Goal: Task Accomplishment & Management: Use online tool/utility

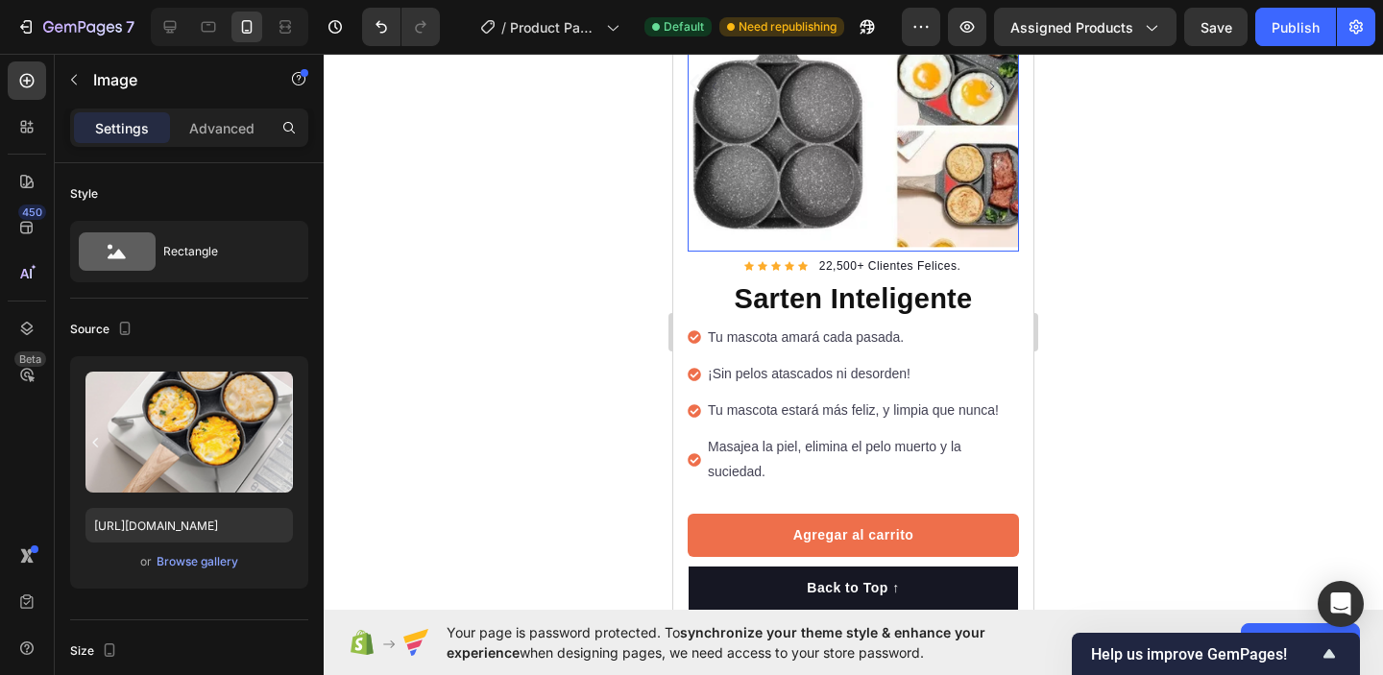
scroll to position [234, 0]
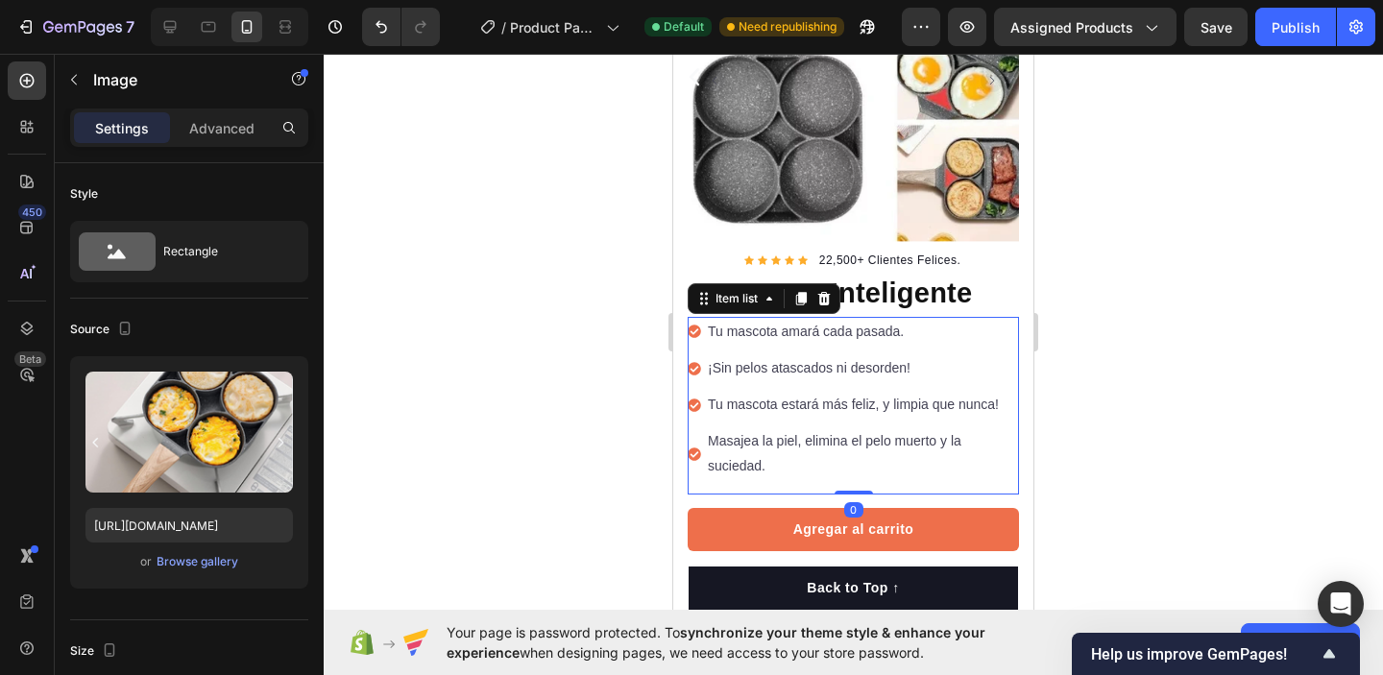
click at [795, 330] on p "Tu mascota amará cada pasada." at bounding box center [862, 332] width 308 height 24
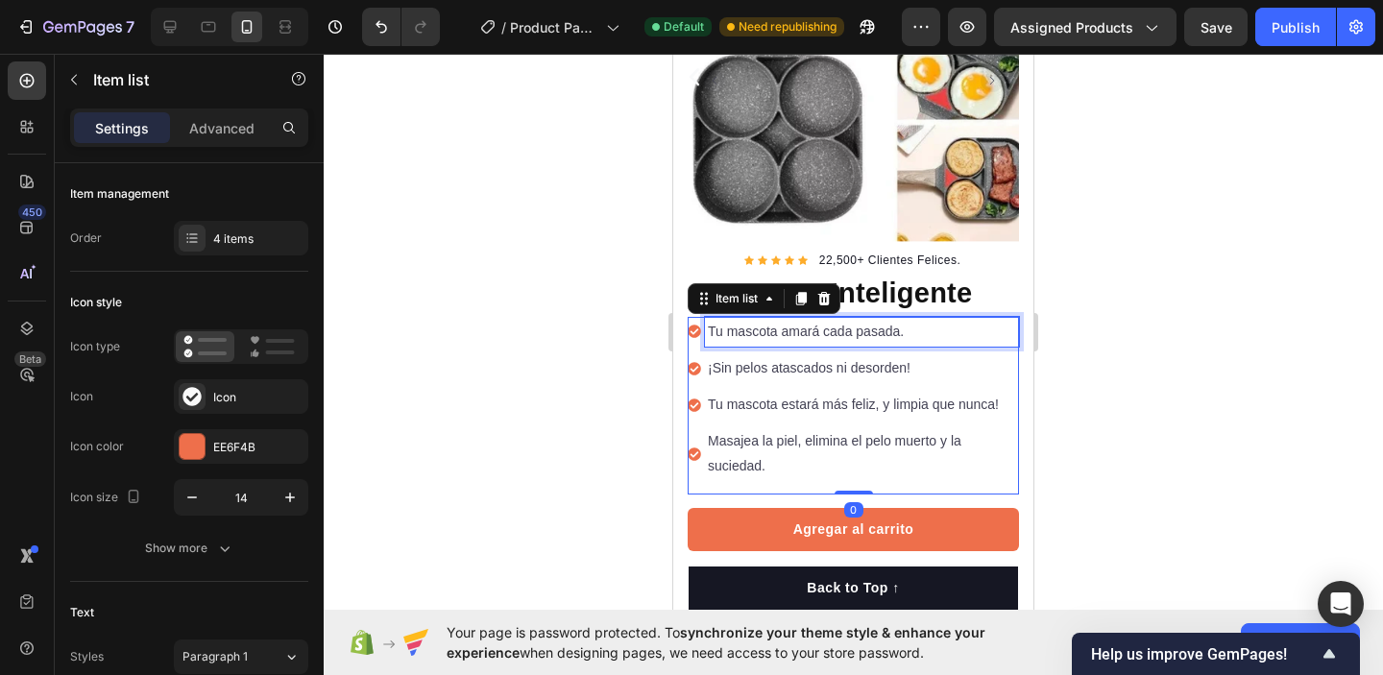
click at [887, 337] on p "Tu mascota amará cada pasada." at bounding box center [862, 332] width 308 height 24
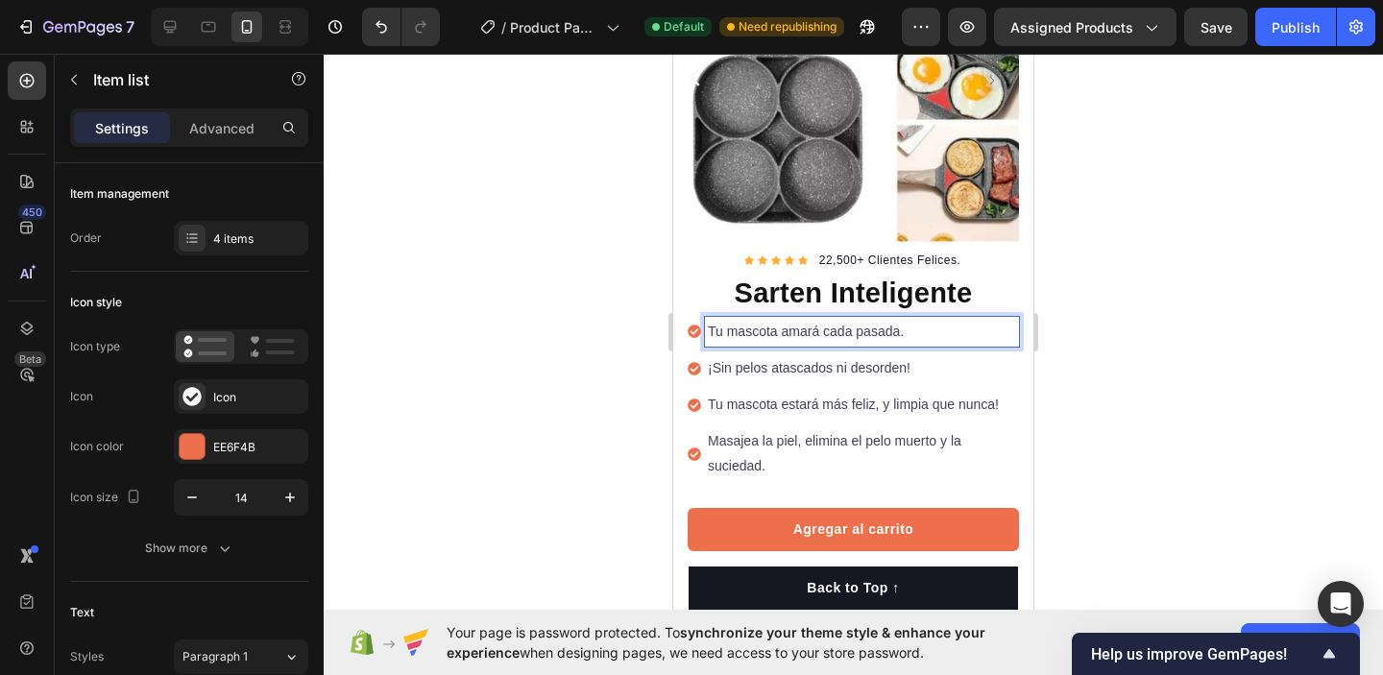
click at [899, 330] on p "Tu mascota amará cada pasada." at bounding box center [862, 332] width 308 height 24
click at [898, 326] on p "Tu mascota amará cada pasada." at bounding box center [862, 332] width 308 height 24
click at [903, 329] on p "Tu mascota amará cada pasada." at bounding box center [862, 332] width 308 height 24
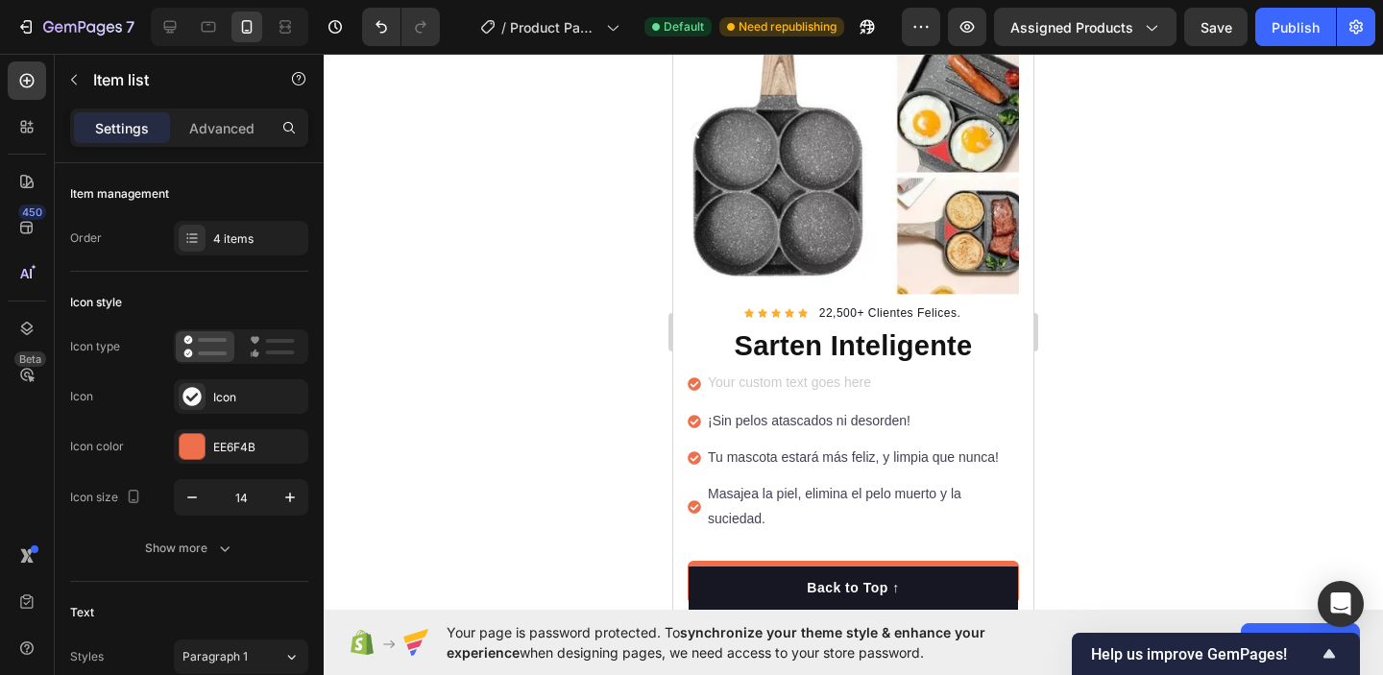
scroll to position [178, 0]
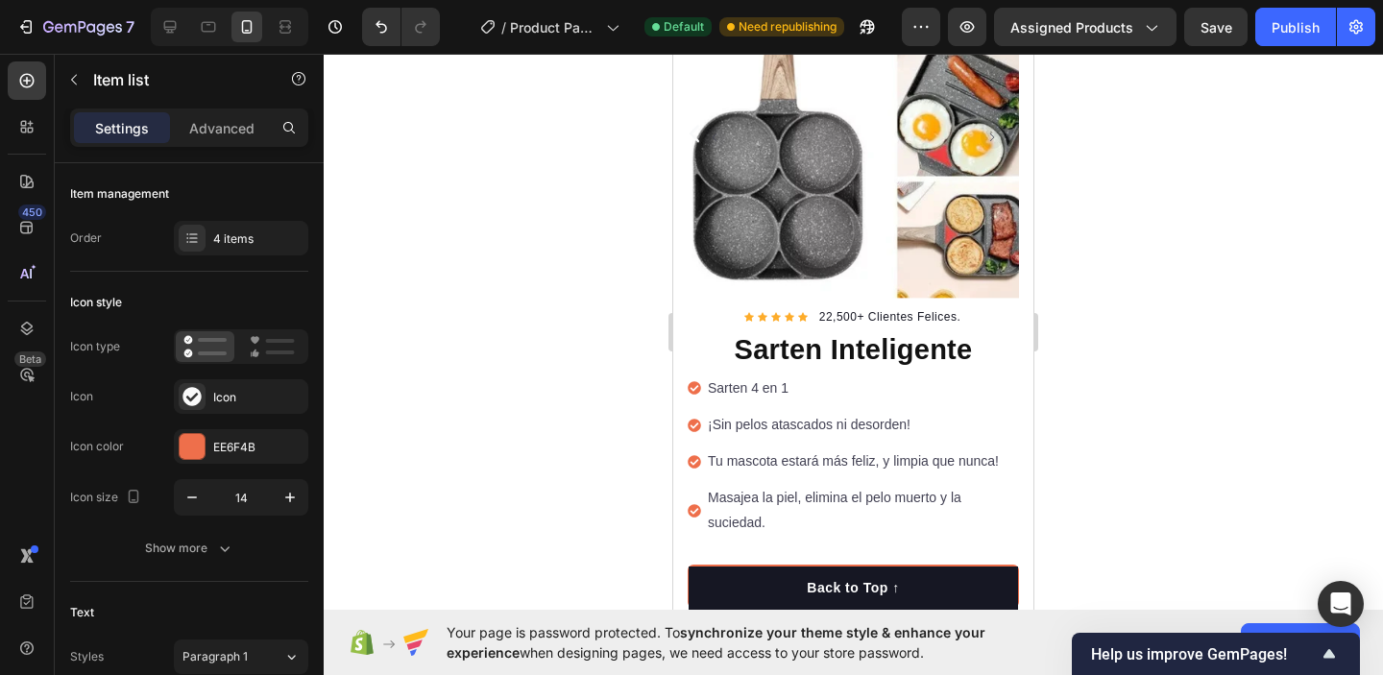
click at [909, 383] on p "Sarten 4 en 1" at bounding box center [862, 389] width 308 height 24
click at [983, 432] on p "¡Sin pelos atascados ni desorden!" at bounding box center [862, 425] width 308 height 24
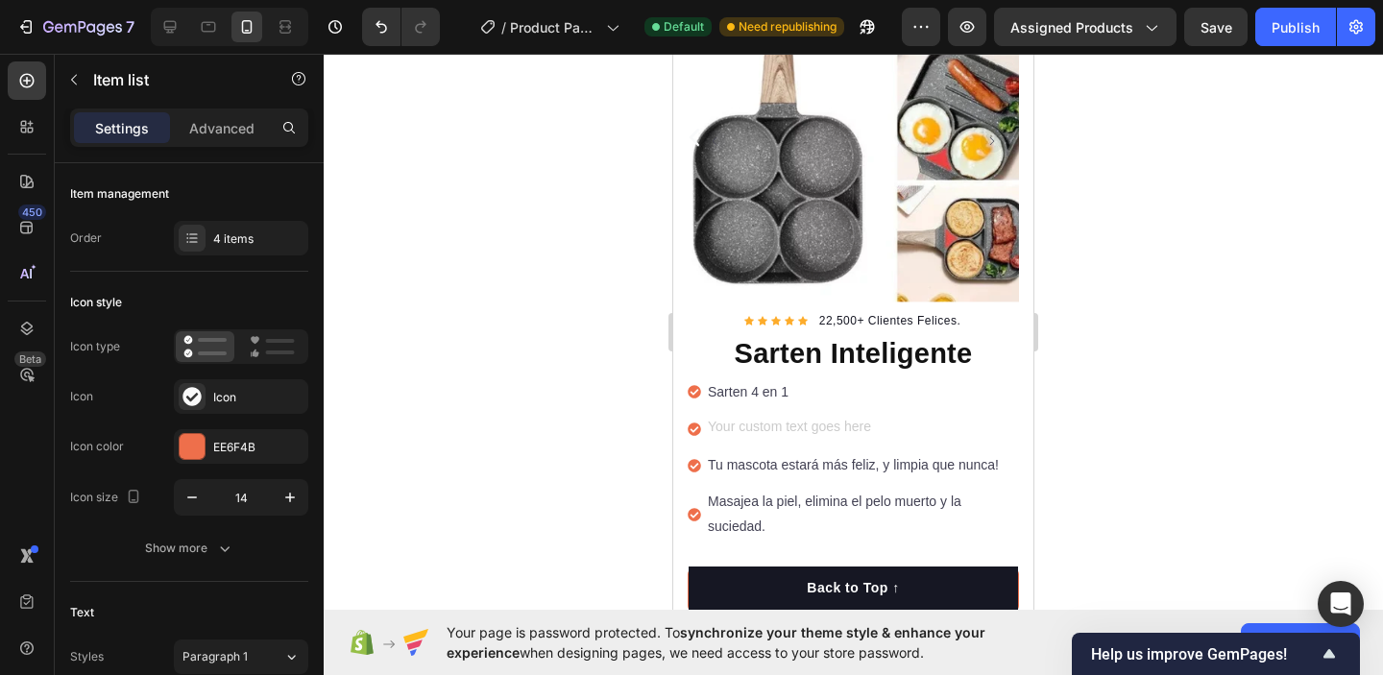
scroll to position [170, 0]
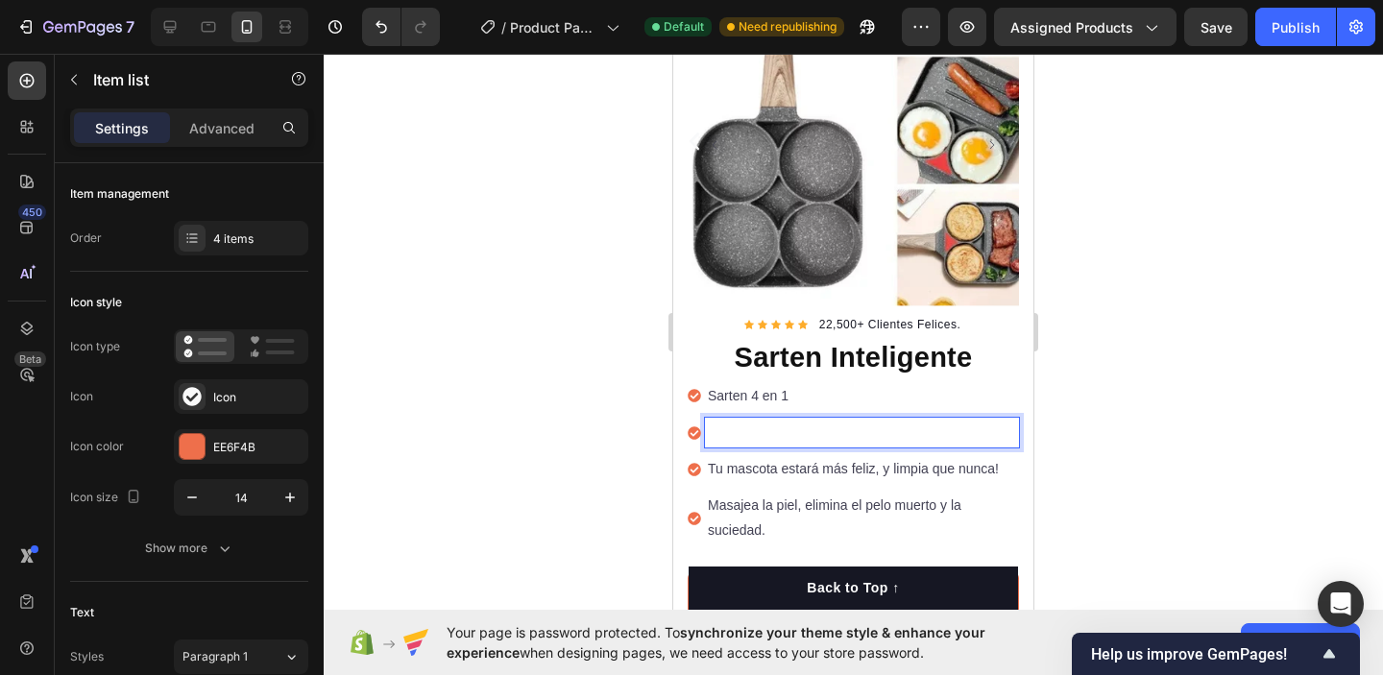
click at [748, 397] on p "Sarten 4 en 1" at bounding box center [862, 396] width 308 height 24
click at [915, 433] on p "Rich Text Editor. Editing area: main" at bounding box center [862, 433] width 308 height 24
click at [709, 434] on p "Facil de limpiar" at bounding box center [862, 433] width 308 height 24
click at [813, 428] on p "Facil de limpiar" at bounding box center [862, 433] width 308 height 24
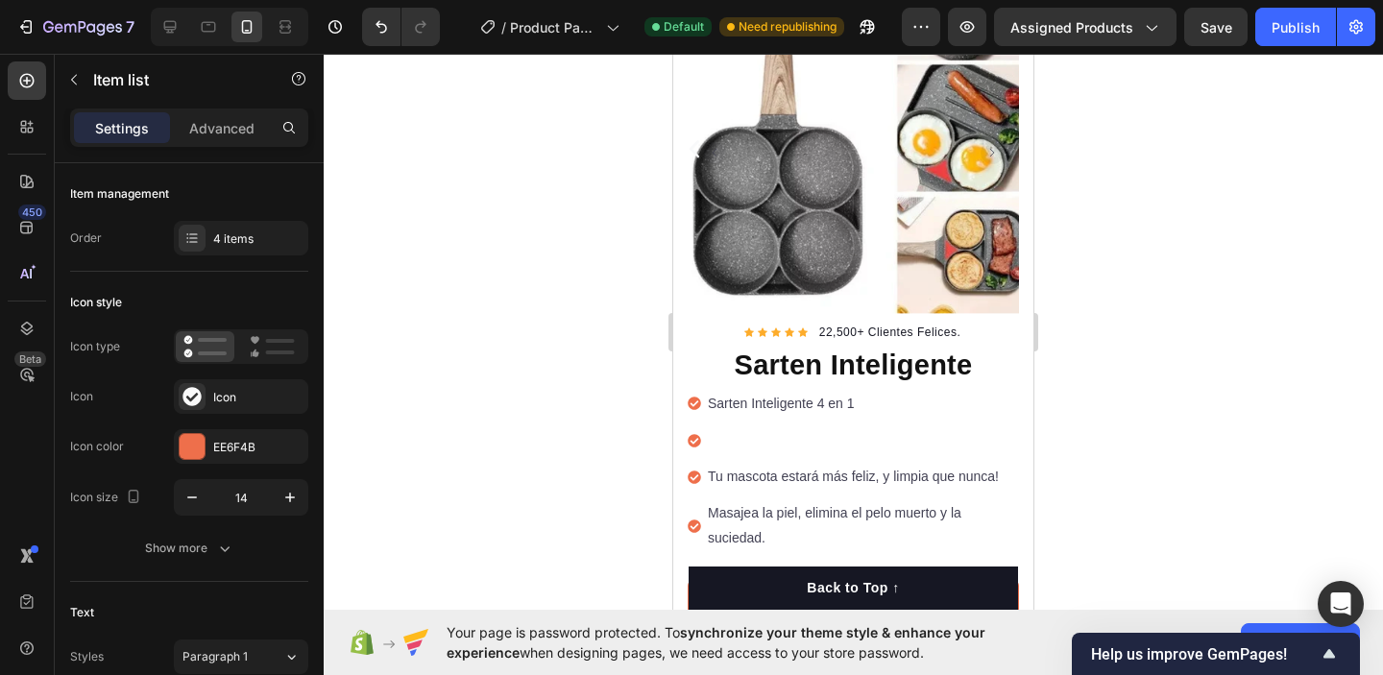
scroll to position [159, 0]
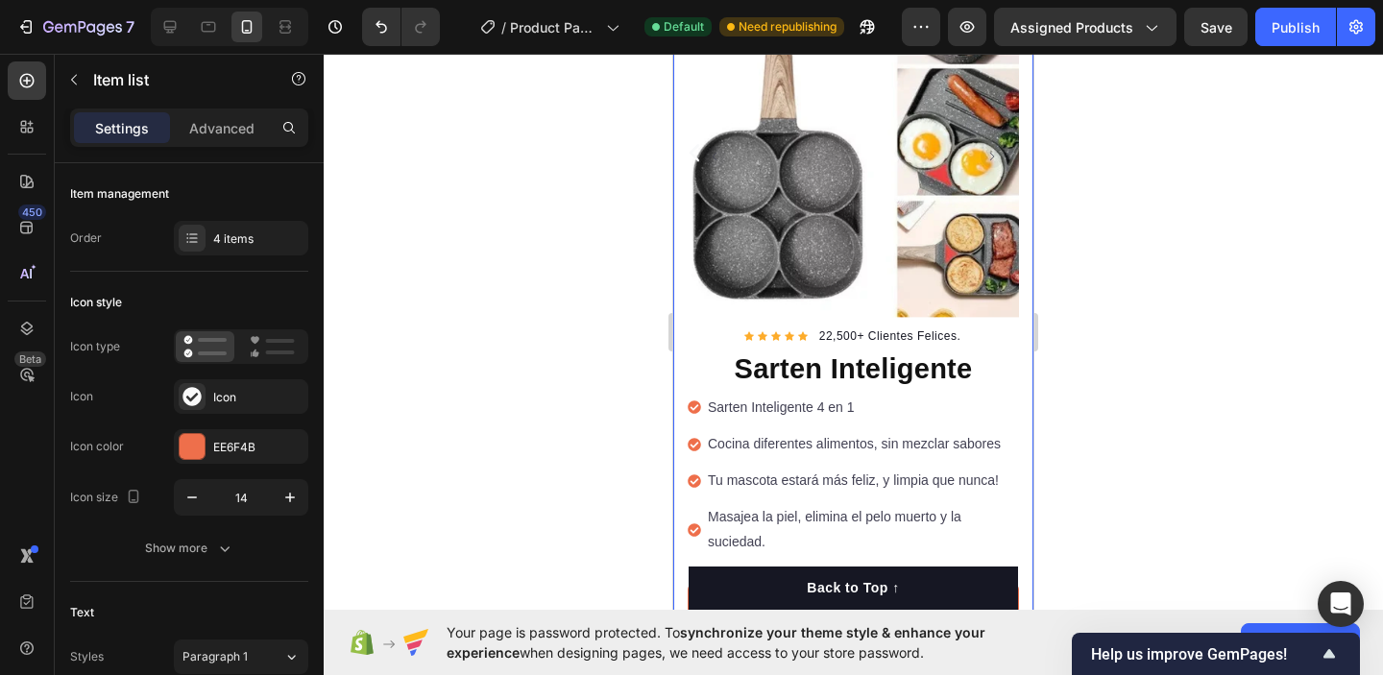
click at [1112, 423] on div at bounding box center [854, 365] width 1060 height 622
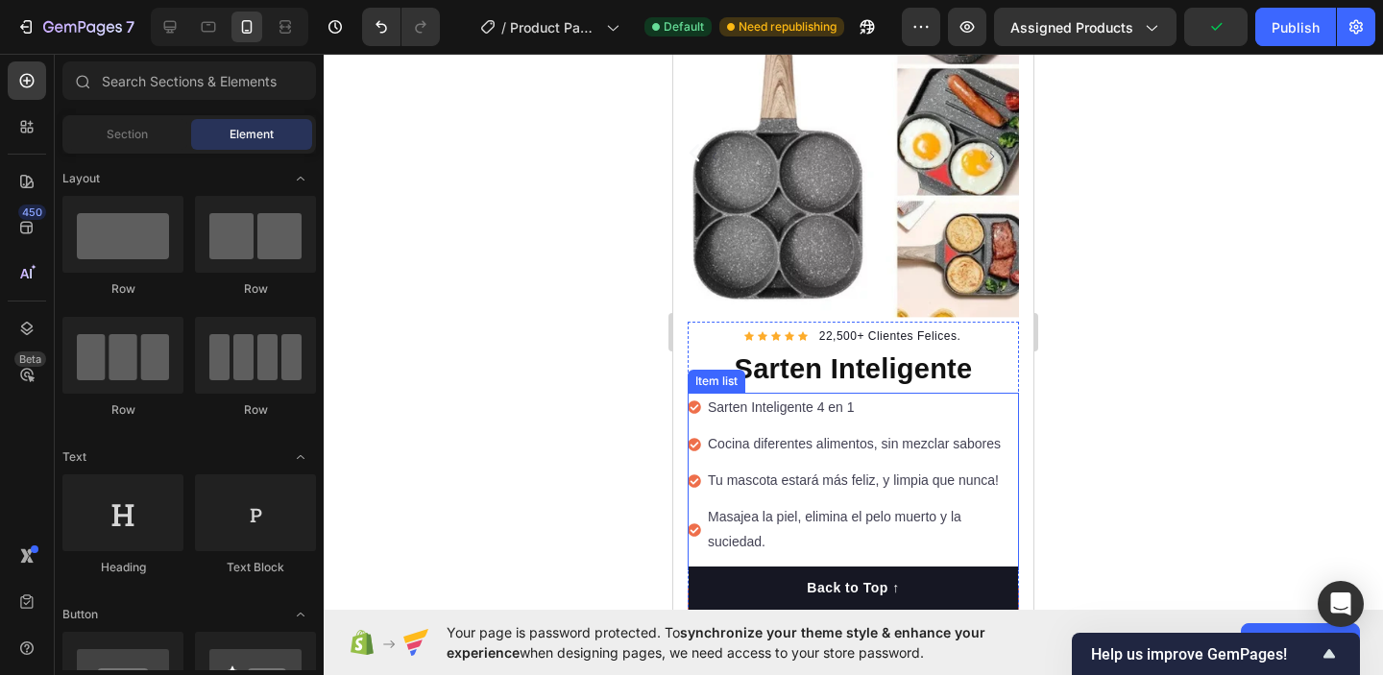
click at [1006, 480] on p "Tu mascota estará más feliz, y limpia que nunca!" at bounding box center [862, 481] width 308 height 24
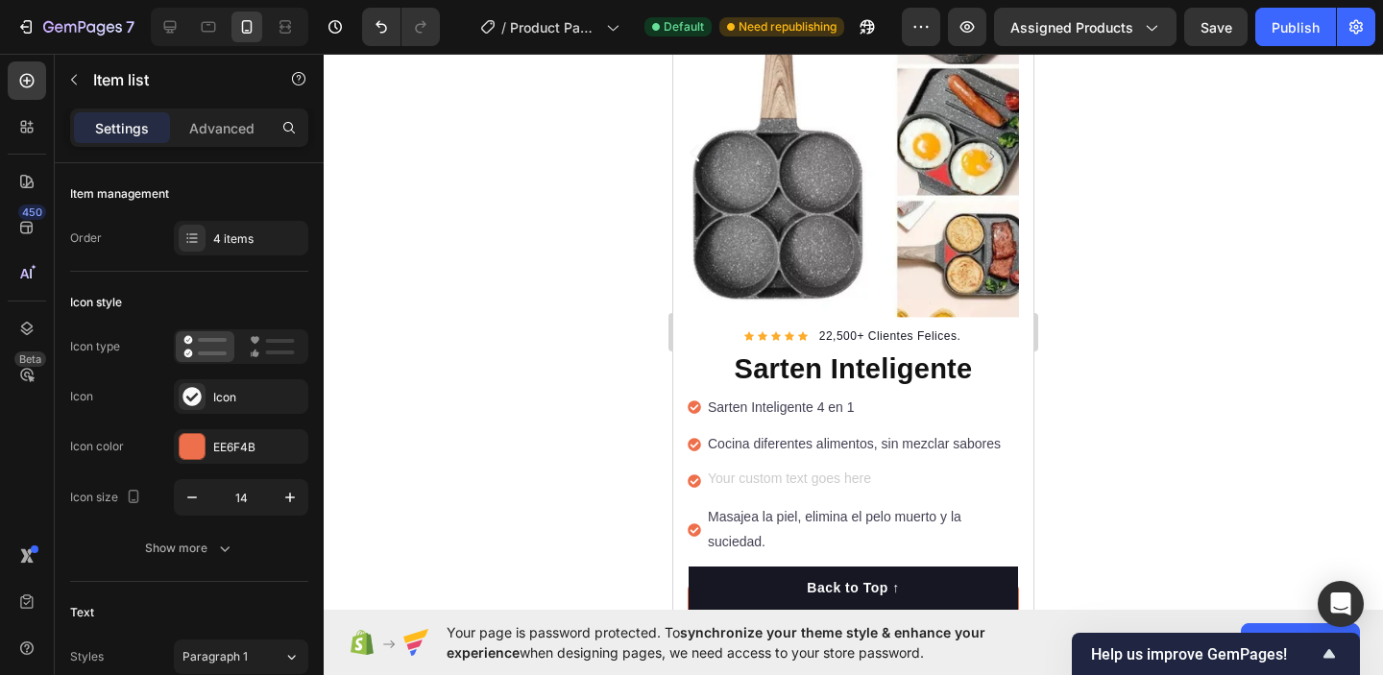
scroll to position [155, 0]
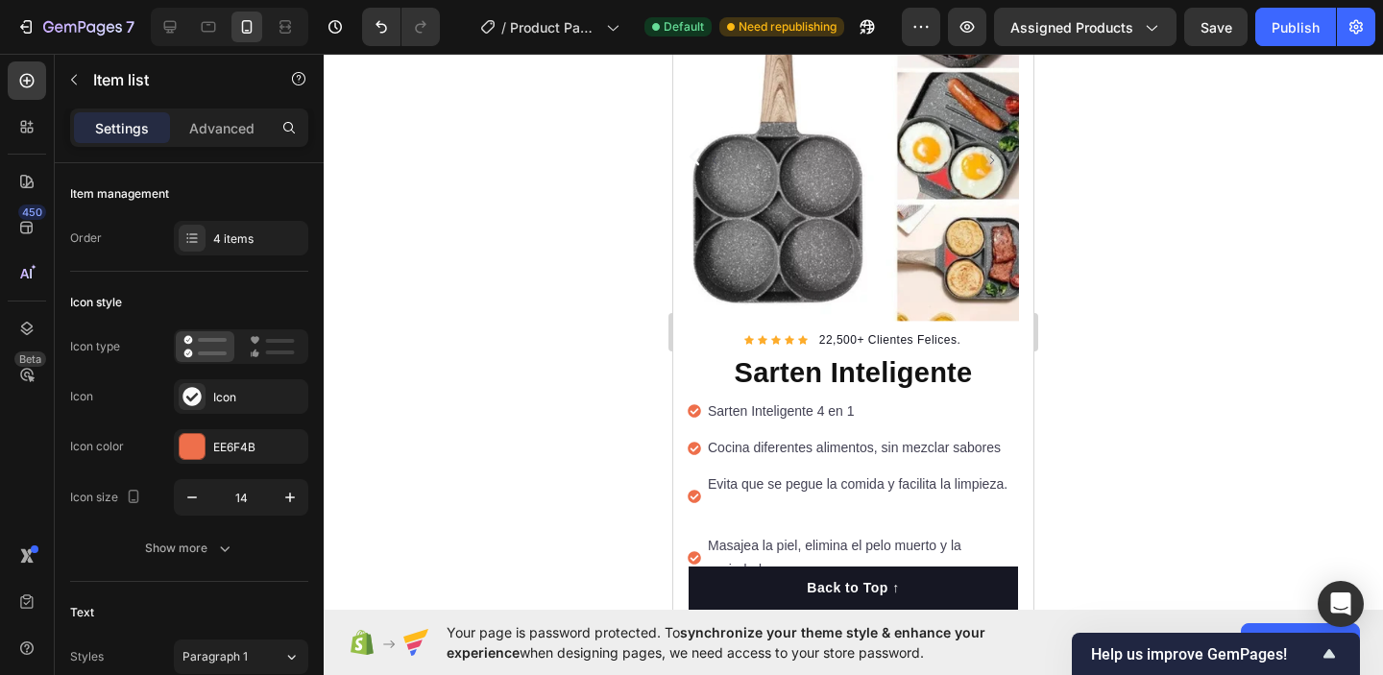
click at [1120, 454] on div at bounding box center [854, 365] width 1060 height 622
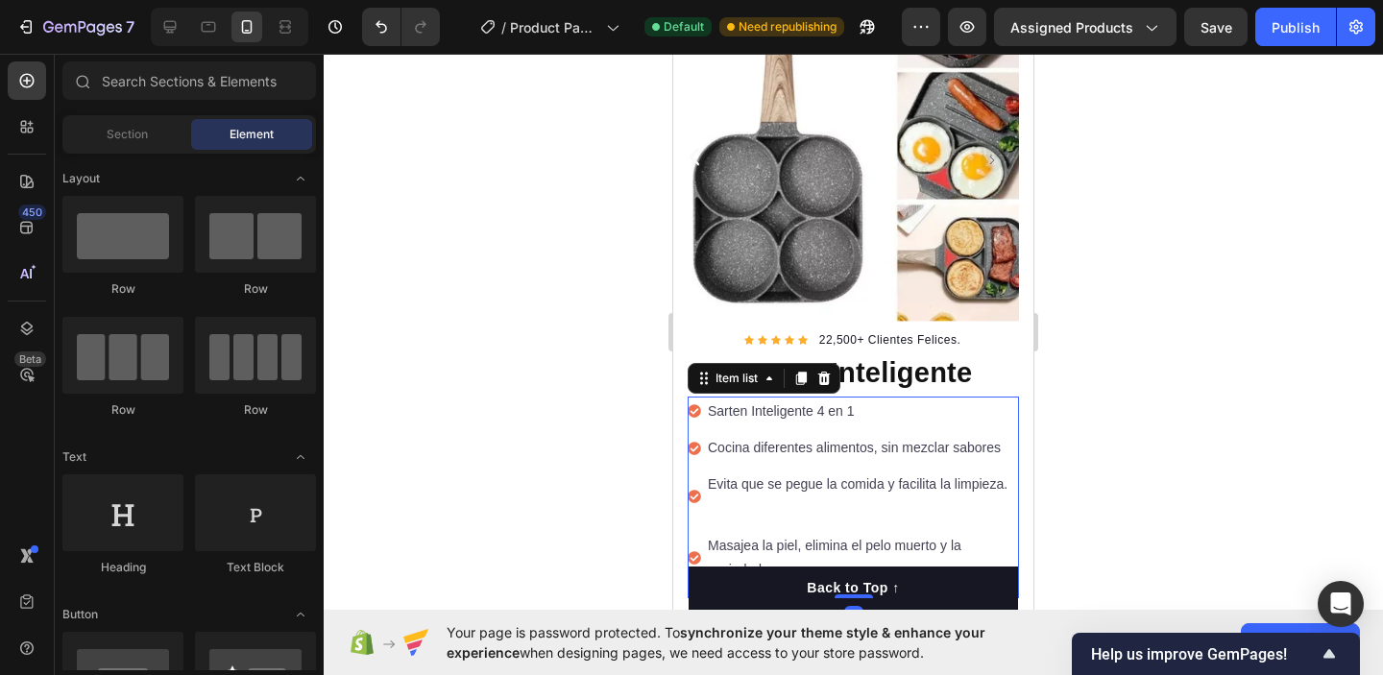
click at [756, 514] on p "Rich Text Editor. Editing area: main" at bounding box center [862, 509] width 308 height 24
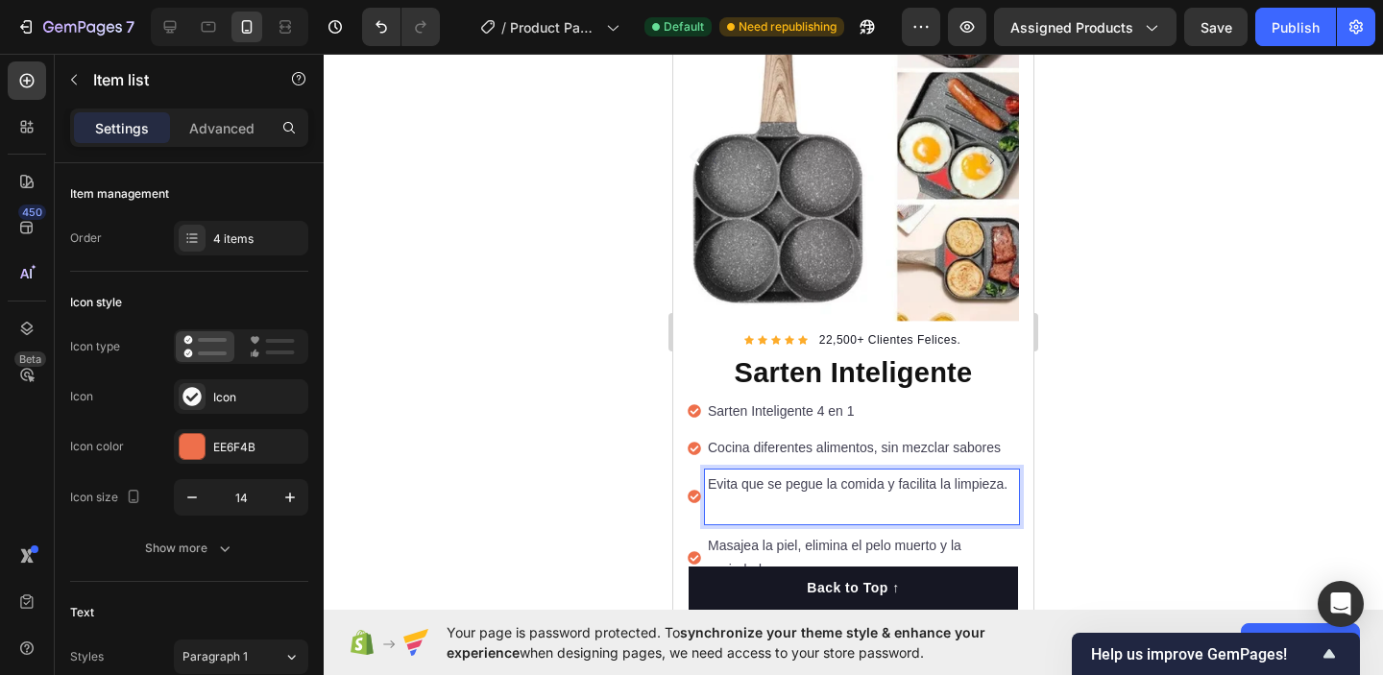
click at [1017, 486] on div "Evita que se pegue la comida y facilita la limpieza." at bounding box center [862, 497] width 314 height 54
click at [1000, 499] on p "Rich Text Editor. Editing area: main" at bounding box center [862, 509] width 308 height 24
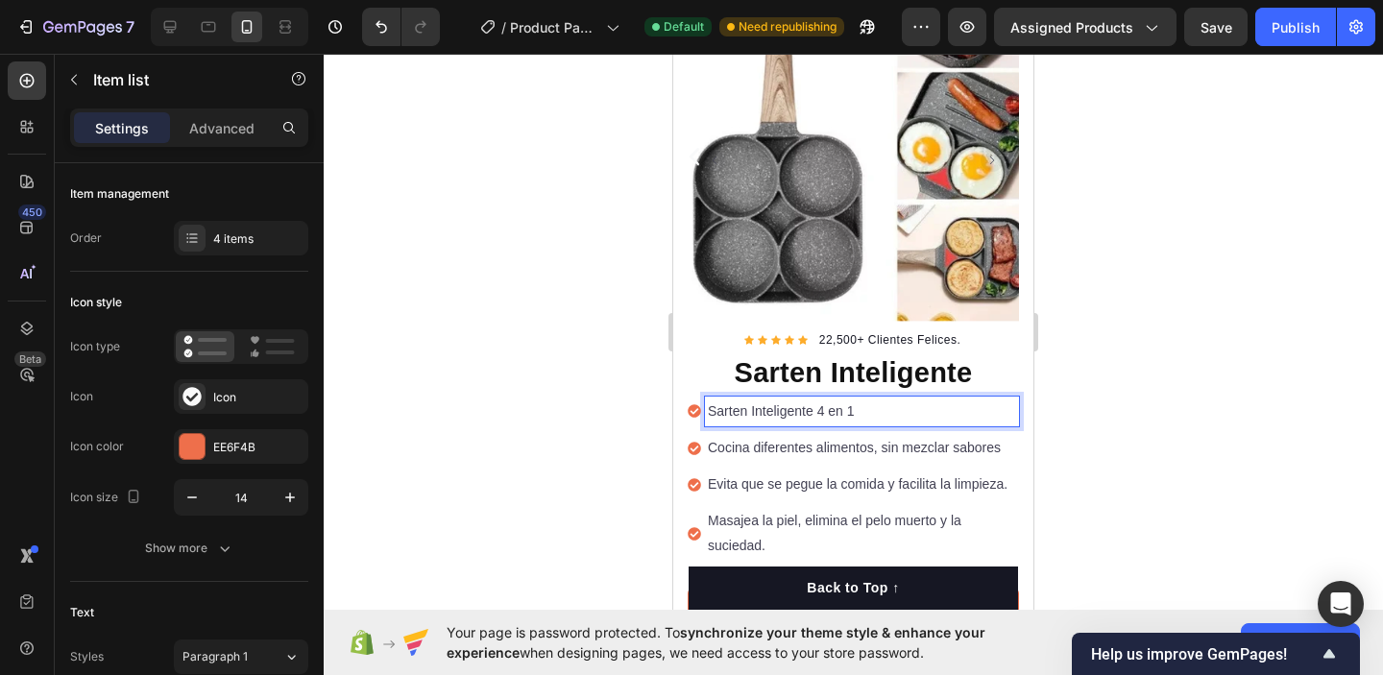
click at [965, 413] on p "Sarten Inteligente 4 en 1" at bounding box center [862, 412] width 308 height 24
click at [961, 430] on div "Sarten Inteligente 4 en 1 Cocina diferentes alimentos, sin mezclar sabores Evit…" at bounding box center [853, 479] width 331 height 164
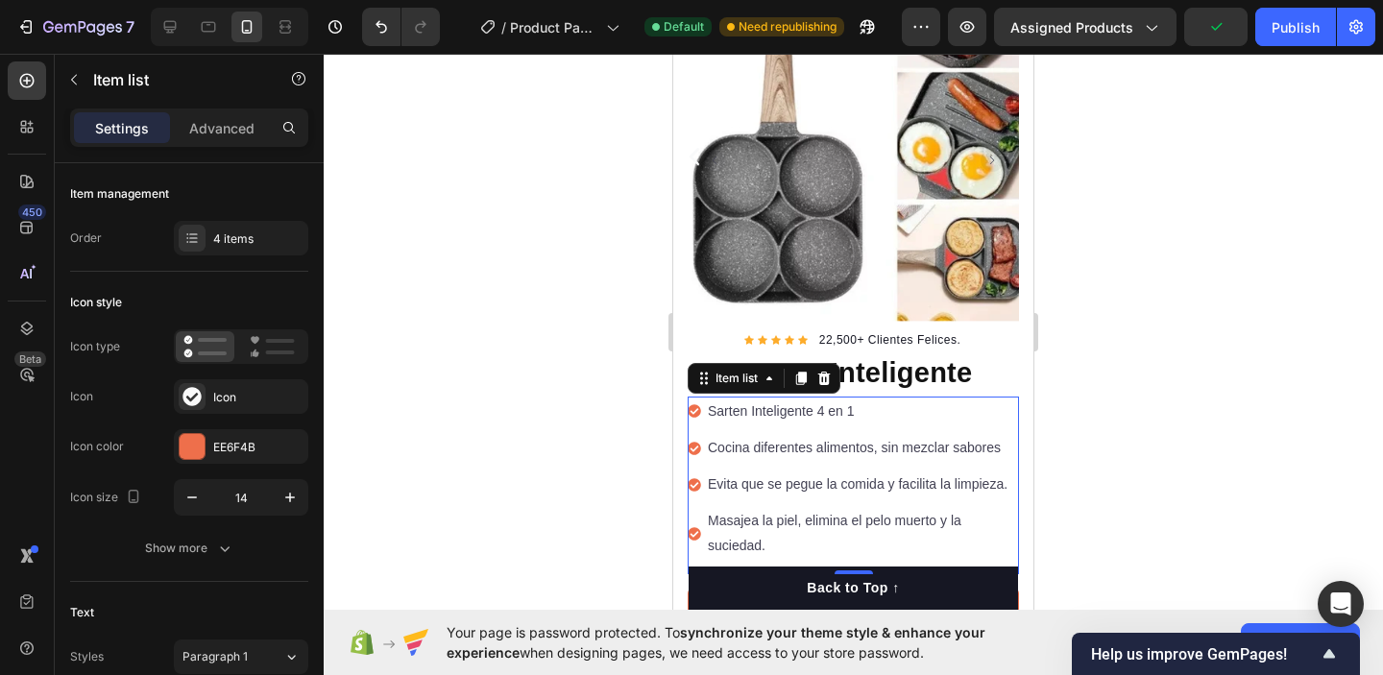
click at [954, 404] on p "Sarten Inteligente 4 en 1" at bounding box center [862, 412] width 308 height 24
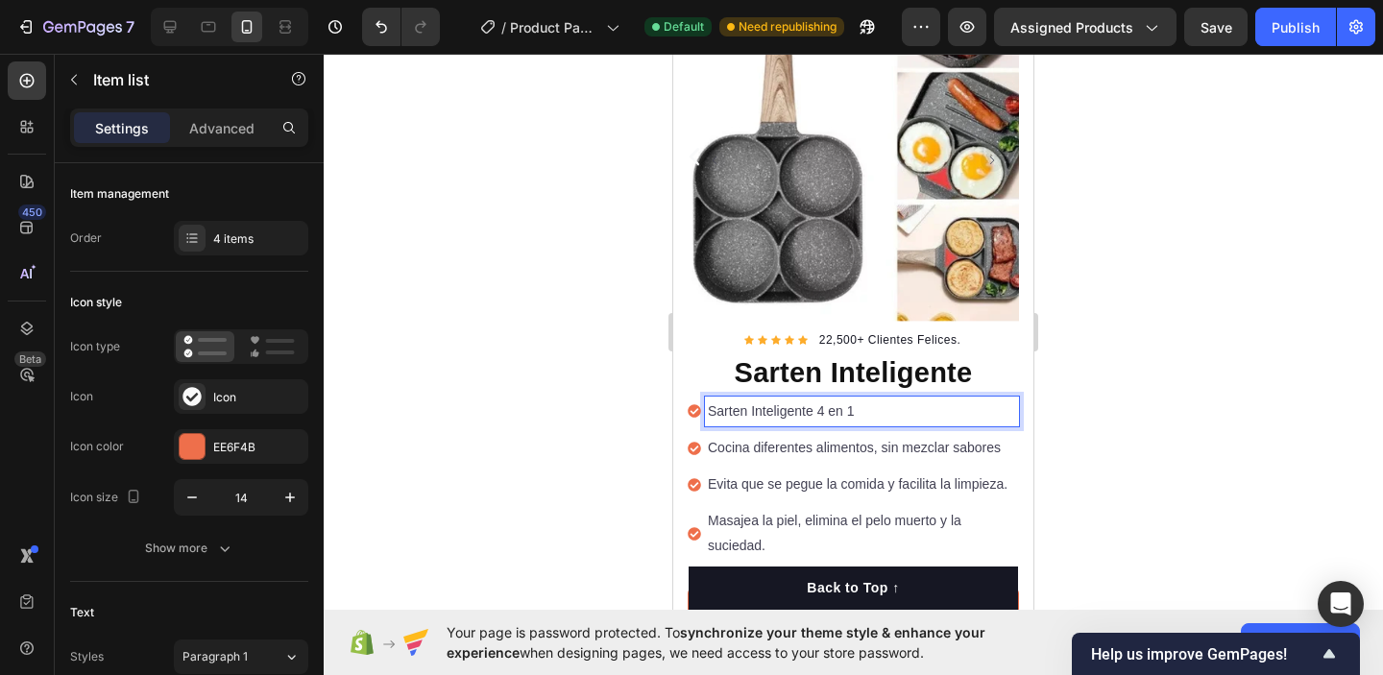
click at [1143, 403] on div at bounding box center [854, 365] width 1060 height 622
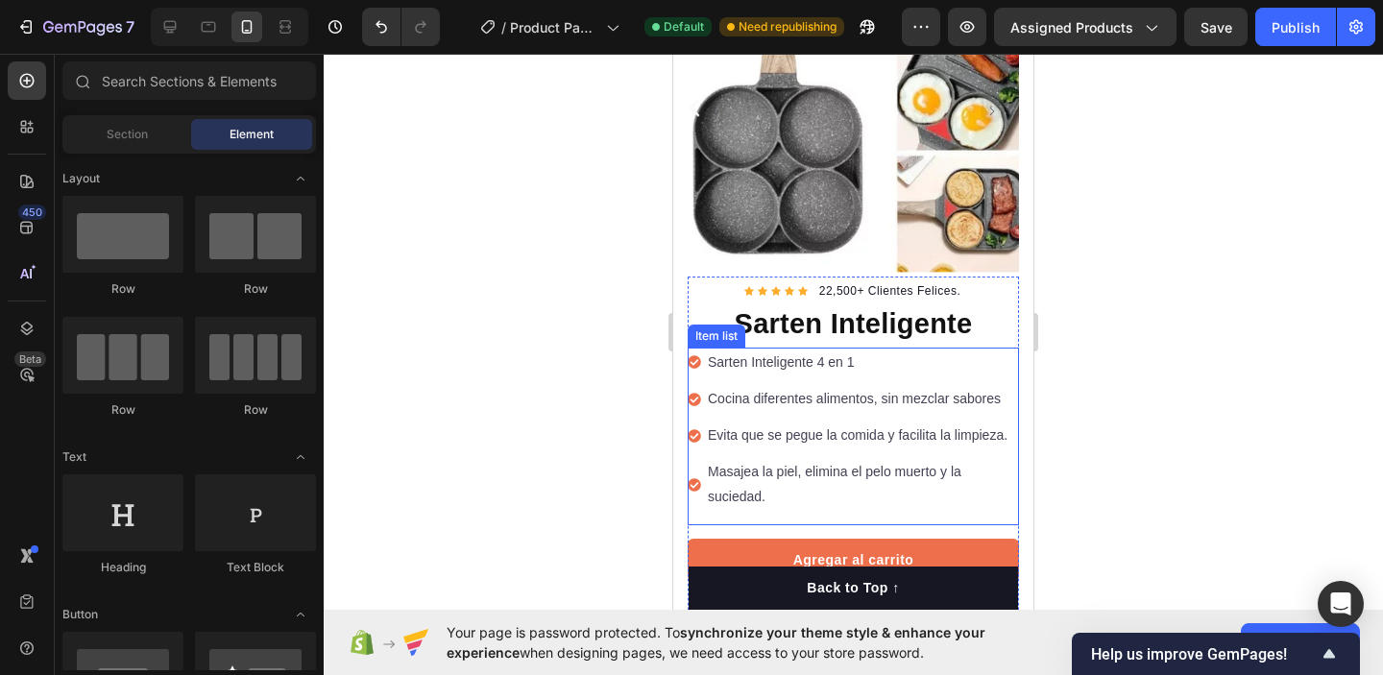
scroll to position [208, 0]
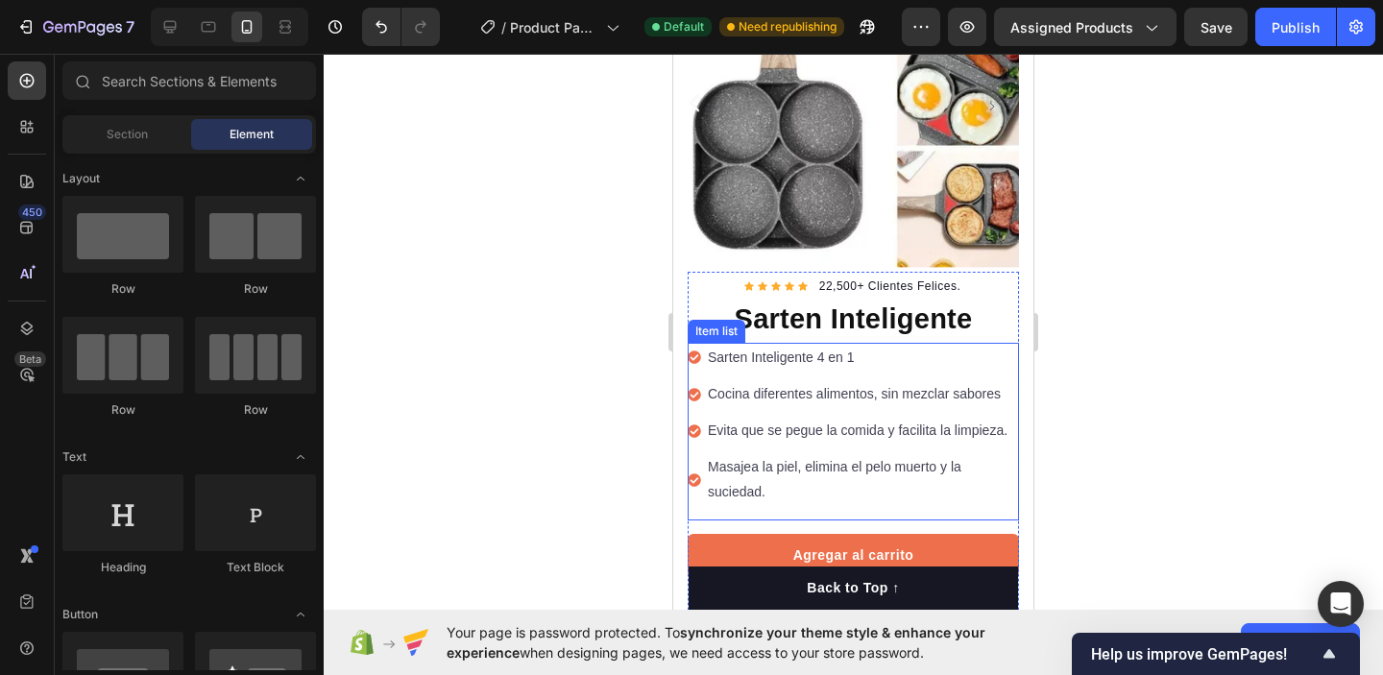
click at [913, 506] on div "Sarten Inteligente 4 en 1 Cocina diferentes alimentos, sin mezclar sabores Evit…" at bounding box center [853, 432] width 331 height 178
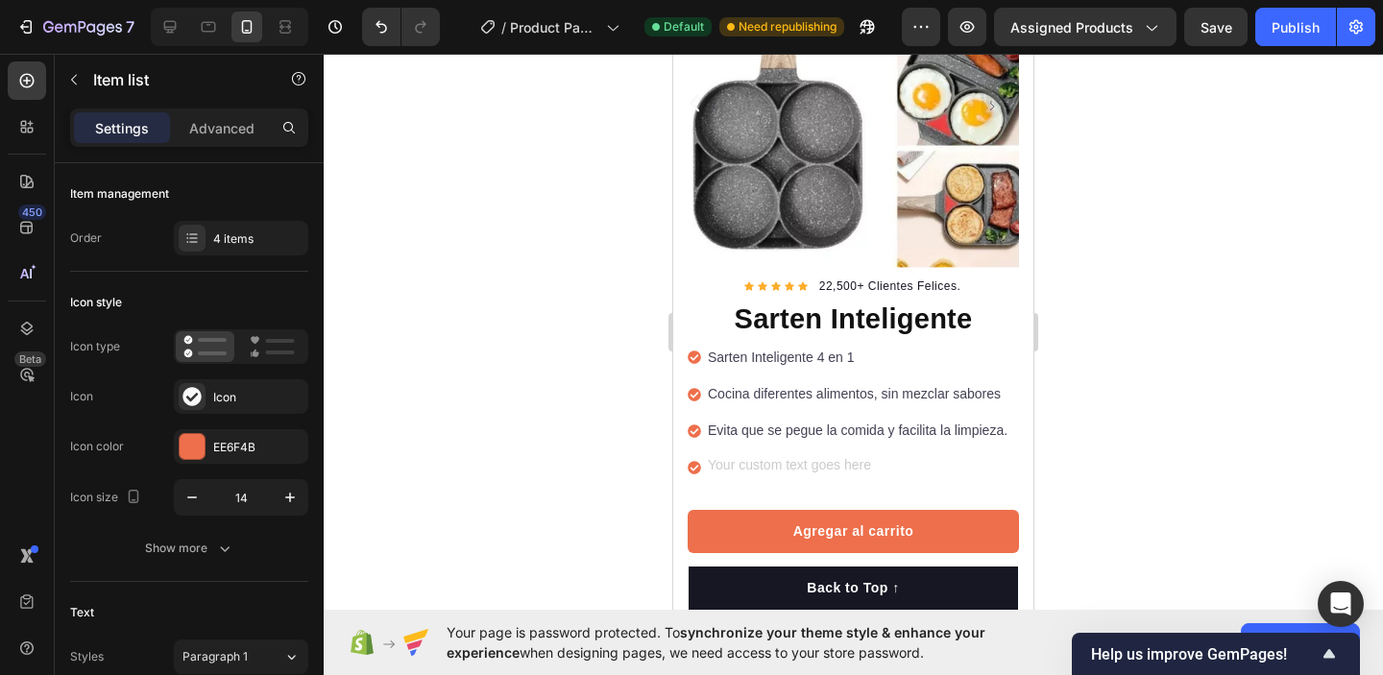
scroll to position [205, 0]
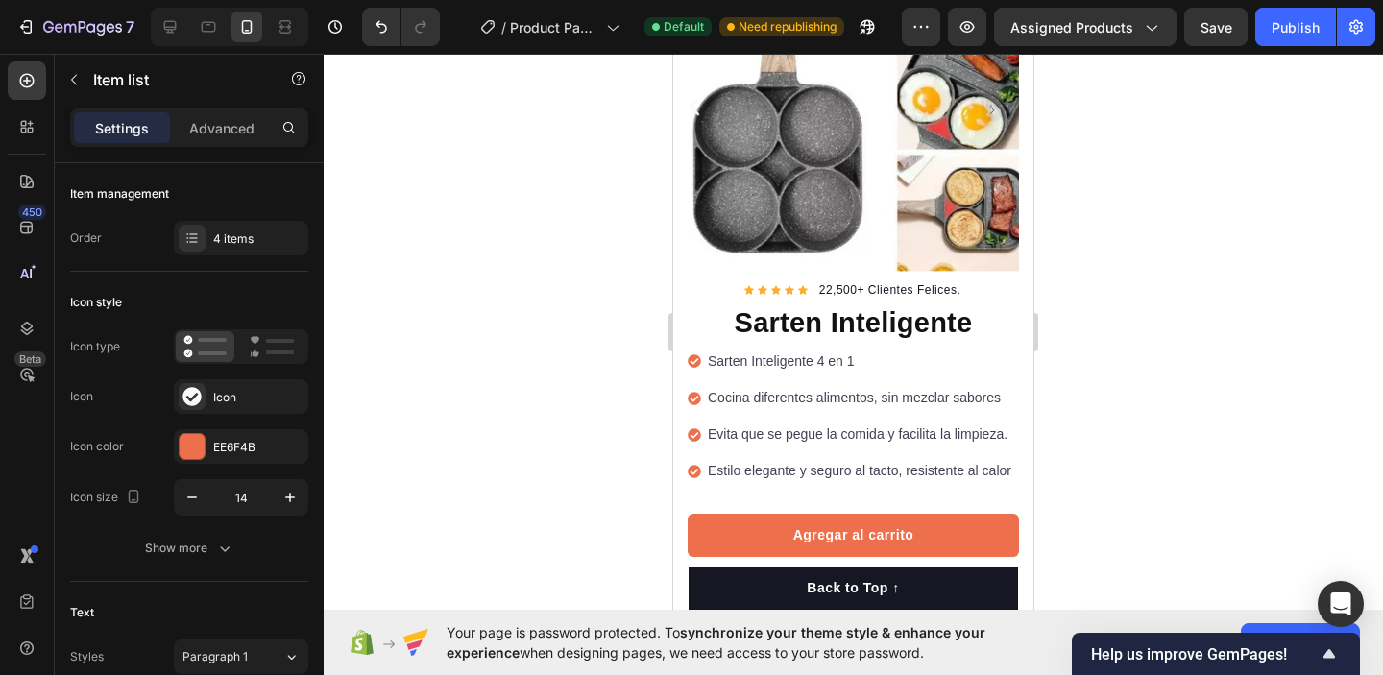
click at [1065, 447] on div at bounding box center [854, 365] width 1060 height 622
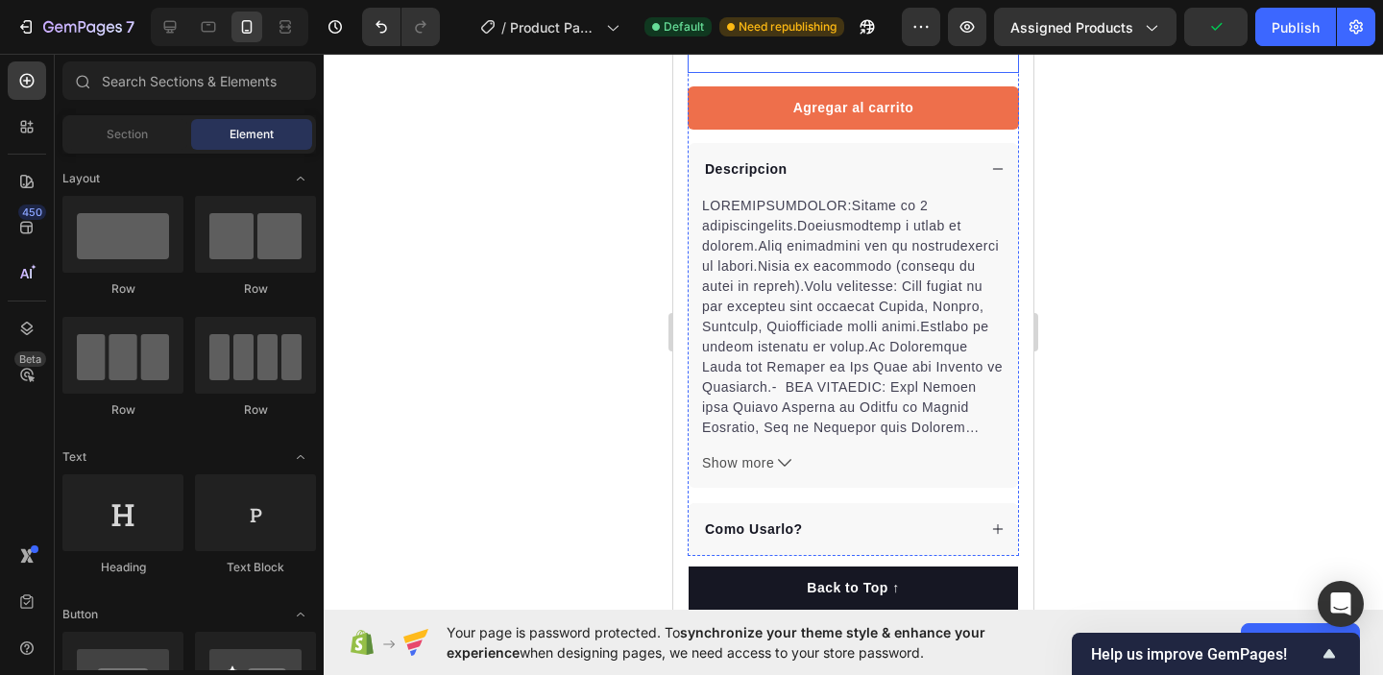
scroll to position [635, 0]
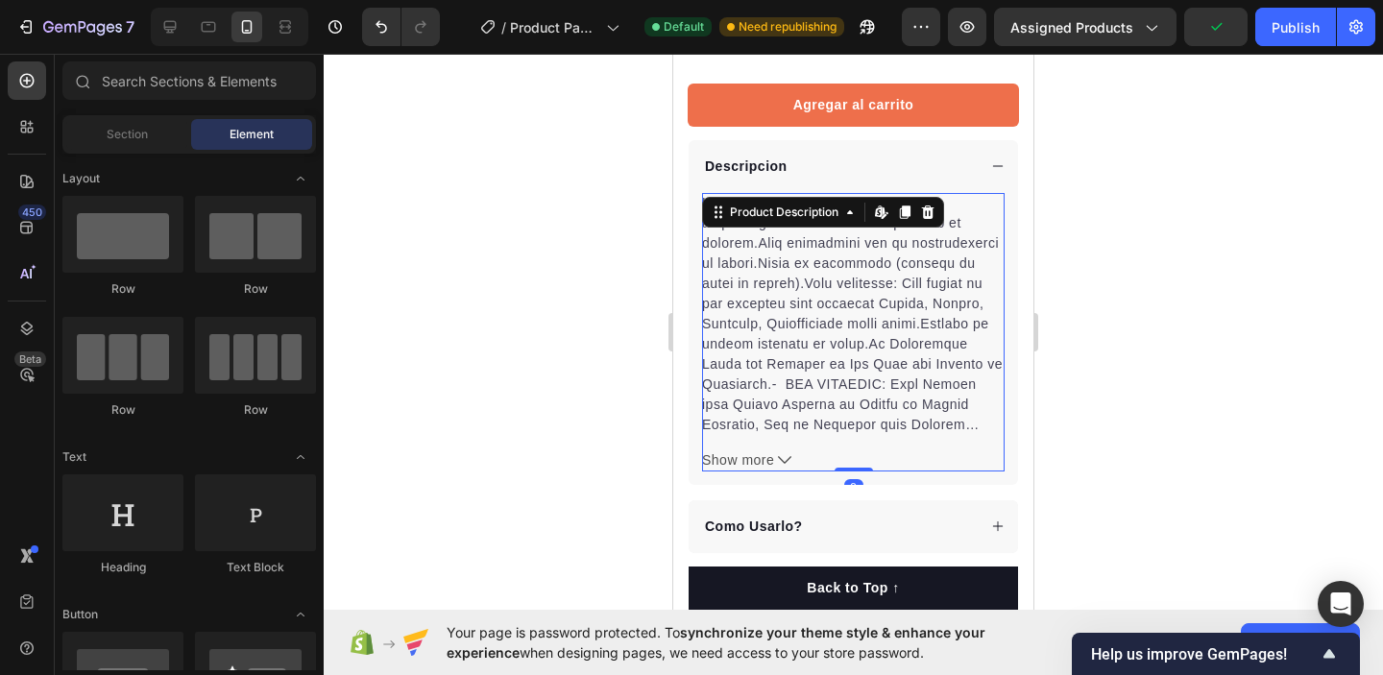
click at [893, 257] on div at bounding box center [853, 314] width 303 height 242
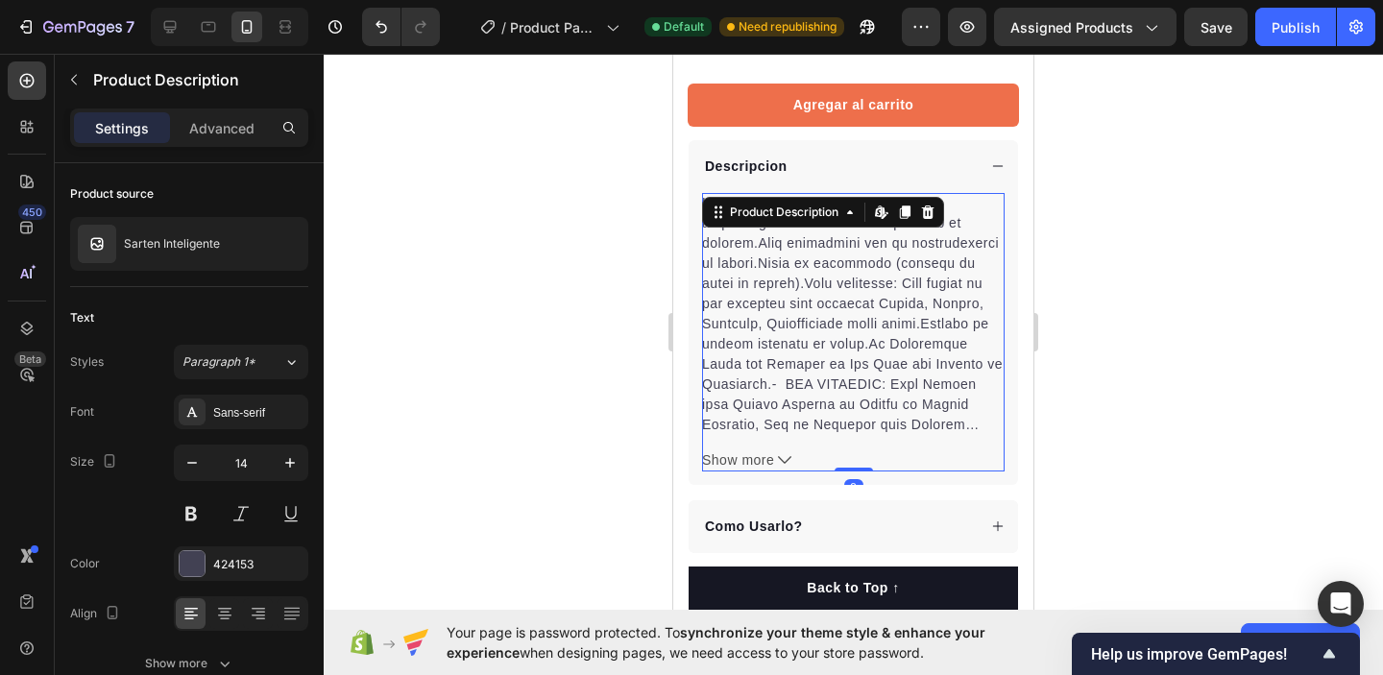
click at [817, 297] on div at bounding box center [853, 314] width 303 height 242
click at [748, 256] on div at bounding box center [853, 314] width 303 height 242
click at [831, 315] on div at bounding box center [853, 314] width 303 height 242
click at [869, 443] on div "Show more" at bounding box center [853, 332] width 303 height 279
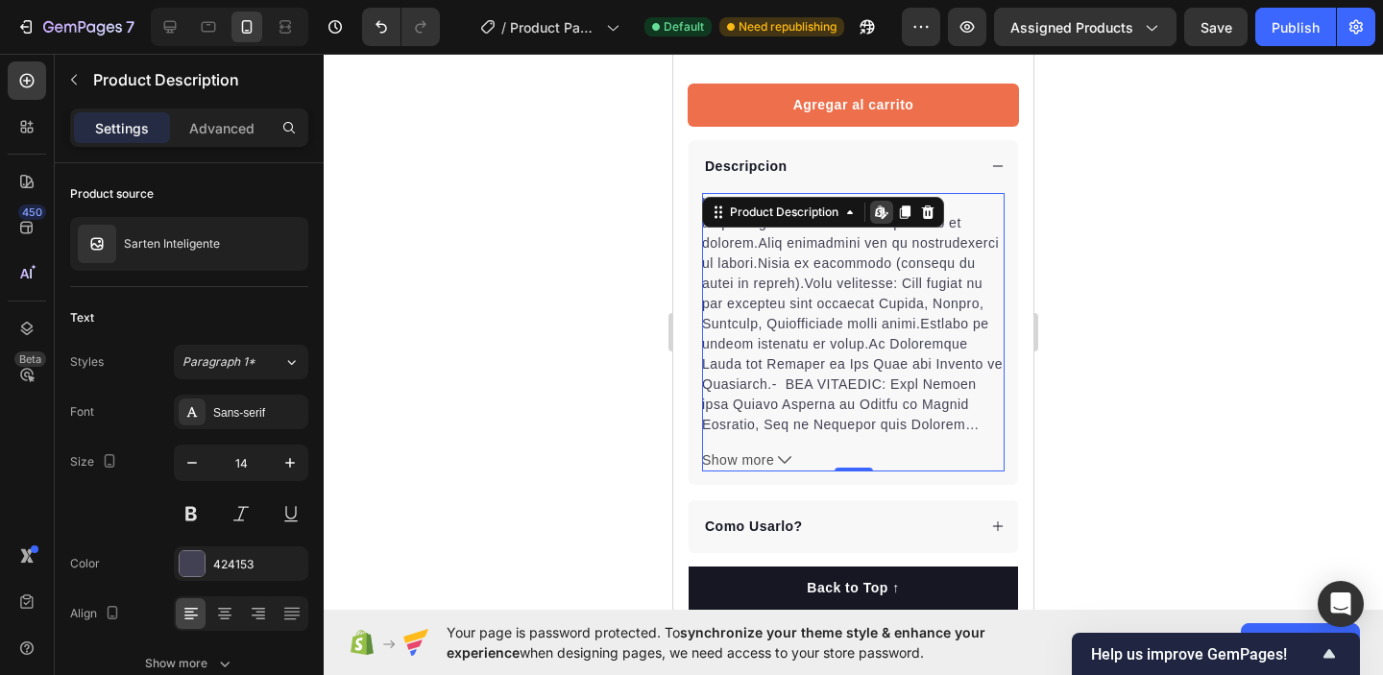
click at [931, 420] on div at bounding box center [853, 314] width 303 height 242
click at [981, 288] on div at bounding box center [853, 314] width 303 height 242
click at [1100, 258] on div at bounding box center [854, 365] width 1060 height 622
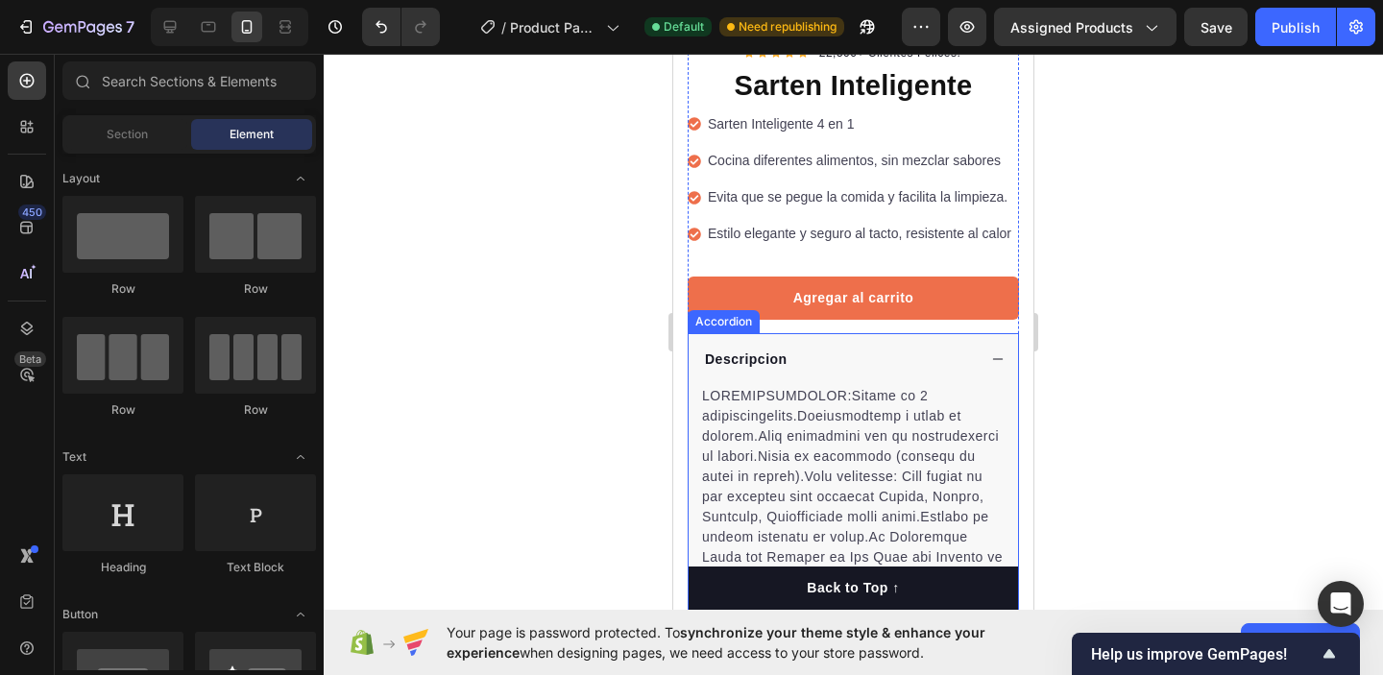
scroll to position [437, 0]
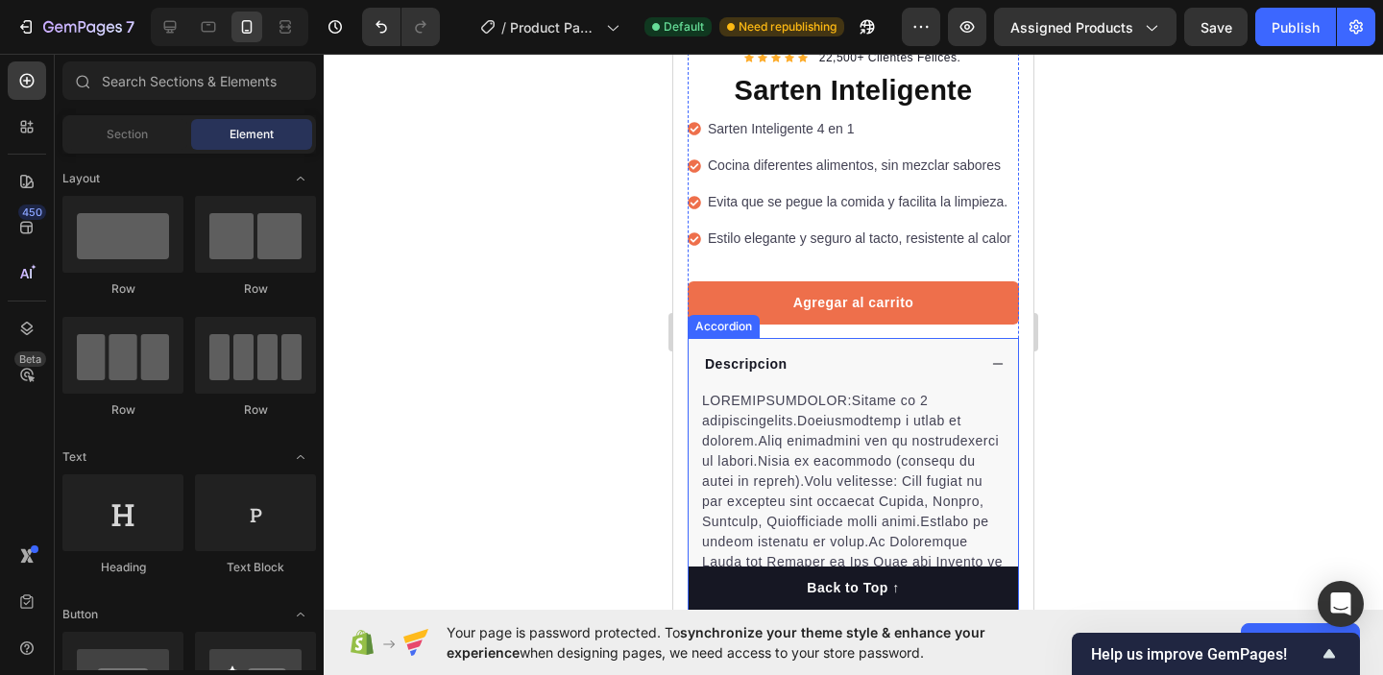
click at [866, 356] on div "Descripcion" at bounding box center [839, 365] width 274 height 26
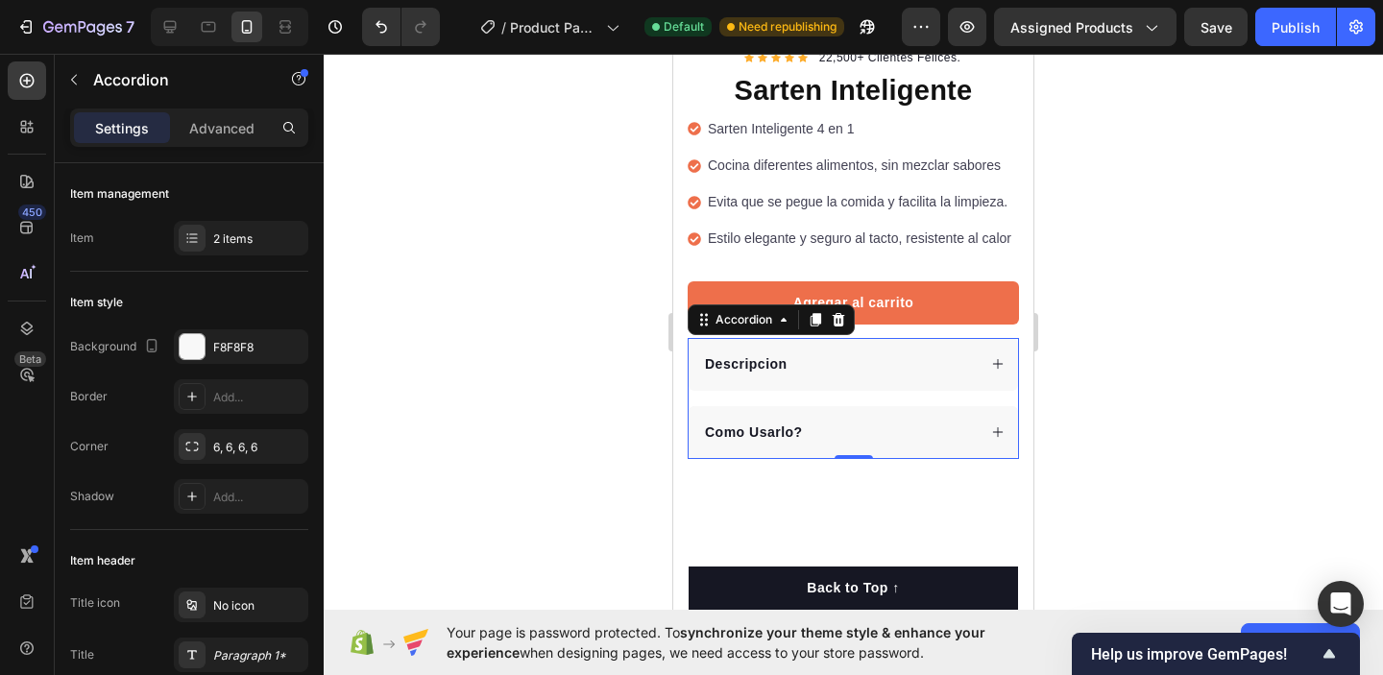
click at [1000, 367] on icon at bounding box center [997, 363] width 13 height 13
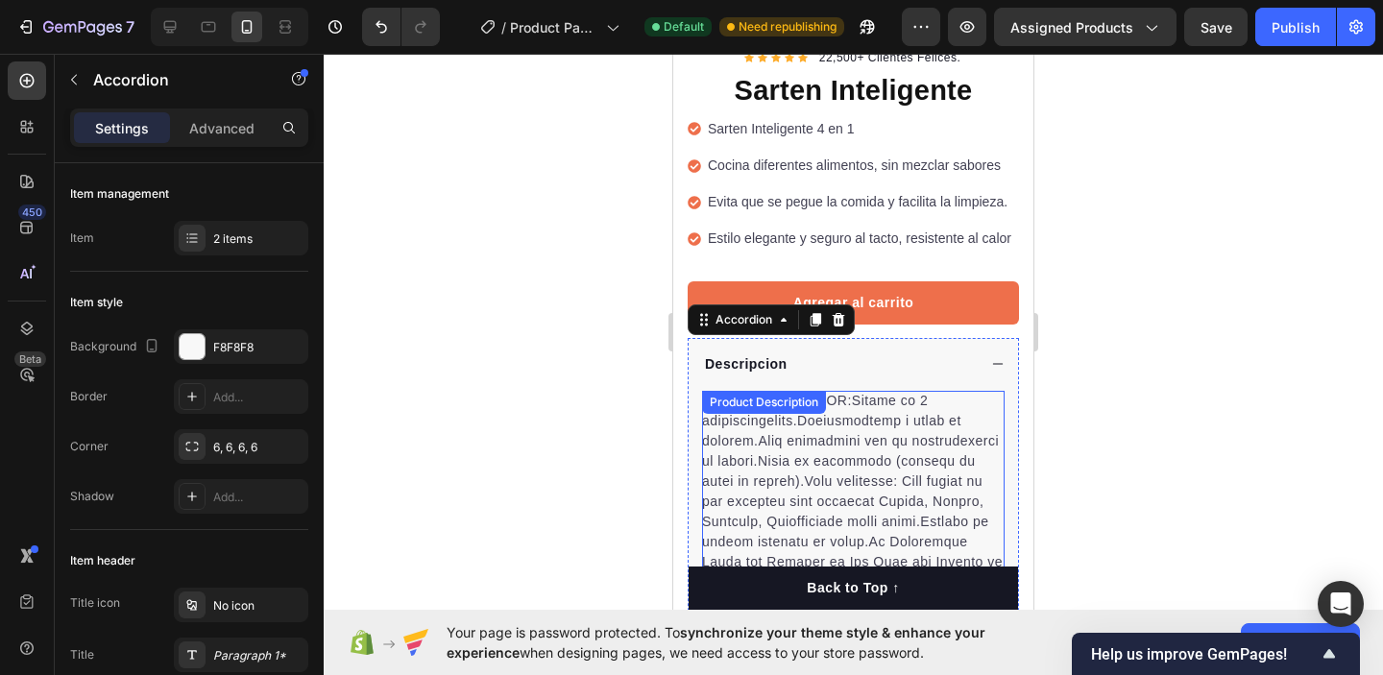
click at [910, 415] on div "Show more Product Description" at bounding box center [853, 530] width 303 height 279
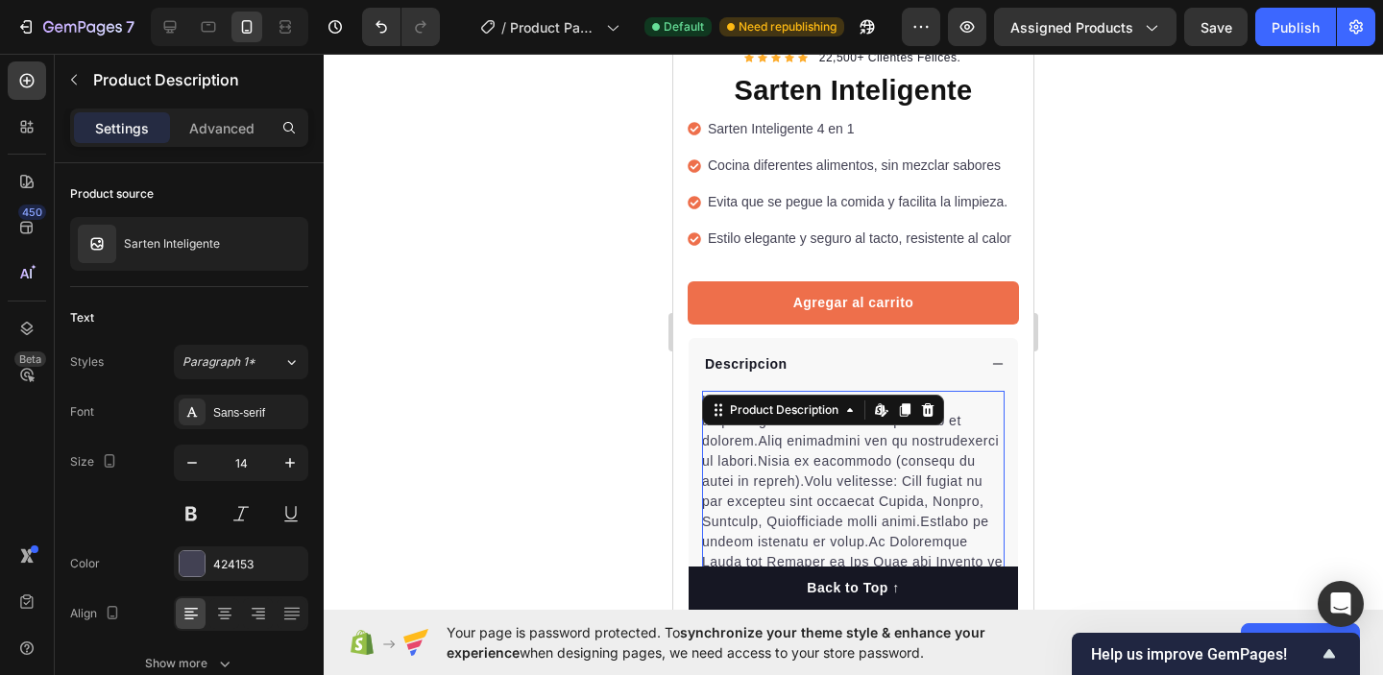
click at [973, 429] on div at bounding box center [853, 512] width 303 height 242
click at [967, 417] on div at bounding box center [853, 512] width 303 height 242
click at [934, 449] on div at bounding box center [853, 512] width 303 height 242
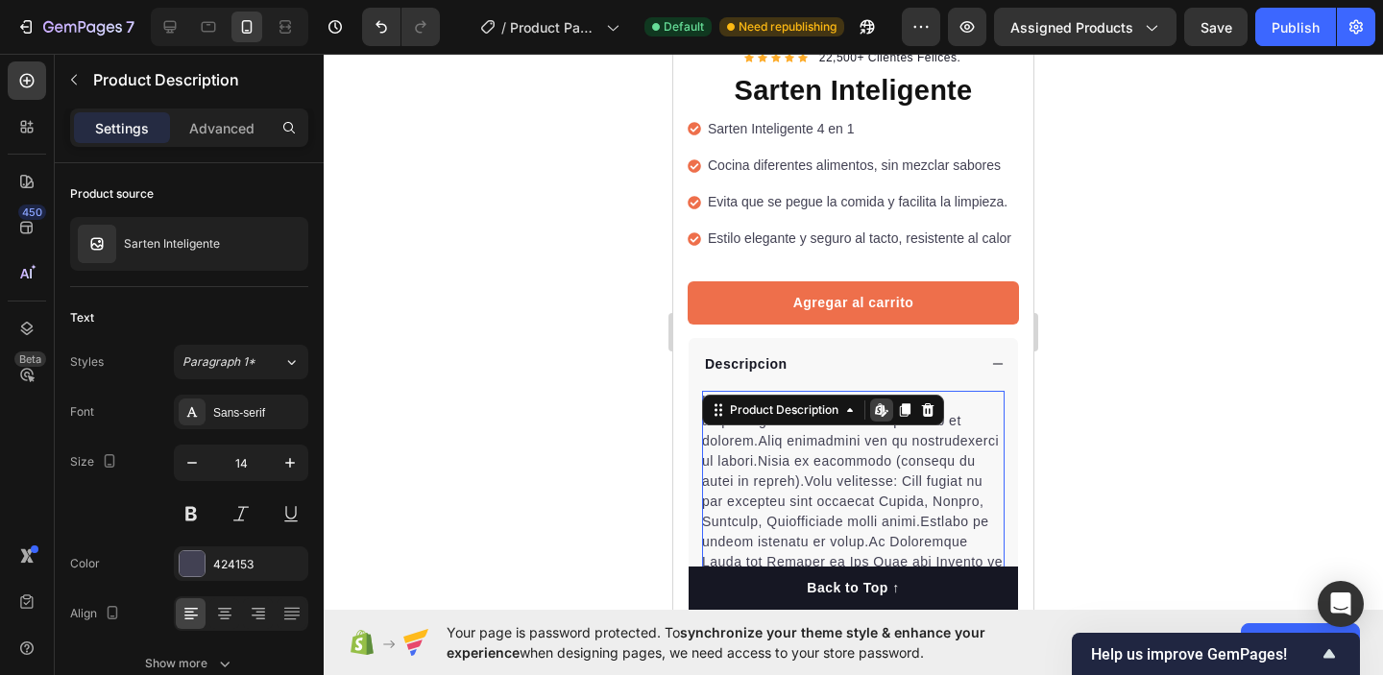
click at [1152, 379] on div at bounding box center [854, 365] width 1060 height 622
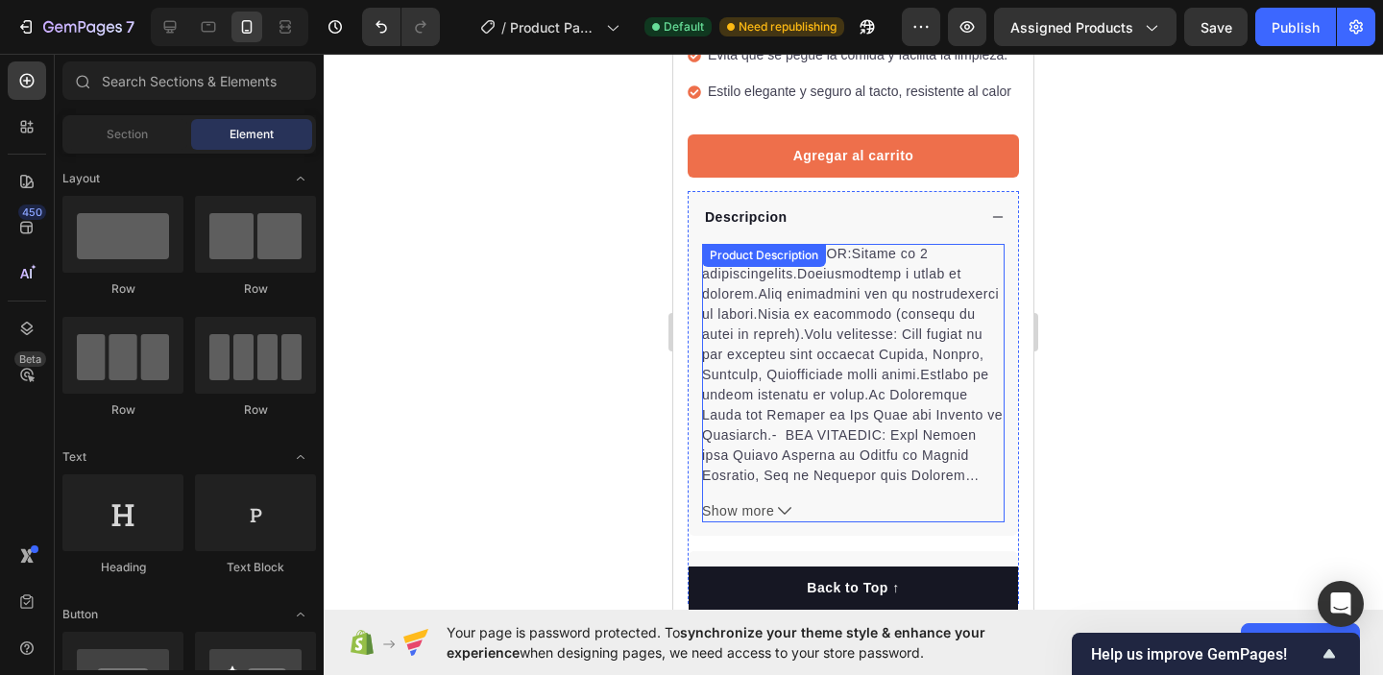
scroll to position [585, 0]
click at [788, 502] on button "Show more" at bounding box center [853, 511] width 303 height 20
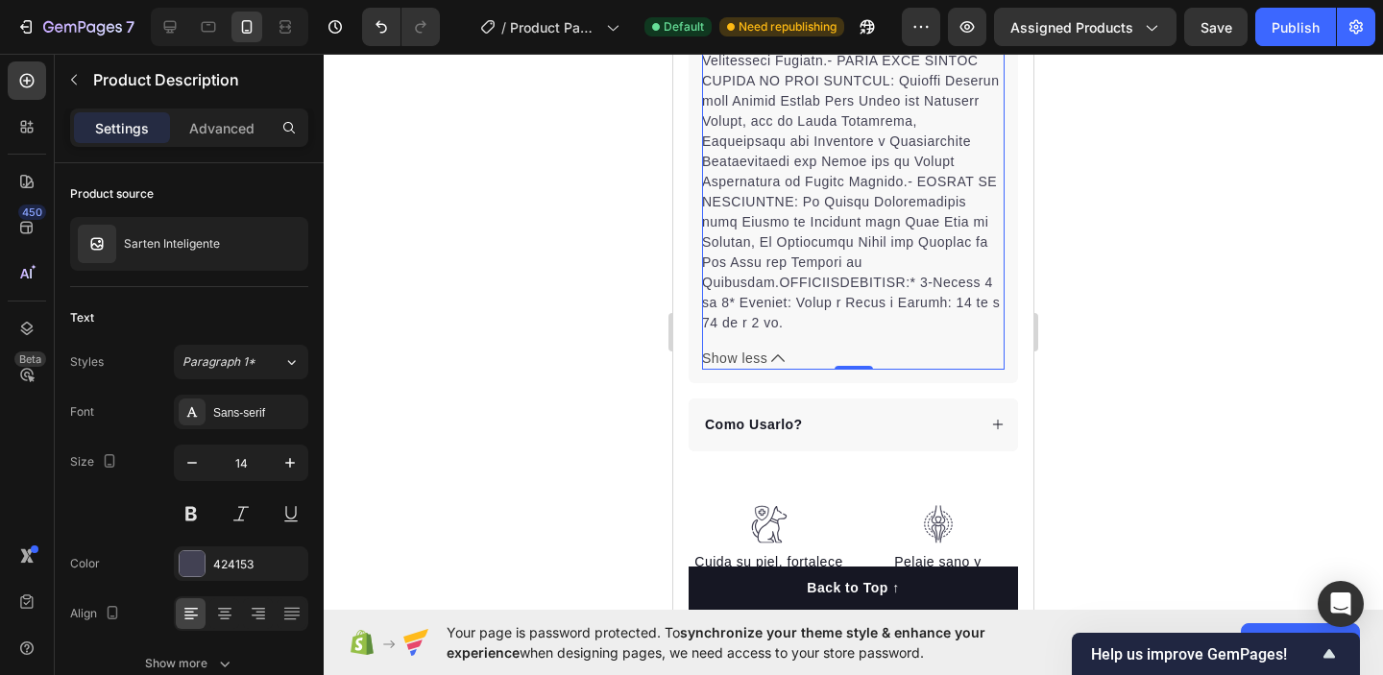
scroll to position [1336, 0]
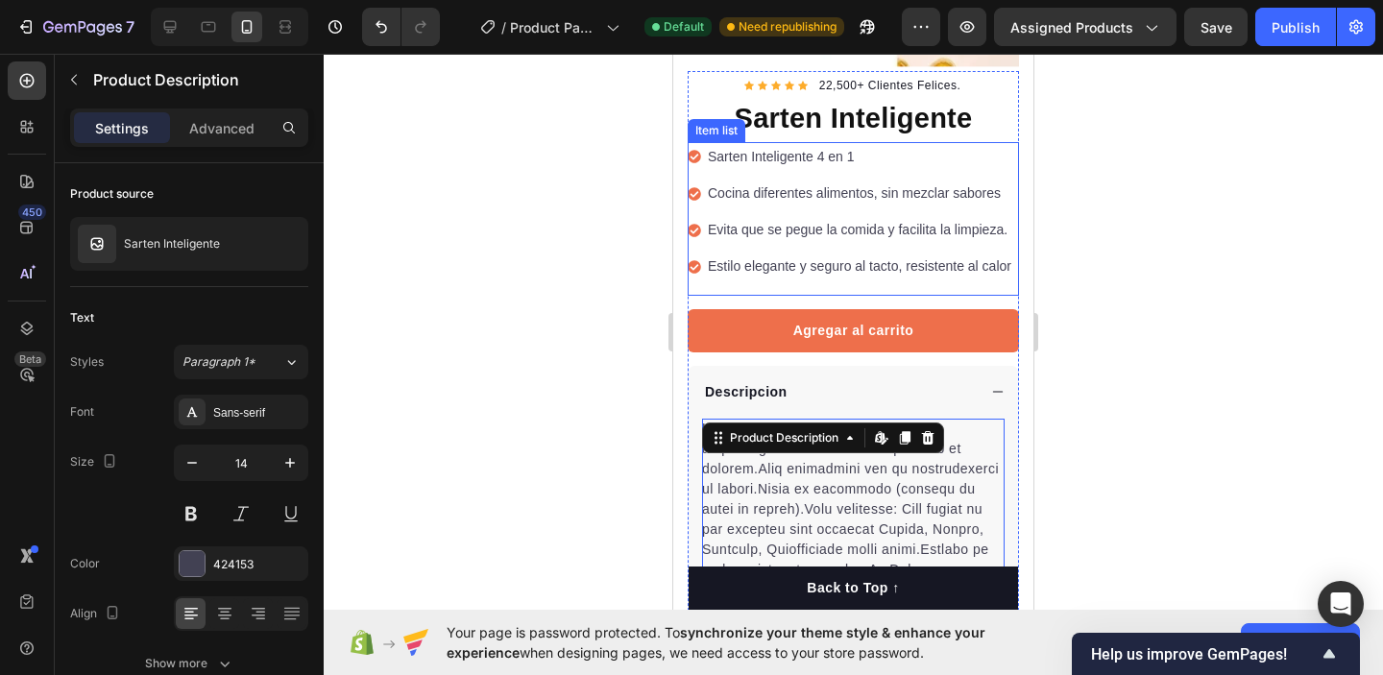
scroll to position [561, 0]
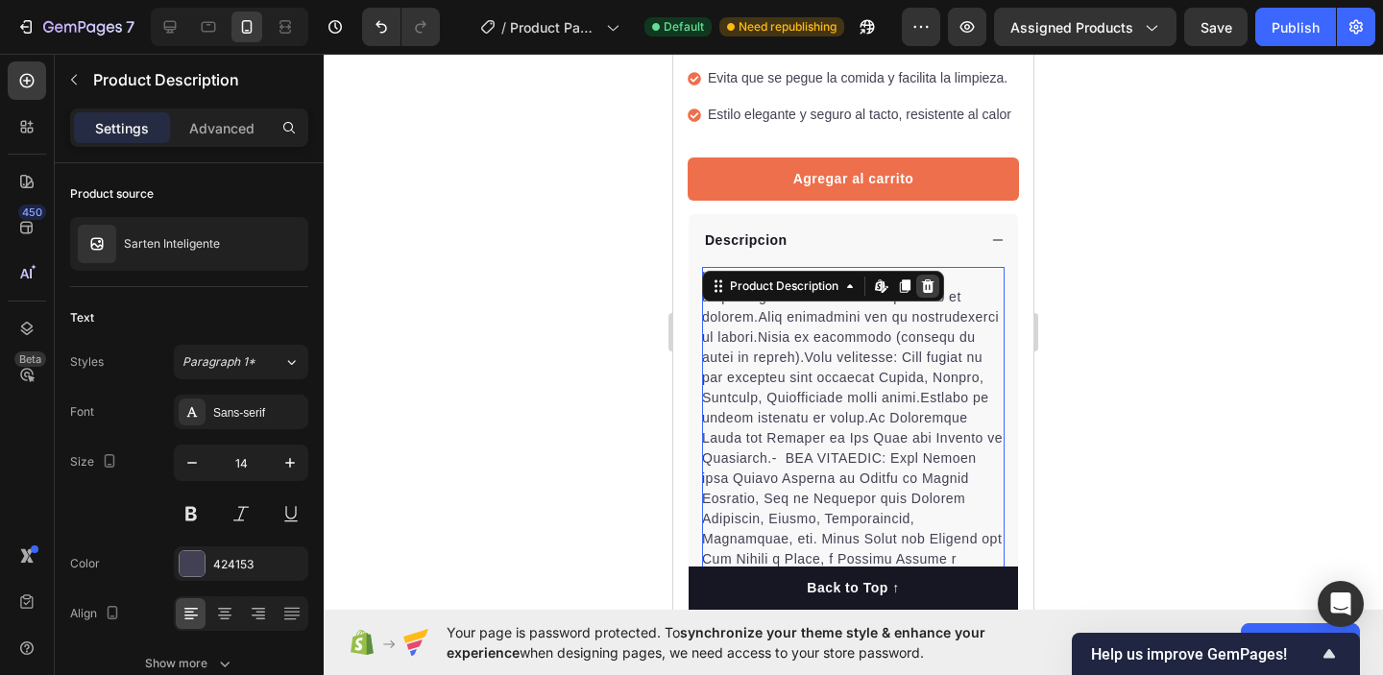
click at [932, 291] on icon at bounding box center [928, 285] width 12 height 13
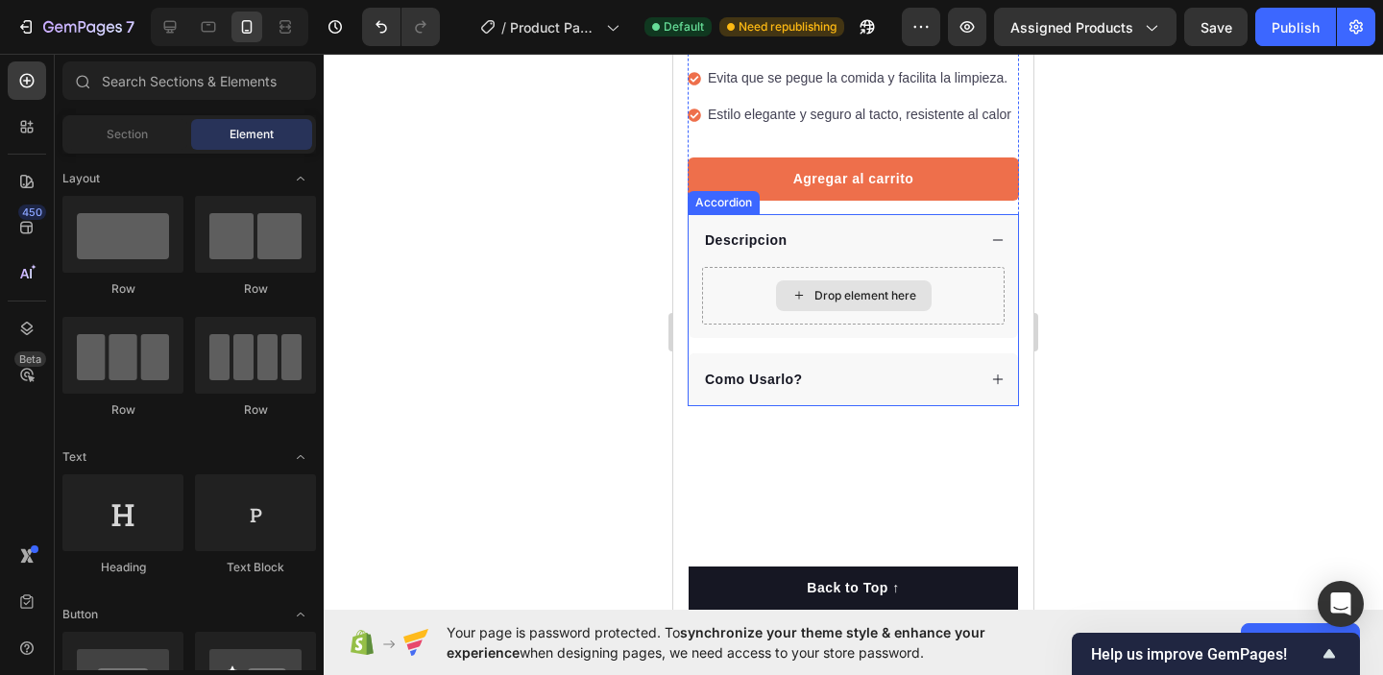
click at [890, 300] on div "Drop element here" at bounding box center [866, 295] width 102 height 15
click at [799, 294] on icon at bounding box center [799, 295] width 15 height 16
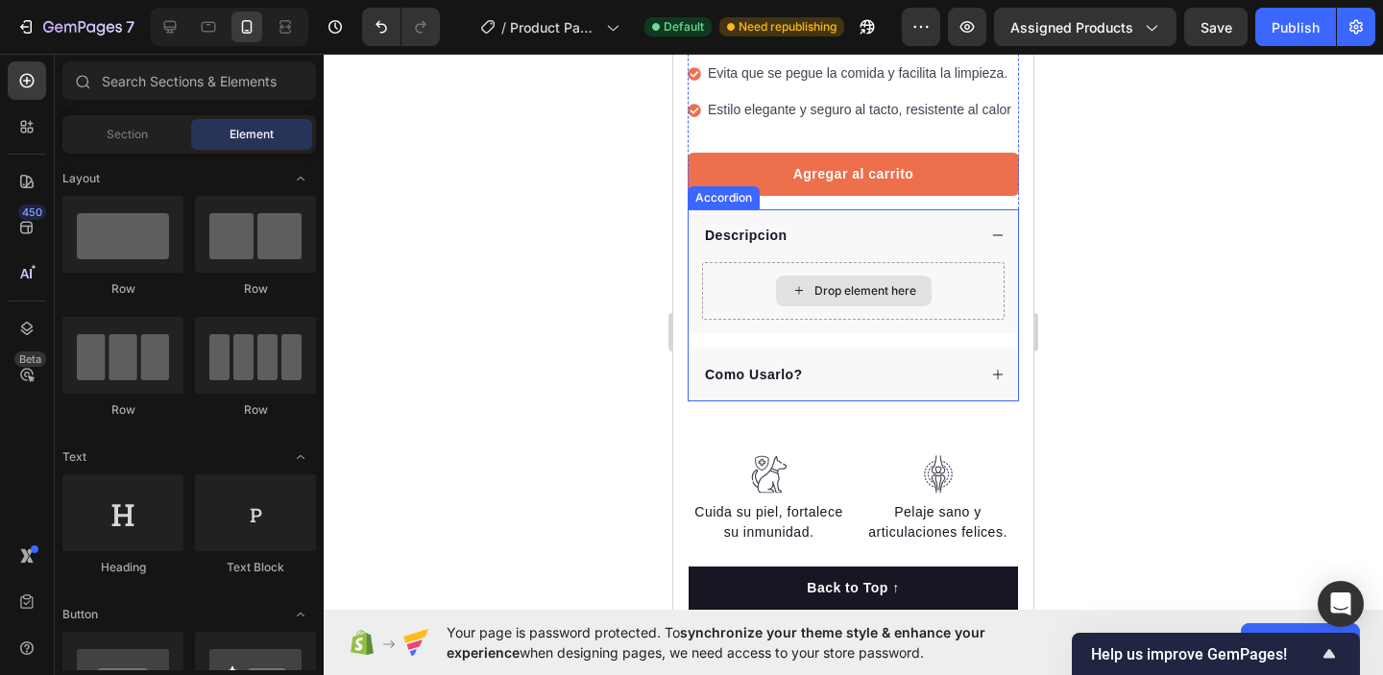
scroll to position [553, 0]
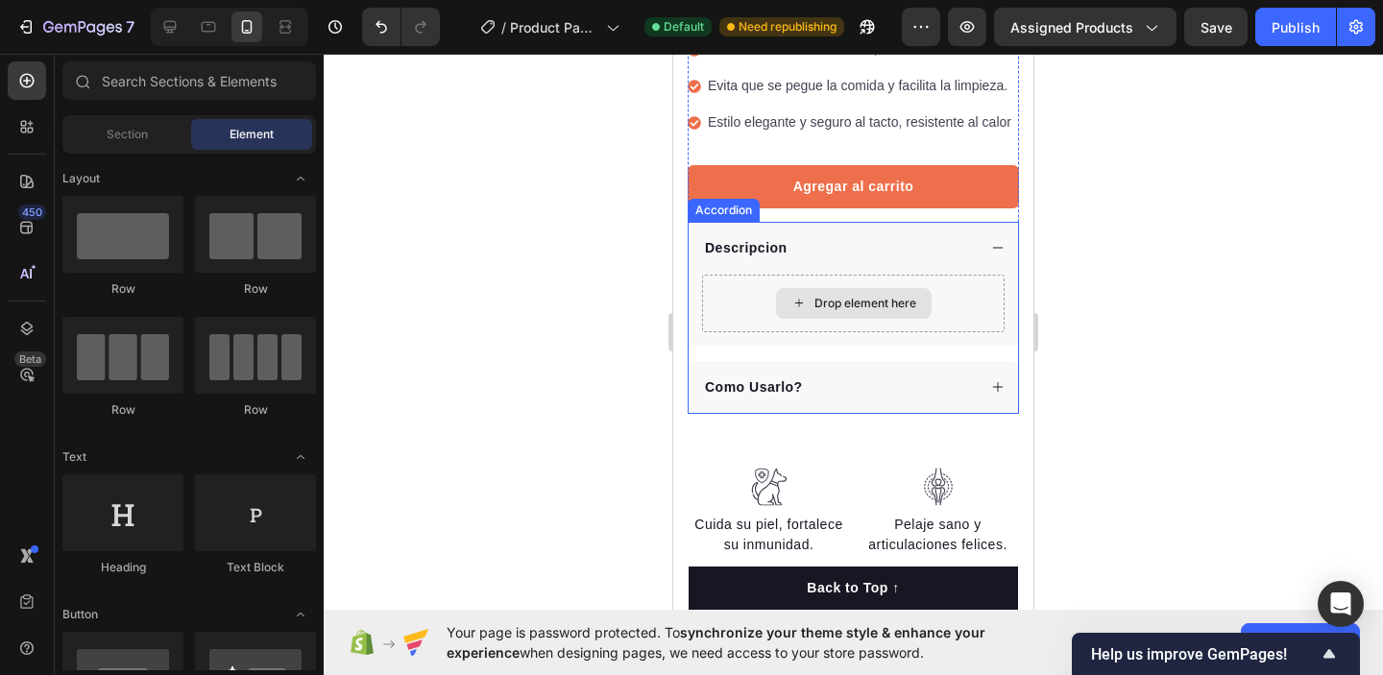
click at [736, 289] on div "Drop element here" at bounding box center [853, 304] width 303 height 58
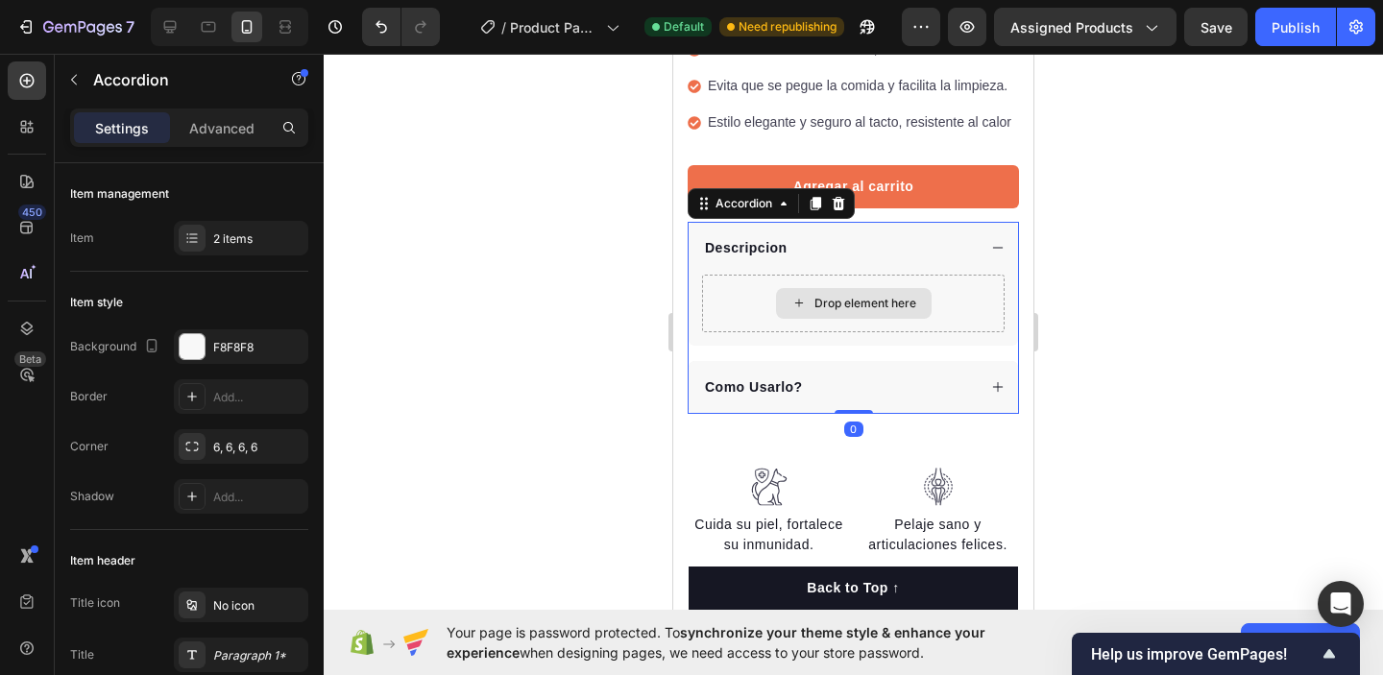
click at [736, 289] on div "Drop element here" at bounding box center [853, 304] width 303 height 58
click at [773, 215] on div "Accordion" at bounding box center [771, 203] width 167 height 31
click at [779, 209] on icon at bounding box center [783, 203] width 15 height 15
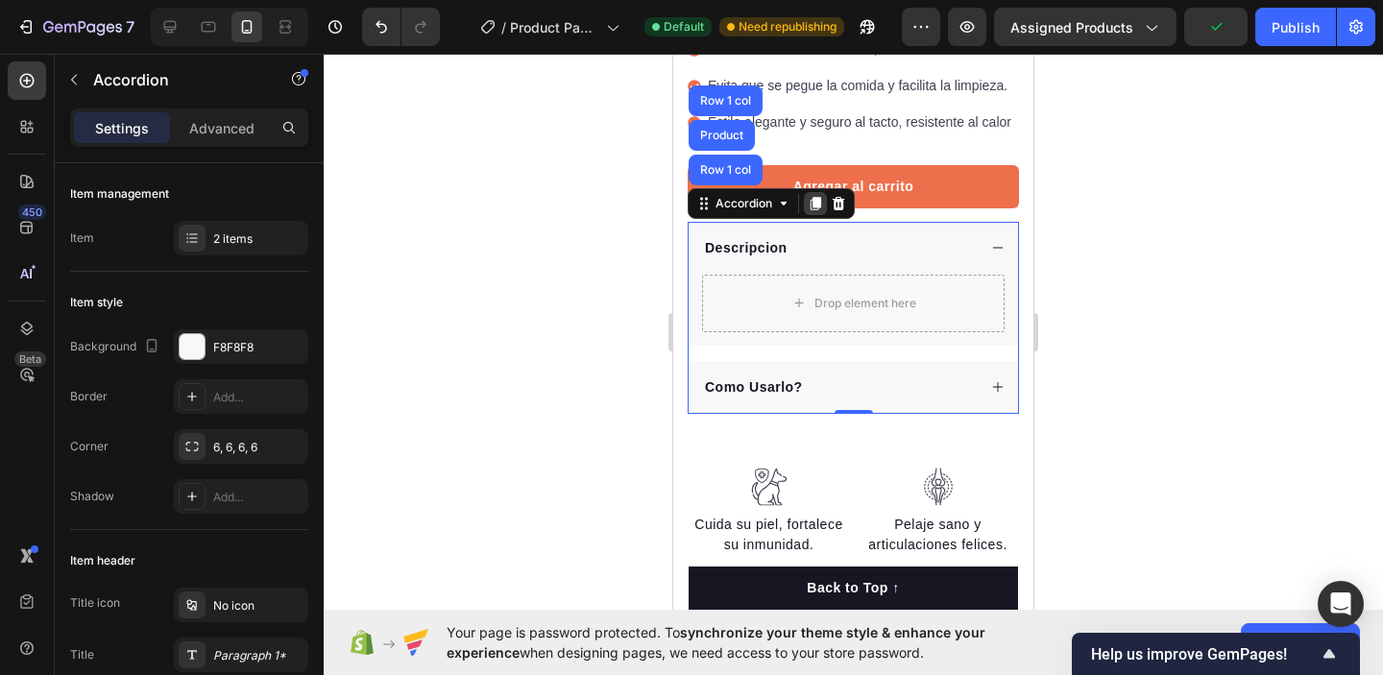
click at [817, 208] on icon at bounding box center [816, 203] width 11 height 13
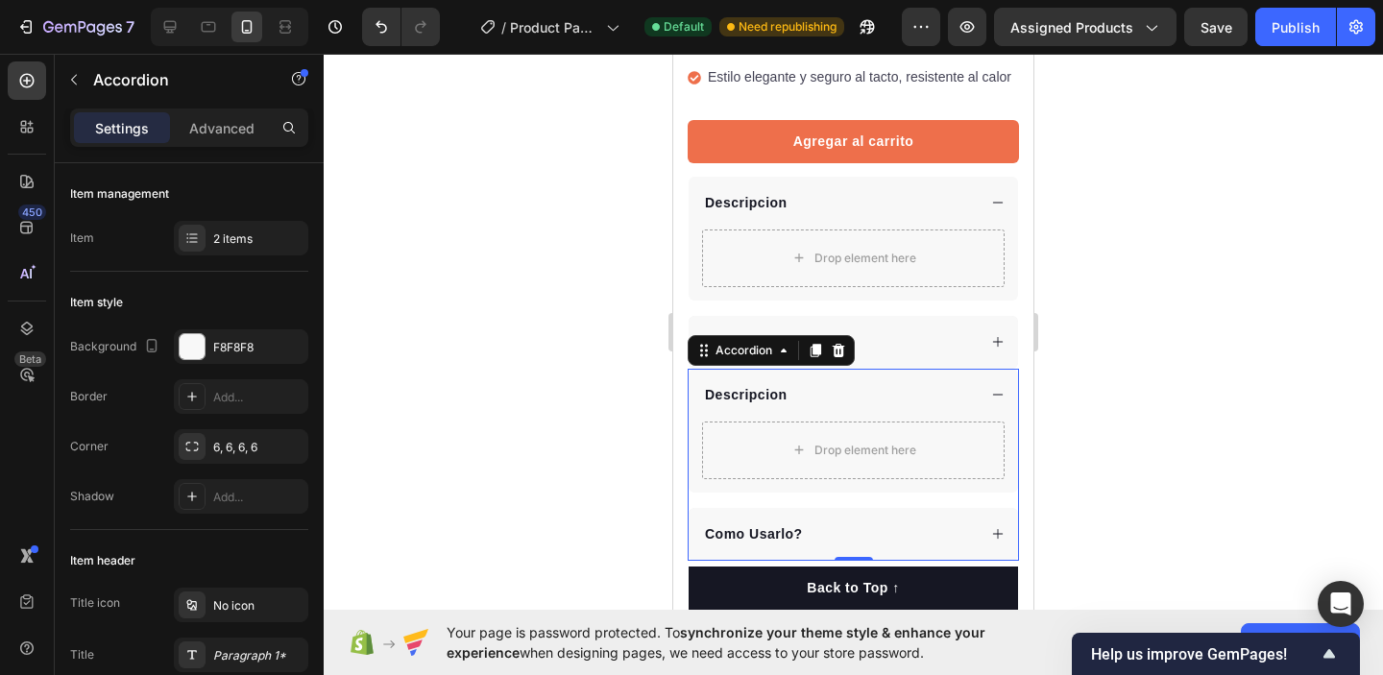
scroll to position [606, 0]
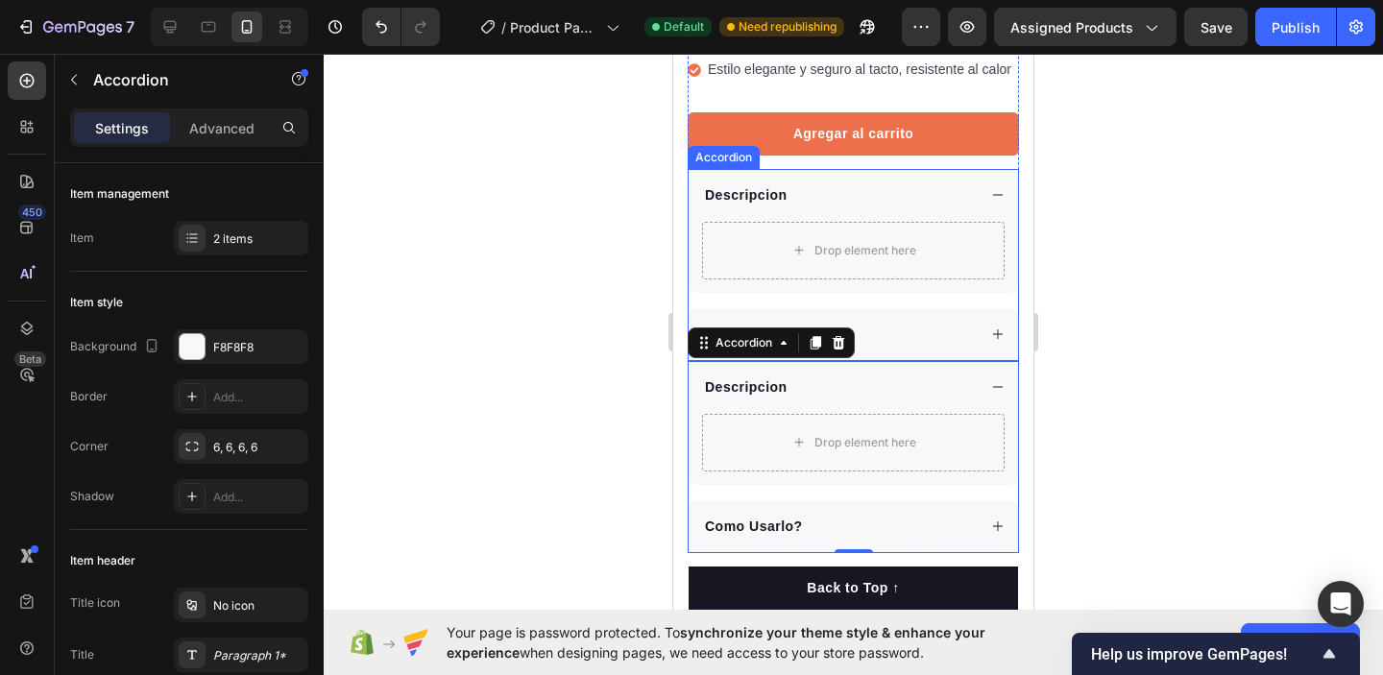
click at [997, 193] on icon at bounding box center [997, 194] width 13 height 13
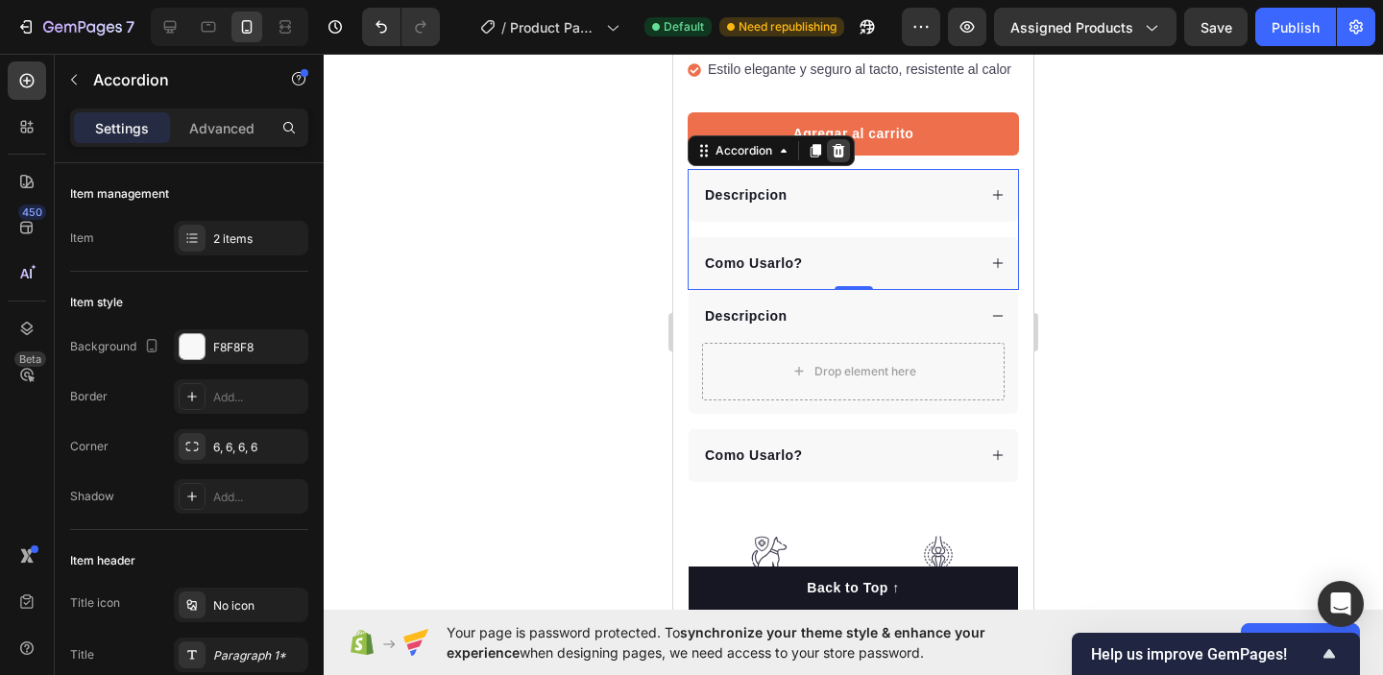
click at [846, 152] on div at bounding box center [838, 150] width 23 height 23
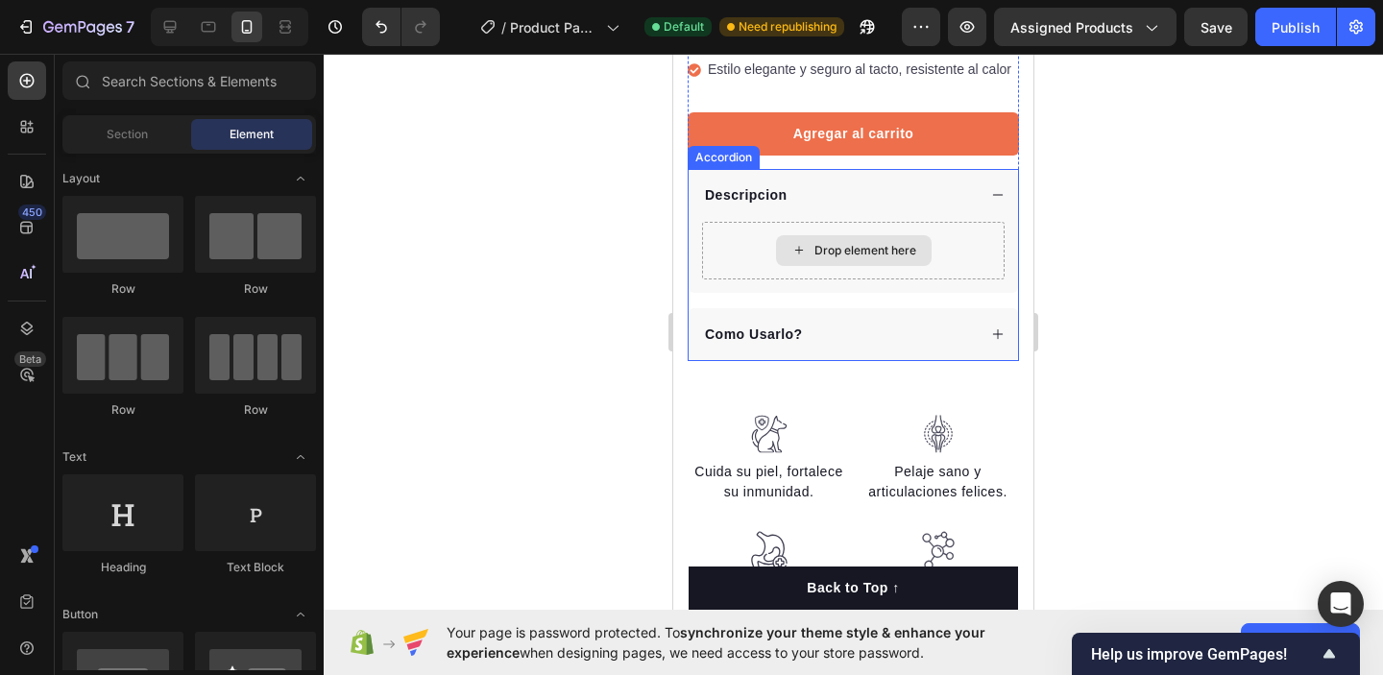
click at [747, 250] on div "Drop element here" at bounding box center [853, 251] width 303 height 58
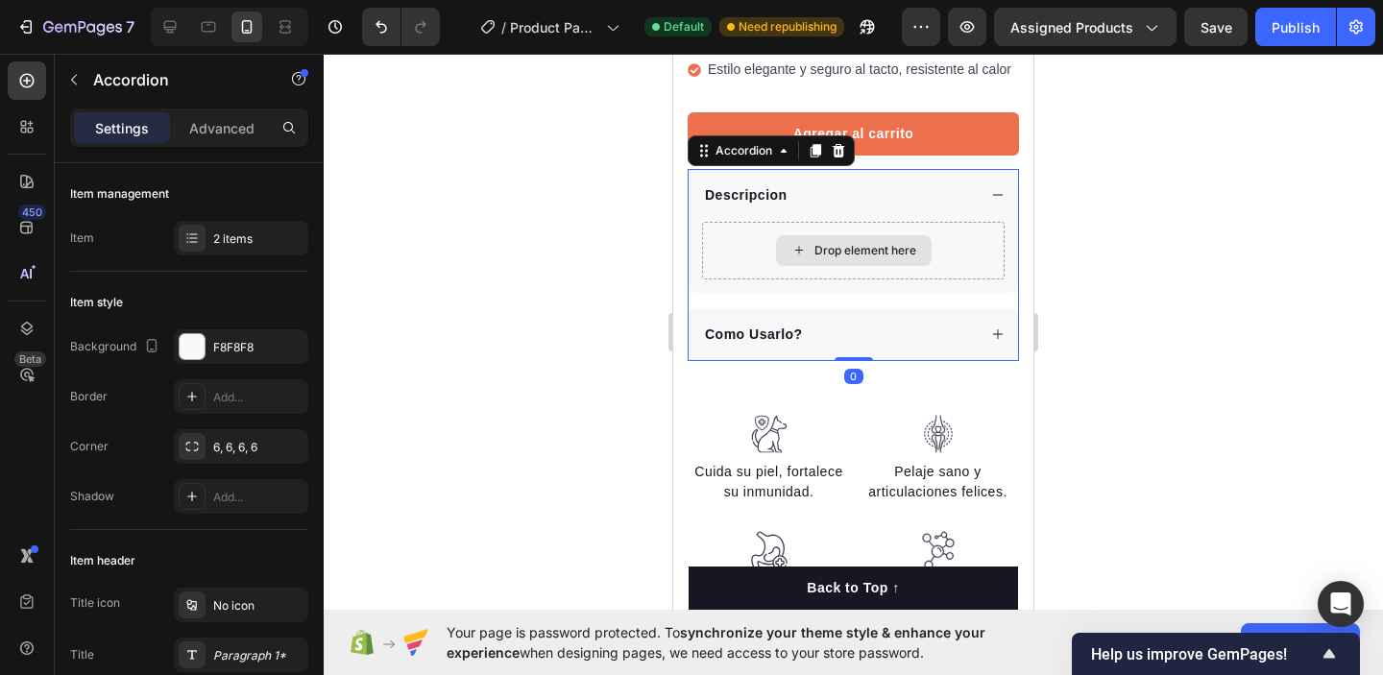
click at [748, 249] on div "Drop element here" at bounding box center [853, 251] width 303 height 58
click at [714, 205] on div "Descripcion" at bounding box center [746, 196] width 88 height 26
click at [713, 243] on div "Drop element here" at bounding box center [853, 251] width 303 height 58
click at [720, 246] on div "Drop element here" at bounding box center [853, 251] width 303 height 58
click at [816, 250] on div "Drop element here" at bounding box center [866, 250] width 102 height 15
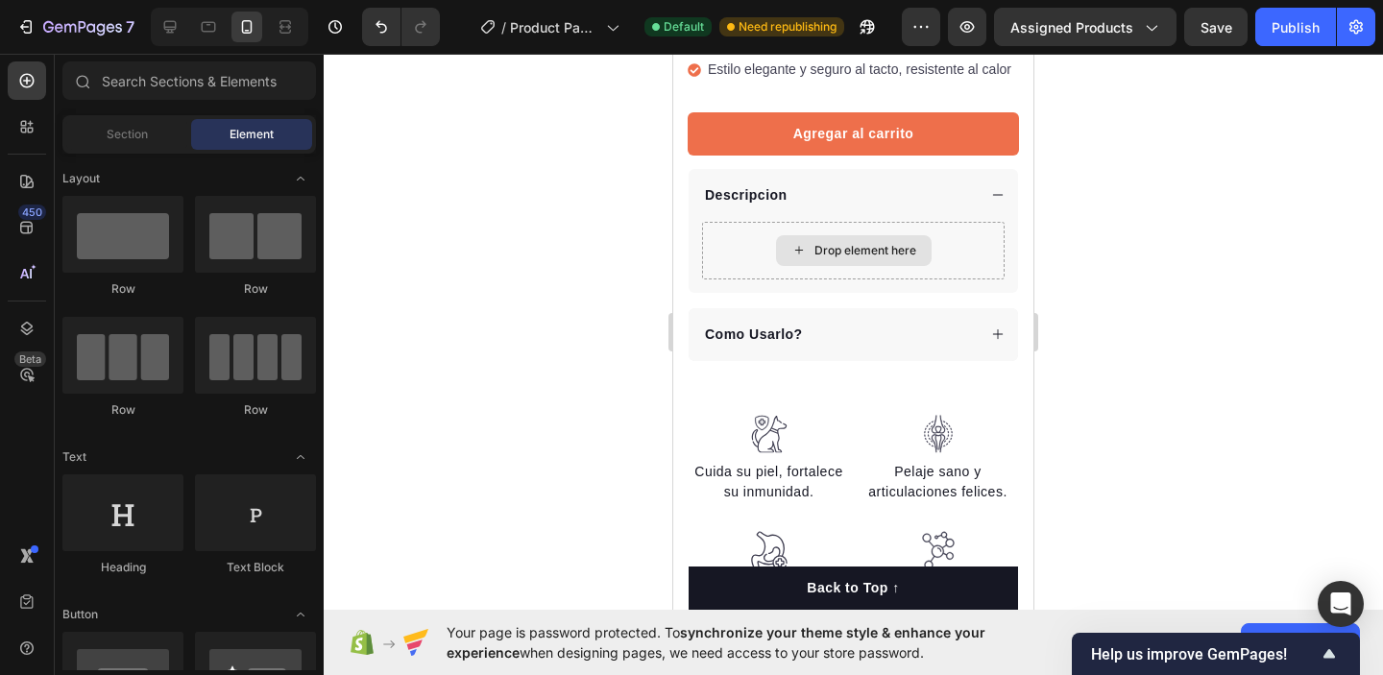
click at [816, 250] on div "Drop element here" at bounding box center [866, 250] width 102 height 15
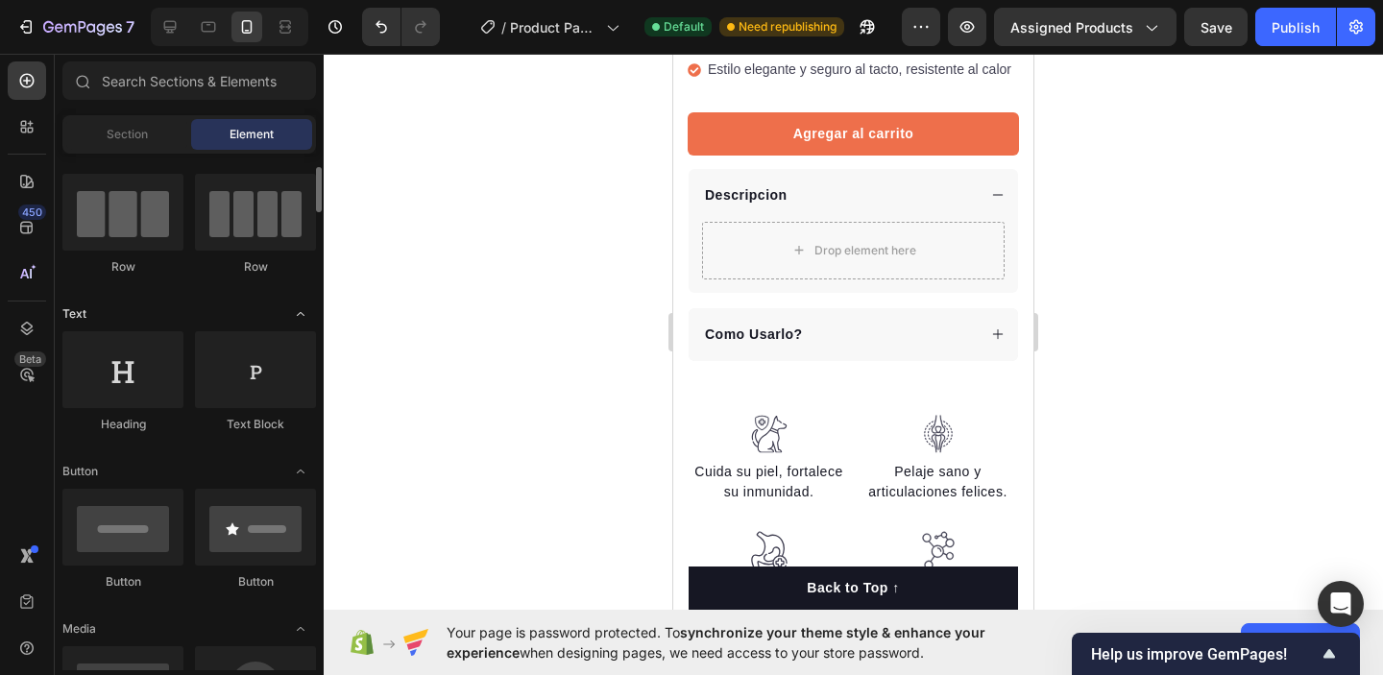
scroll to position [144, 0]
click at [160, 375] on div at bounding box center [122, 368] width 121 height 77
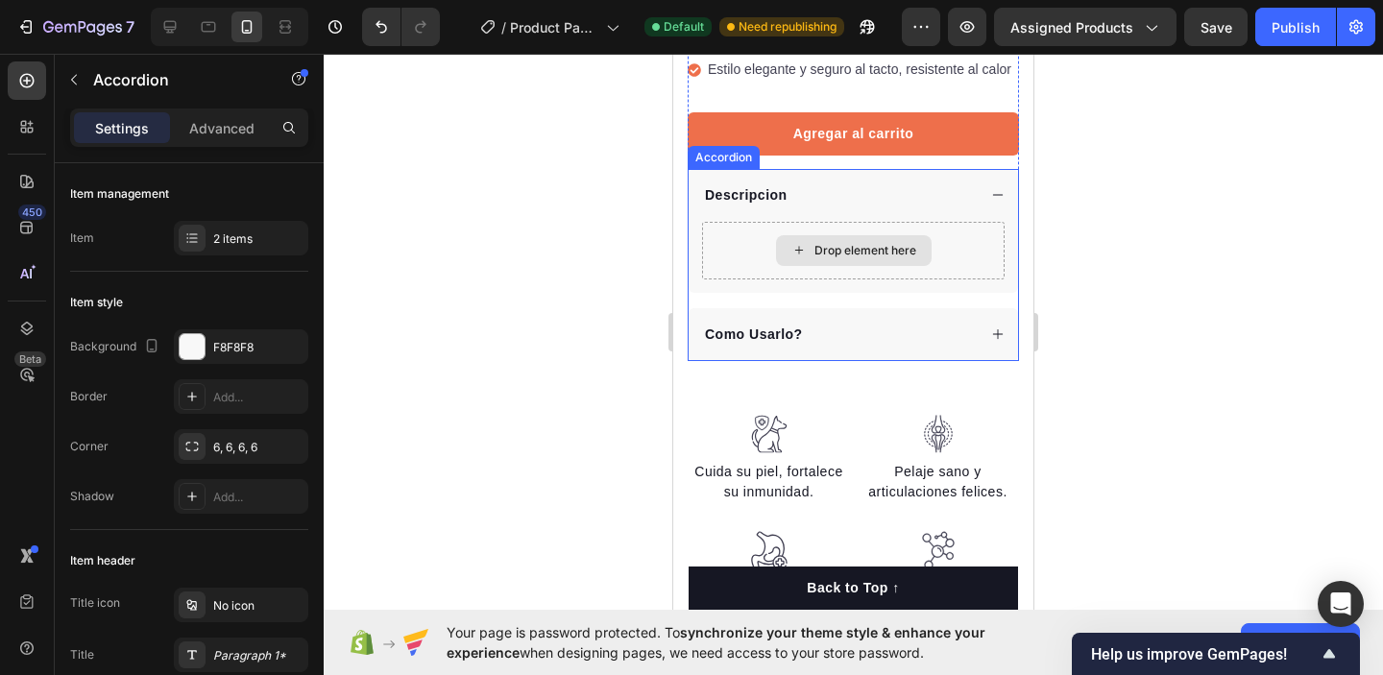
click at [726, 245] on div "Drop element here" at bounding box center [853, 251] width 303 height 58
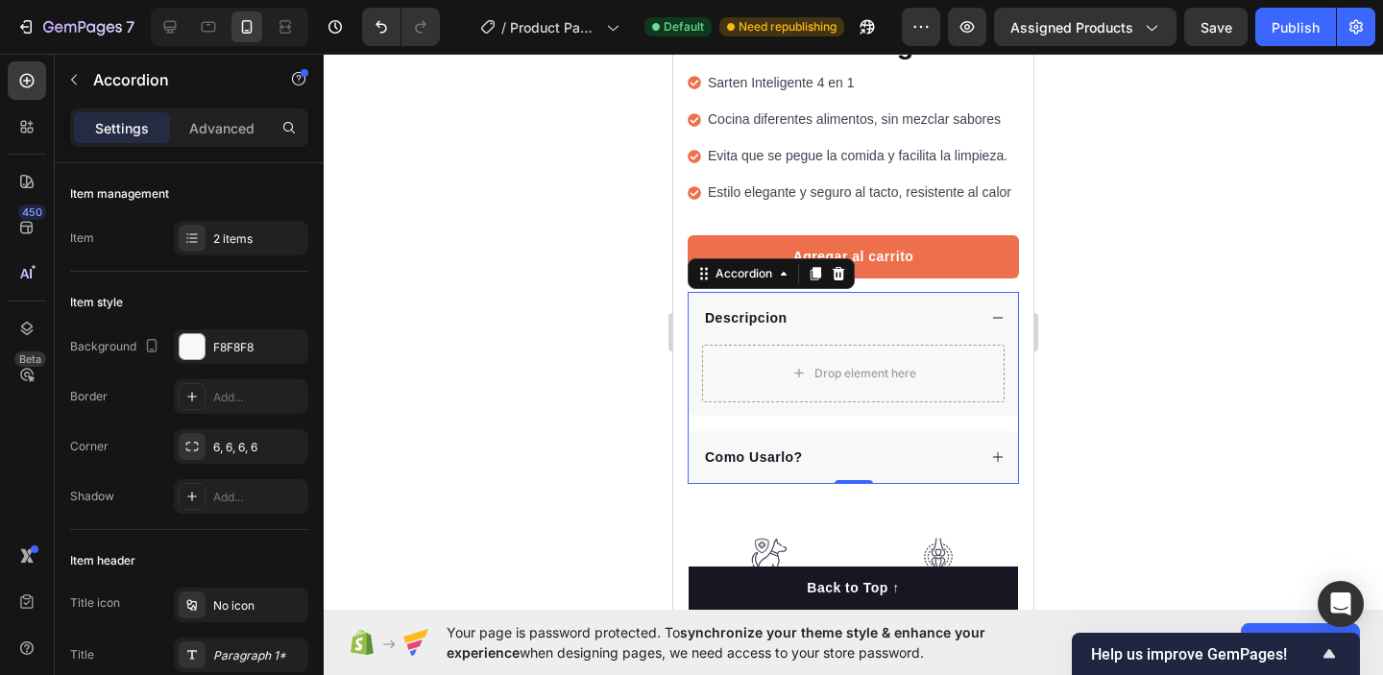
scroll to position [484, 0]
click at [1003, 460] on icon at bounding box center [997, 456] width 13 height 13
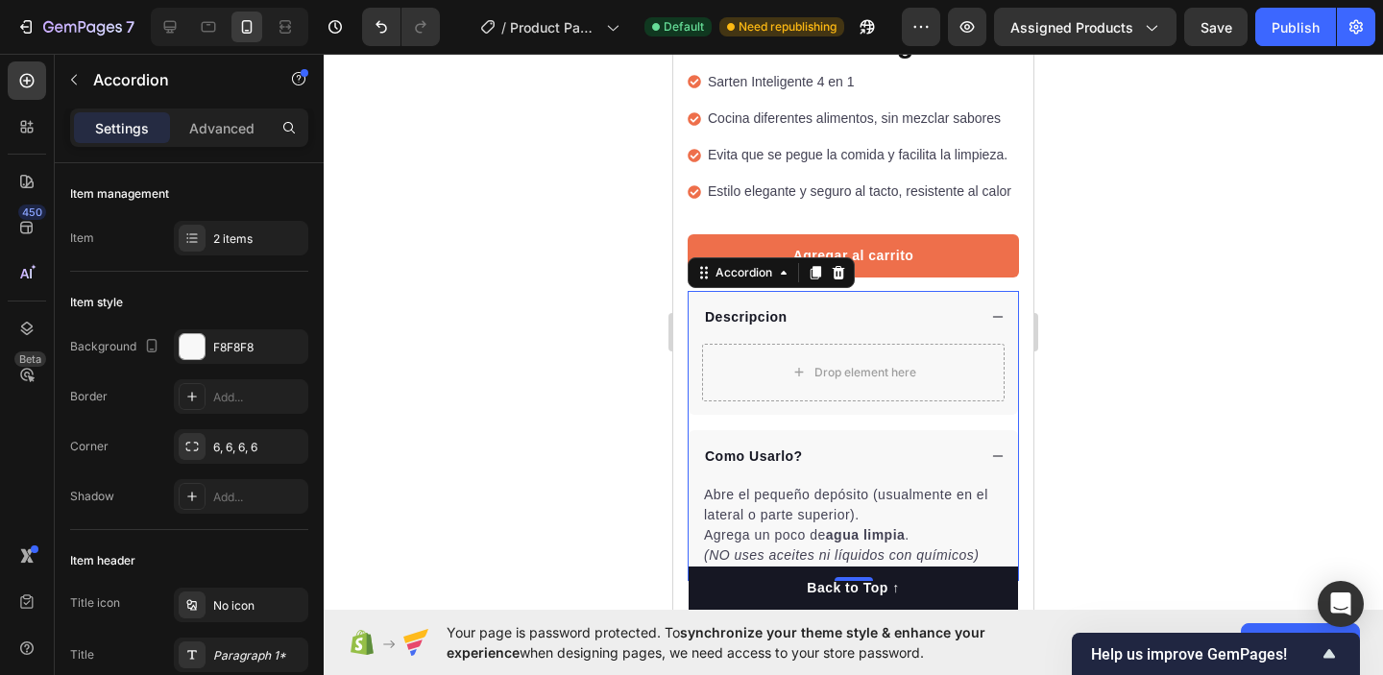
scroll to position [525, 0]
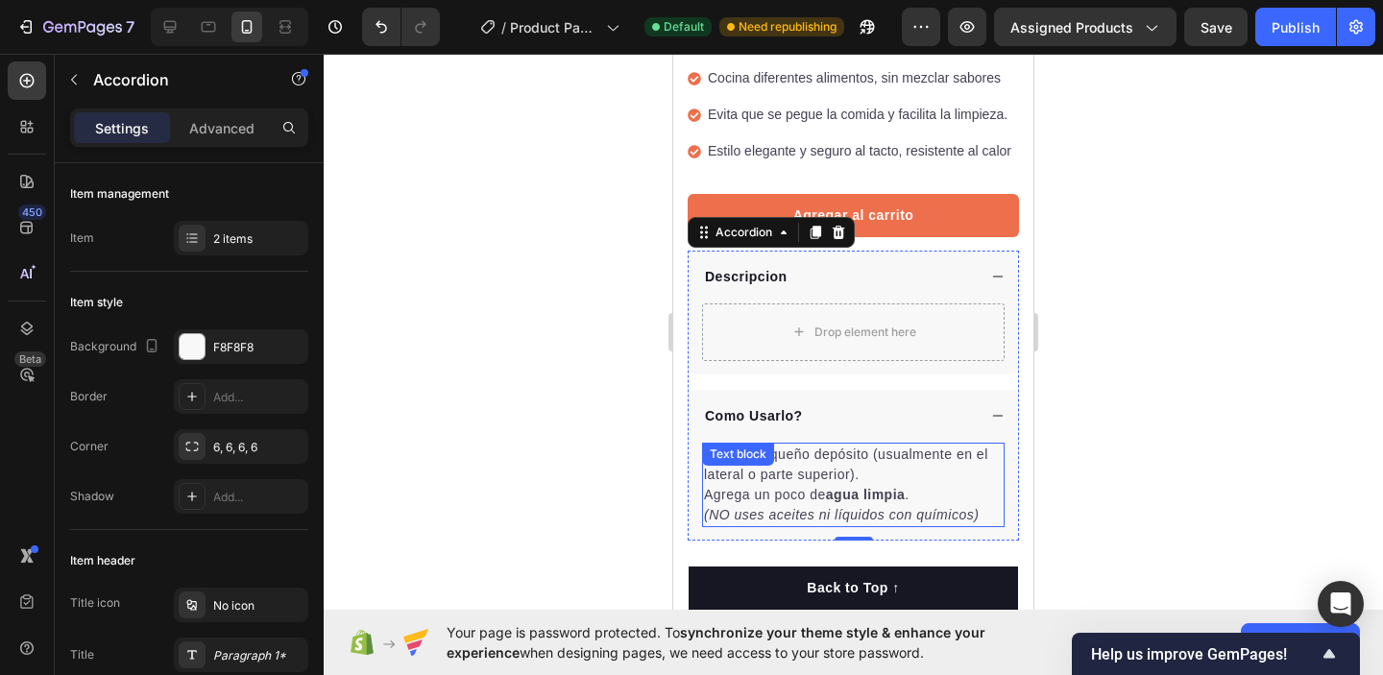
click at [828, 453] on div "Abre el pequeño depósito (usualmente en el lateral o parte superior). Agrega un…" at bounding box center [853, 485] width 303 height 85
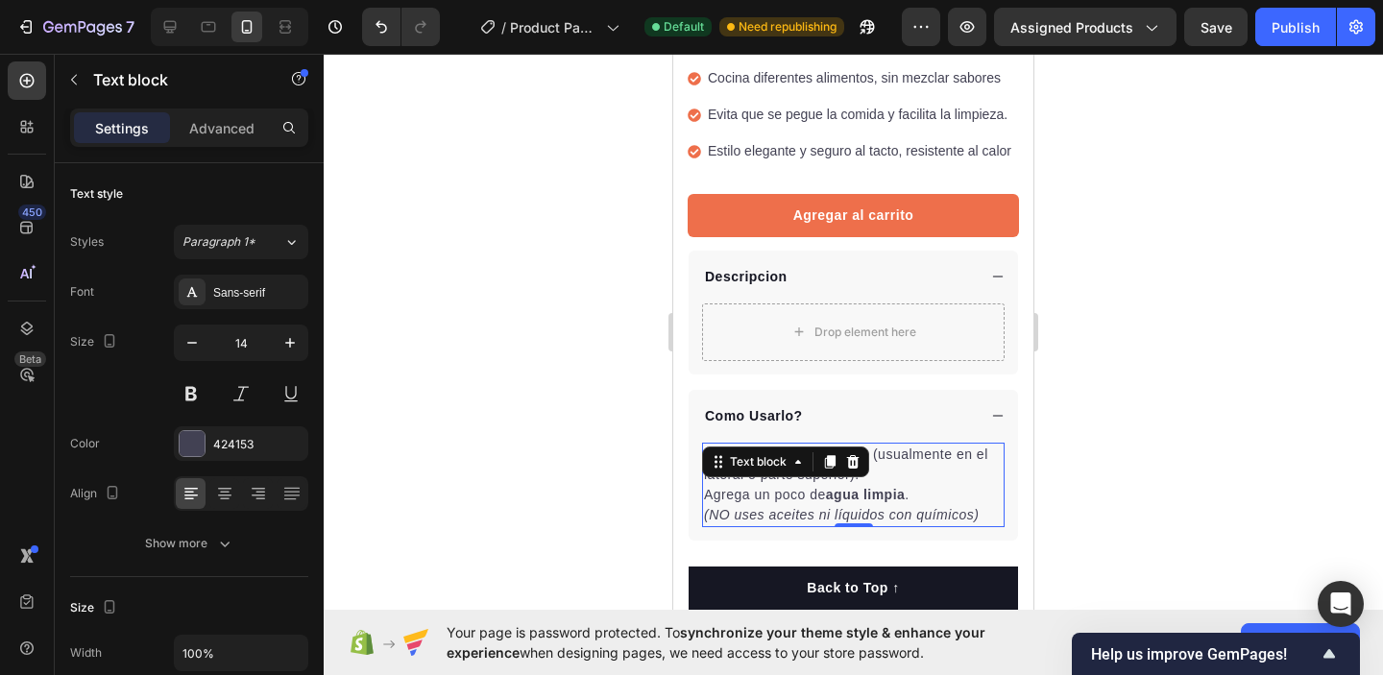
click at [883, 471] on p "Abre el pequeño depósito (usualmente en el lateral o parte superior)." at bounding box center [853, 465] width 299 height 40
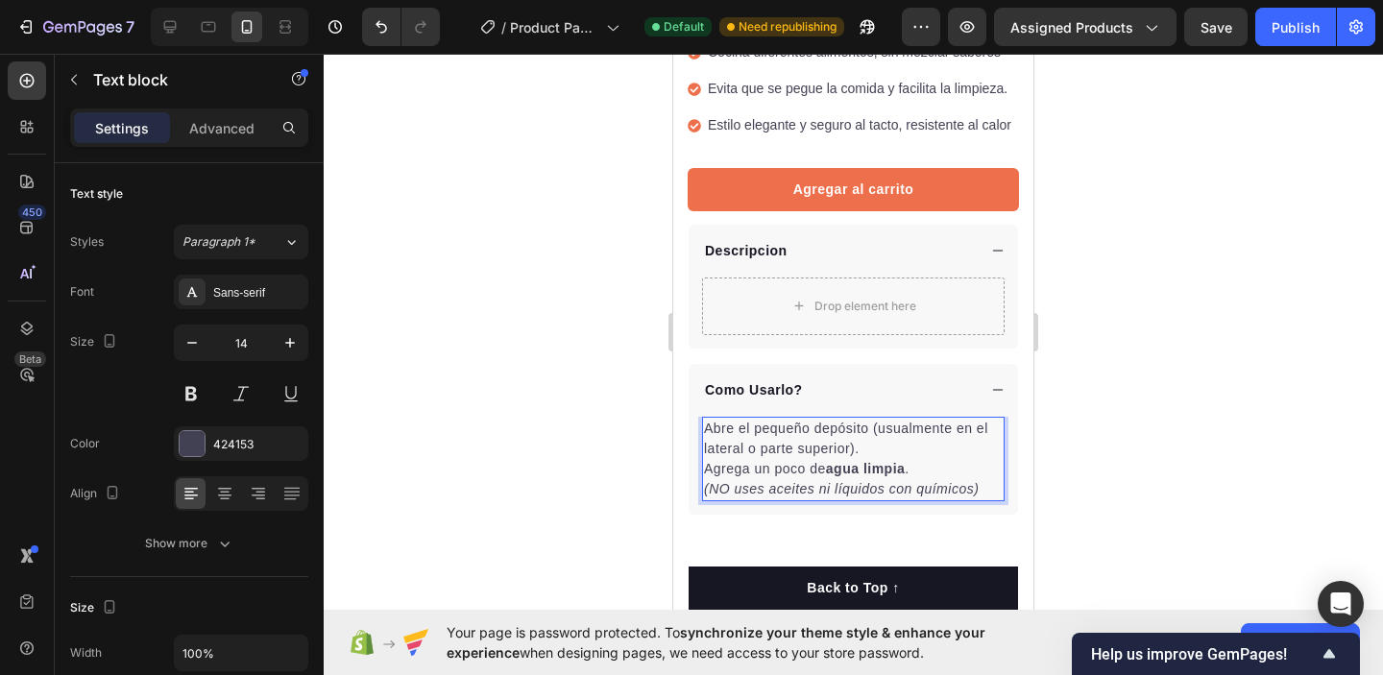
scroll to position [551, 0]
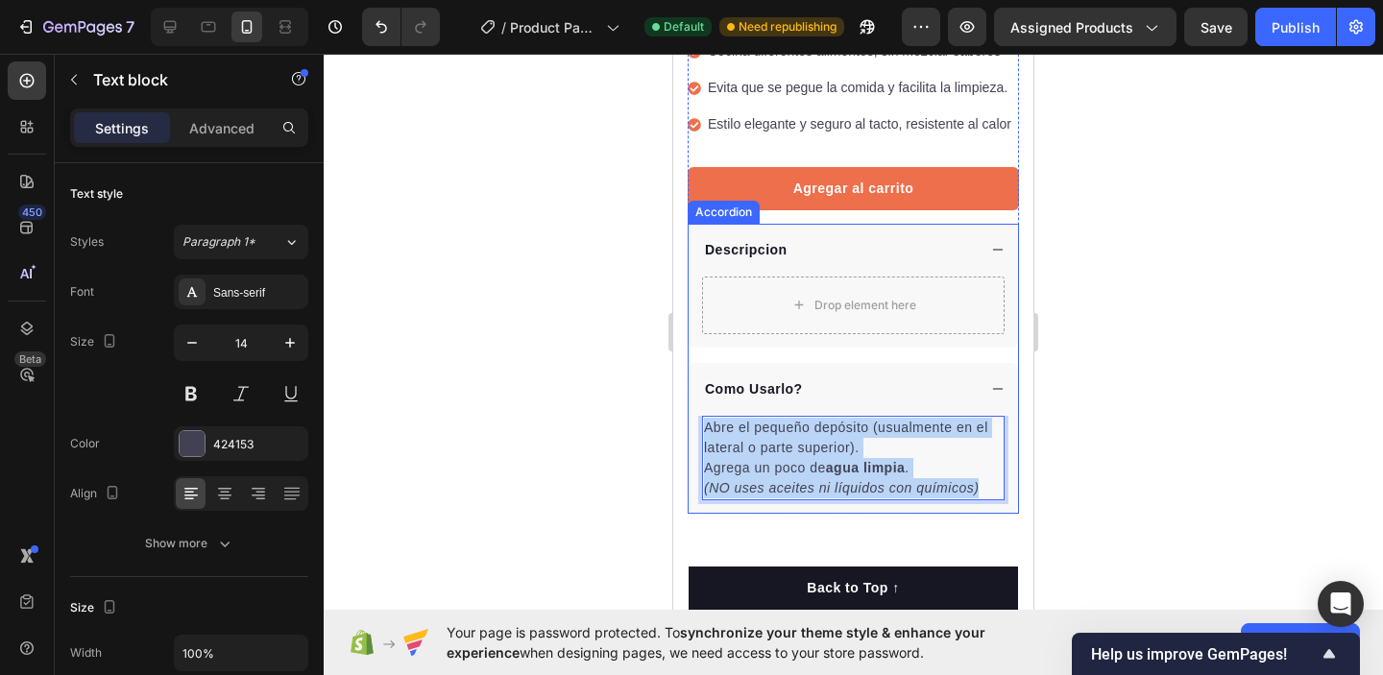
drag, startPoint x: 706, startPoint y: 425, endPoint x: 770, endPoint y: 512, distance: 108.0
click at [770, 512] on div "Abre el pequeño depósito (usualmente en el lateral o parte superior). Agrega un…" at bounding box center [854, 465] width 330 height 98
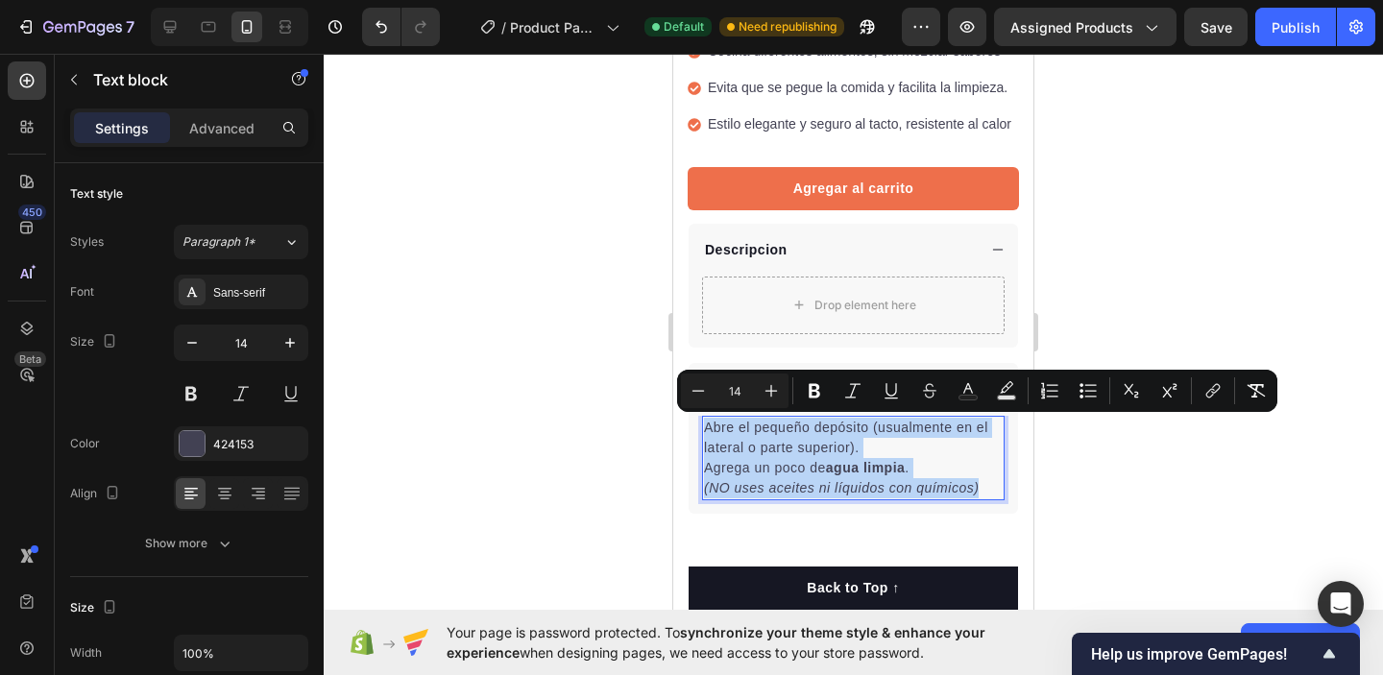
copy div "Abre el pequeño depósito (usualmente en el lateral o parte superior). Agrega un…"
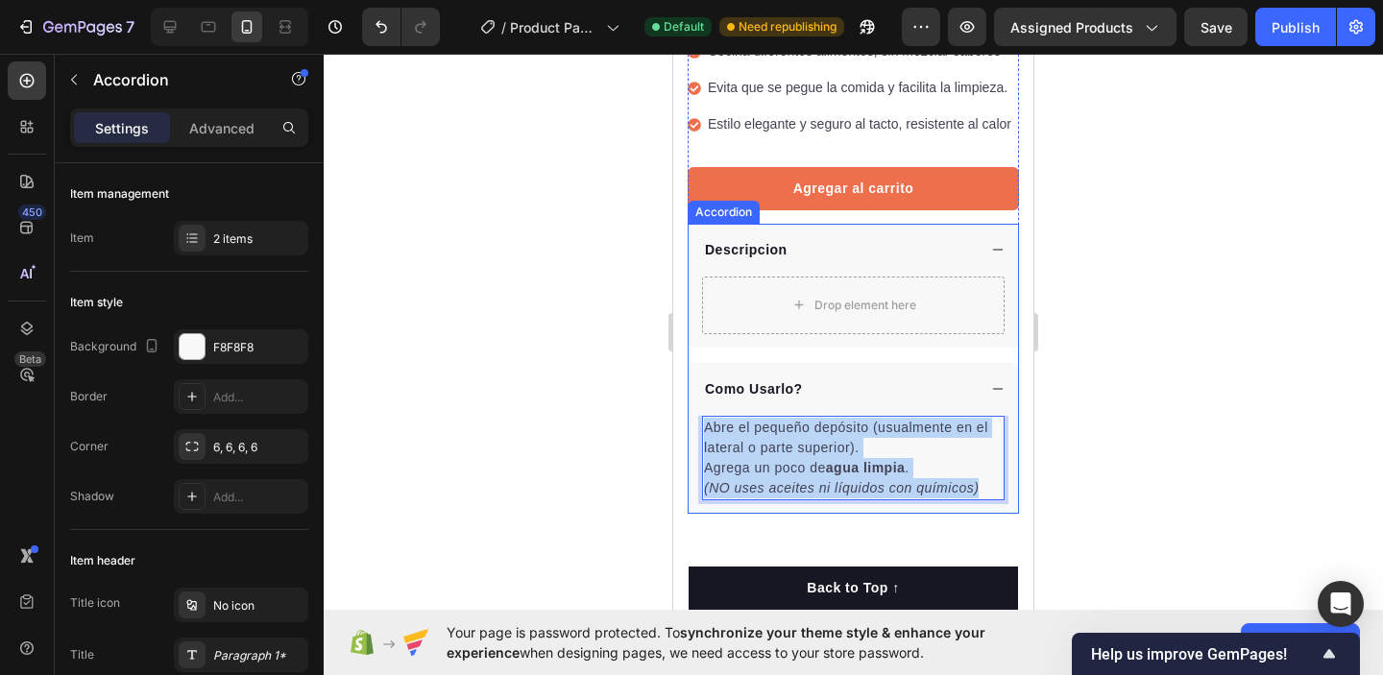
click at [787, 325] on div "Drop element here" at bounding box center [853, 306] width 303 height 58
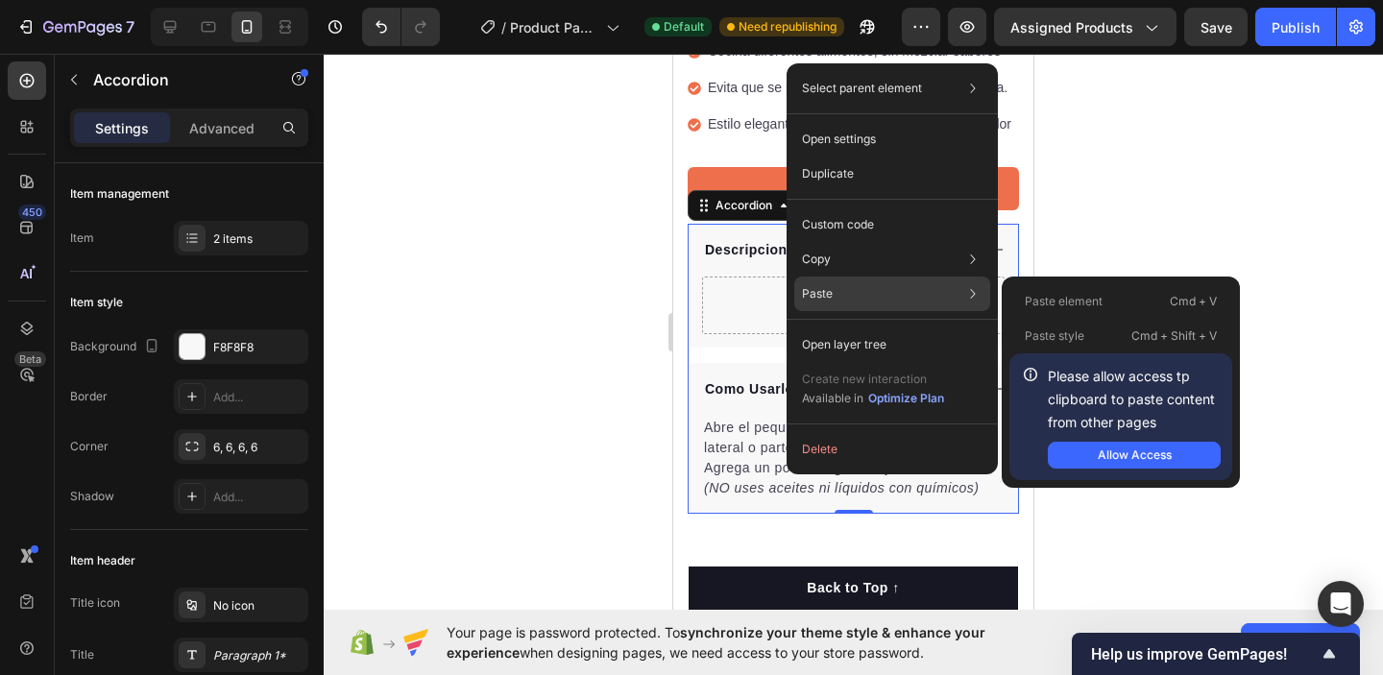
click at [803, 299] on p "Paste" at bounding box center [817, 293] width 31 height 17
click at [1085, 446] on button "Allow Access" at bounding box center [1134, 455] width 173 height 27
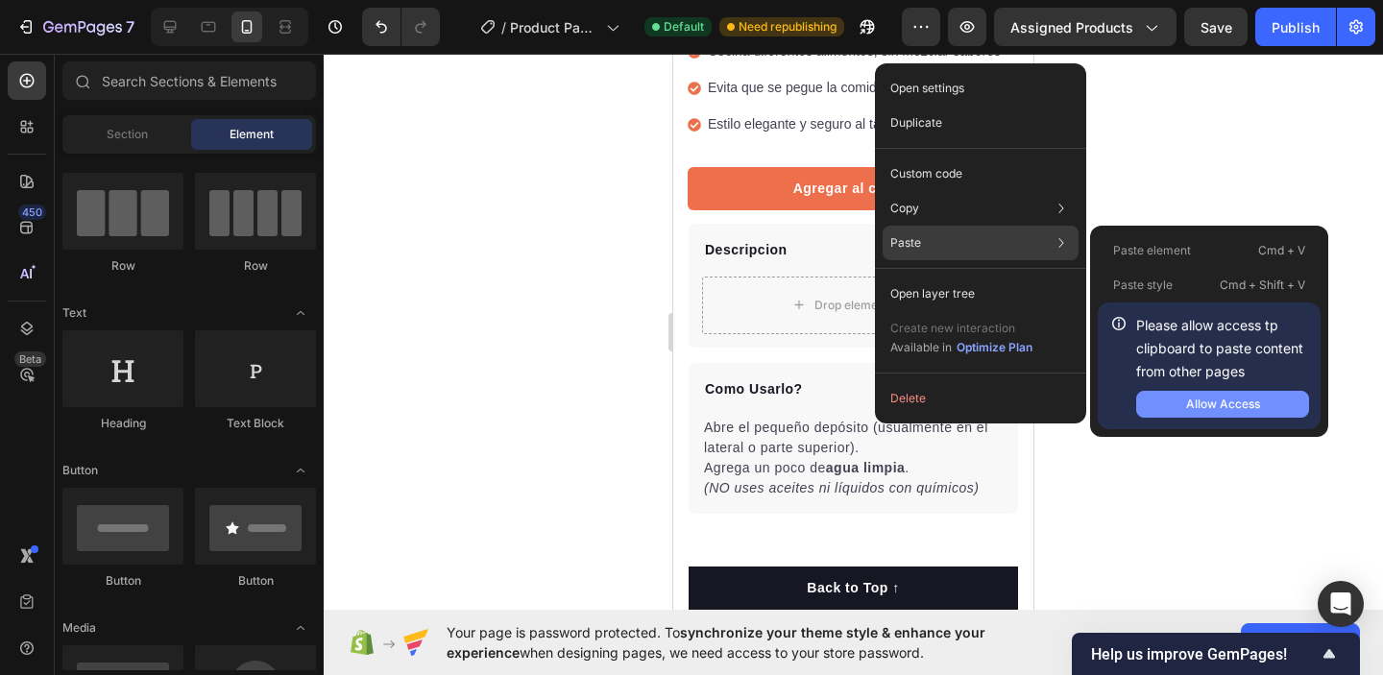
click at [1285, 401] on button "Allow Access" at bounding box center [1223, 404] width 173 height 27
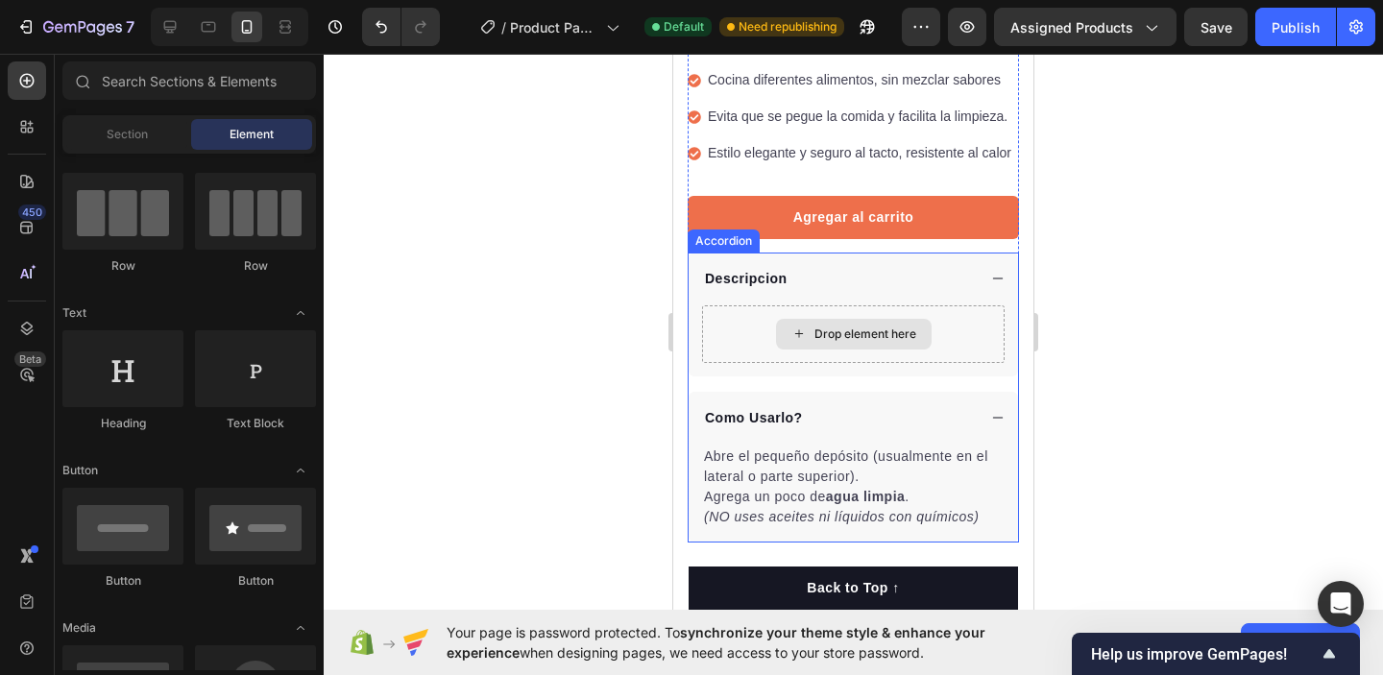
scroll to position [520, 0]
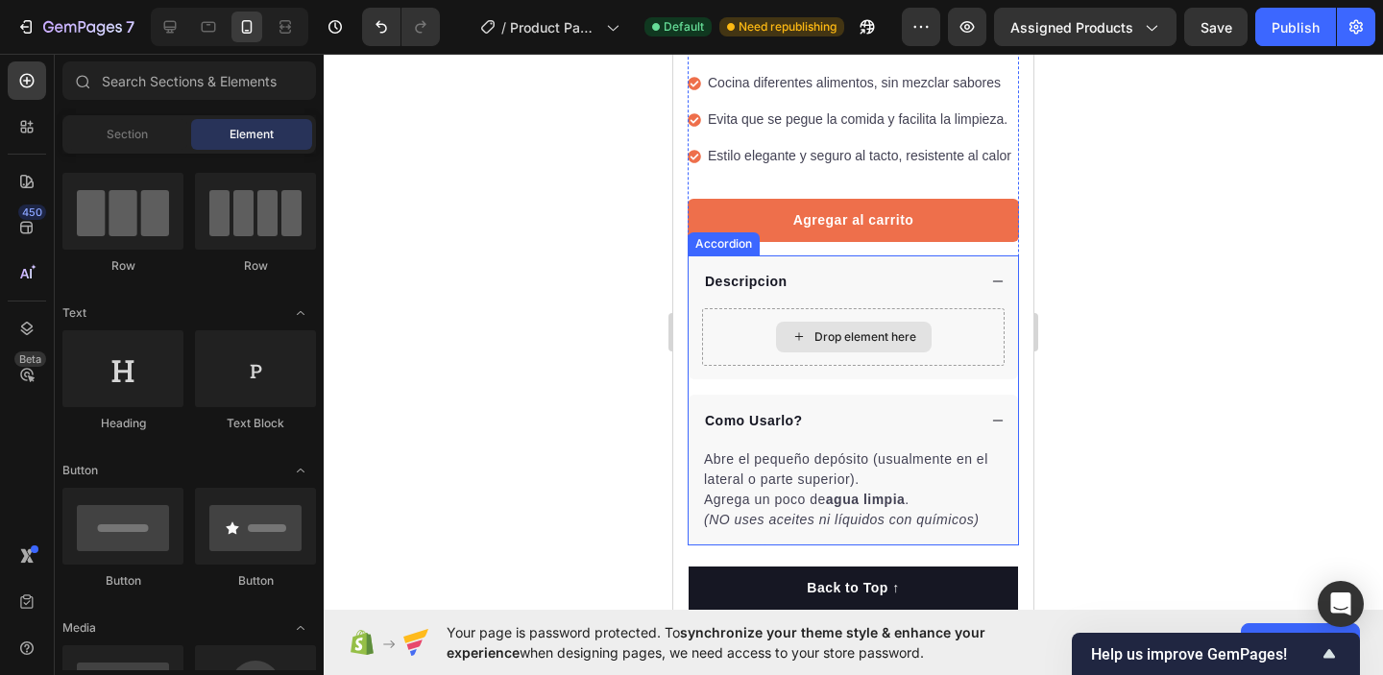
click at [810, 346] on div "Drop element here" at bounding box center [854, 337] width 156 height 31
click at [797, 334] on icon at bounding box center [799, 337] width 15 height 16
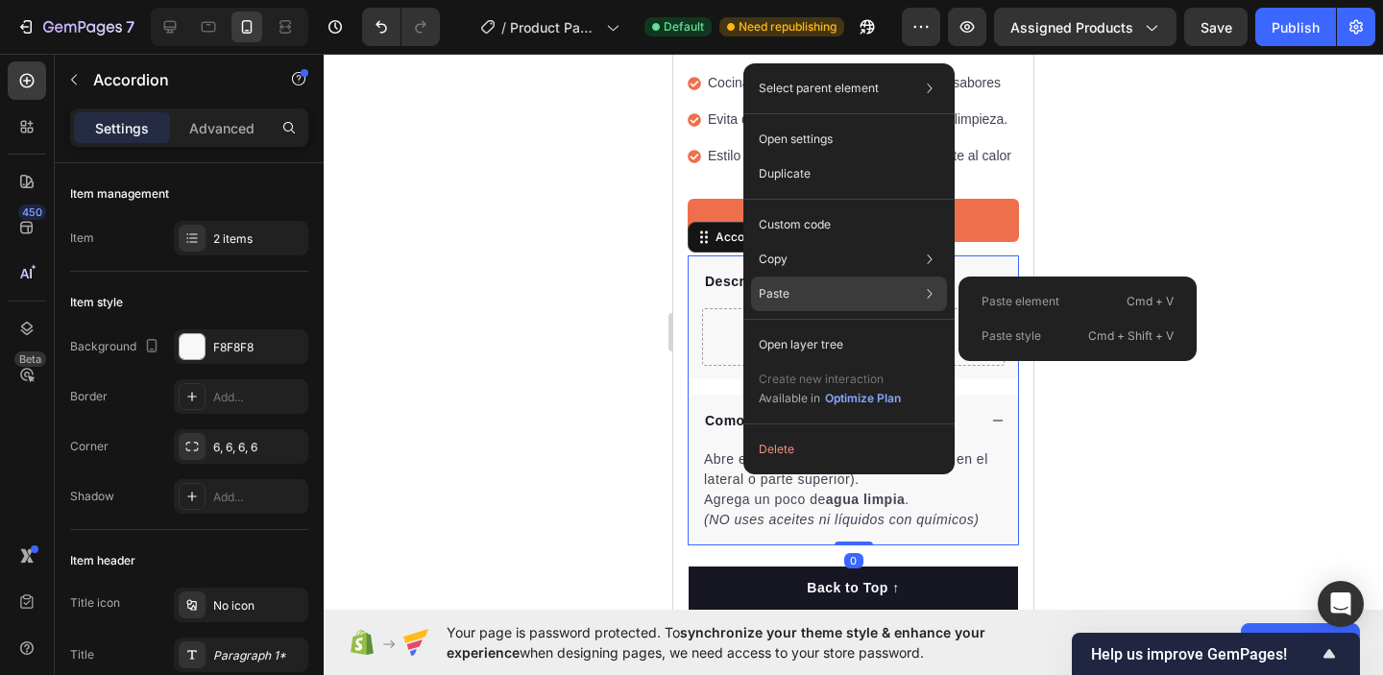
click at [769, 299] on p "Paste" at bounding box center [774, 293] width 31 height 17
click at [836, 295] on div "Paste Paste element Cmd + V Paste style Cmd + Shift + V" at bounding box center [849, 294] width 196 height 35
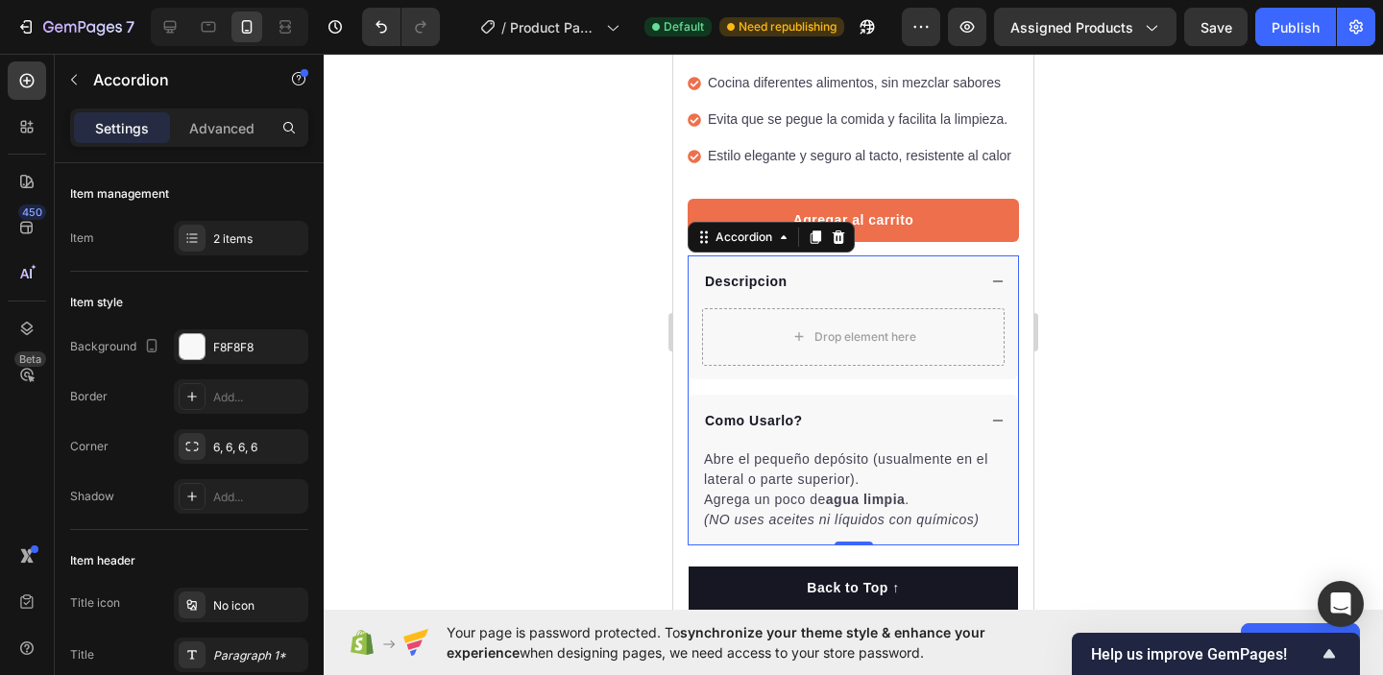
click at [637, 366] on div at bounding box center [854, 365] width 1060 height 622
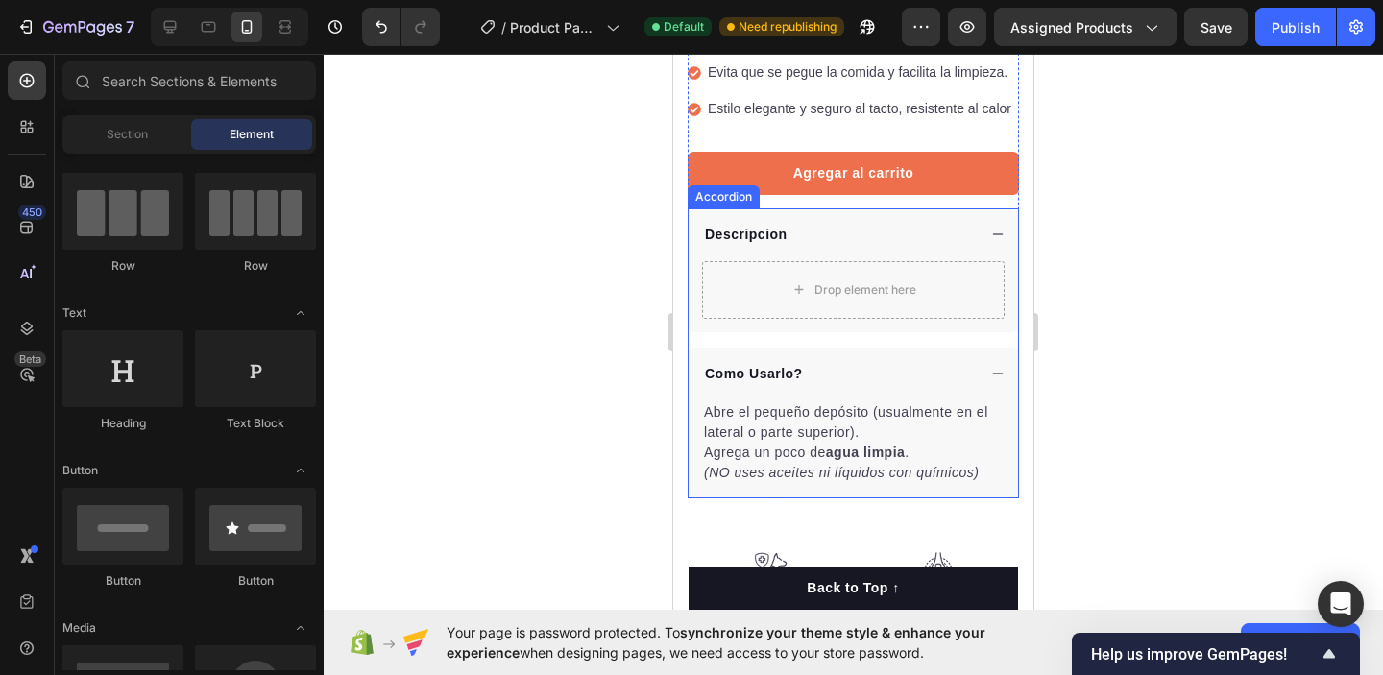
scroll to position [577, 0]
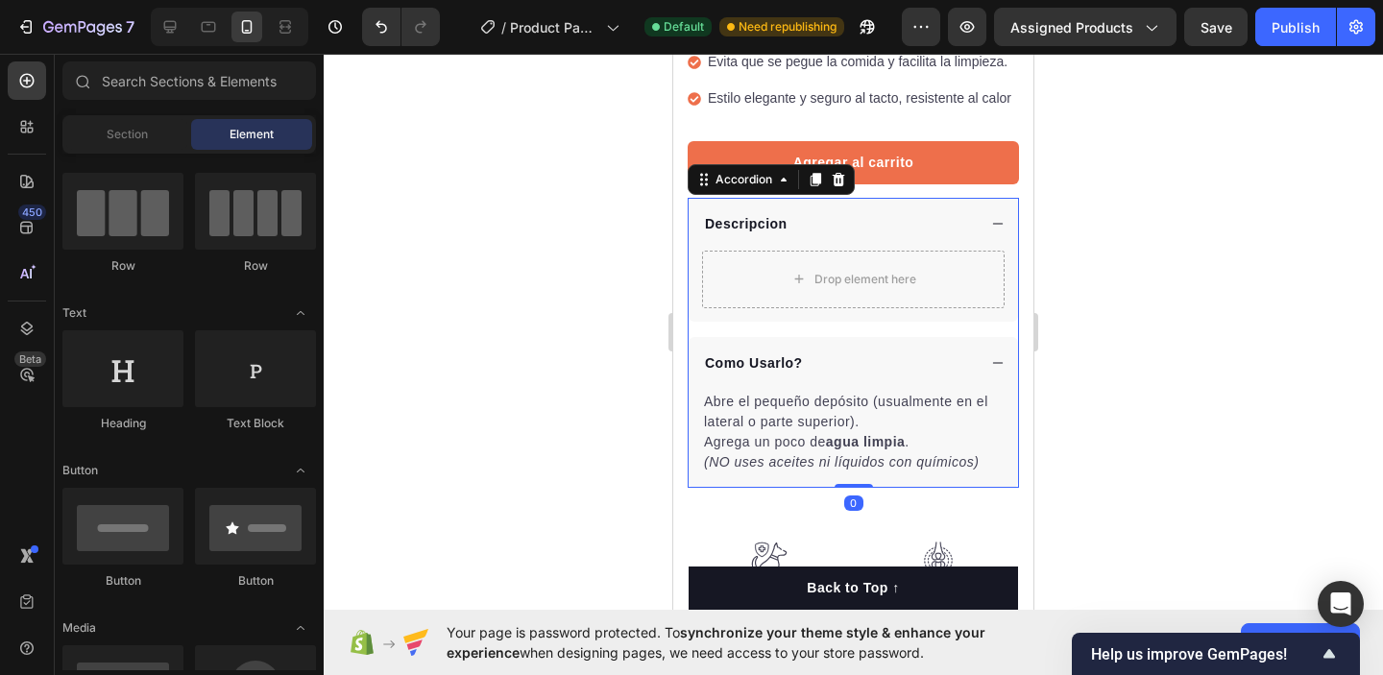
click at [729, 192] on div "Accordion" at bounding box center [771, 179] width 167 height 31
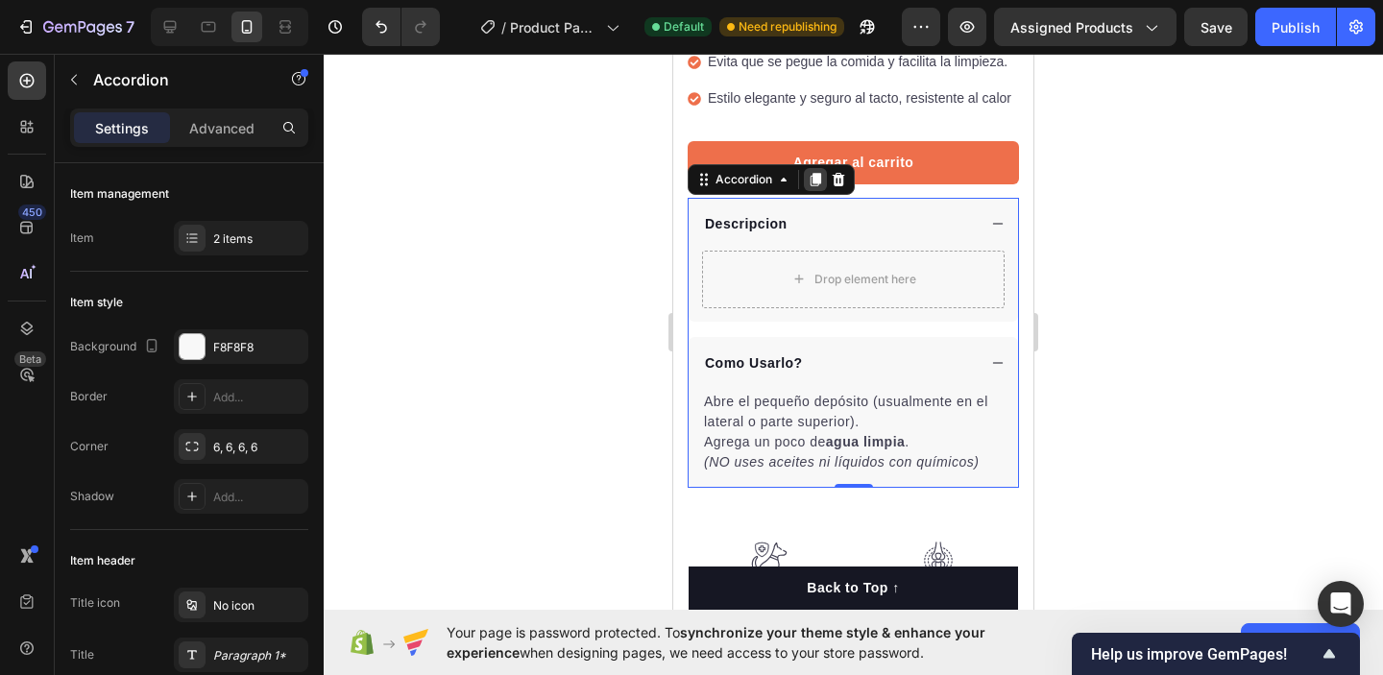
click at [816, 177] on icon at bounding box center [816, 179] width 11 height 13
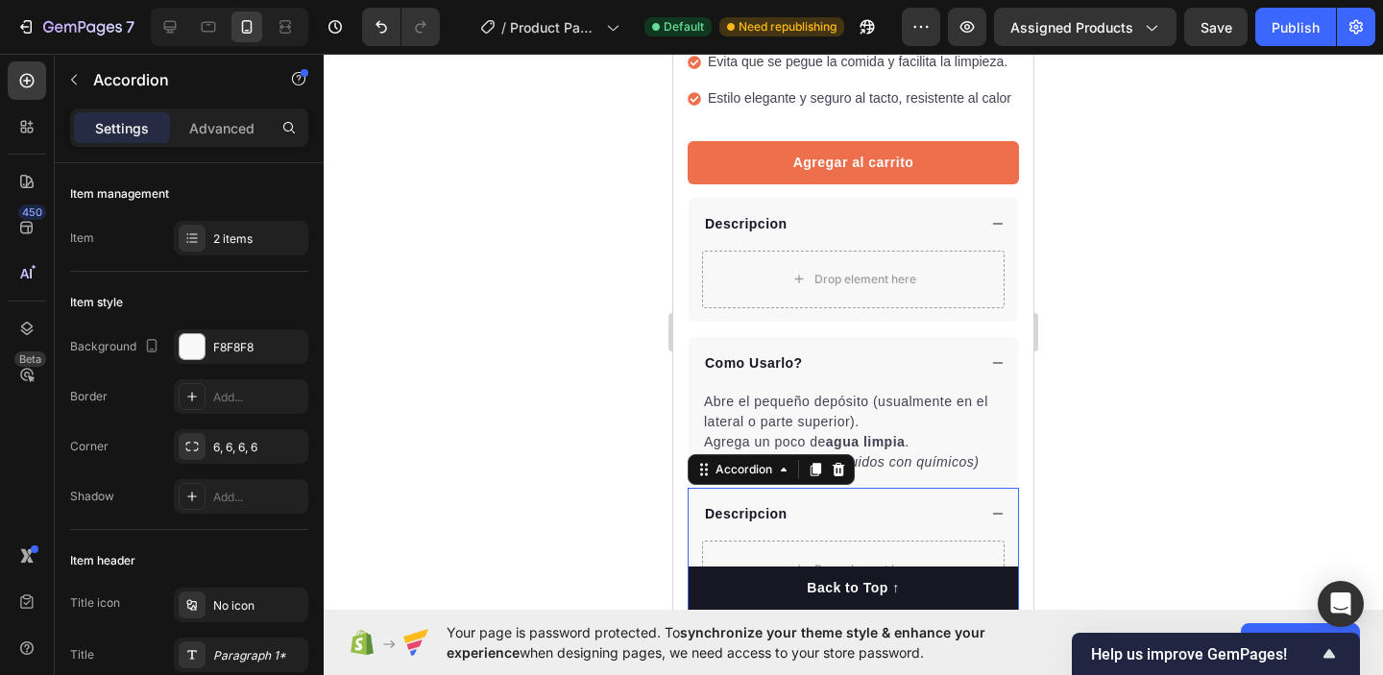
click at [1205, 297] on div at bounding box center [854, 365] width 1060 height 622
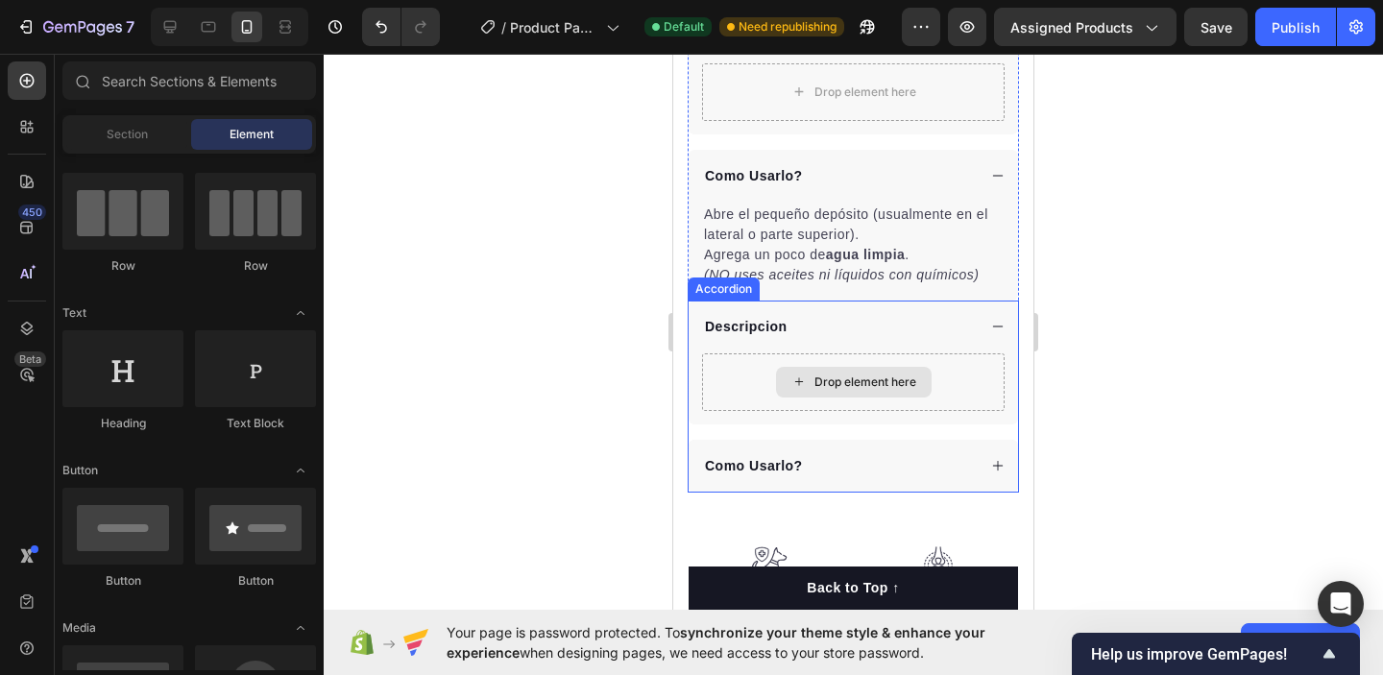
scroll to position [763, 0]
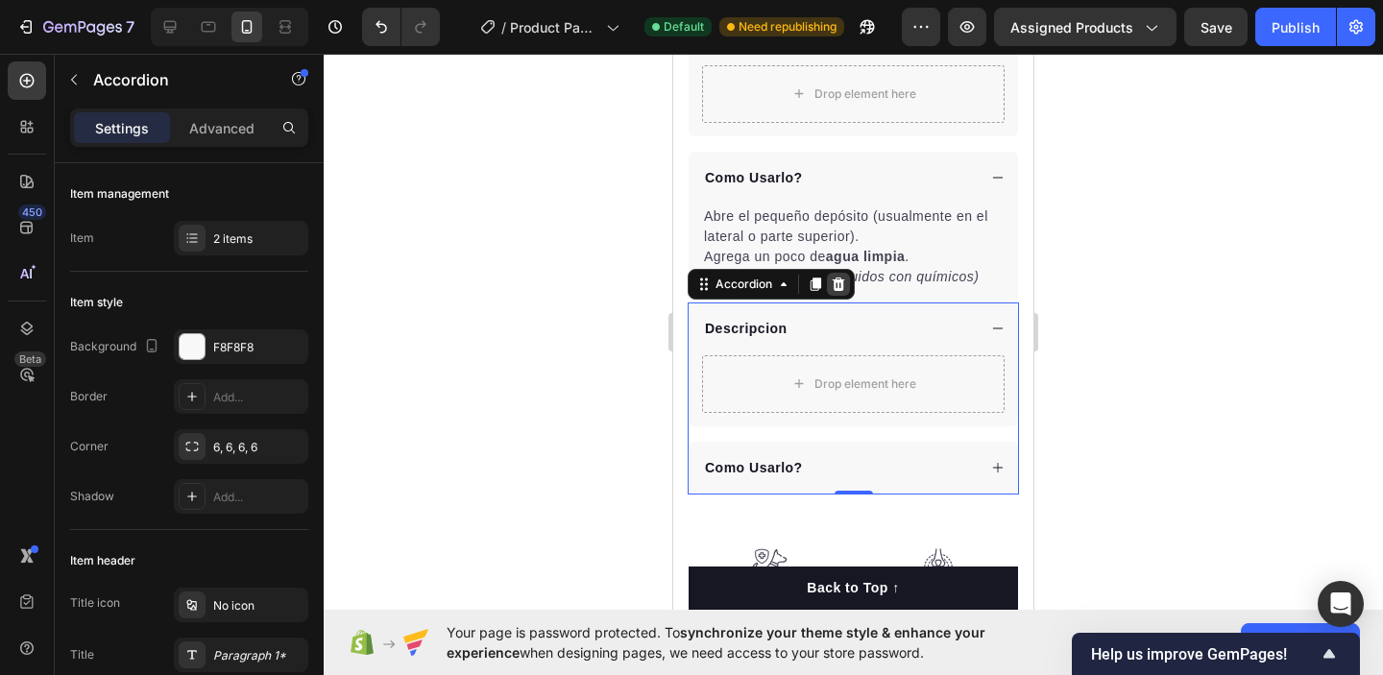
click at [841, 285] on icon at bounding box center [839, 283] width 12 height 13
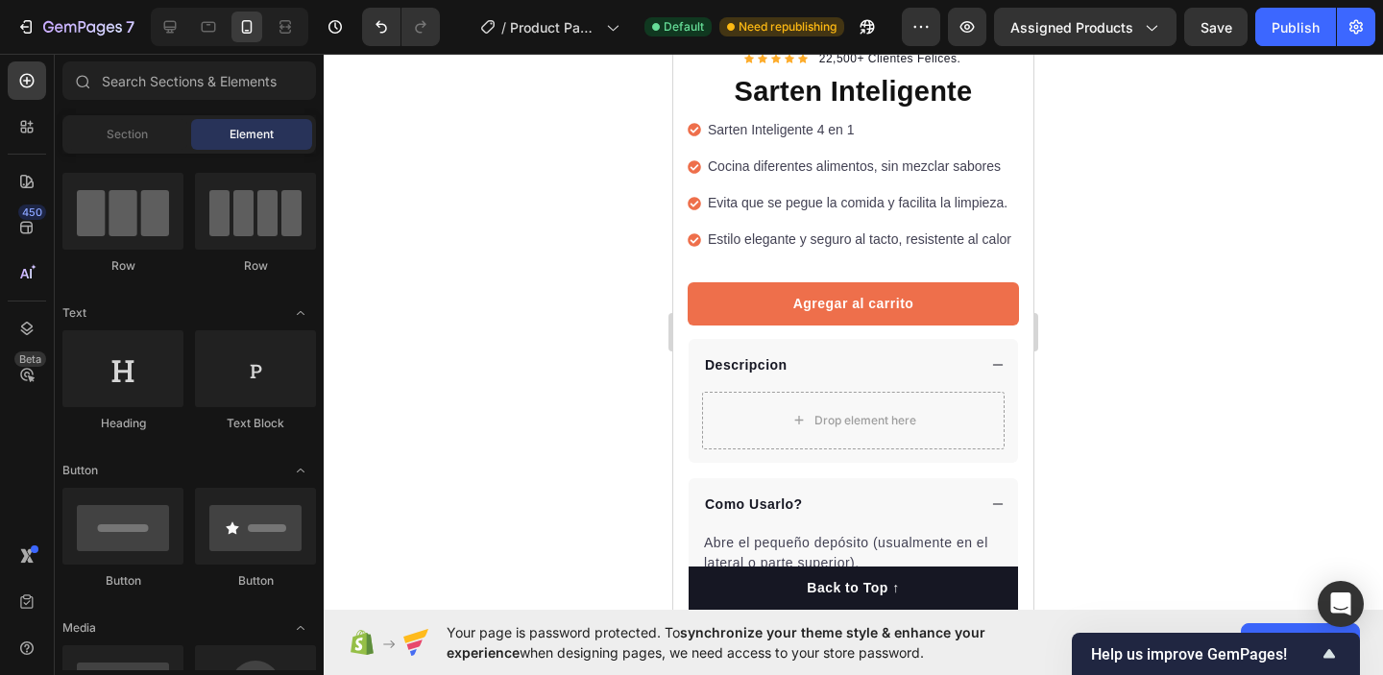
scroll to position [438, 0]
click at [1260, 161] on div at bounding box center [854, 365] width 1060 height 622
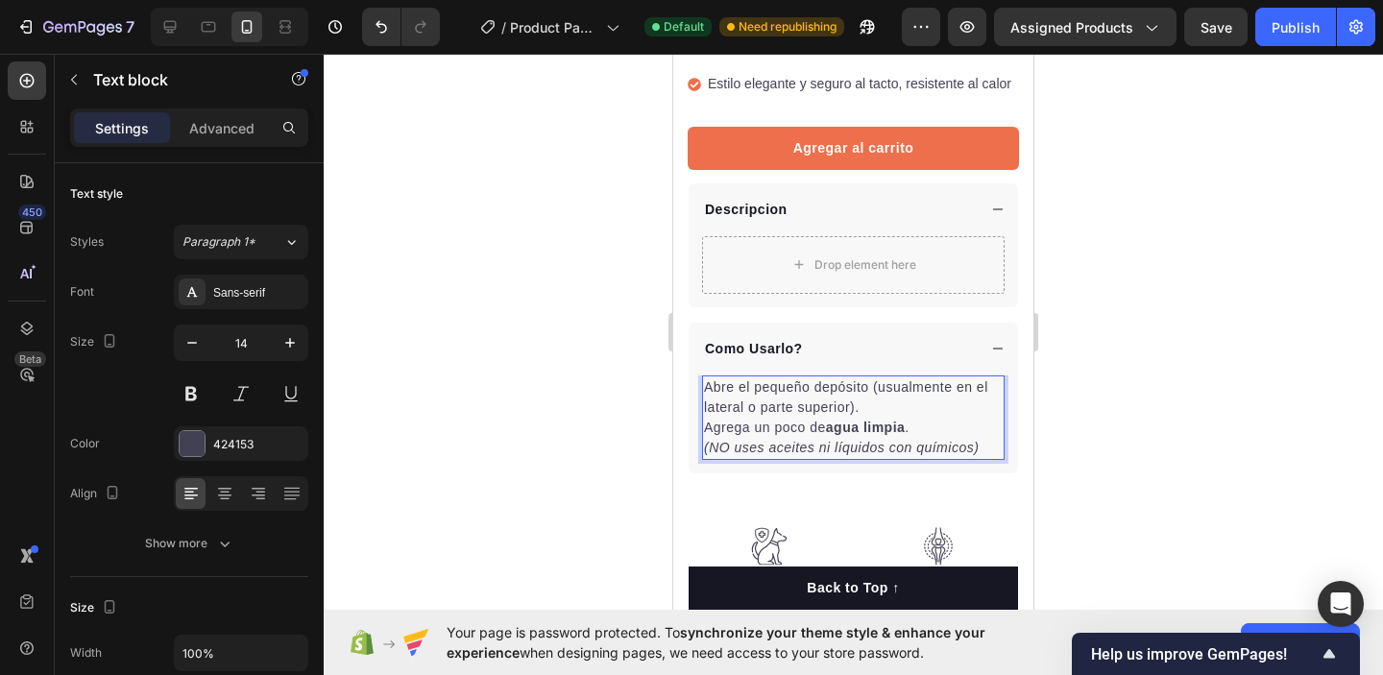
scroll to position [612, 0]
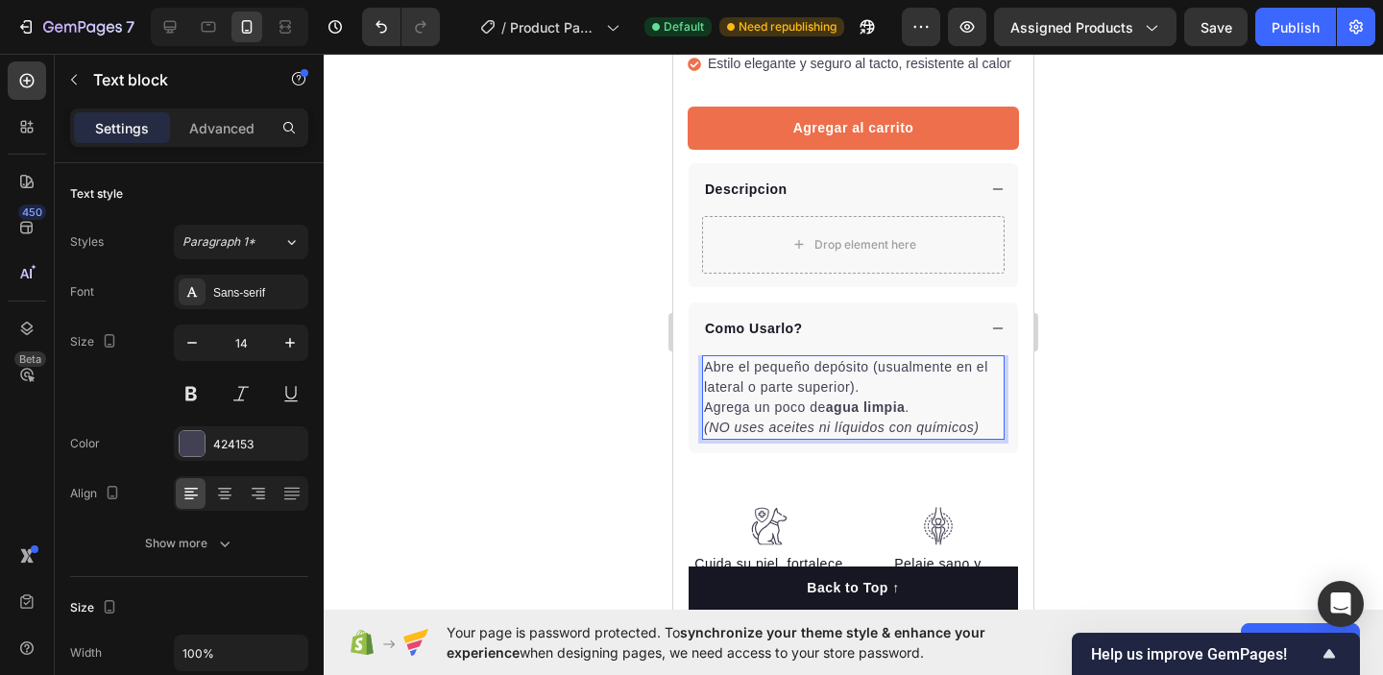
click at [983, 428] on p "Agrega un poco de agua limpia . (NO uses aceites ni líquidos con químicos)" at bounding box center [853, 418] width 299 height 40
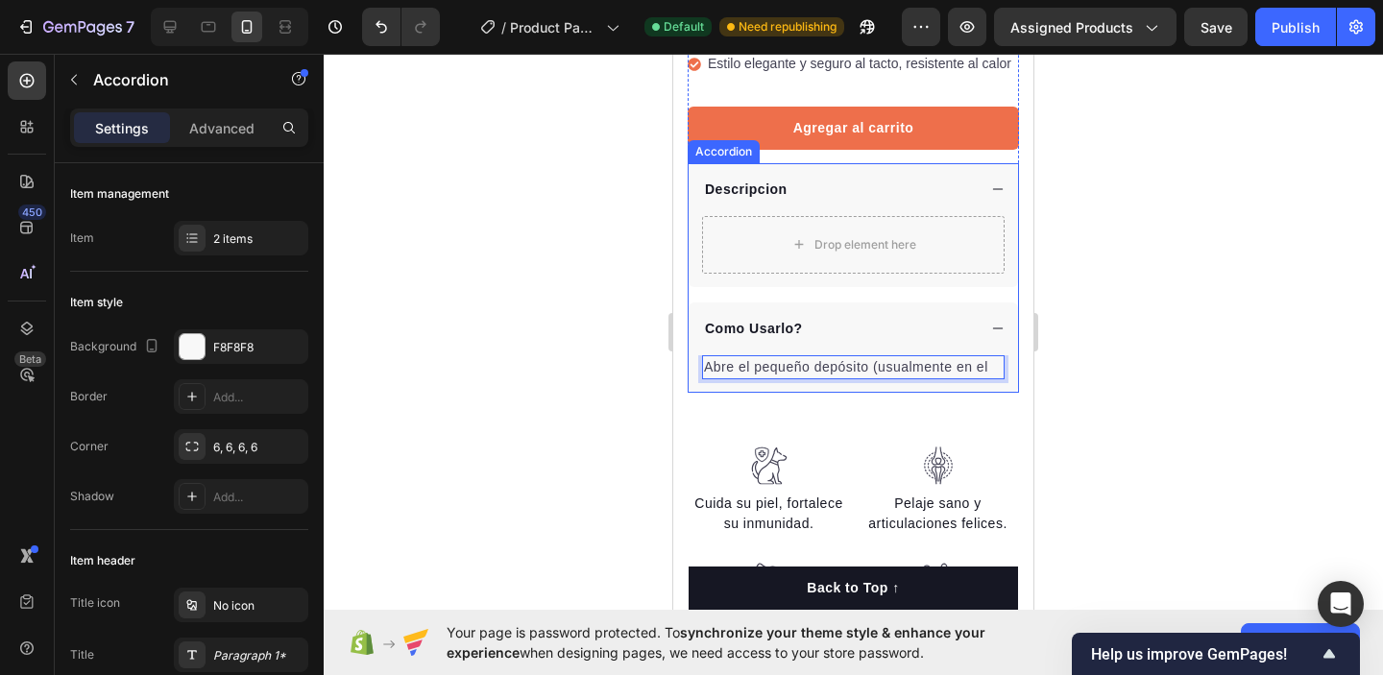
click at [879, 337] on div "Como Usarlo?" at bounding box center [839, 329] width 274 height 26
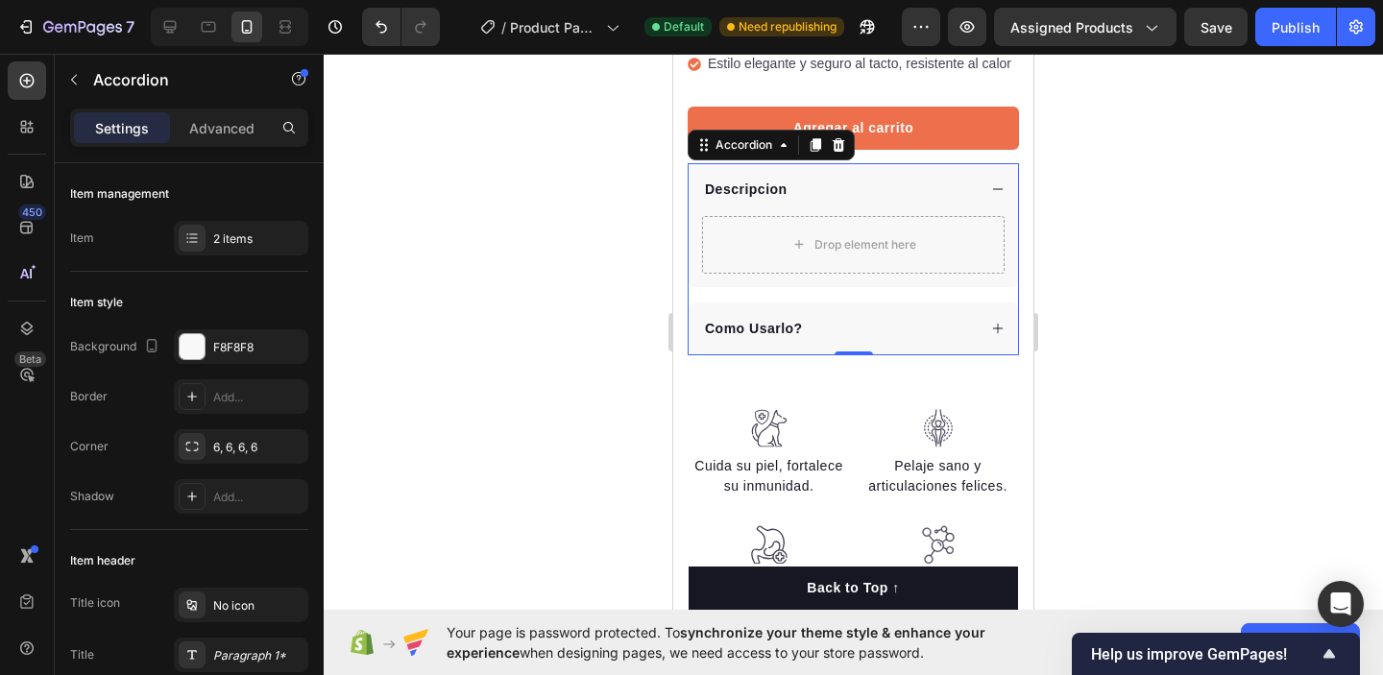
click at [830, 313] on div "Como Usarlo?" at bounding box center [854, 329] width 330 height 53
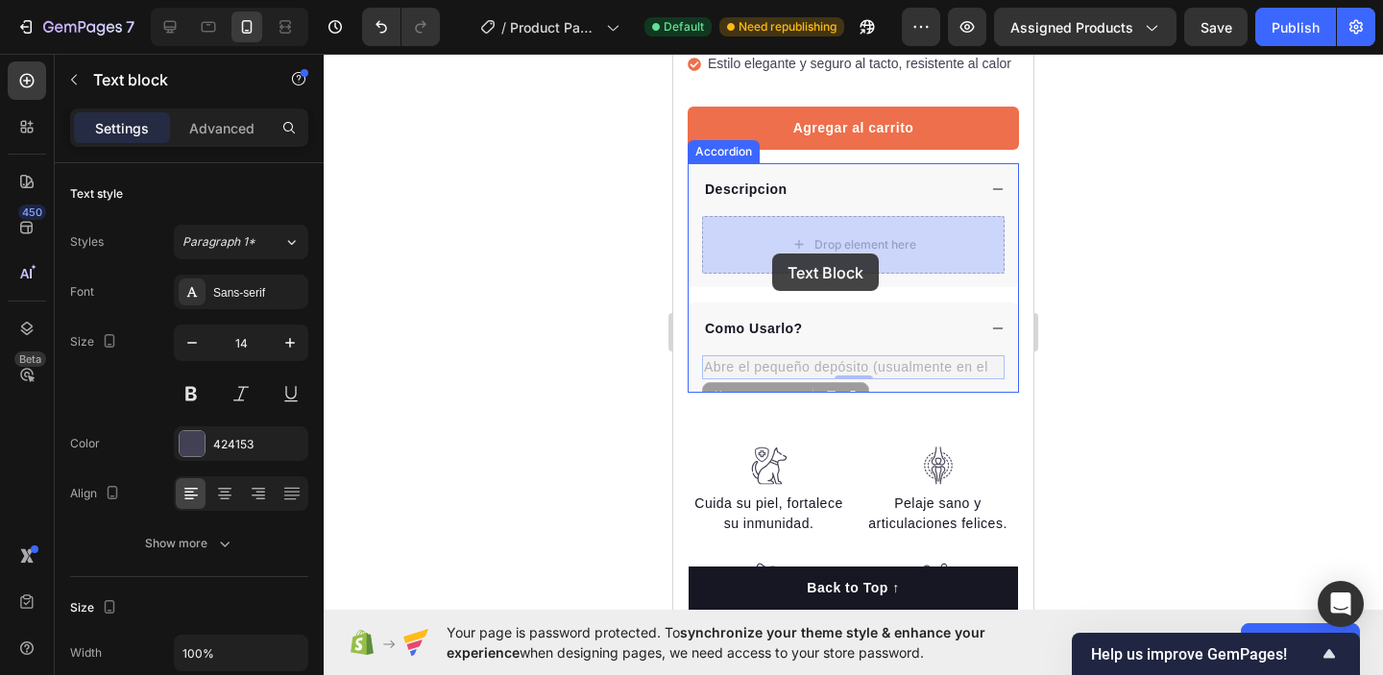
drag, startPoint x: 781, startPoint y: 366, endPoint x: 772, endPoint y: 254, distance: 112.7
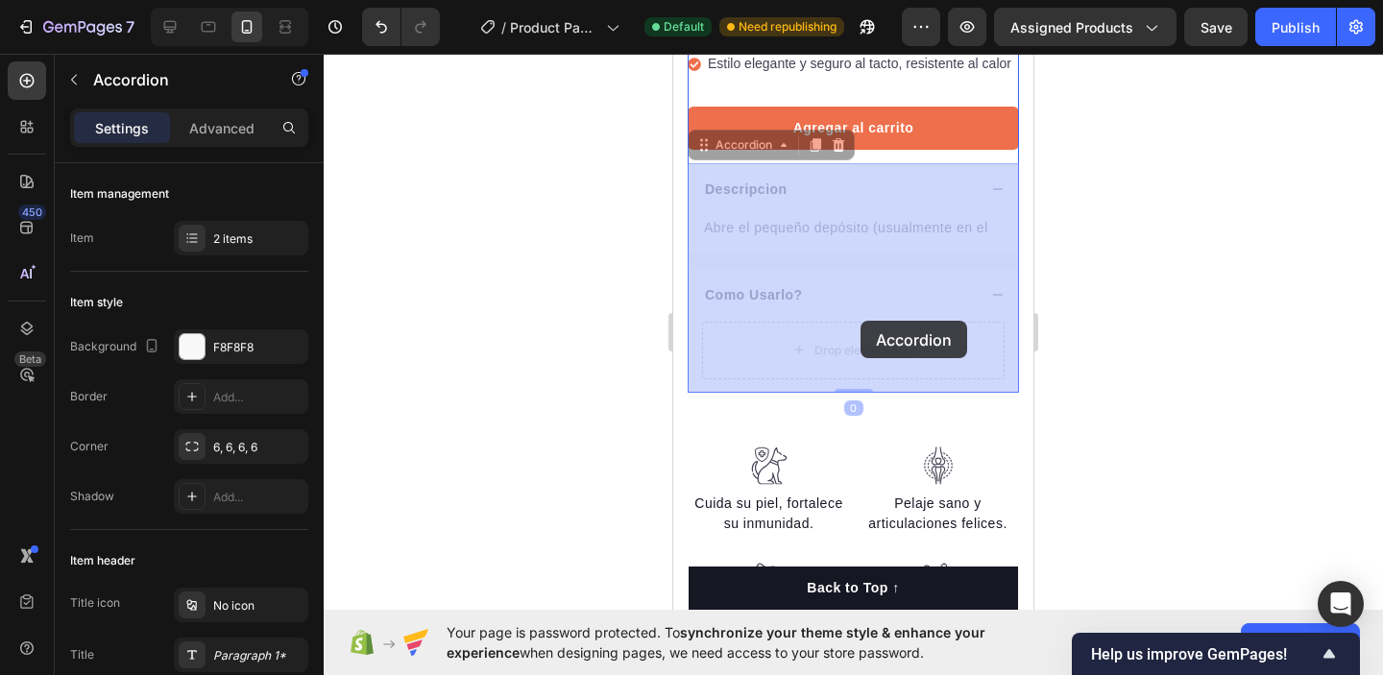
drag, startPoint x: 861, startPoint y: 272, endPoint x: 861, endPoint y: 323, distance: 50.9
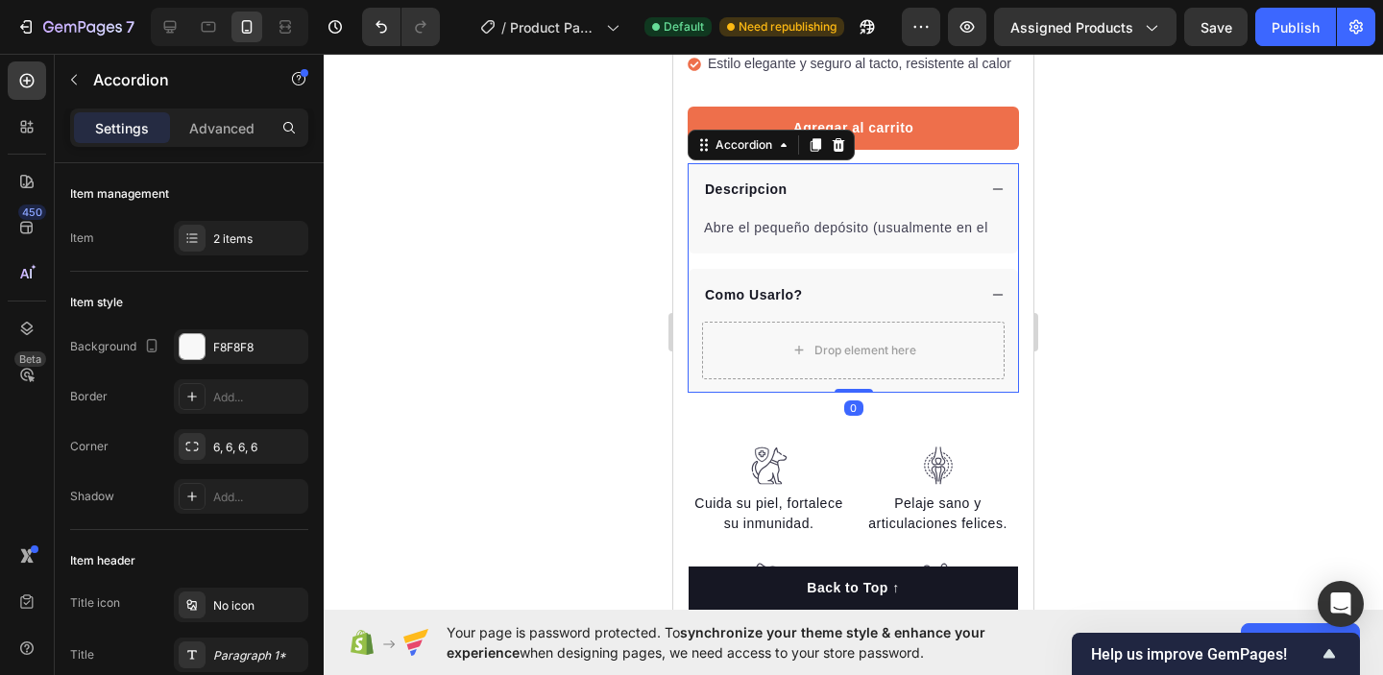
click at [1173, 236] on div at bounding box center [854, 365] width 1060 height 622
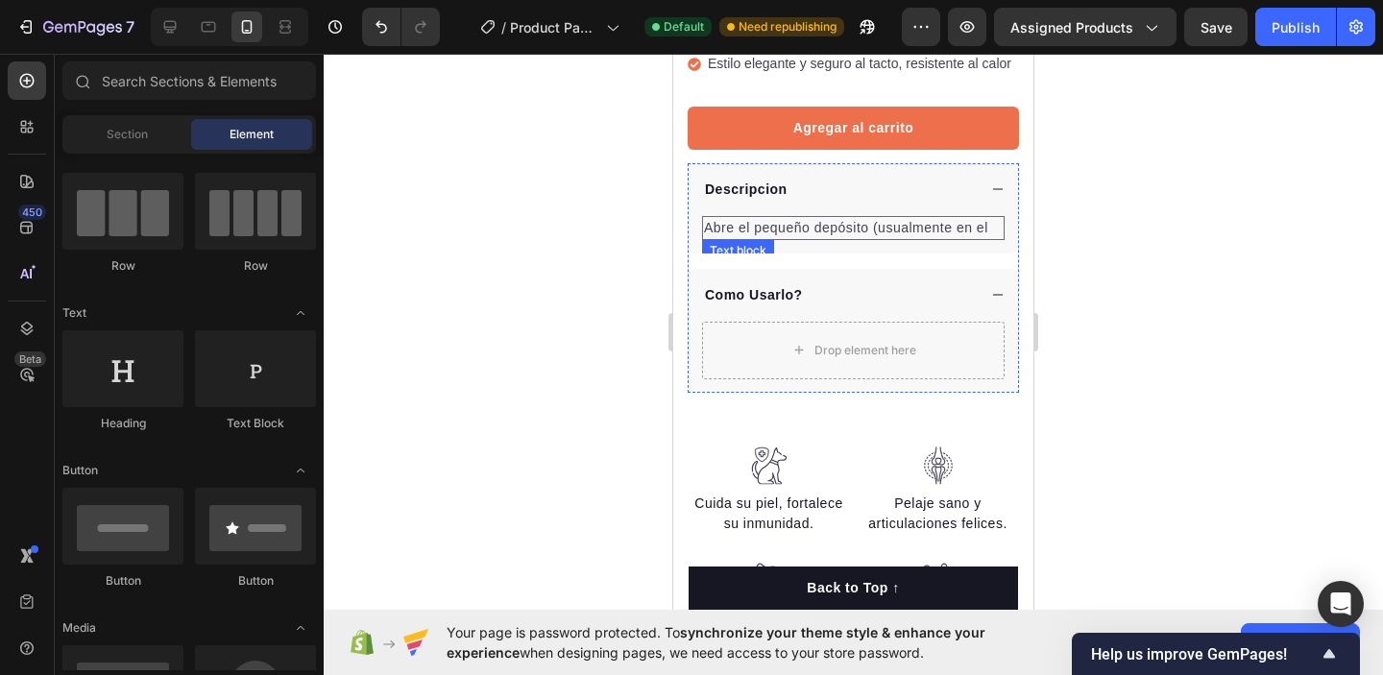
click at [995, 225] on p "Abre el pequeño depósito (usualmente en el" at bounding box center [853, 228] width 299 height 20
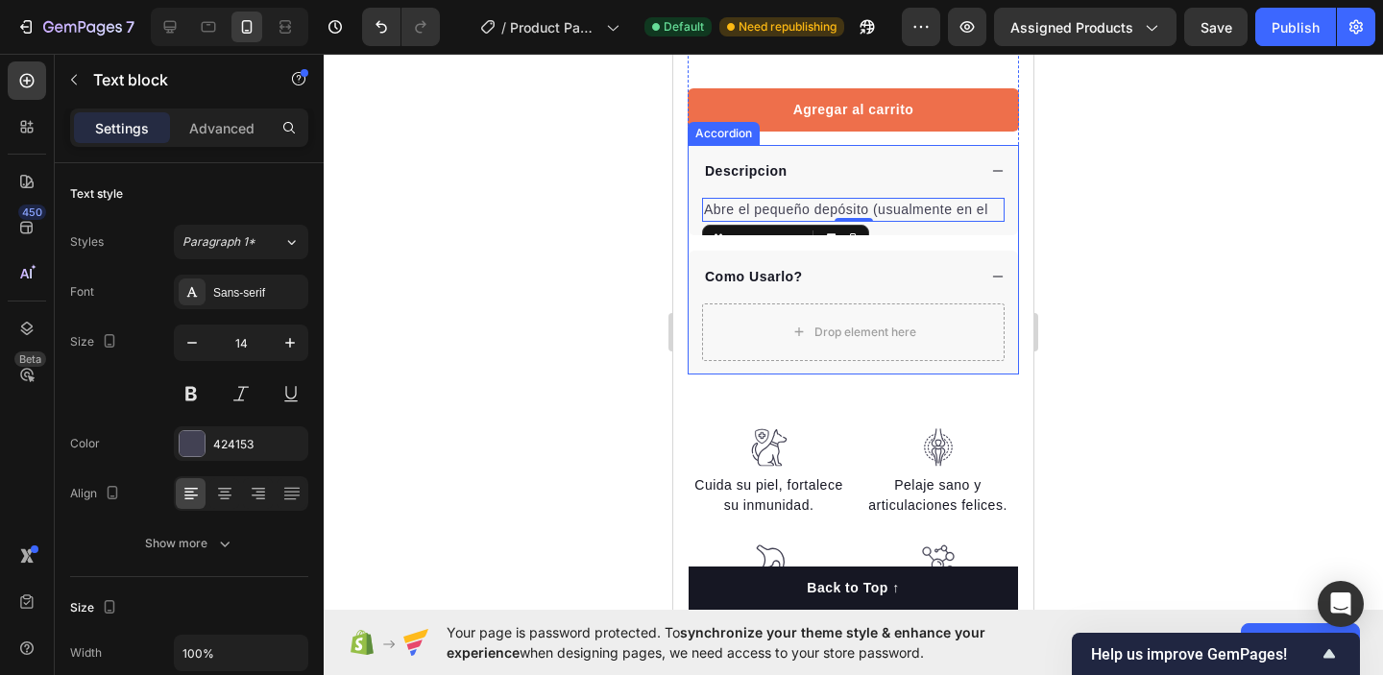
scroll to position [641, 0]
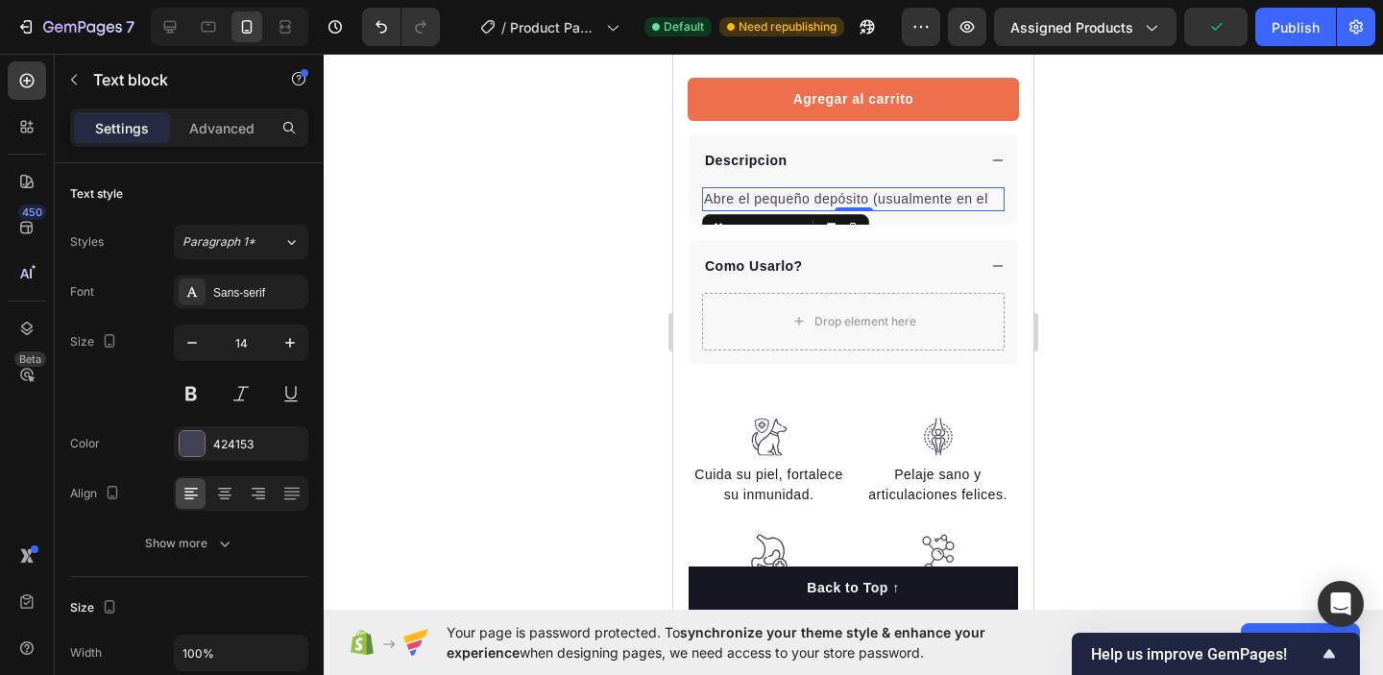
click at [985, 199] on p "Abre el pequeño depósito (usualmente en el" at bounding box center [853, 199] width 299 height 20
click at [989, 199] on p "Abre el pequeño depósito (usualmente en el" at bounding box center [853, 199] width 299 height 20
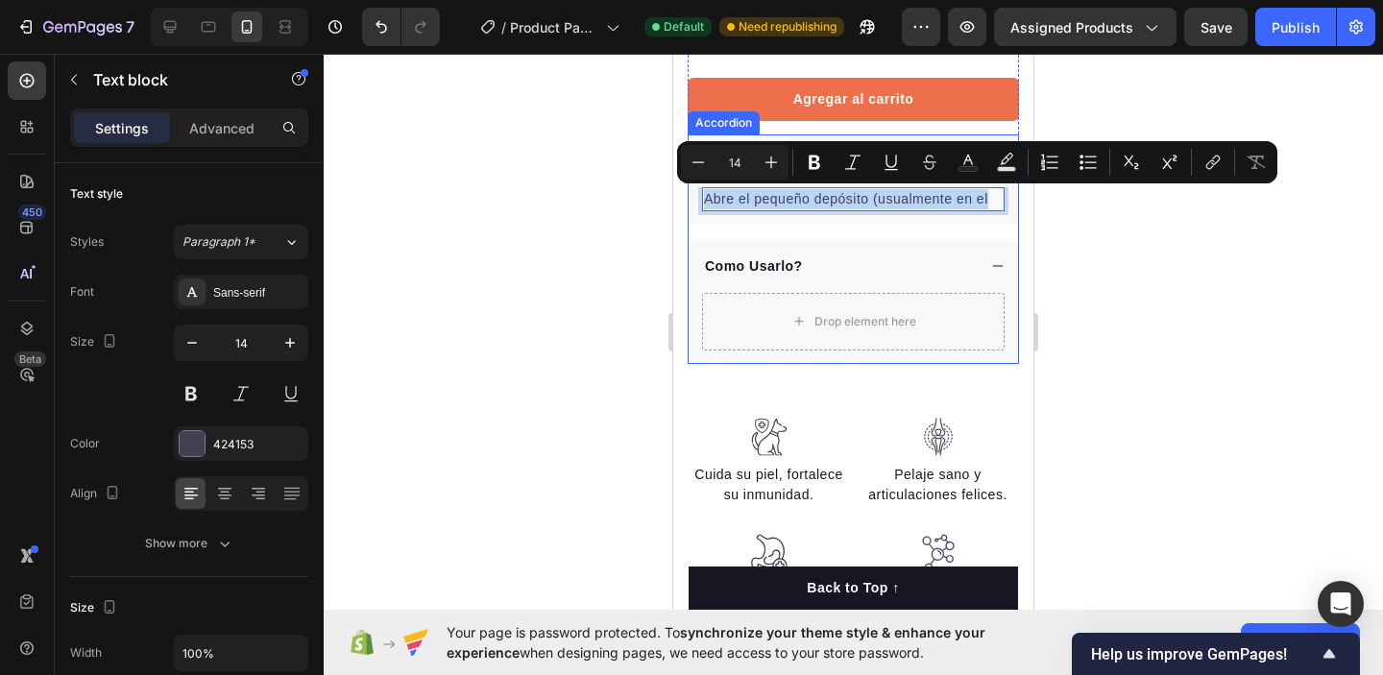
drag, startPoint x: 706, startPoint y: 194, endPoint x: 980, endPoint y: 286, distance: 288.9
click at [980, 288] on div "Descripcion Abre el pequeño depósito (usualmente en el Text block 0 Como Usarlo…" at bounding box center [853, 250] width 331 height 230
drag, startPoint x: 859, startPoint y: 197, endPoint x: 865, endPoint y: 309, distance: 112.6
click at [865, 309] on div "Descripcion Abre el pequeño depósito (usualmente en el Text block 0 Como Usarlo…" at bounding box center [853, 250] width 331 height 230
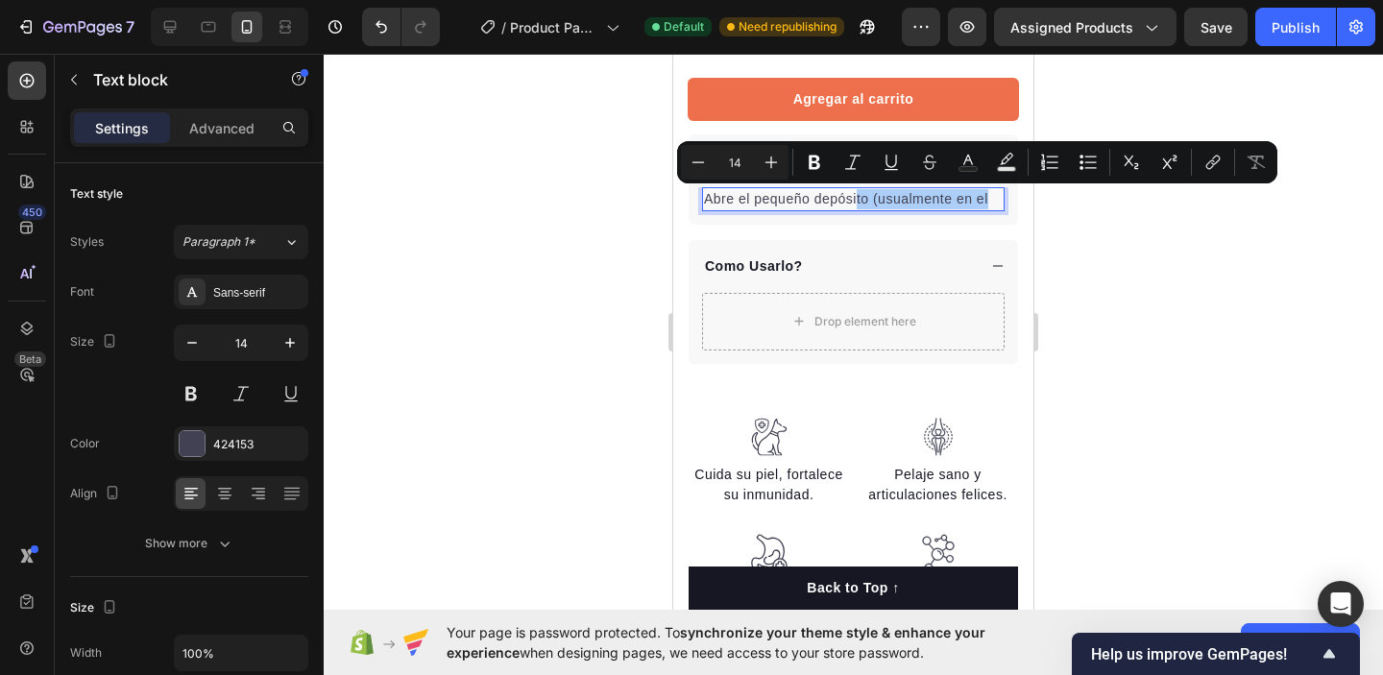
click at [1102, 245] on div at bounding box center [854, 365] width 1060 height 622
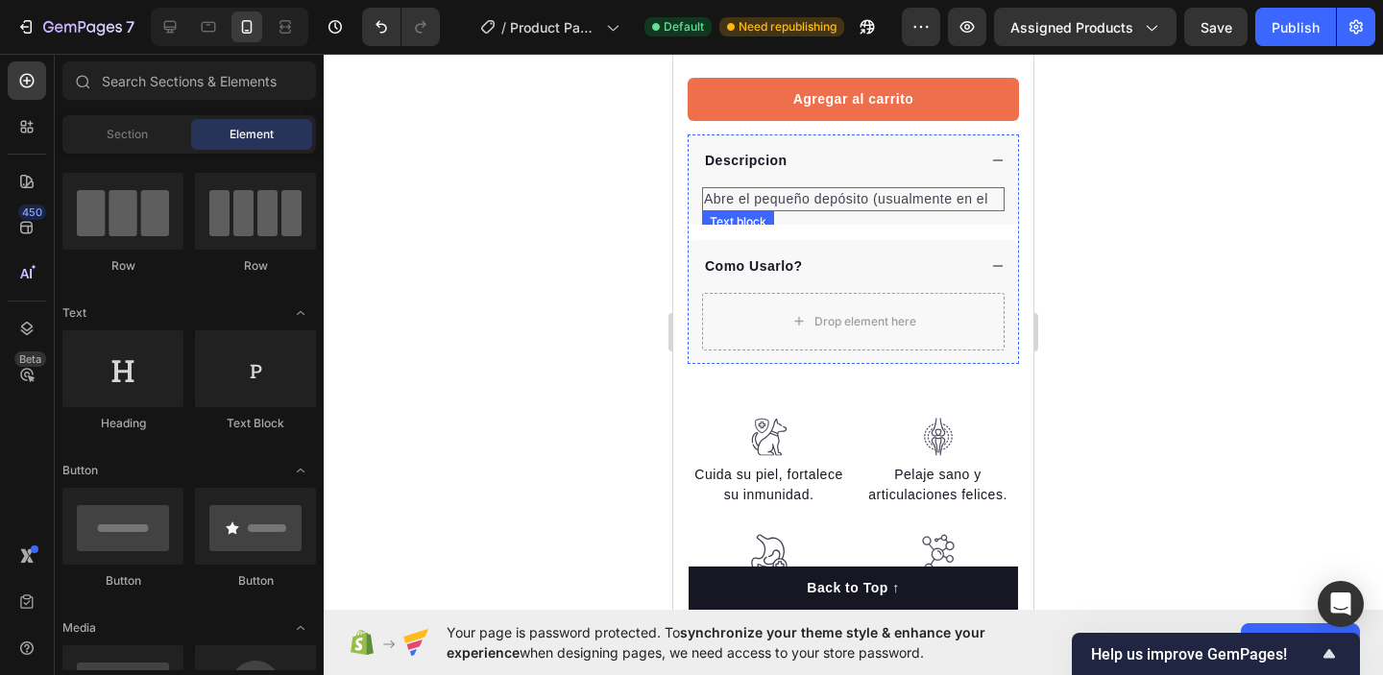
click at [994, 200] on p "Abre el pequeño depósito (usualmente en el" at bounding box center [853, 199] width 299 height 20
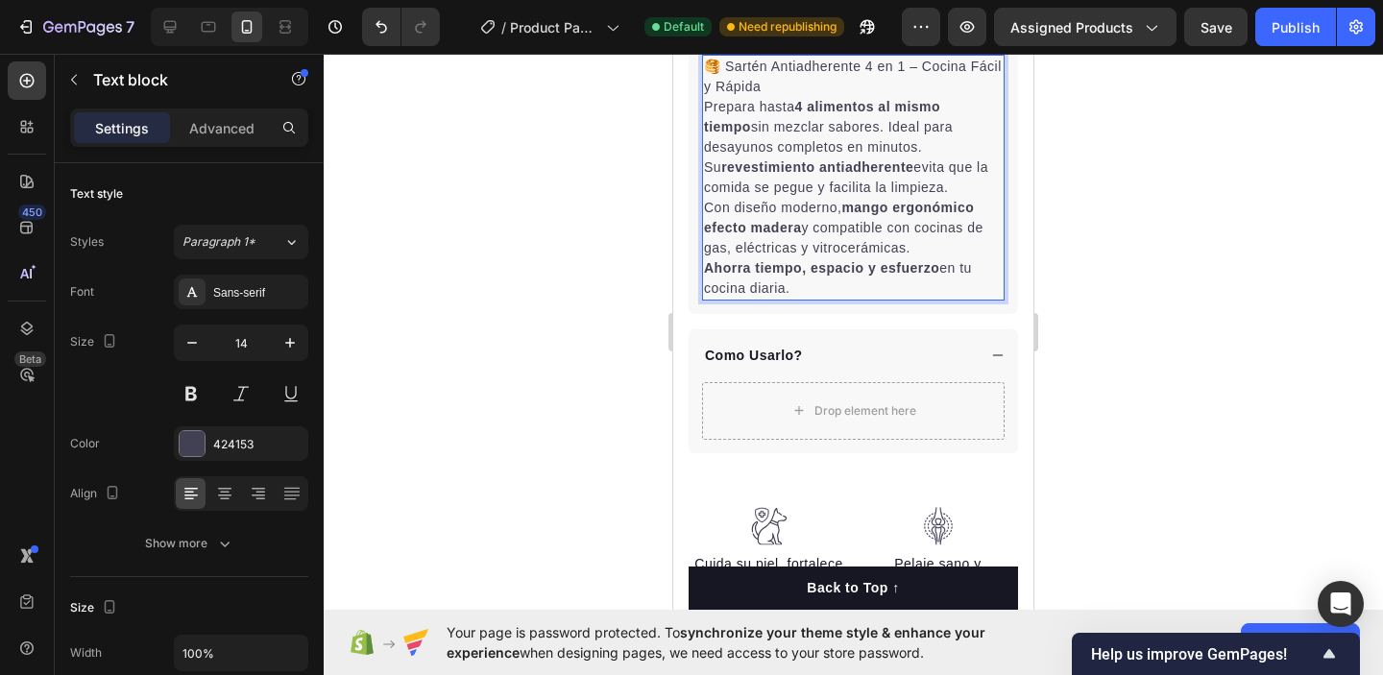
scroll to position [776, 0]
click at [1125, 285] on div at bounding box center [854, 365] width 1060 height 622
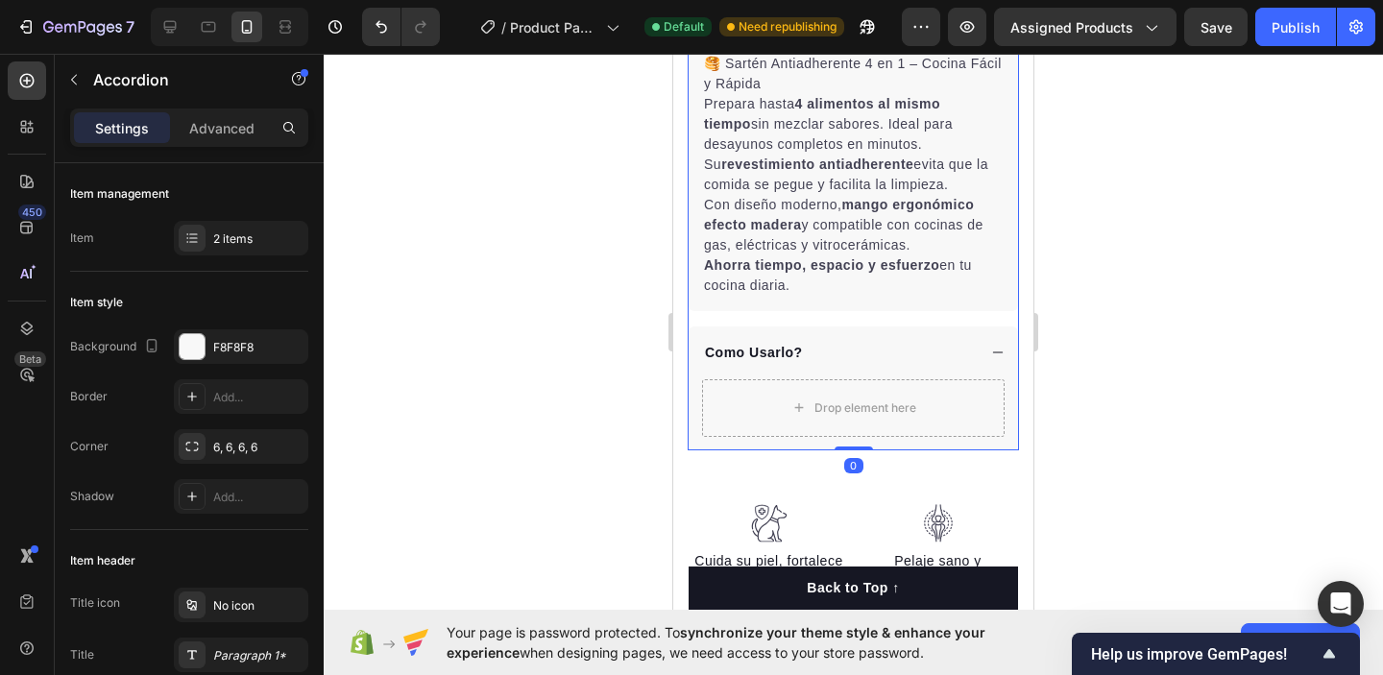
click at [943, 352] on div "Como Usarlo?" at bounding box center [839, 353] width 274 height 26
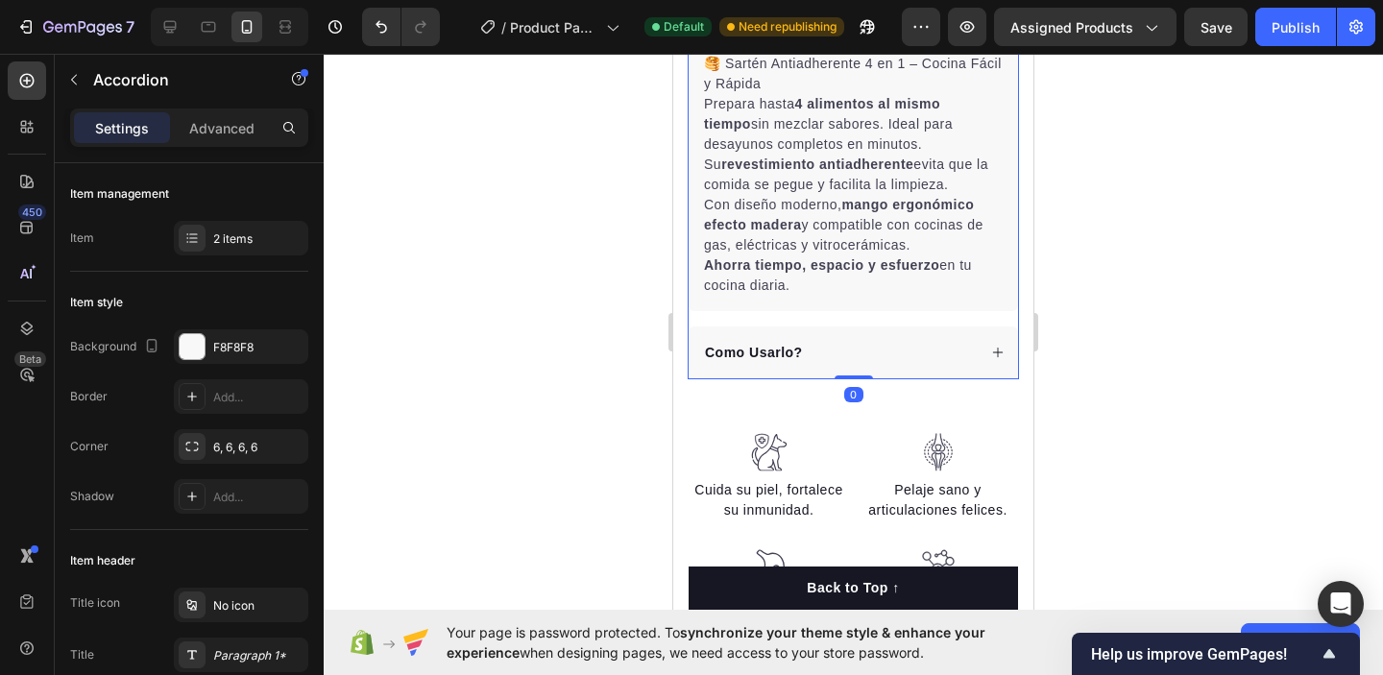
click at [833, 329] on div "Como Usarlo?" at bounding box center [854, 353] width 330 height 53
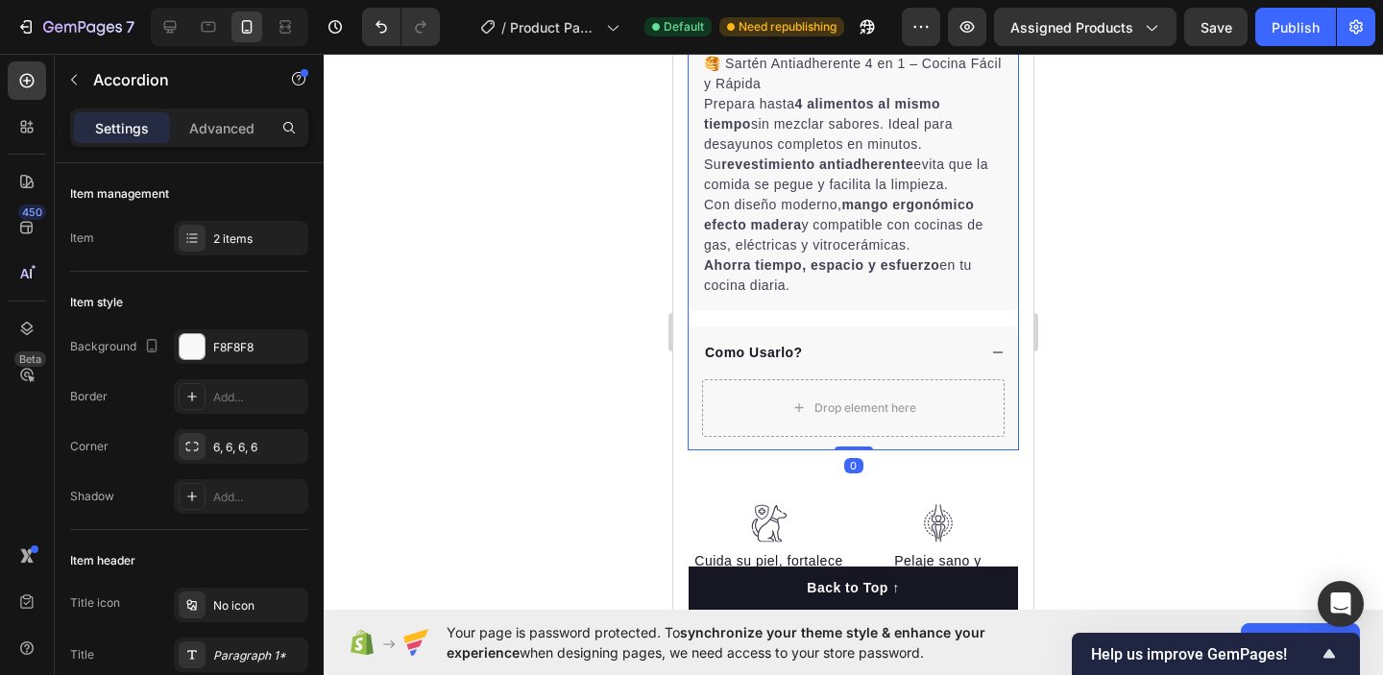
click at [1146, 296] on div at bounding box center [854, 365] width 1060 height 622
click at [786, 355] on p "Como Usarlo?" at bounding box center [754, 353] width 98 height 20
click at [752, 355] on p "Como Usarlo?" at bounding box center [754, 353] width 98 height 20
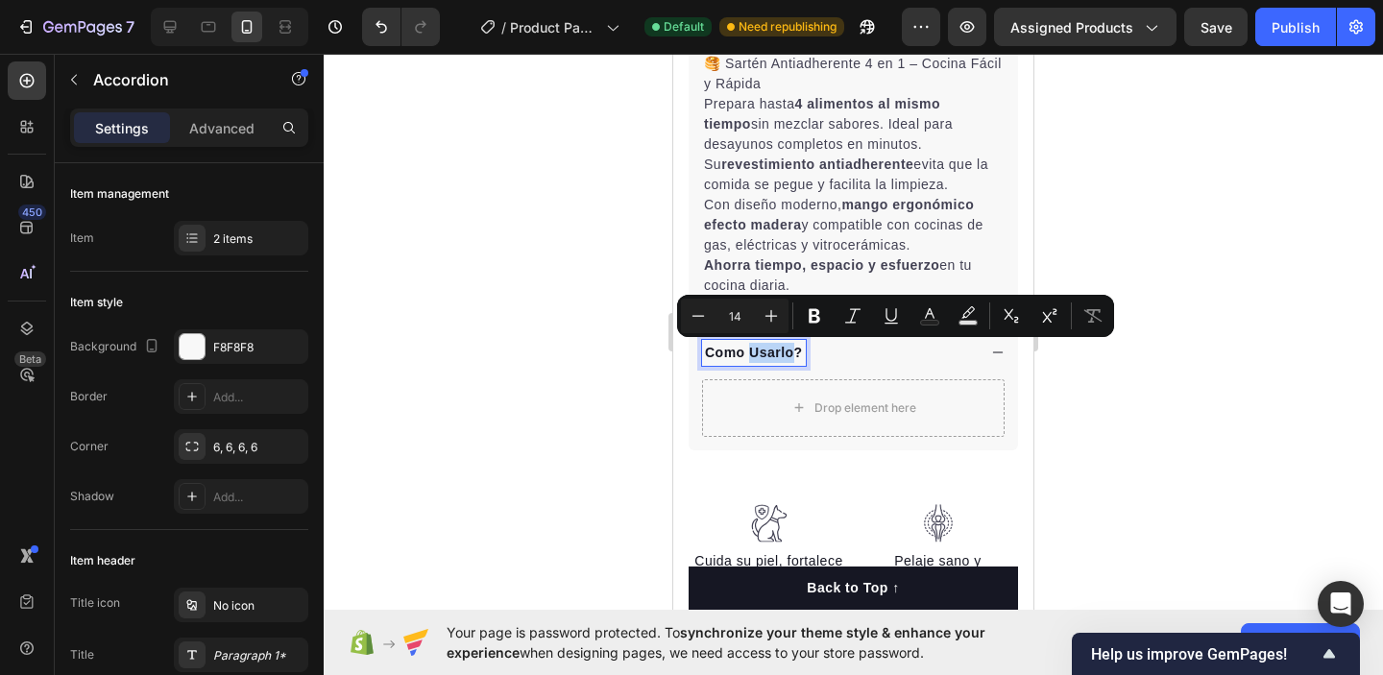
click at [823, 366] on div "Como Usarlo?" at bounding box center [854, 353] width 330 height 53
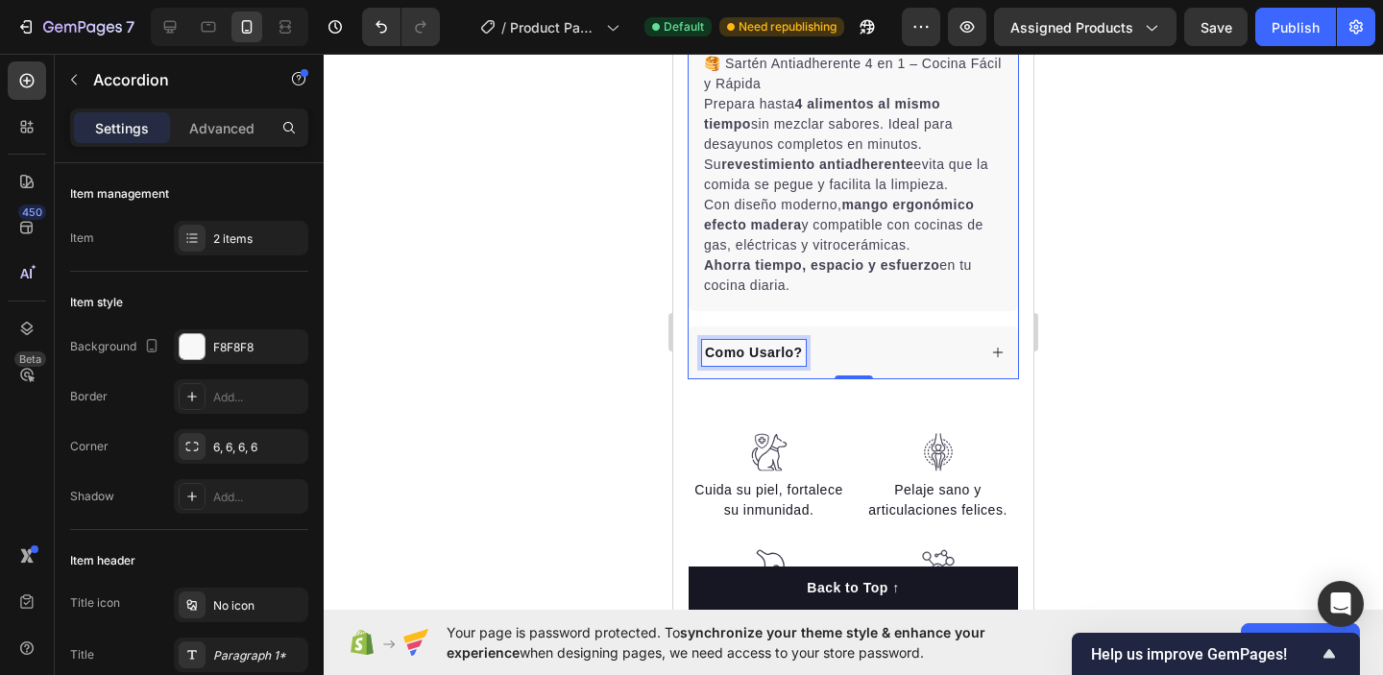
click at [803, 349] on div "Como Usarlo?" at bounding box center [754, 353] width 104 height 26
click at [779, 343] on p "Como Usarlo?" at bounding box center [754, 353] width 98 height 20
click at [722, 341] on div "Como Usarlo?" at bounding box center [754, 353] width 104 height 26
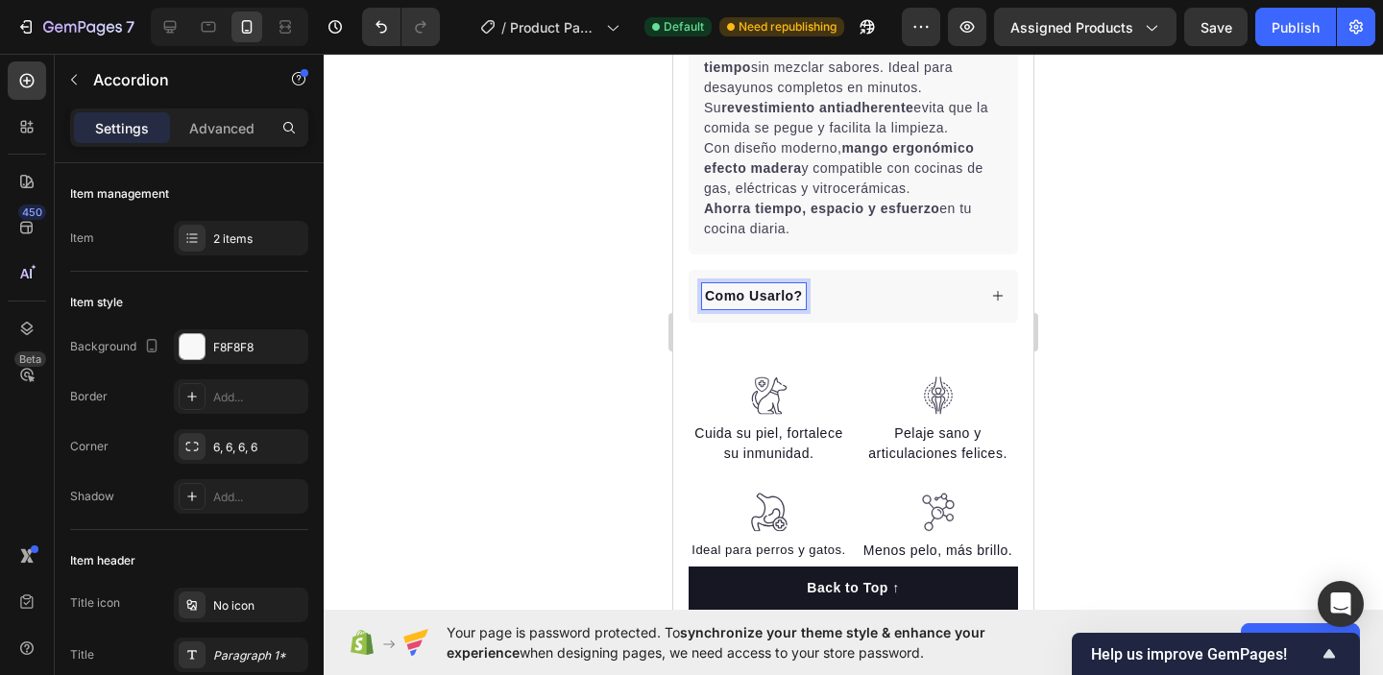
scroll to position [834, 0]
click at [891, 302] on div "Como Usarlo?" at bounding box center [839, 295] width 274 height 26
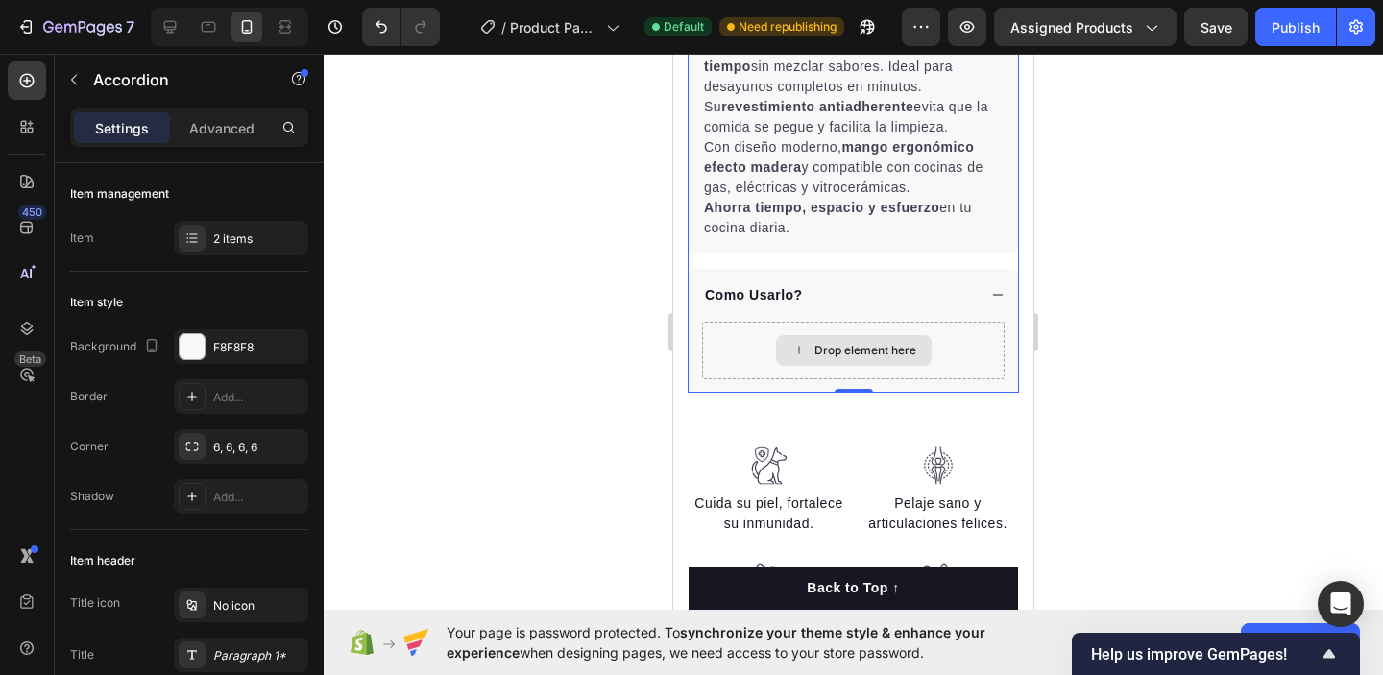
click at [991, 341] on div "Drop element here" at bounding box center [853, 351] width 303 height 58
click at [989, 296] on div "Como Usarlo?" at bounding box center [854, 295] width 330 height 53
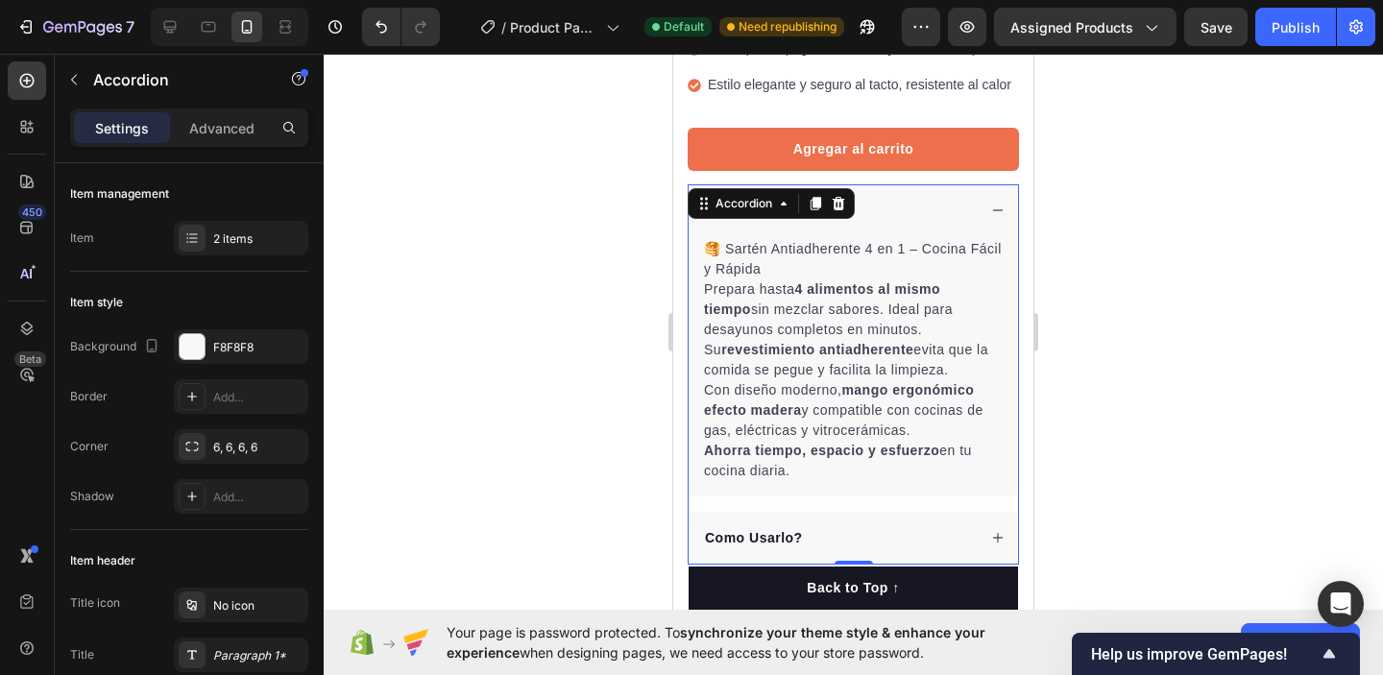
scroll to position [592, 0]
click at [1114, 188] on div at bounding box center [854, 365] width 1060 height 622
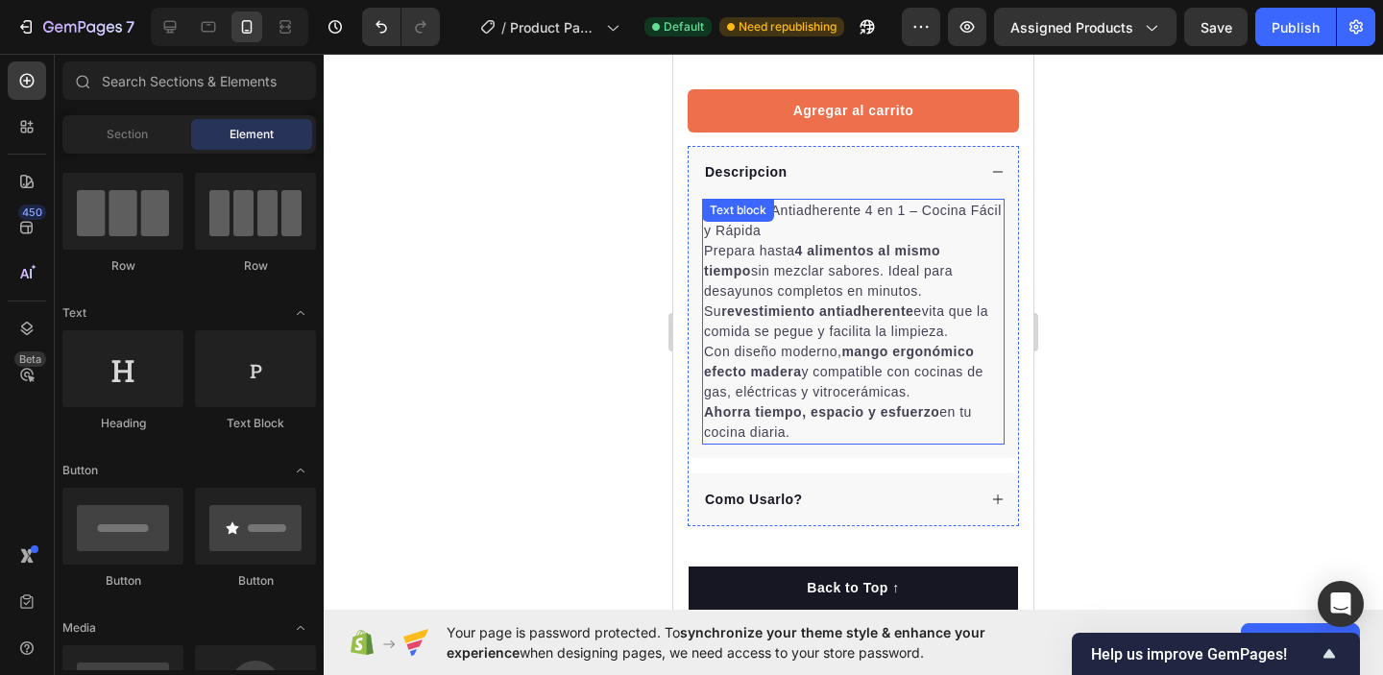
scroll to position [632, 0]
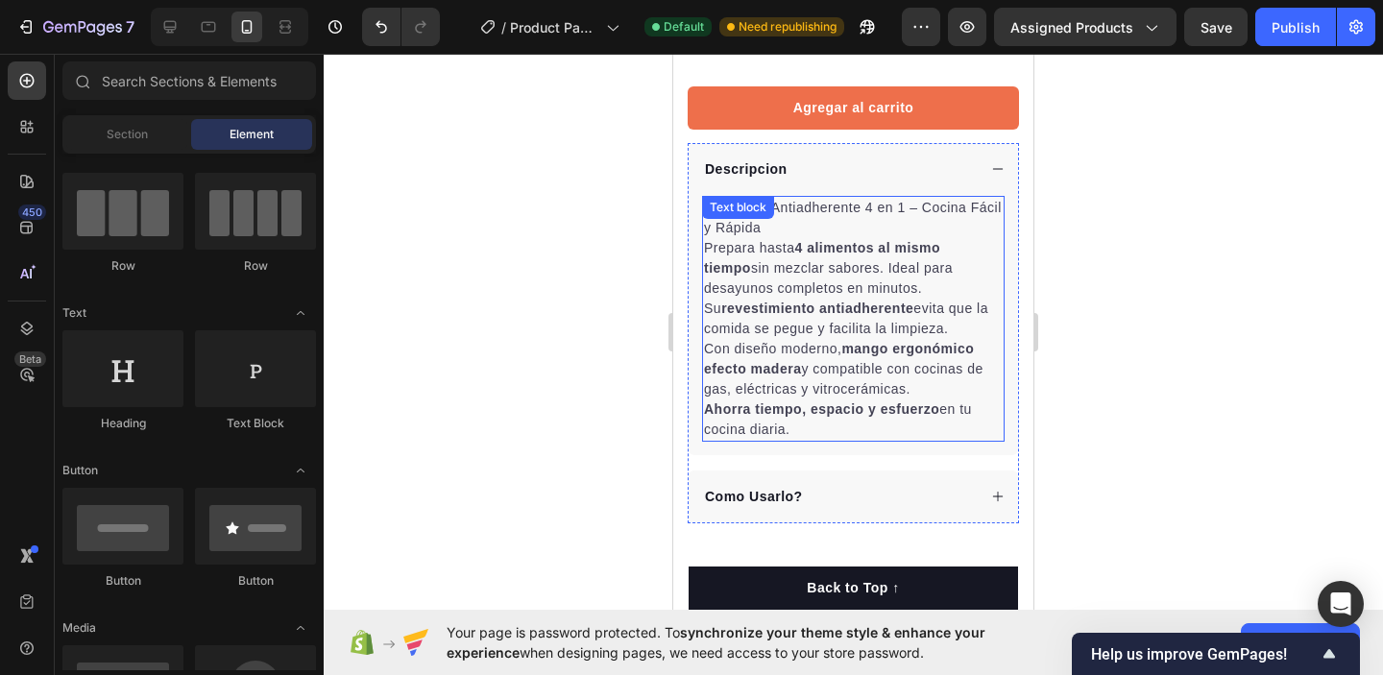
click at [857, 205] on div "🥞 Sartén Antiadherente 4 en 1 – Cocina Fácil y Rápida Prepara hasta 4 alimentos…" at bounding box center [853, 319] width 303 height 246
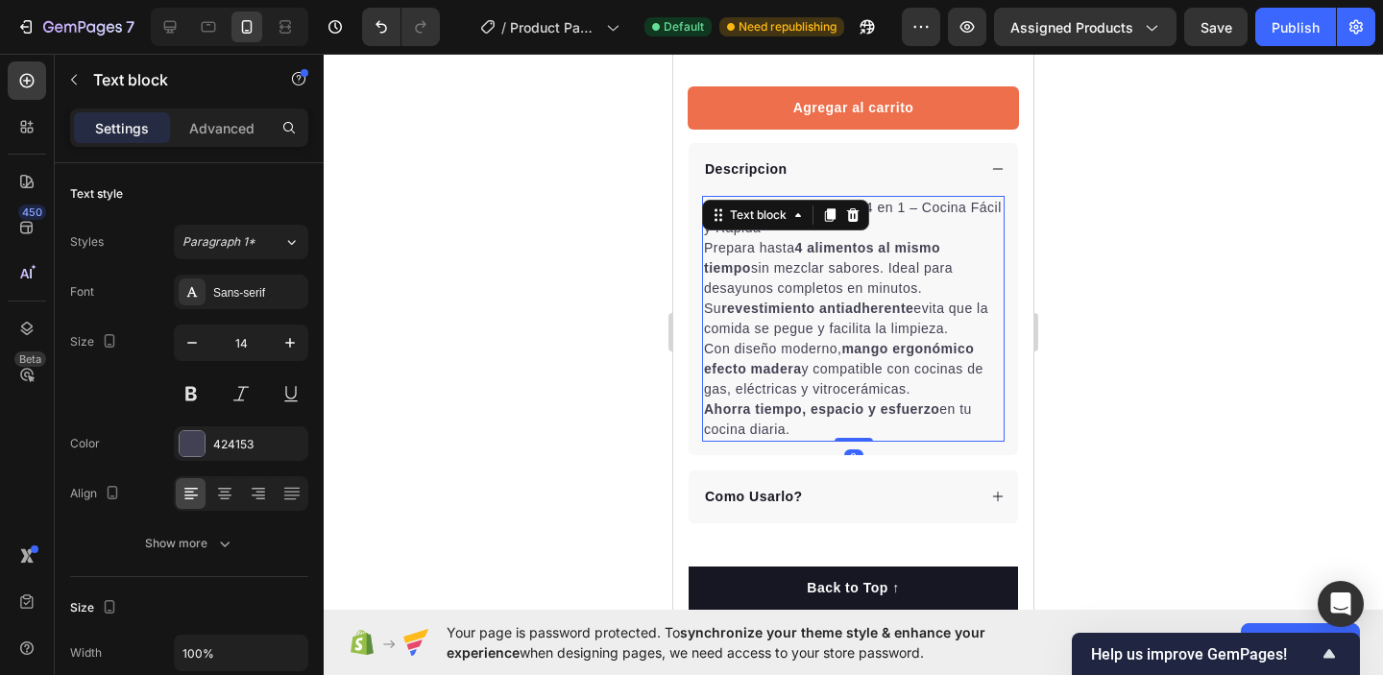
click at [1057, 240] on div at bounding box center [854, 365] width 1060 height 622
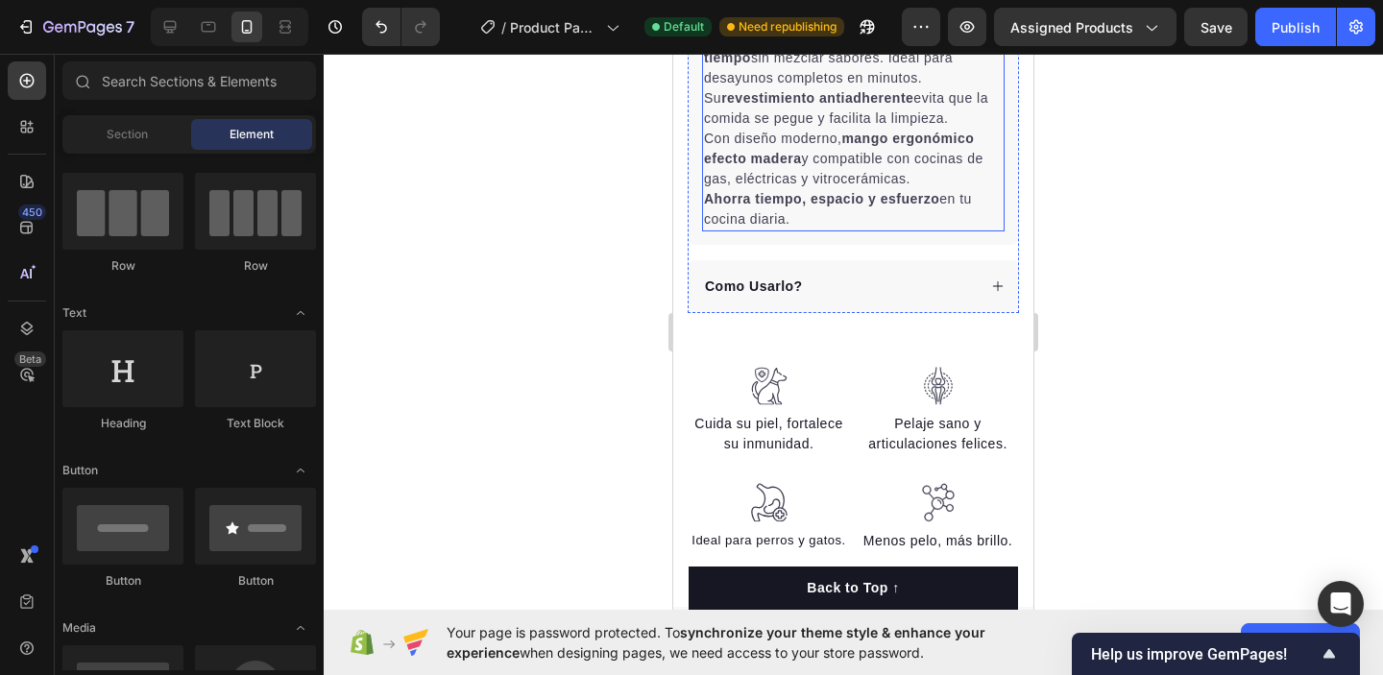
scroll to position [844, 0]
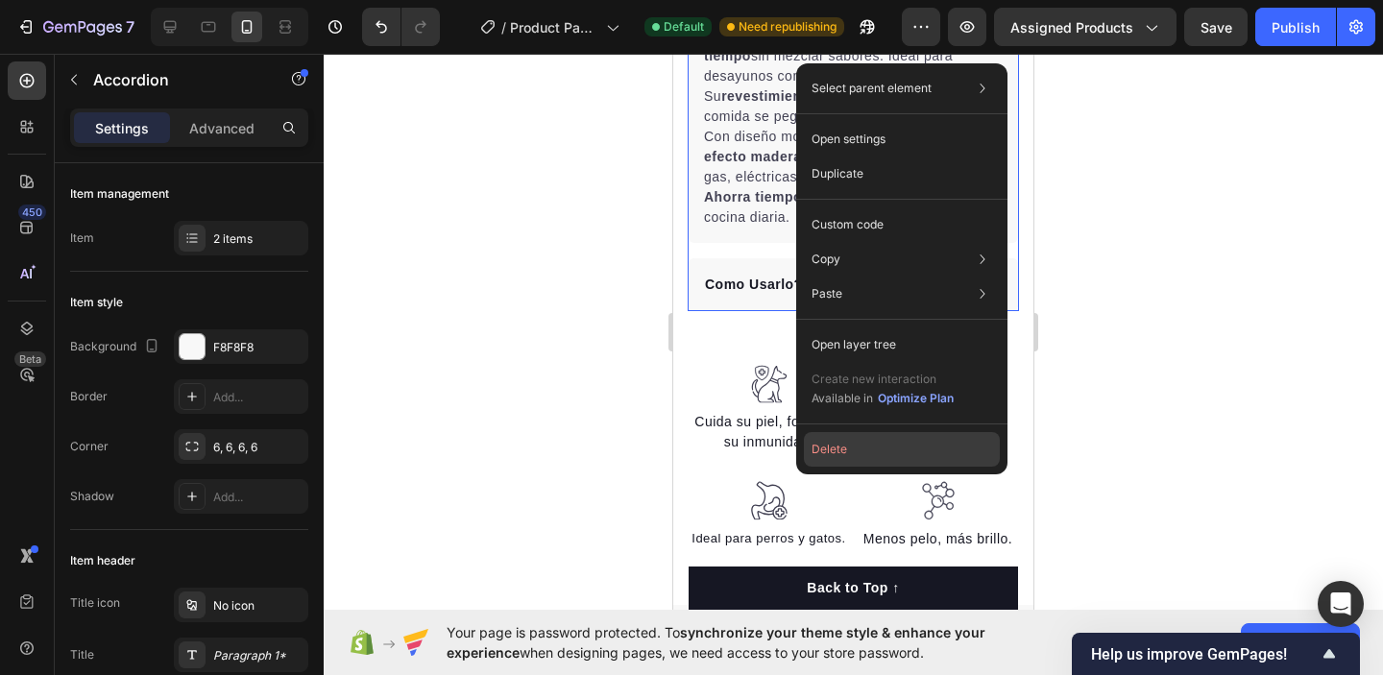
click at [844, 450] on button "Delete" at bounding box center [902, 449] width 196 height 35
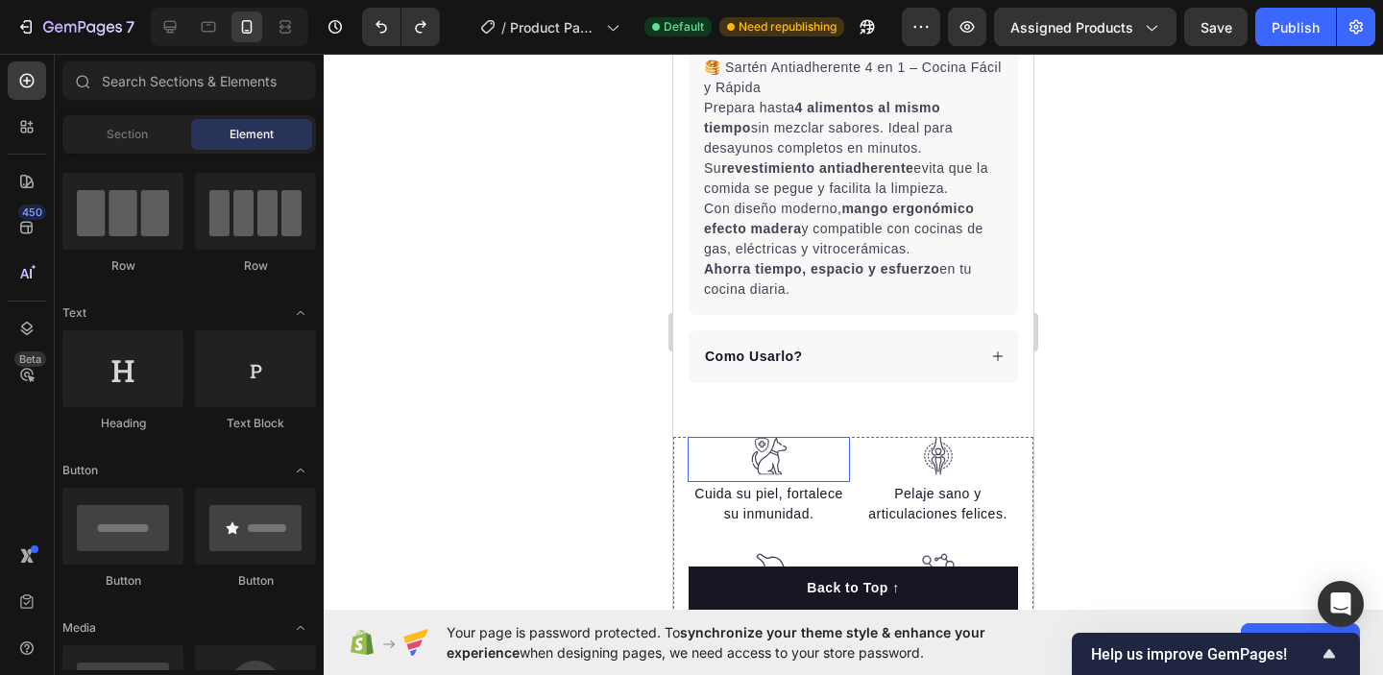
scroll to position [769, 0]
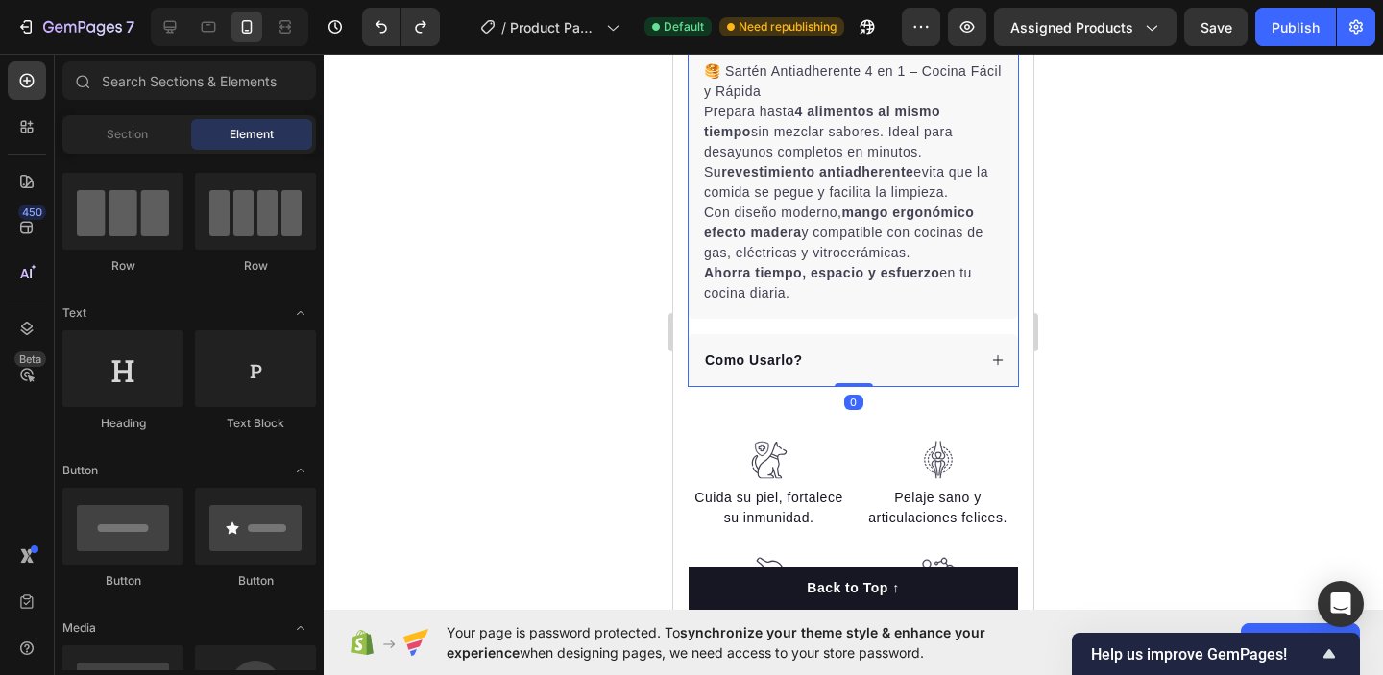
click at [837, 362] on div "Como Usarlo?" at bounding box center [839, 361] width 274 height 26
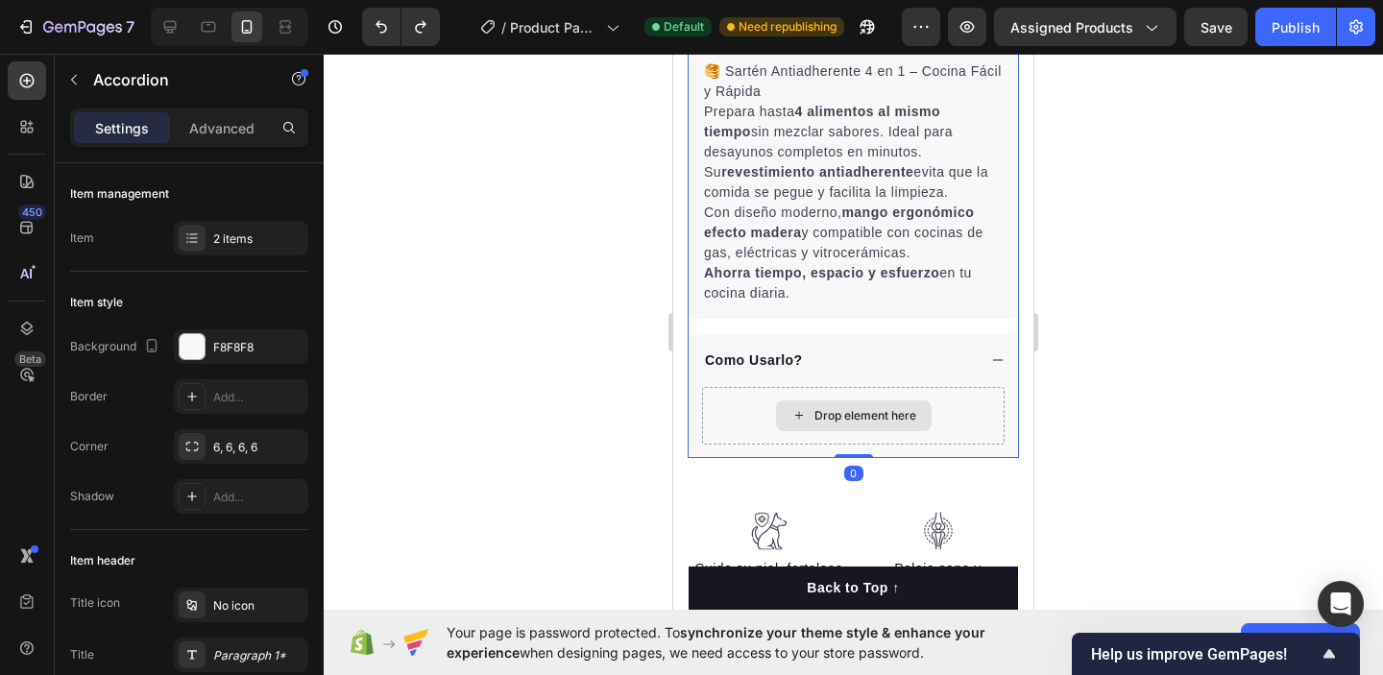
click at [747, 414] on div "Drop element here" at bounding box center [853, 416] width 303 height 58
click at [748, 413] on div "Drop element here" at bounding box center [853, 416] width 303 height 58
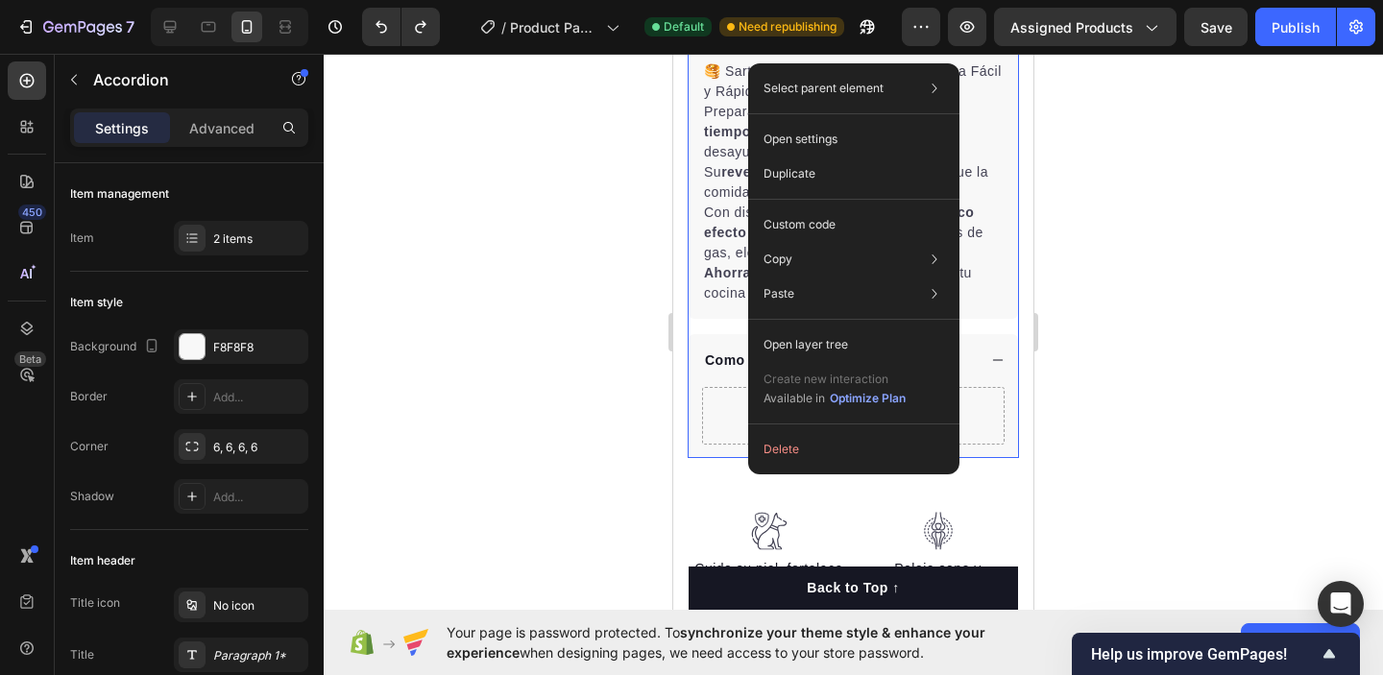
click at [558, 502] on div at bounding box center [854, 365] width 1060 height 622
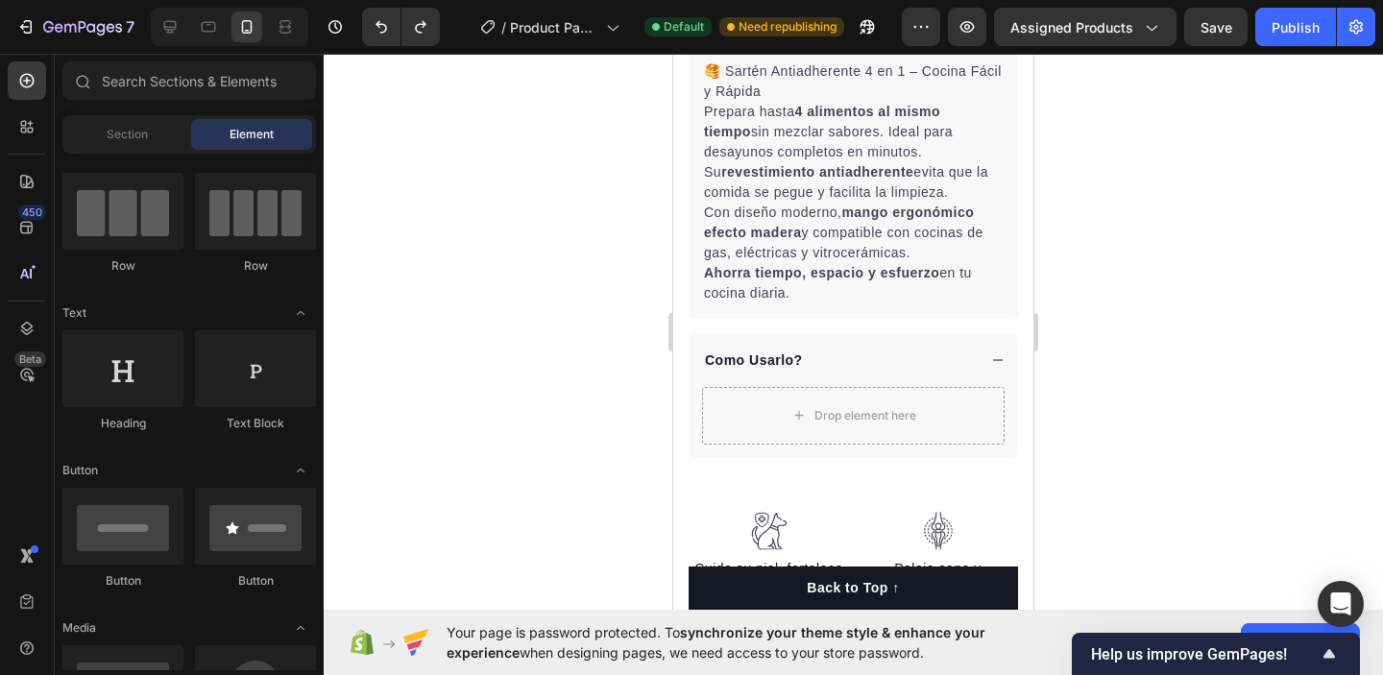
click at [596, 452] on div at bounding box center [854, 365] width 1060 height 622
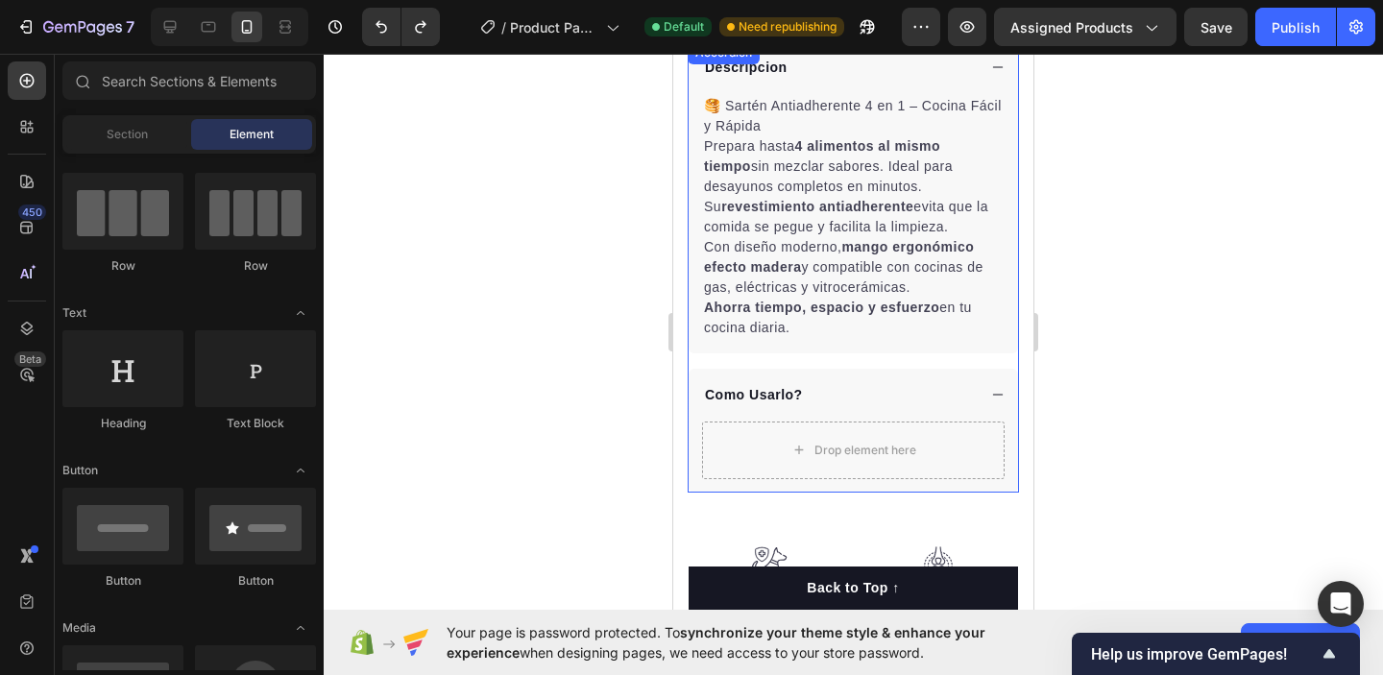
scroll to position [711, 0]
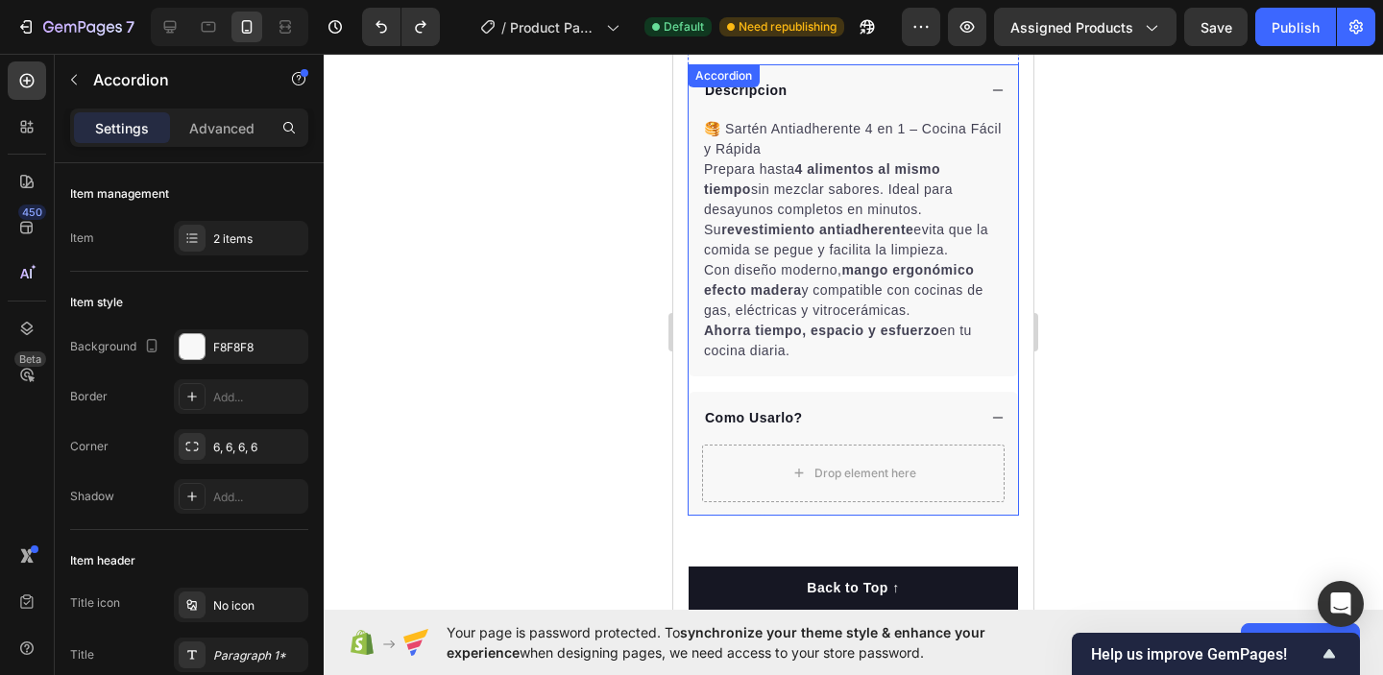
click at [998, 419] on icon at bounding box center [997, 417] width 13 height 13
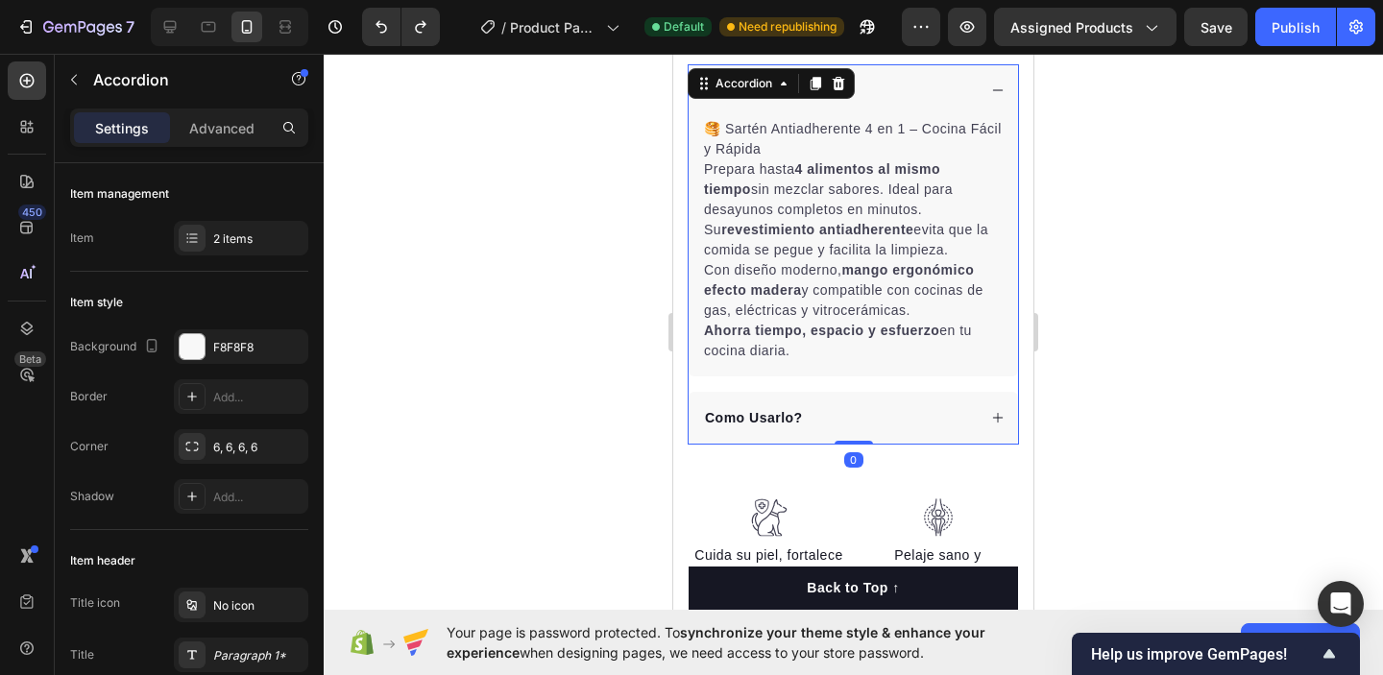
click at [998, 419] on icon at bounding box center [998, 418] width 11 height 11
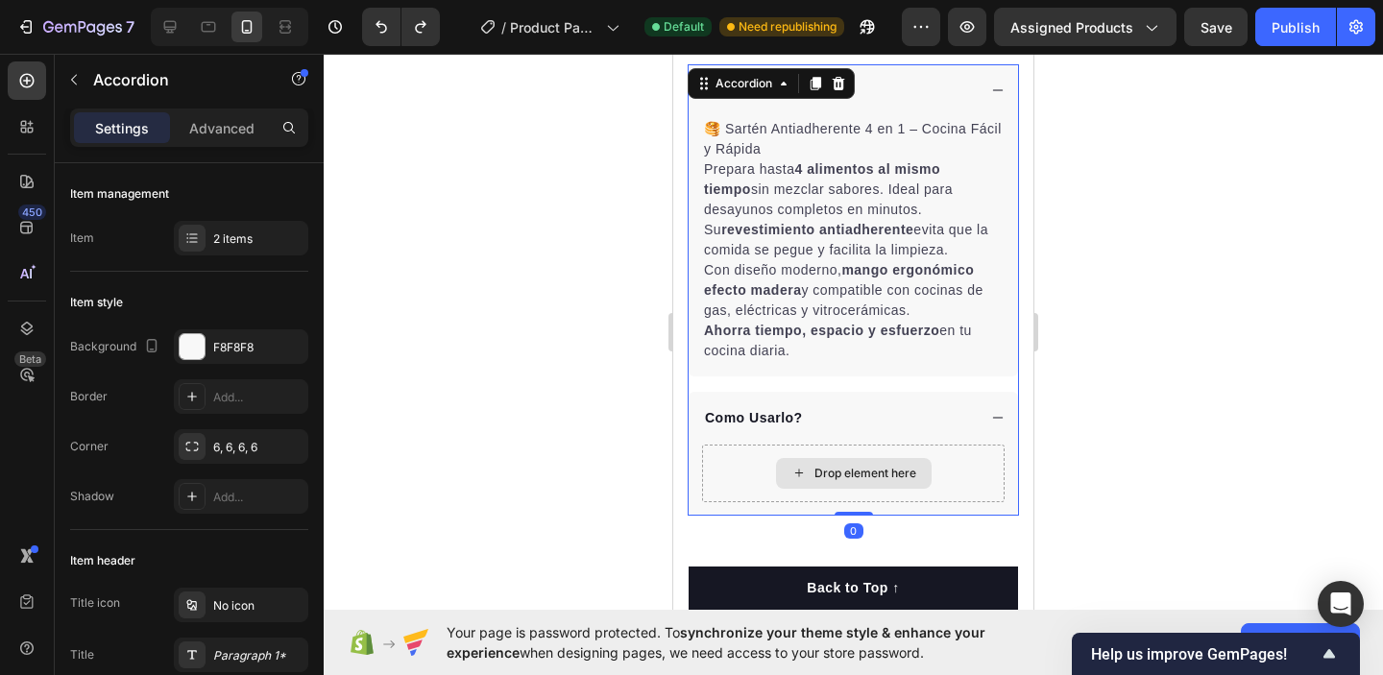
drag, startPoint x: 855, startPoint y: 513, endPoint x: 847, endPoint y: 482, distance: 31.7
click at [847, 482] on div "Descripcion 🥞 Sartén Antiadherente 4 en 1 – Cocina Fácil y Rápida Prepara hasta…" at bounding box center [853, 290] width 331 height 452
type input "100%"
type input "100"
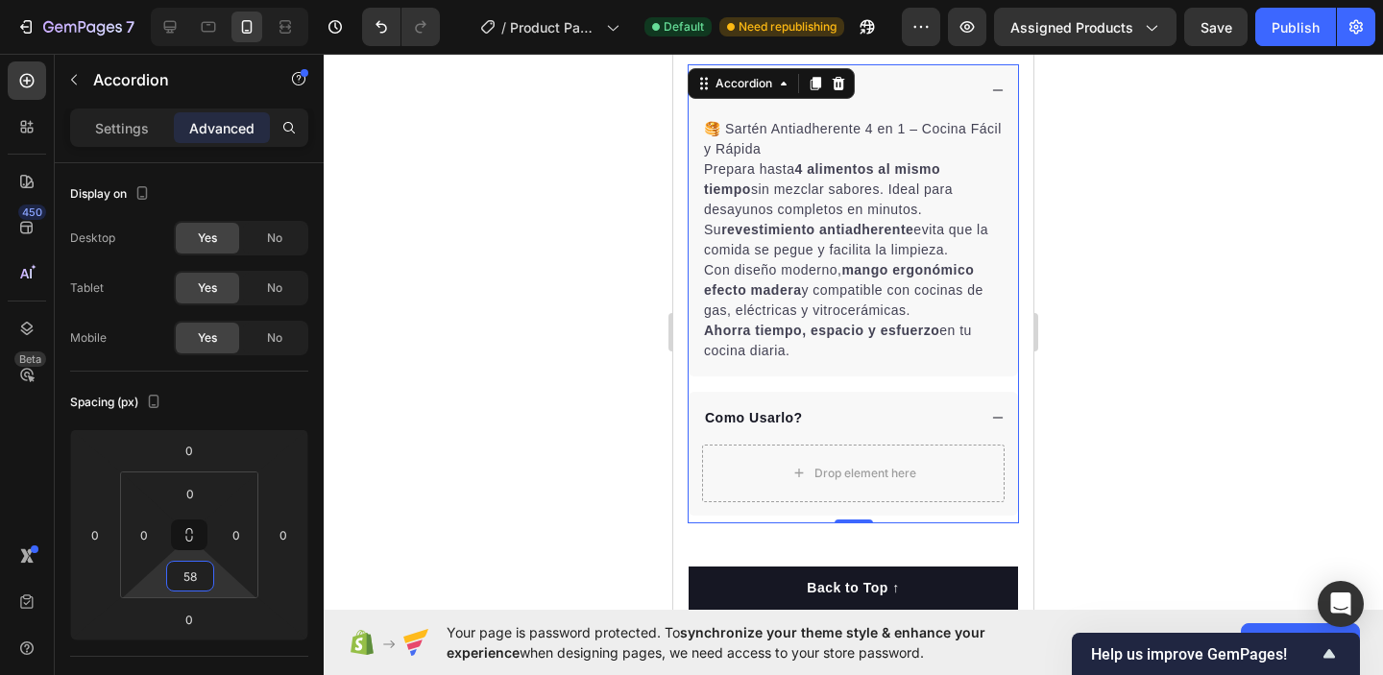
type input "60"
drag, startPoint x: 171, startPoint y: 596, endPoint x: 192, endPoint y: 567, distance: 35.7
click at [192, 0] on html "7 / Product Page - [DATE] 15:17:41 Default Need republishing Preview Assigned P…" at bounding box center [691, 0] width 1383 height 0
click at [733, 526] on div "Descripcion 🥞 Sartén Antiadherente 4 en 1 – Cocina Fácil y Rápida Prepara hasta…" at bounding box center [853, 318] width 331 height 509
click at [747, 485] on div "Drop element here" at bounding box center [853, 474] width 303 height 58
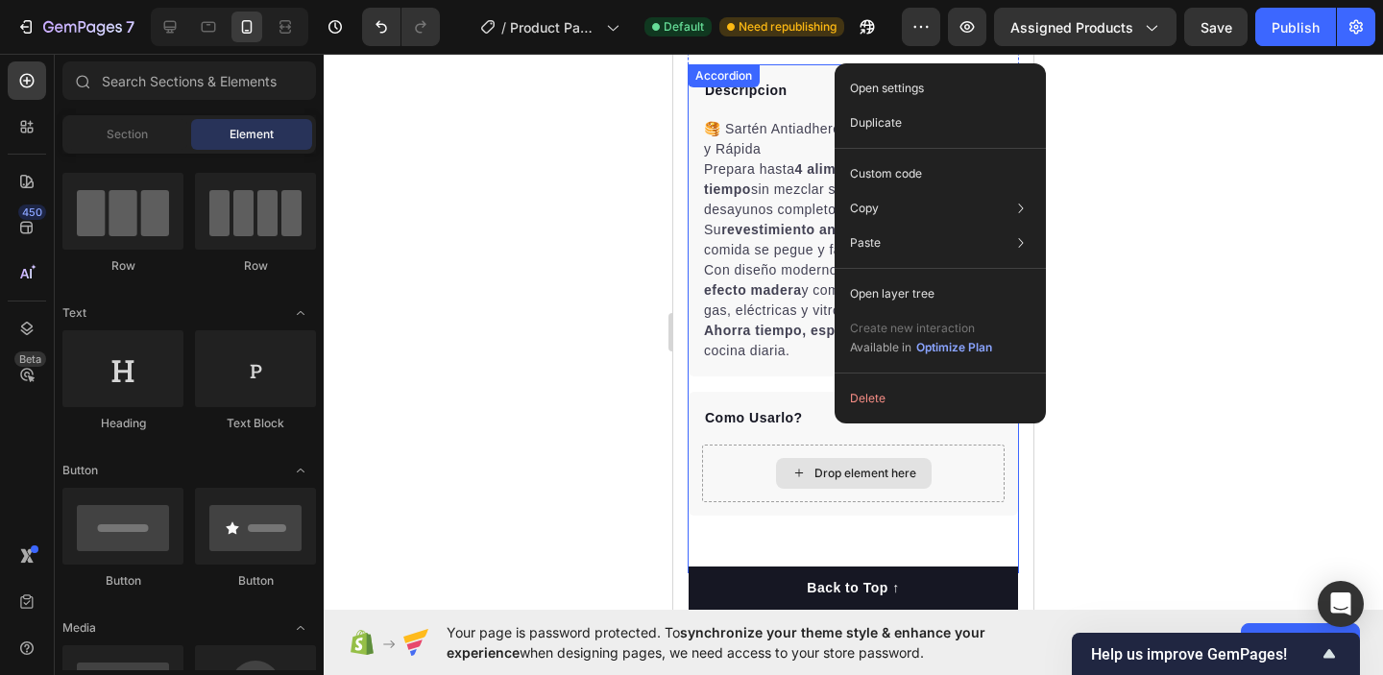
click at [830, 475] on div "Drop element here" at bounding box center [866, 473] width 102 height 15
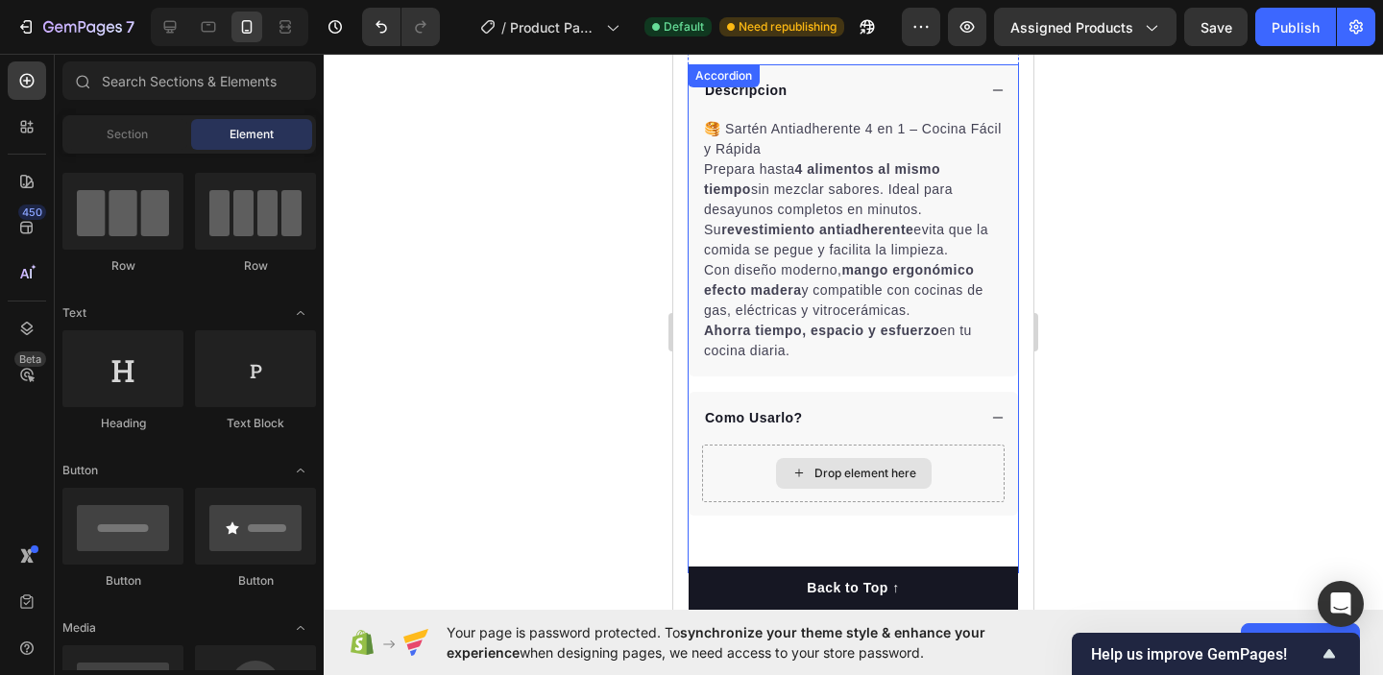
click at [830, 475] on div "Drop element here" at bounding box center [866, 473] width 102 height 15
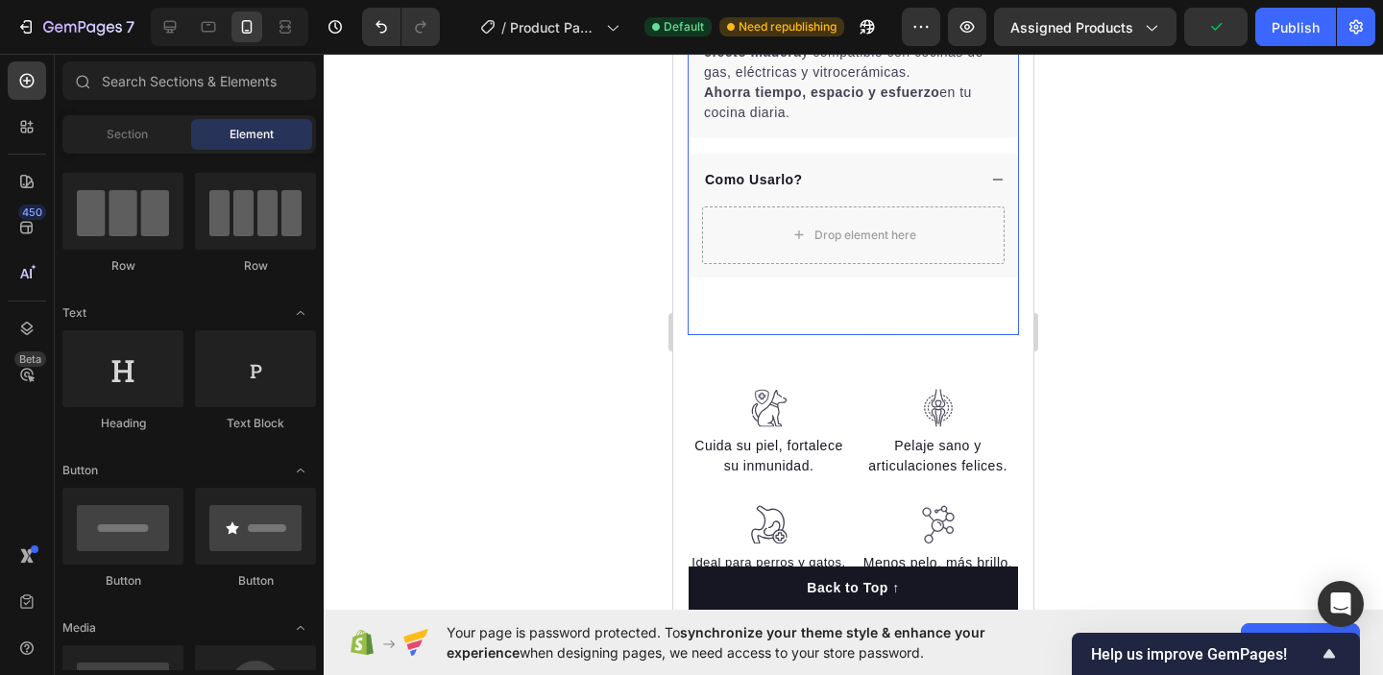
scroll to position [955, 0]
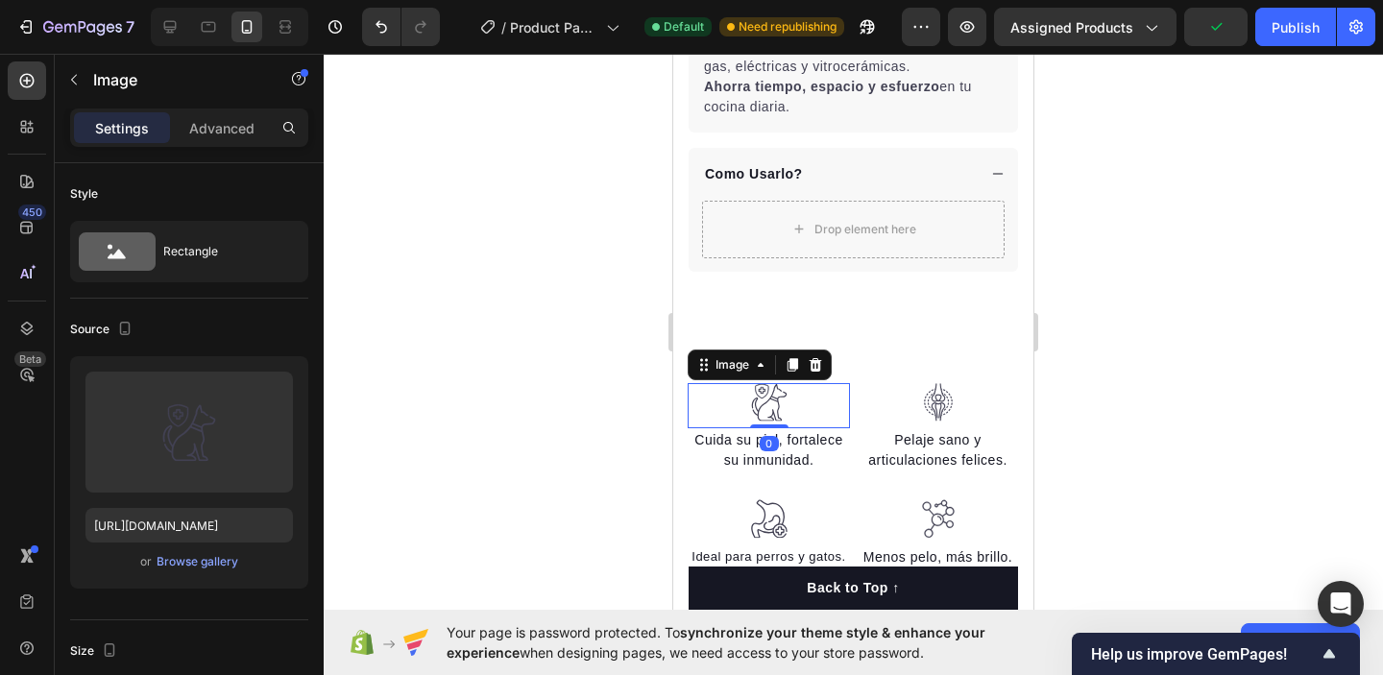
click at [772, 406] on img at bounding box center [769, 402] width 38 height 39
click at [750, 369] on div "Image" at bounding box center [732, 364] width 41 height 17
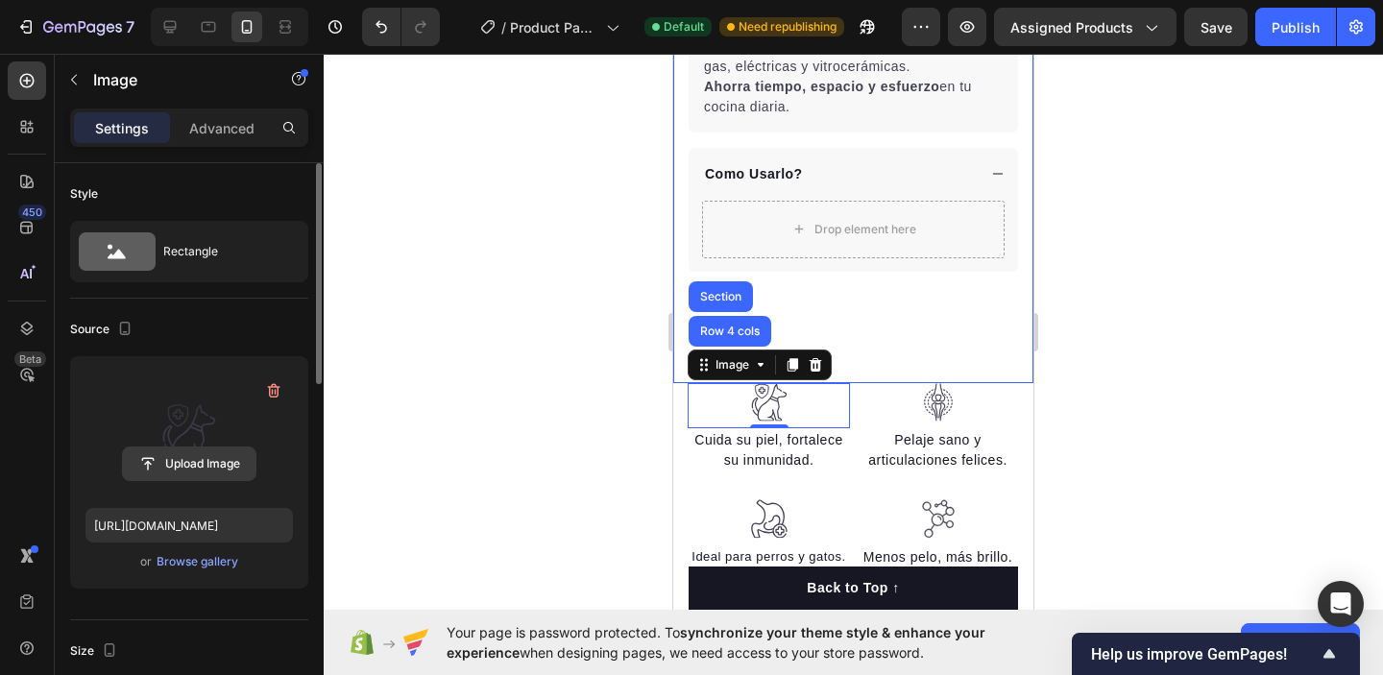
click at [202, 475] on input "file" at bounding box center [189, 464] width 133 height 33
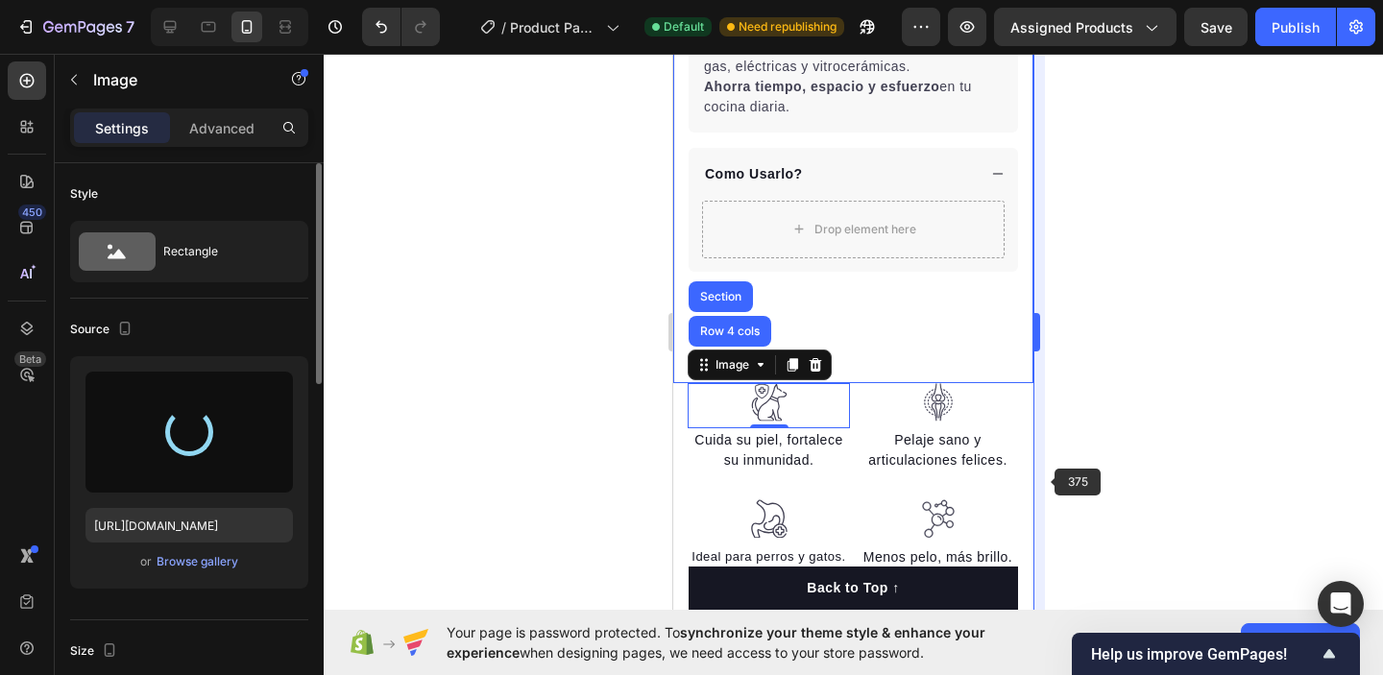
type input "[URL][DOMAIN_NAME]"
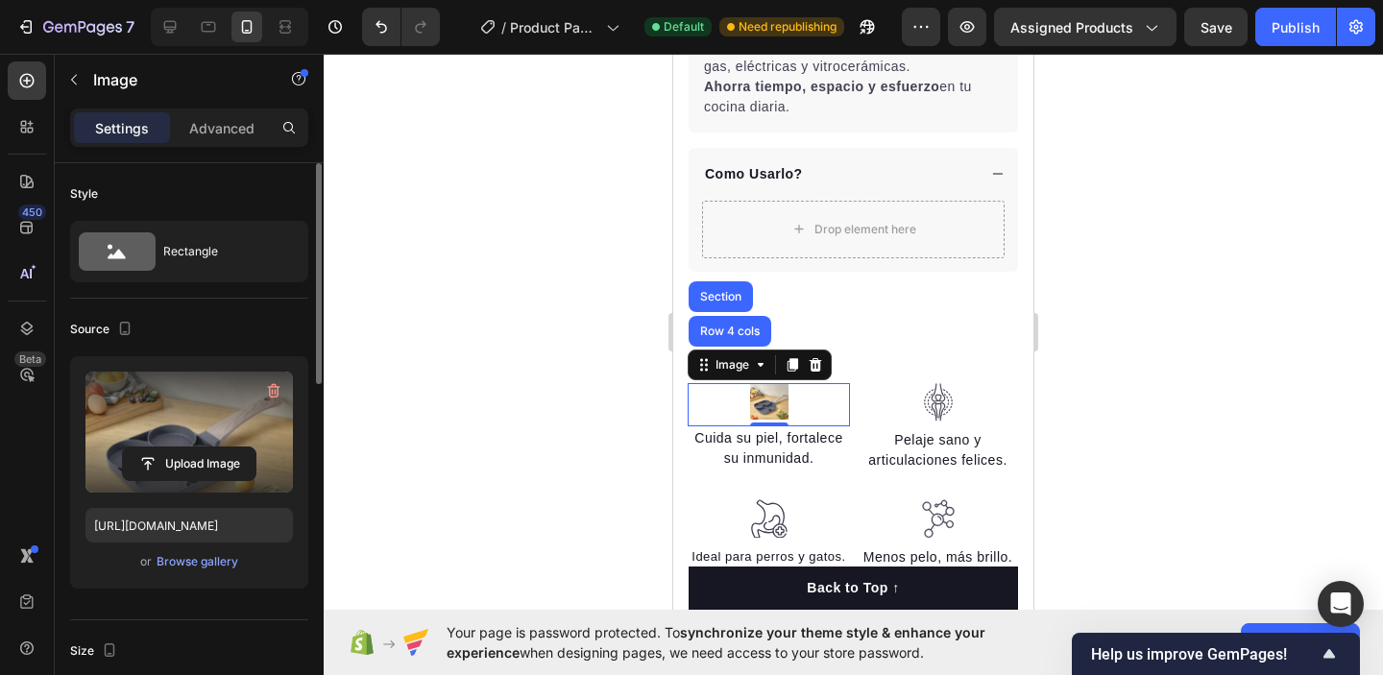
click at [1096, 352] on div at bounding box center [854, 365] width 1060 height 622
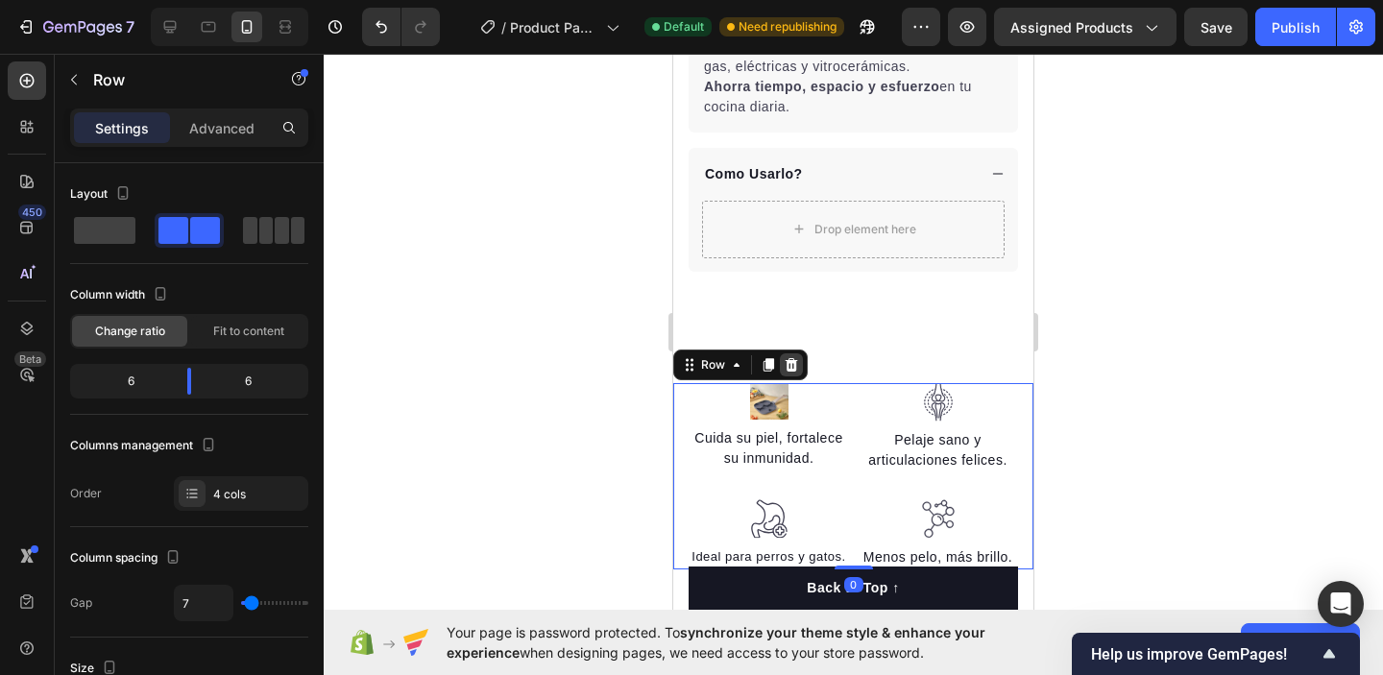
click at [798, 365] on icon at bounding box center [791, 364] width 15 height 15
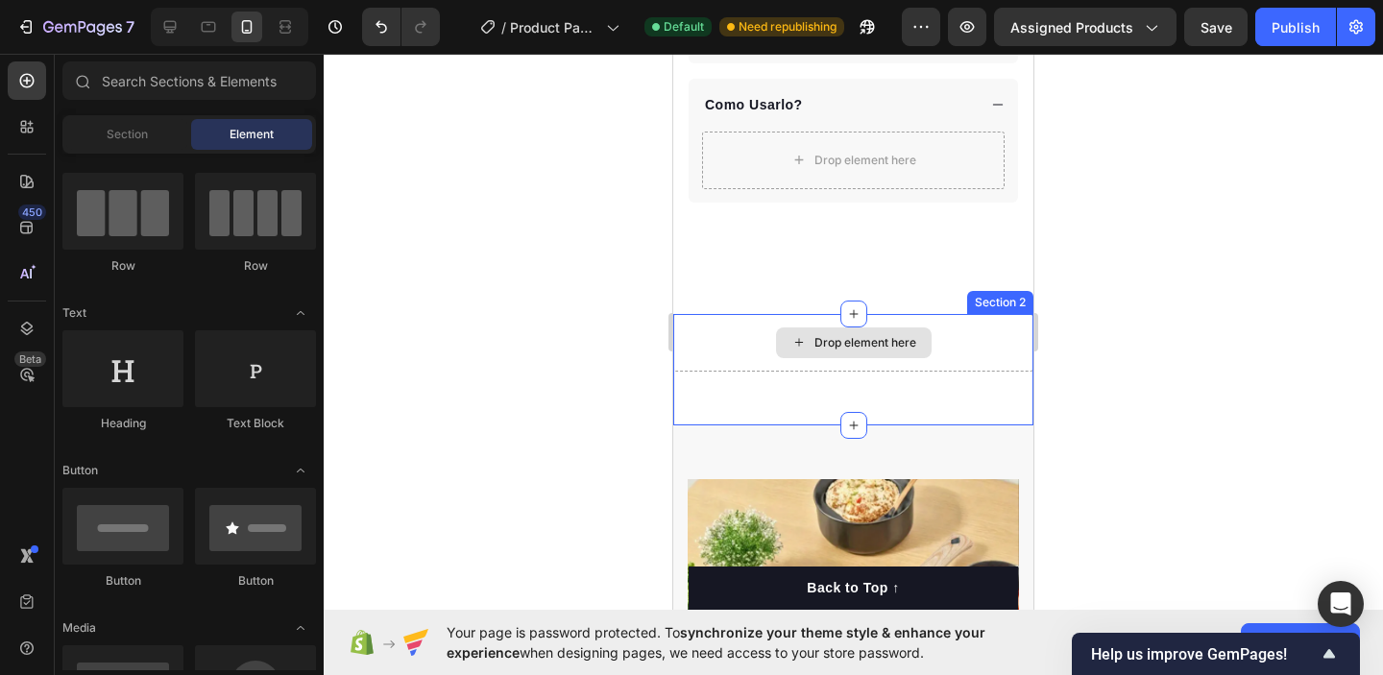
scroll to position [1025, 0]
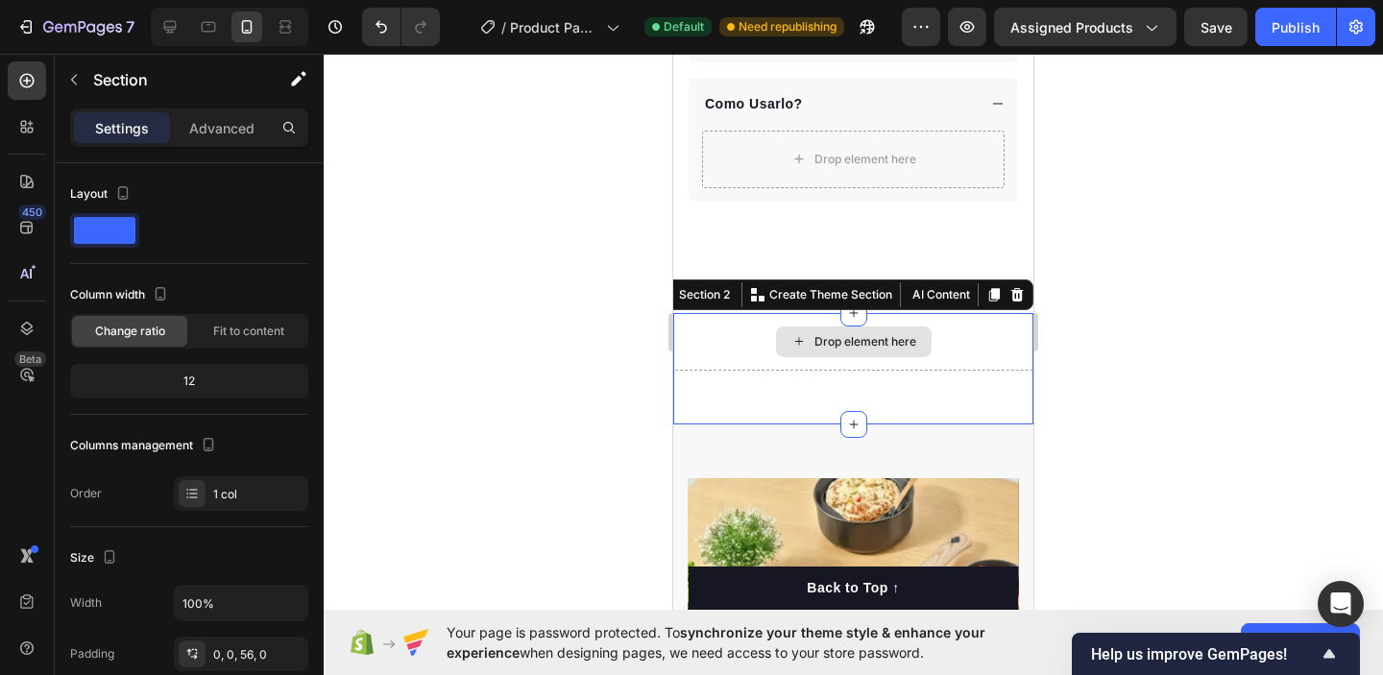
click at [975, 327] on div "Drop element here" at bounding box center [853, 342] width 360 height 58
click at [1016, 295] on icon at bounding box center [1017, 294] width 15 height 15
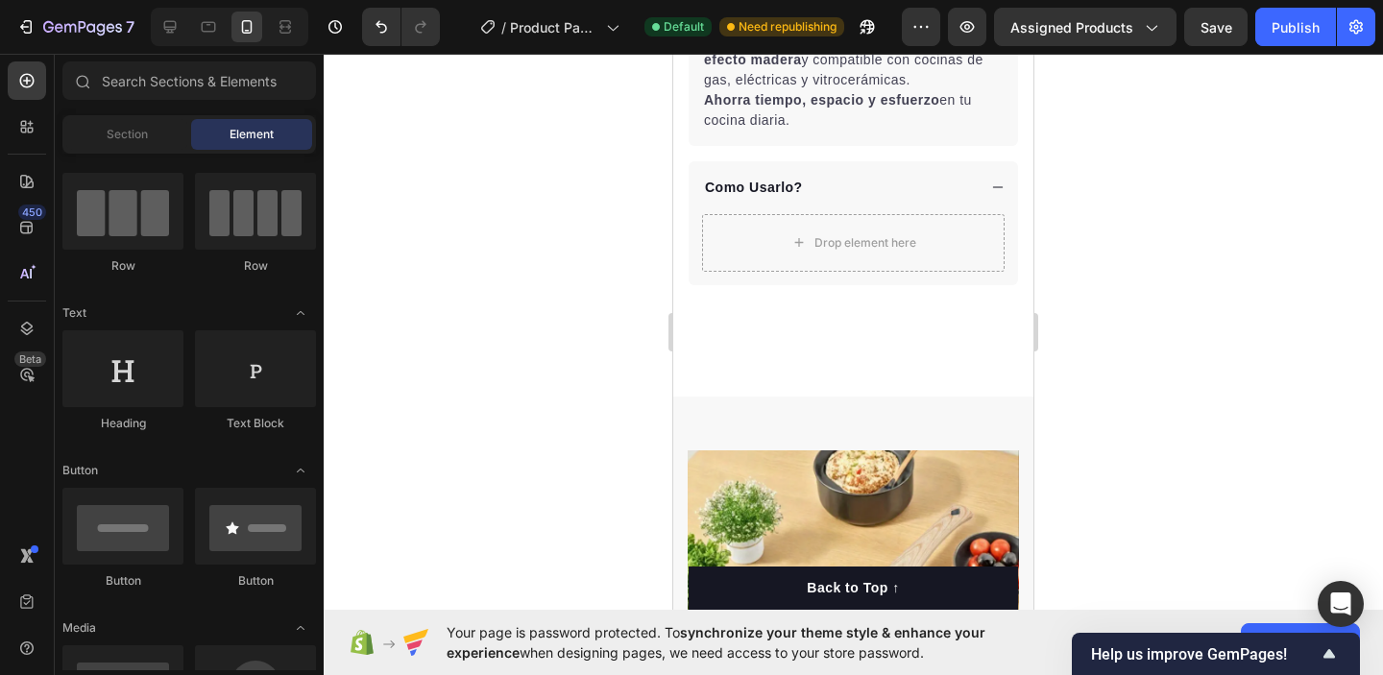
scroll to position [937, 0]
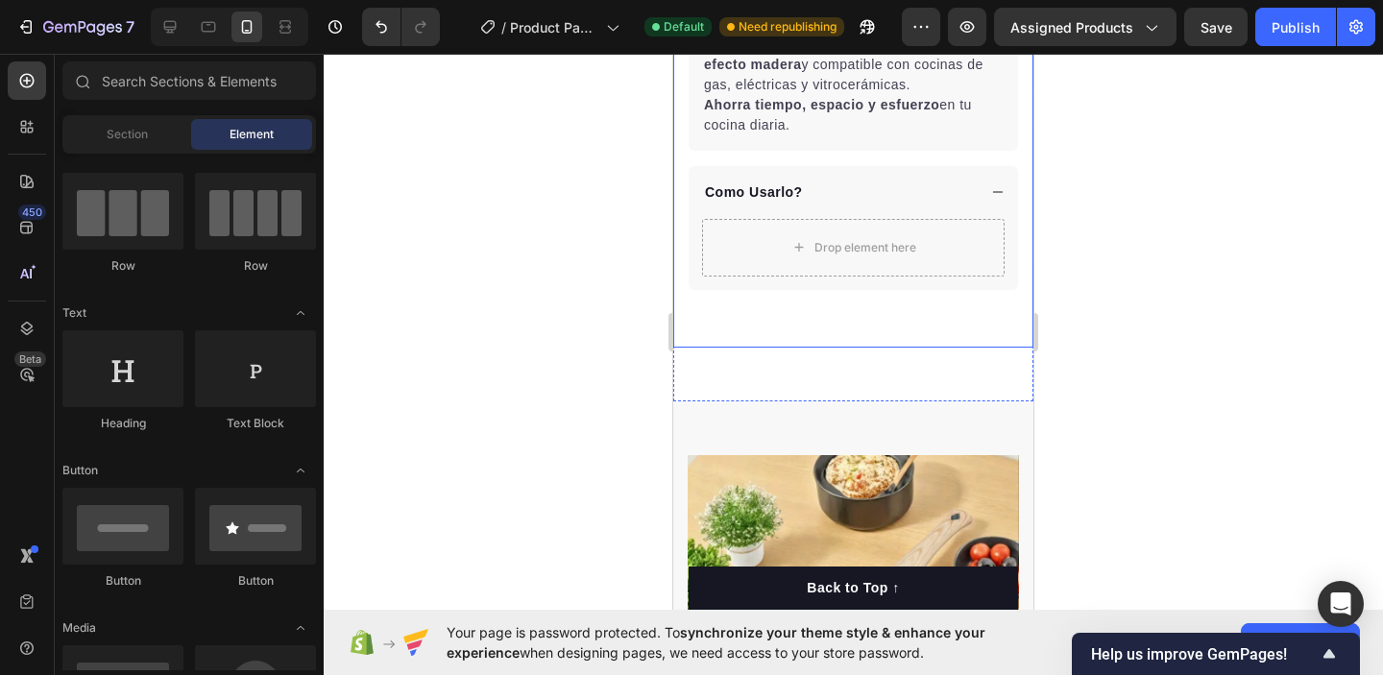
click at [1171, 220] on div at bounding box center [854, 365] width 1060 height 622
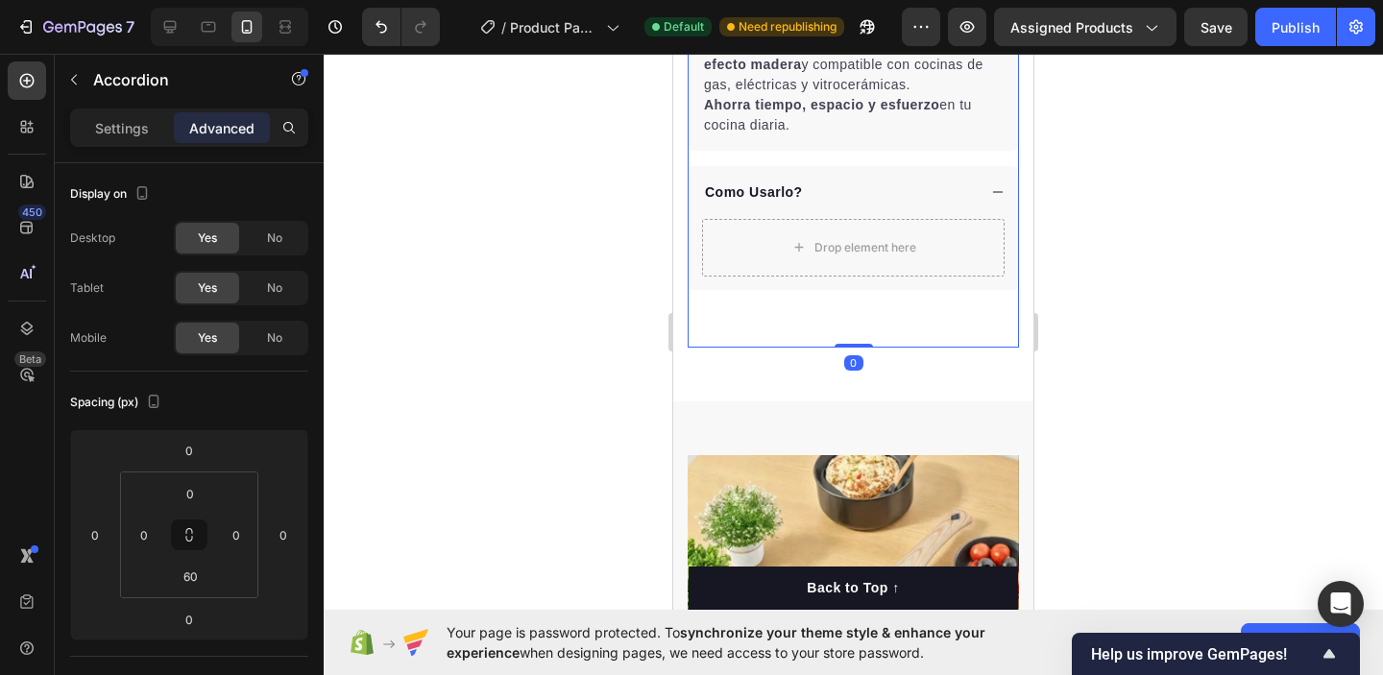
click at [925, 312] on div "Descripcion 🥞 Sartén Antiadherente 4 en 1 – Cocina Fácil y Rápida Prepara hasta…" at bounding box center [853, 93] width 331 height 509
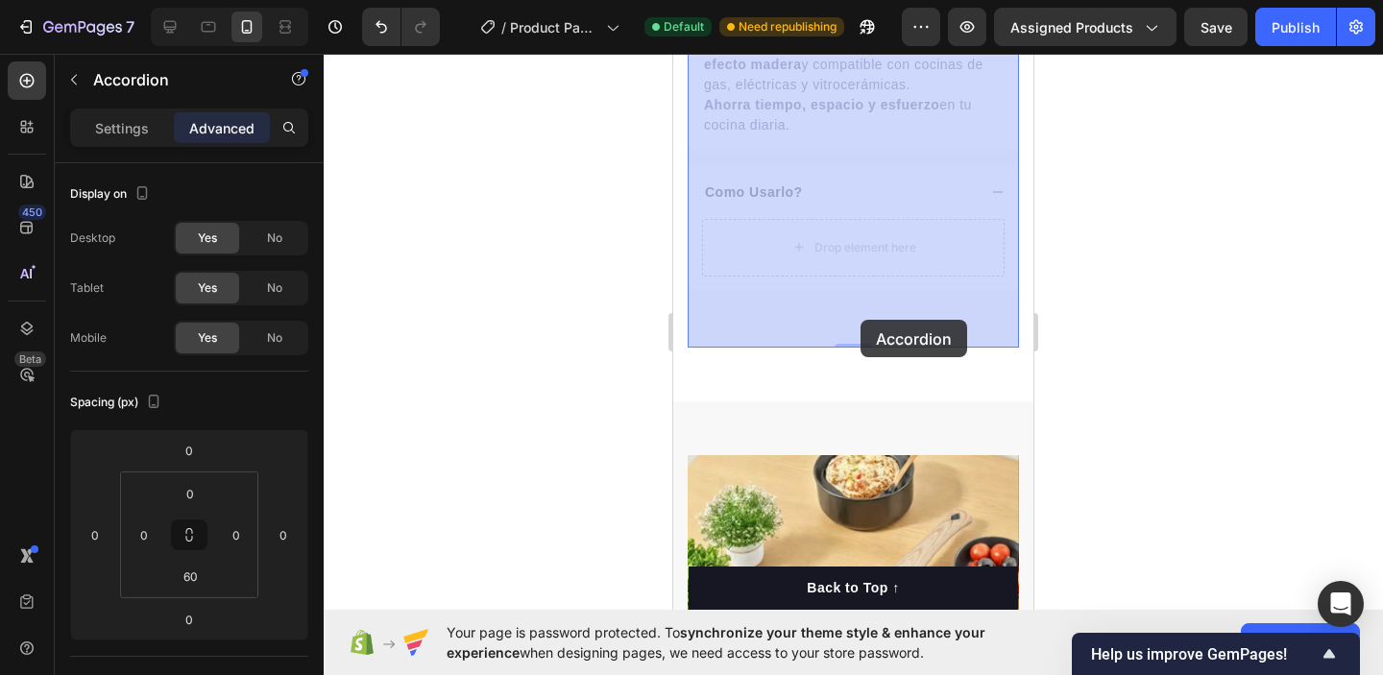
drag, startPoint x: 863, startPoint y: 340, endPoint x: 861, endPoint y: 320, distance: 20.3
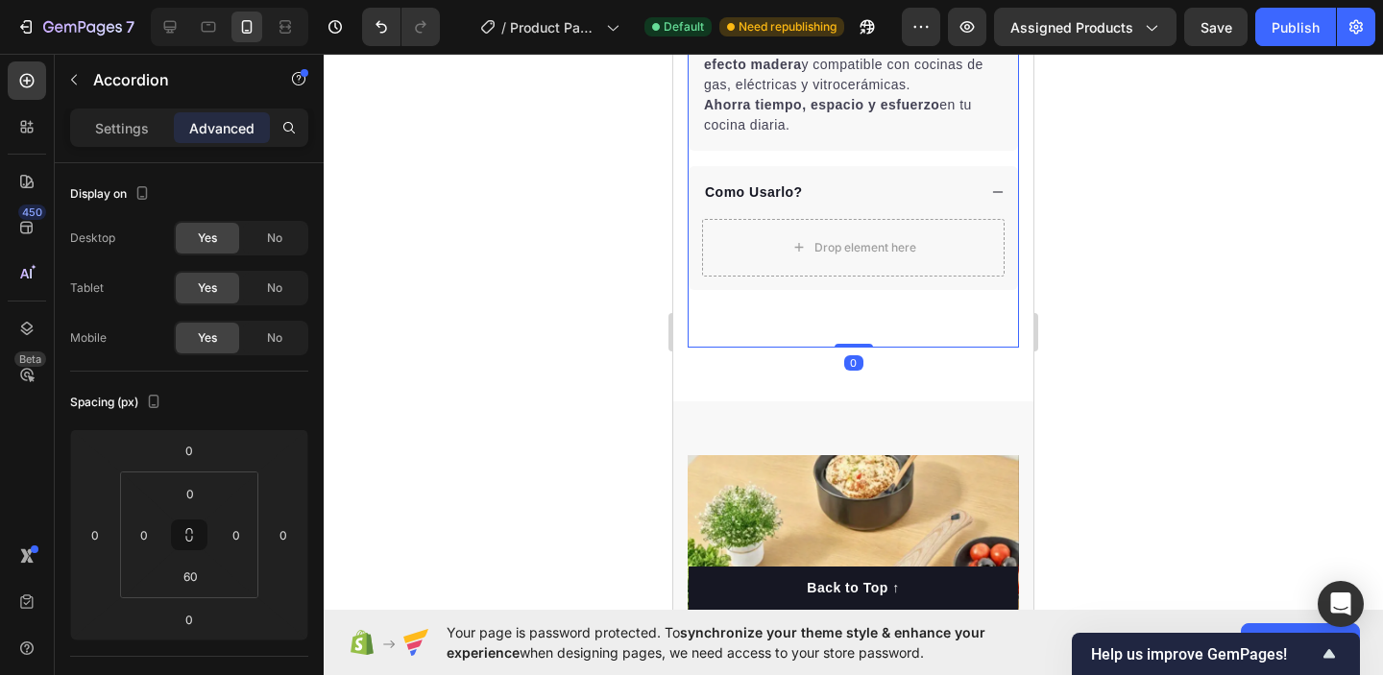
drag, startPoint x: 857, startPoint y: 346, endPoint x: 863, endPoint y: 296, distance: 50.3
click at [863, 293] on div "Descripcion 🥞 Sartén Antiadherente 4 en 1 – Cocina Fácil y Rápida Prepara hasta…" at bounding box center [853, 93] width 331 height 509
click at [853, 344] on div at bounding box center [854, 345] width 38 height 6
drag, startPoint x: 853, startPoint y: 344, endPoint x: 847, endPoint y: 239, distance: 104.9
click at [847, 239] on div "Descripcion 🥞 Sartén Antiadherente 4 en 1 – Cocina Fácil y Rápida Prepara hasta…" at bounding box center [853, 93] width 331 height 509
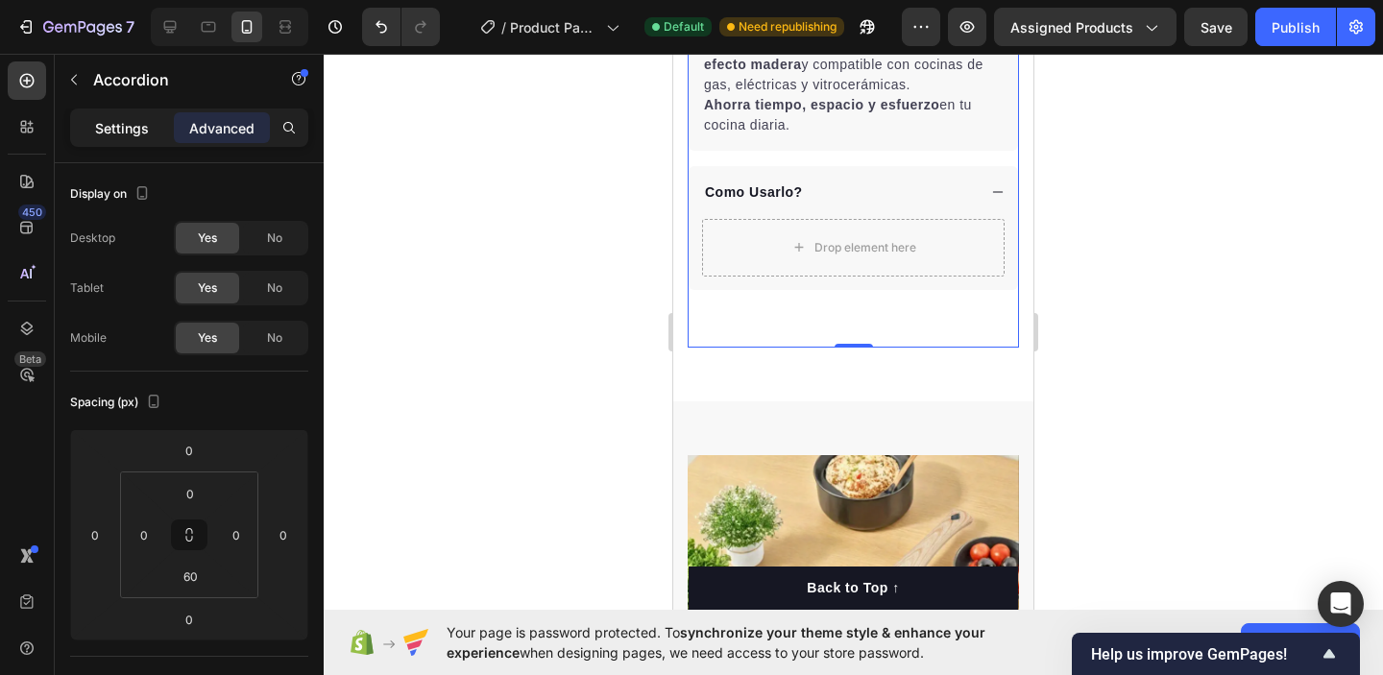
click at [131, 135] on p "Settings" at bounding box center [122, 128] width 54 height 20
type input "16"
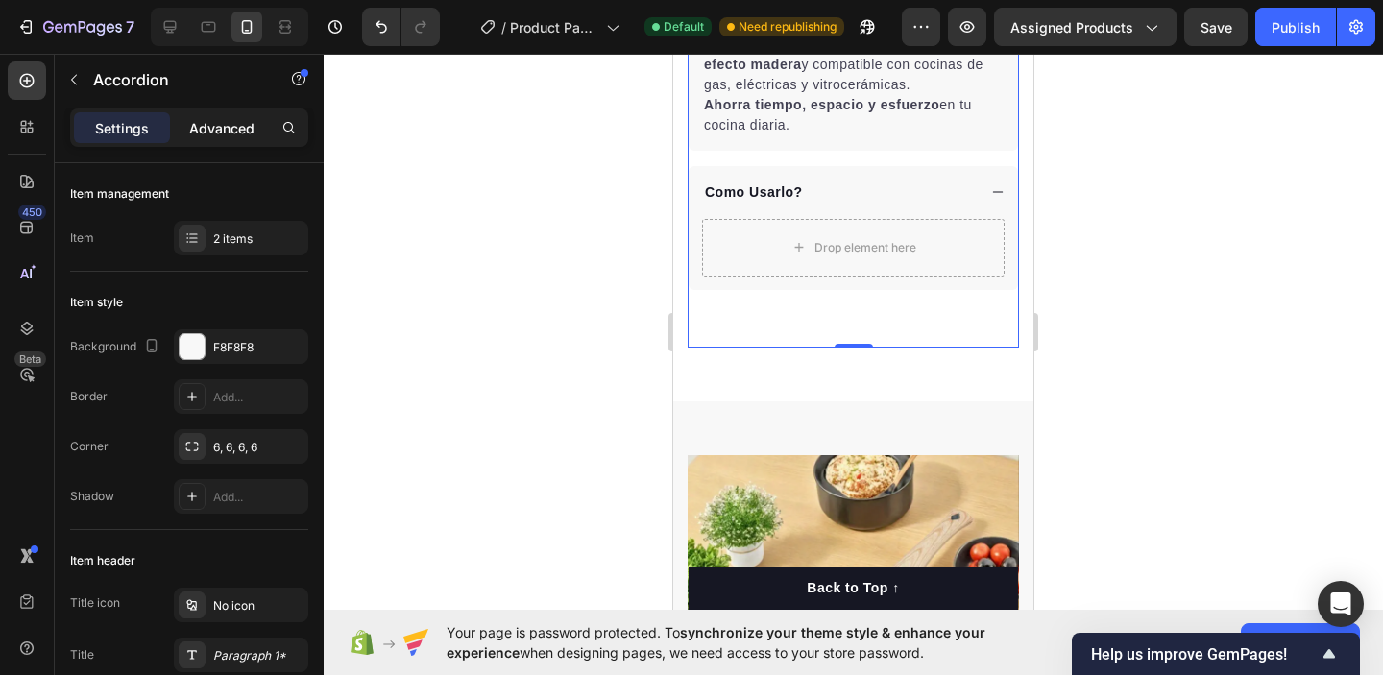
click at [192, 119] on p "Advanced" at bounding box center [221, 128] width 65 height 20
type input "100%"
type input "100"
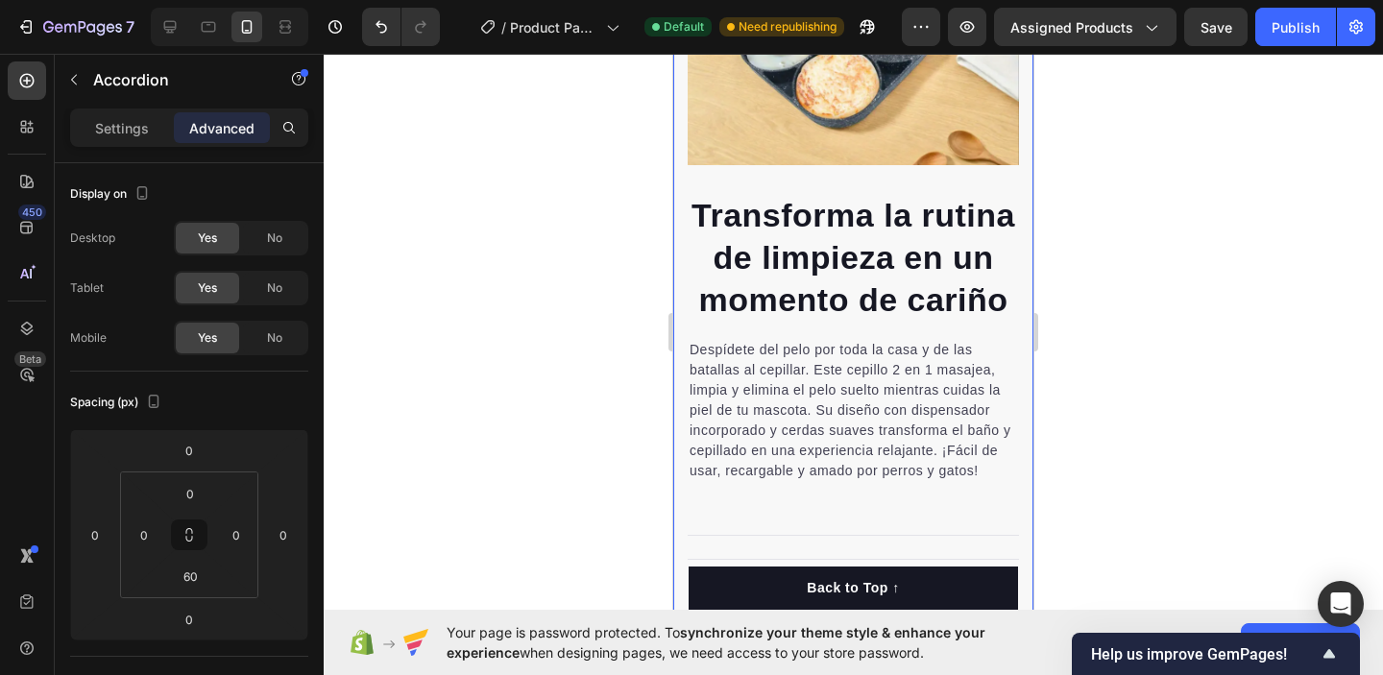
scroll to position [1546, 0]
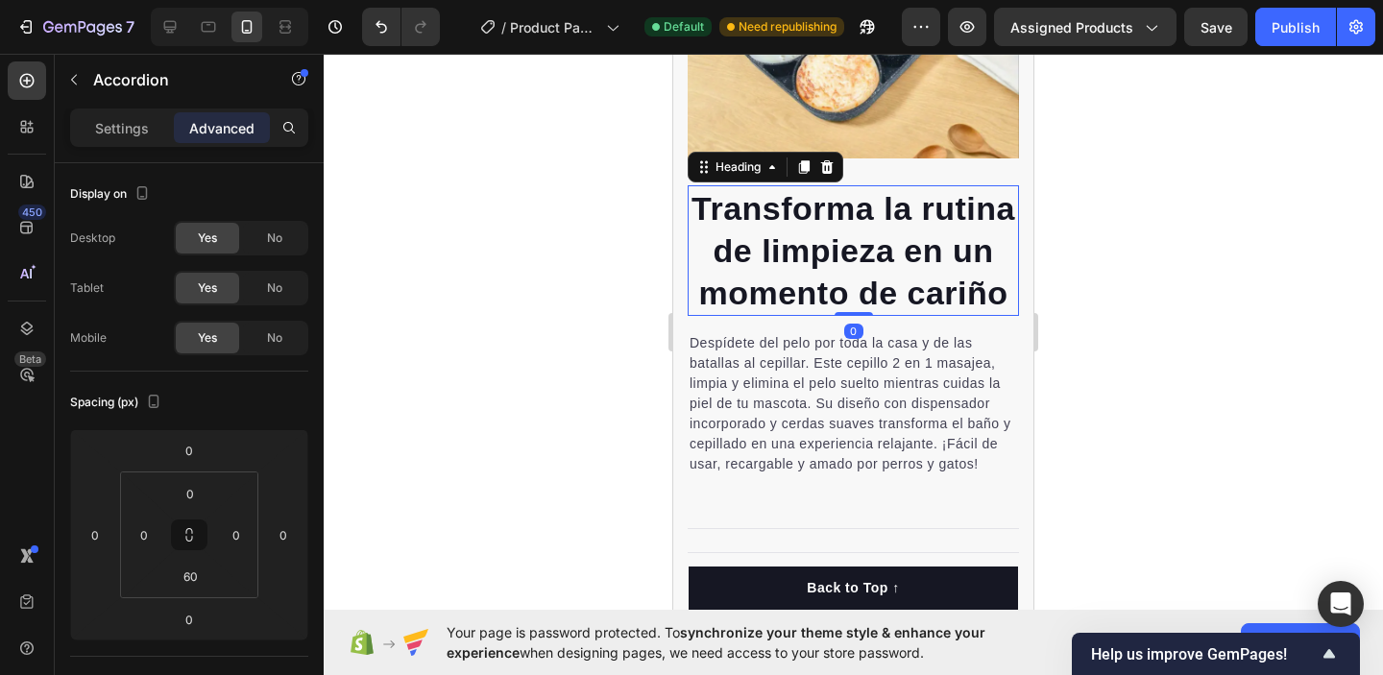
click at [991, 303] on h2 "Transforma la rutina de limpieza en un momento de cariño" at bounding box center [853, 251] width 331 height 132
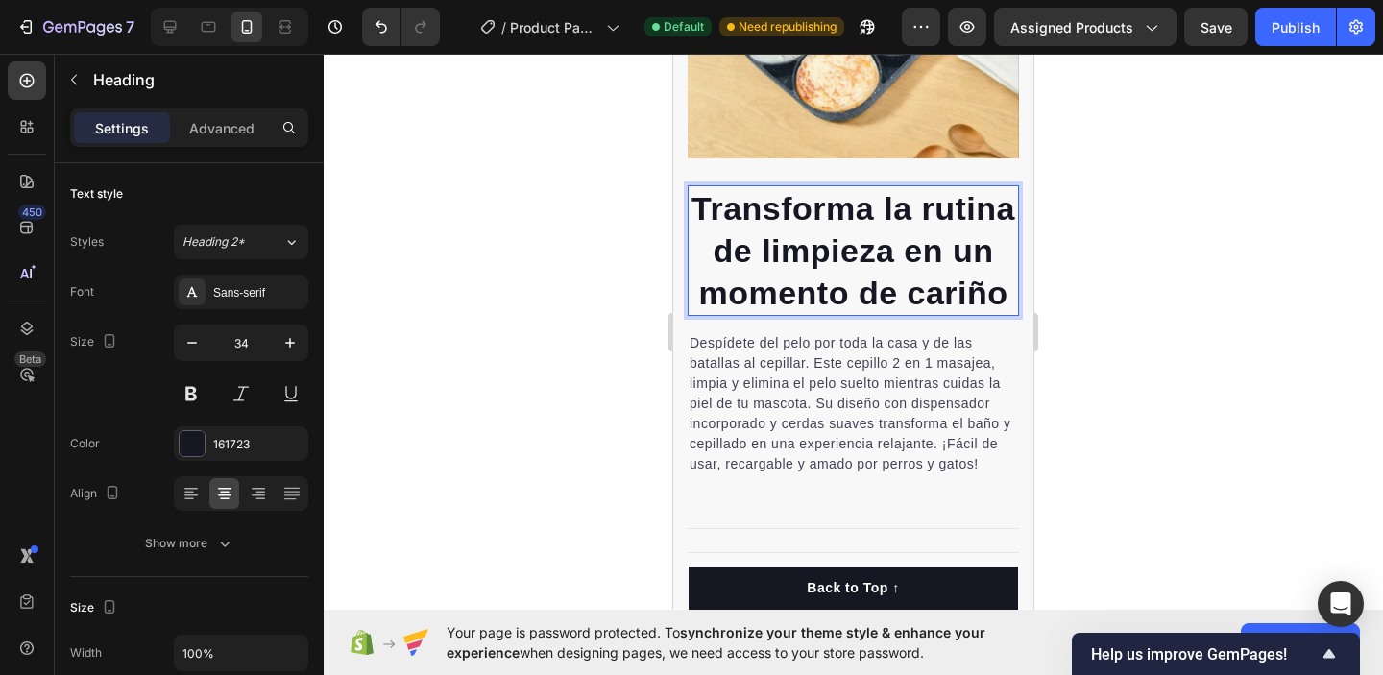
click at [1000, 296] on h2 "Transforma la rutina de limpieza en un momento de cariño" at bounding box center [853, 251] width 331 height 132
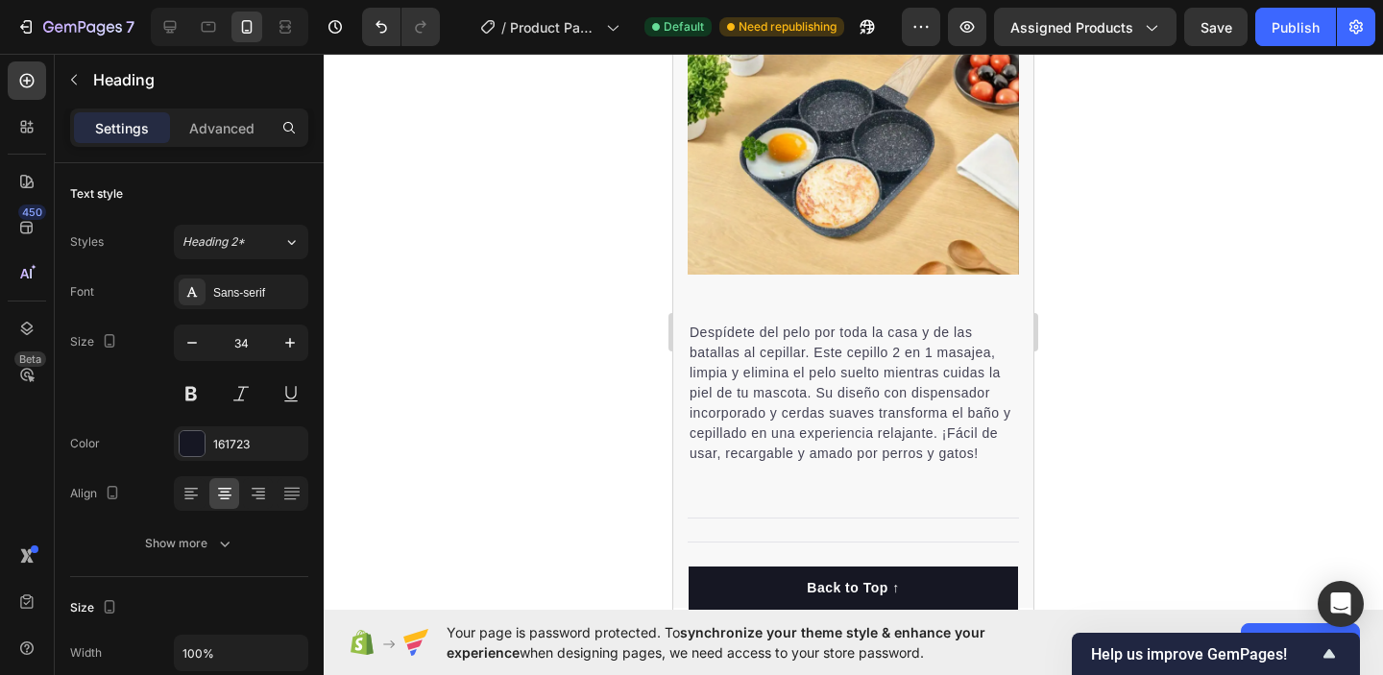
scroll to position [1367, 0]
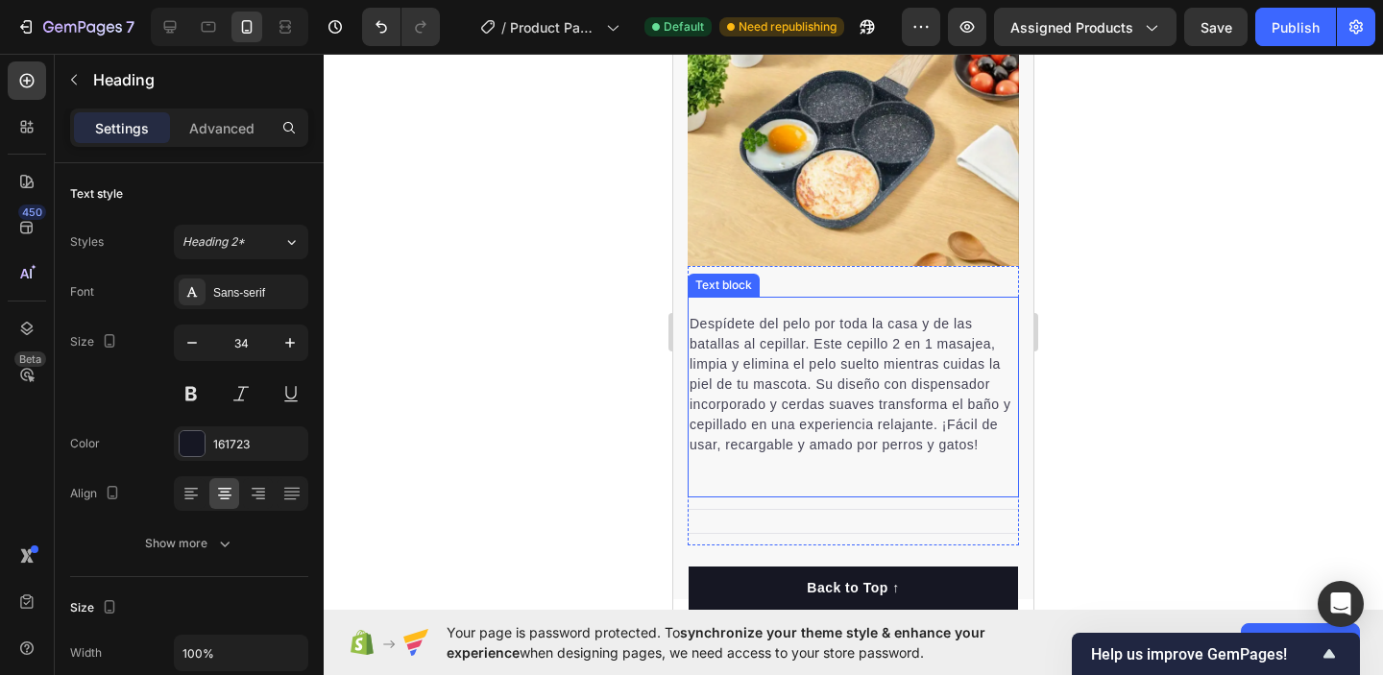
click at [771, 340] on p "Despídete del pelo por toda la casa y de las batallas al cepillar. Este cepillo…" at bounding box center [854, 384] width 328 height 141
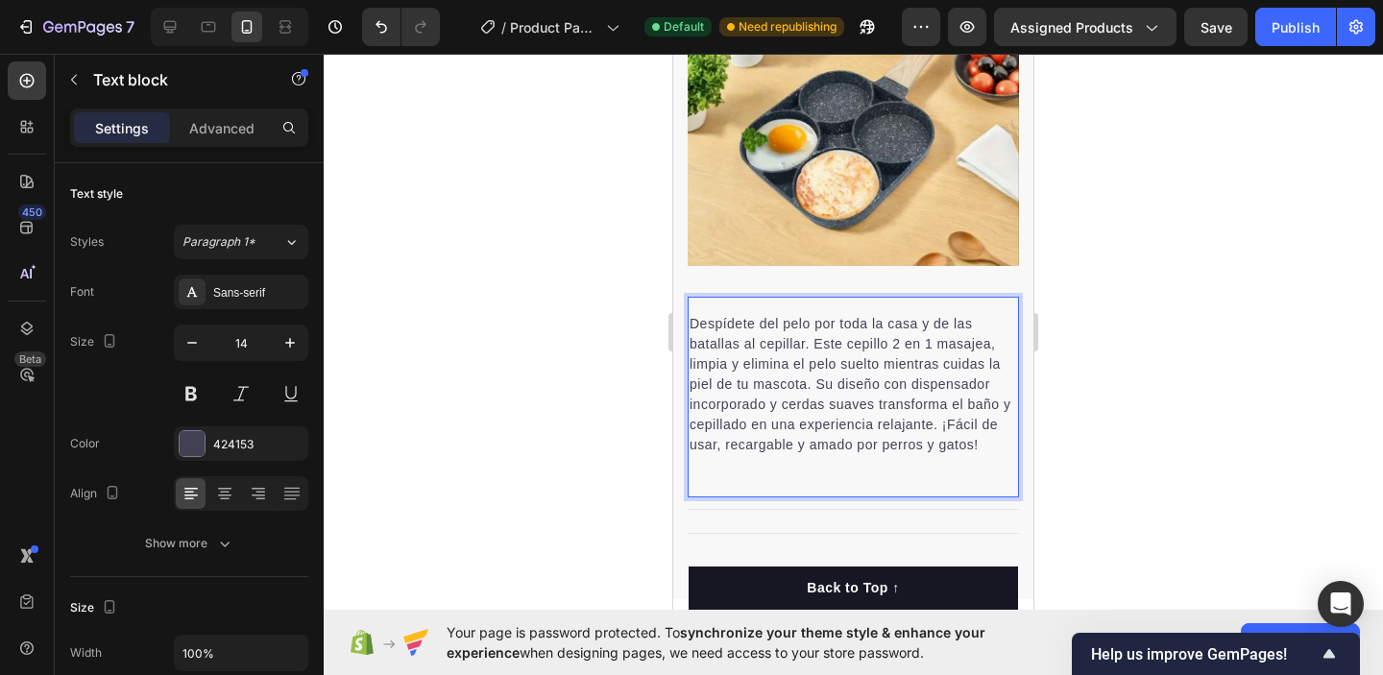
click at [762, 319] on p "Despídete del pelo por toda la casa y de las batallas al cepillar. Este cepillo…" at bounding box center [854, 384] width 328 height 141
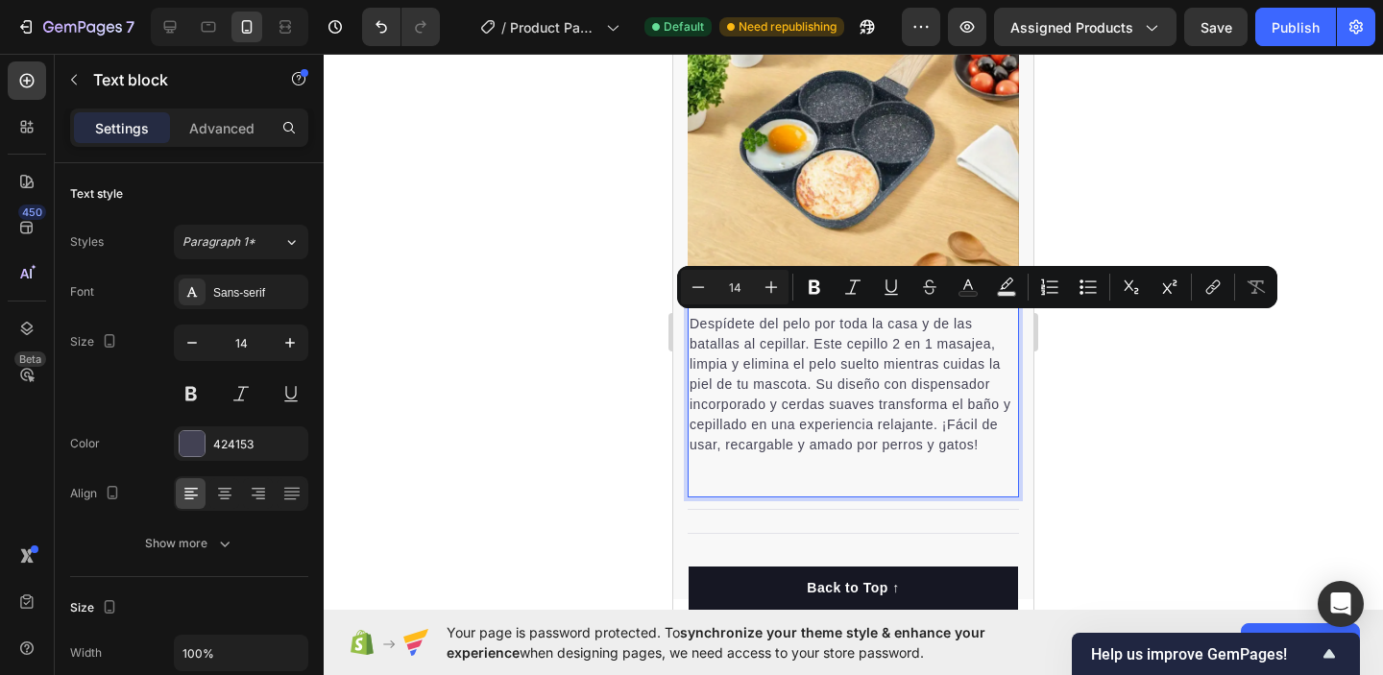
click at [796, 365] on p "Despídete del pelo por toda la casa y de las batallas al cepillar. Este cepillo…" at bounding box center [854, 384] width 328 height 141
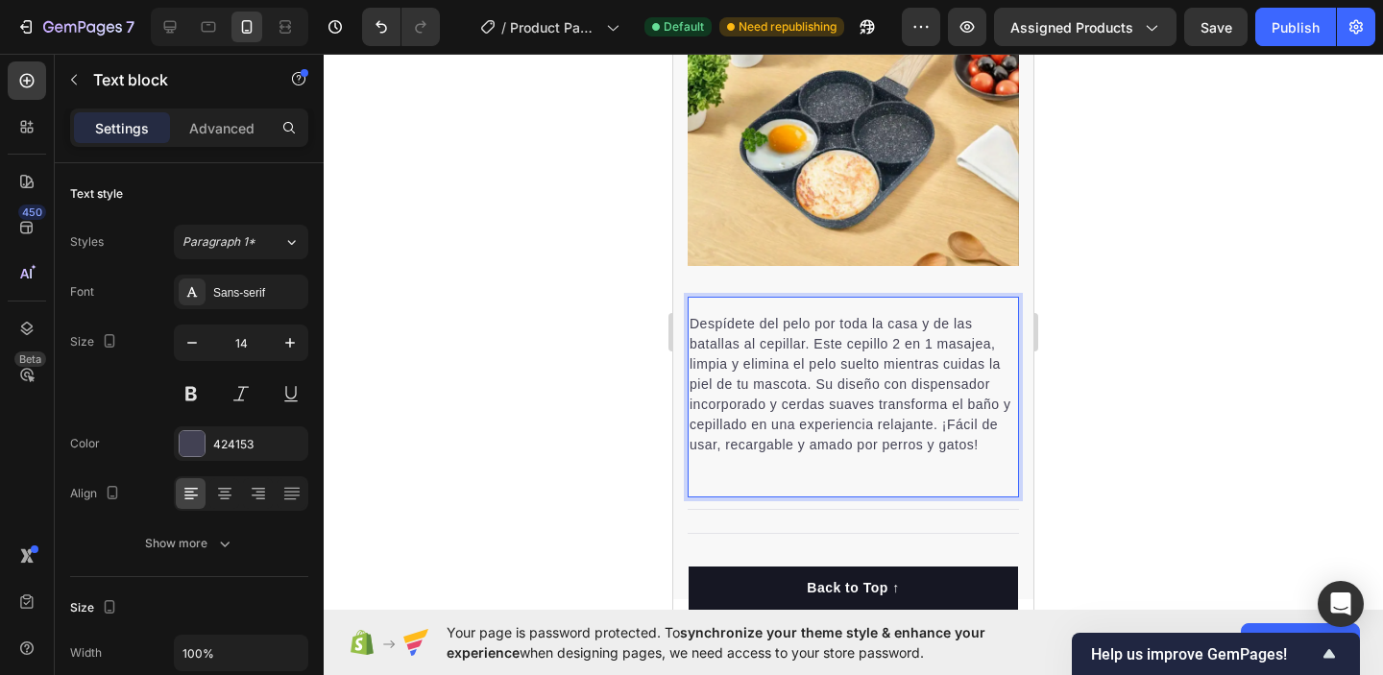
click at [982, 439] on p "Despídete del pelo por toda la casa y de las batallas al cepillar. Este cepillo…" at bounding box center [854, 384] width 328 height 141
click at [868, 408] on p "Ya no tienes que ensuciar 4 sartenes para hacer diferentes alimentos, con este …" at bounding box center [854, 384] width 328 height 141
click at [867, 397] on p "Ya no tienes que ensuciar 4 sartenes para hacer diferentes alimentos, con este …" at bounding box center [854, 384] width 328 height 141
click at [1078, 385] on div at bounding box center [854, 365] width 1060 height 622
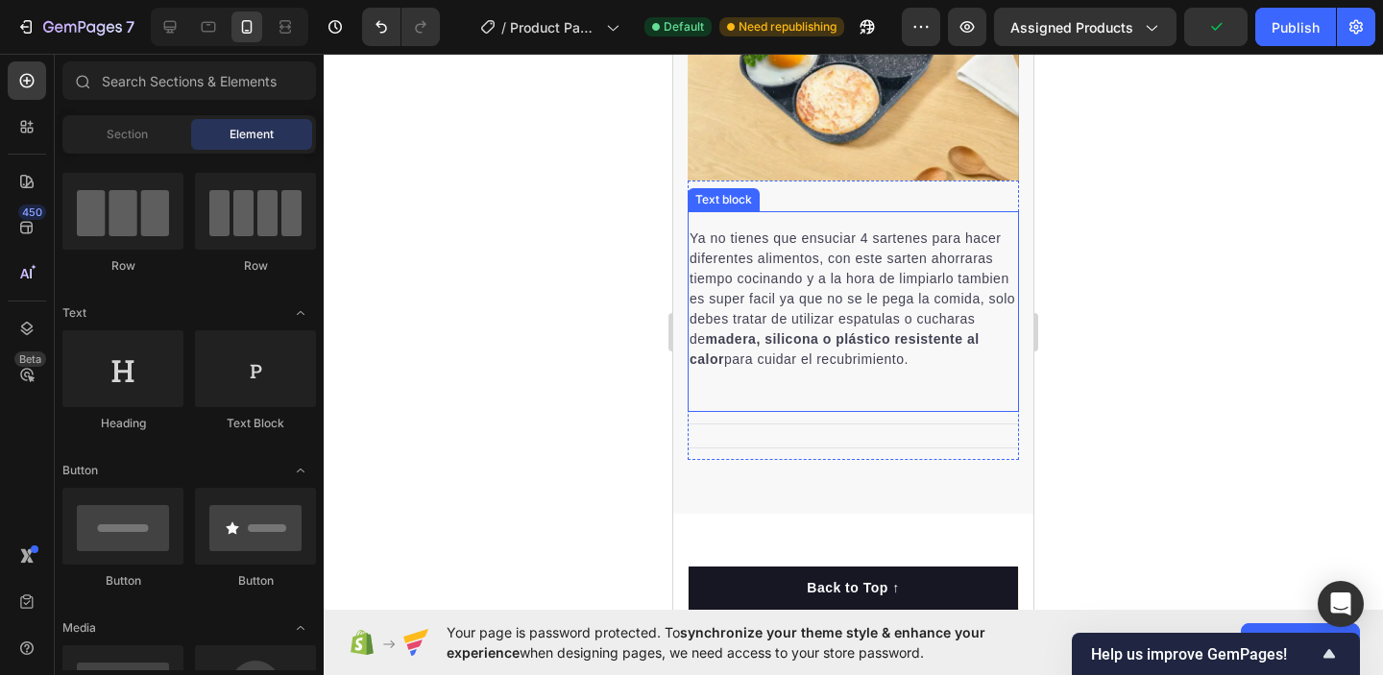
scroll to position [1460, 0]
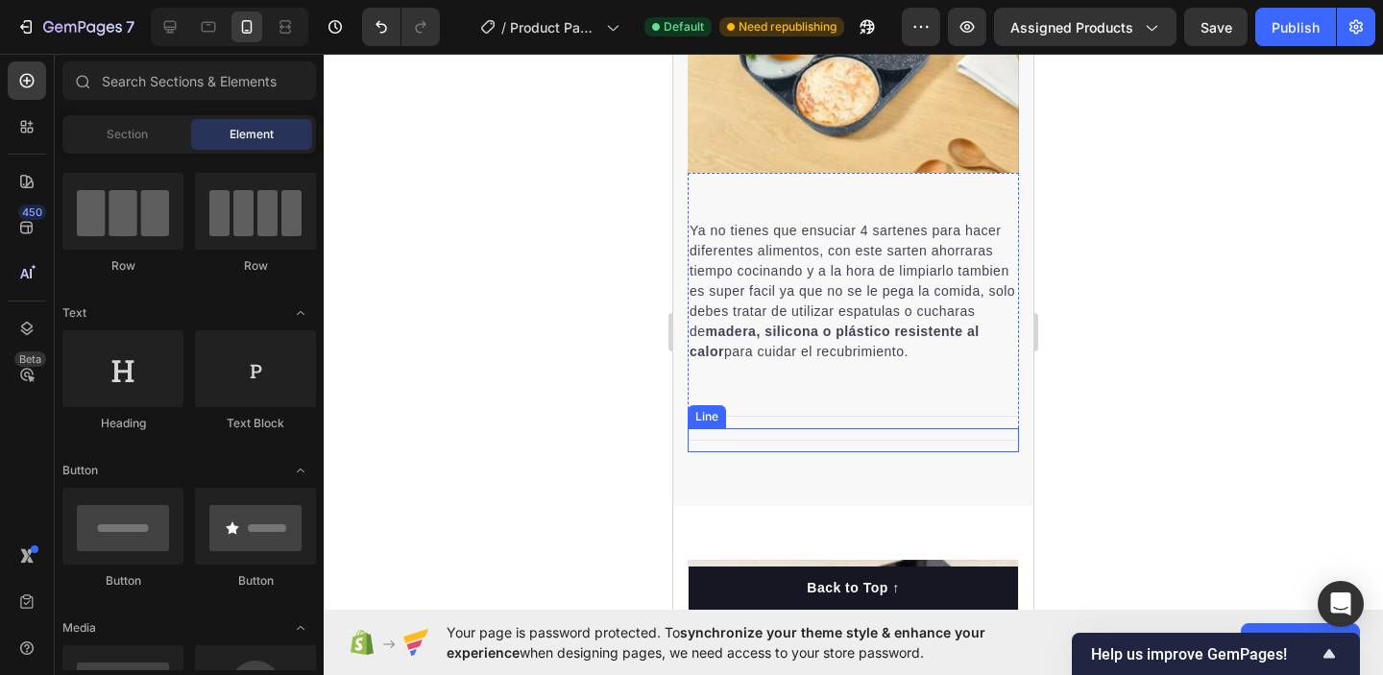
click at [934, 441] on div "Title Line" at bounding box center [853, 440] width 331 height 24
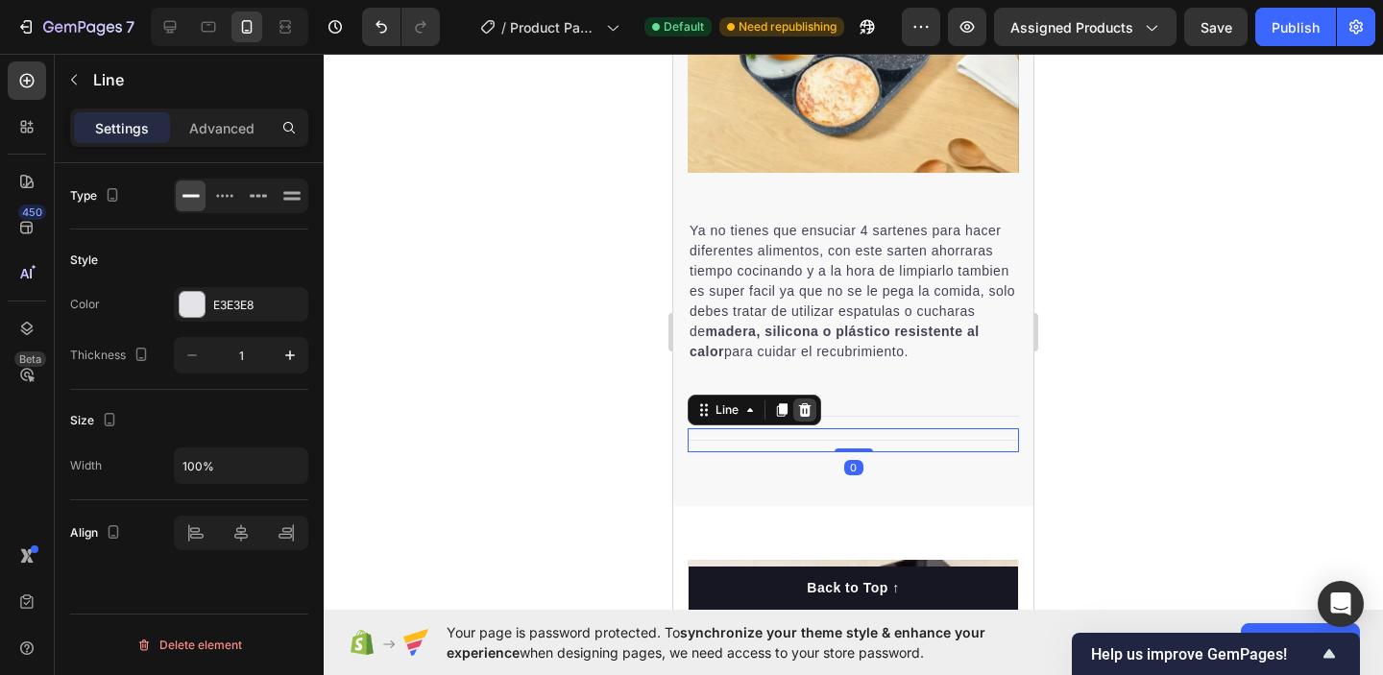
click at [813, 408] on div at bounding box center [805, 410] width 23 height 23
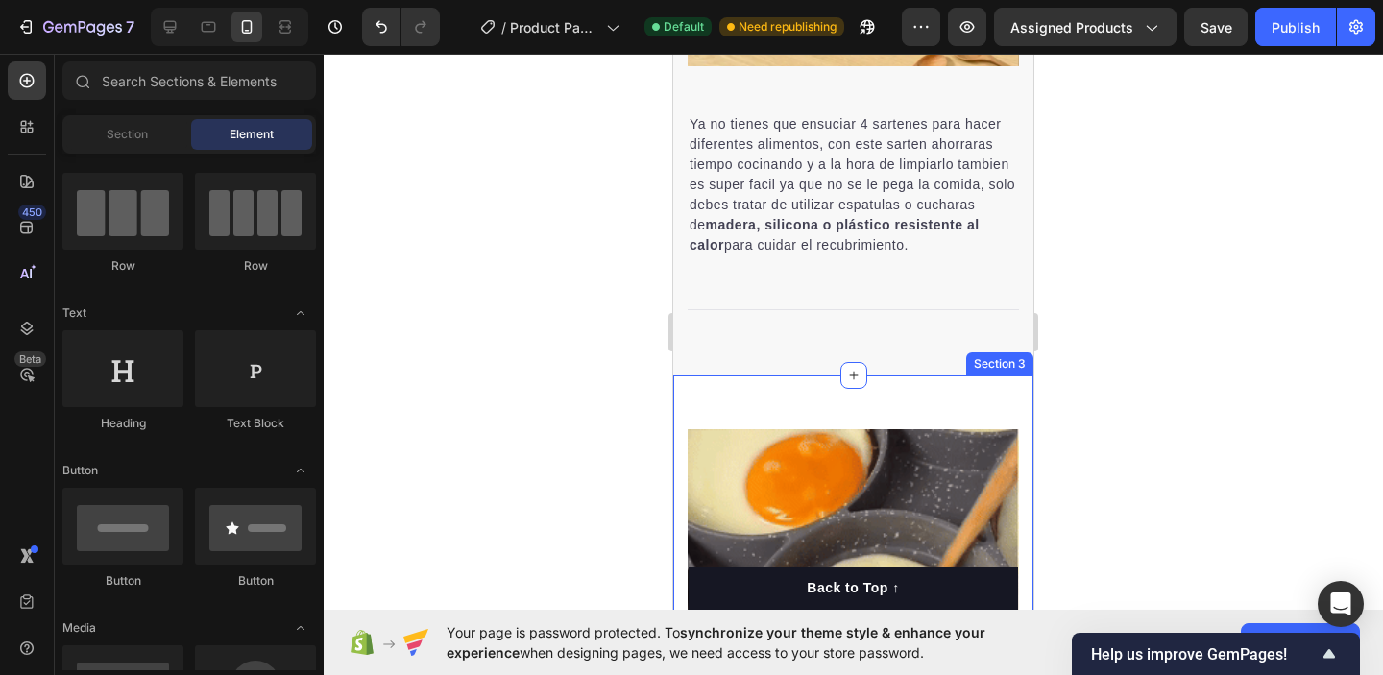
scroll to position [1518, 0]
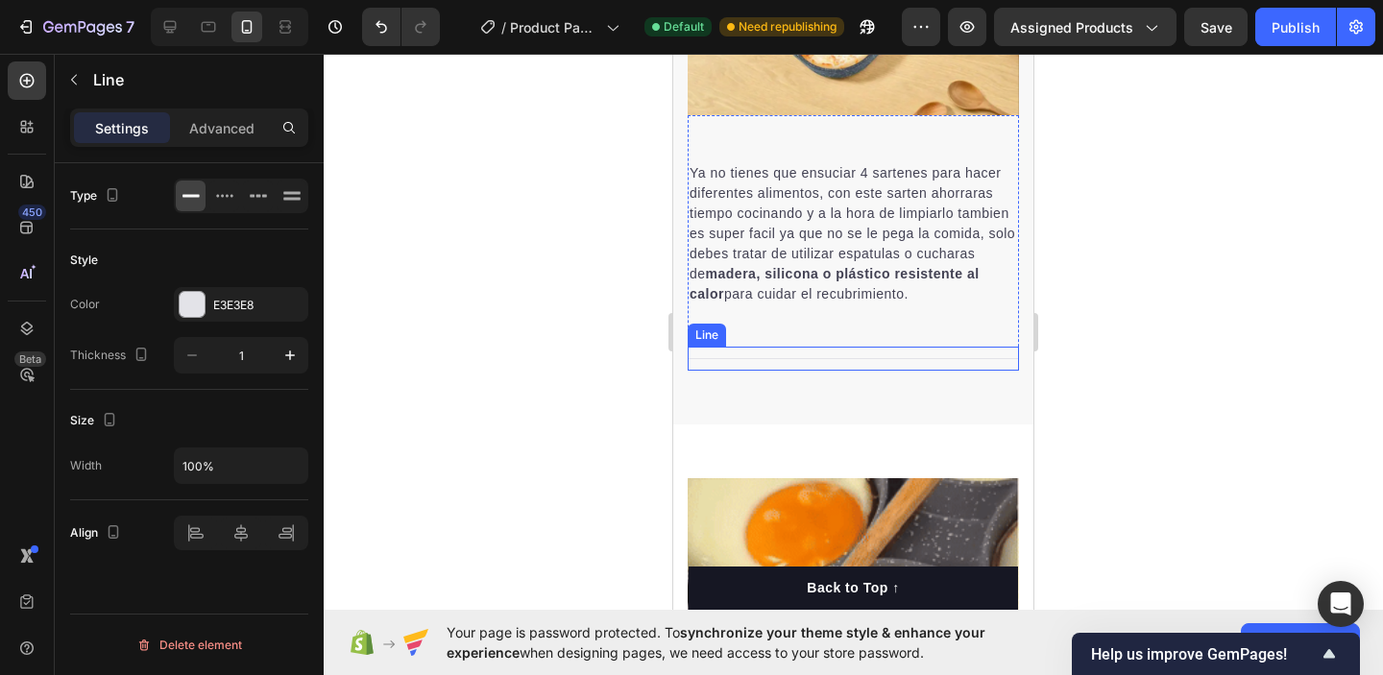
click at [804, 355] on div "Title Line" at bounding box center [853, 359] width 331 height 24
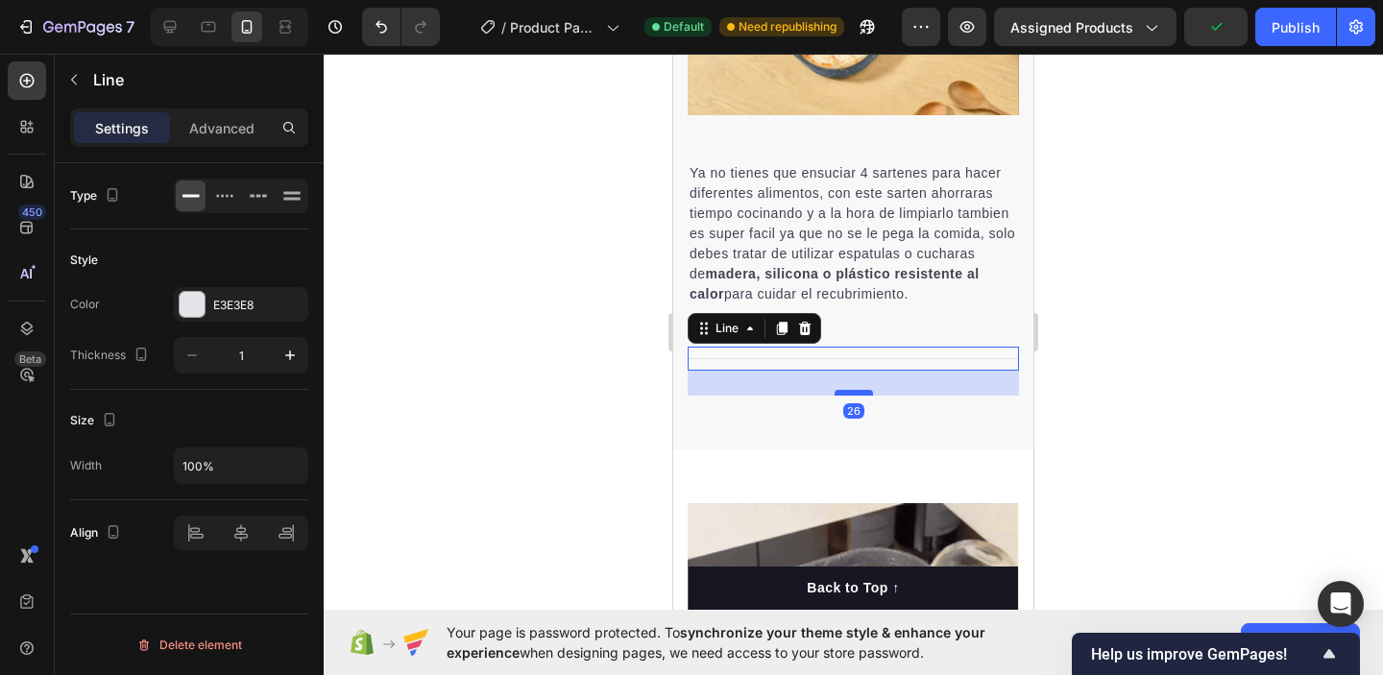
drag, startPoint x: 844, startPoint y: 365, endPoint x: 844, endPoint y: 399, distance: 33.6
click at [844, 396] on div at bounding box center [854, 393] width 38 height 6
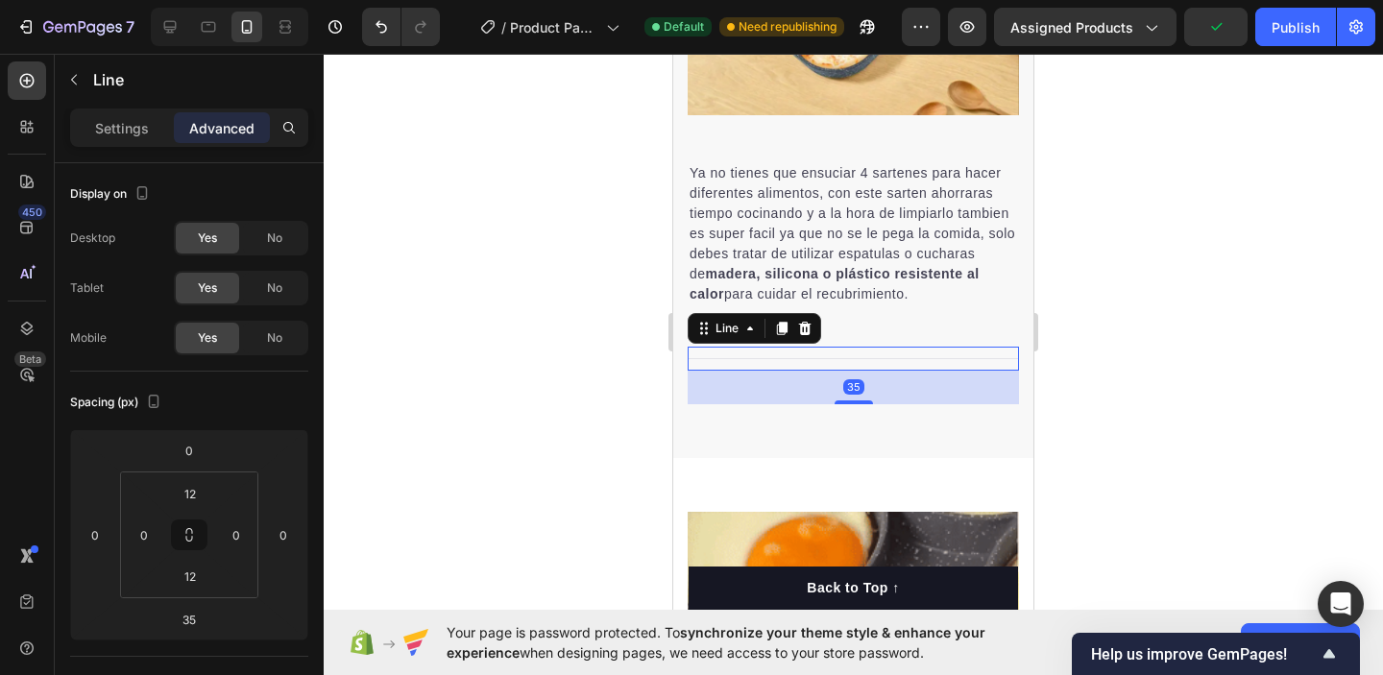
click at [793, 354] on div "Title Line 35" at bounding box center [853, 359] width 331 height 24
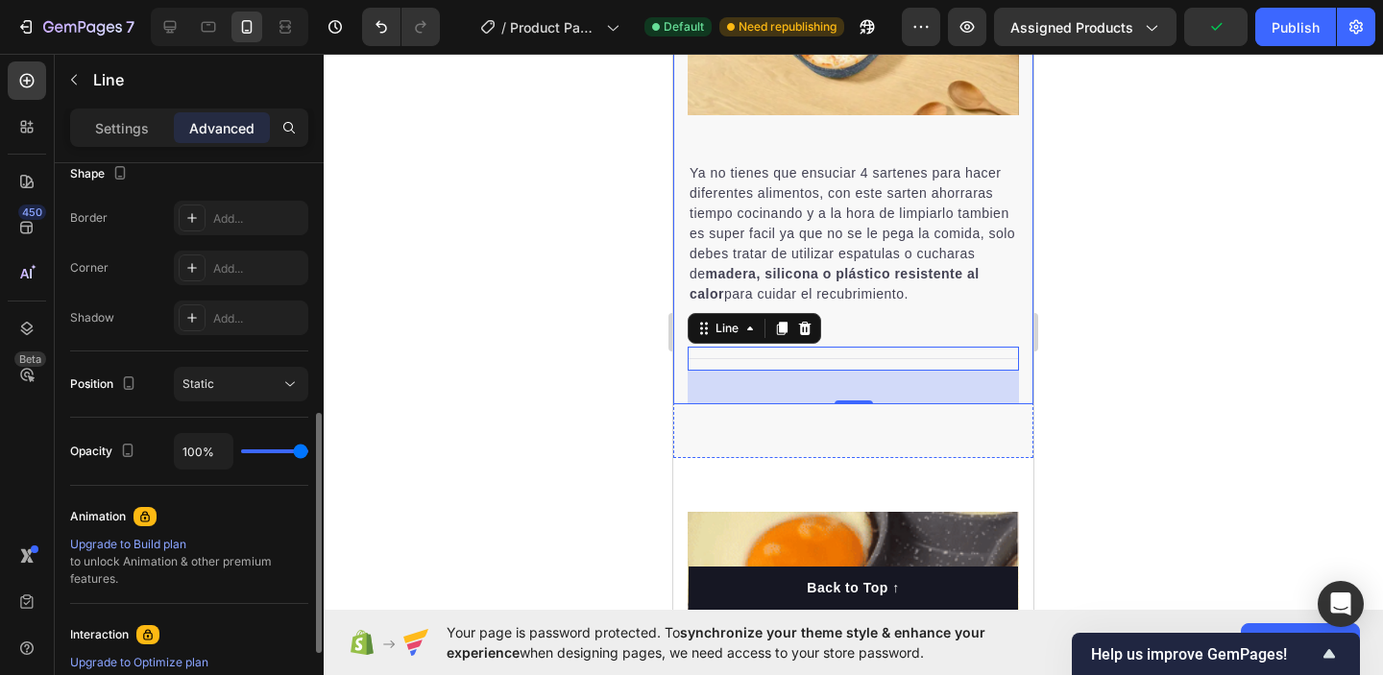
scroll to position [502, 0]
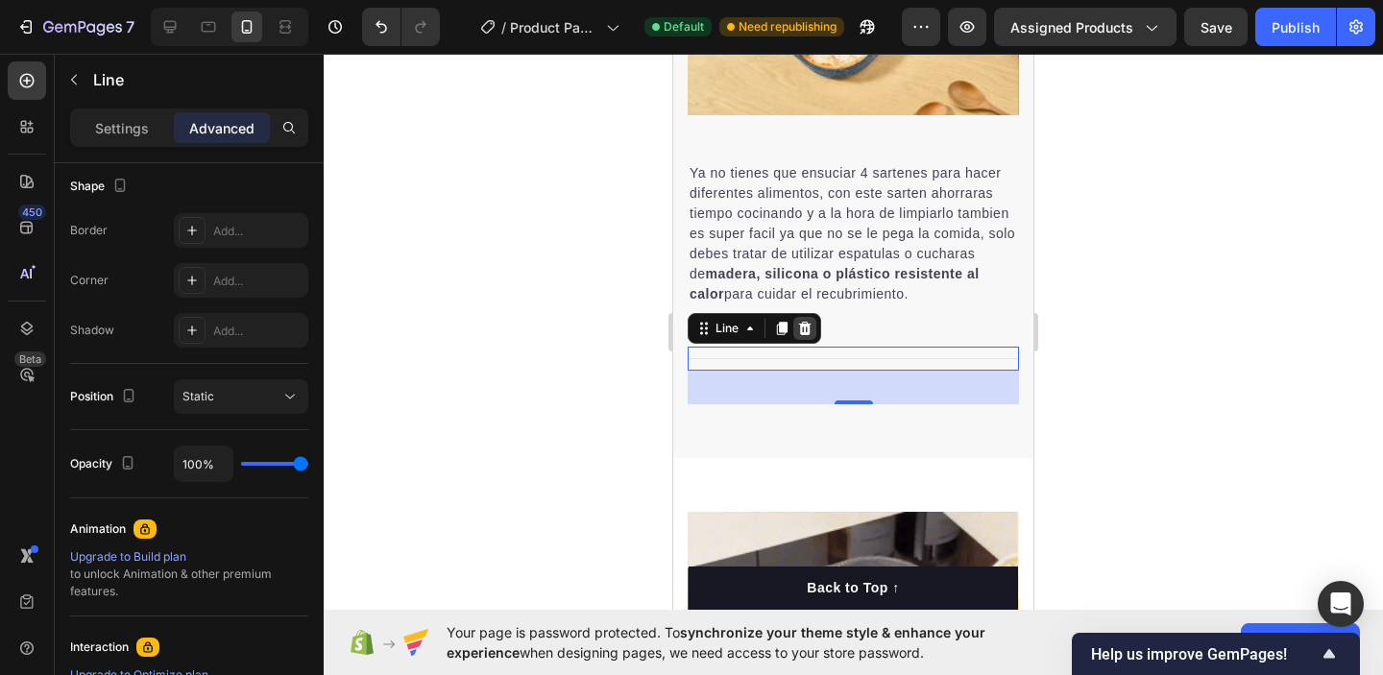
click at [807, 330] on icon at bounding box center [804, 328] width 15 height 15
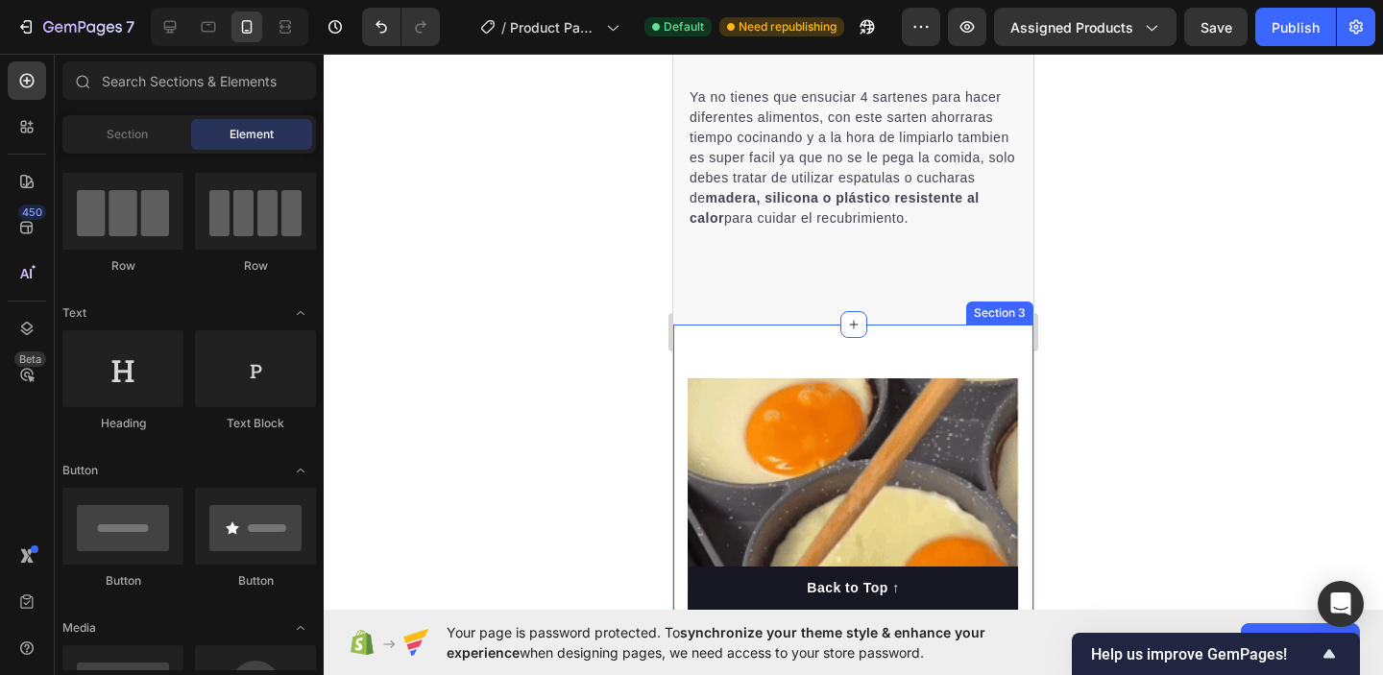
scroll to position [1599, 0]
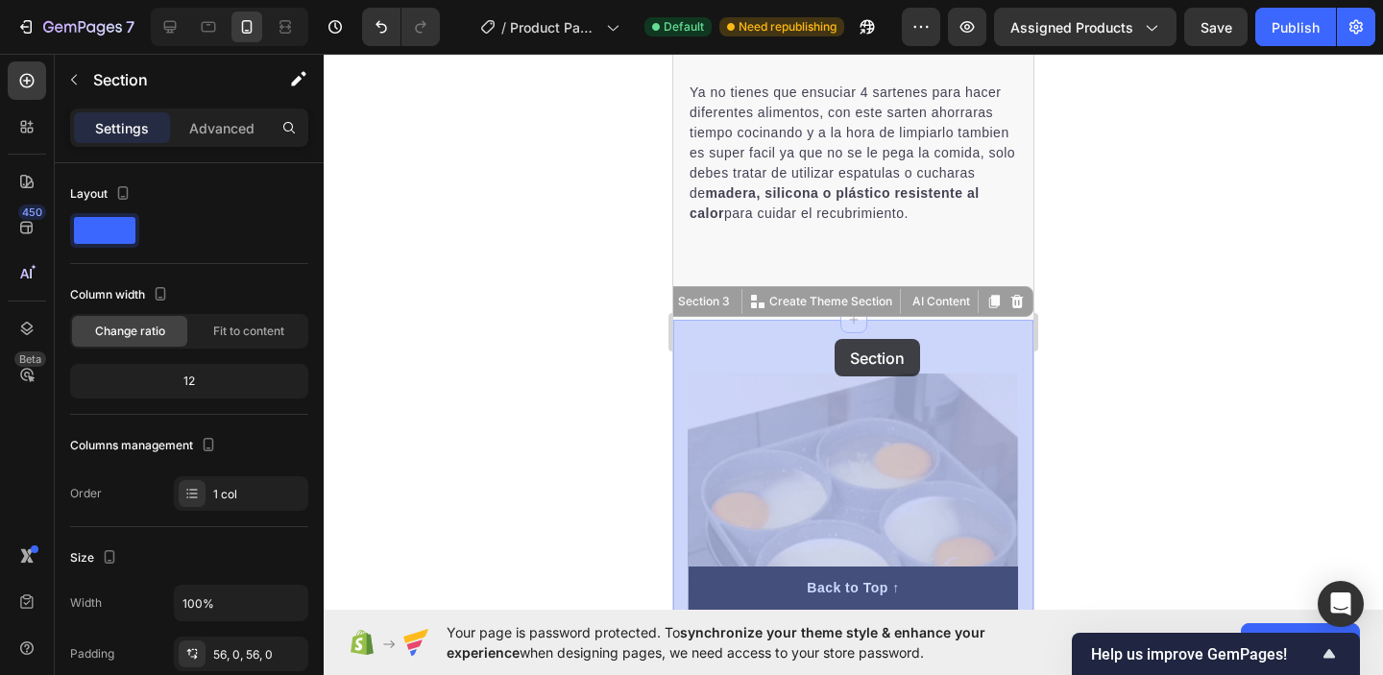
drag, startPoint x: 835, startPoint y: 351, endPoint x: 835, endPoint y: 339, distance: 11.5
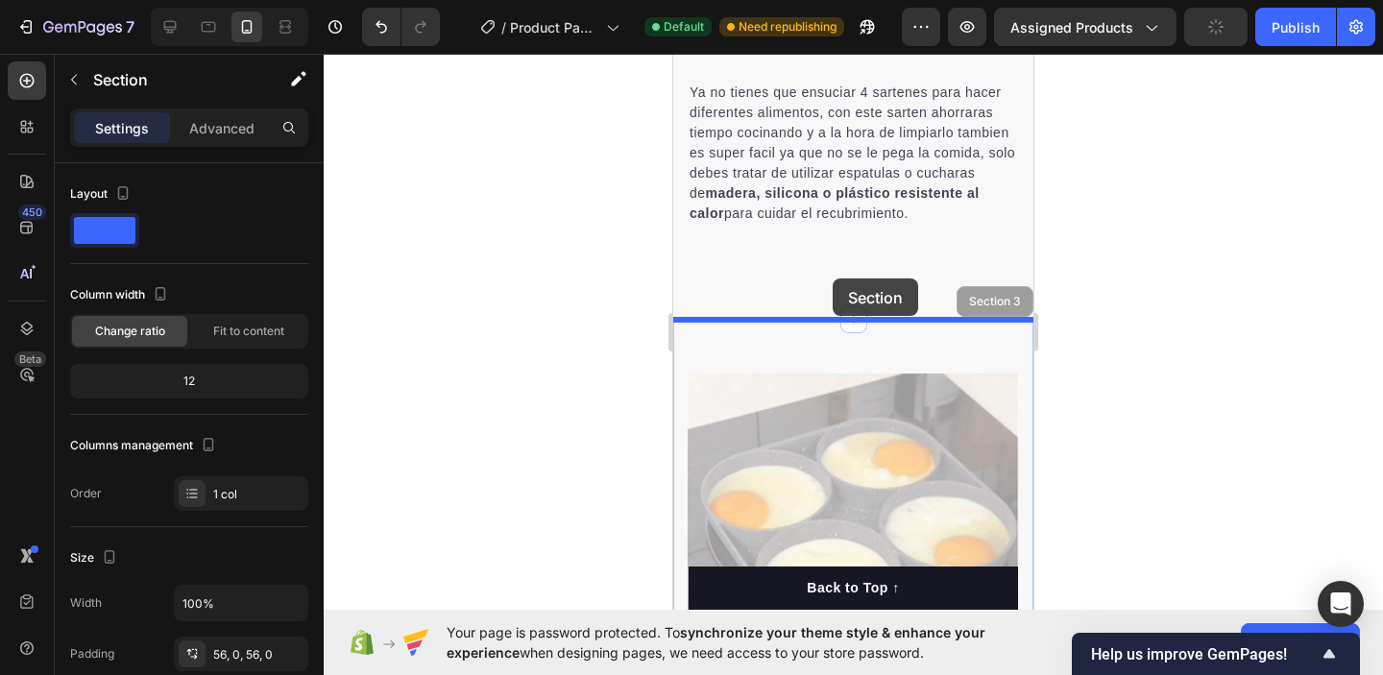
drag, startPoint x: 836, startPoint y: 332, endPoint x: 833, endPoint y: 279, distance: 53.9
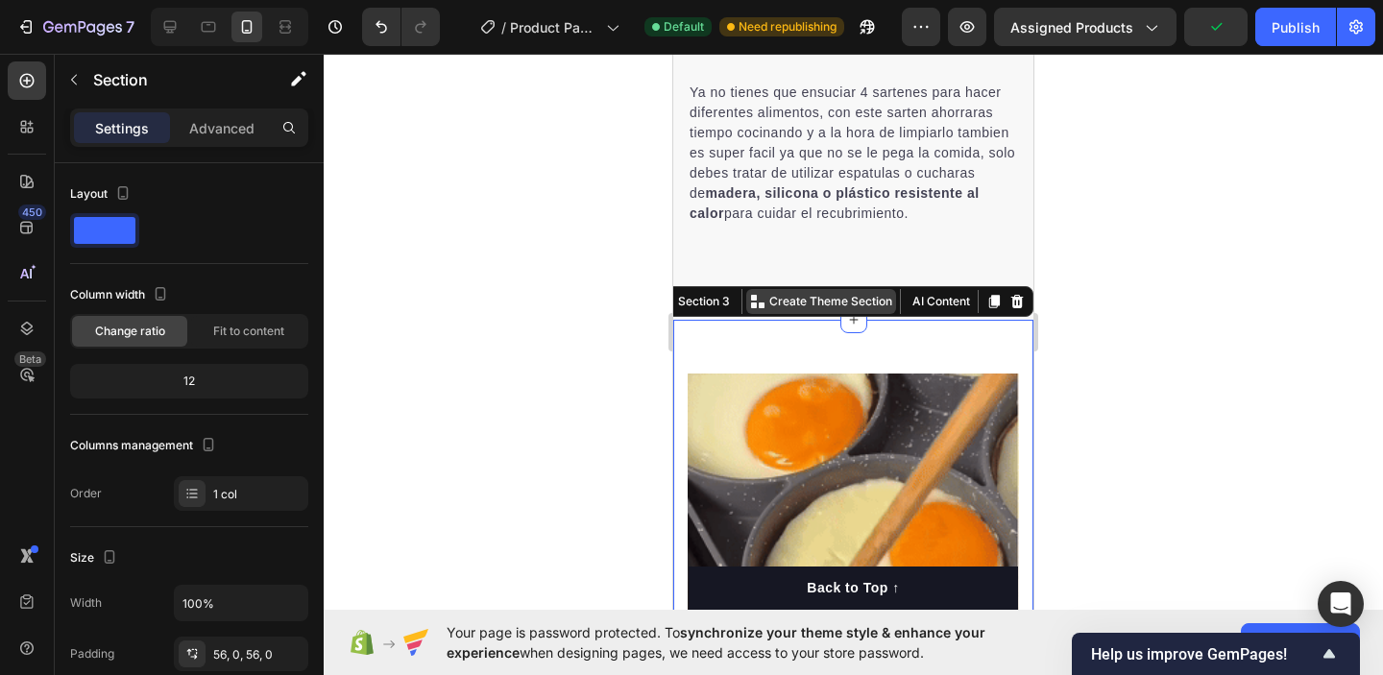
drag, startPoint x: 852, startPoint y: 322, endPoint x: 852, endPoint y: 303, distance: 19.2
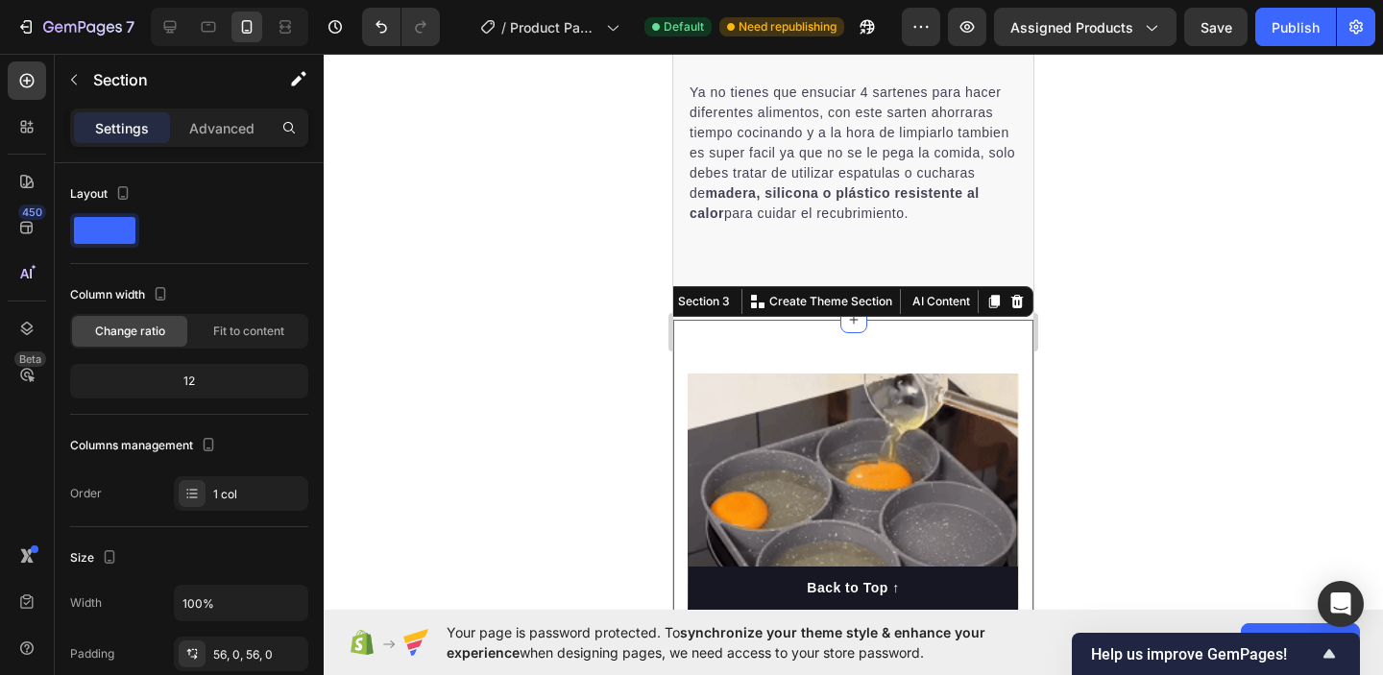
click at [1115, 340] on div at bounding box center [854, 365] width 1060 height 622
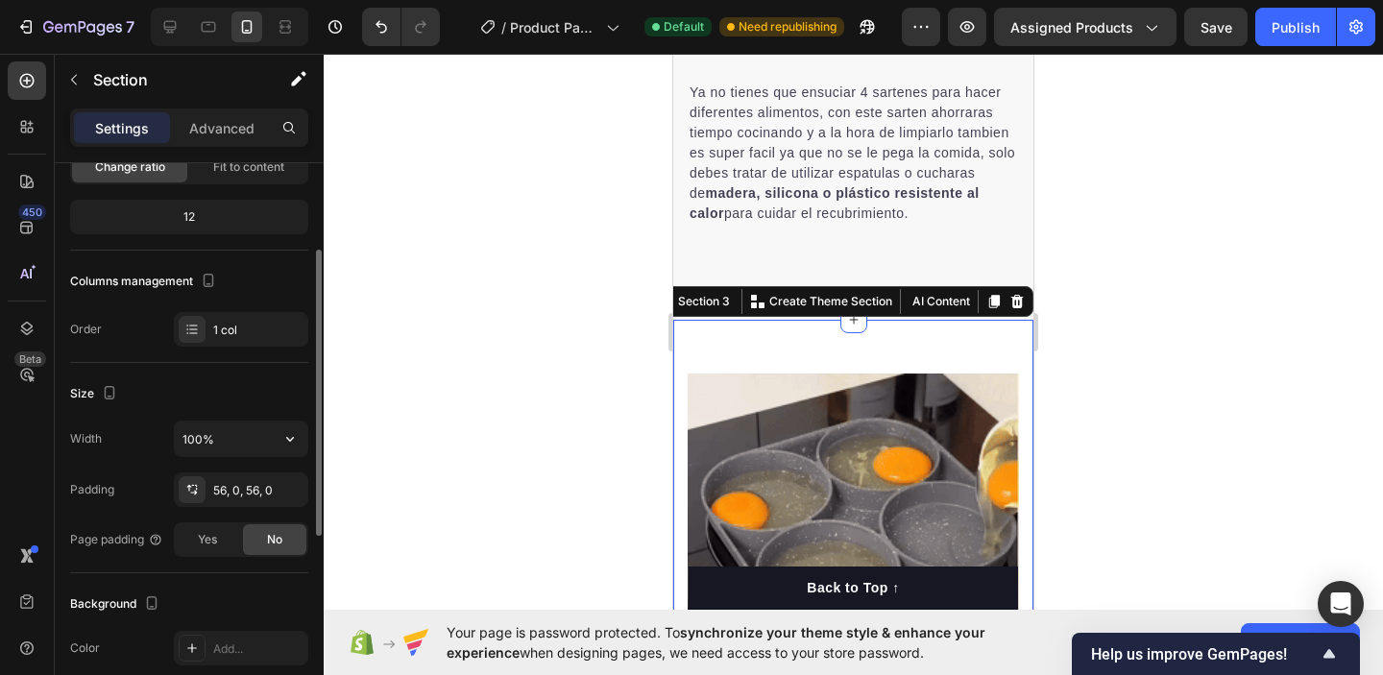
scroll to position [182, 0]
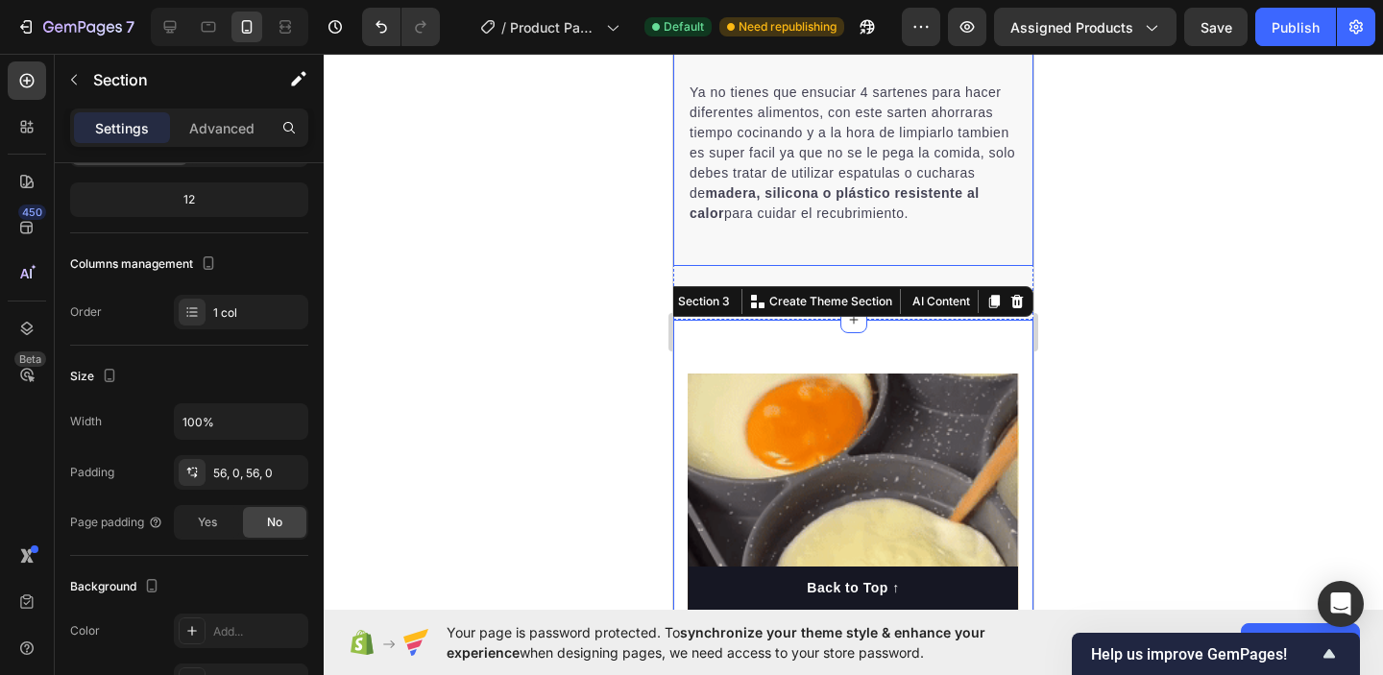
click at [1104, 227] on div at bounding box center [854, 365] width 1060 height 622
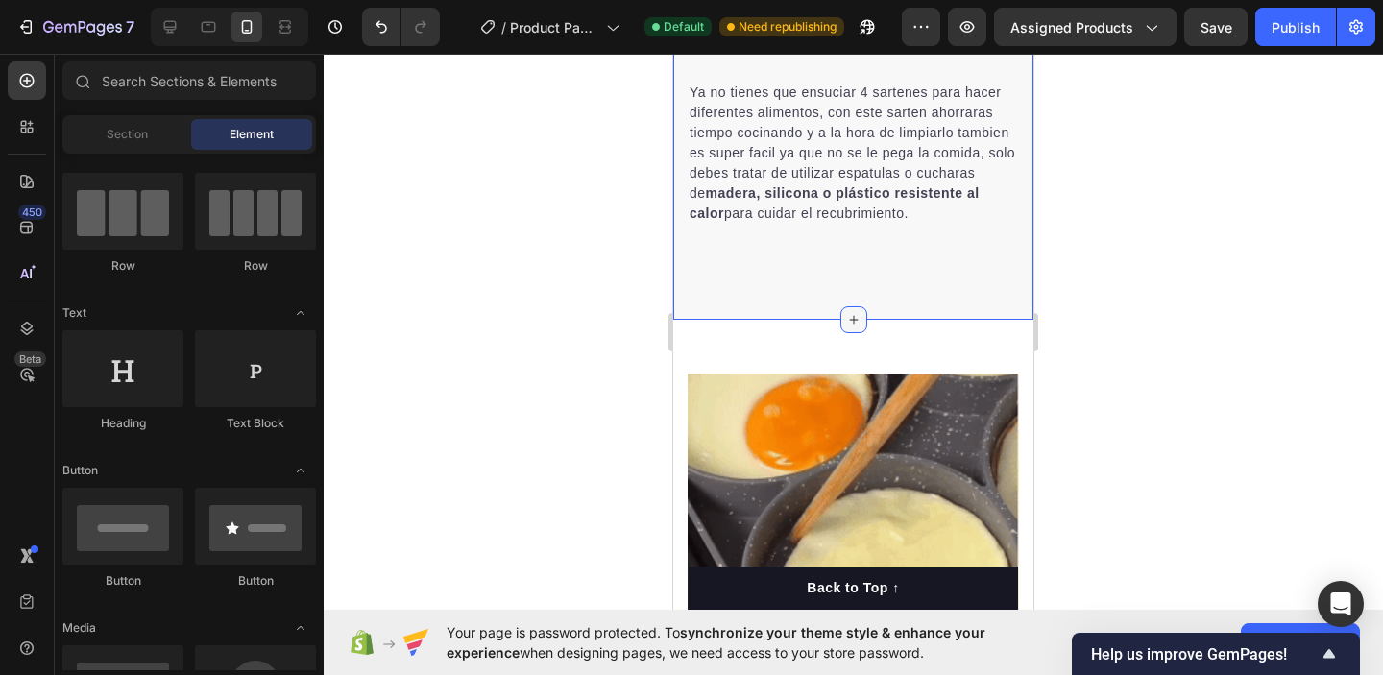
click at [856, 320] on icon at bounding box center [853, 319] width 15 height 15
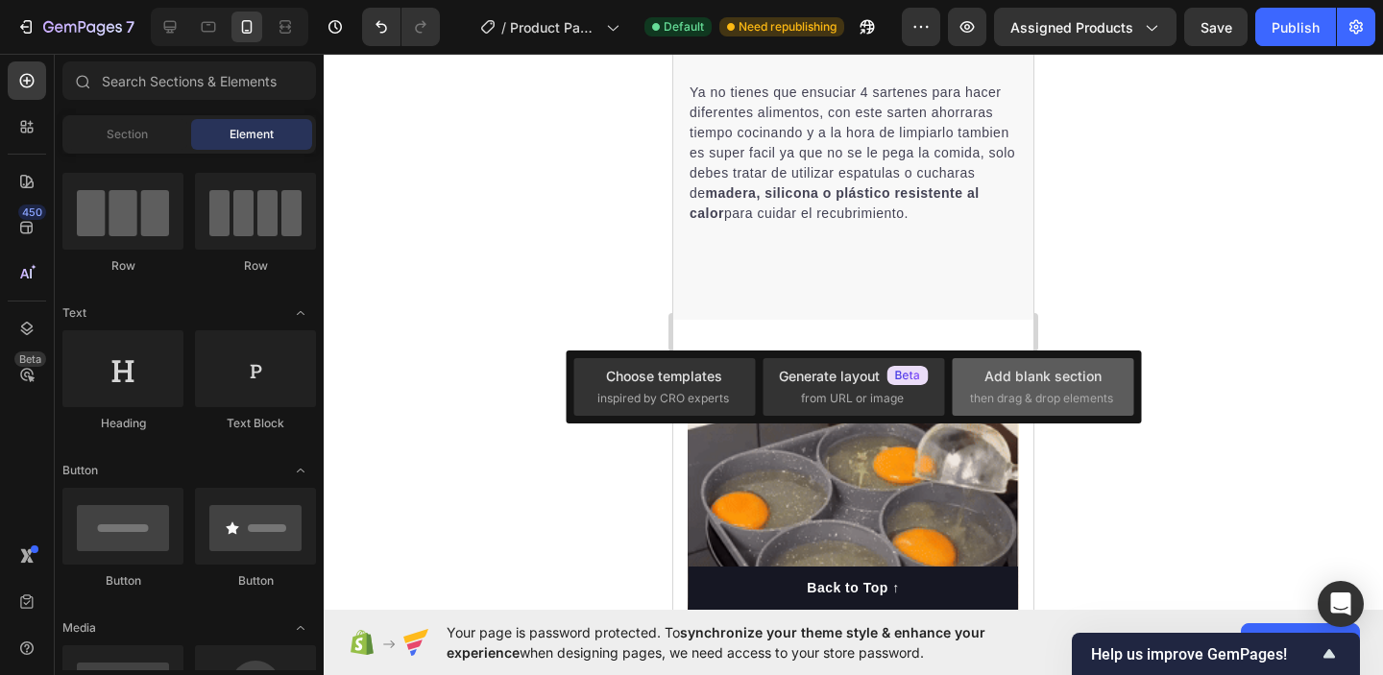
click at [998, 397] on span "then drag & drop elements" at bounding box center [1041, 398] width 143 height 17
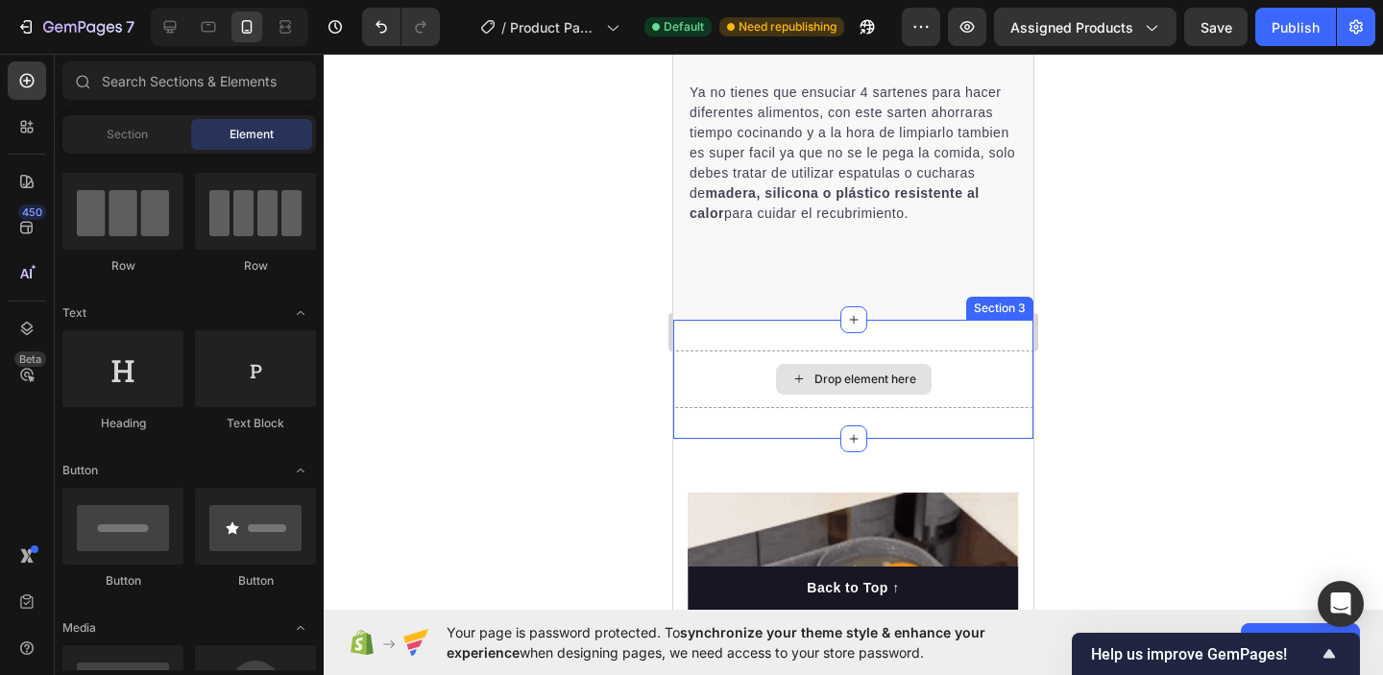
click at [860, 381] on div "Drop element here" at bounding box center [866, 379] width 102 height 15
click at [799, 375] on icon at bounding box center [799, 379] width 15 height 16
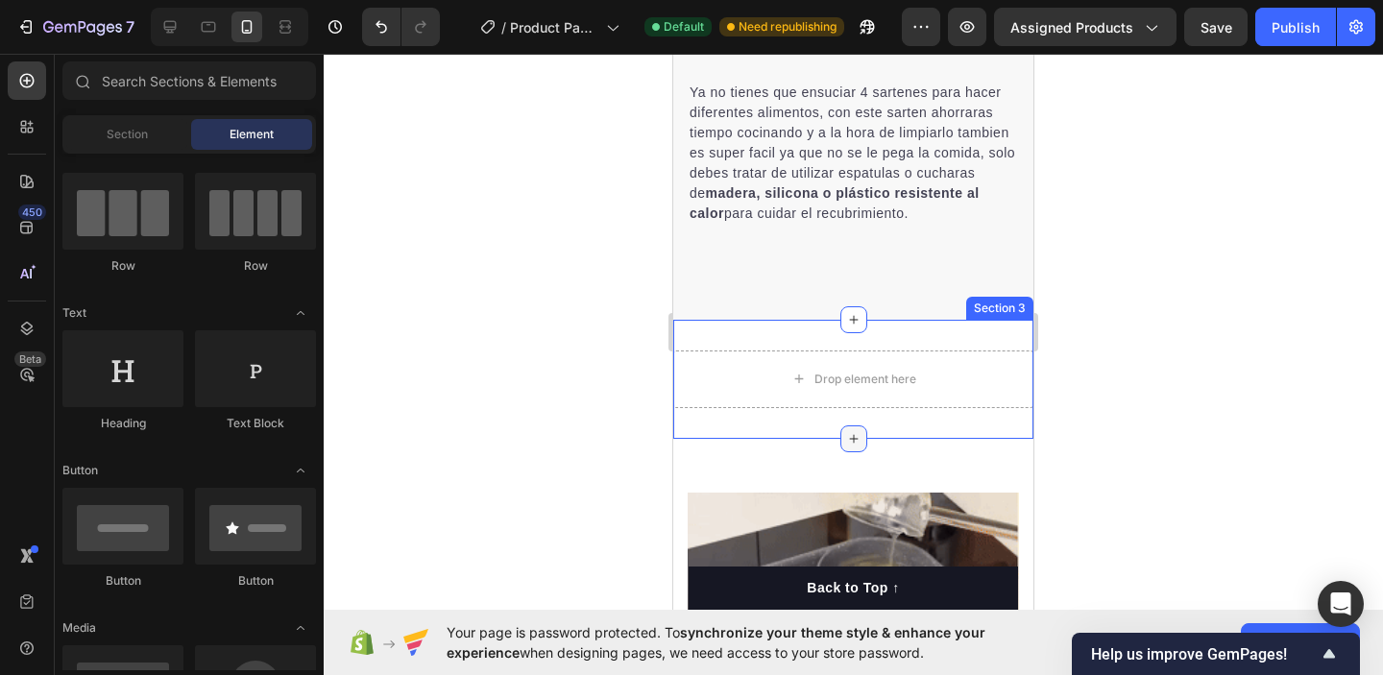
click at [853, 442] on icon at bounding box center [853, 438] width 9 height 9
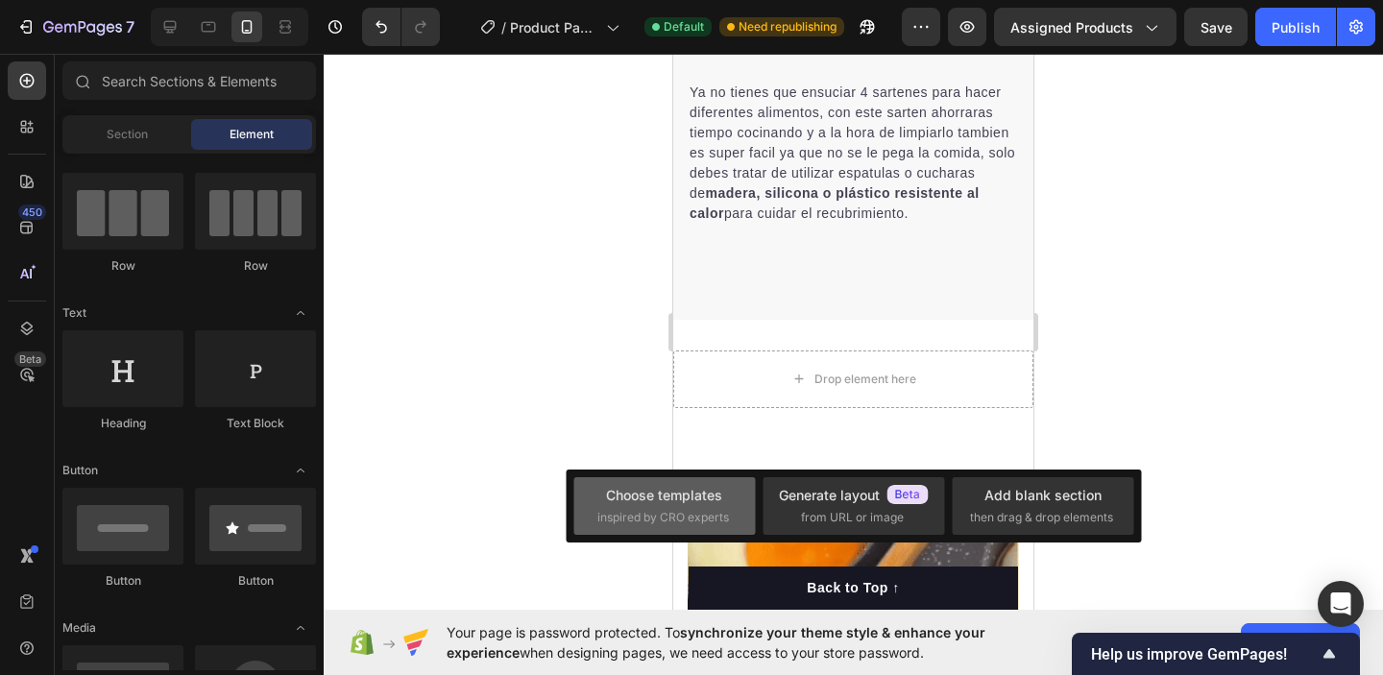
click at [698, 500] on div "Choose templates" at bounding box center [664, 495] width 116 height 20
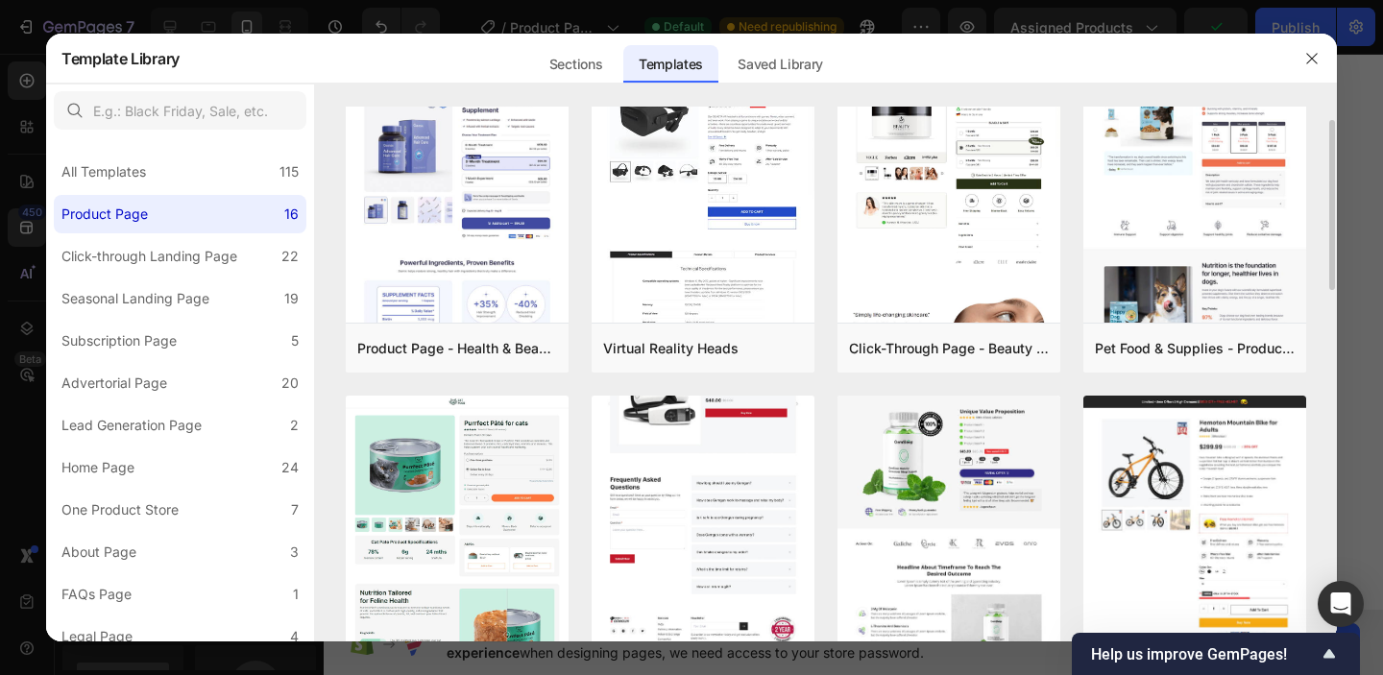
scroll to position [46, 0]
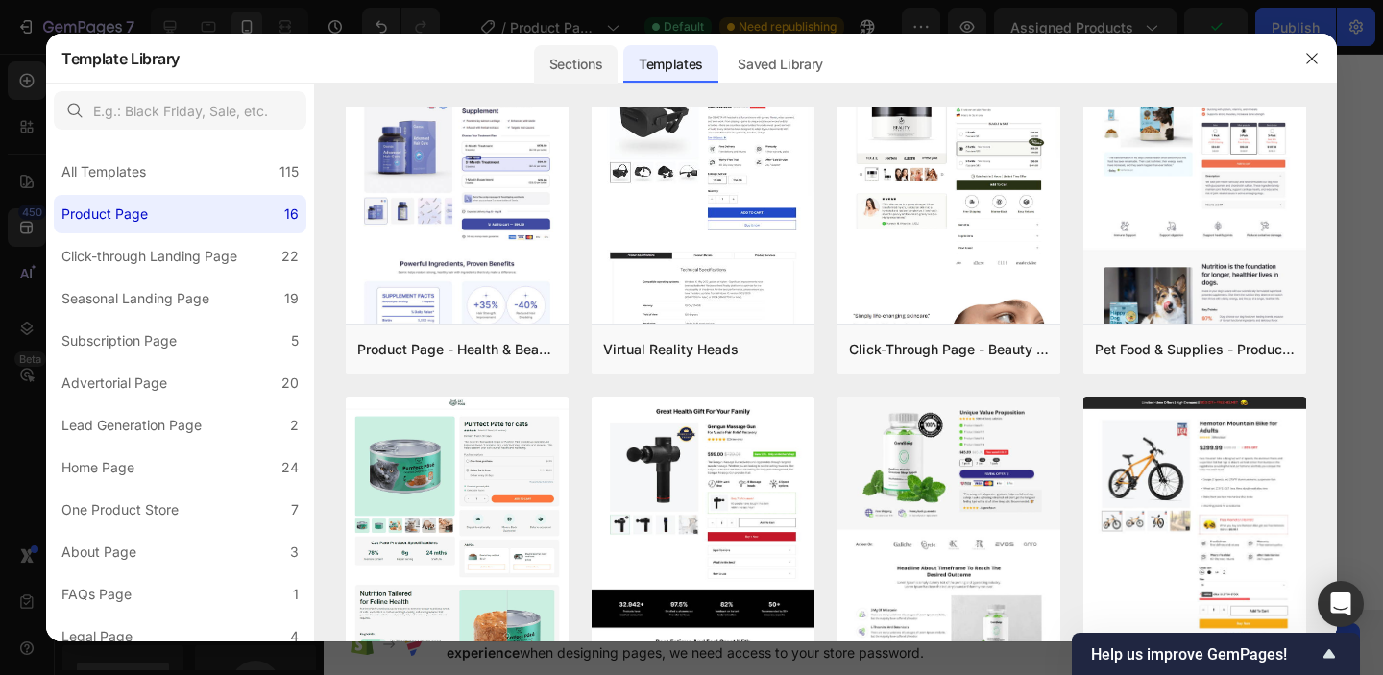
click at [593, 63] on div "Sections" at bounding box center [576, 64] width 84 height 38
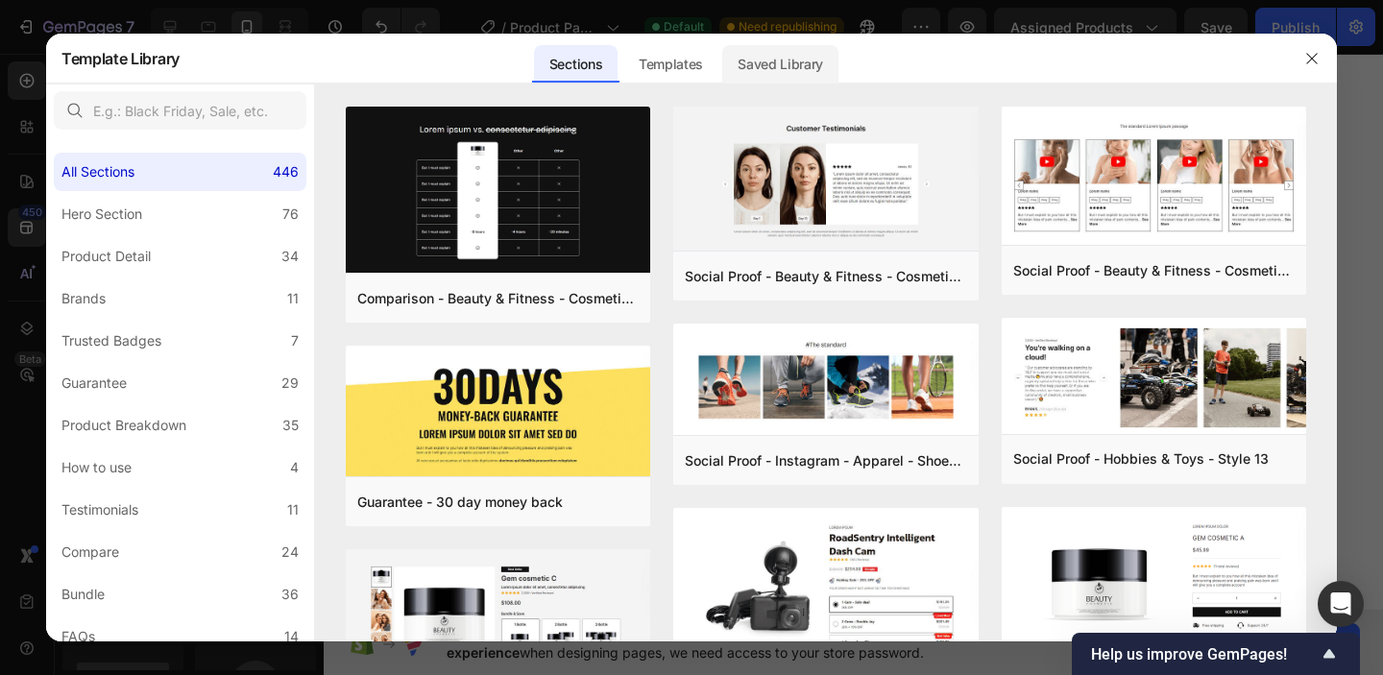
click at [753, 60] on div "Saved Library" at bounding box center [780, 64] width 116 height 38
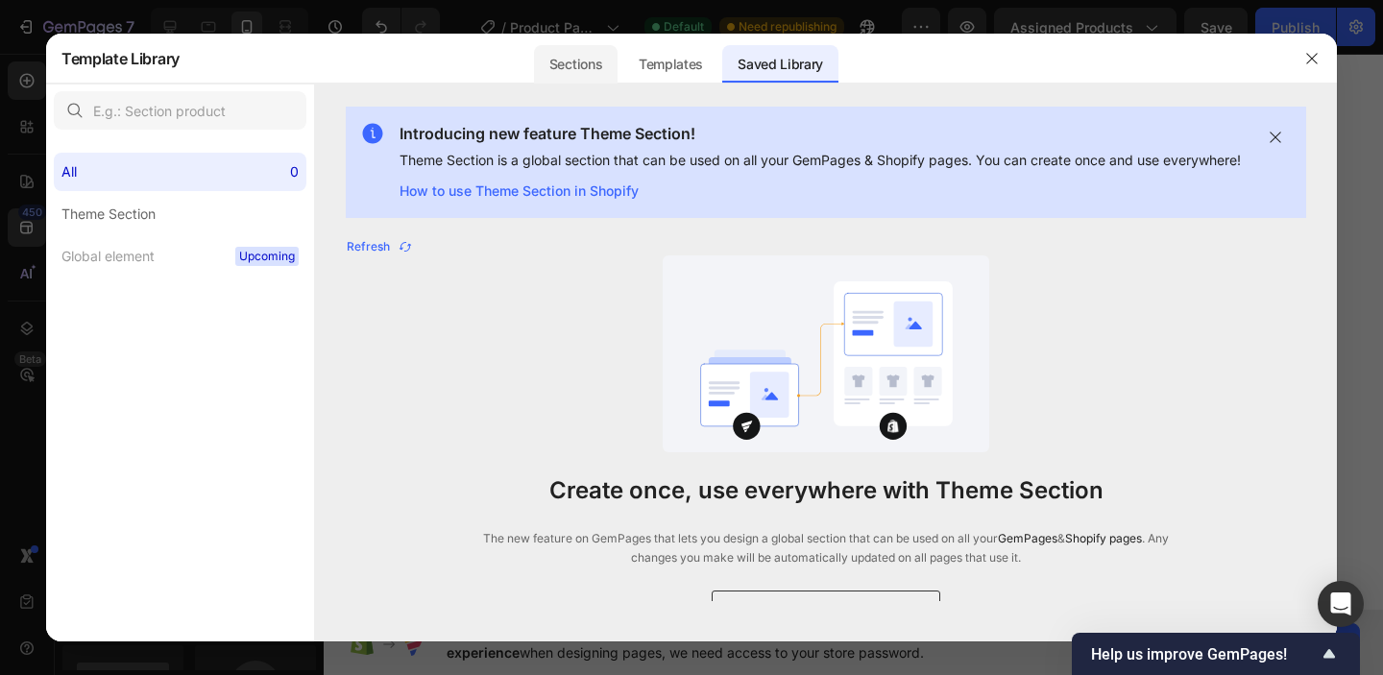
click at [575, 59] on div "Sections" at bounding box center [576, 64] width 84 height 38
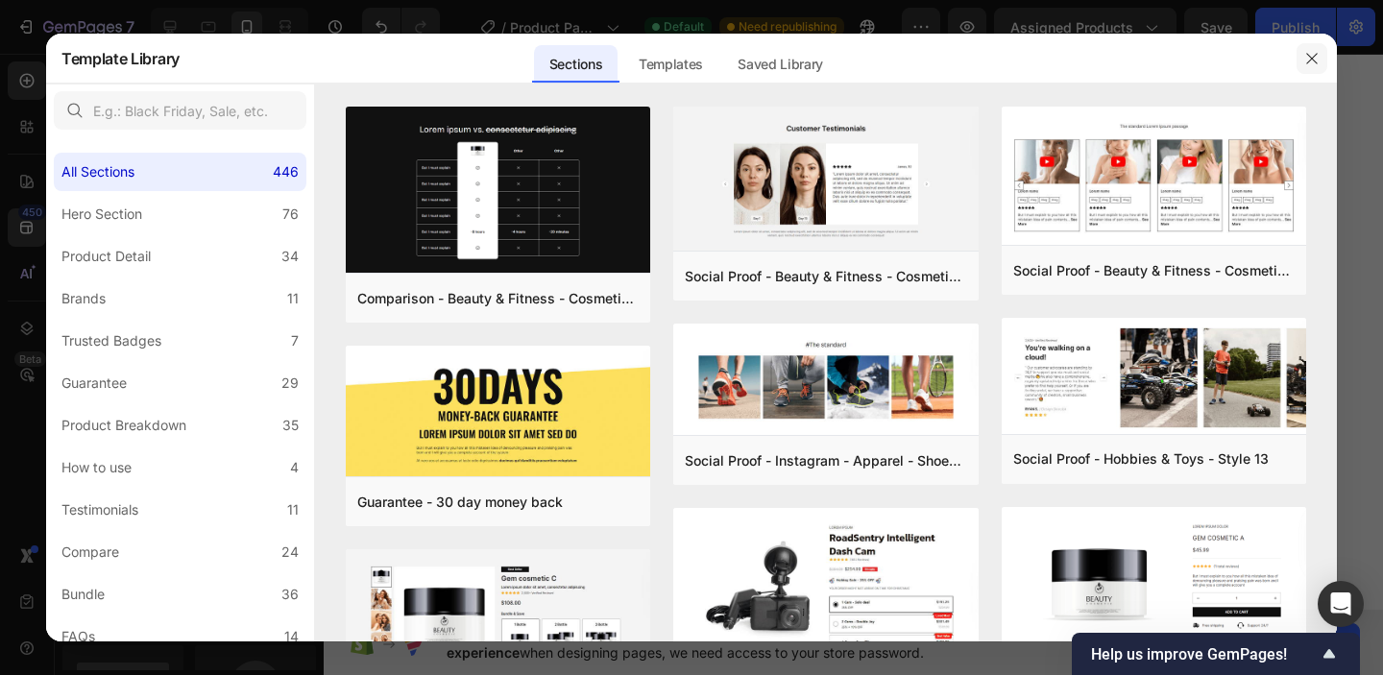
click at [1309, 54] on icon "button" at bounding box center [1312, 58] width 11 height 11
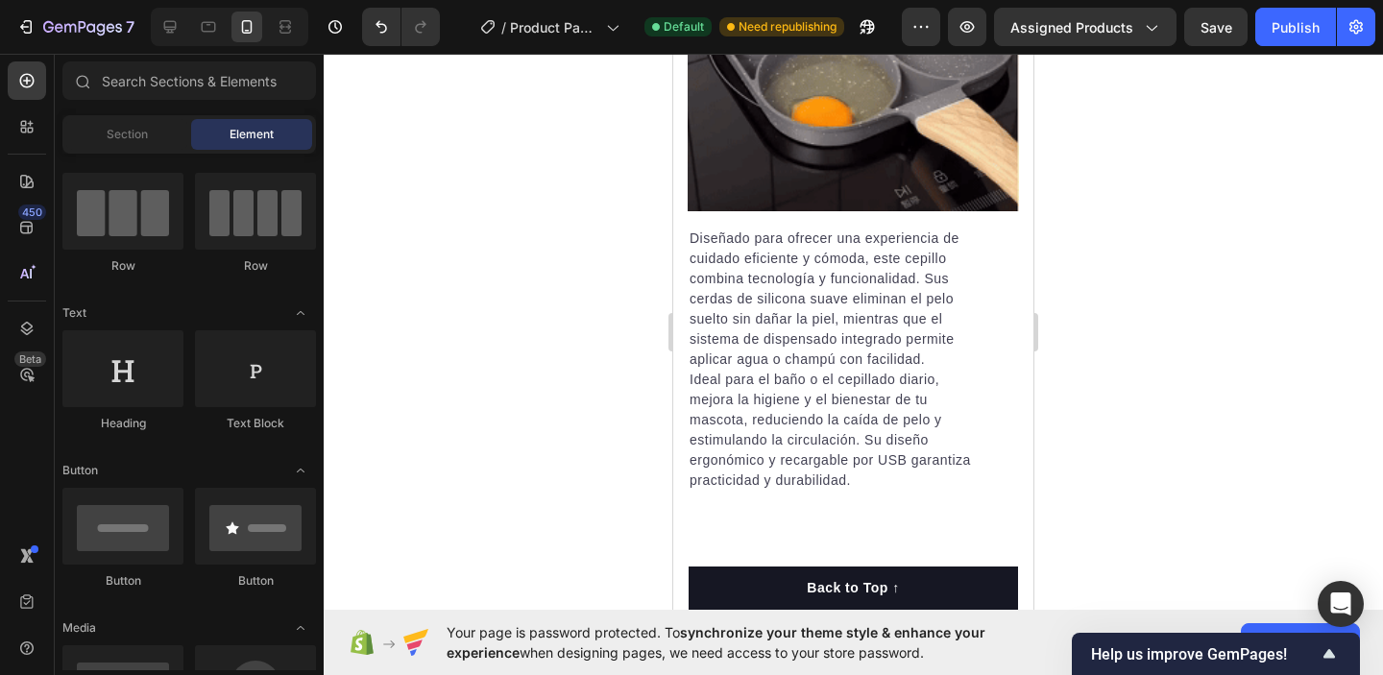
scroll to position [2207, 0]
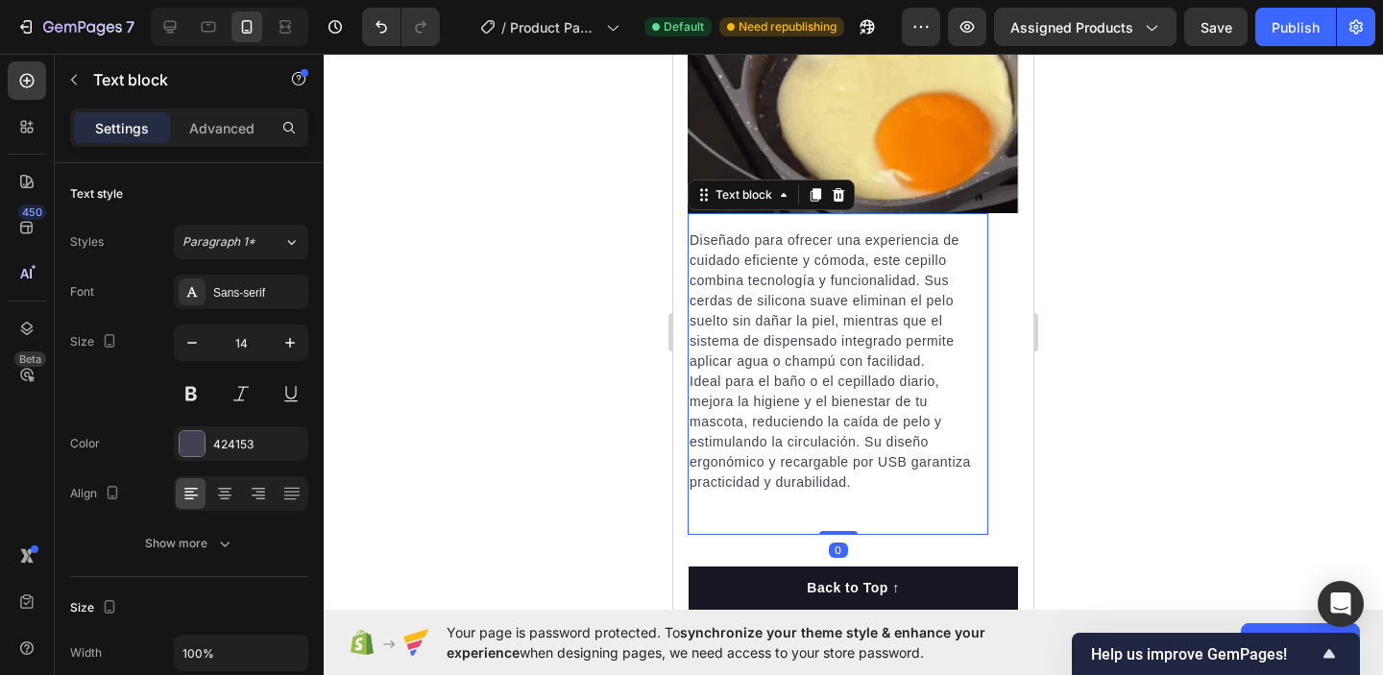
click at [698, 241] on p "Diseñado para ofrecer una experiencia de cuidado eficiente y cómoda, este cepil…" at bounding box center [838, 301] width 297 height 141
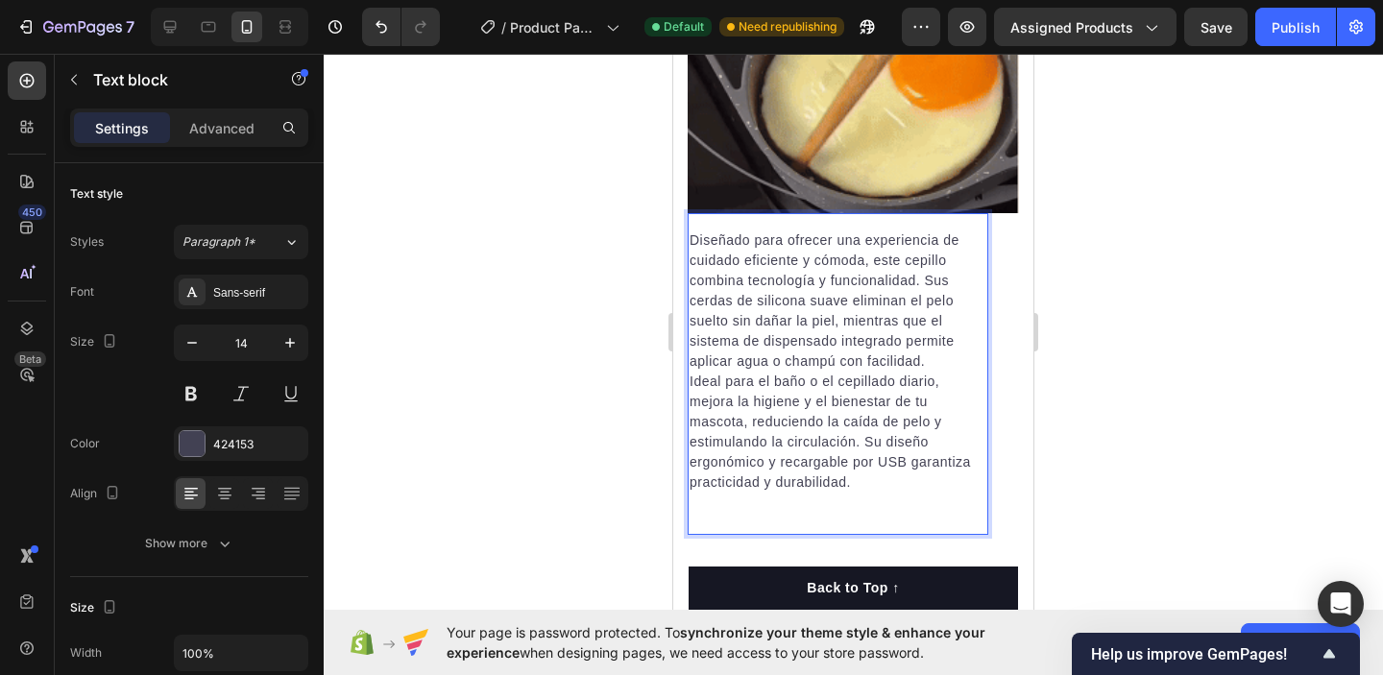
click at [878, 479] on p "Ideal para el baño o el cepillado diario, mejora la higiene y el bienestar de t…" at bounding box center [838, 432] width 297 height 121
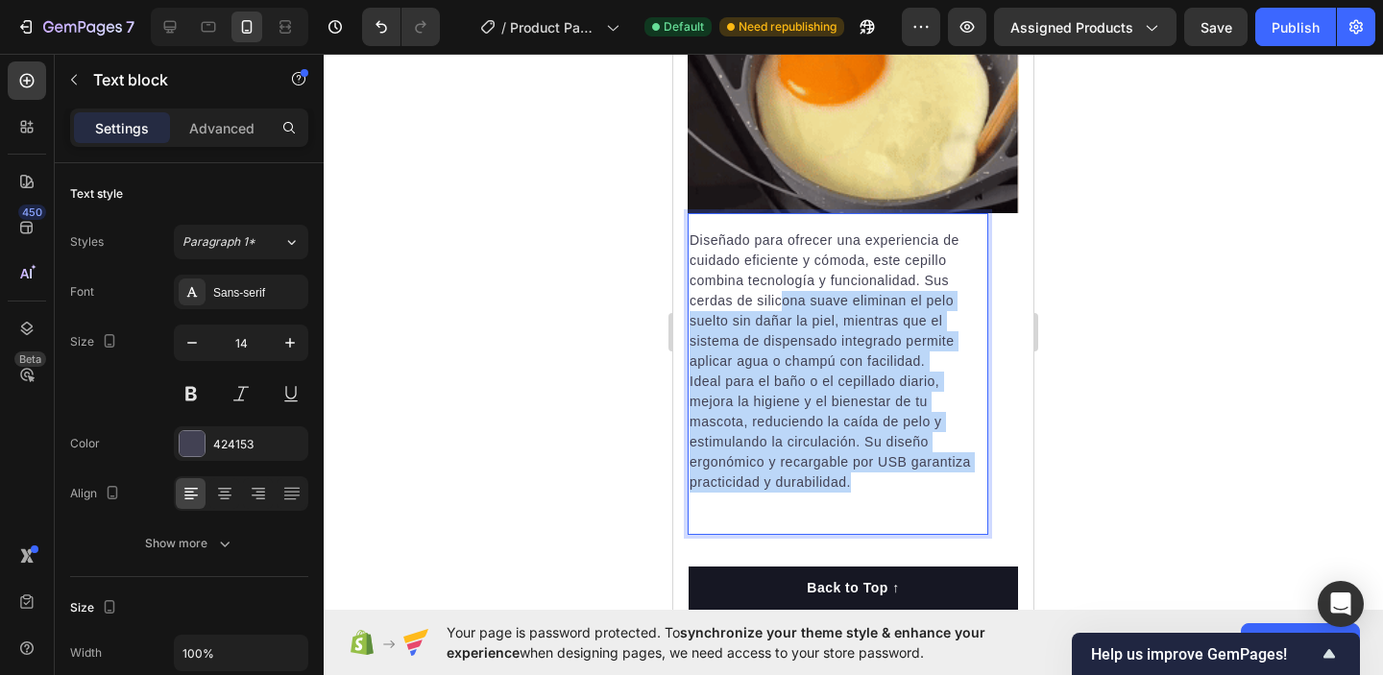
drag, startPoint x: 851, startPoint y: 479, endPoint x: 782, endPoint y: 309, distance: 183.6
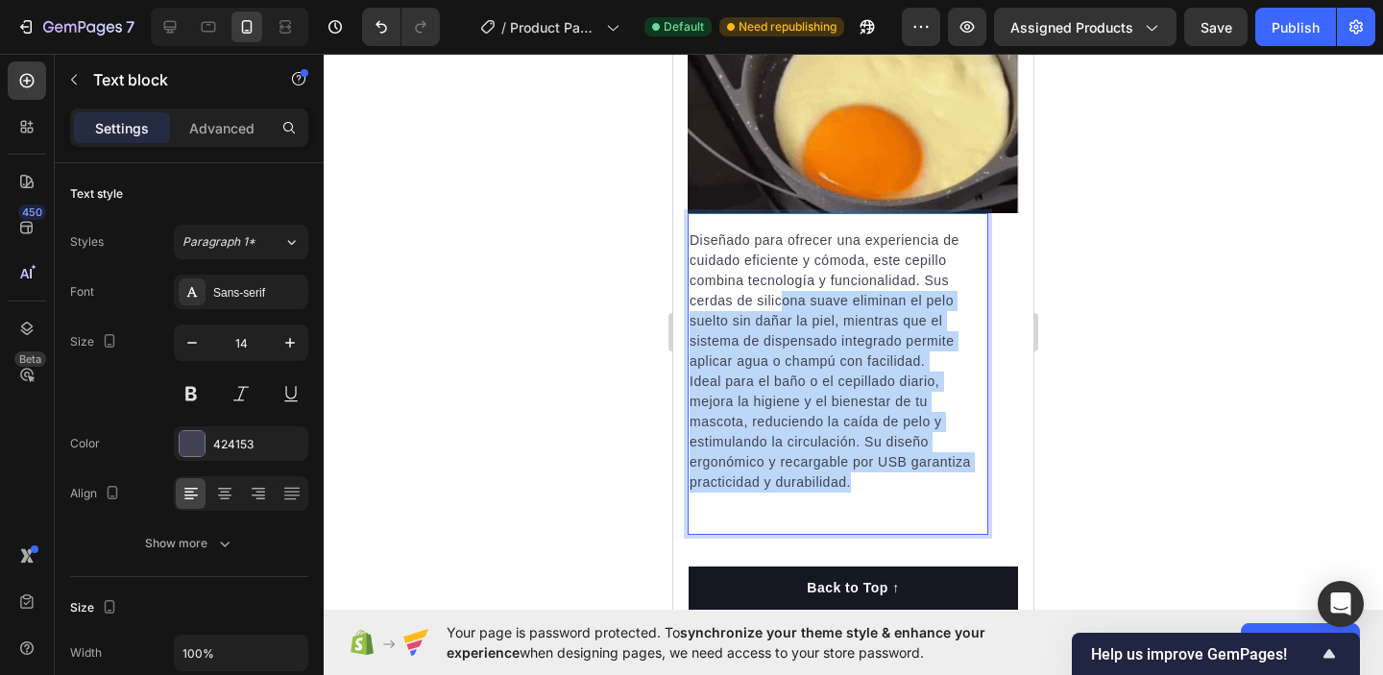
click at [781, 309] on div "Diseñado para ofrecer una experiencia de cuidado eficiente y cómoda, este cepil…" at bounding box center [838, 362] width 301 height 266
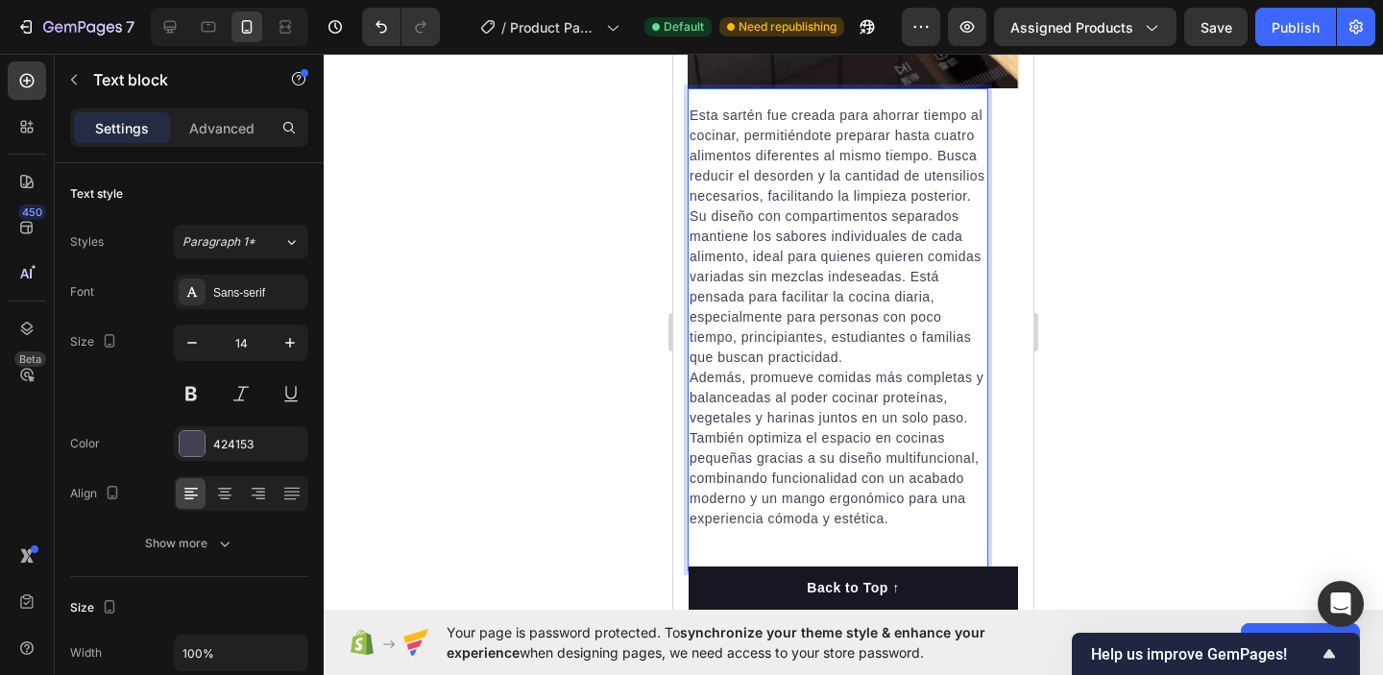
scroll to position [2331, 0]
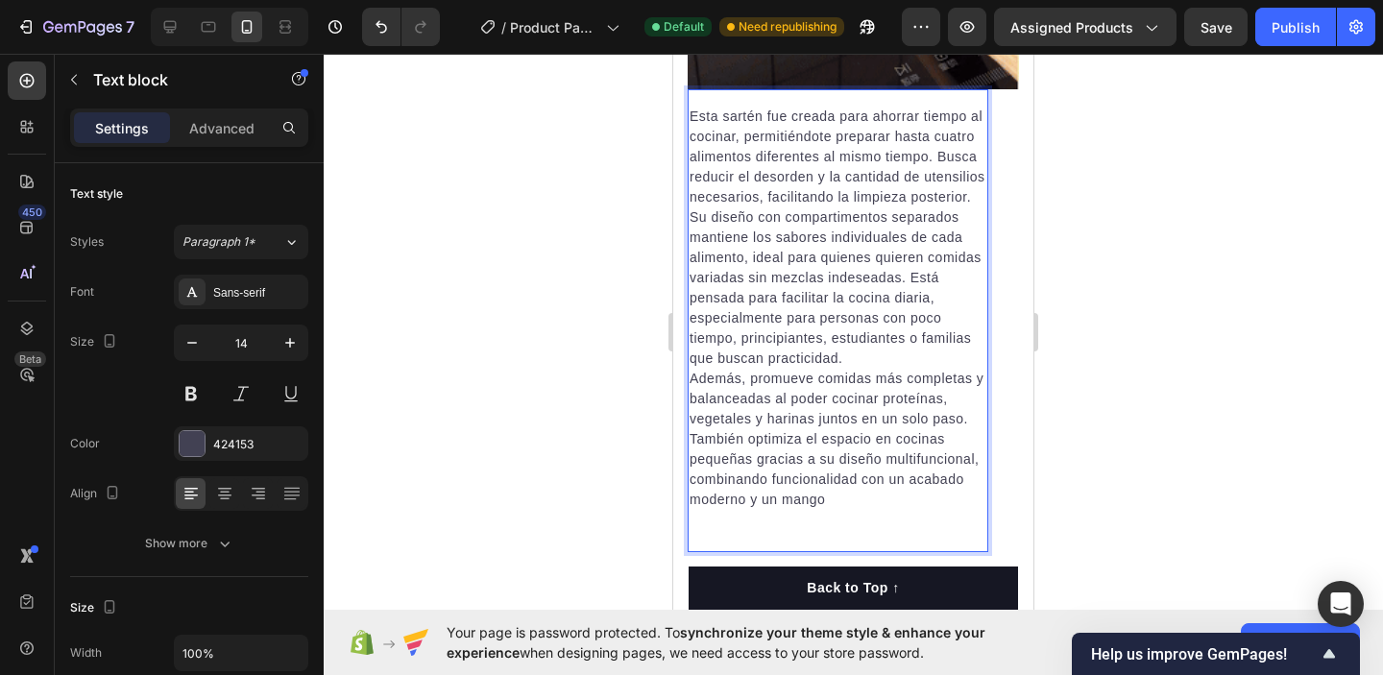
click at [694, 371] on p "Además, promueve comidas más completas y balanceadas al poder cocinar proteínas…" at bounding box center [838, 439] width 297 height 141
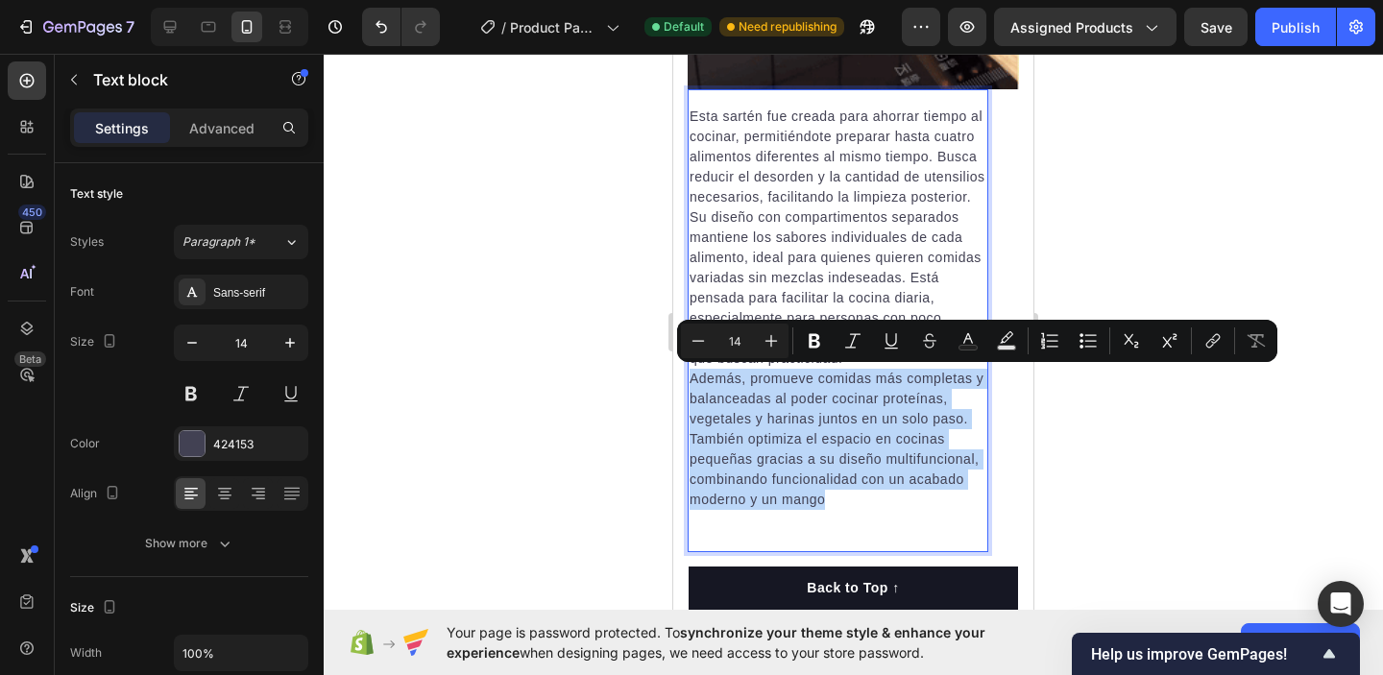
drag, startPoint x: 694, startPoint y: 371, endPoint x: 804, endPoint y: 497, distance: 167.5
click at [804, 497] on p "Además, promueve comidas más completas y balanceadas al poder cocinar proteínas…" at bounding box center [838, 439] width 297 height 141
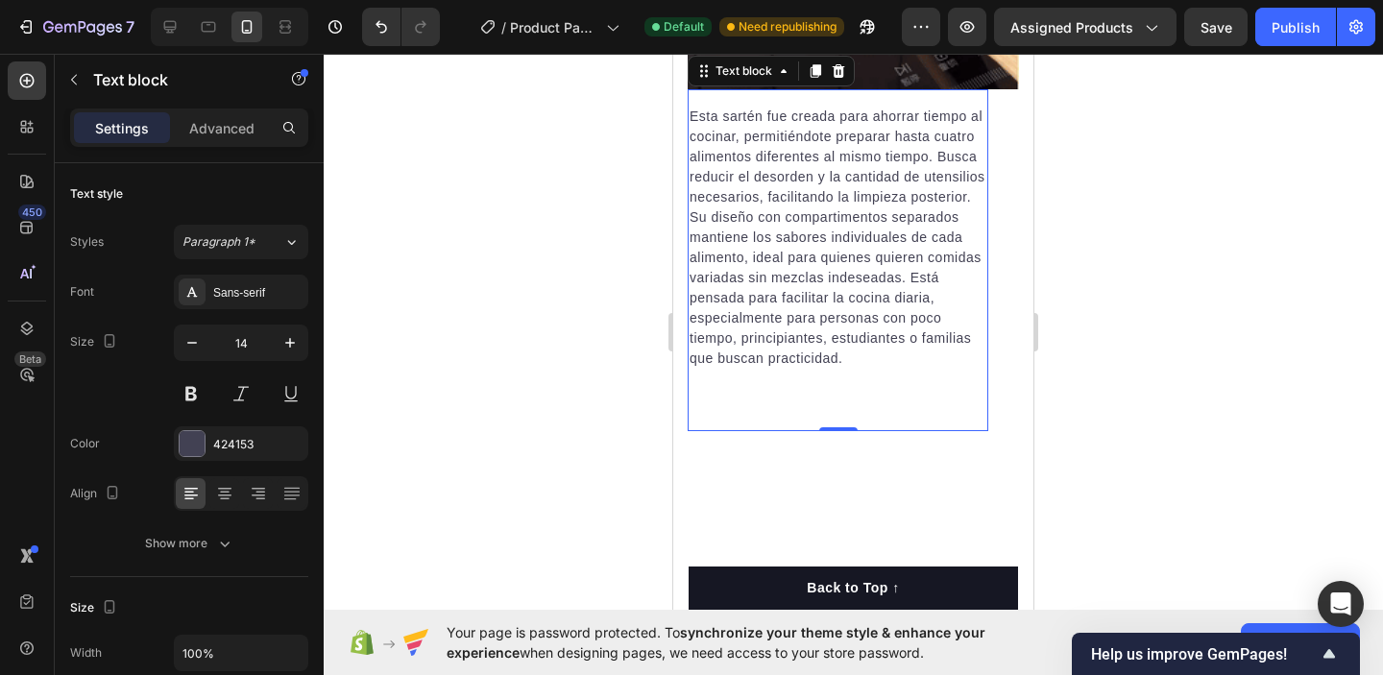
click at [872, 406] on div "Esta sartén fue creada para ahorrar tiempo al cocinar, permitiéndote preparar h…" at bounding box center [838, 260] width 301 height 342
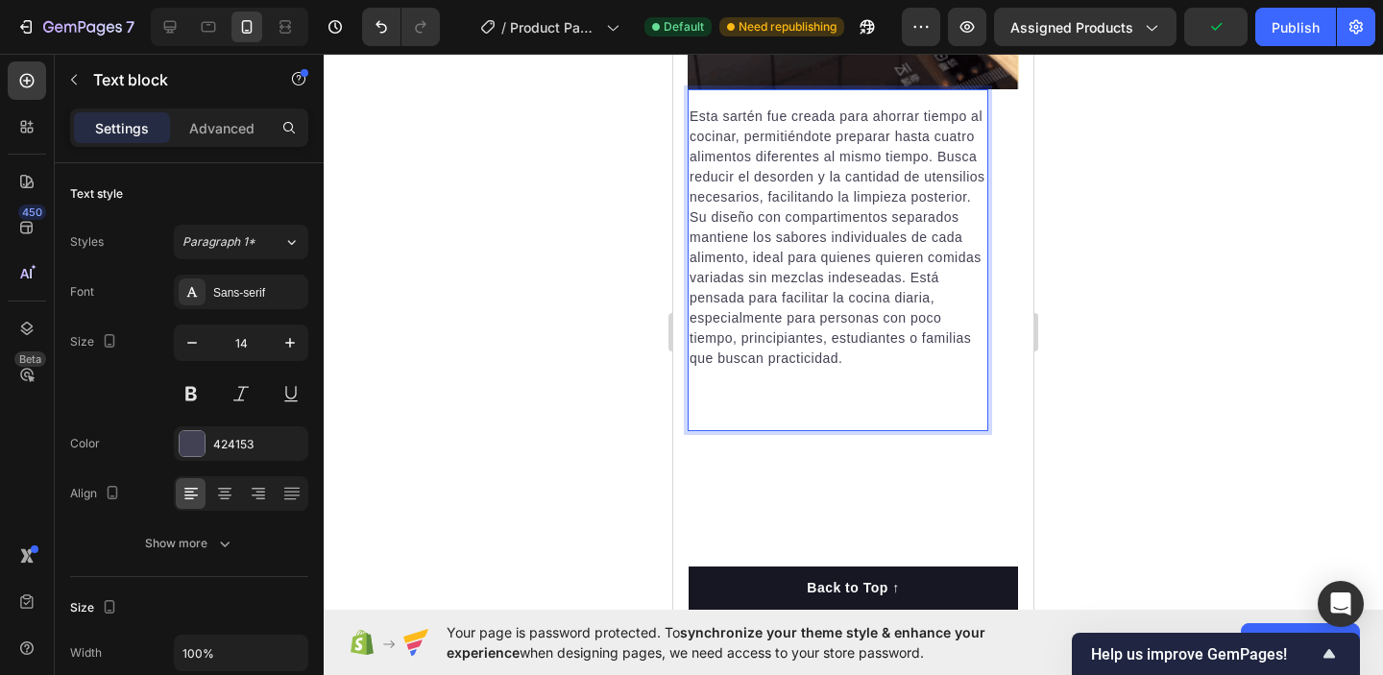
click at [858, 379] on p "Rich Text Editor. Editing area: main" at bounding box center [838, 379] width 297 height 20
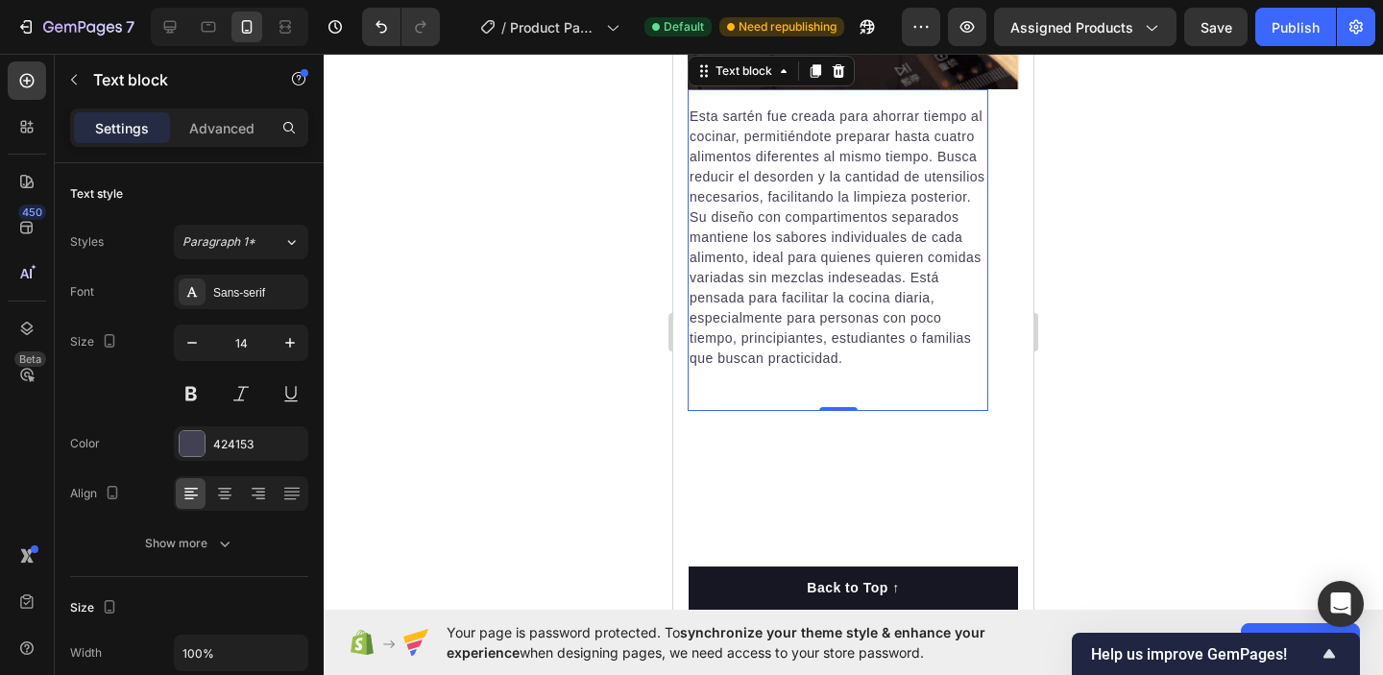
click at [774, 388] on div "Esta sartén fue creada para ahorrar tiempo al cocinar, permitiéndote preparar h…" at bounding box center [838, 250] width 301 height 322
click at [720, 387] on div "Esta sartén fue creada para ahorrar tiempo al cocinar, permitiéndote preparar h…" at bounding box center [838, 250] width 301 height 322
click at [695, 370] on div "Esta sartén fue creada para ahorrar tiempo al cocinar, permitiéndote preparar h…" at bounding box center [838, 250] width 301 height 322
click at [695, 377] on div "Esta sartén fue creada para ahorrar tiempo al cocinar, permitiéndote preparar h…" at bounding box center [838, 250] width 301 height 322
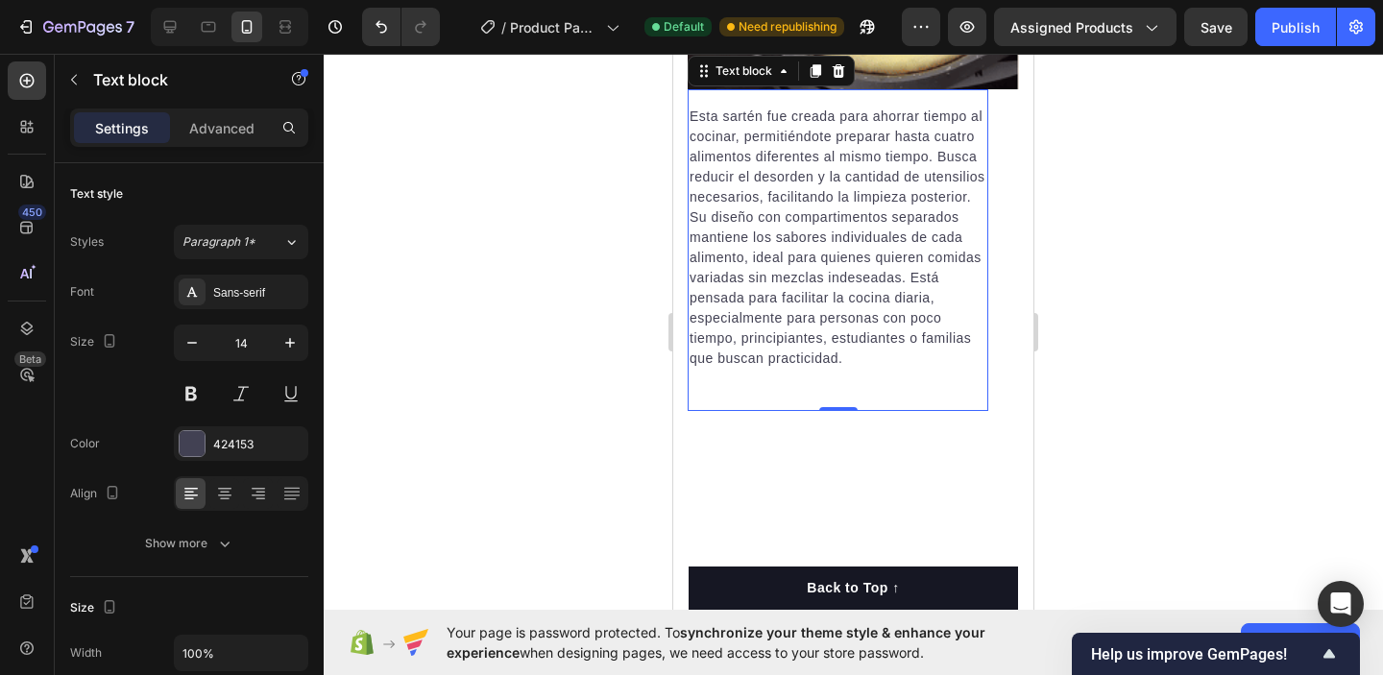
click at [860, 366] on p "Su diseño con compartimentos separados mantiene los sabores individuales de cad…" at bounding box center [838, 288] width 297 height 161
click at [809, 372] on div "Esta sartén fue creada para ahorrar tiempo al cocinar, permitiéndote preparar h…" at bounding box center [838, 250] width 301 height 322
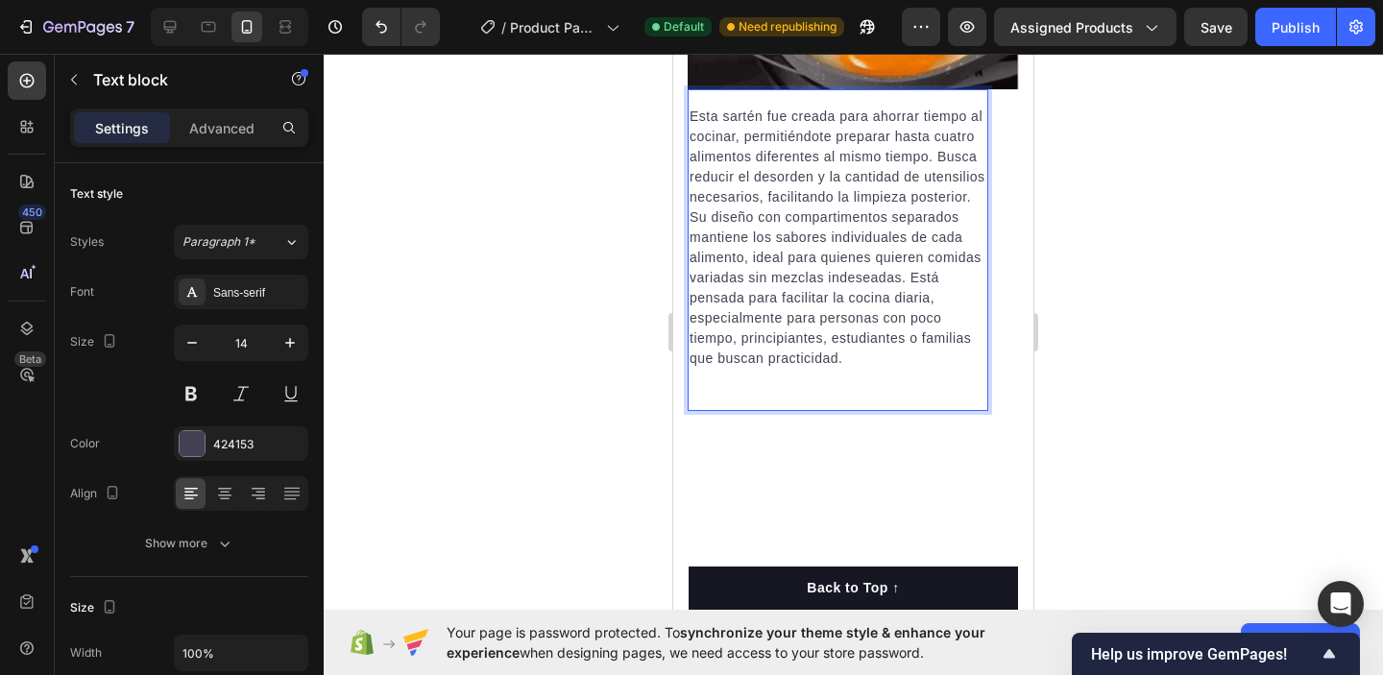
click at [844, 366] on p "Su diseño con compartimentos separados mantiene los sabores individuales de cad…" at bounding box center [838, 288] width 297 height 161
click at [866, 361] on p "Su diseño con compartimentos separados mantiene los sabores individuales de cad…" at bounding box center [838, 288] width 297 height 161
click at [712, 393] on div "Esta sartén fue creada para ahorrar tiempo al cocinar, permitiéndote preparar h…" at bounding box center [838, 250] width 301 height 322
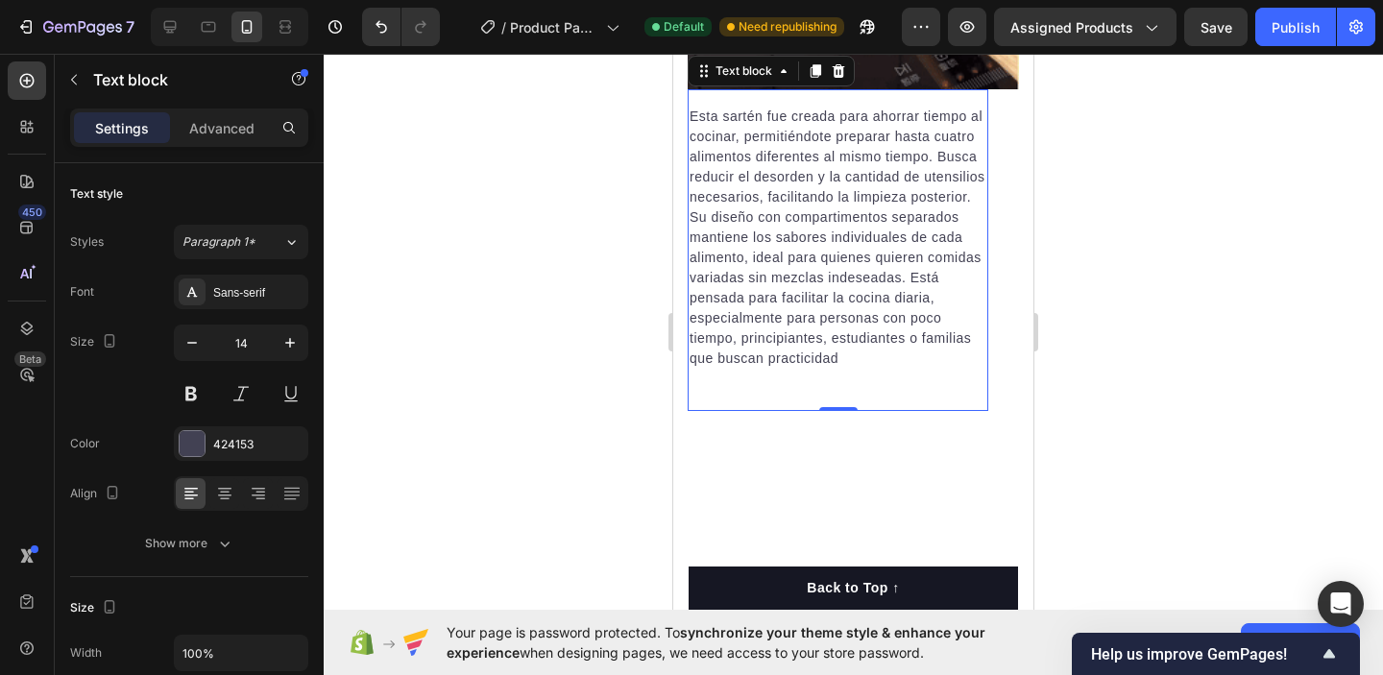
click at [712, 393] on div "Esta sartén fue creada para ahorrar tiempo al cocinar, permitiéndote preparar h…" at bounding box center [838, 250] width 301 height 322
click at [842, 365] on p "Su diseño con compartimentos separados mantiene los sabores individuales de cad…" at bounding box center [838, 288] width 297 height 161
drag, startPoint x: 830, startPoint y: 400, endPoint x: 831, endPoint y: 379, distance: 21.2
click at [830, 390] on div "Esta sartén fue creada para ahorrar tiempo al cocinar, permitiéndote preparar h…" at bounding box center [838, 250] width 301 height 322
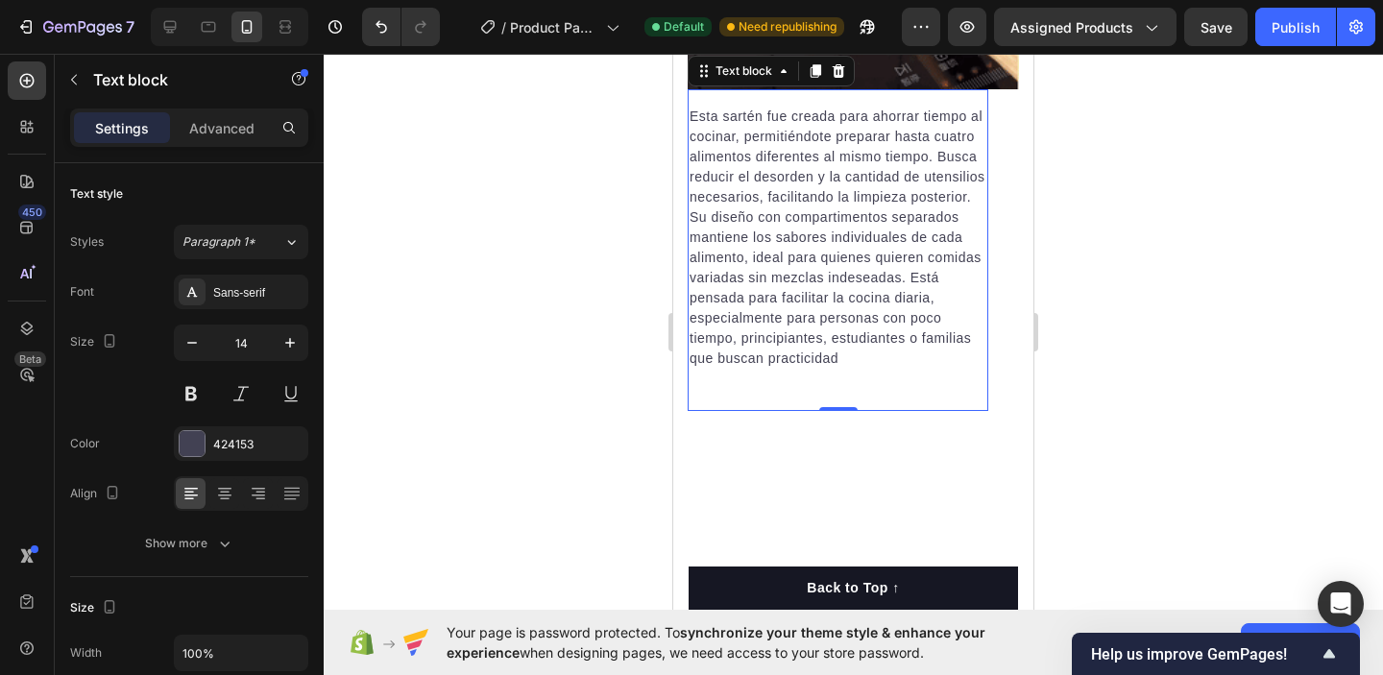
click at [773, 355] on p "Su diseño con compartimentos separados mantiene los sabores individuales de cad…" at bounding box center [838, 288] width 297 height 161
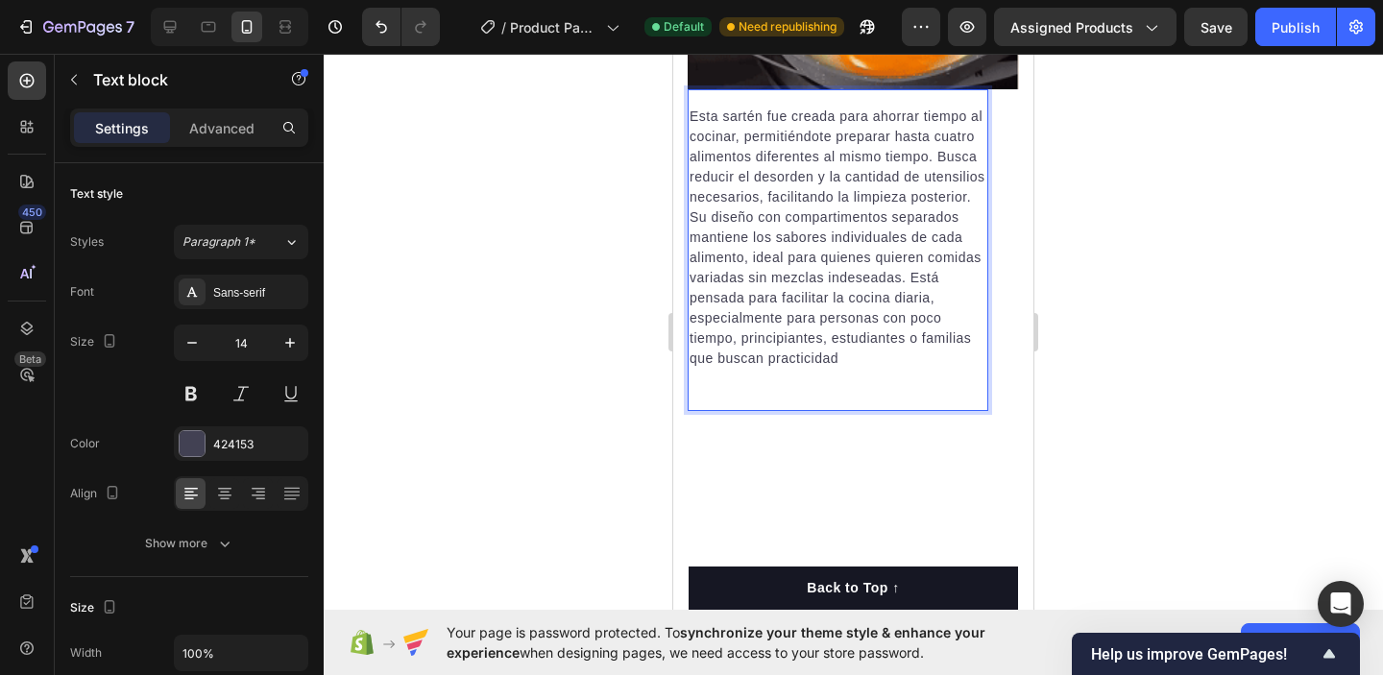
click at [764, 355] on p "Su diseño con compartimentos separados mantiene los sabores individuales de cad…" at bounding box center [838, 288] width 297 height 161
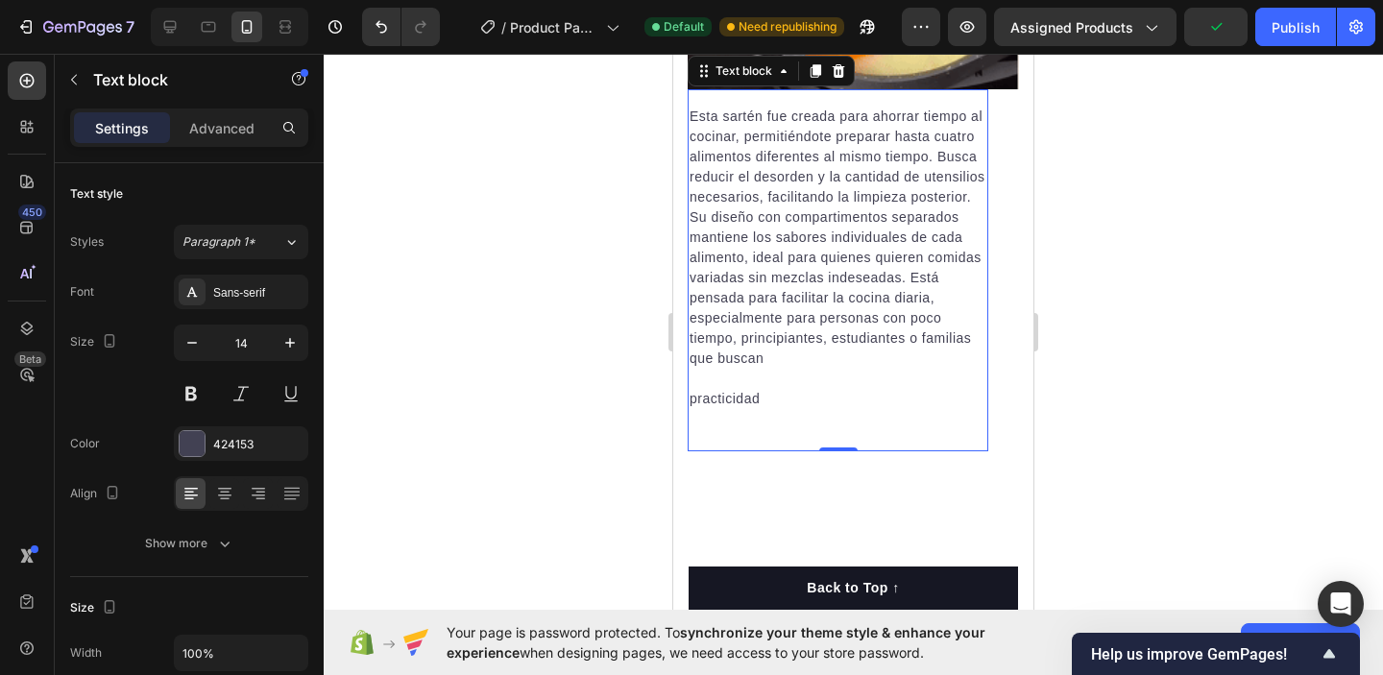
click at [758, 449] on div "Esta sartén fue creada para ahorrar tiempo al cocinar, permitiéndote preparar h…" at bounding box center [838, 270] width 301 height 362
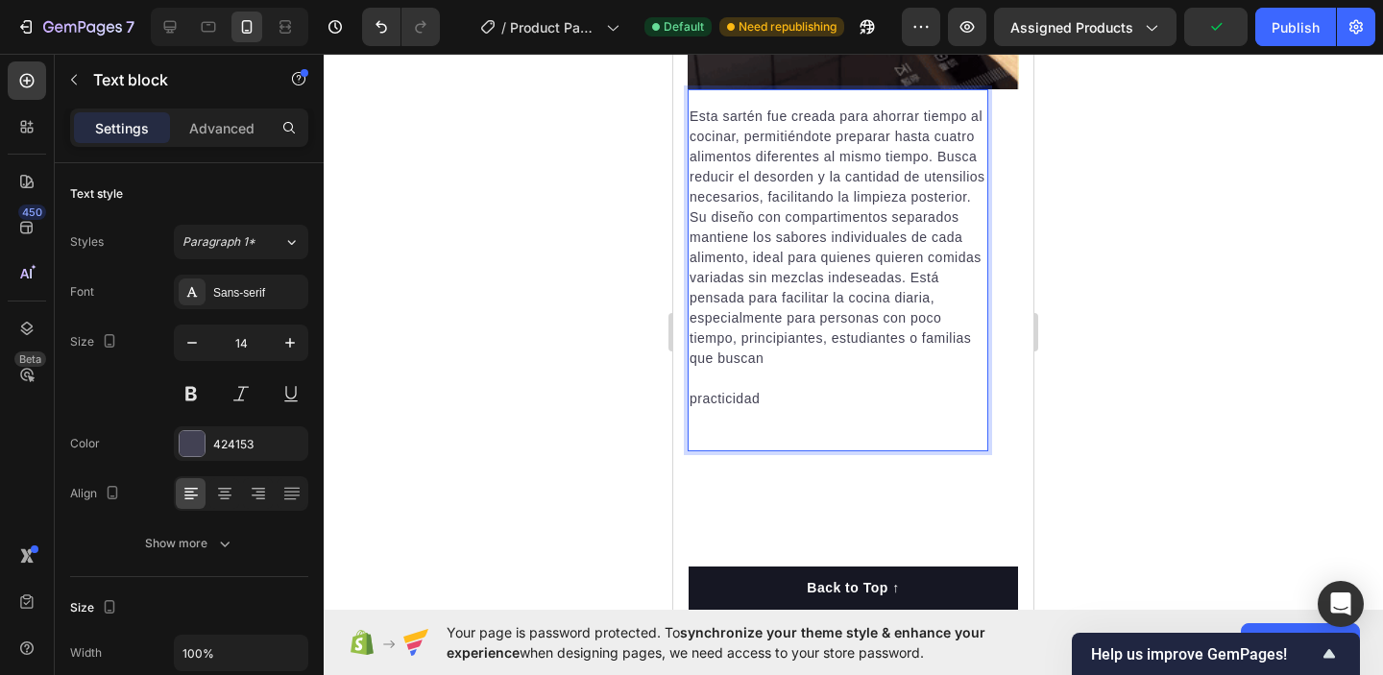
click at [771, 403] on p "practicidad" at bounding box center [838, 399] width 297 height 20
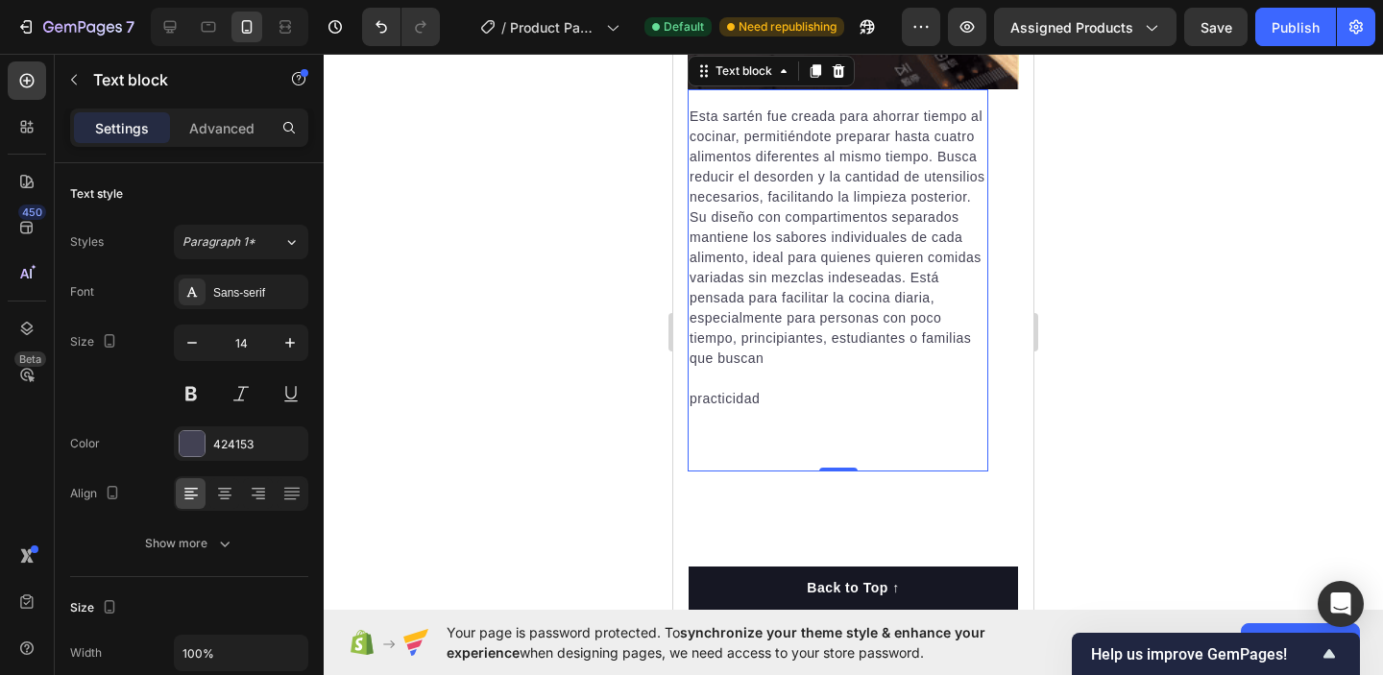
click at [754, 466] on div "Esta sartén fue creada para ahorrar tiempo al cocinar, permitiéndote preparar h…" at bounding box center [838, 280] width 301 height 382
click at [751, 441] on div "Esta sartén fue creada para ahorrar tiempo al cocinar, permitiéndote preparar h…" at bounding box center [838, 280] width 301 height 382
click at [698, 414] on p "Rich Text Editor. Editing area: main" at bounding box center [838, 419] width 297 height 20
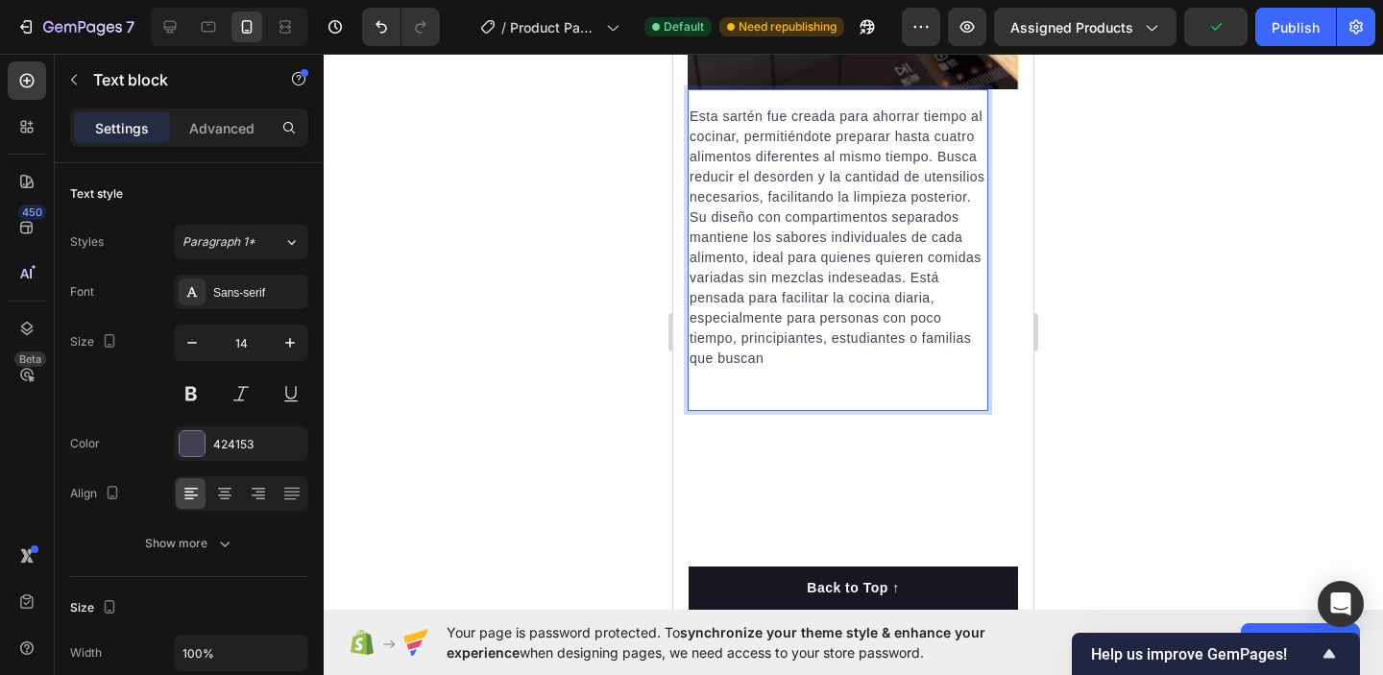
click at [698, 367] on p "Su diseño con compartimentos separados mantiene los sabores individuales de cad…" at bounding box center [838, 288] width 297 height 161
click at [695, 366] on p "Su diseño con compartimentos separados mantiene los sabores individuales de cad…" at bounding box center [838, 288] width 297 height 161
click at [774, 353] on p "Su diseño con compartimentos separados mantiene los sabores individuales de cad…" at bounding box center [838, 288] width 297 height 161
click at [784, 365] on div "Esta sartén fue creada para ahorrar tiempo al cocinar, permitiéndote preparar h…" at bounding box center [838, 240] width 301 height 302
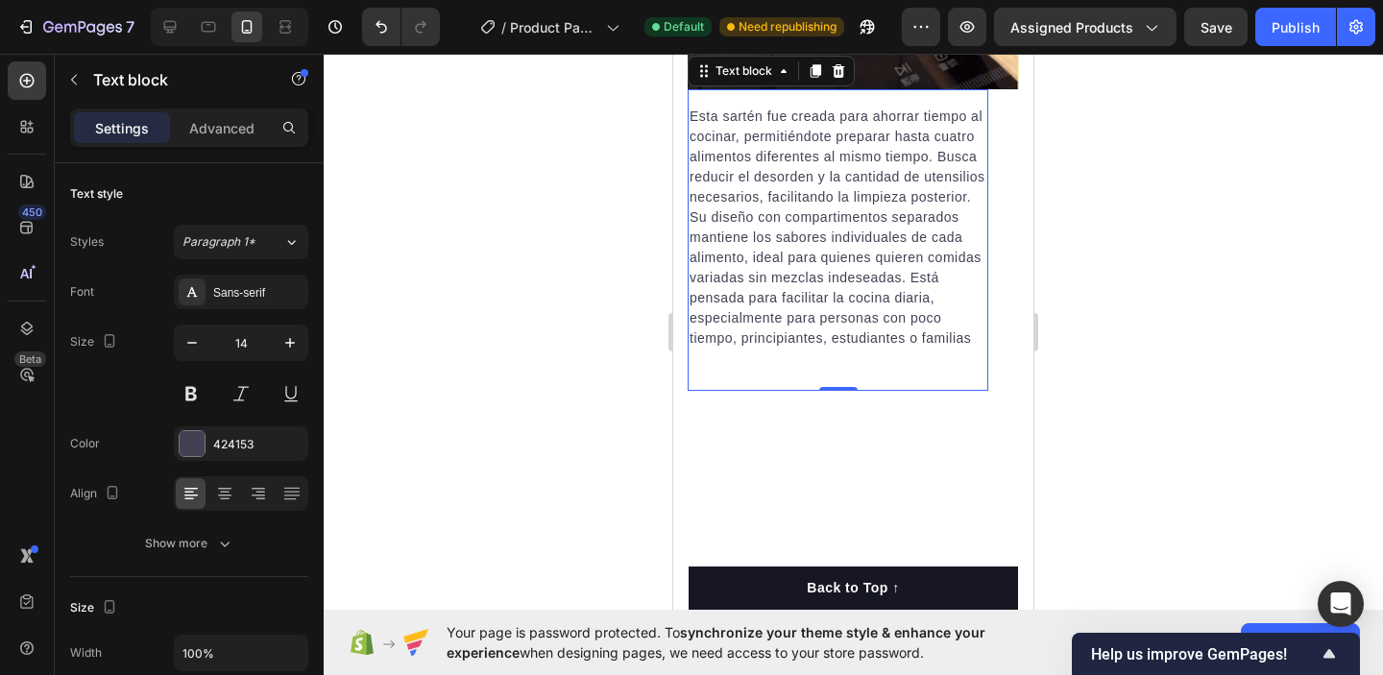
click at [704, 357] on div "Esta sartén fue creada para ahorrar tiempo al cocinar, permitiéndote preparar h…" at bounding box center [838, 240] width 301 height 302
click at [703, 356] on div "Esta sartén fue creada para ahorrar tiempo al cocinar, permitiéndote preparar h…" at bounding box center [838, 240] width 301 height 302
click at [967, 337] on p "Su diseño con compartimentos separados mantiene los sabores individuales de cad…" at bounding box center [838, 278] width 297 height 141
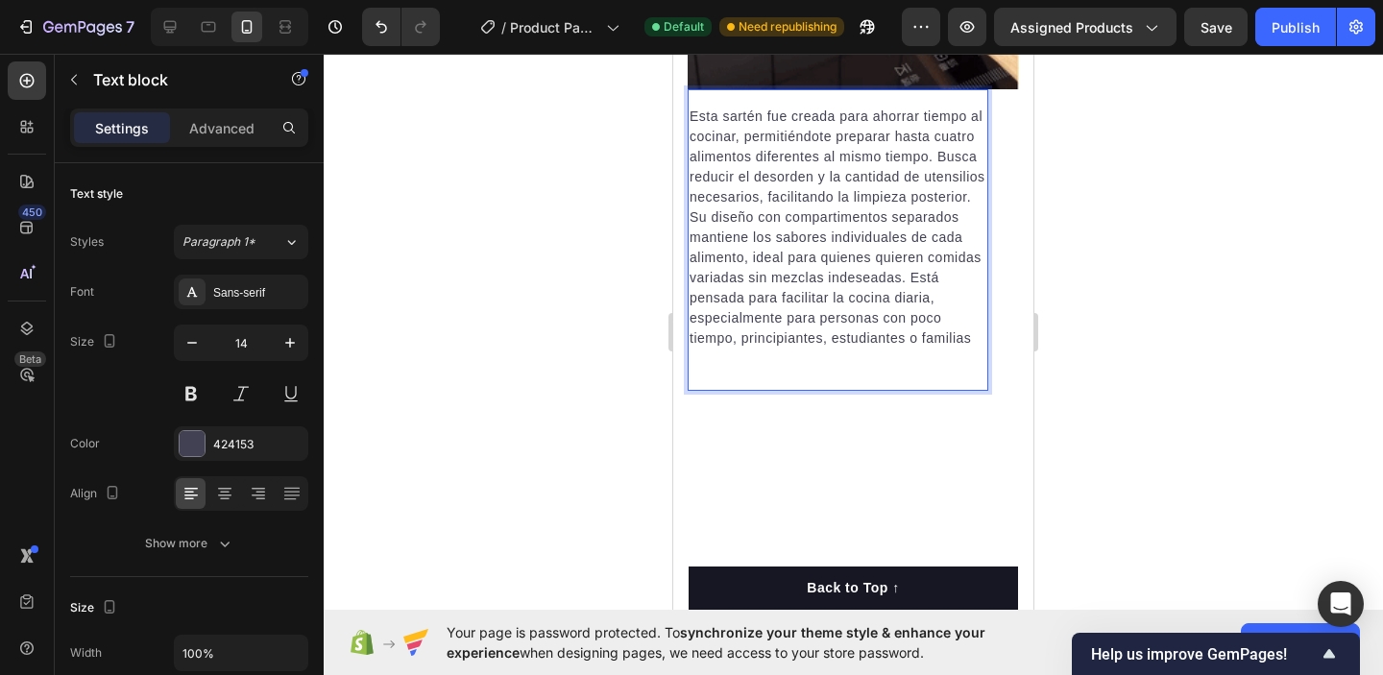
click at [971, 341] on p "Su diseño con compartimentos separados mantiene los sabores individuales de cad…" at bounding box center [838, 278] width 297 height 141
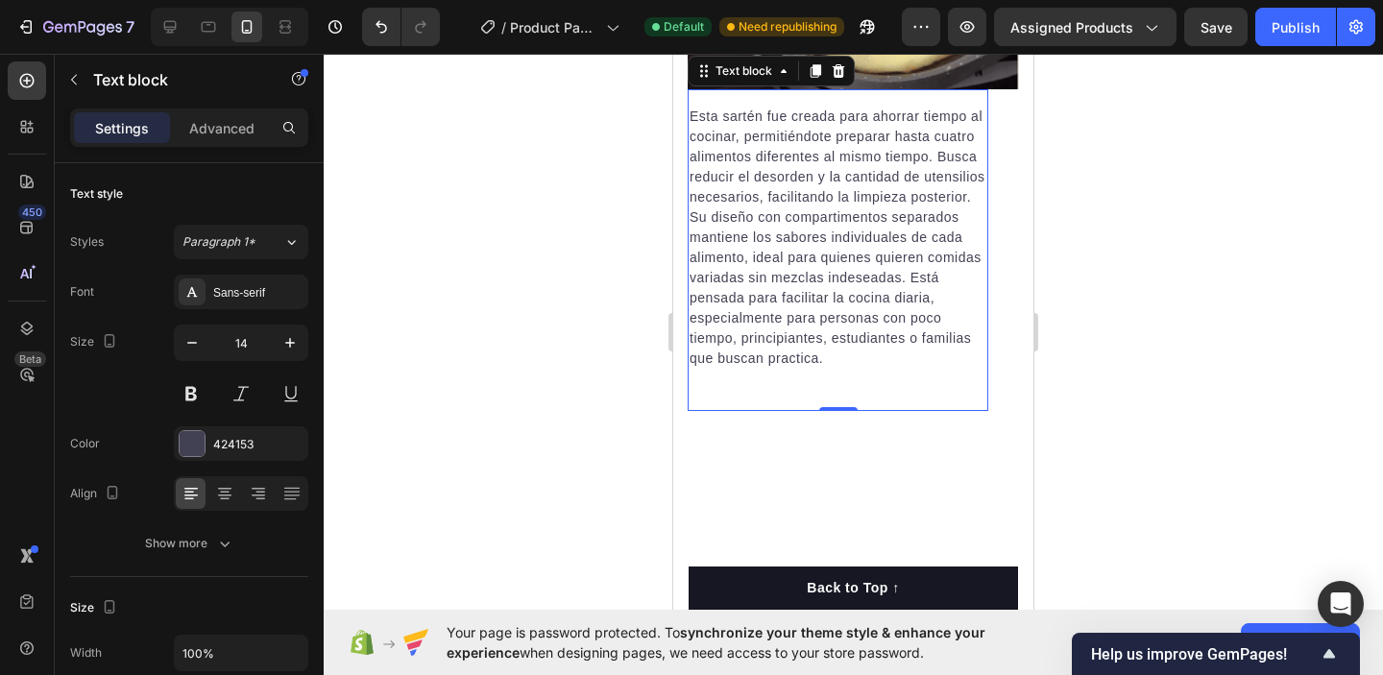
click at [925, 402] on div "Esta sartén fue creada para ahorrar tiempo al cocinar, permitiéndote preparar h…" at bounding box center [838, 250] width 301 height 322
drag, startPoint x: 844, startPoint y: 404, endPoint x: 848, endPoint y: 383, distance: 20.5
click at [848, 383] on div "Esta sartén fue creada para ahorrar tiempo al cocinar, permitiéndote preparar h…" at bounding box center [838, 250] width 301 height 322
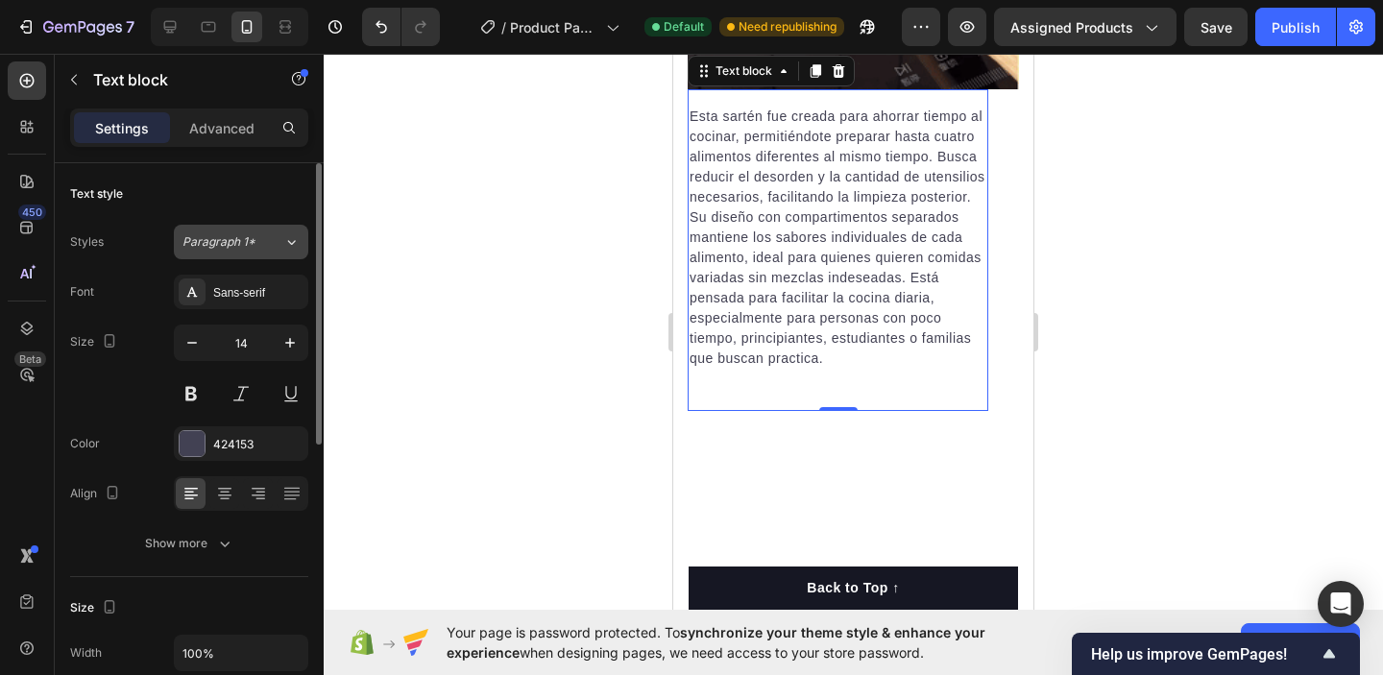
click at [278, 243] on div "Paragraph 1*" at bounding box center [233, 241] width 101 height 17
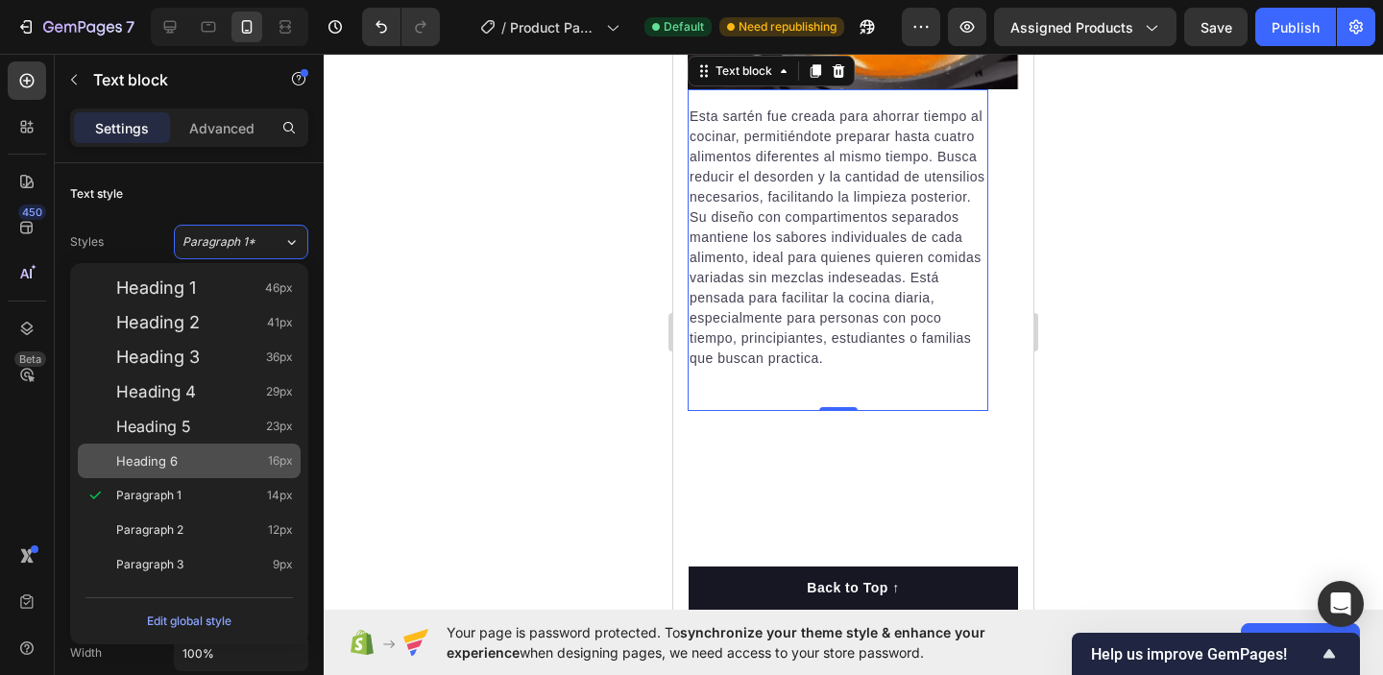
click at [281, 463] on span "16px" at bounding box center [280, 461] width 25 height 19
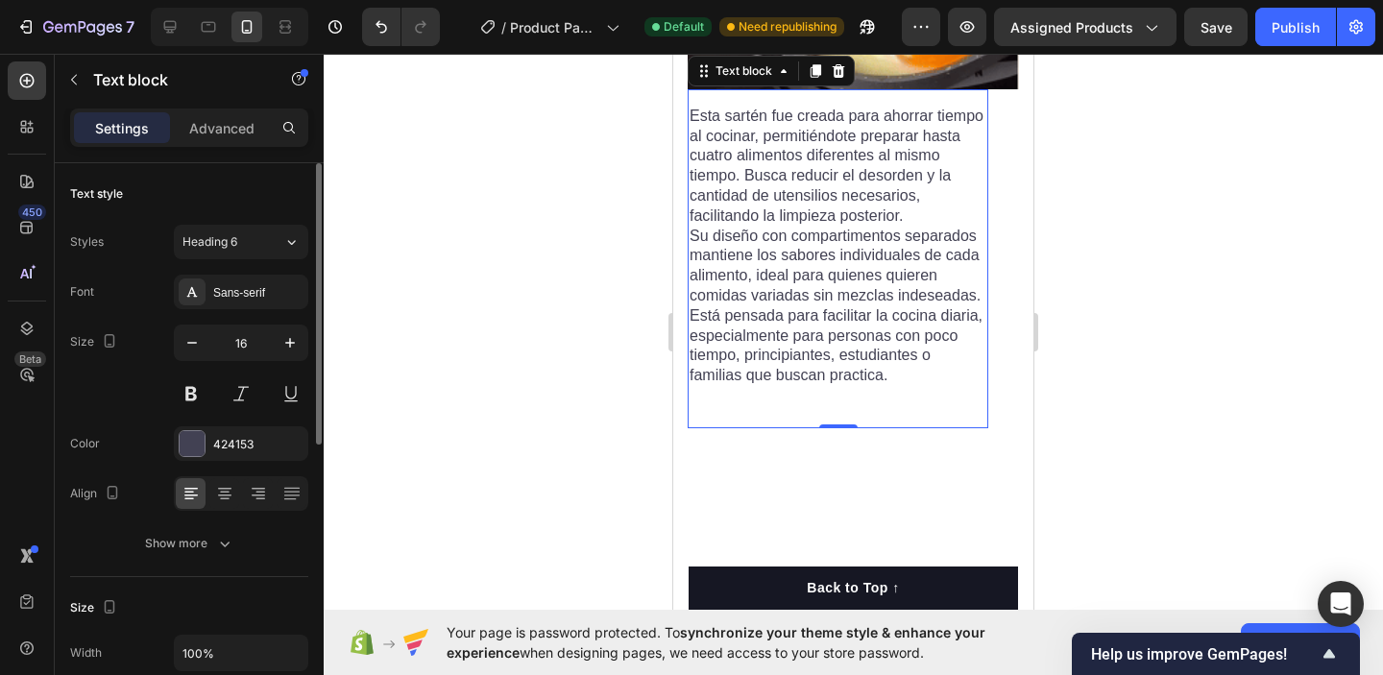
click at [278, 262] on div "Styles Heading 6 Font Sans-serif Size 16 Color 424153 Align Show more" at bounding box center [189, 393] width 238 height 336
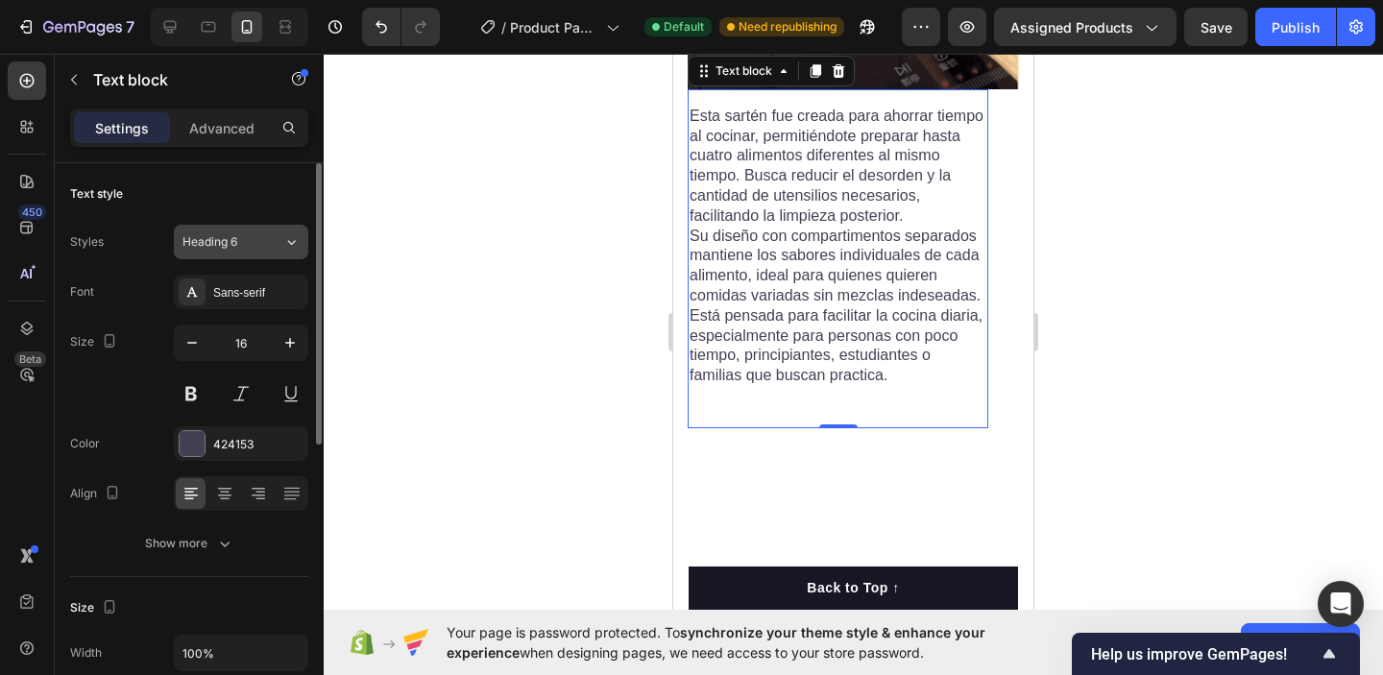
click at [279, 257] on button "Heading 6" at bounding box center [241, 242] width 135 height 35
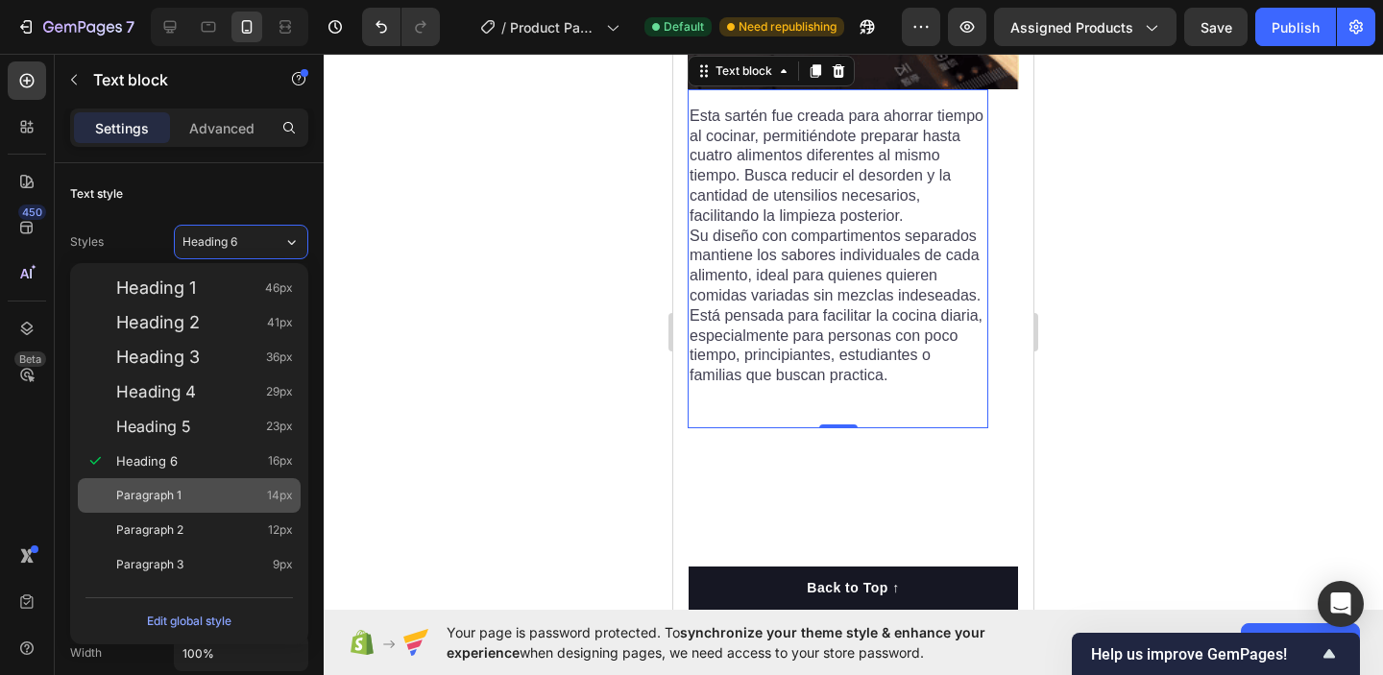
click at [249, 482] on div "Paragraph 1 14px" at bounding box center [189, 495] width 223 height 35
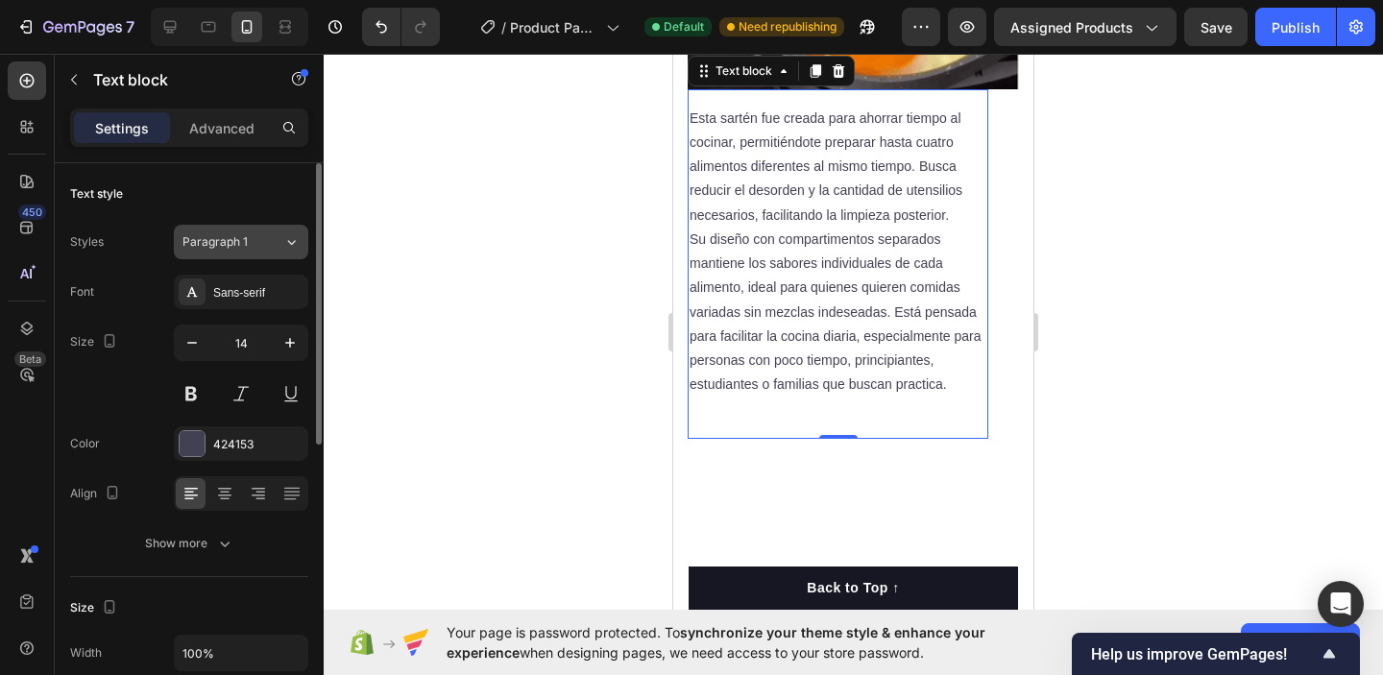
click at [285, 247] on icon at bounding box center [291, 242] width 16 height 19
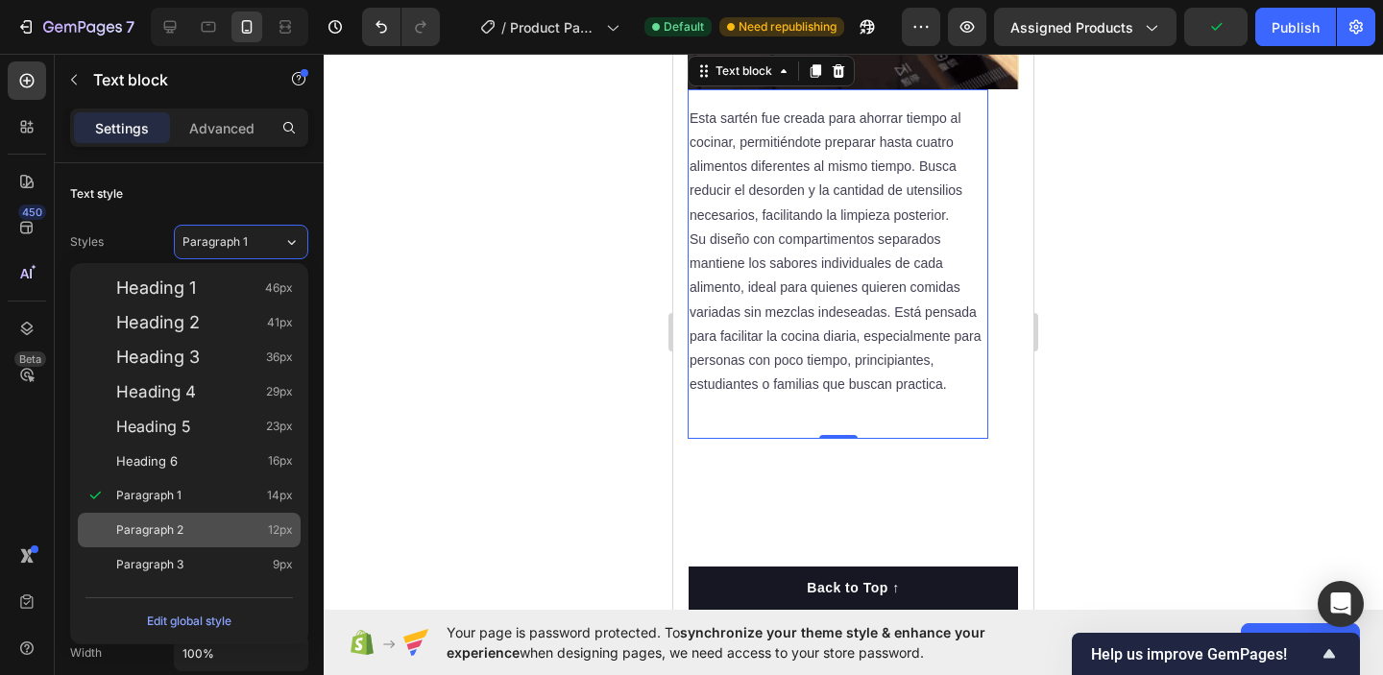
click at [238, 526] on div "Paragraph 2 12px" at bounding box center [204, 530] width 177 height 19
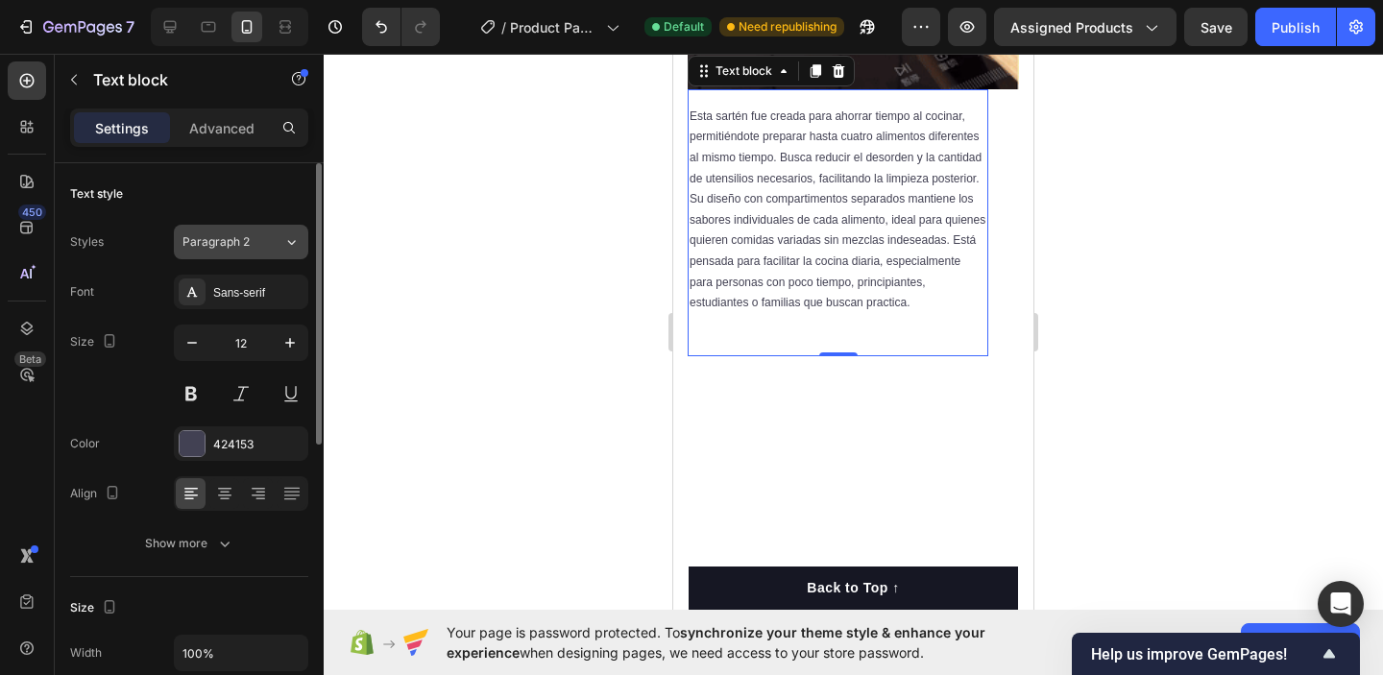
click at [282, 256] on button "Paragraph 2" at bounding box center [241, 242] width 135 height 35
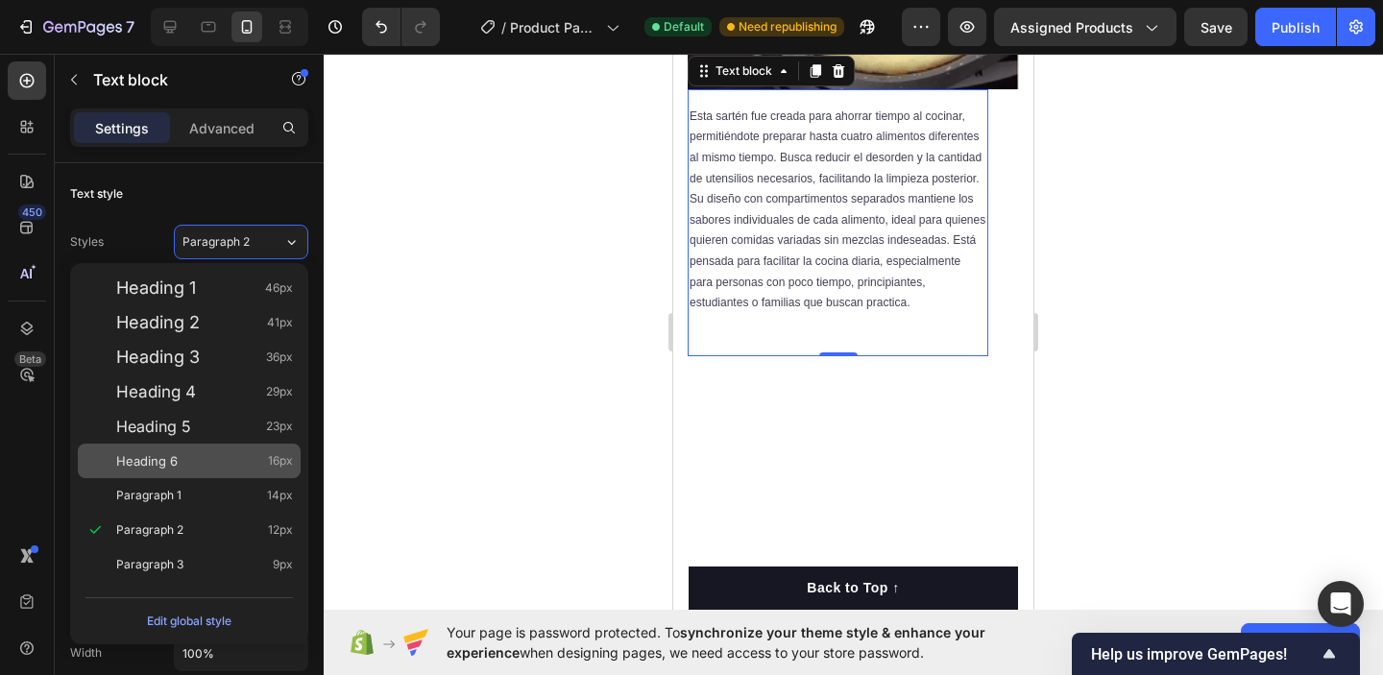
click at [239, 448] on div "Heading 6 16px" at bounding box center [189, 461] width 223 height 35
type input "16"
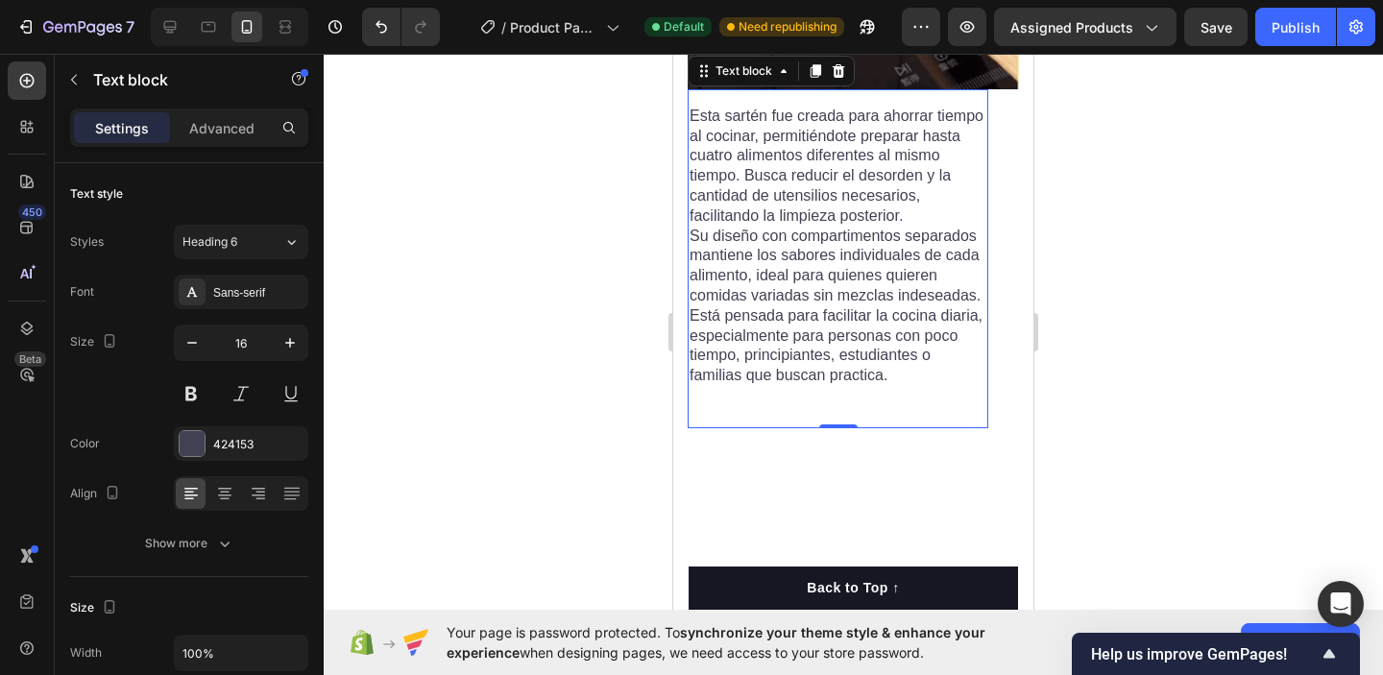
click at [834, 389] on div "Esta sartén fue creada para ahorrar tiempo al cocinar, permitiéndote preparar h…" at bounding box center [838, 258] width 301 height 339
click at [811, 414] on div "Esta sartén fue creada para ahorrar tiempo al cocinar, permitiéndote preparar h…" at bounding box center [838, 258] width 301 height 339
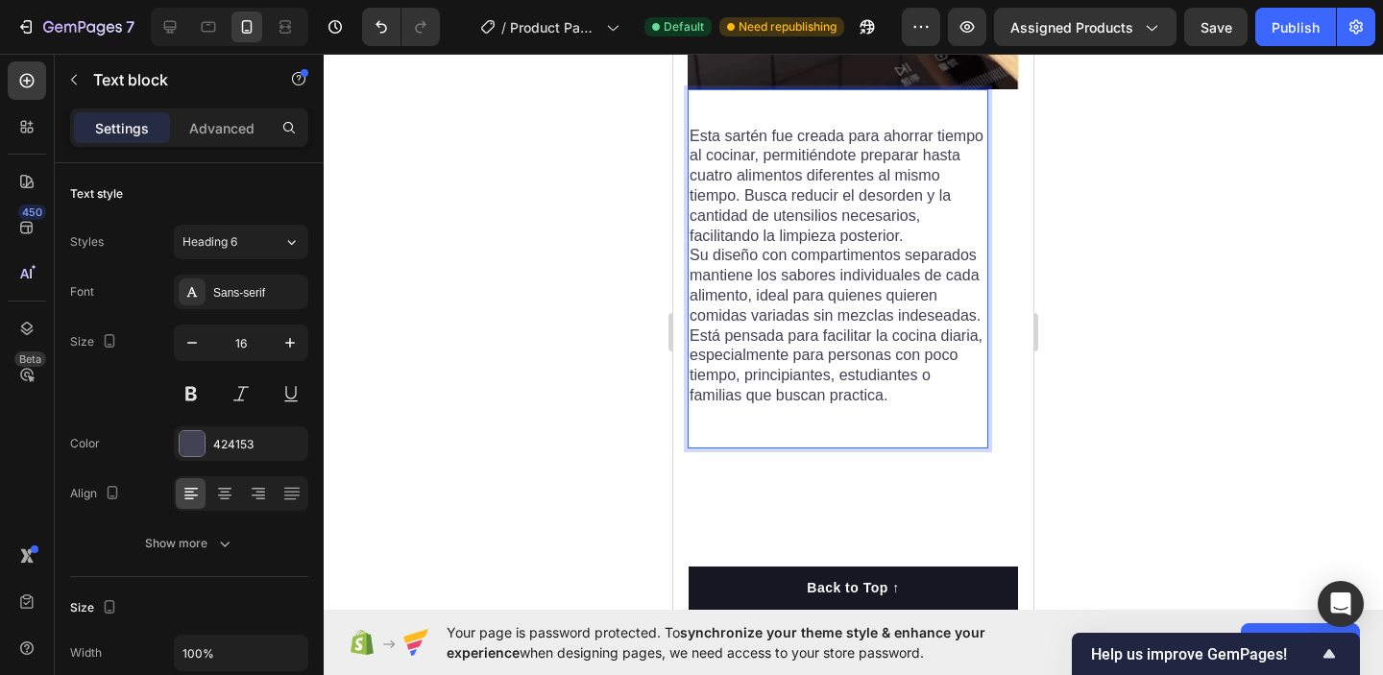
click at [1285, 312] on div at bounding box center [854, 365] width 1060 height 622
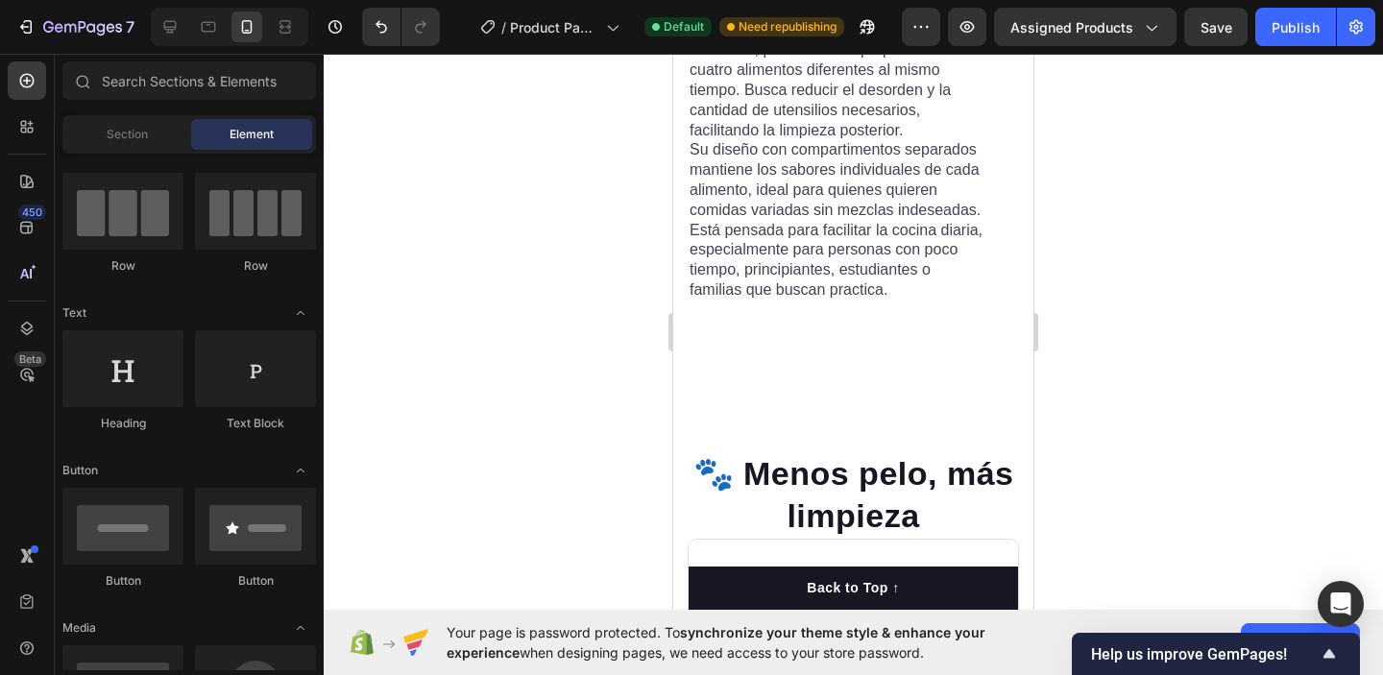
scroll to position [2456, 0]
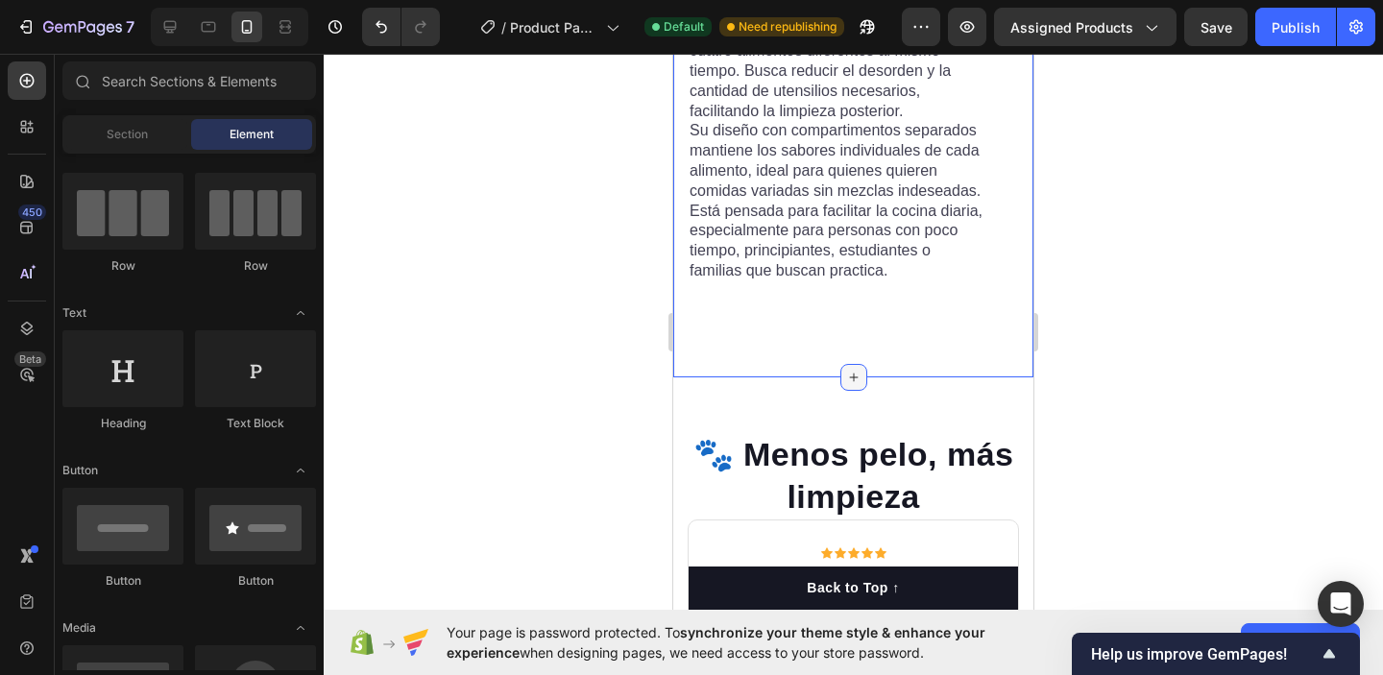
click at [851, 368] on div at bounding box center [854, 377] width 27 height 27
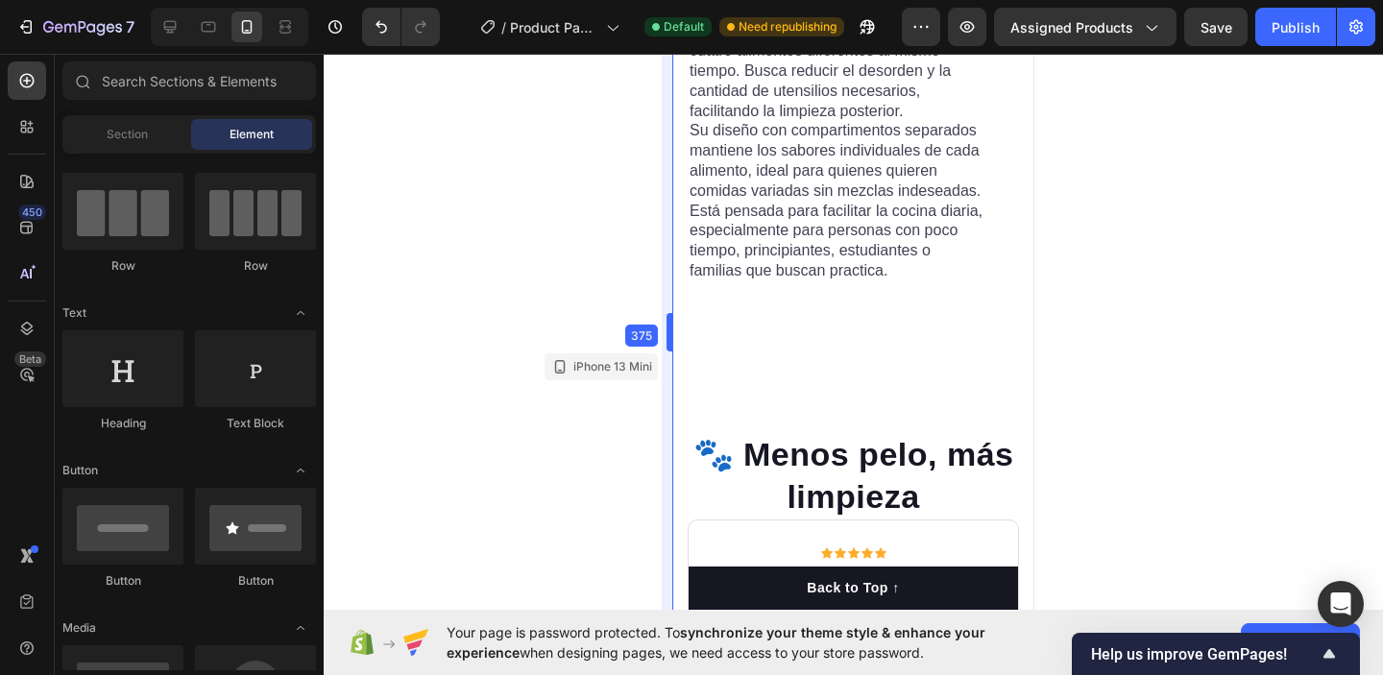
drag, startPoint x: 671, startPoint y: 377, endPoint x: 671, endPoint y: 360, distance: 16.3
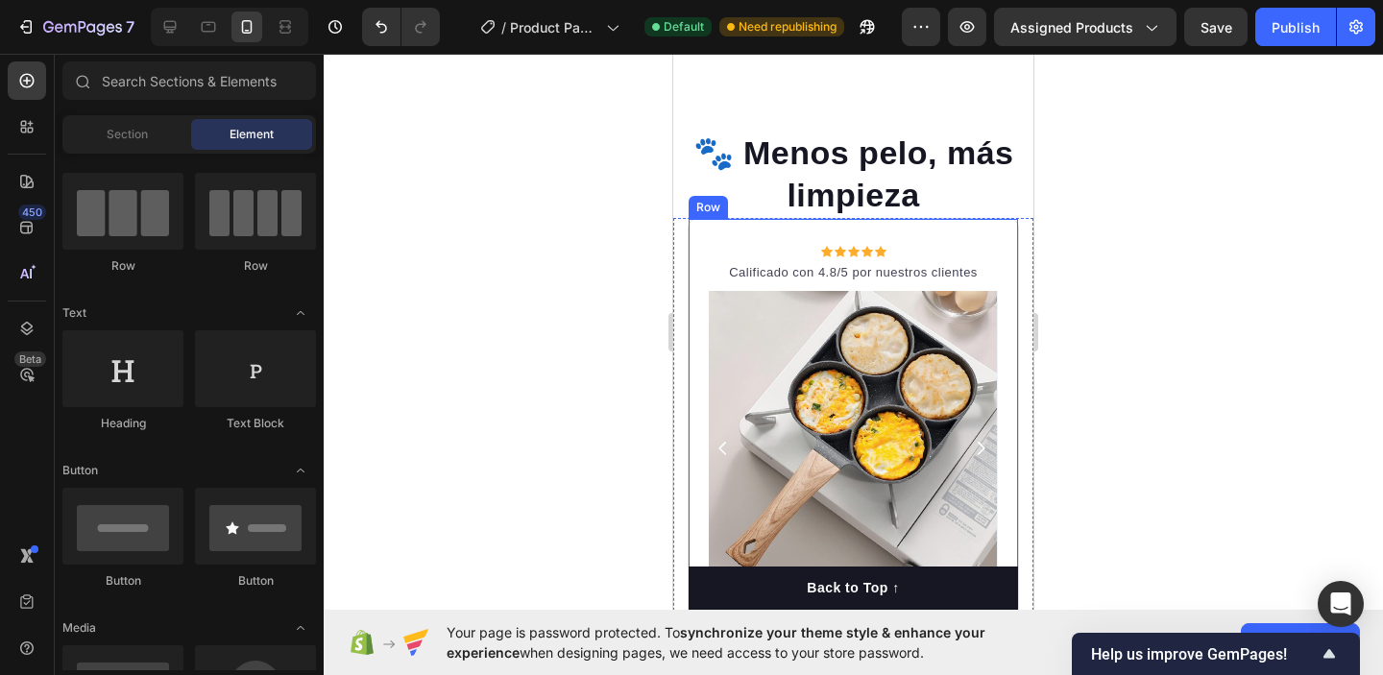
scroll to position [2773, 0]
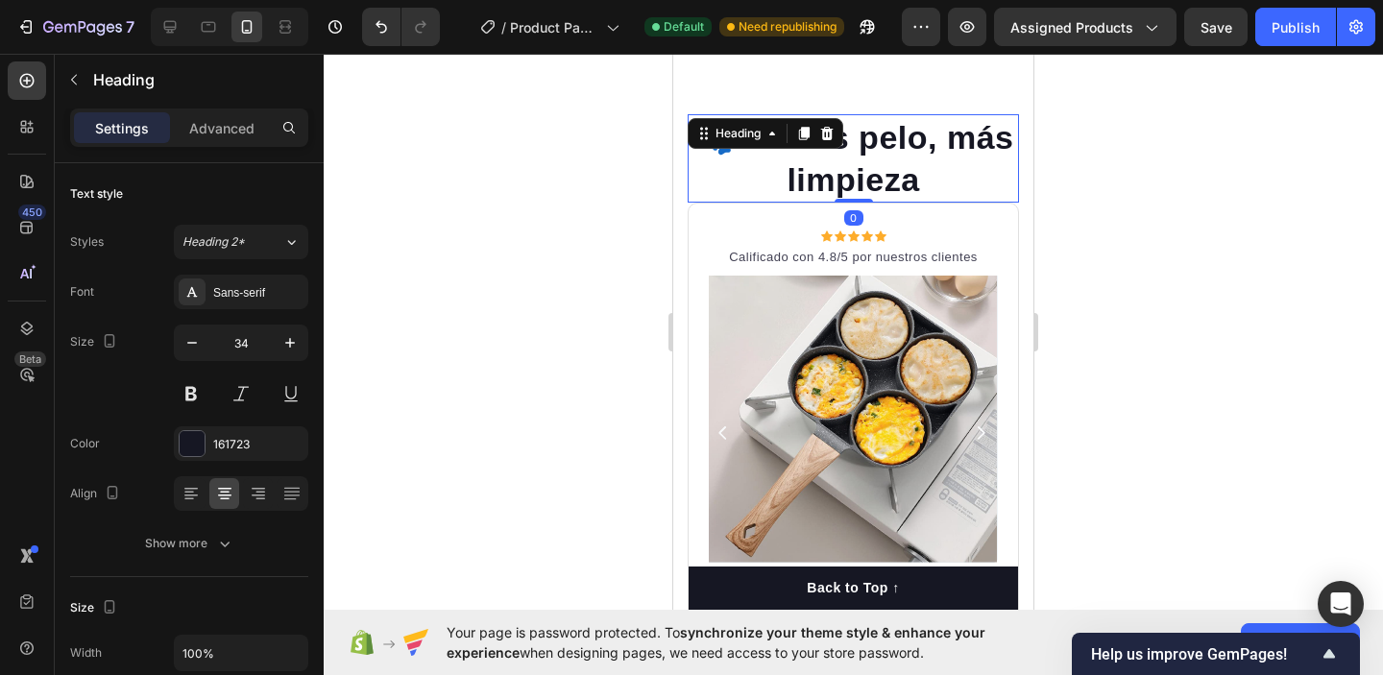
click at [921, 183] on h2 "🐾 Menos pelo, más limpieza" at bounding box center [853, 158] width 331 height 88
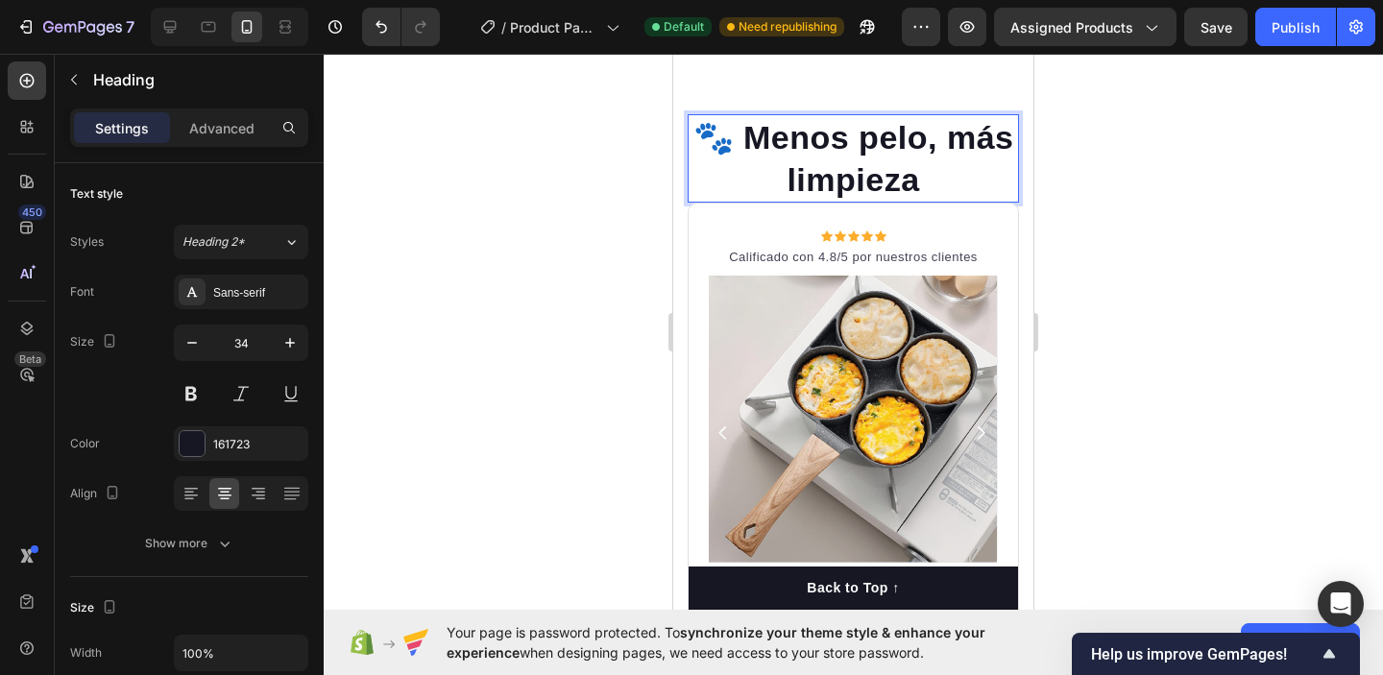
click at [914, 184] on h2 "🐾 Menos pelo, más limpieza" at bounding box center [853, 158] width 331 height 88
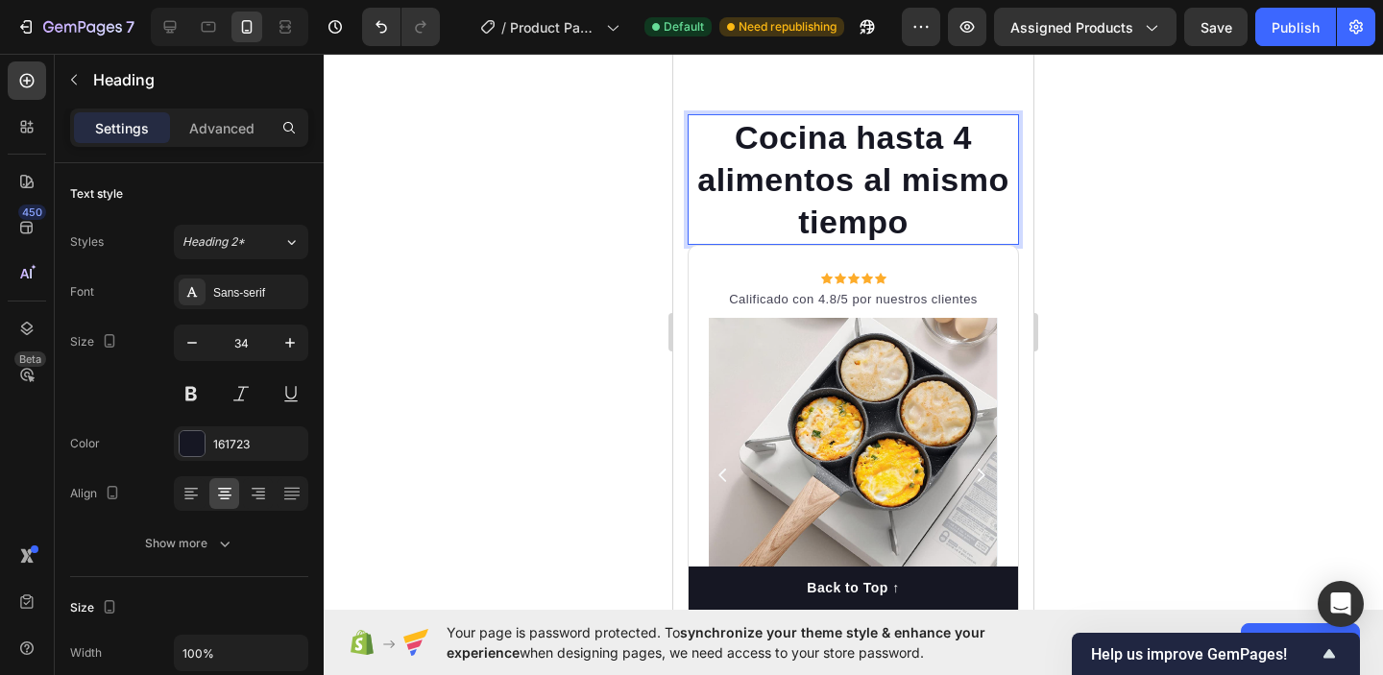
click at [1141, 186] on div at bounding box center [854, 365] width 1060 height 622
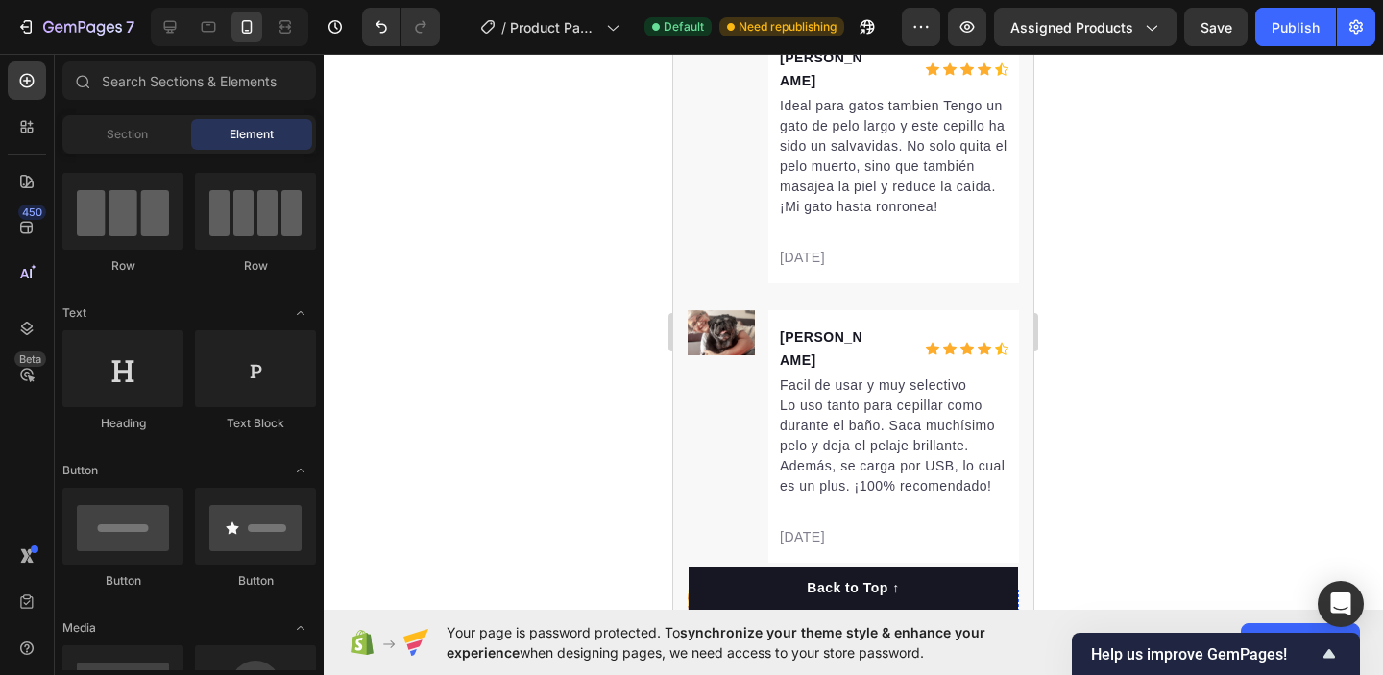
scroll to position [4349, 0]
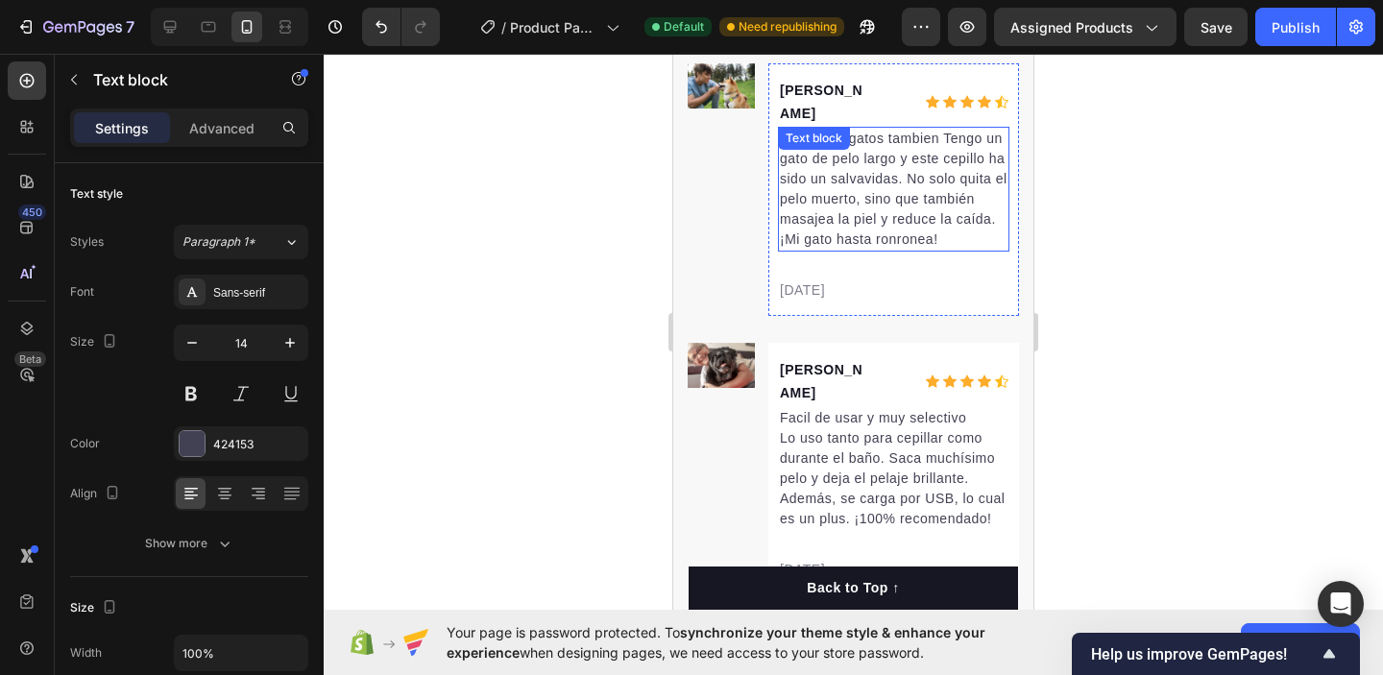
click at [844, 168] on p "Ideal para gatos tambien Tengo un gato de pelo largo y este cepillo ha sido un …" at bounding box center [894, 189] width 228 height 121
click at [959, 216] on p "Ideal para gatos tambien Tengo un gato de pelo largo y este cepillo ha sido un …" at bounding box center [894, 189] width 228 height 121
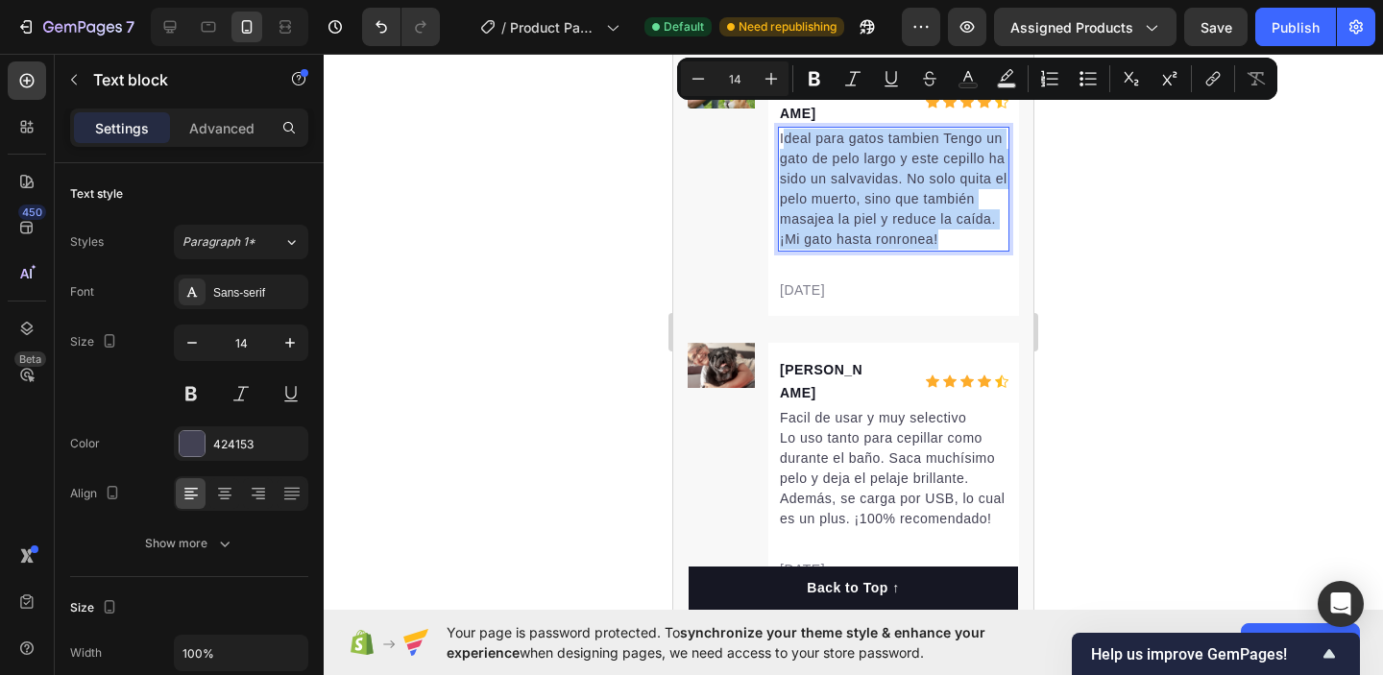
drag, startPoint x: 783, startPoint y: 112, endPoint x: 940, endPoint y: 218, distance: 188.9
click at [940, 218] on p "Ideal para gatos tambien Tengo un gato de pelo largo y este cepillo ha sido un …" at bounding box center [894, 189] width 228 height 121
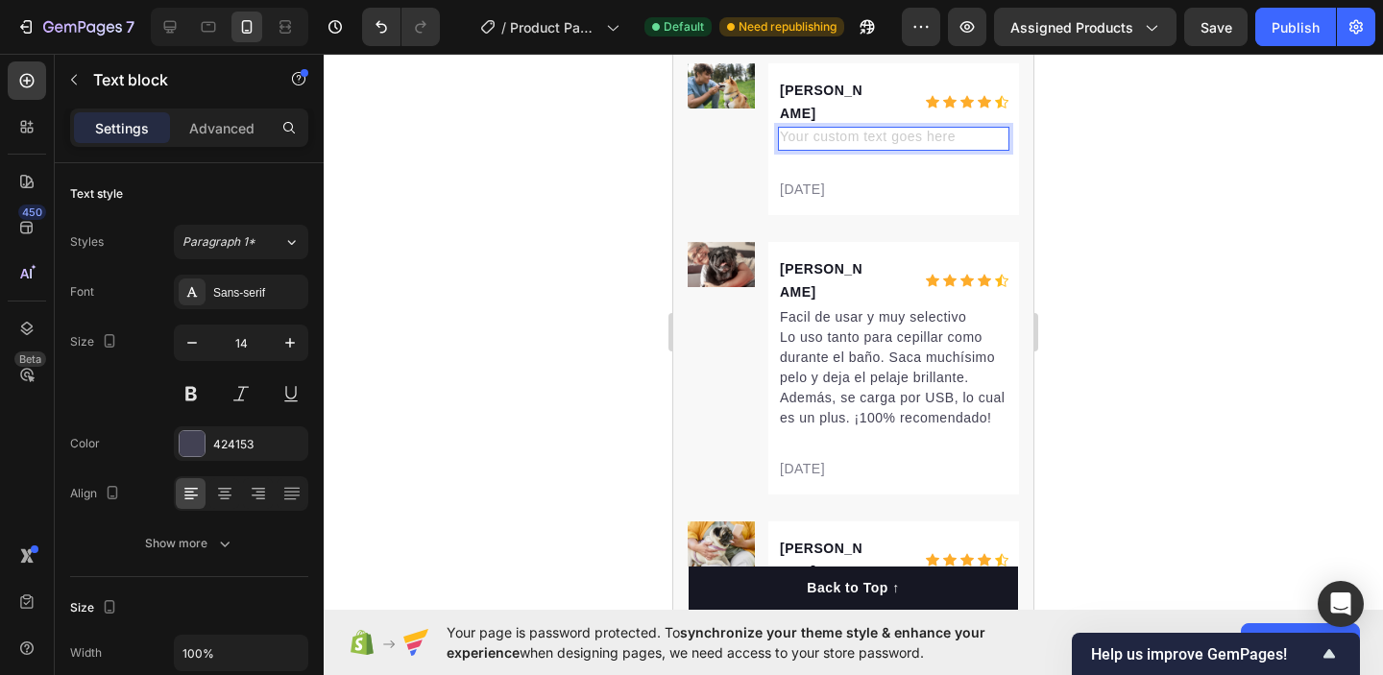
click at [864, 127] on div "Rich Text Editor. Editing area: main" at bounding box center [894, 139] width 232 height 24
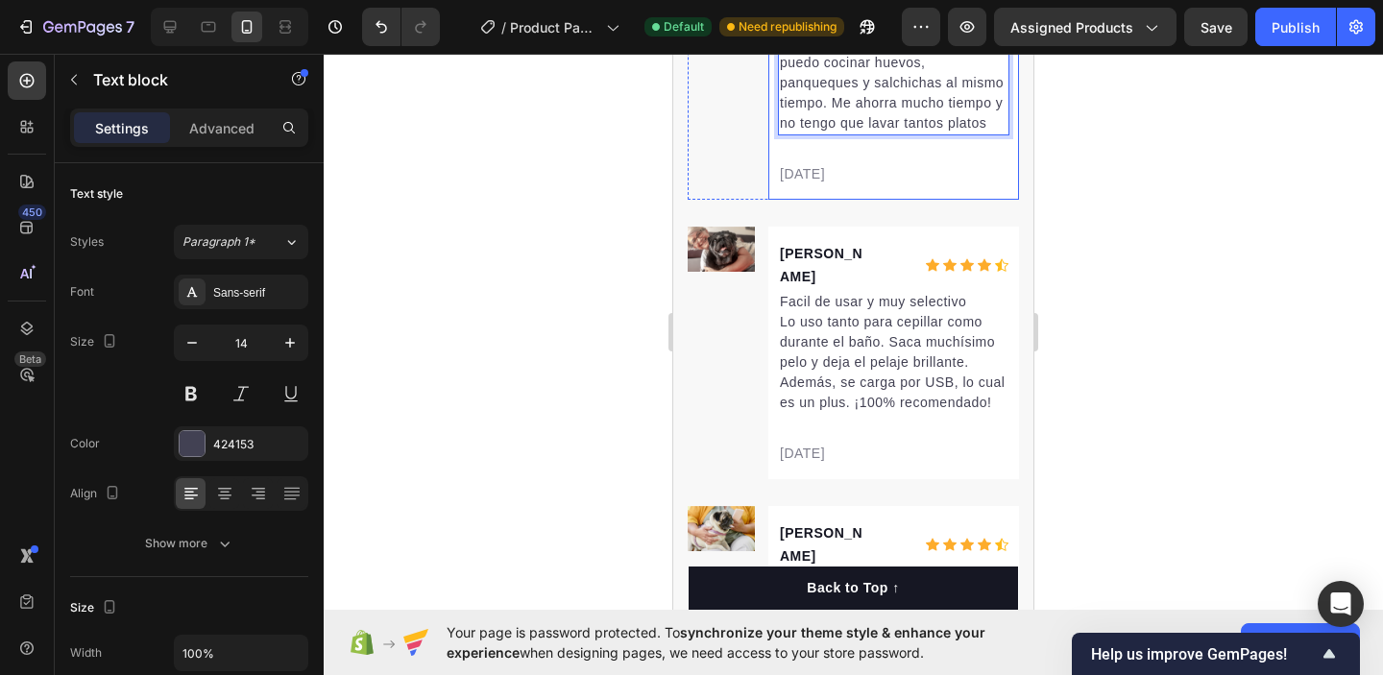
scroll to position [4456, 0]
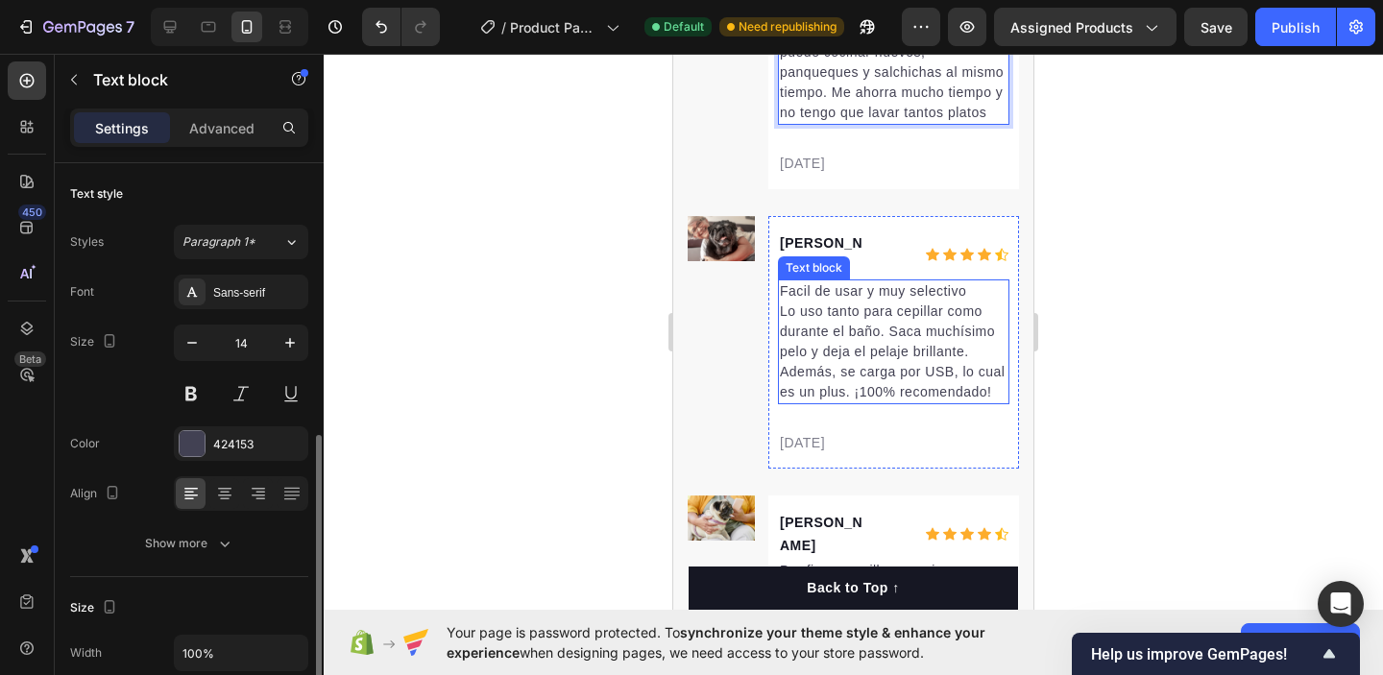
click at [912, 281] on p "Facil de usar y muy selectivo Lo uso tanto para cepillar como durante el baño. …" at bounding box center [894, 341] width 228 height 121
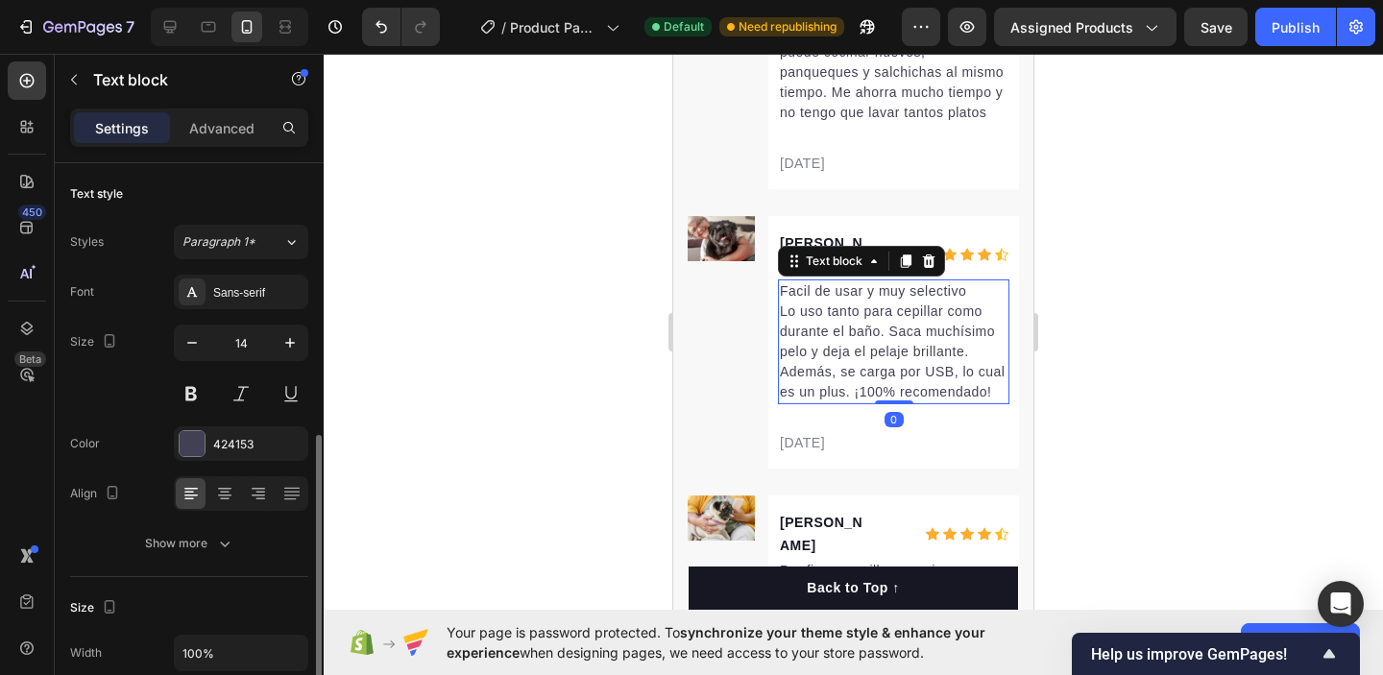
scroll to position [182, 0]
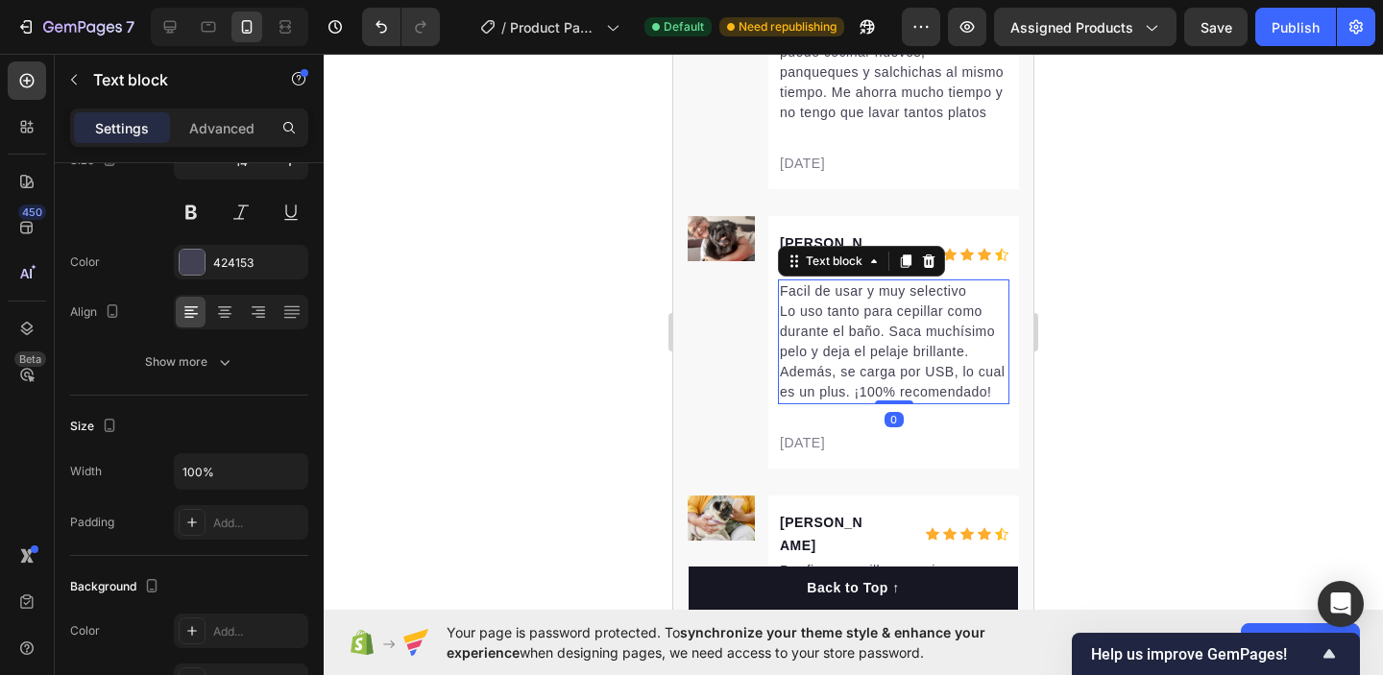
click at [785, 281] on p "Facil de usar y muy selectivo Lo uso tanto para cepillar como durante el baño. …" at bounding box center [894, 341] width 228 height 121
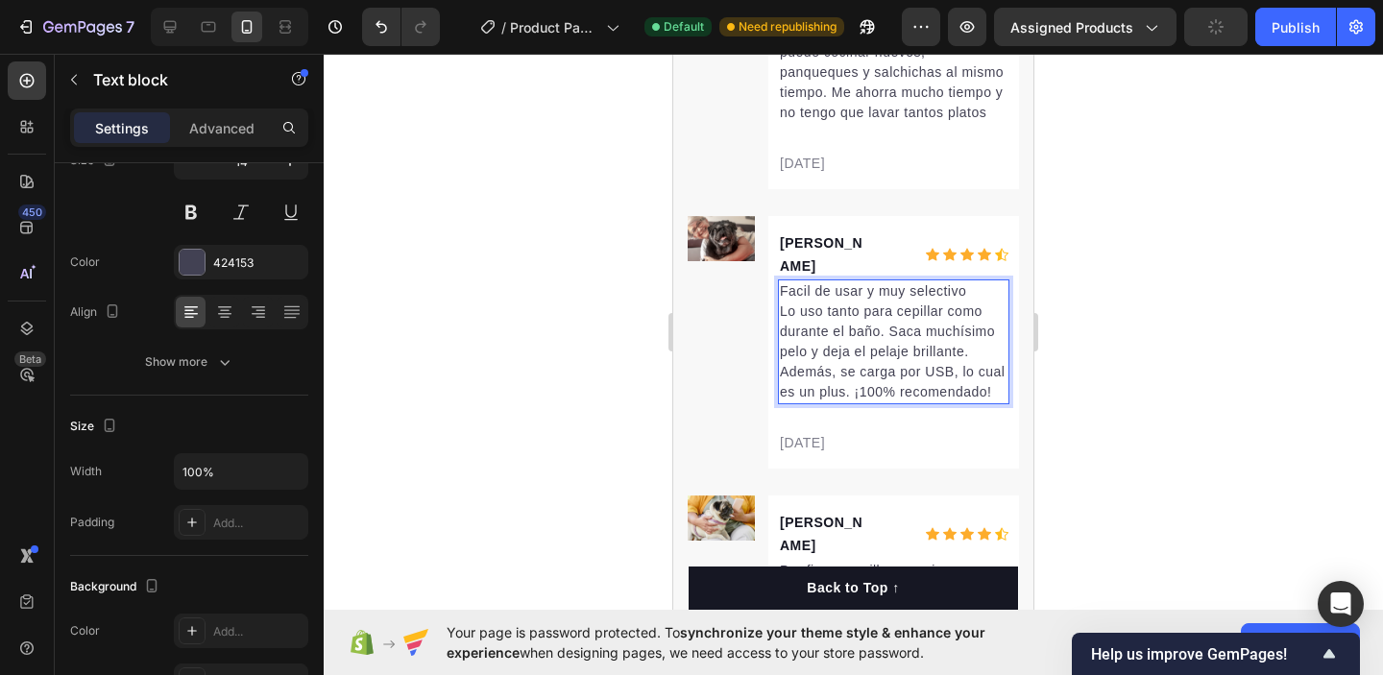
click at [783, 281] on p "Facil de usar y muy selectivo Lo uso tanto para cepillar como durante el baño. …" at bounding box center [894, 341] width 228 height 121
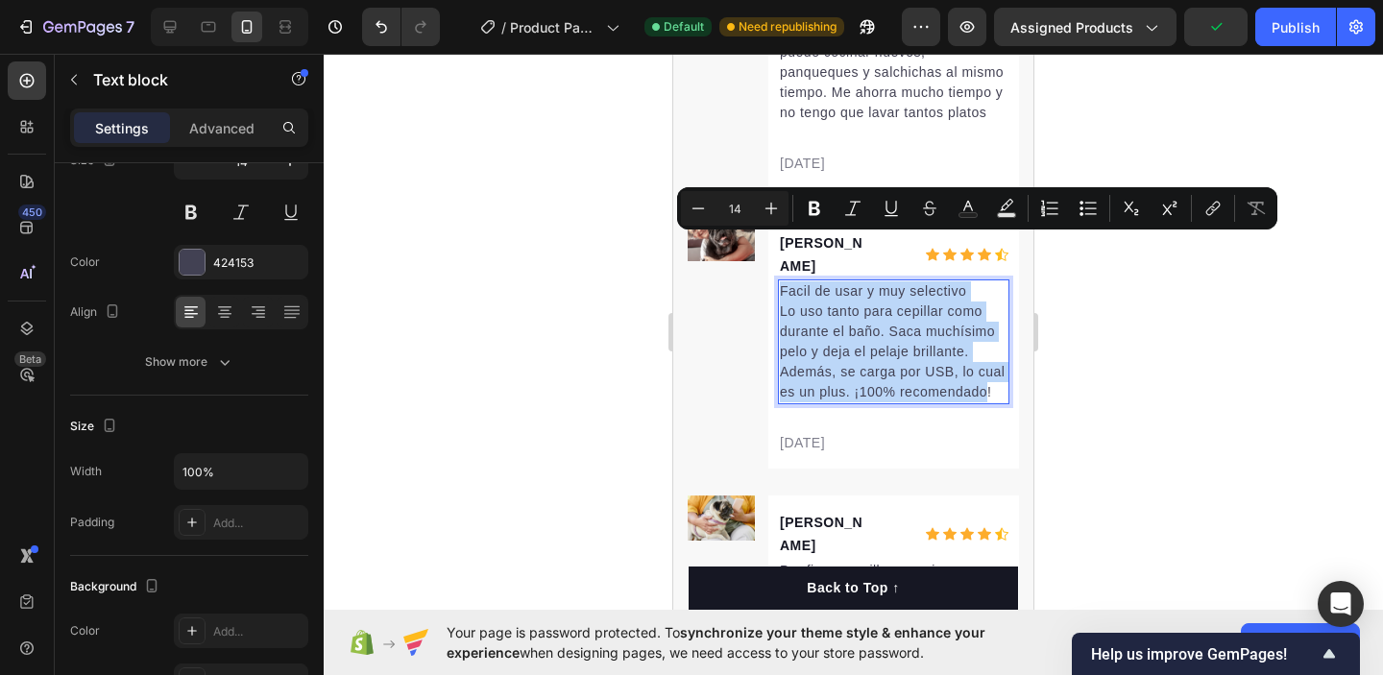
drag, startPoint x: 783, startPoint y: 241, endPoint x: 972, endPoint y: 341, distance: 214.0
click at [972, 341] on p "Facil de usar y muy selectivo Lo uso tanto para cepillar como durante el baño. …" at bounding box center [894, 341] width 228 height 121
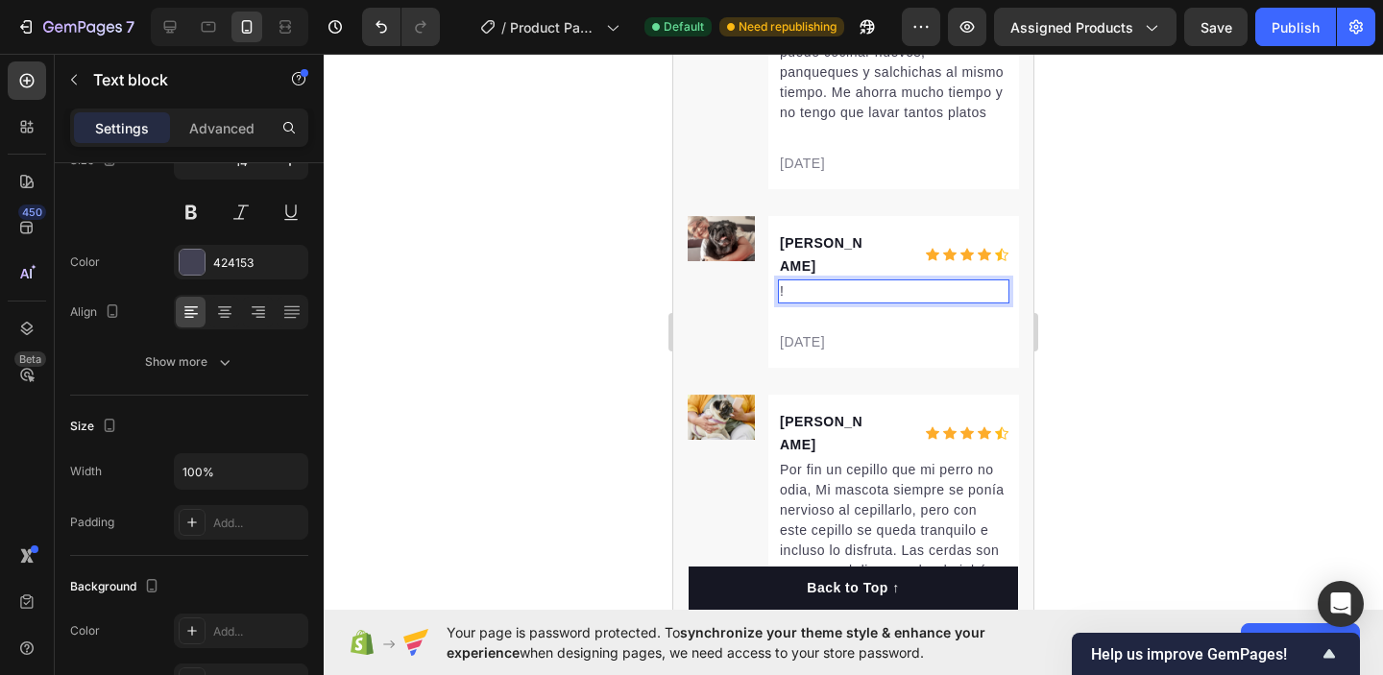
click at [799, 281] on p "!" at bounding box center [894, 291] width 228 height 20
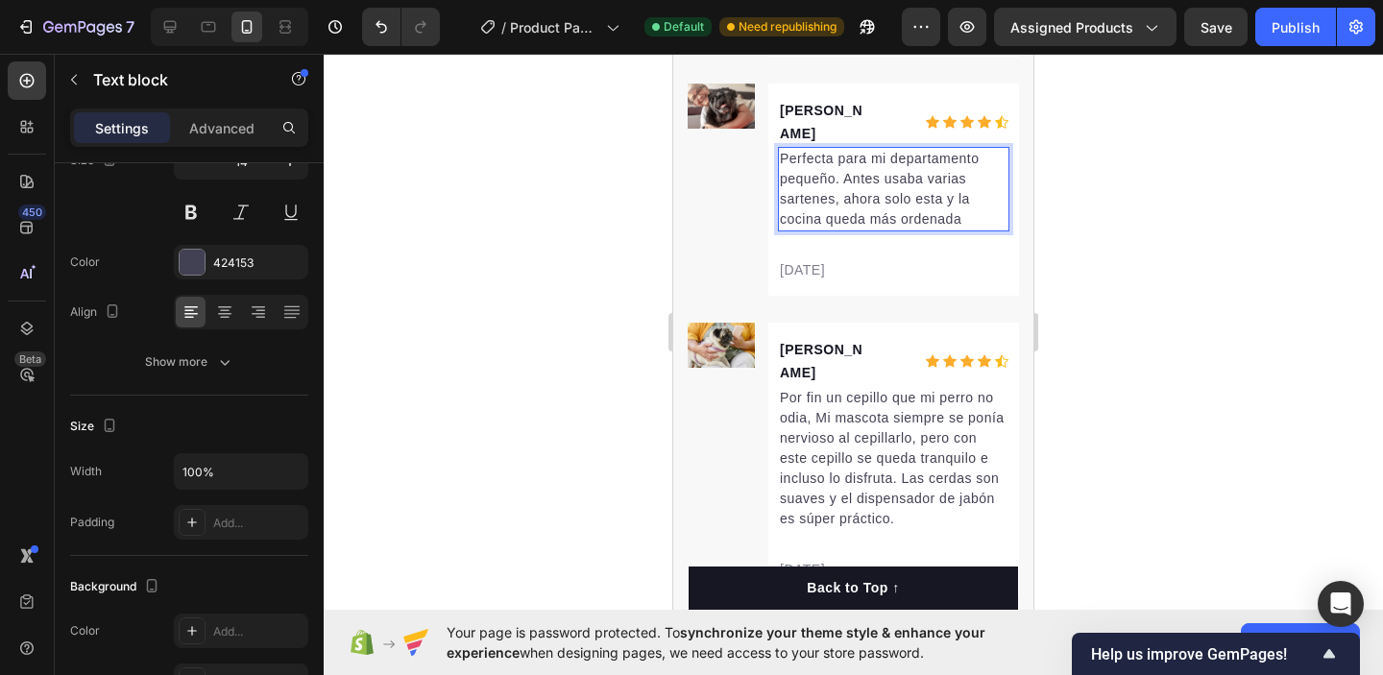
scroll to position [4596, 0]
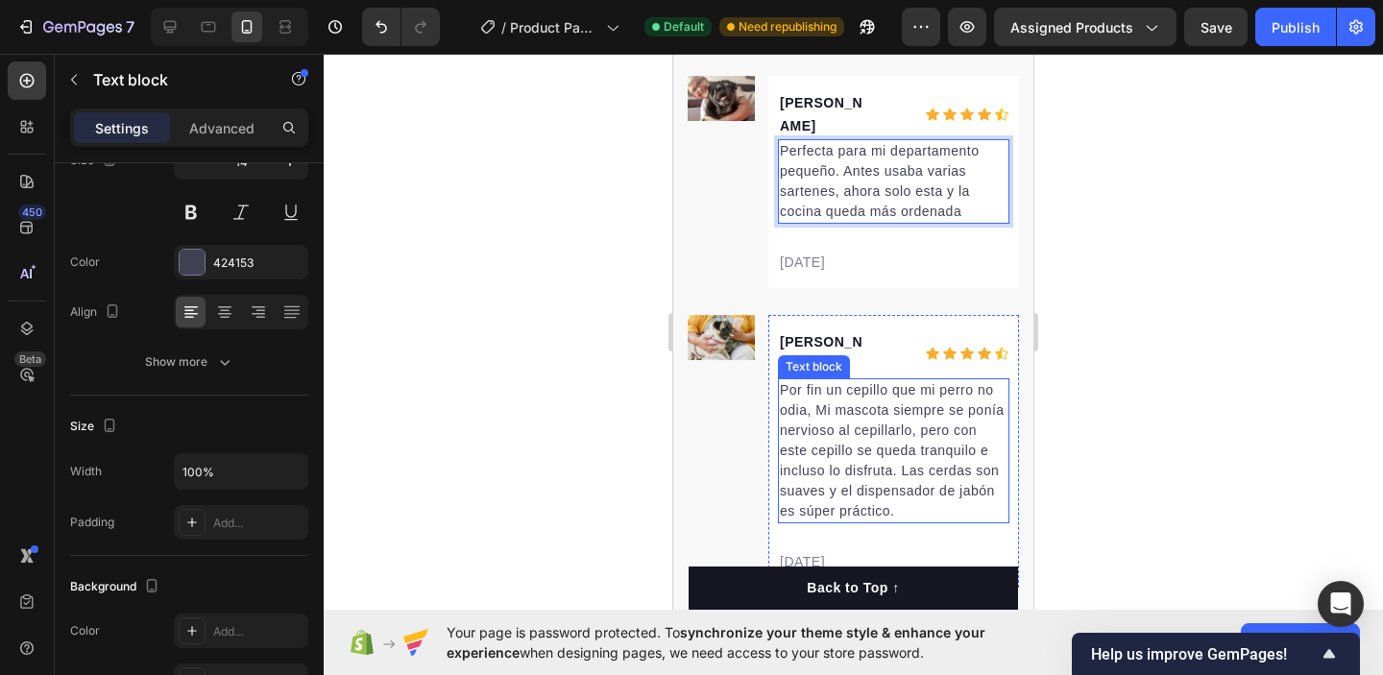
click at [786, 380] on p "Por fin un cepillo que mi perro no odia, Mi mascota siempre se ponía nervioso a…" at bounding box center [894, 450] width 228 height 141
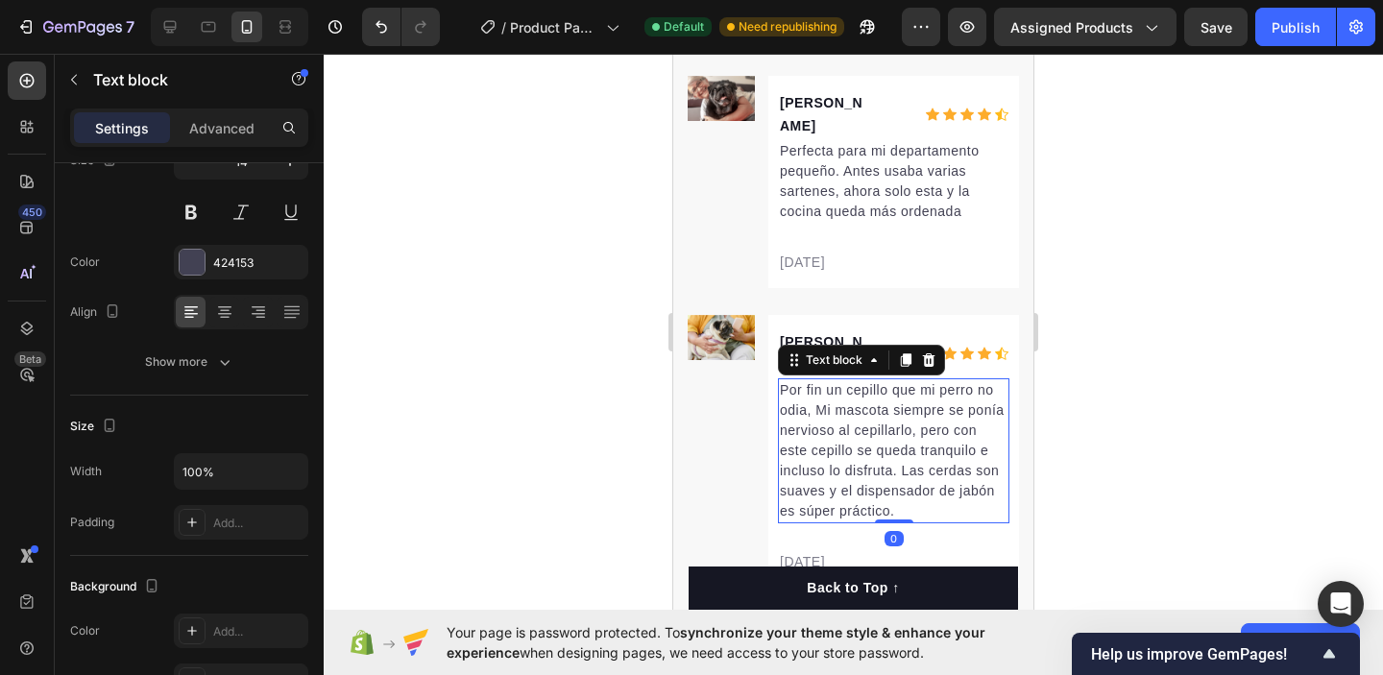
click at [782, 380] on p "Por fin un cepillo que mi perro no odia, Mi mascota siempre se ponía nervioso a…" at bounding box center [894, 450] width 228 height 141
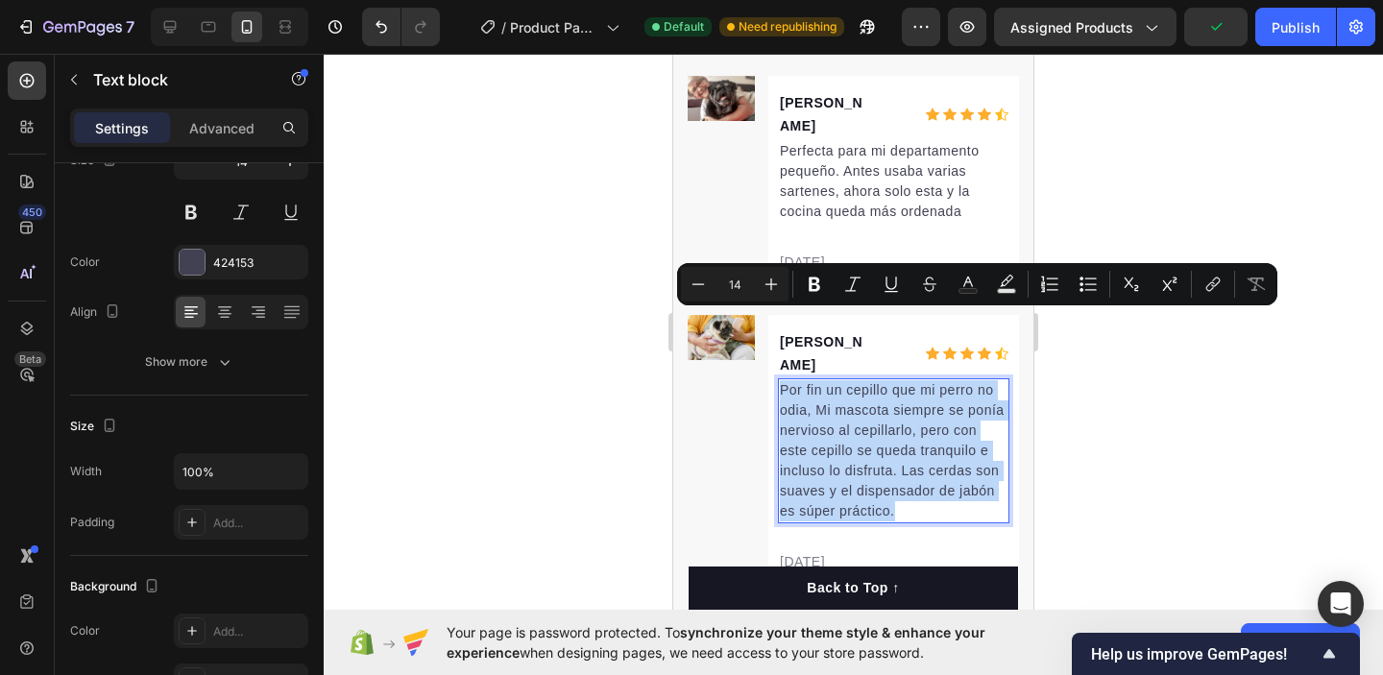
drag, startPoint x: 782, startPoint y: 317, endPoint x: 924, endPoint y: 438, distance: 186.7
click at [924, 438] on p "Por fin un cepillo que mi perro no odia, Mi mascota siempre se ponía nervioso a…" at bounding box center [894, 450] width 228 height 141
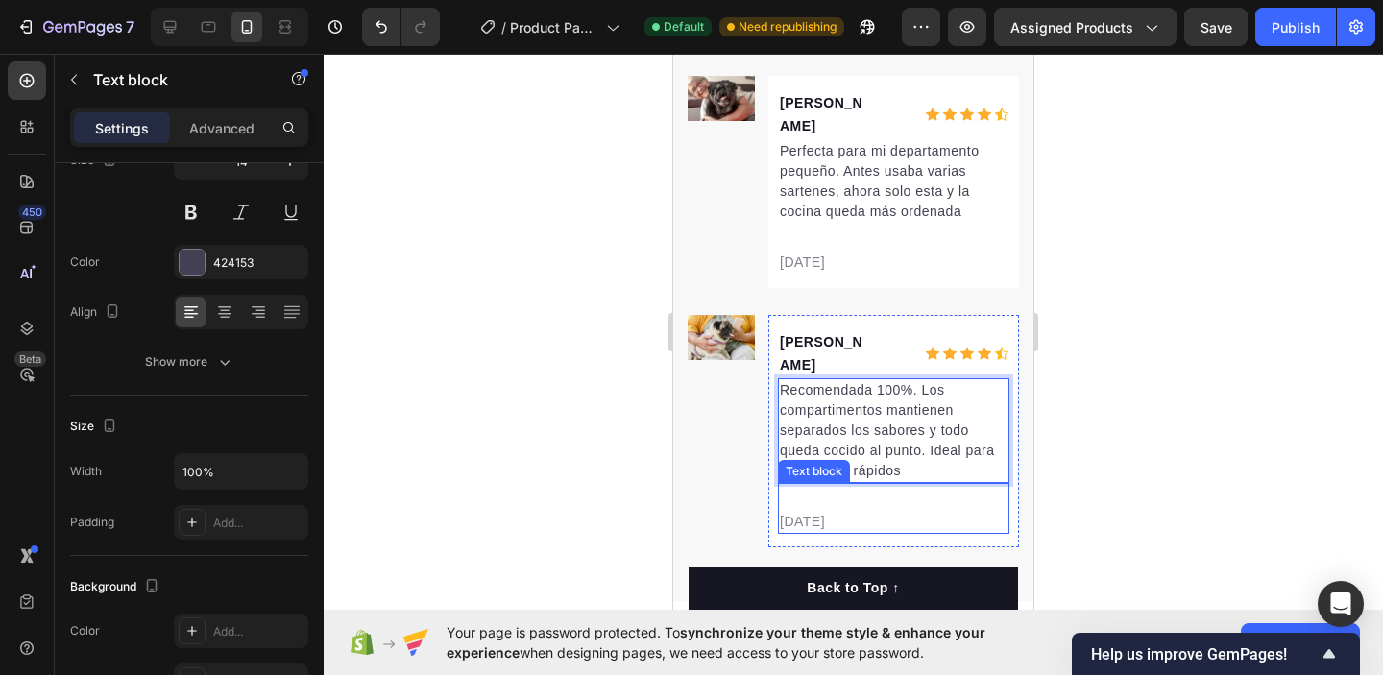
click at [816, 512] on p "[DATE]" at bounding box center [894, 522] width 228 height 20
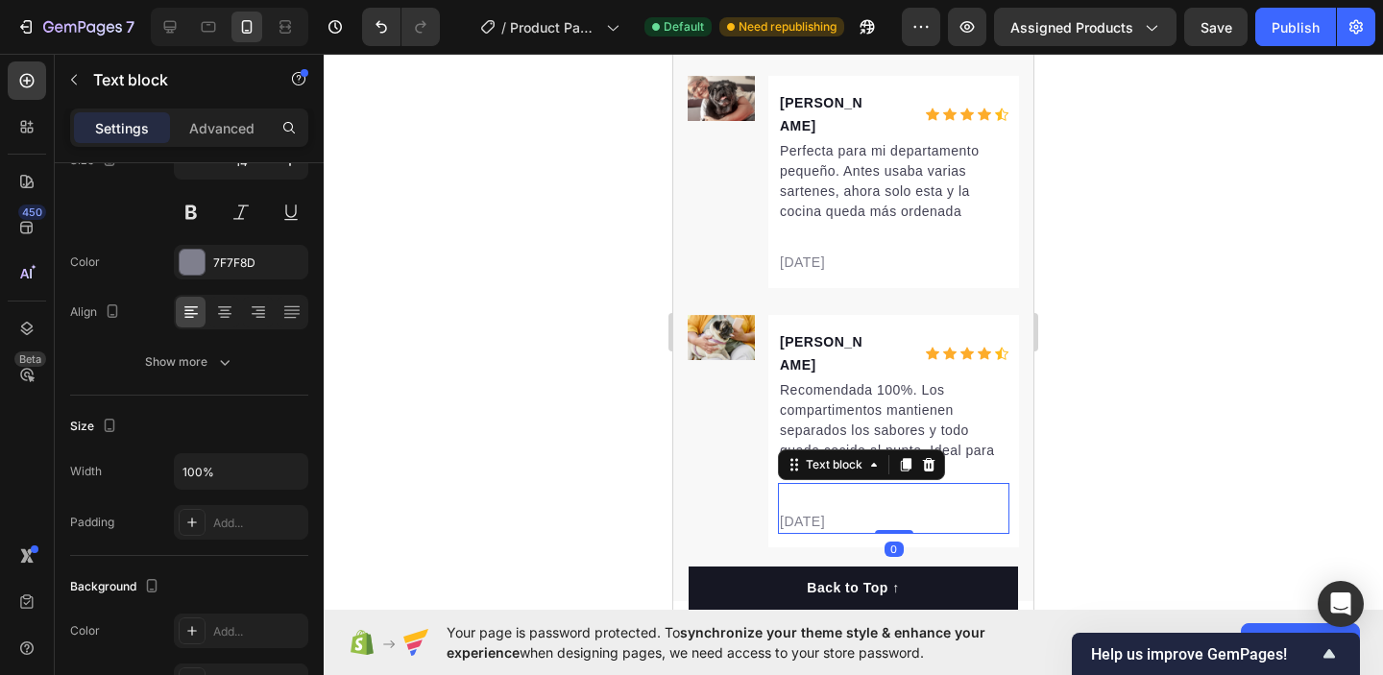
click at [811, 512] on p "[DATE]" at bounding box center [894, 522] width 228 height 20
click at [815, 512] on p "[DATE]" at bounding box center [894, 522] width 228 height 20
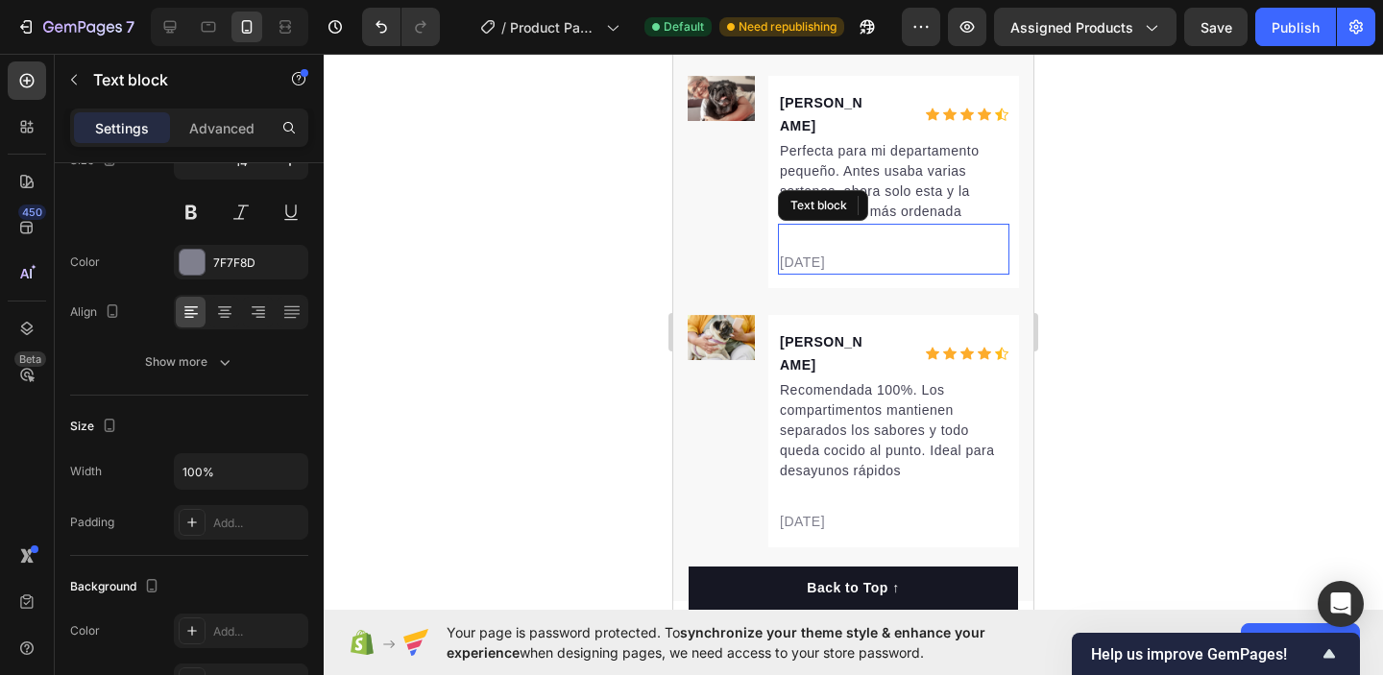
click at [812, 253] on p "[DATE]" at bounding box center [894, 263] width 228 height 20
click at [811, 253] on p "[DATE]" at bounding box center [894, 263] width 228 height 20
click at [812, 253] on p "[DATE]" at bounding box center [894, 263] width 228 height 20
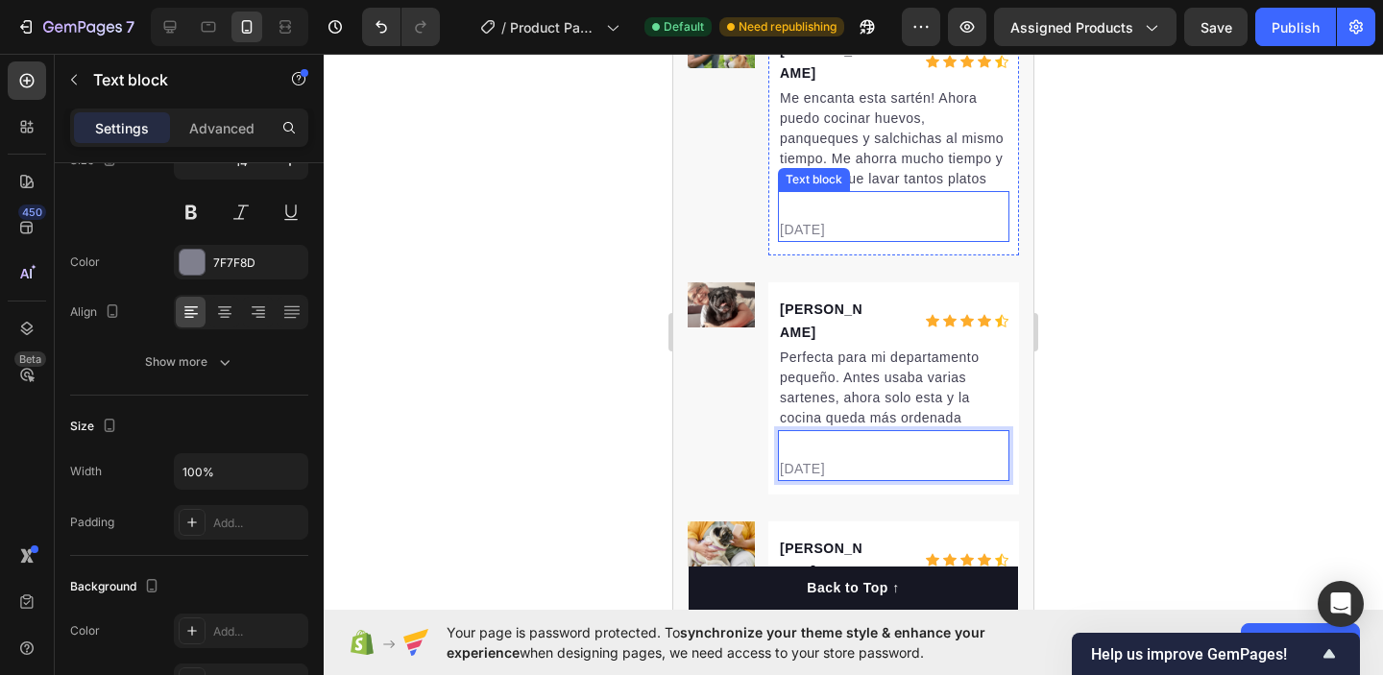
scroll to position [4373, 0]
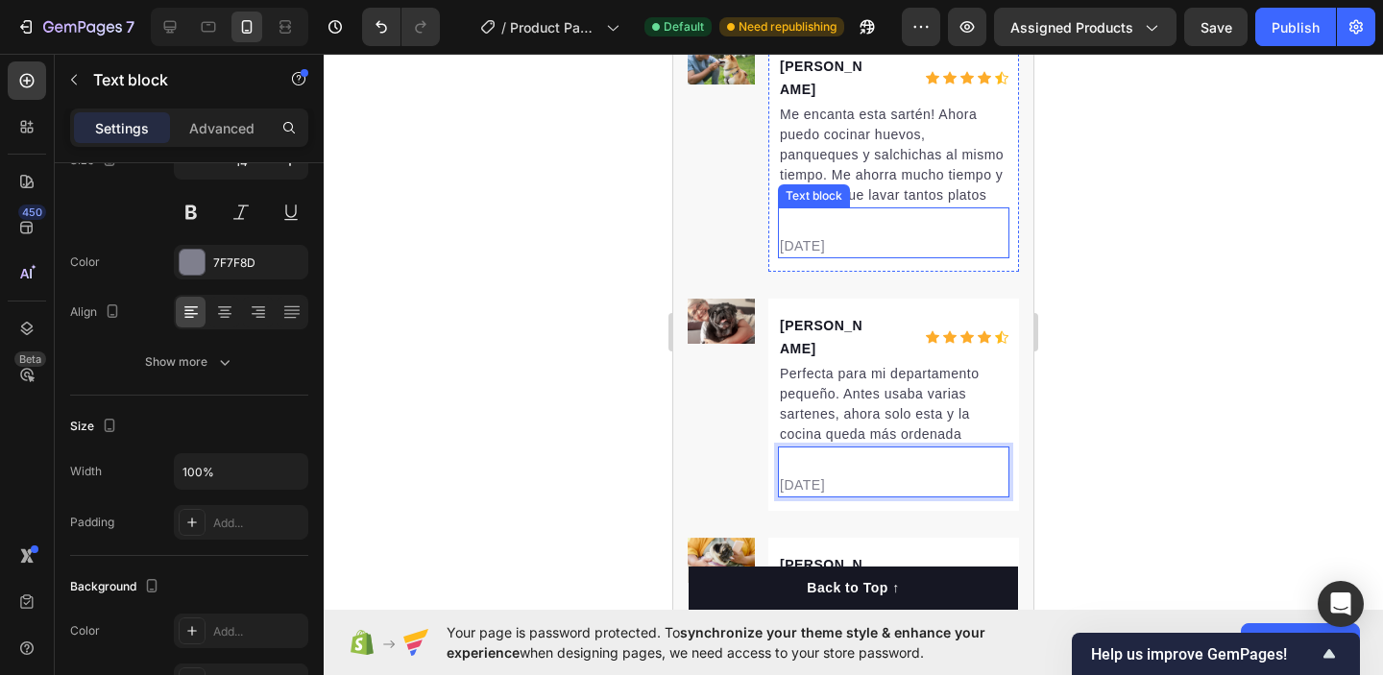
click at [816, 236] on p "[DATE]" at bounding box center [894, 246] width 228 height 20
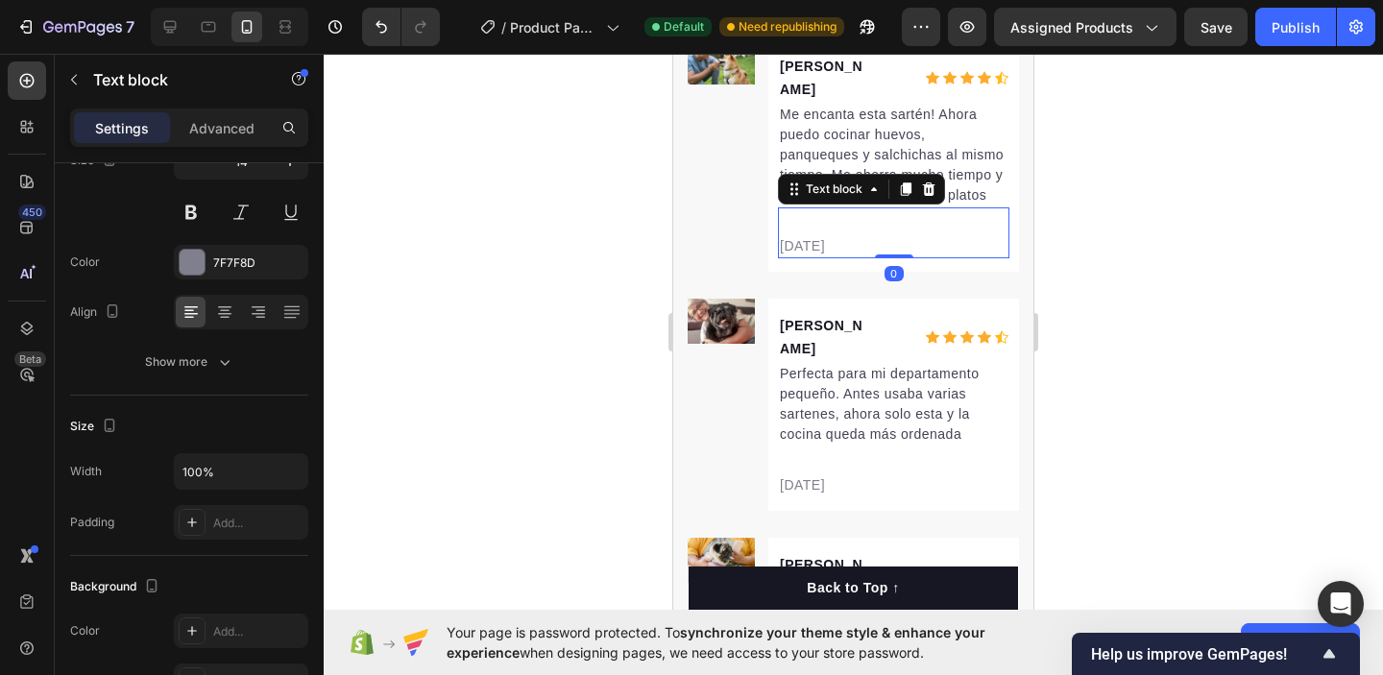
click at [816, 236] on p "[DATE]" at bounding box center [894, 246] width 228 height 20
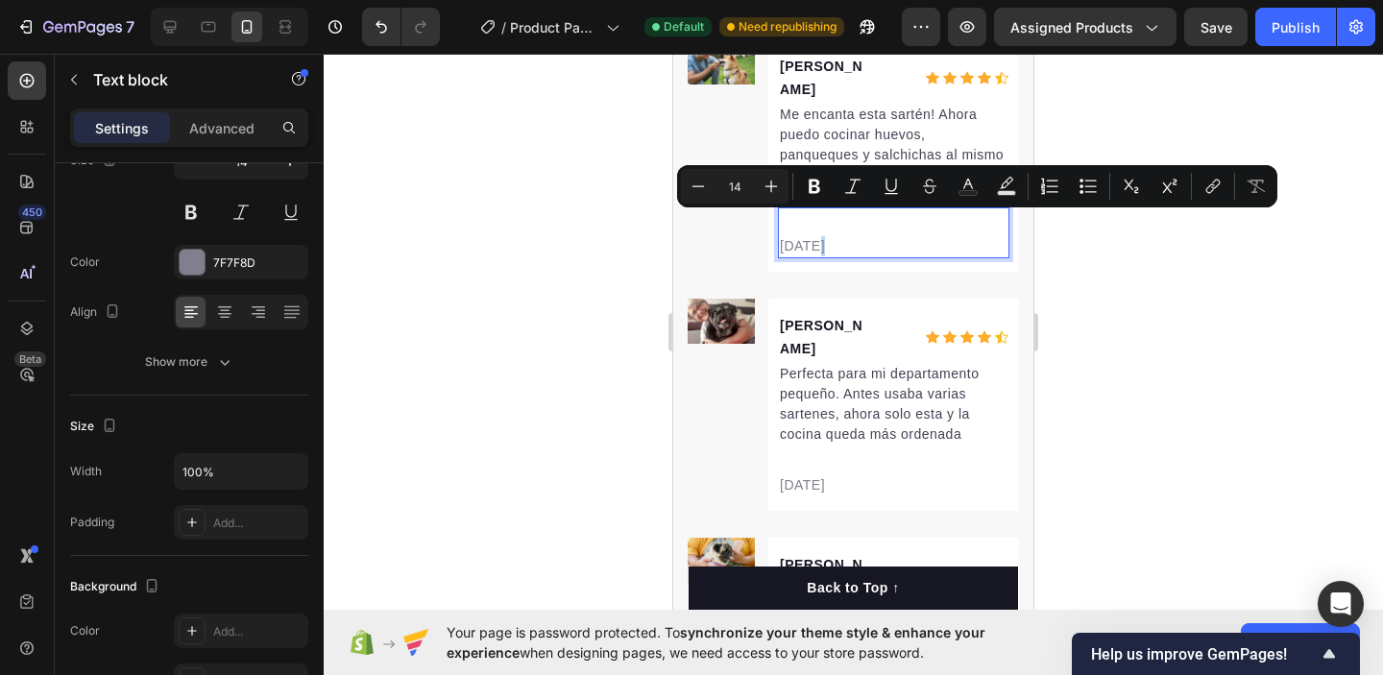
click at [816, 236] on p "[DATE]" at bounding box center [894, 246] width 228 height 20
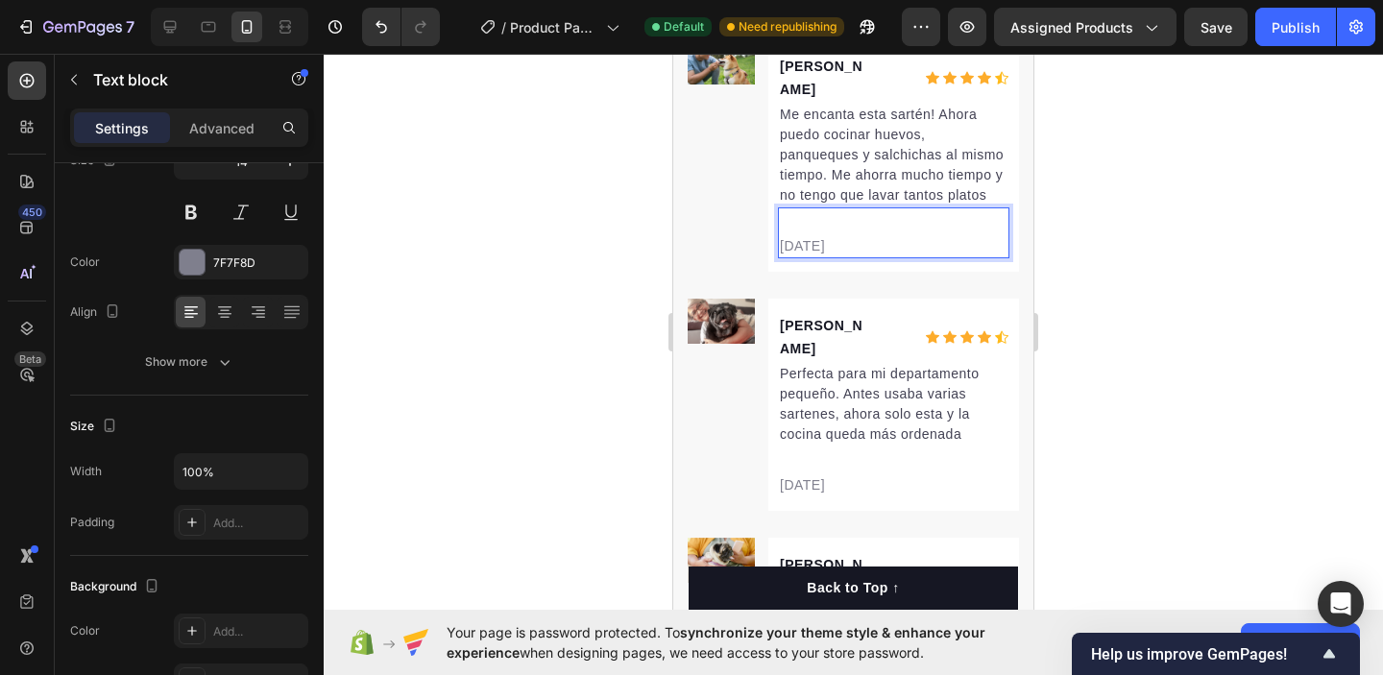
click at [1100, 229] on div at bounding box center [854, 365] width 1060 height 622
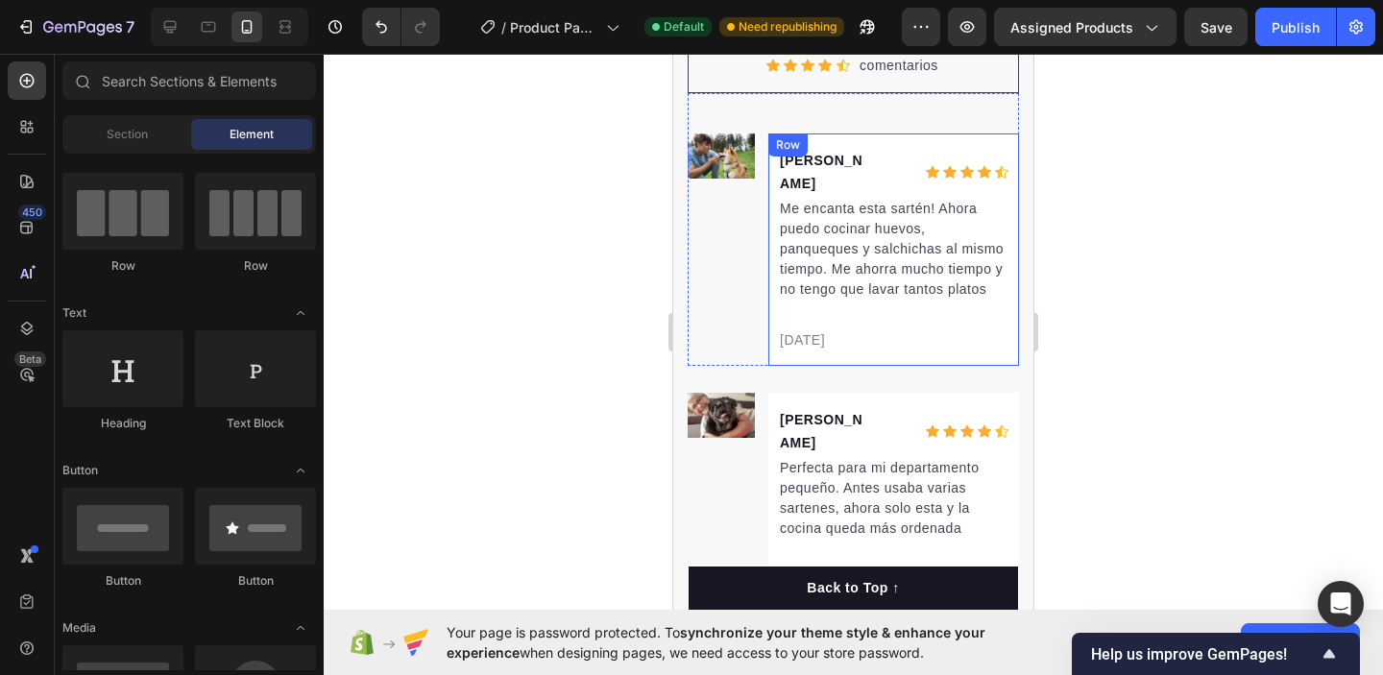
scroll to position [4273, 0]
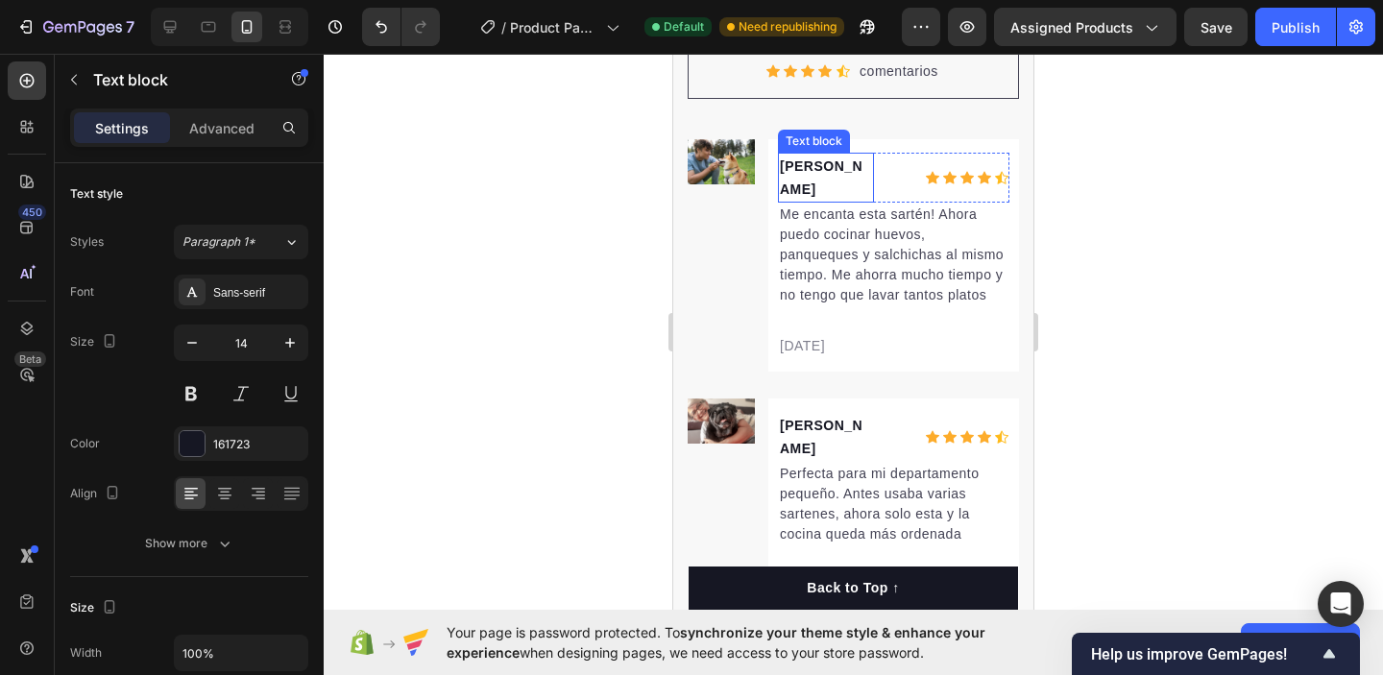
click at [853, 163] on p "[PERSON_NAME]" at bounding box center [826, 178] width 92 height 46
click at [854, 169] on p "[PERSON_NAME]" at bounding box center [826, 178] width 92 height 46
click at [847, 414] on p "[PERSON_NAME]" at bounding box center [826, 437] width 92 height 46
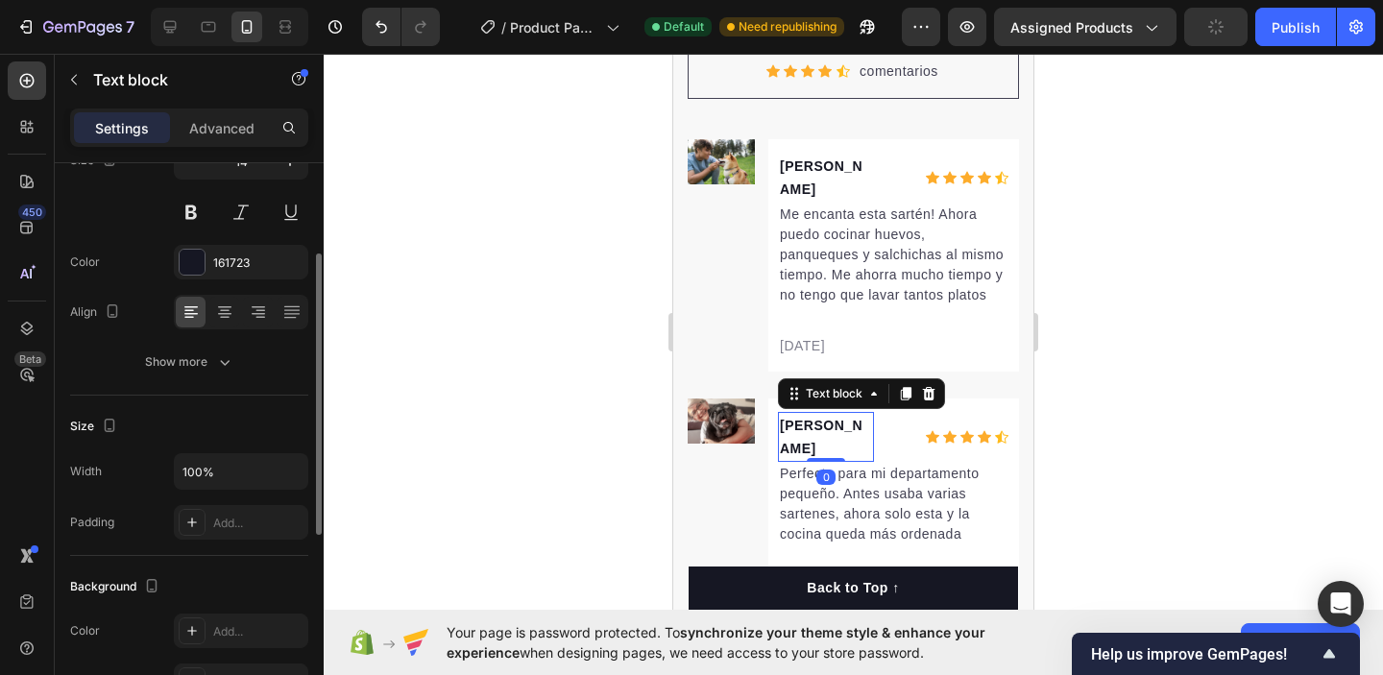
click at [862, 414] on p "[PERSON_NAME]" at bounding box center [826, 437] width 92 height 46
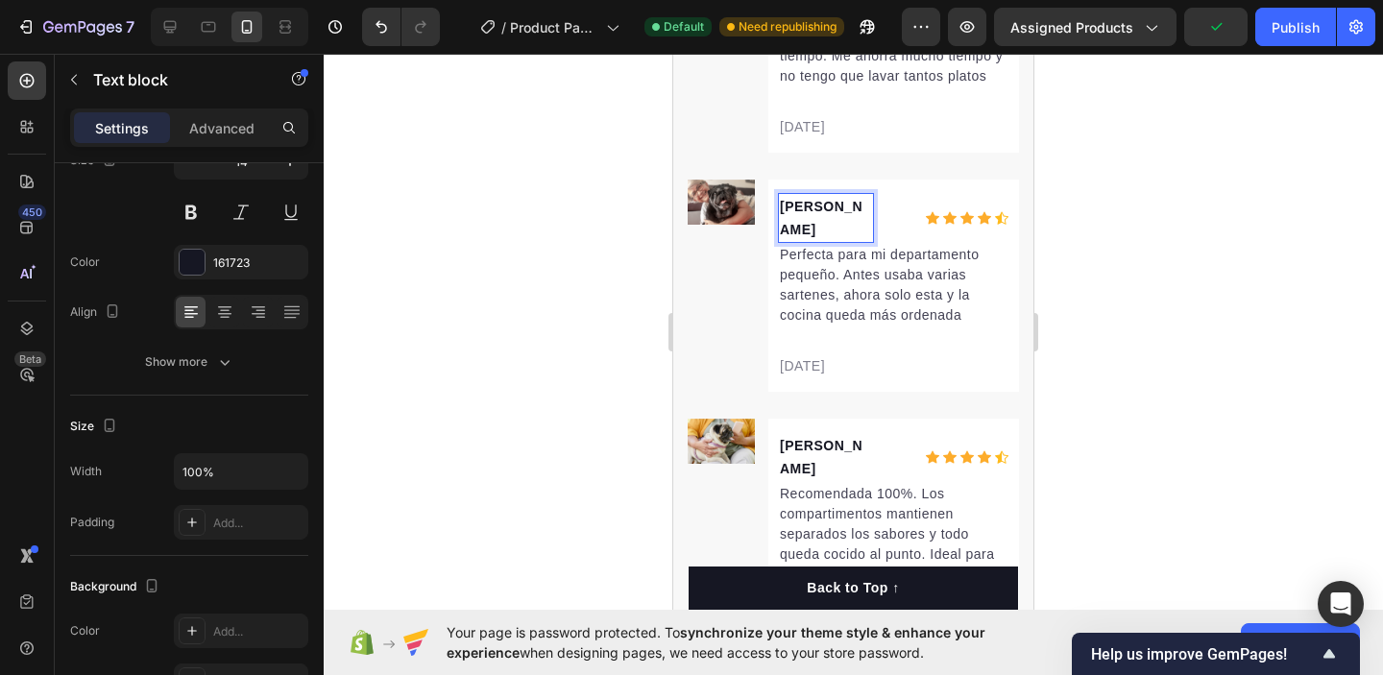
scroll to position [4511, 0]
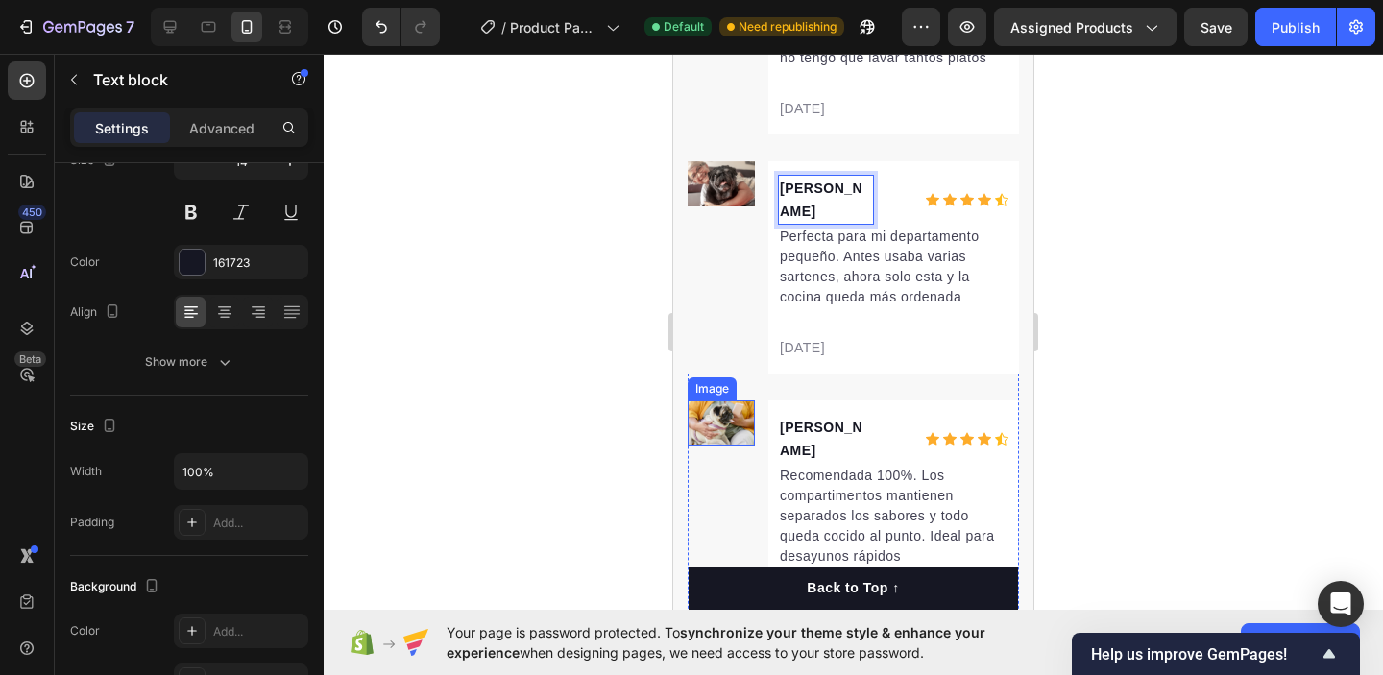
click at [732, 401] on img at bounding box center [721, 423] width 67 height 45
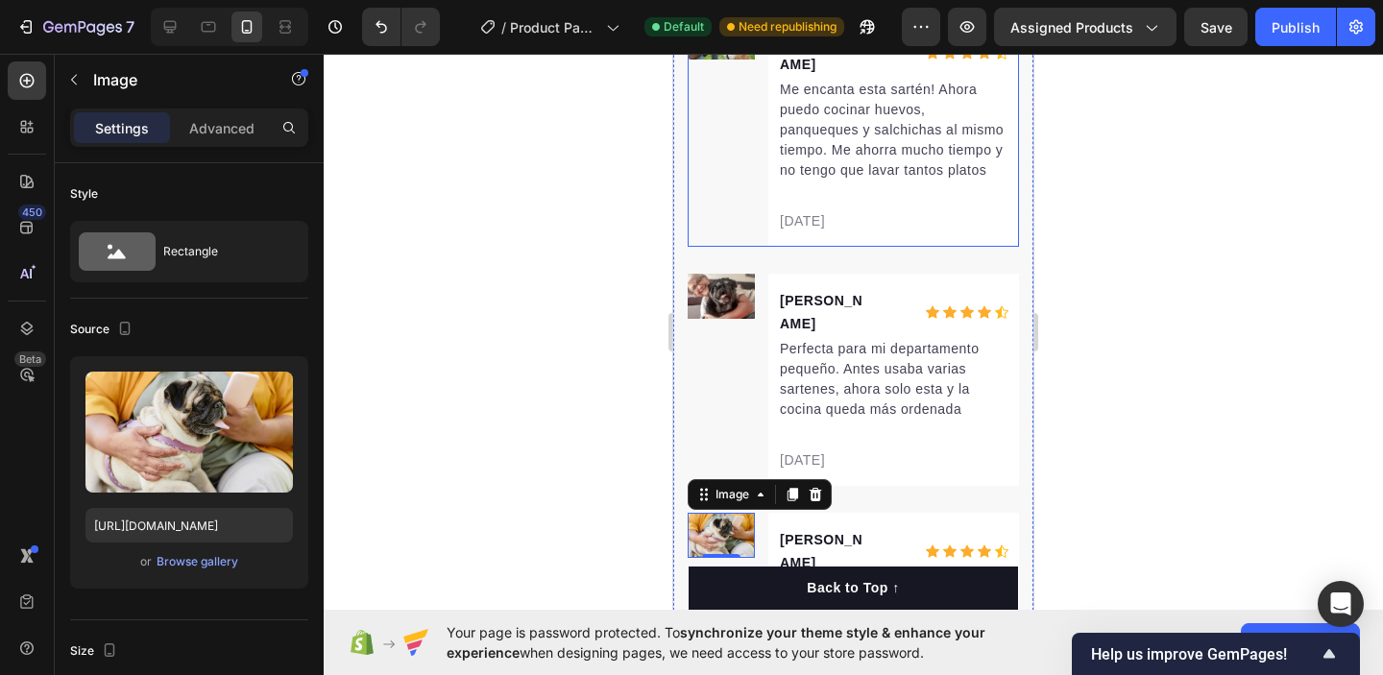
scroll to position [4421, 0]
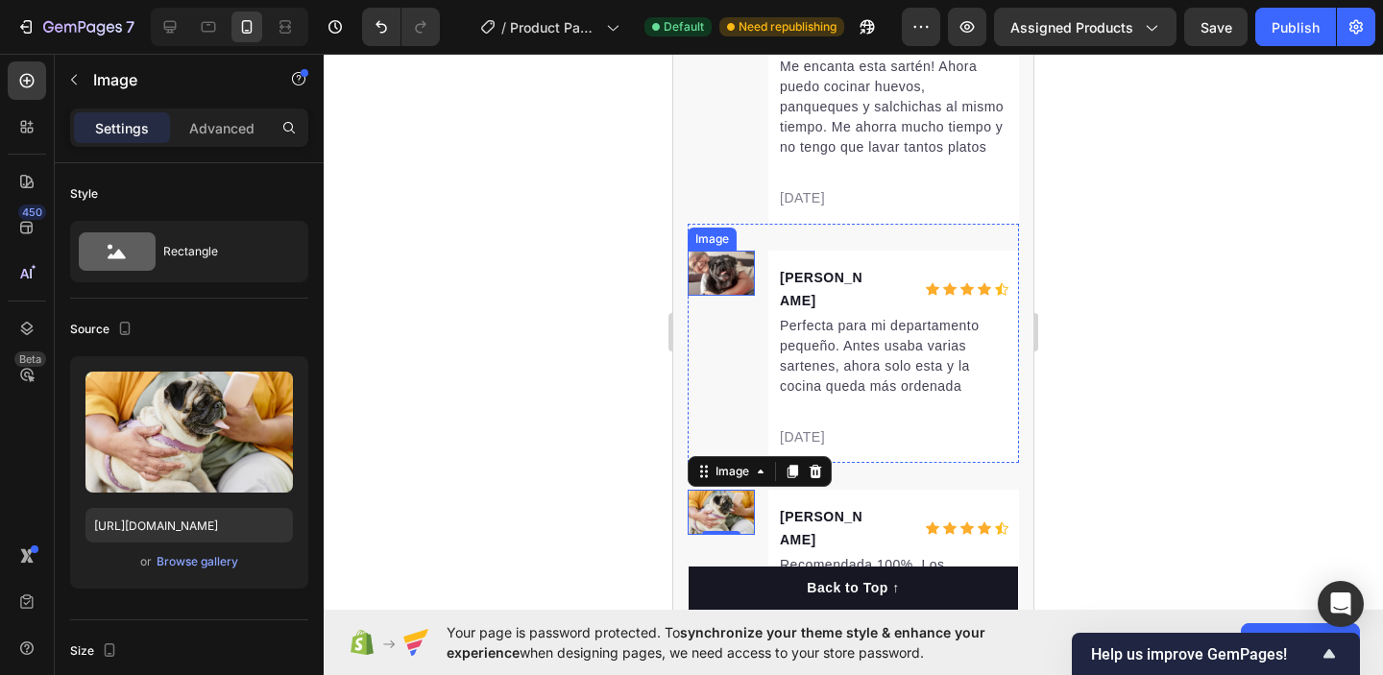
click at [722, 257] on img at bounding box center [721, 273] width 67 height 45
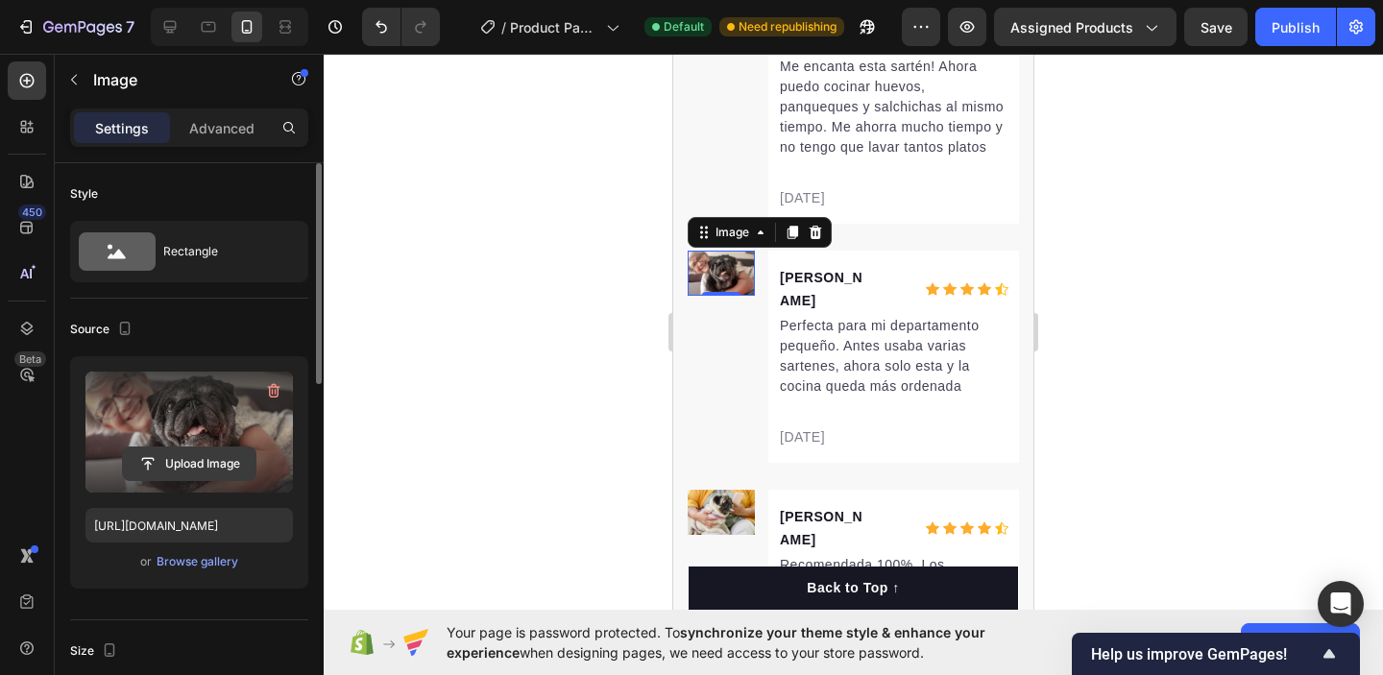
click at [207, 456] on input "file" at bounding box center [189, 464] width 133 height 33
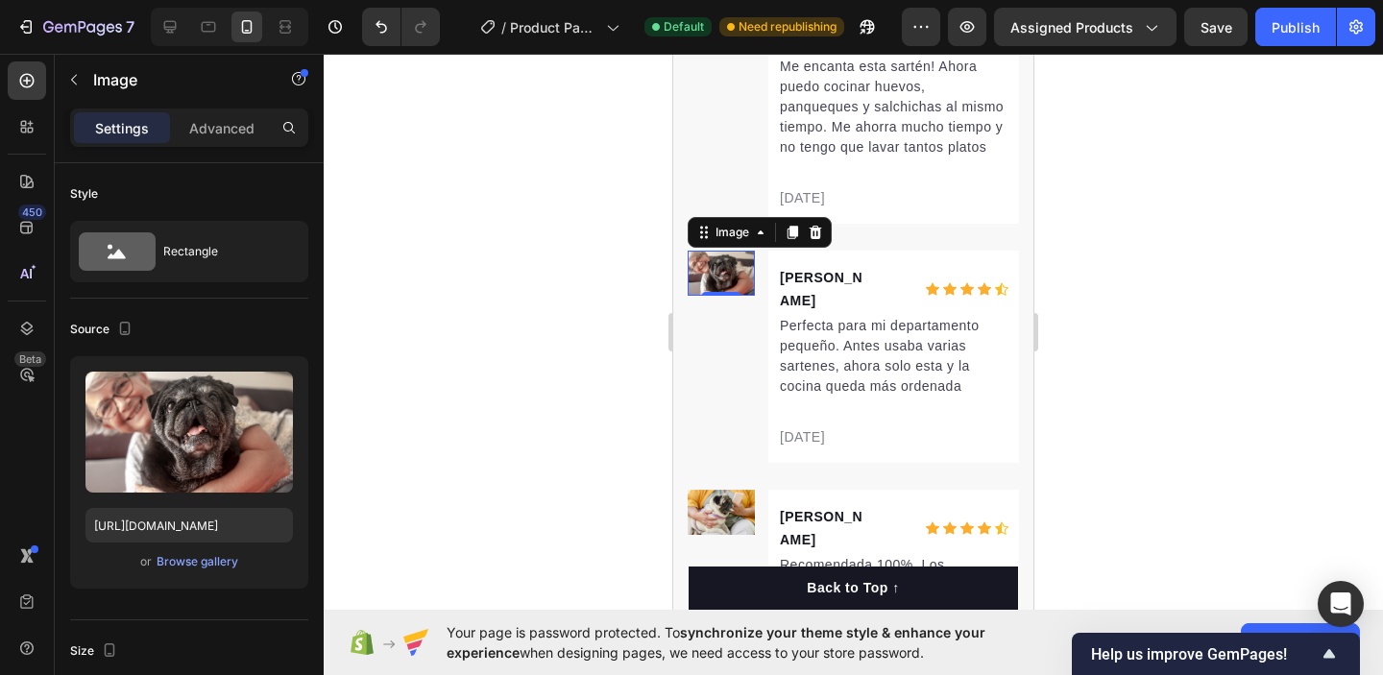
type input "C:\fakepath\DSC02185.jpg"
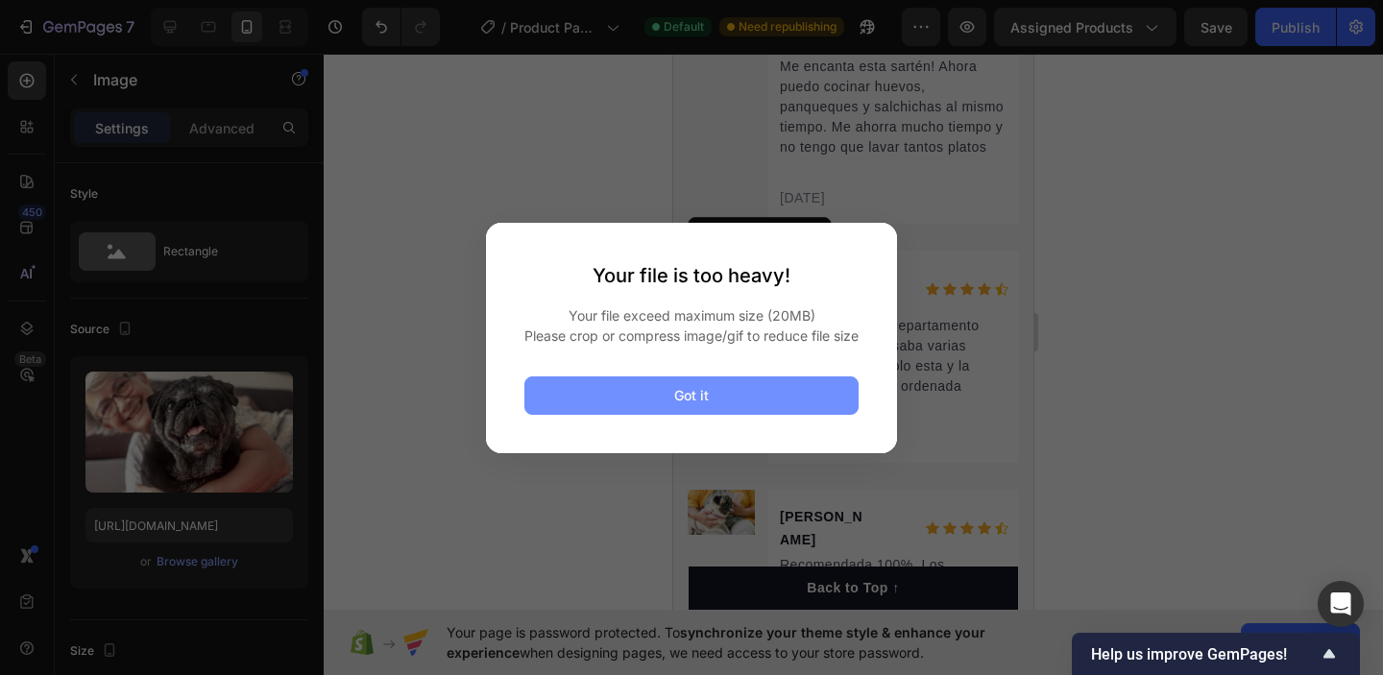
click at [753, 396] on button "Got it" at bounding box center [692, 396] width 334 height 38
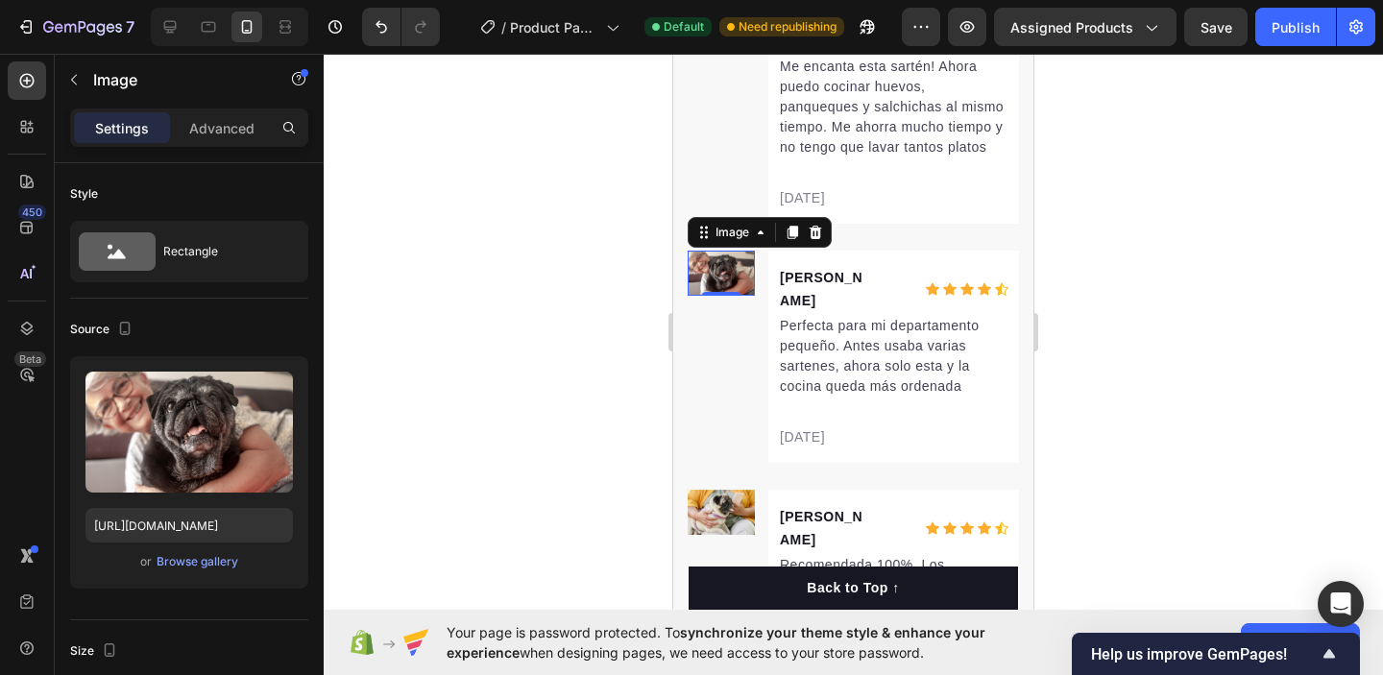
click at [710, 260] on img at bounding box center [721, 273] width 67 height 45
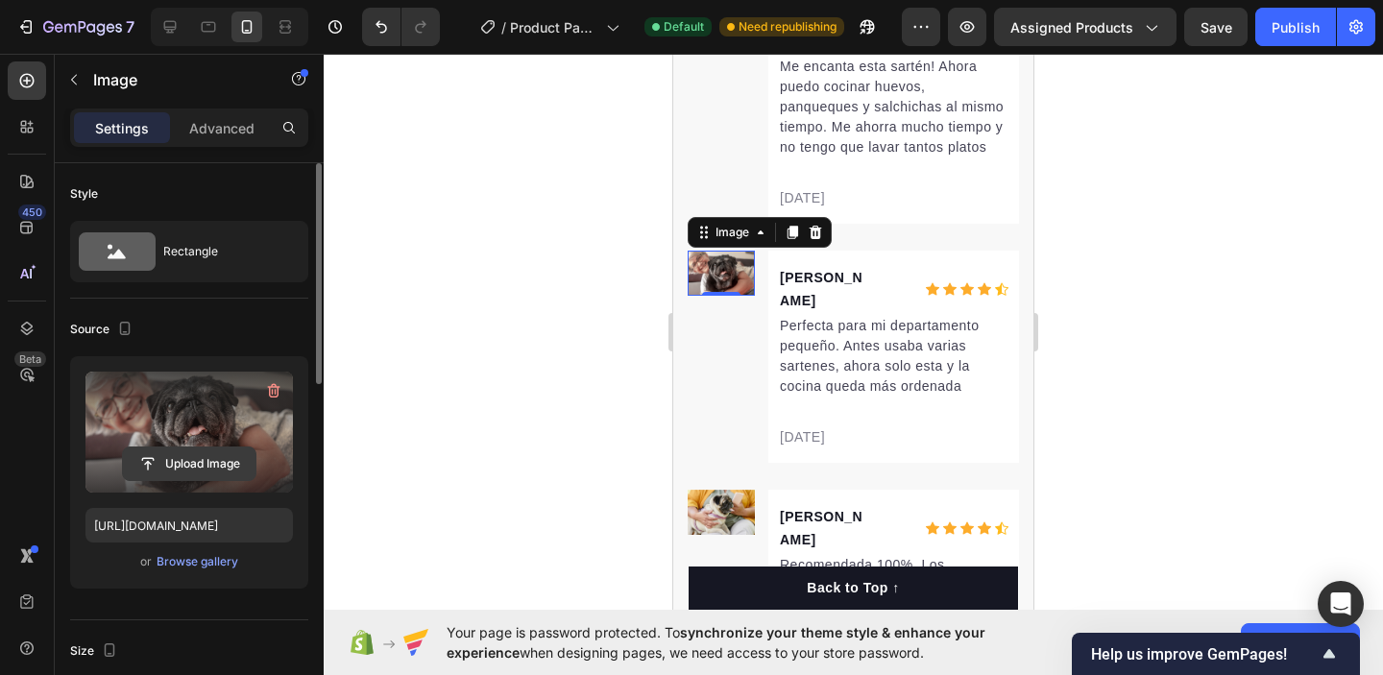
click at [211, 464] on input "file" at bounding box center [189, 464] width 133 height 33
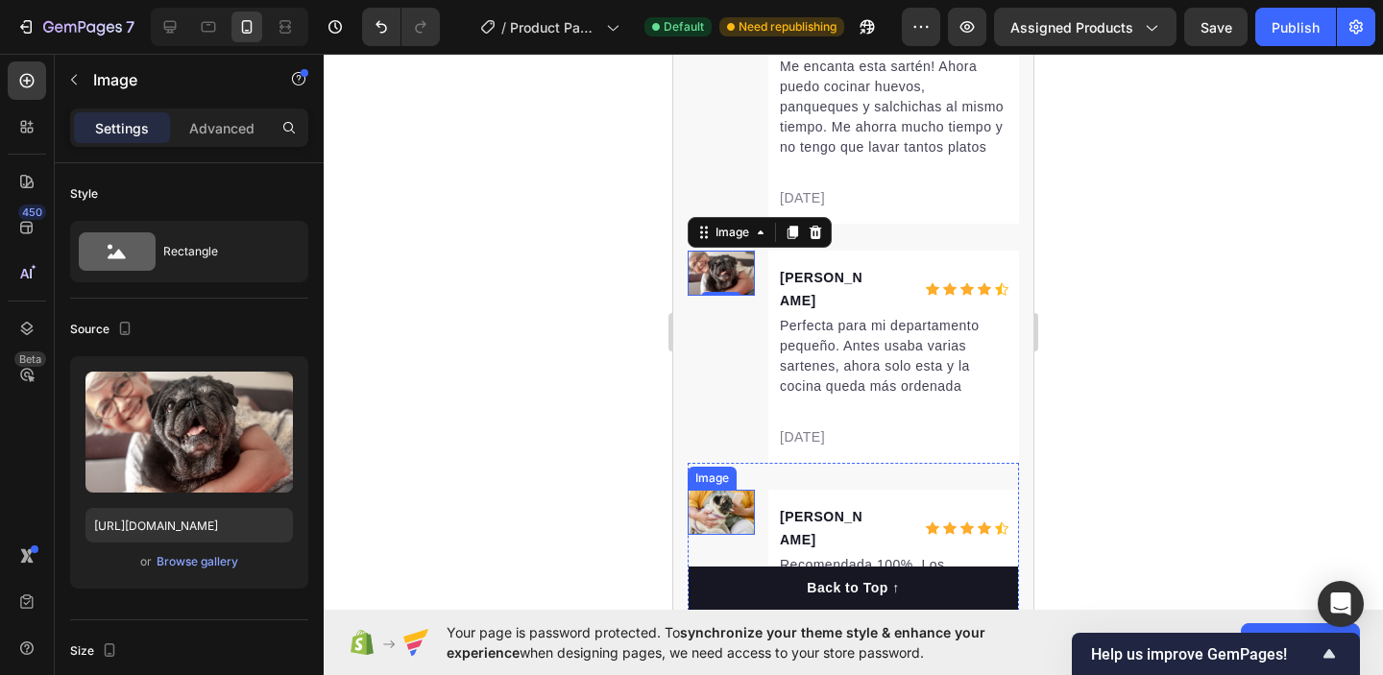
click at [710, 490] on img at bounding box center [721, 512] width 67 height 45
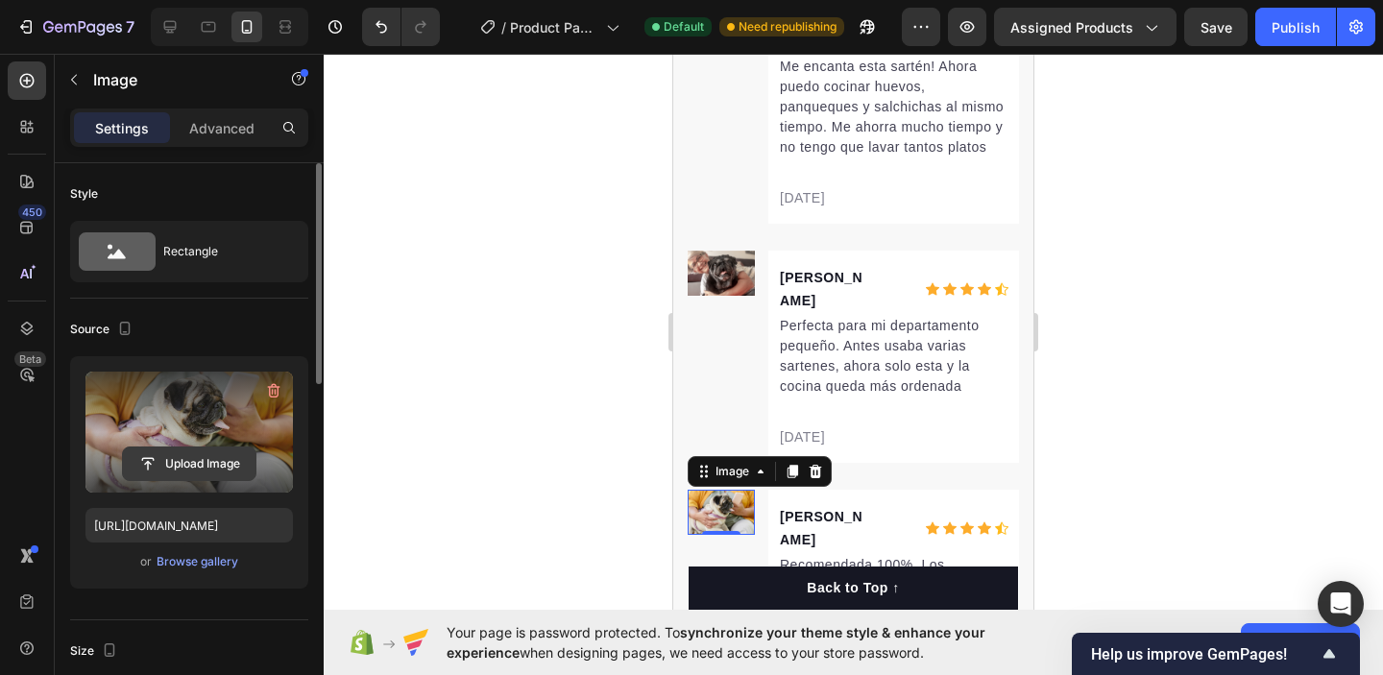
click at [228, 477] on input "file" at bounding box center [189, 464] width 133 height 33
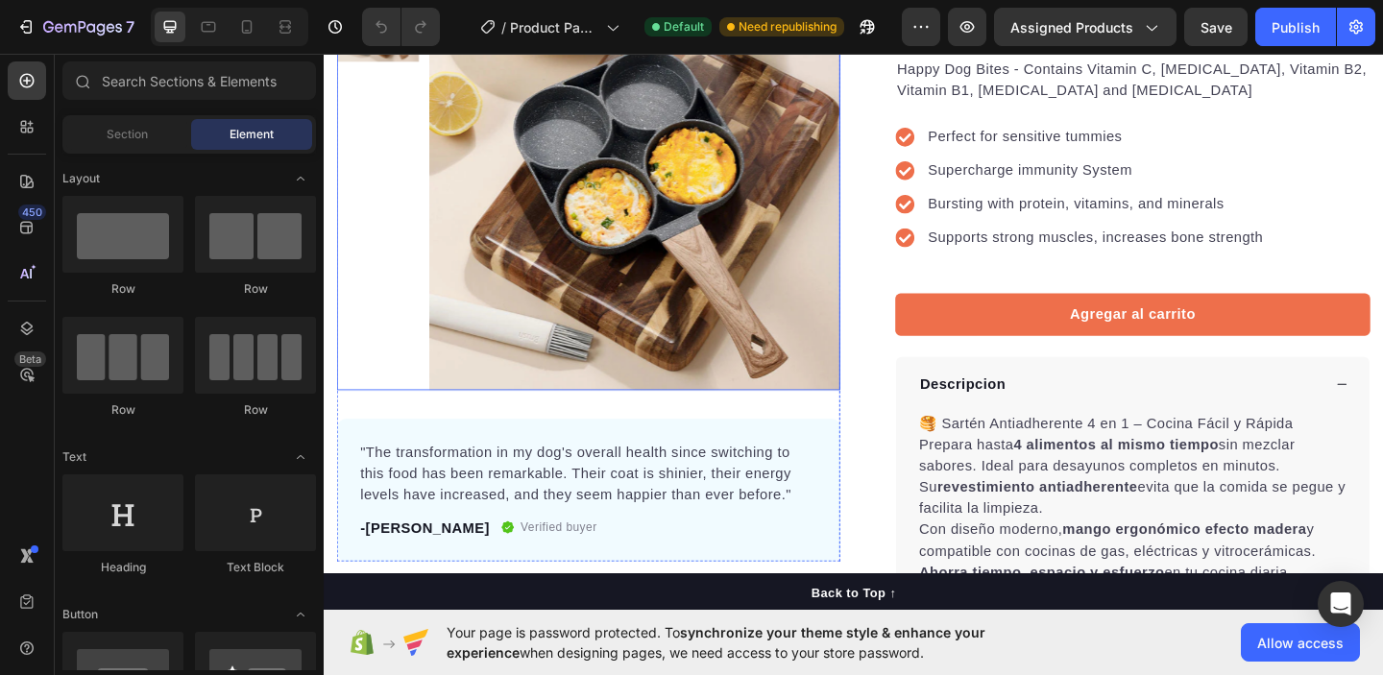
scroll to position [228, 0]
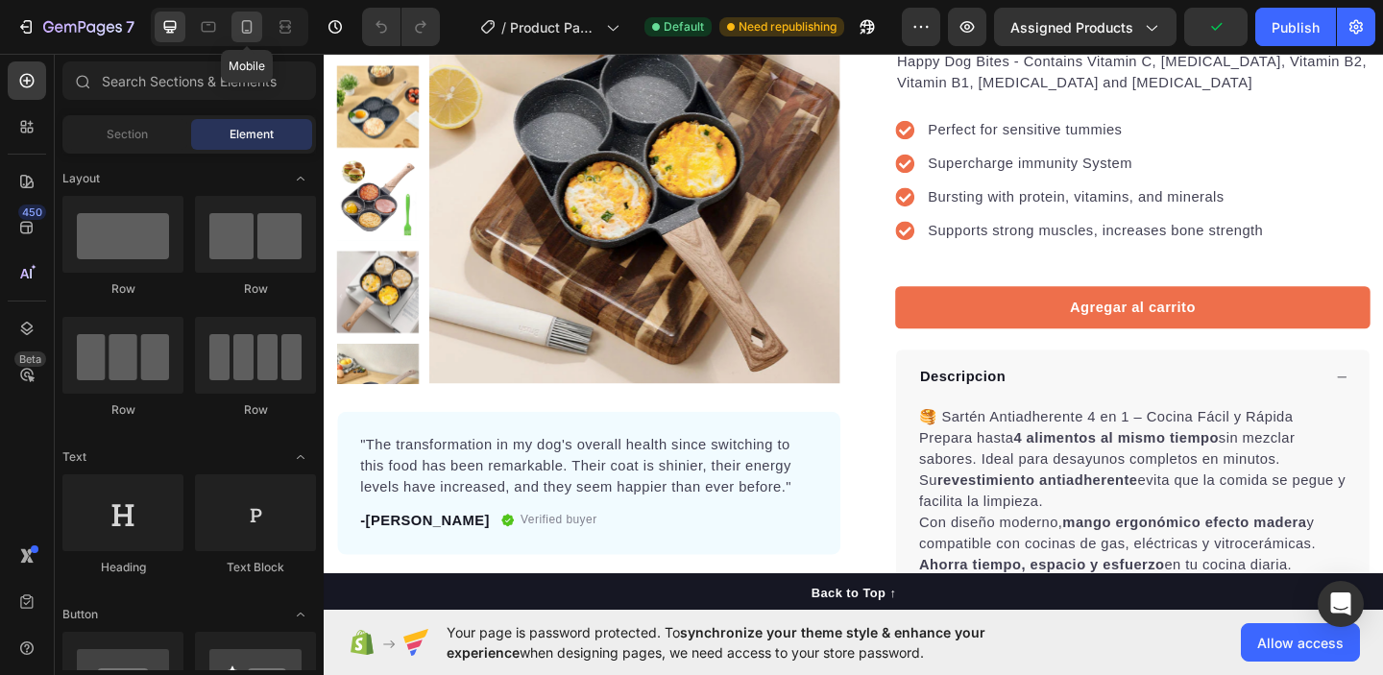
click at [247, 34] on icon at bounding box center [246, 26] width 19 height 19
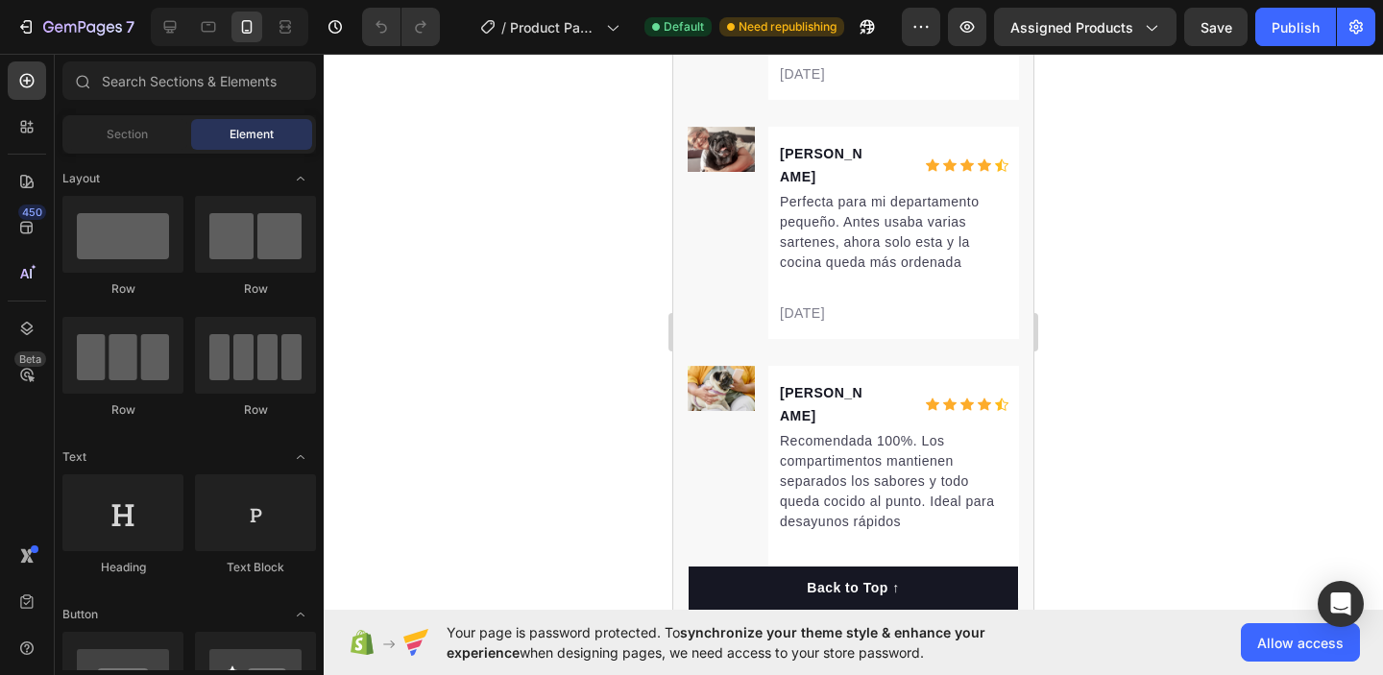
scroll to position [4583, 0]
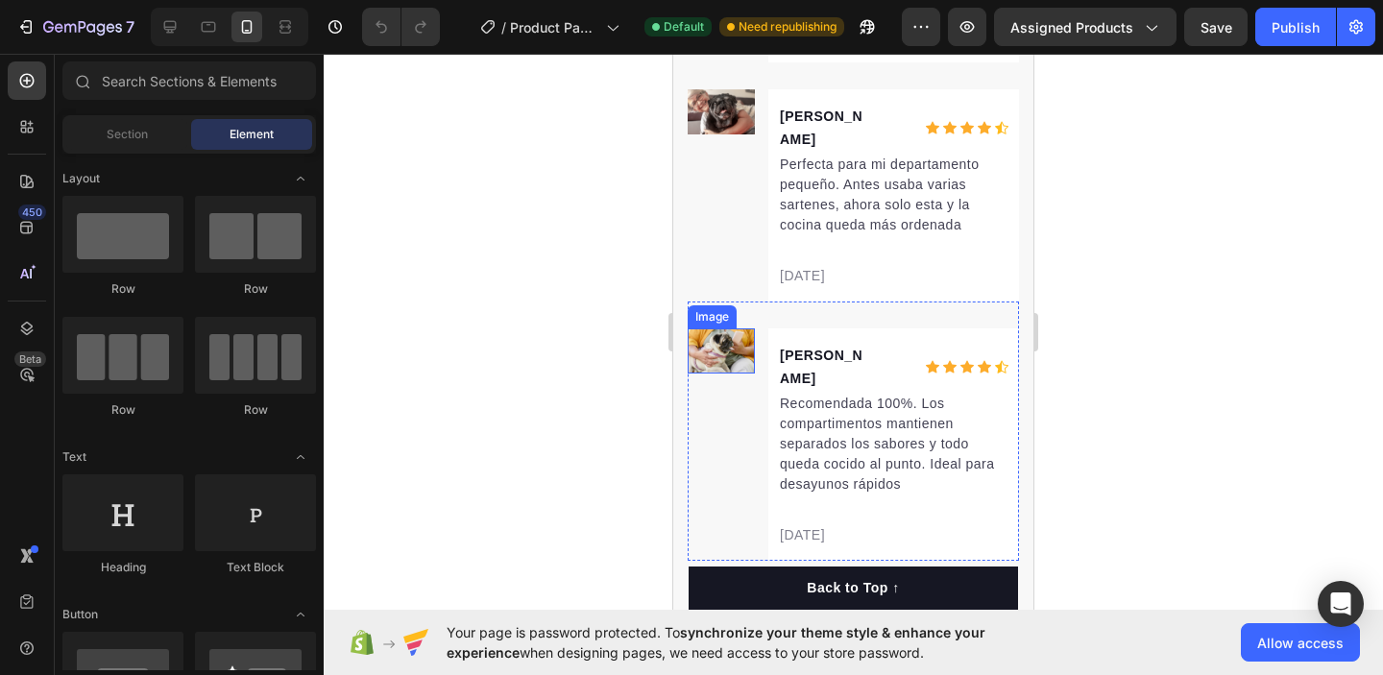
click at [723, 329] on img at bounding box center [721, 351] width 67 height 45
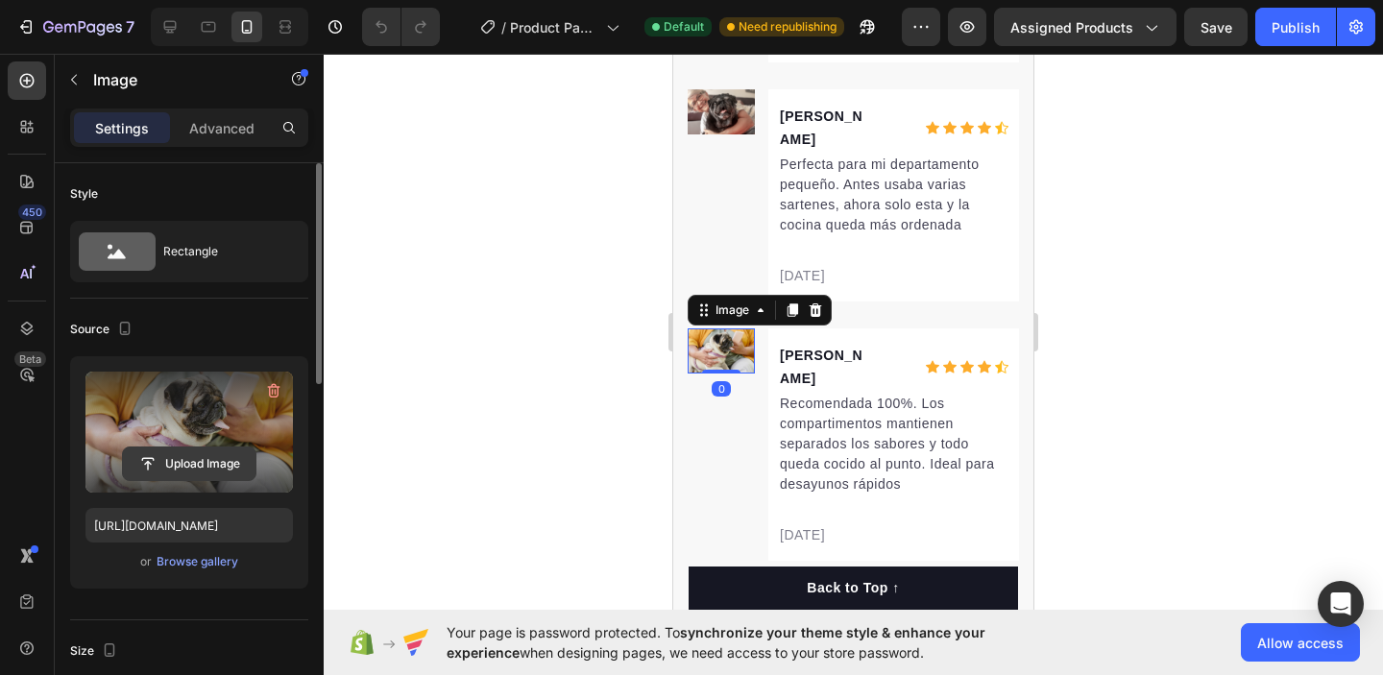
click at [178, 456] on input "file" at bounding box center [189, 464] width 133 height 33
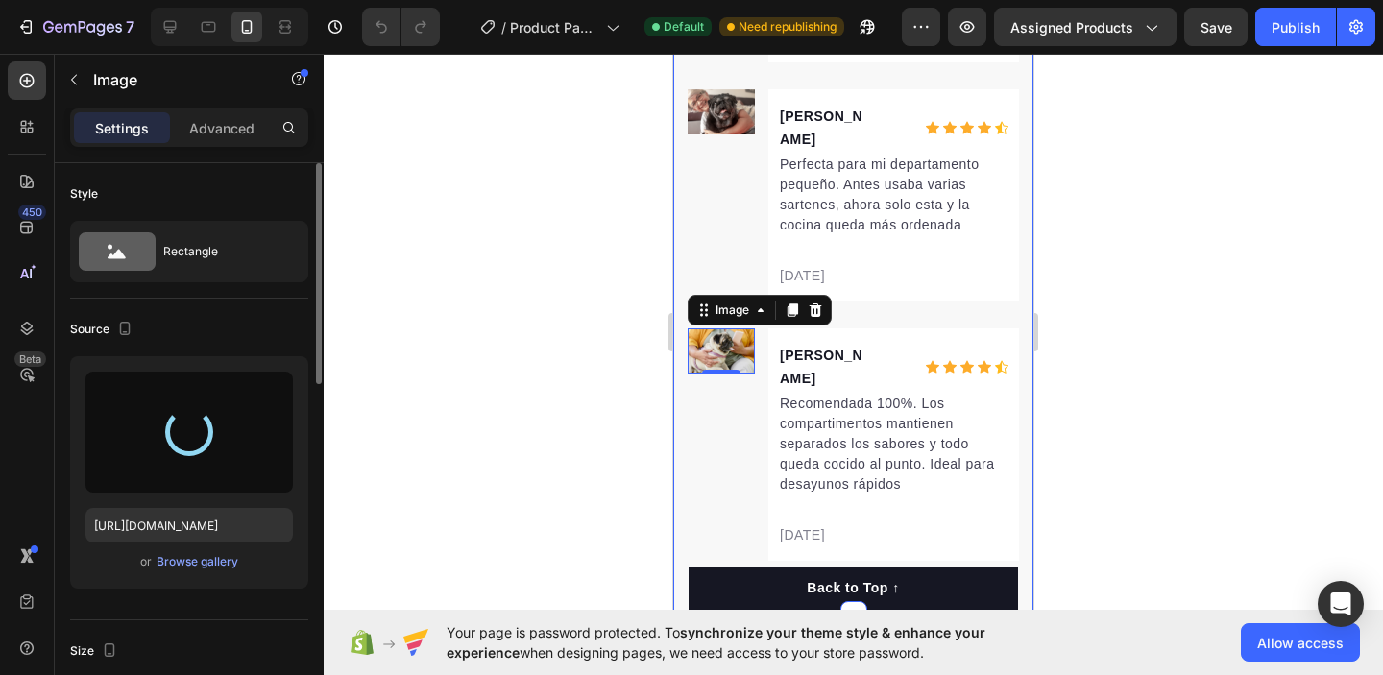
type input "https://cdn.shopify.com/s/files/1/0955/1901/5197/files/gempages_583850696806236…"
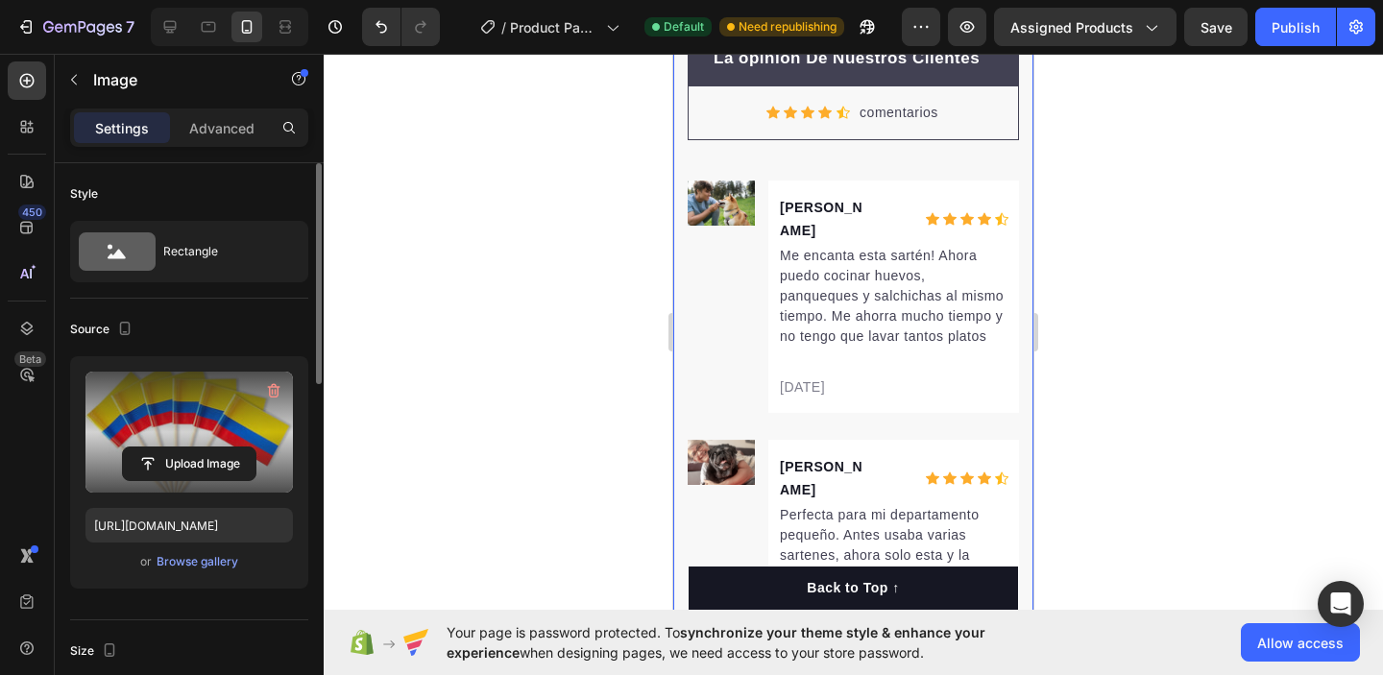
scroll to position [4235, 0]
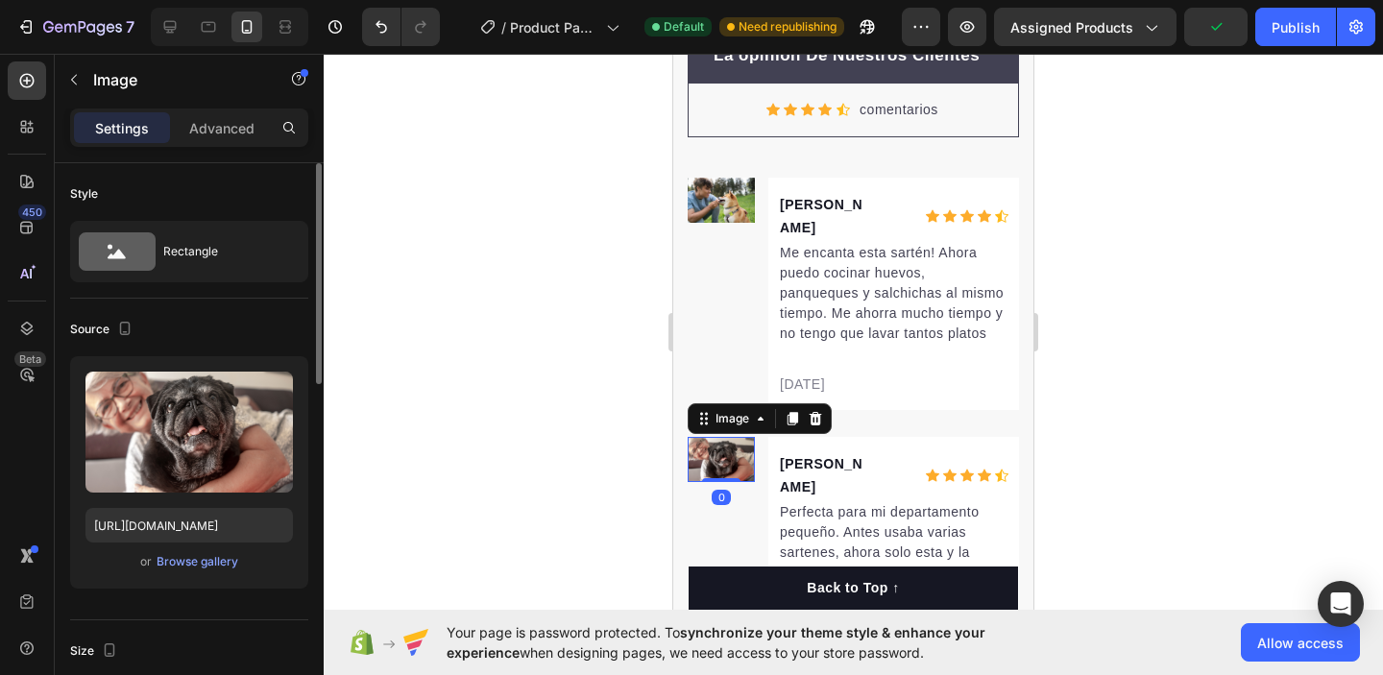
click at [733, 440] on img at bounding box center [721, 459] width 67 height 45
click at [719, 213] on img at bounding box center [721, 200] width 67 height 45
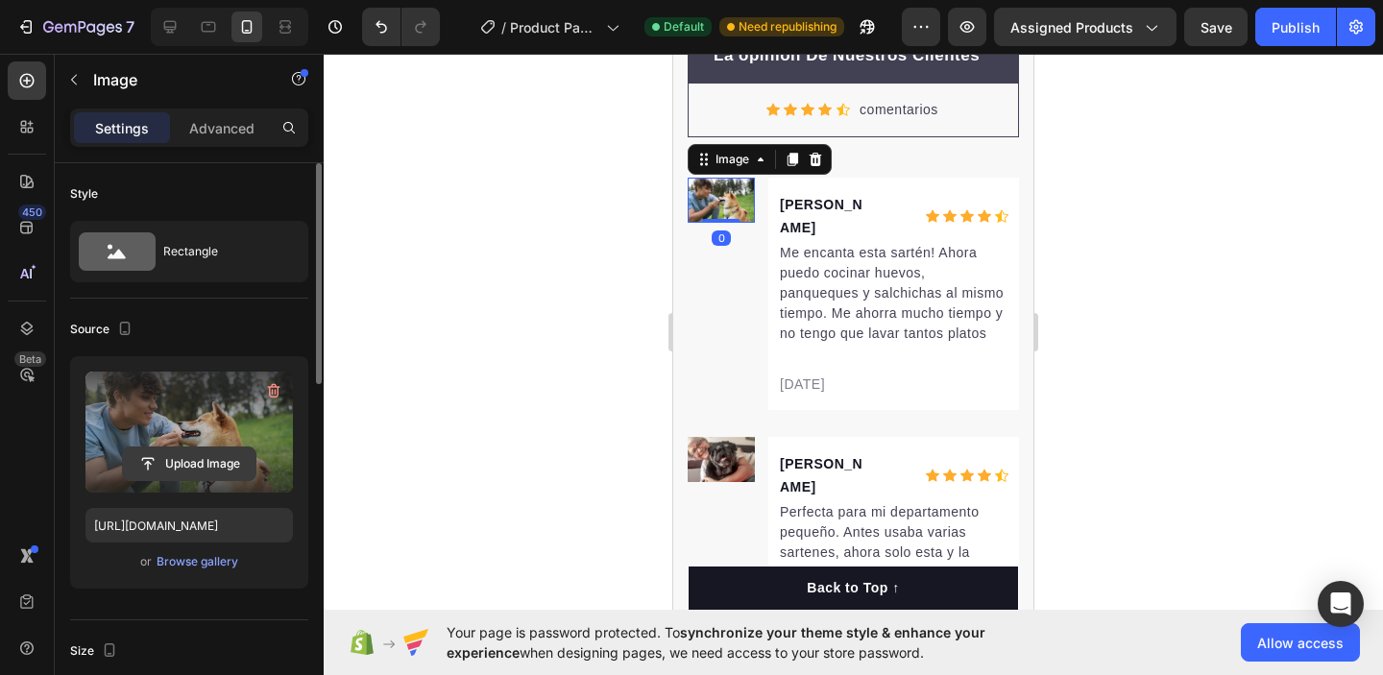
click at [228, 457] on input "file" at bounding box center [189, 464] width 133 height 33
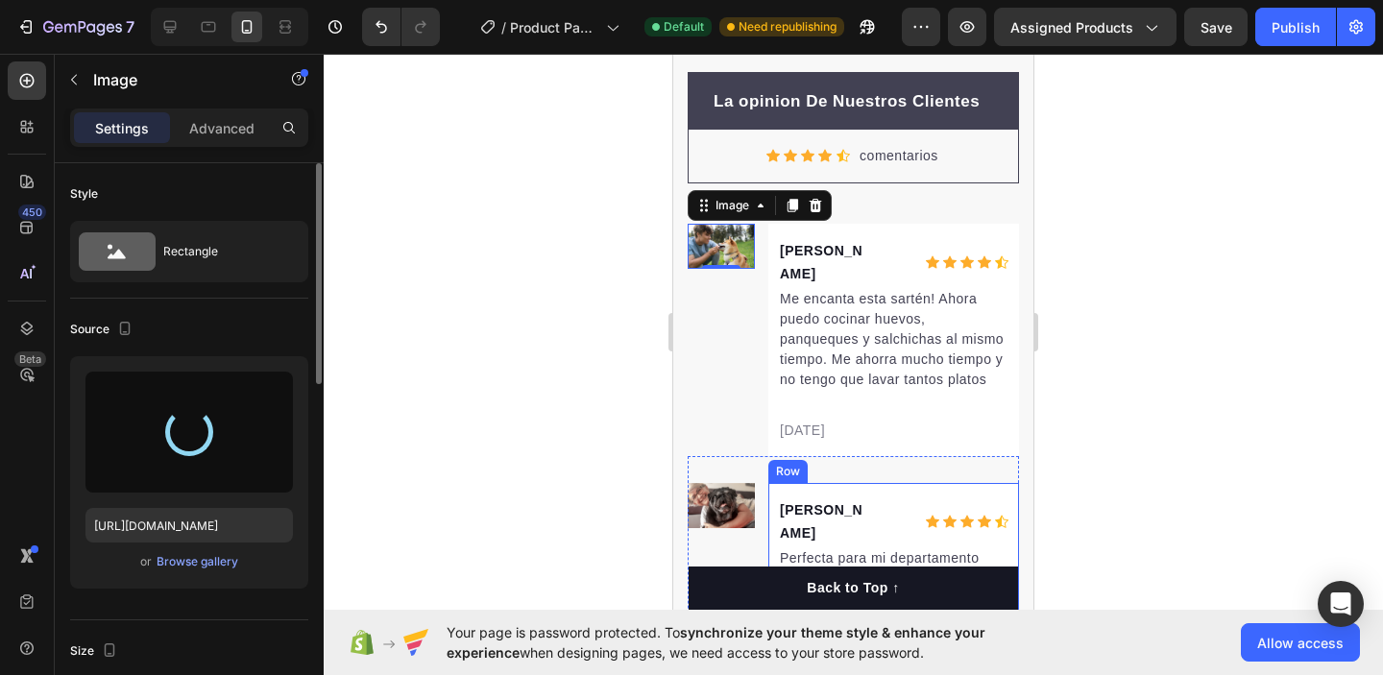
scroll to position [4187, 0]
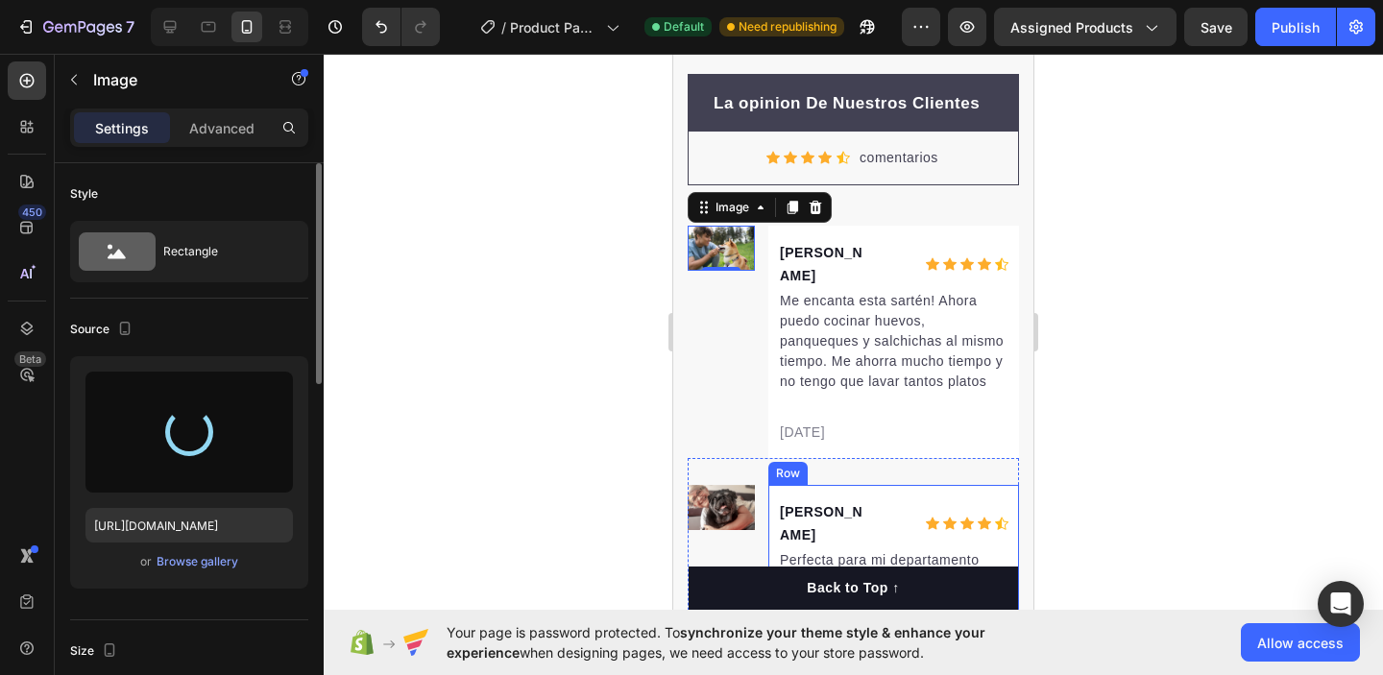
type input "https://cdn.shopify.com/s/files/1/0955/1901/5197/files/gempages_583850696806236…"
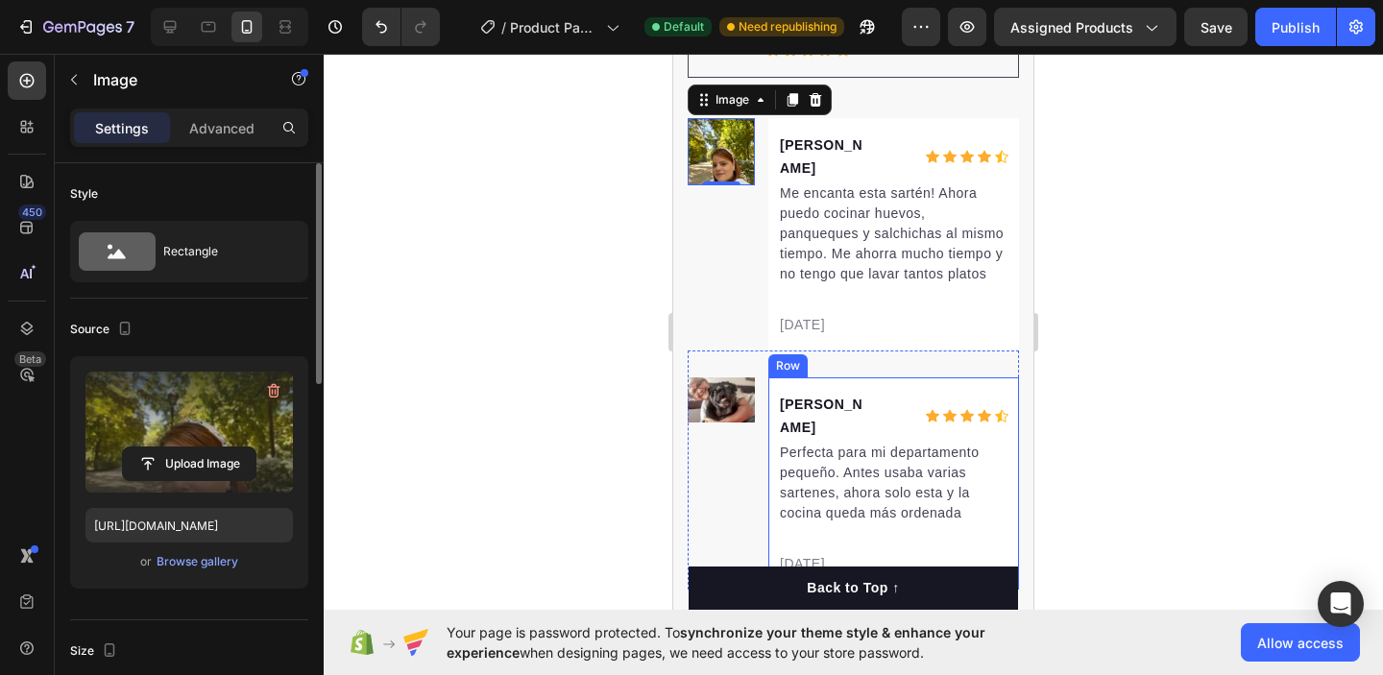
scroll to position [4300, 0]
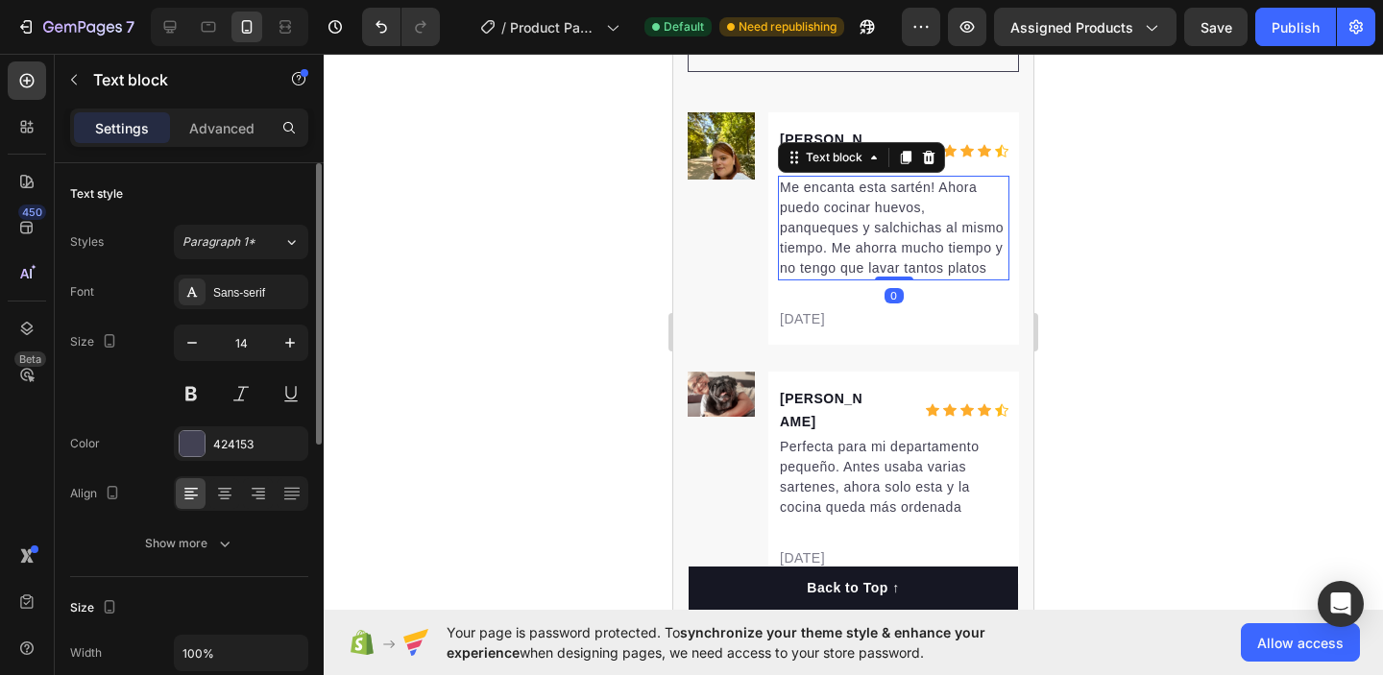
click at [888, 178] on p "Me encanta esta sartén! Ahora puedo cocinar huevos, panqueques y salchichas al …" at bounding box center [894, 228] width 228 height 101
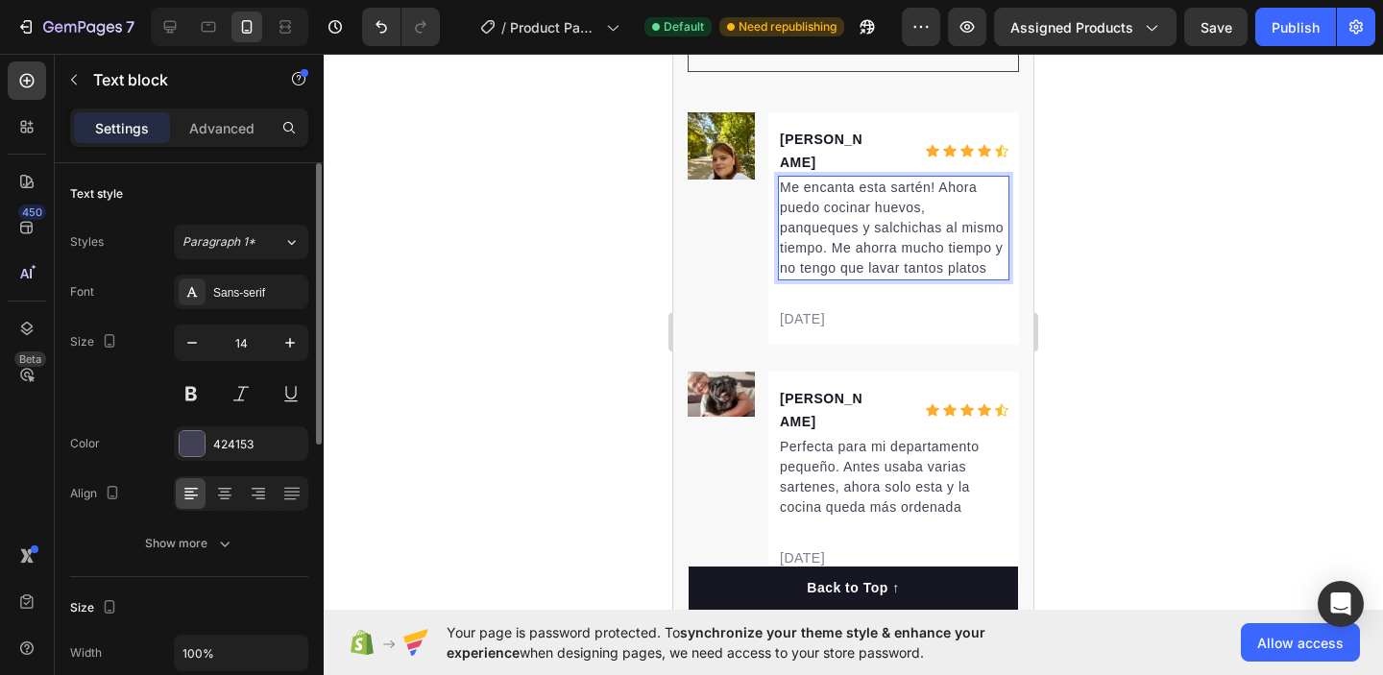
click at [885, 178] on p "Me encanta esta sartén! Ahora puedo cocinar huevos, panqueques y salchichas al …" at bounding box center [894, 228] width 228 height 101
click at [1100, 239] on div at bounding box center [854, 365] width 1060 height 622
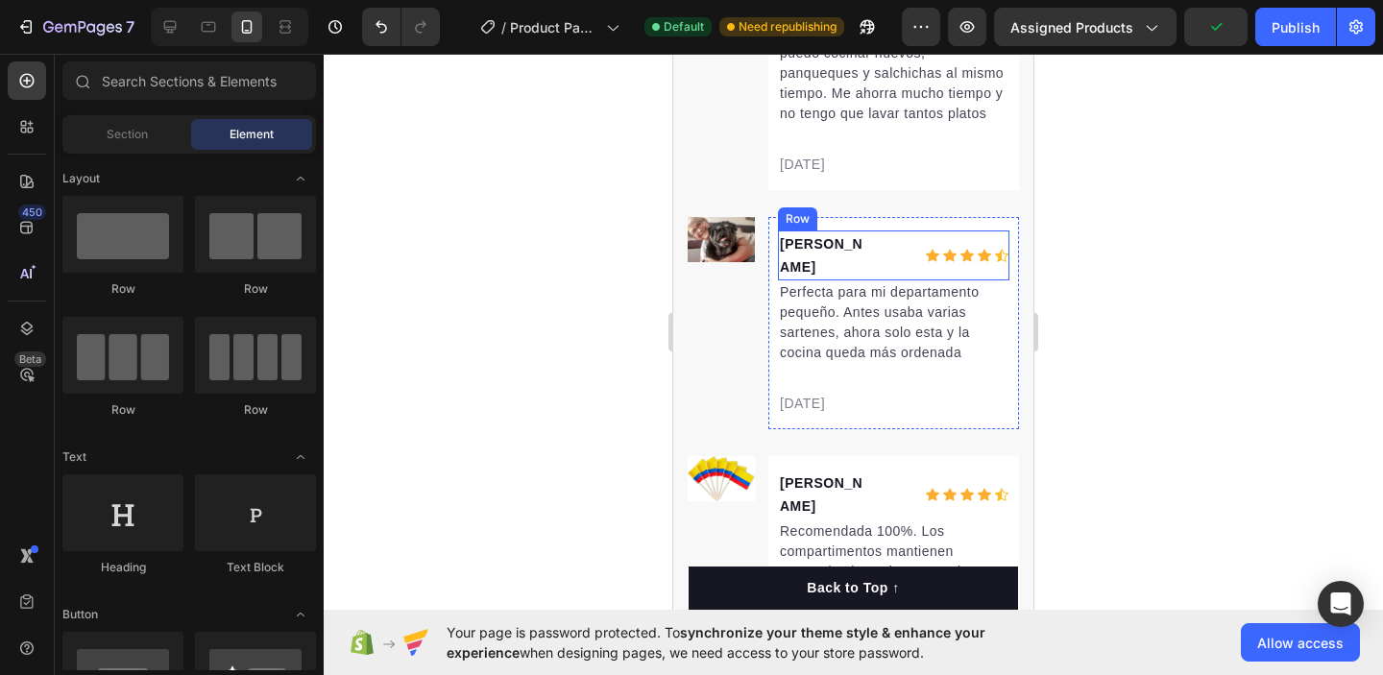
scroll to position [4450, 0]
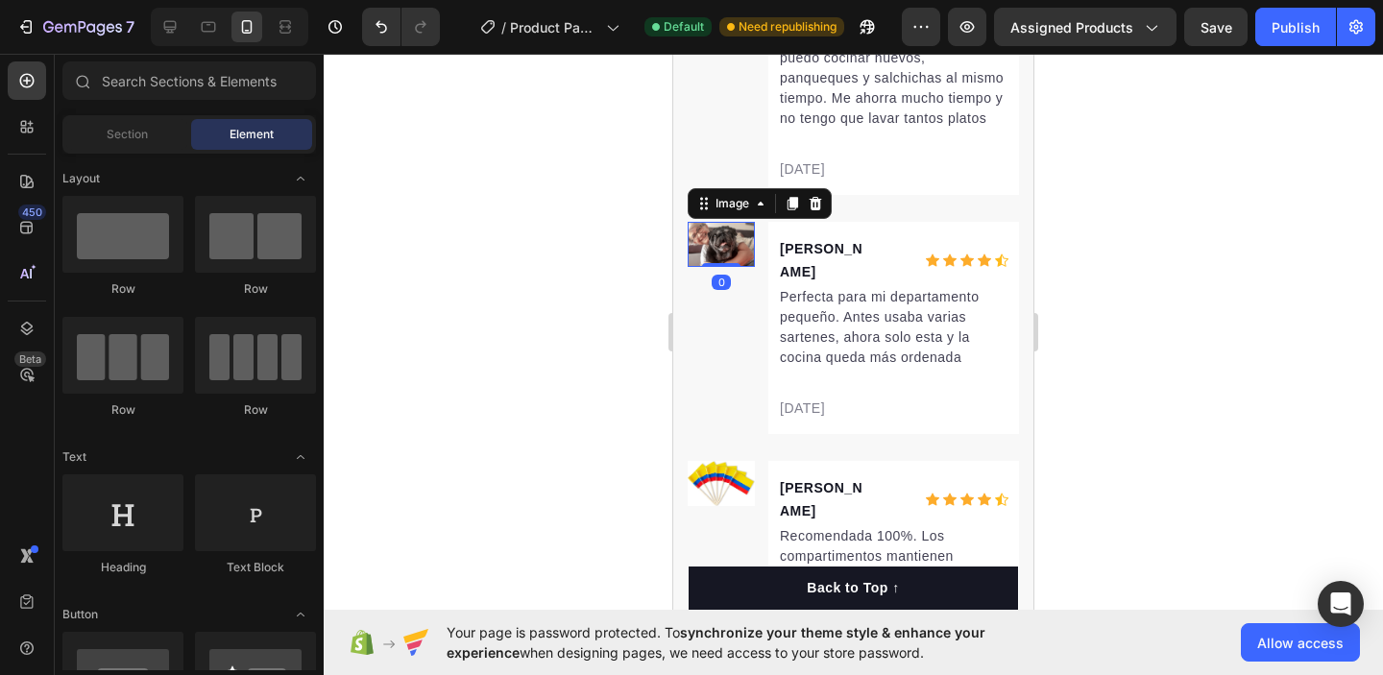
click at [707, 223] on img at bounding box center [721, 244] width 67 height 45
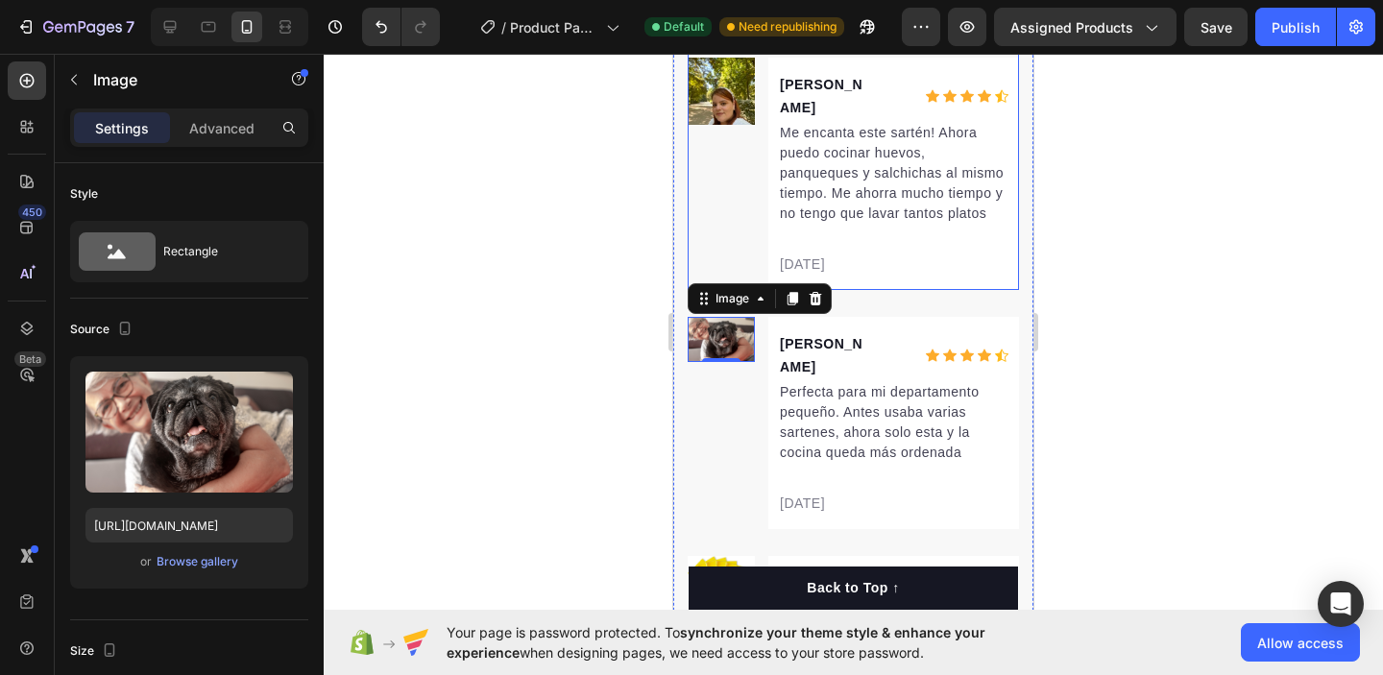
scroll to position [4368, 0]
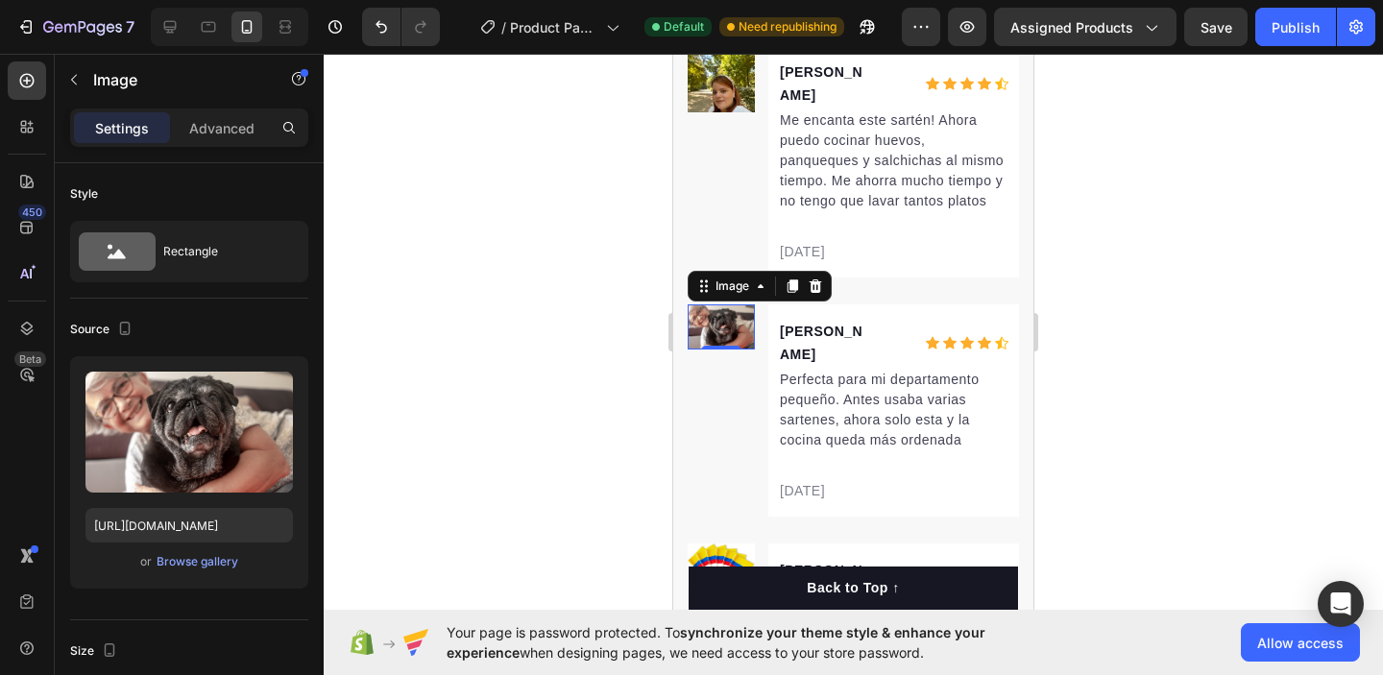
click at [722, 305] on img at bounding box center [721, 327] width 67 height 45
click at [816, 280] on icon at bounding box center [816, 286] width 12 height 13
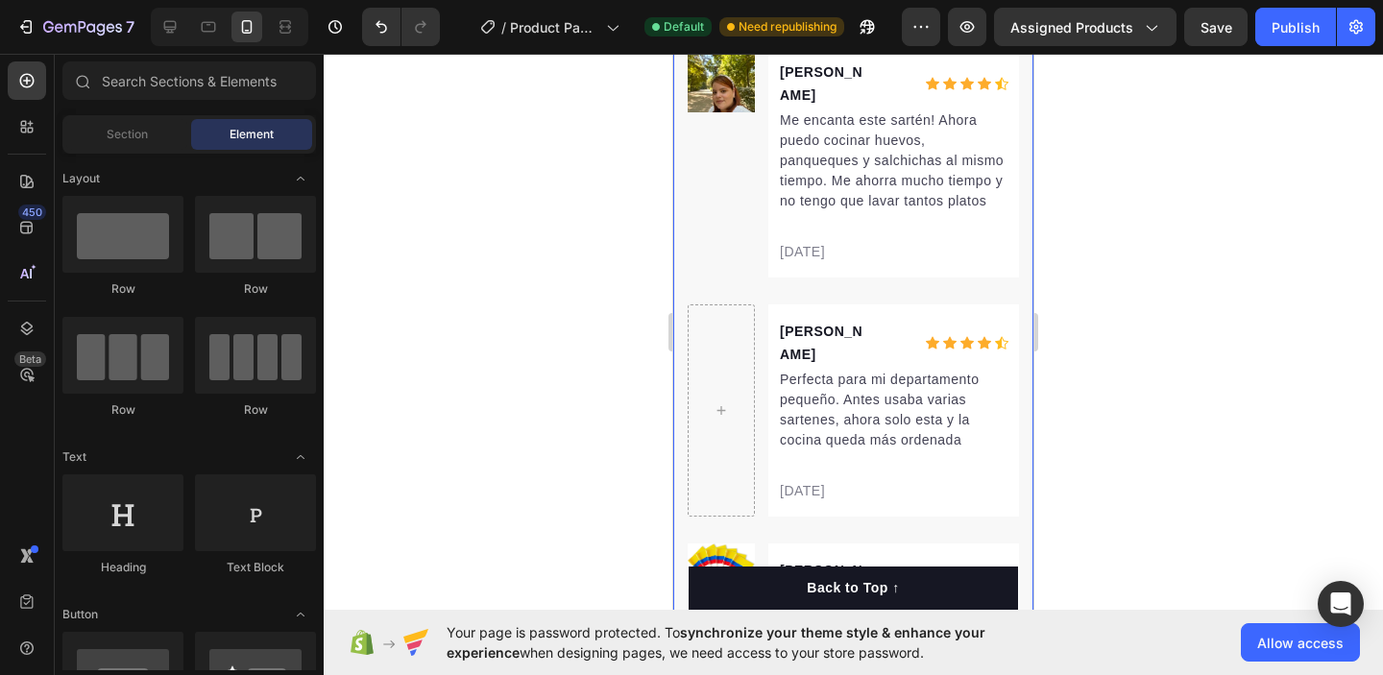
click at [1131, 220] on div at bounding box center [854, 365] width 1060 height 622
click at [1113, 276] on div at bounding box center [854, 365] width 1060 height 622
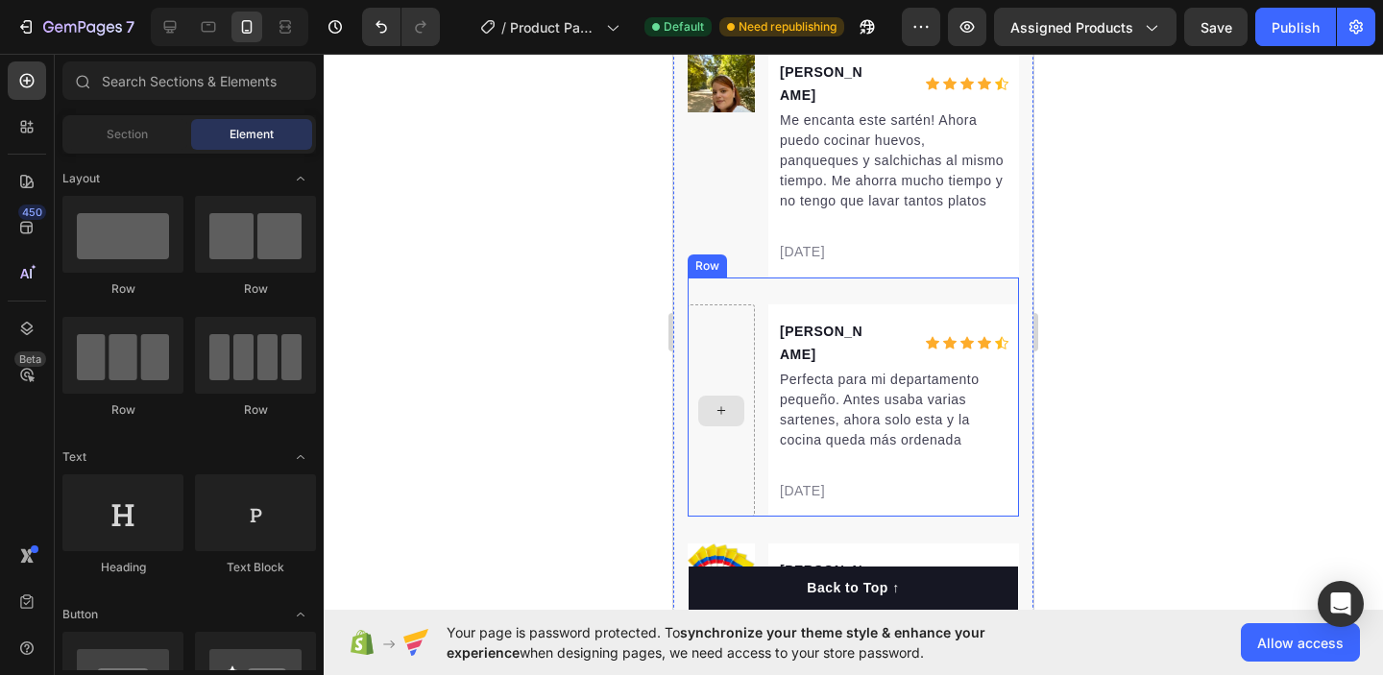
click at [724, 396] on div at bounding box center [721, 411] width 46 height 31
click at [710, 355] on div at bounding box center [721, 411] width 67 height 212
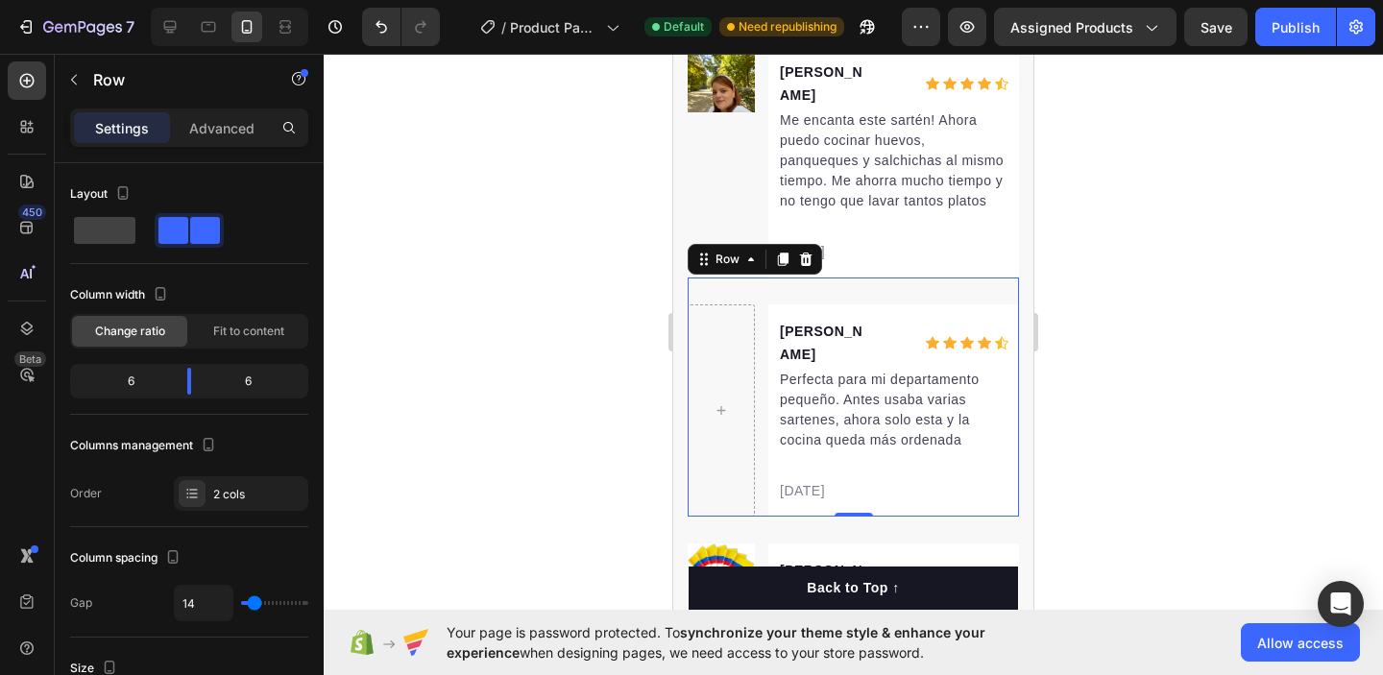
click at [1216, 233] on div at bounding box center [854, 365] width 1060 height 622
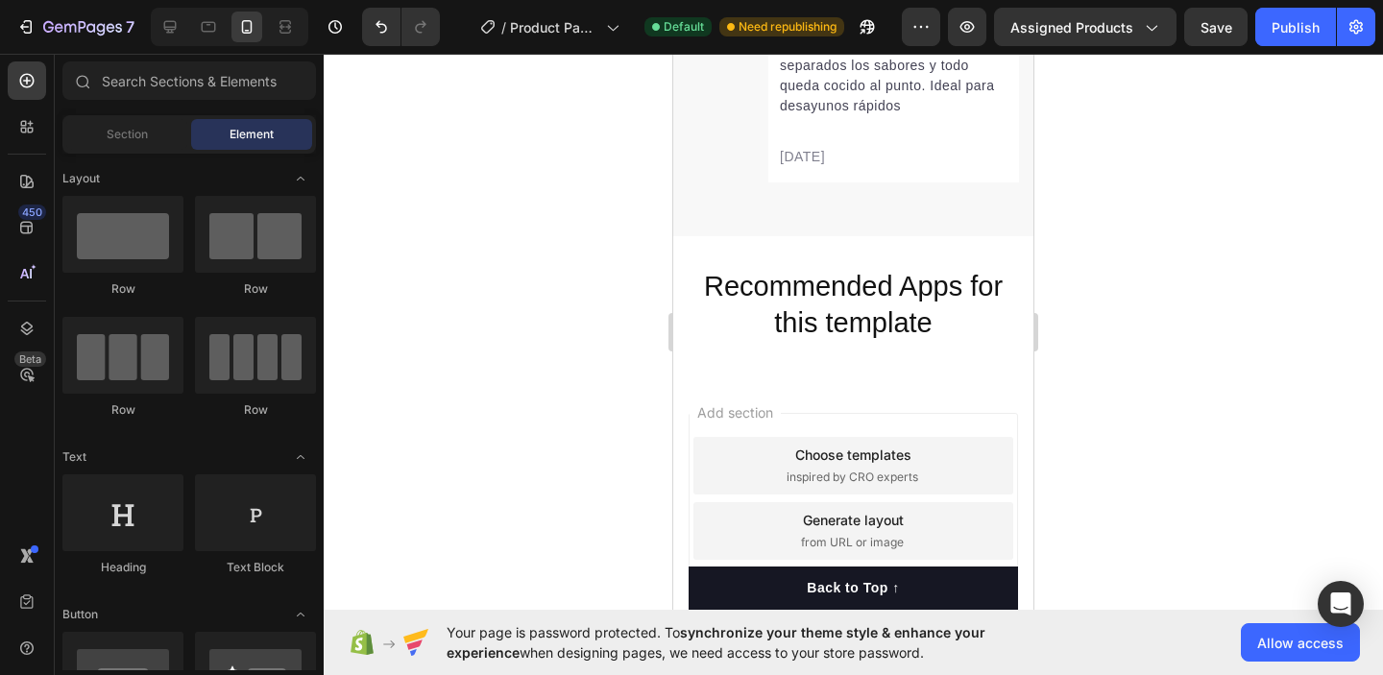
scroll to position [4974, 0]
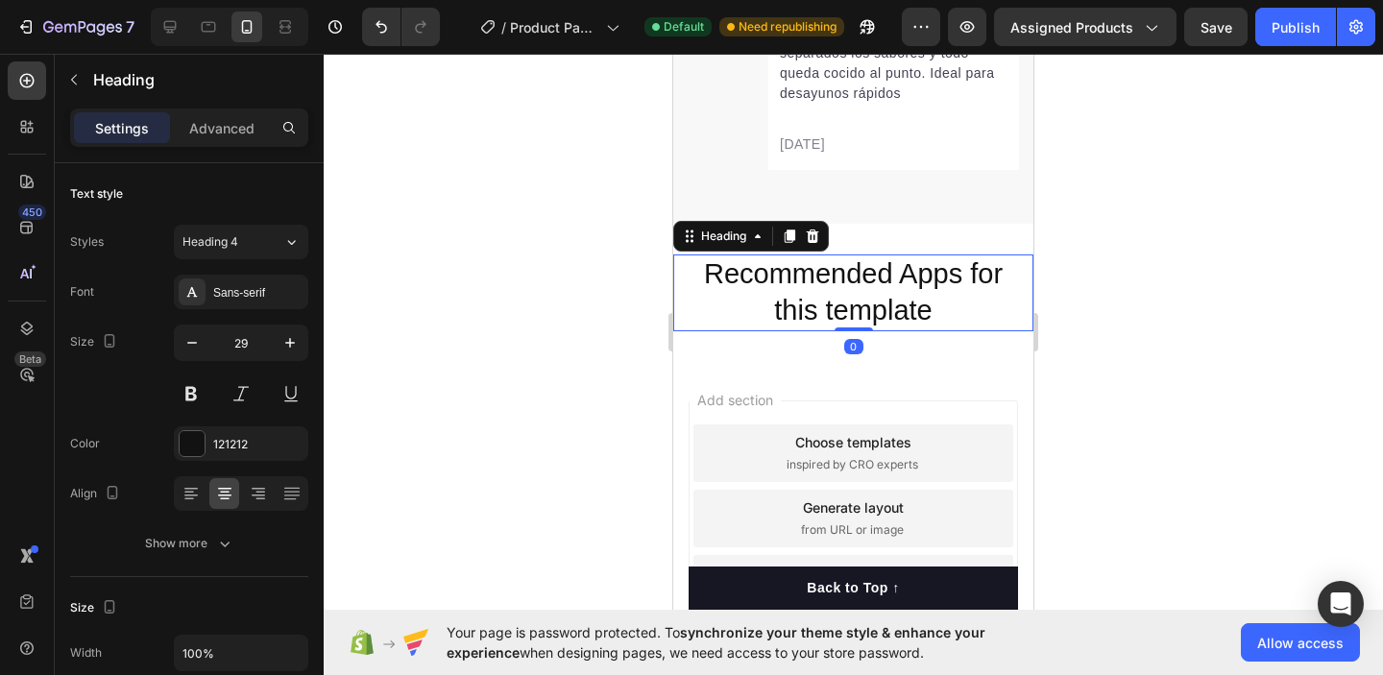
click at [948, 255] on h2 "Recommended Apps for this template" at bounding box center [854, 293] width 322 height 76
click at [819, 229] on icon at bounding box center [812, 236] width 15 height 15
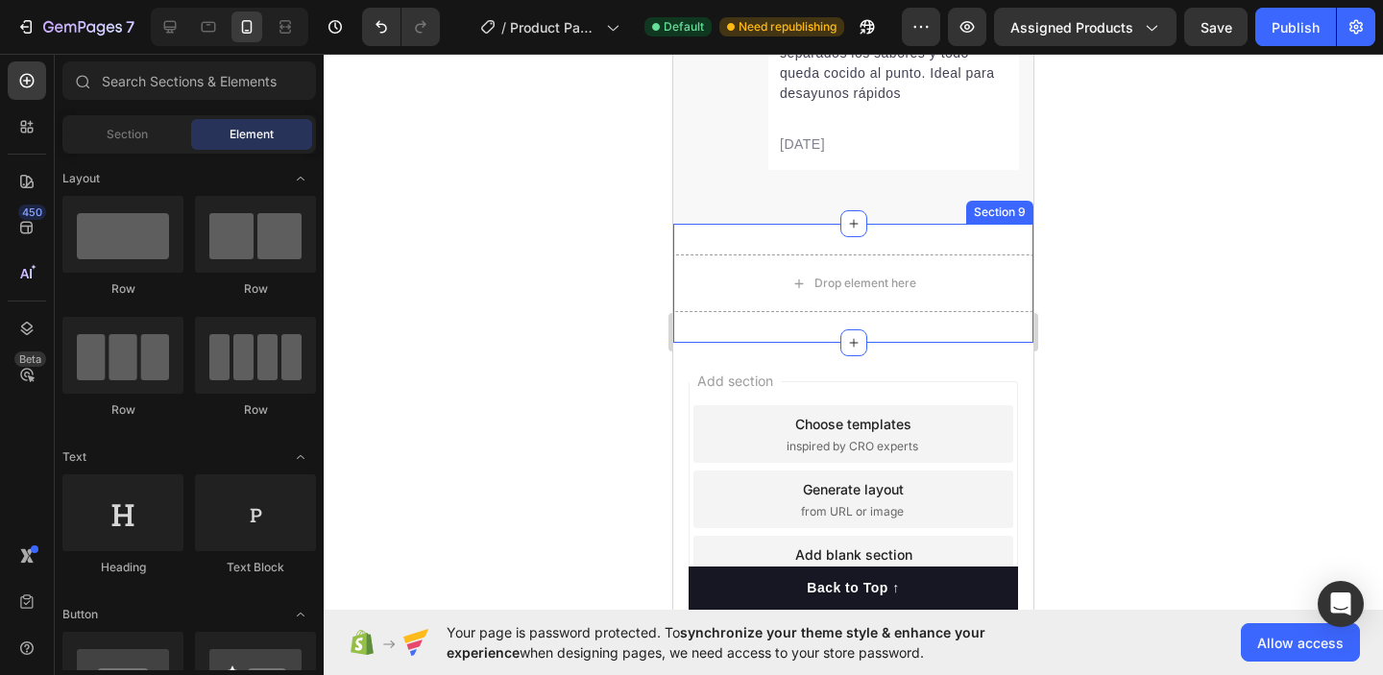
click at [970, 224] on div "Drop element here Section 9" at bounding box center [853, 283] width 360 height 119
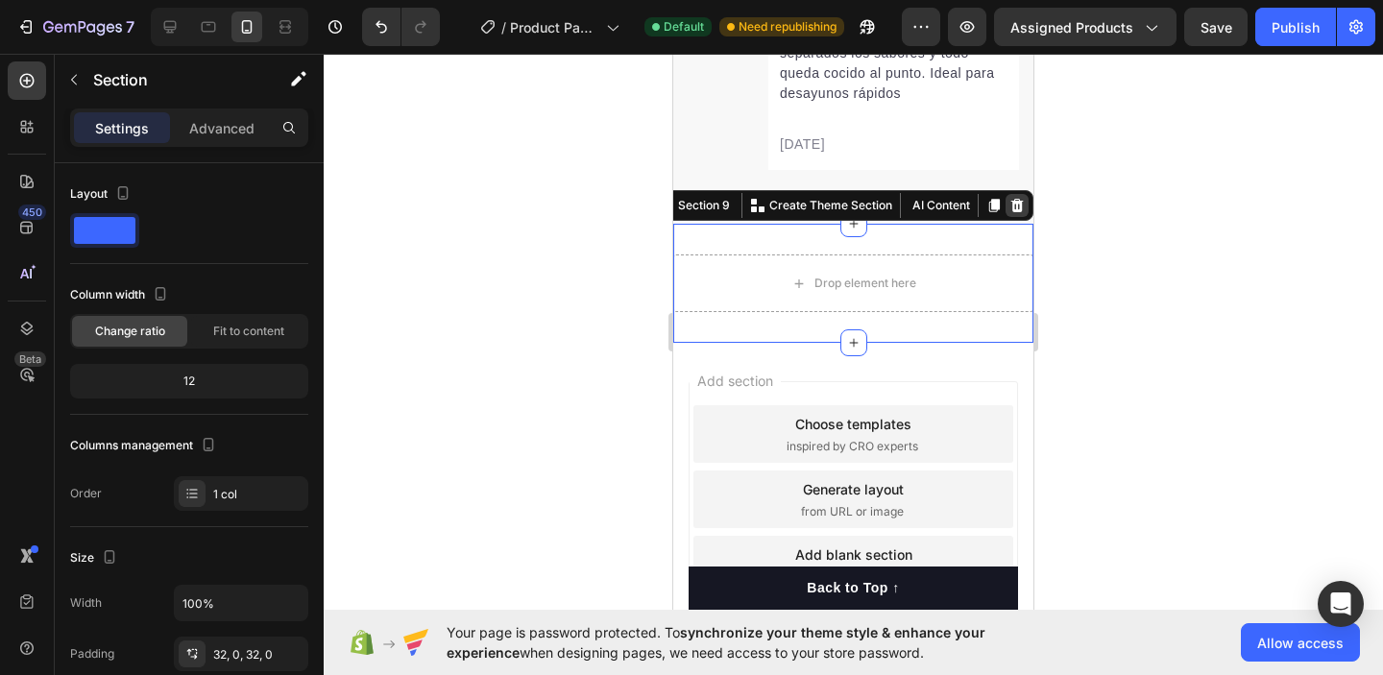
click at [1020, 199] on icon at bounding box center [1018, 205] width 12 height 13
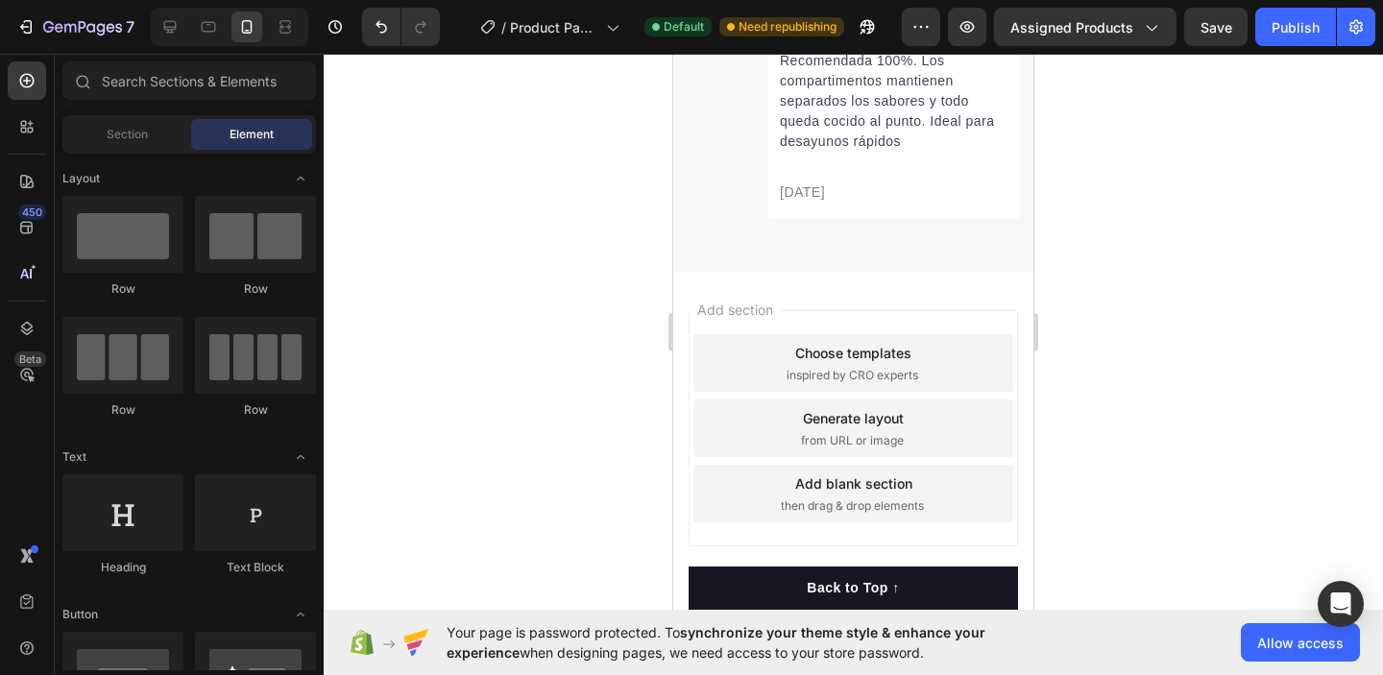
click at [893, 272] on div "Add section Choose templates inspired by CRO experts Generate layout from URL o…" at bounding box center [853, 455] width 360 height 367
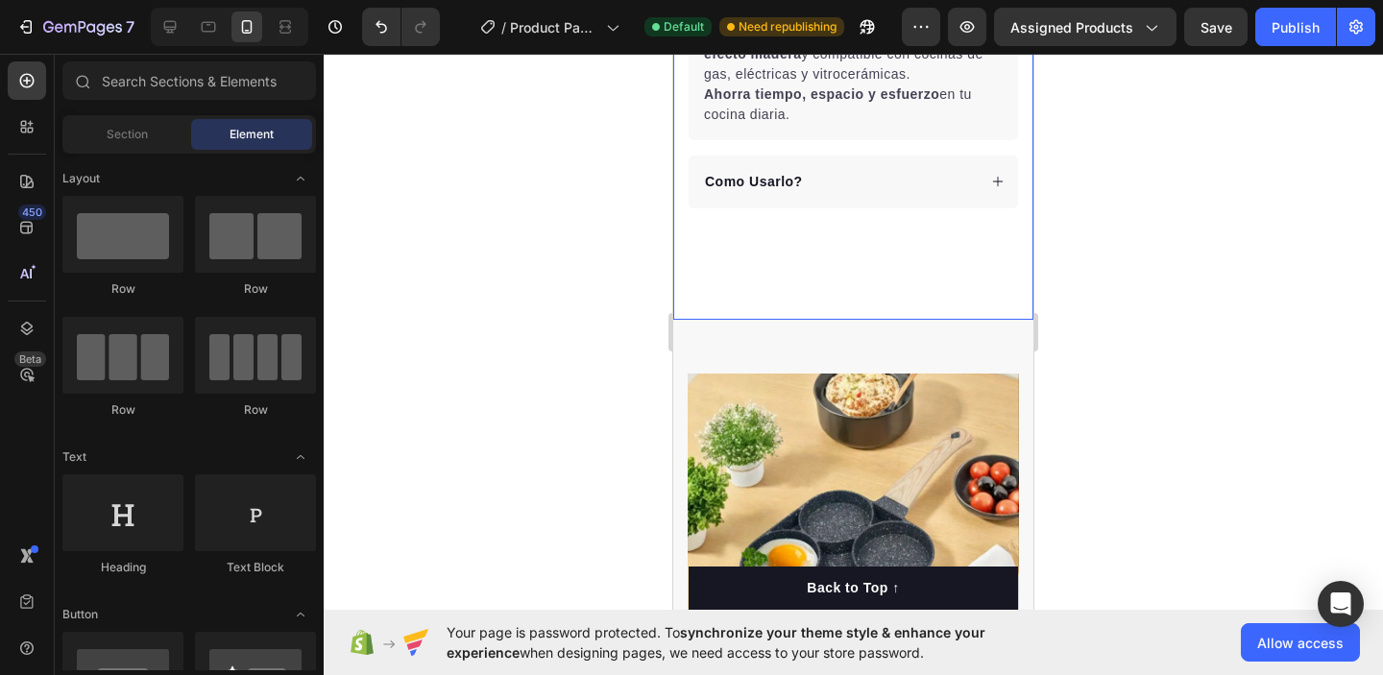
scroll to position [942, 0]
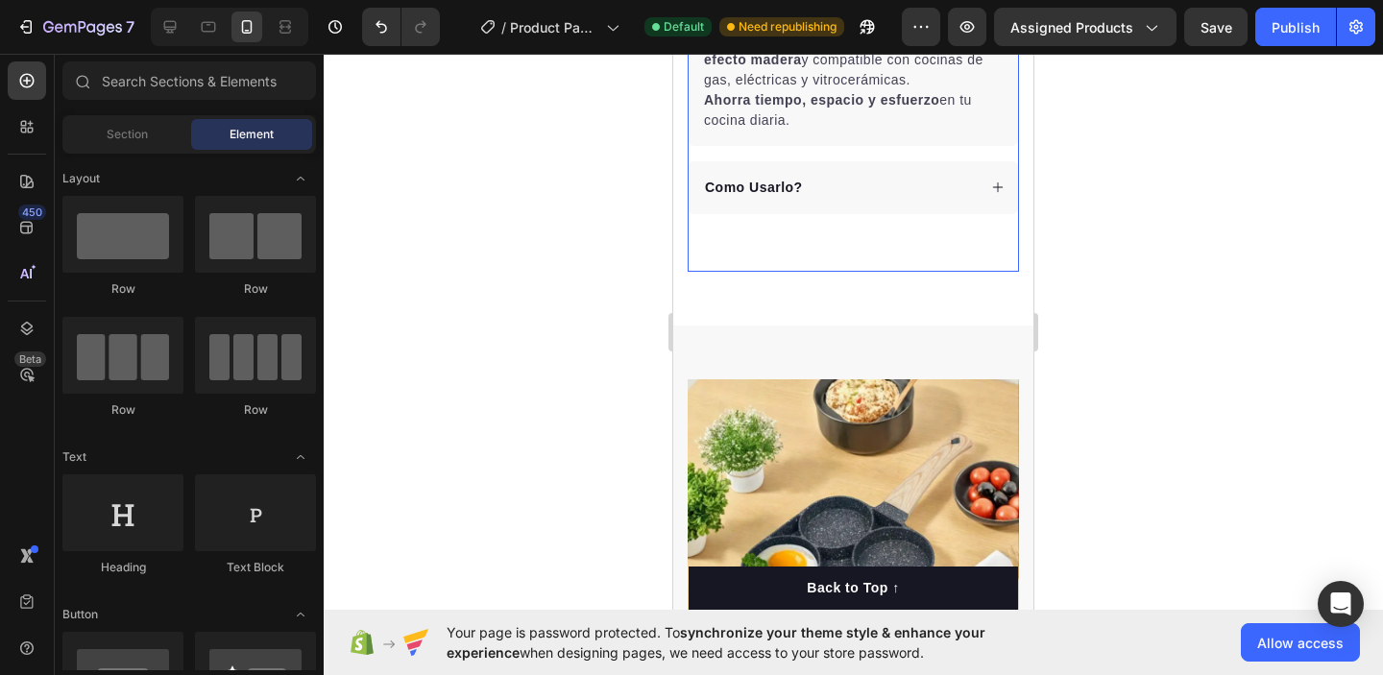
click at [852, 243] on div "Descripcion 🥞 Sartén Antiadherente 4 en 1 – Cocina Fácil y Rápida Prepara hasta…" at bounding box center [853, 53] width 331 height 438
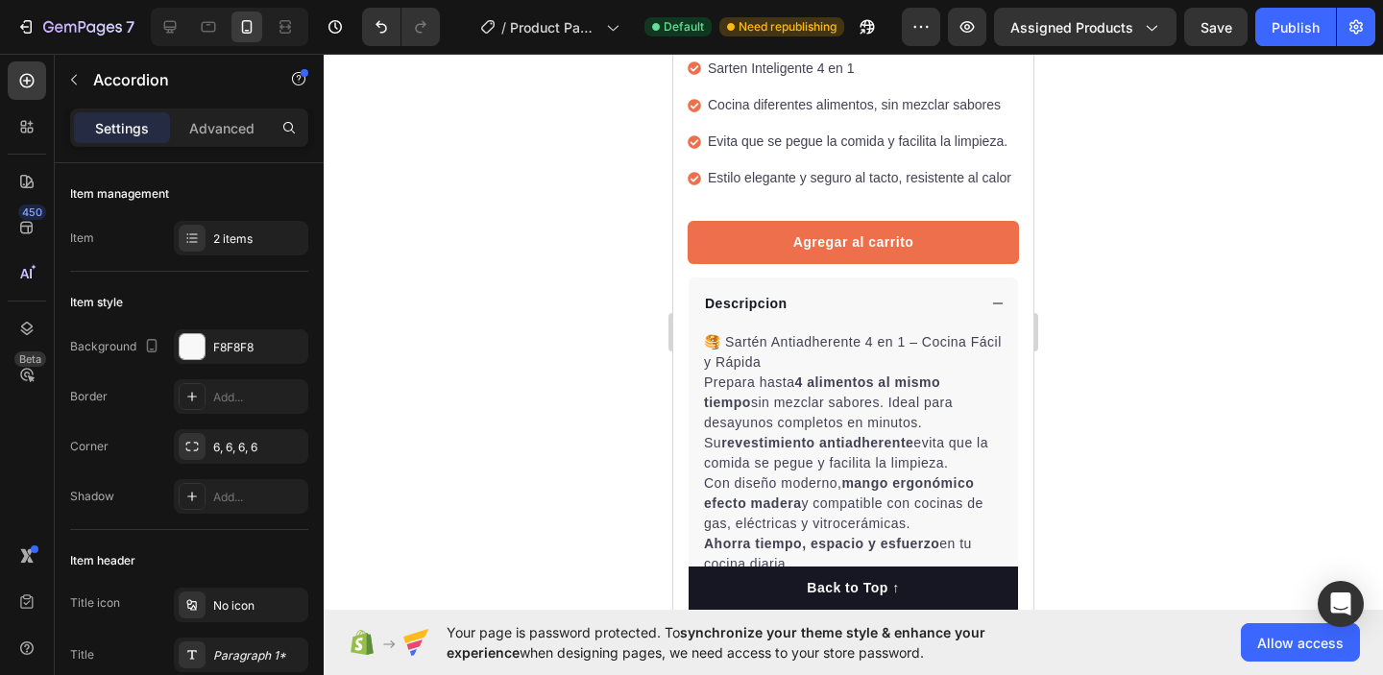
scroll to position [509, 0]
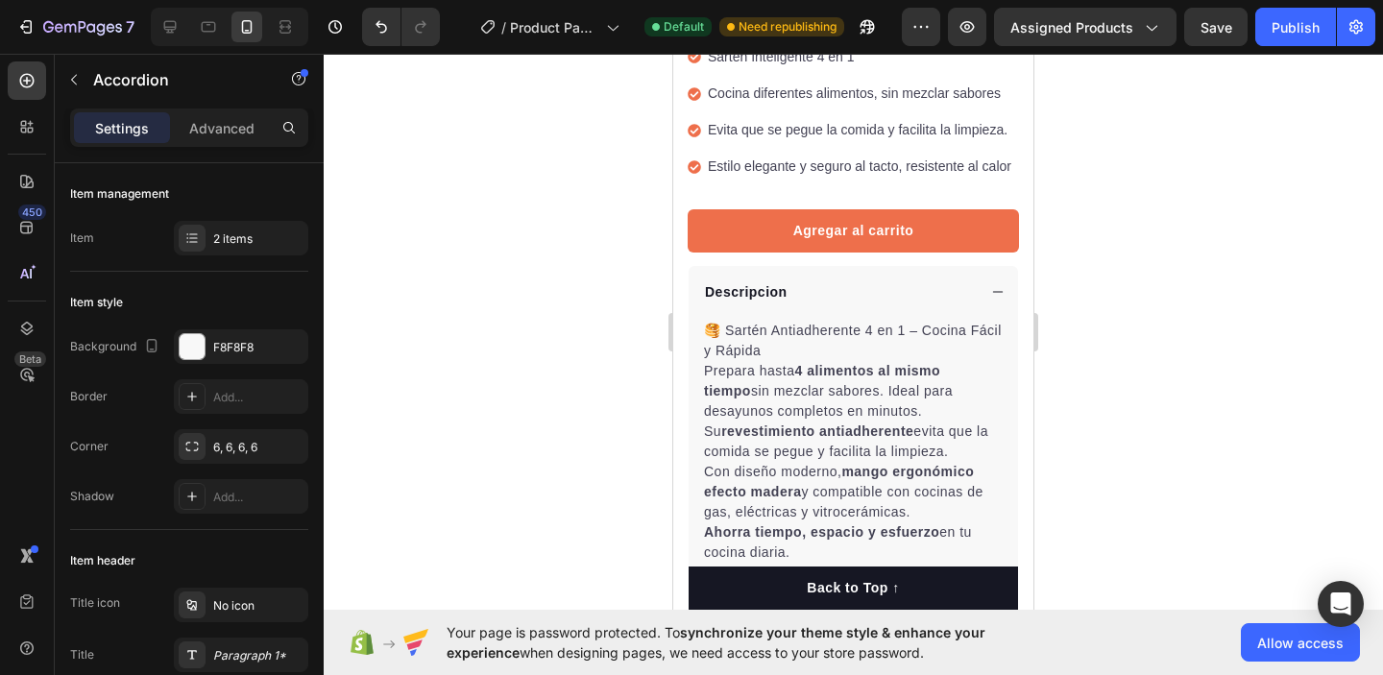
click at [778, 291] on p "Descripcion" at bounding box center [746, 292] width 83 height 20
click at [783, 293] on p "Descripcion" at bounding box center [746, 292] width 83 height 20
click at [1168, 303] on div at bounding box center [854, 365] width 1060 height 622
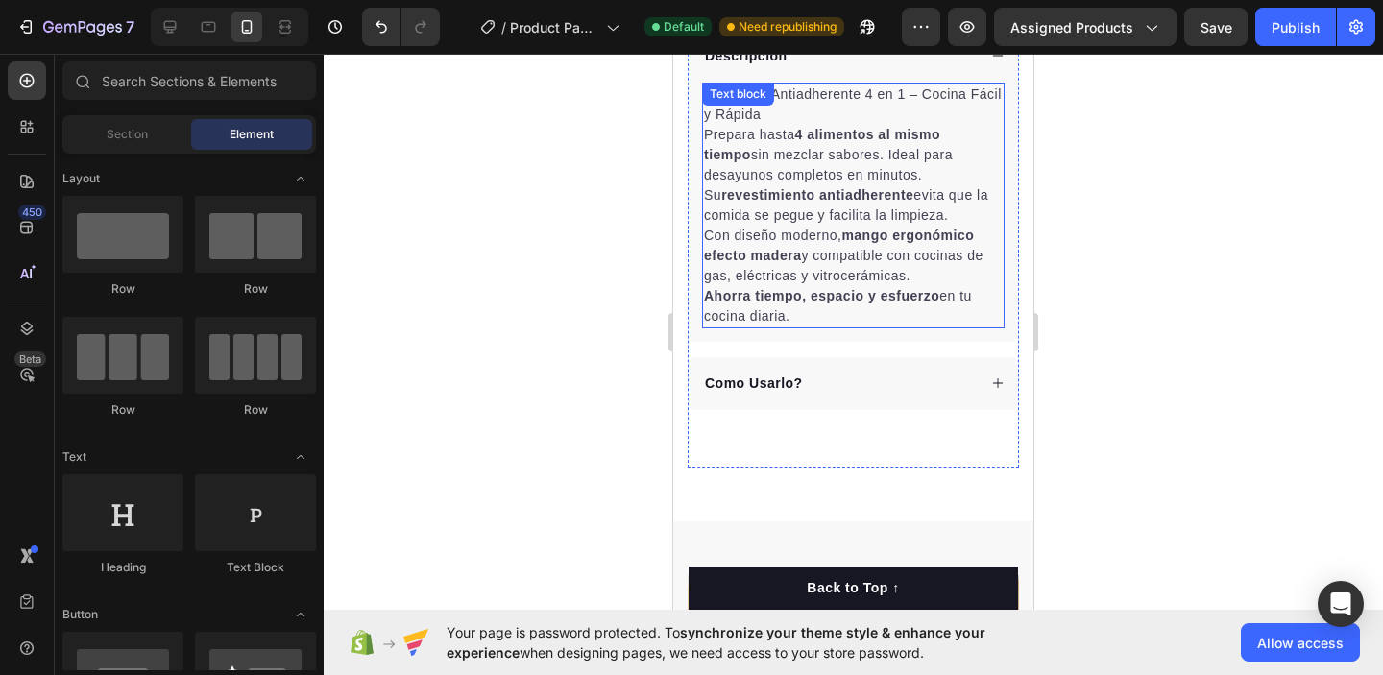
scroll to position [756, 0]
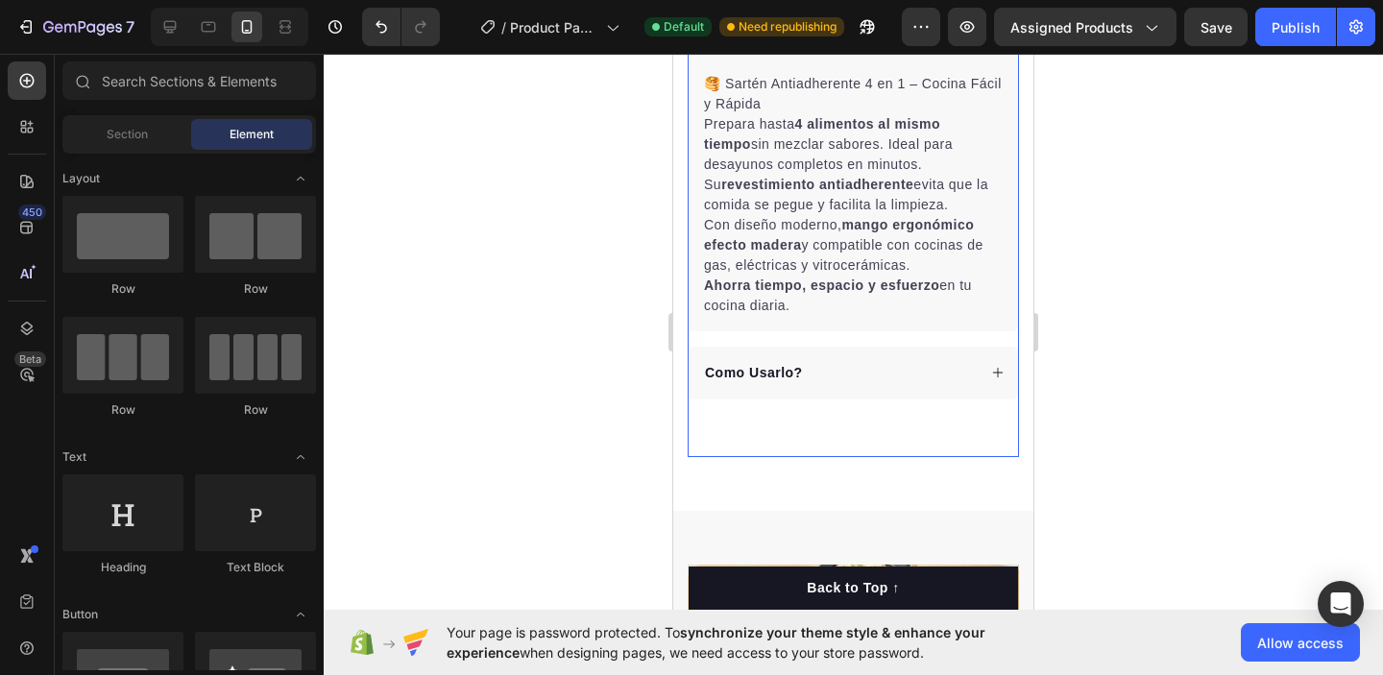
click at [844, 367] on div "Como Usarlo?" at bounding box center [839, 373] width 274 height 26
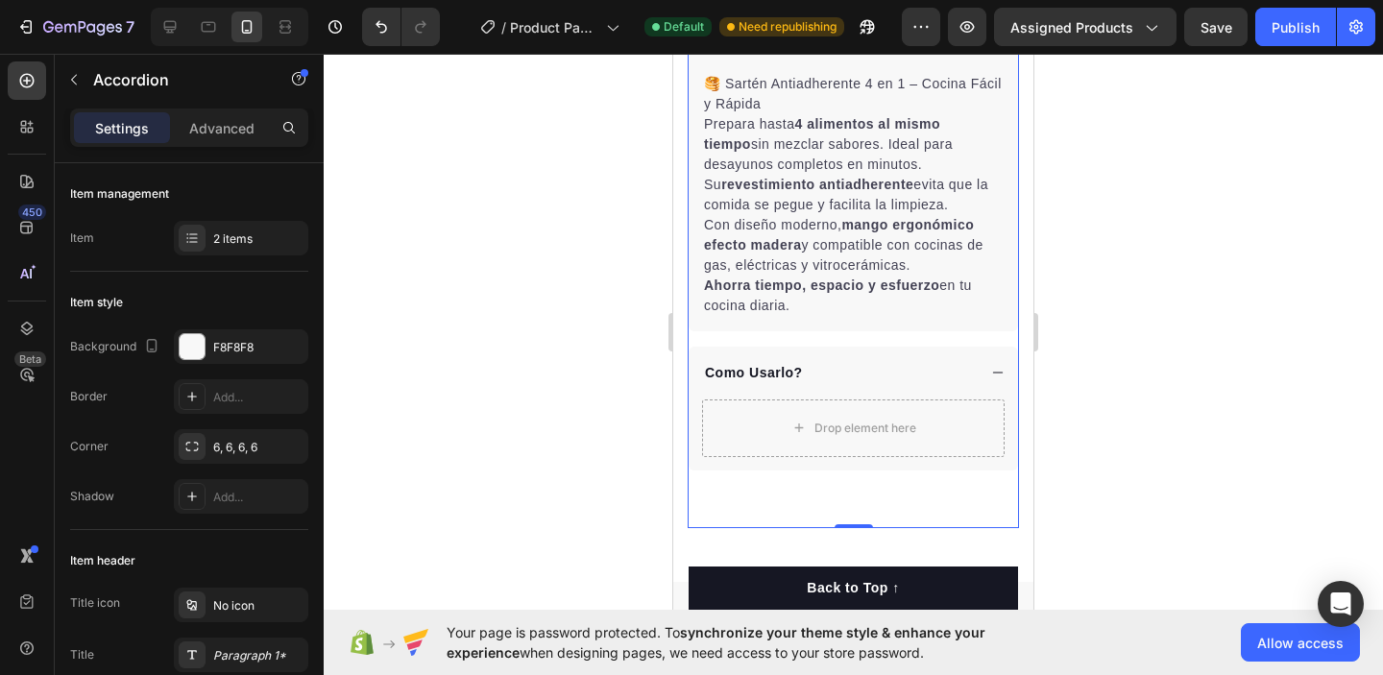
click at [921, 385] on div "Como Usarlo?" at bounding box center [854, 373] width 330 height 53
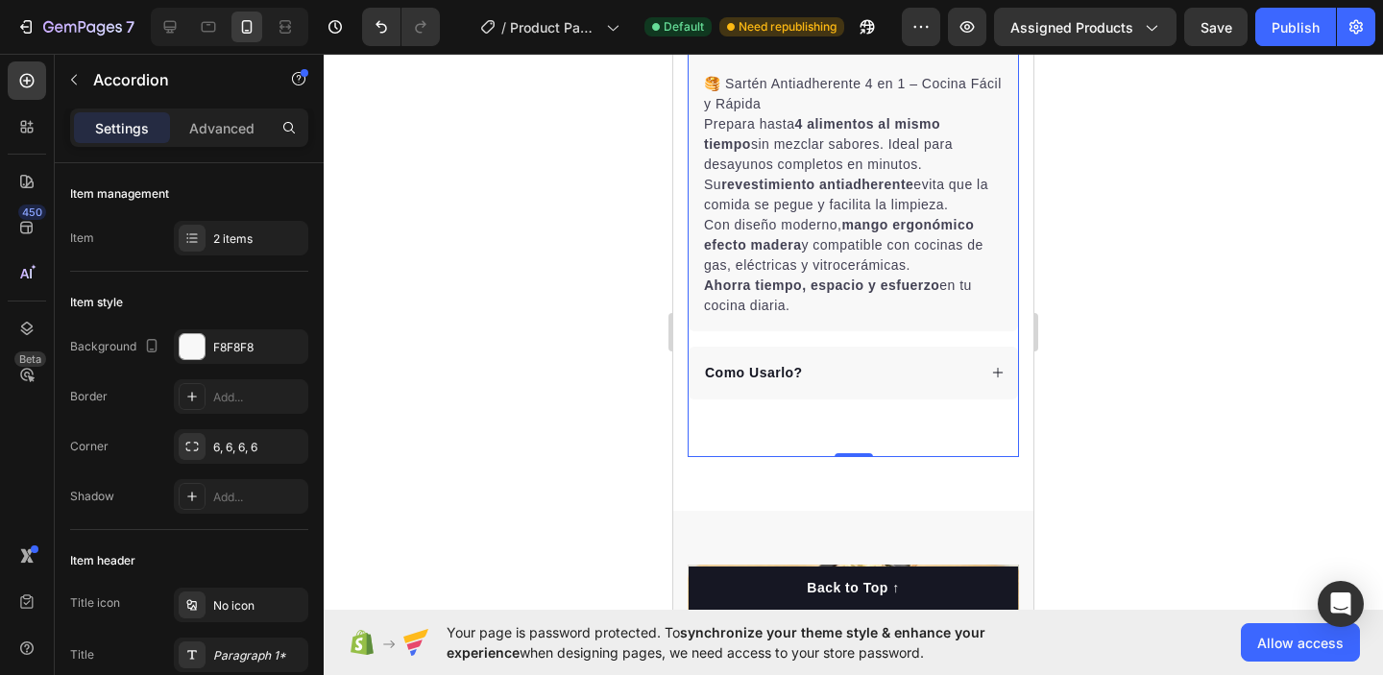
click at [951, 363] on div "Como Usarlo?" at bounding box center [839, 373] width 274 height 26
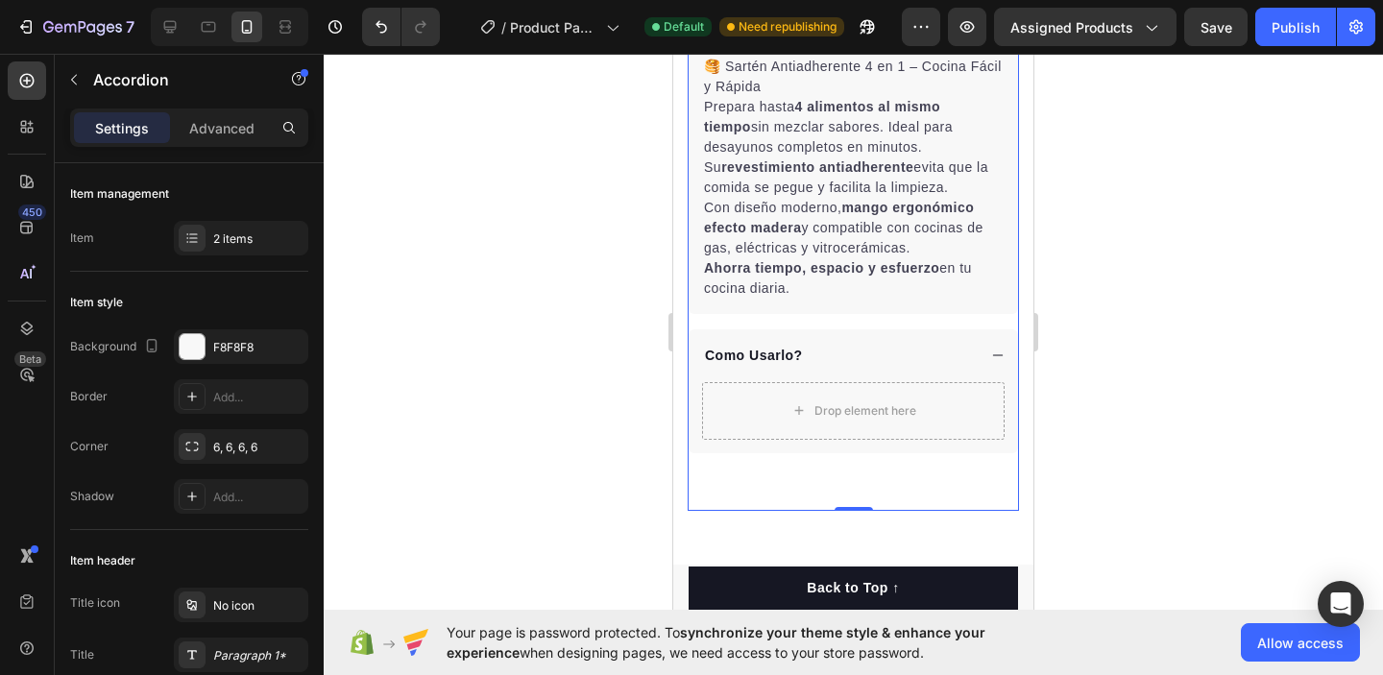
scroll to position [674, 0]
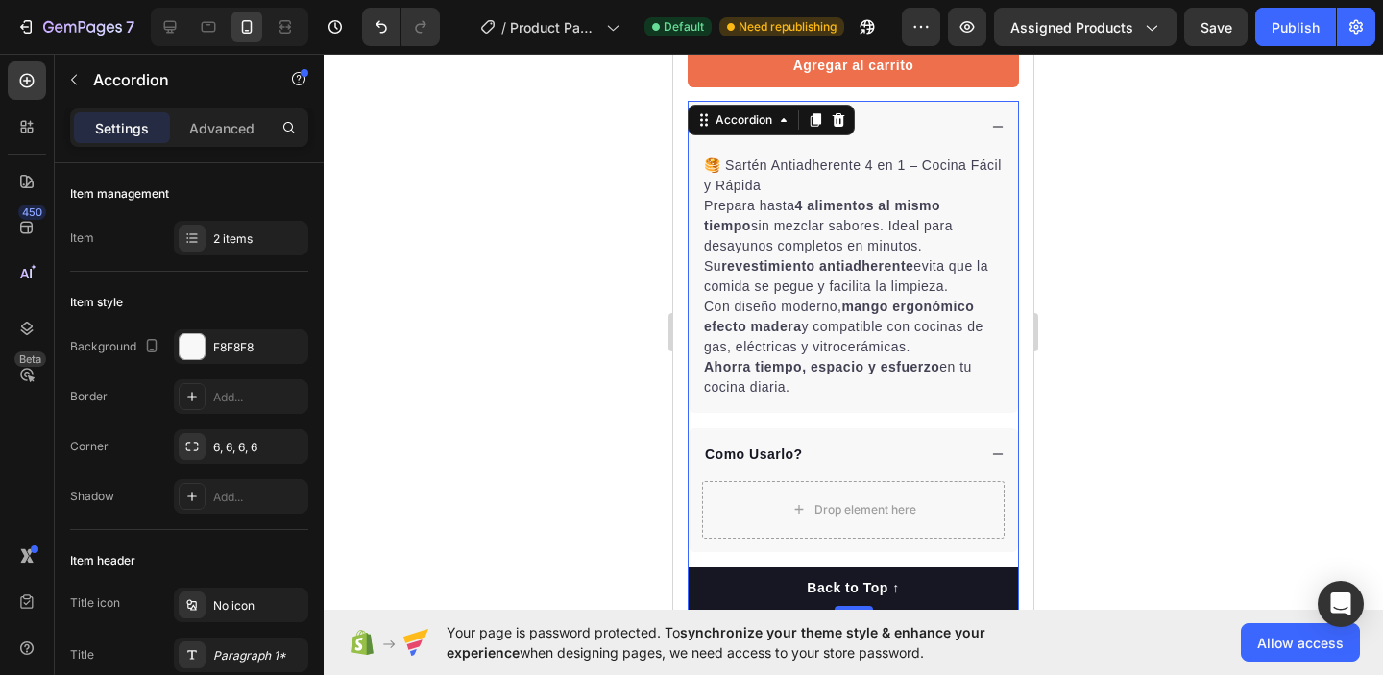
click at [1202, 258] on div at bounding box center [854, 365] width 1060 height 622
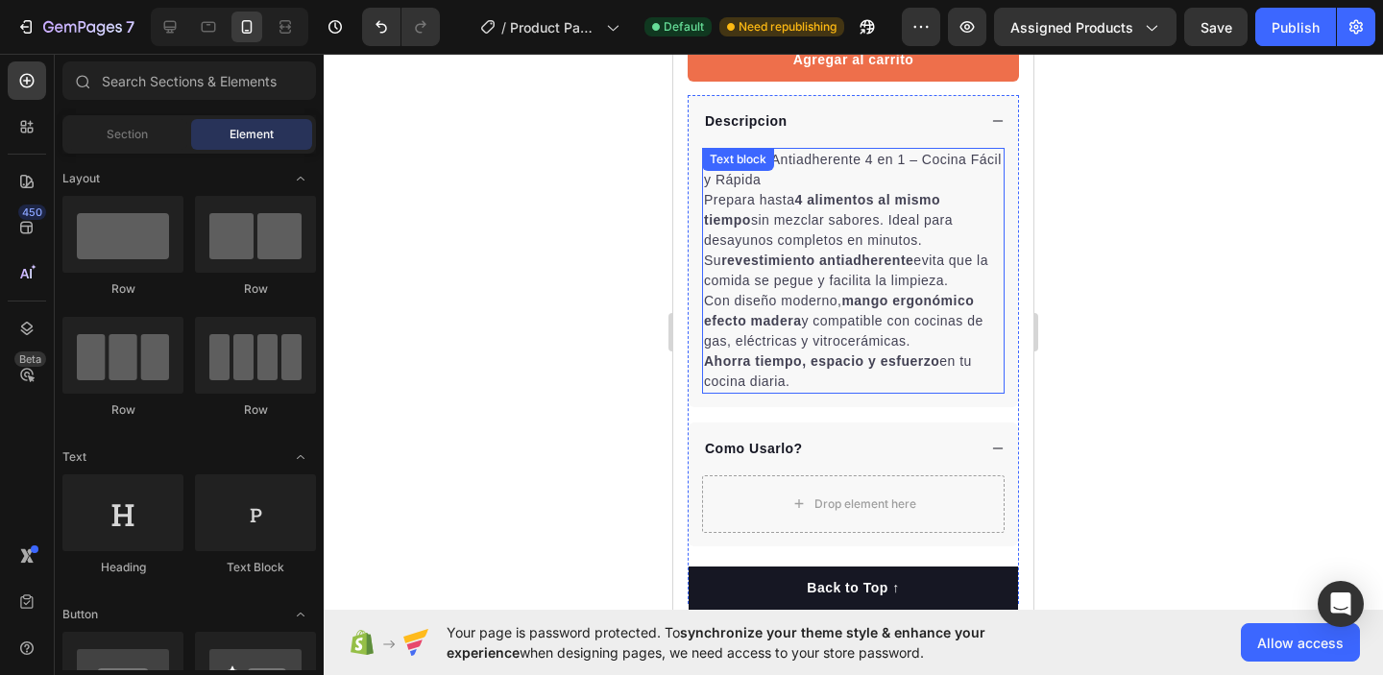
scroll to position [754, 0]
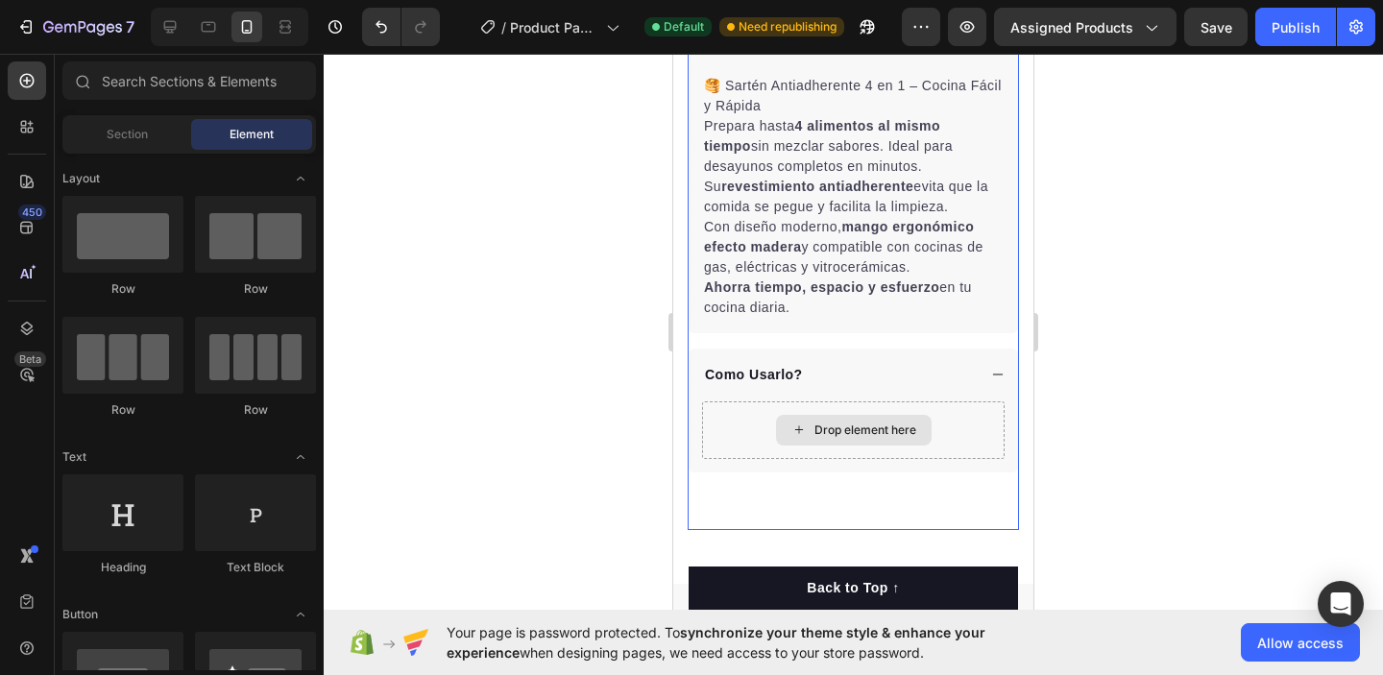
click at [849, 428] on div "Drop element here" at bounding box center [866, 430] width 102 height 15
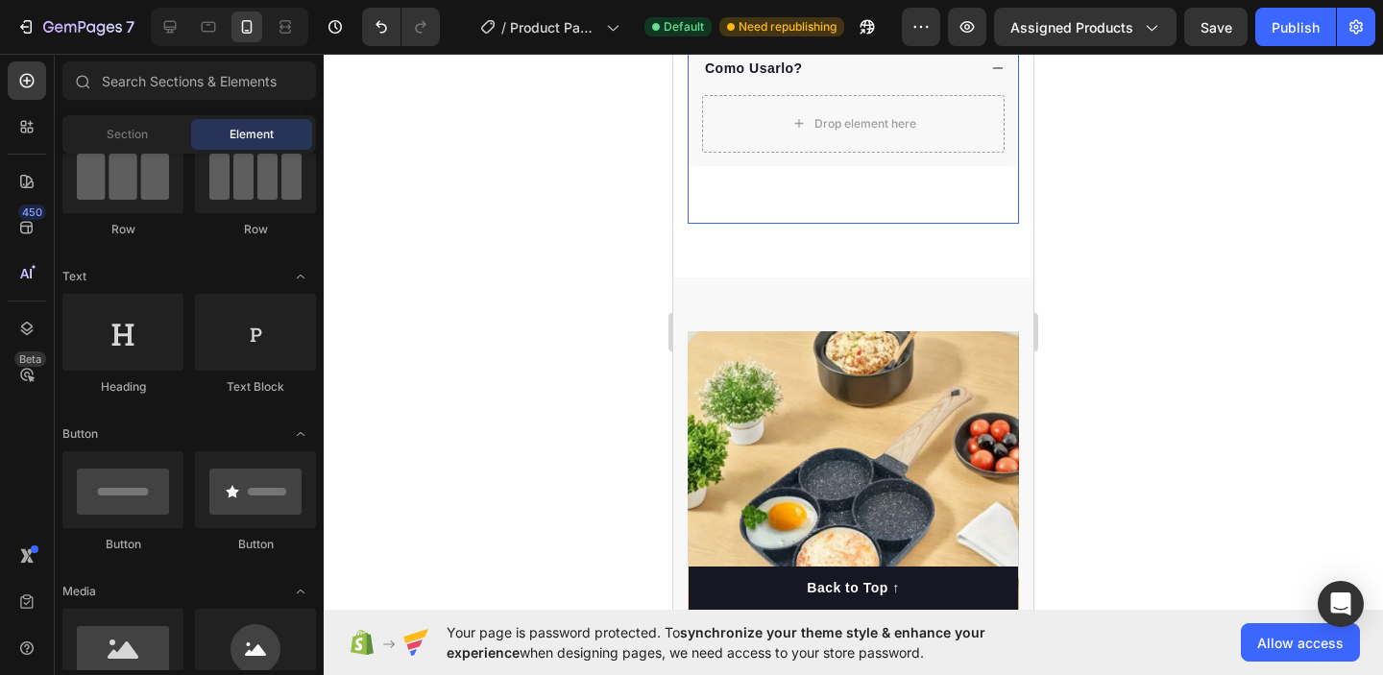
scroll to position [1056, 0]
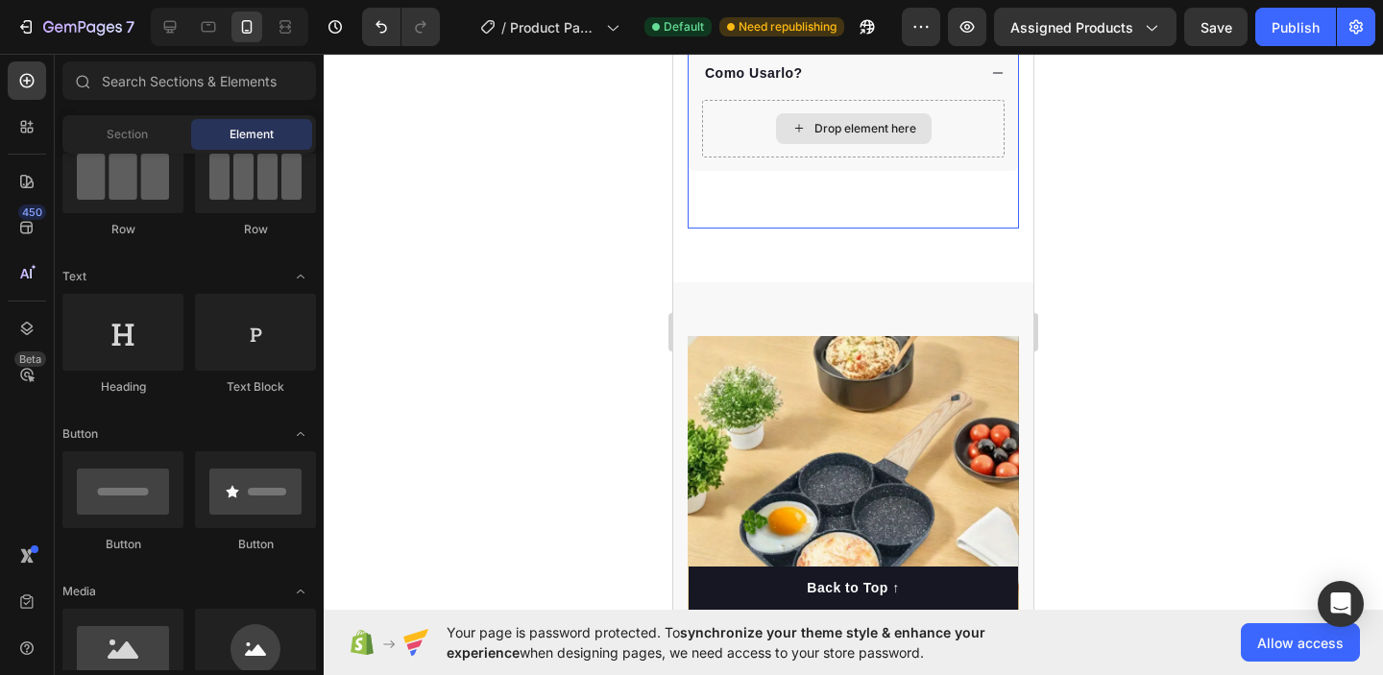
click at [839, 122] on div "Drop element here" at bounding box center [866, 128] width 102 height 15
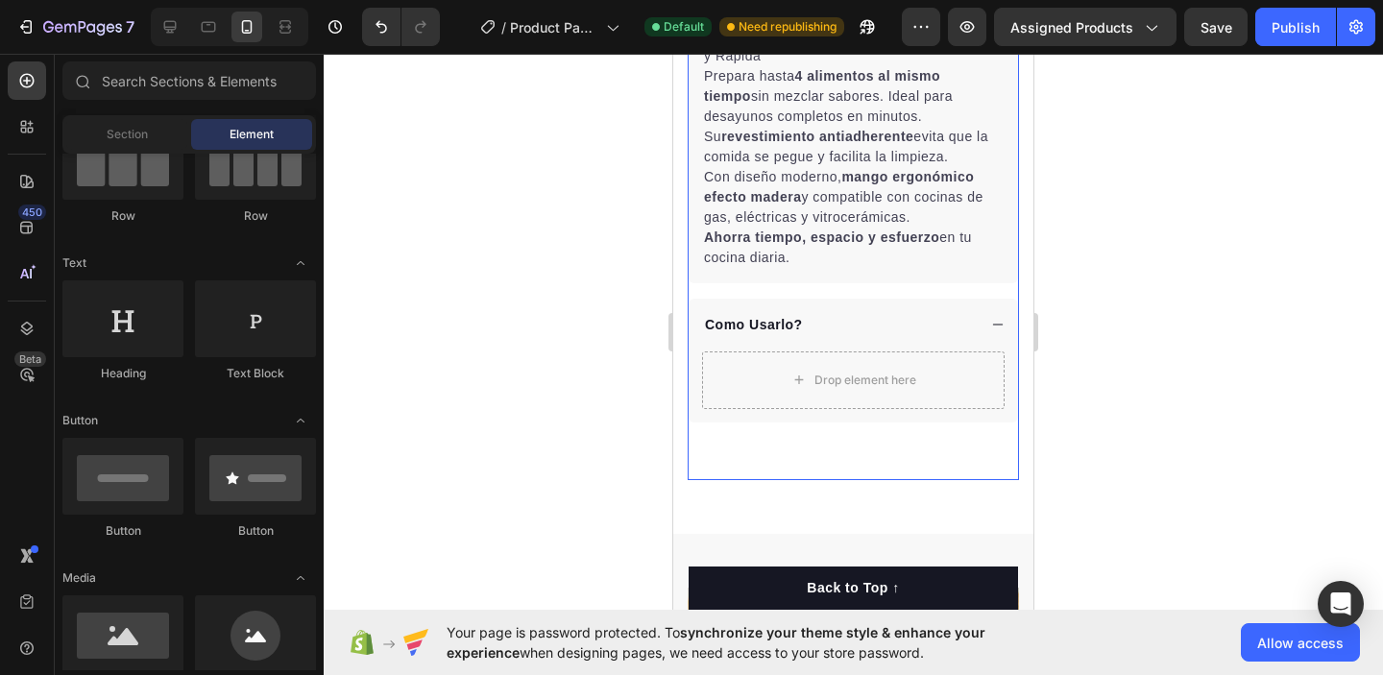
scroll to position [782, 0]
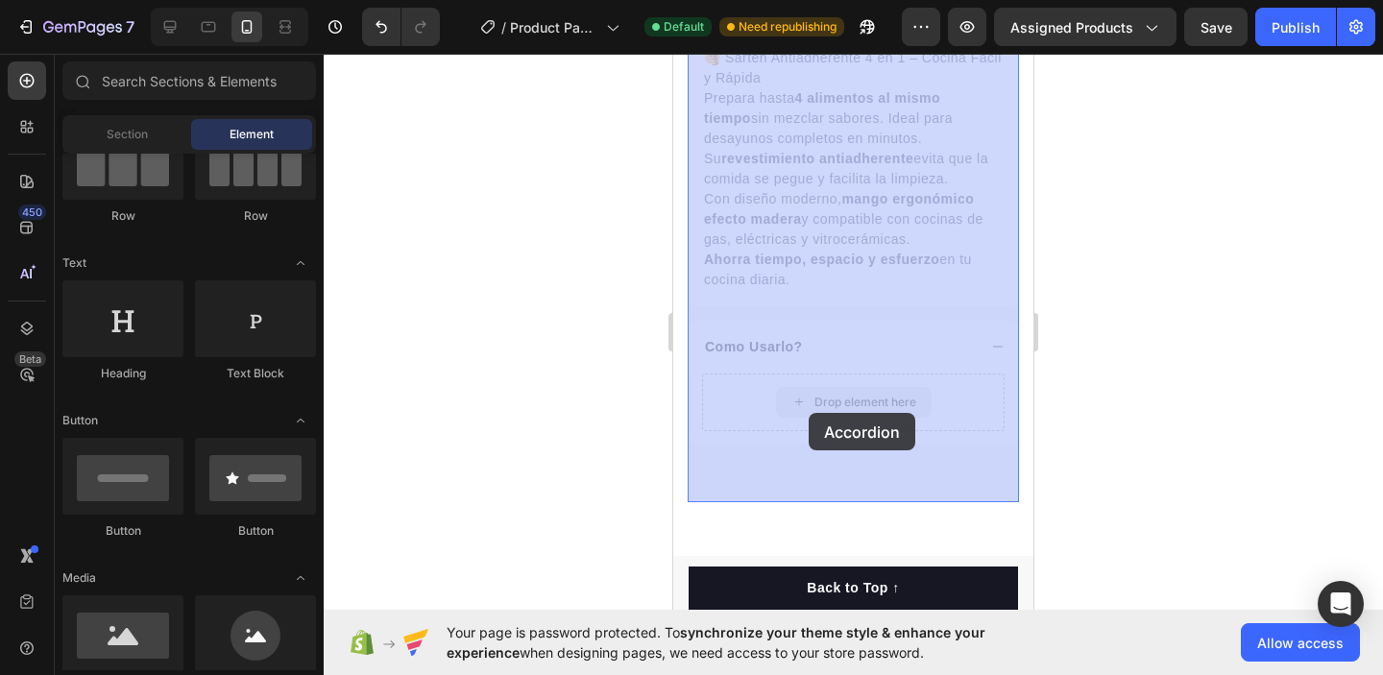
drag, startPoint x: 874, startPoint y: 403, endPoint x: 809, endPoint y: 413, distance: 66.2
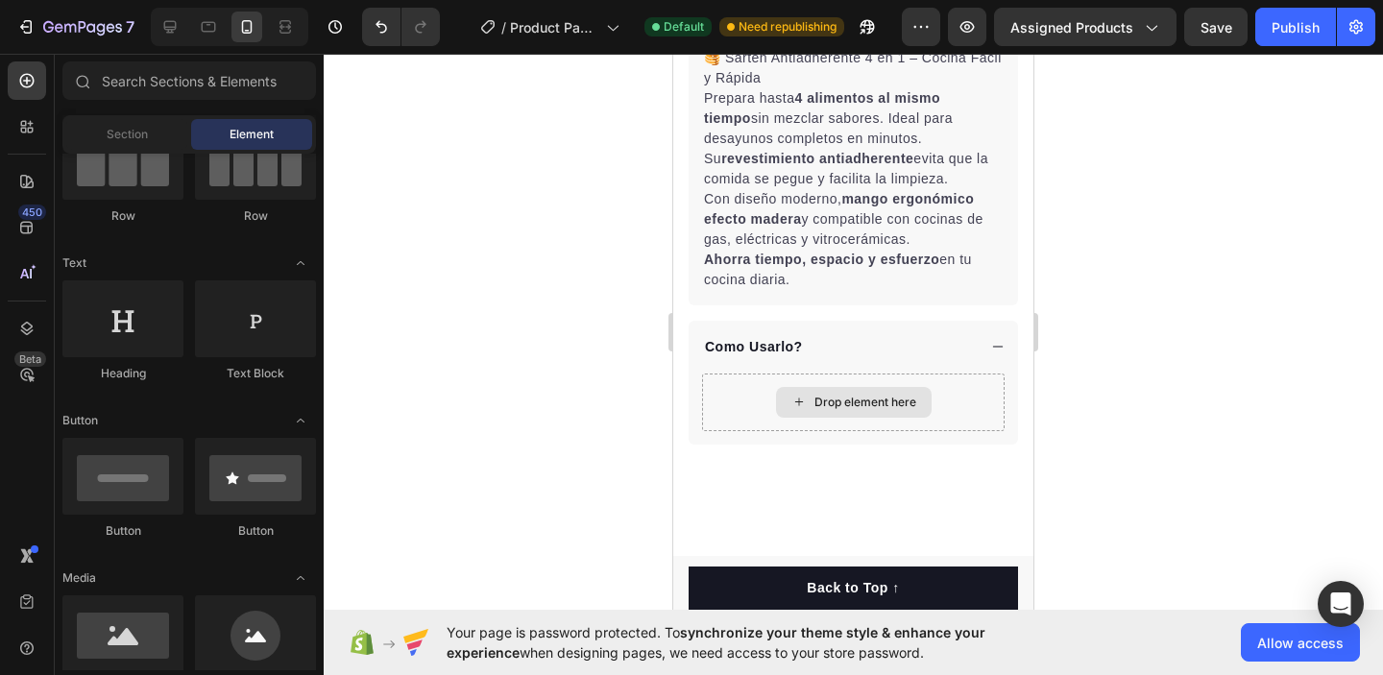
click at [840, 402] on div "Drop element here" at bounding box center [866, 402] width 102 height 15
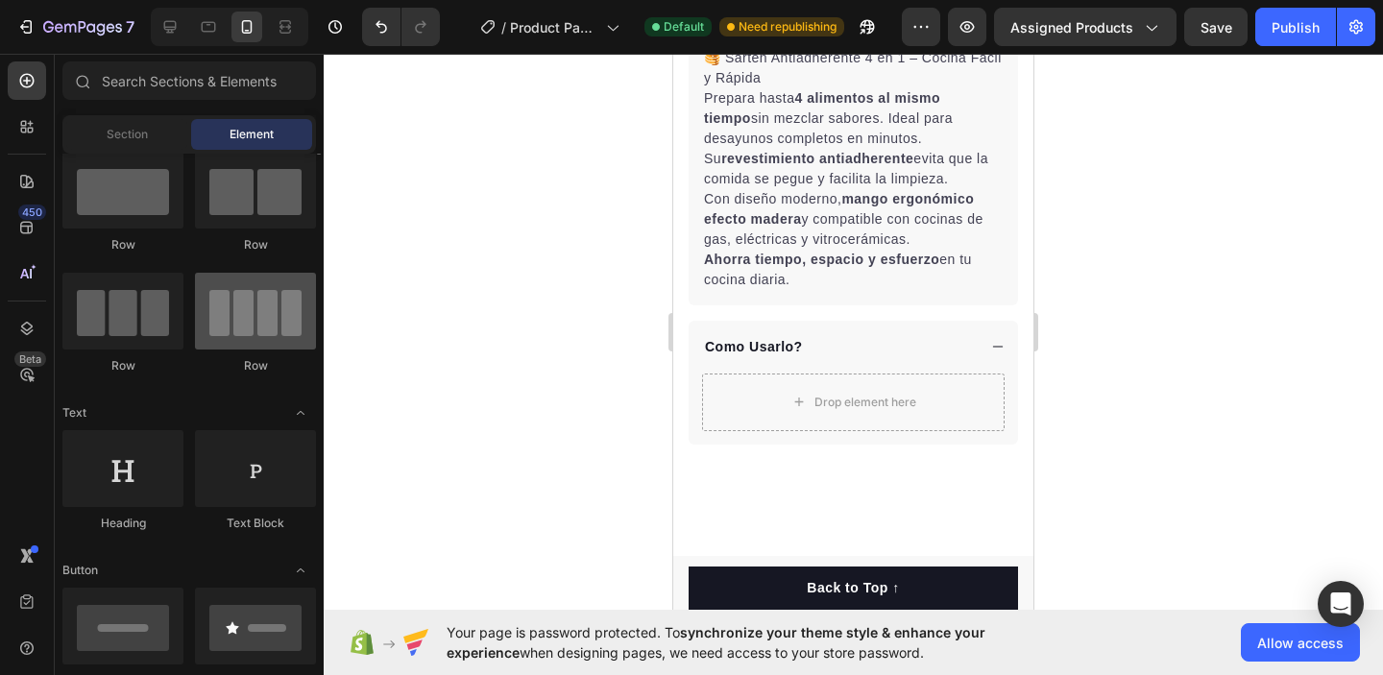
scroll to position [0, 0]
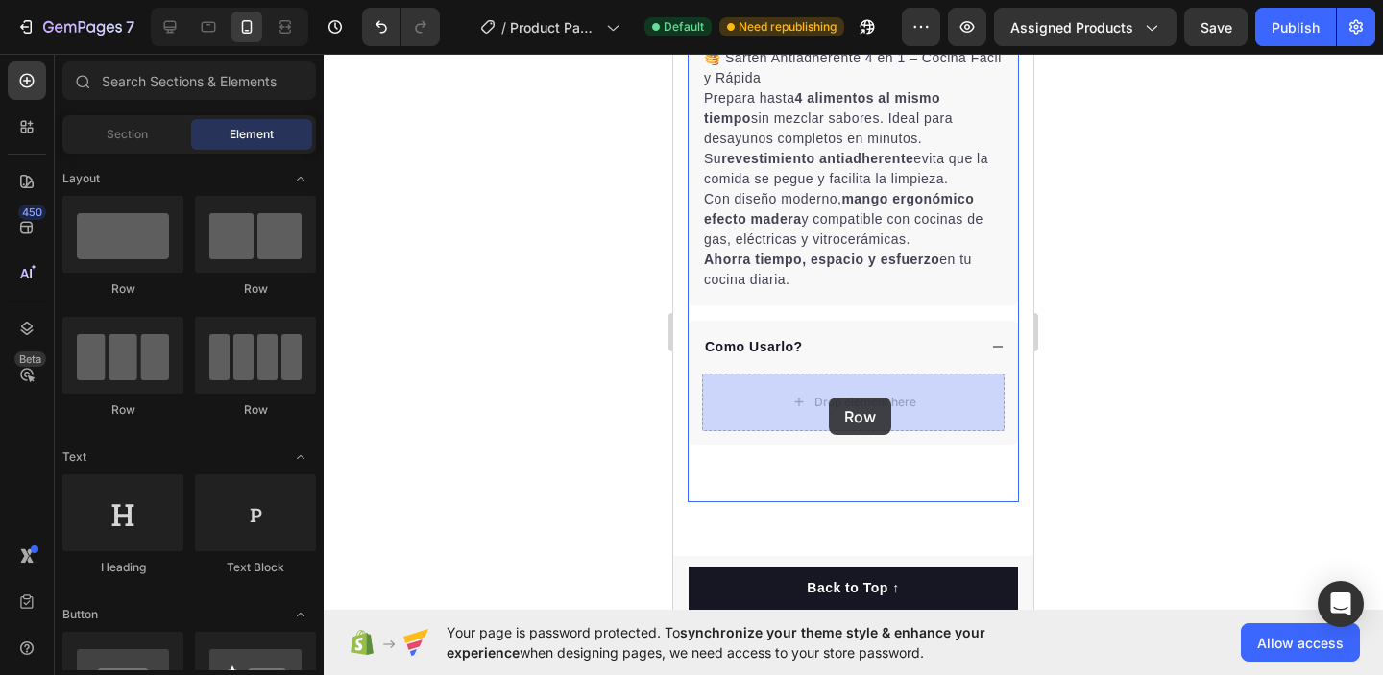
drag, startPoint x: 805, startPoint y: 300, endPoint x: 829, endPoint y: 398, distance: 100.9
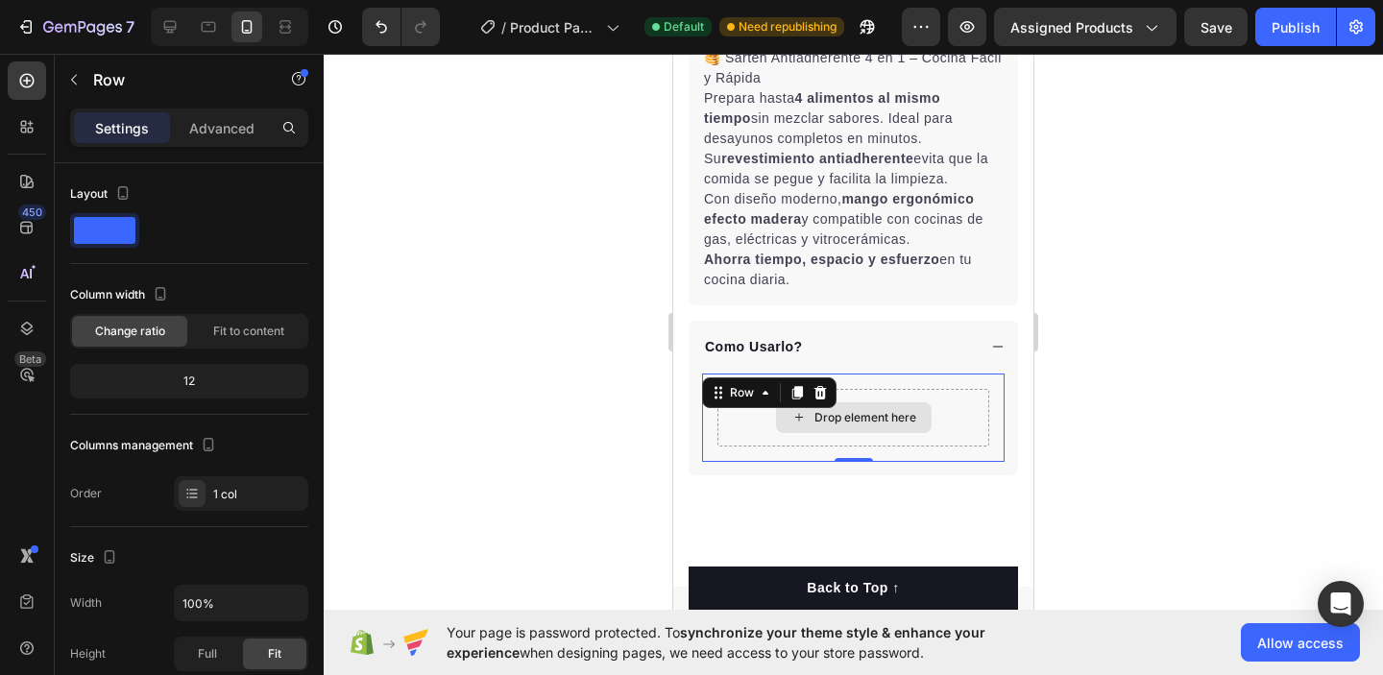
click at [968, 416] on div "Drop element here" at bounding box center [854, 418] width 272 height 58
click at [826, 385] on icon at bounding box center [820, 392] width 15 height 15
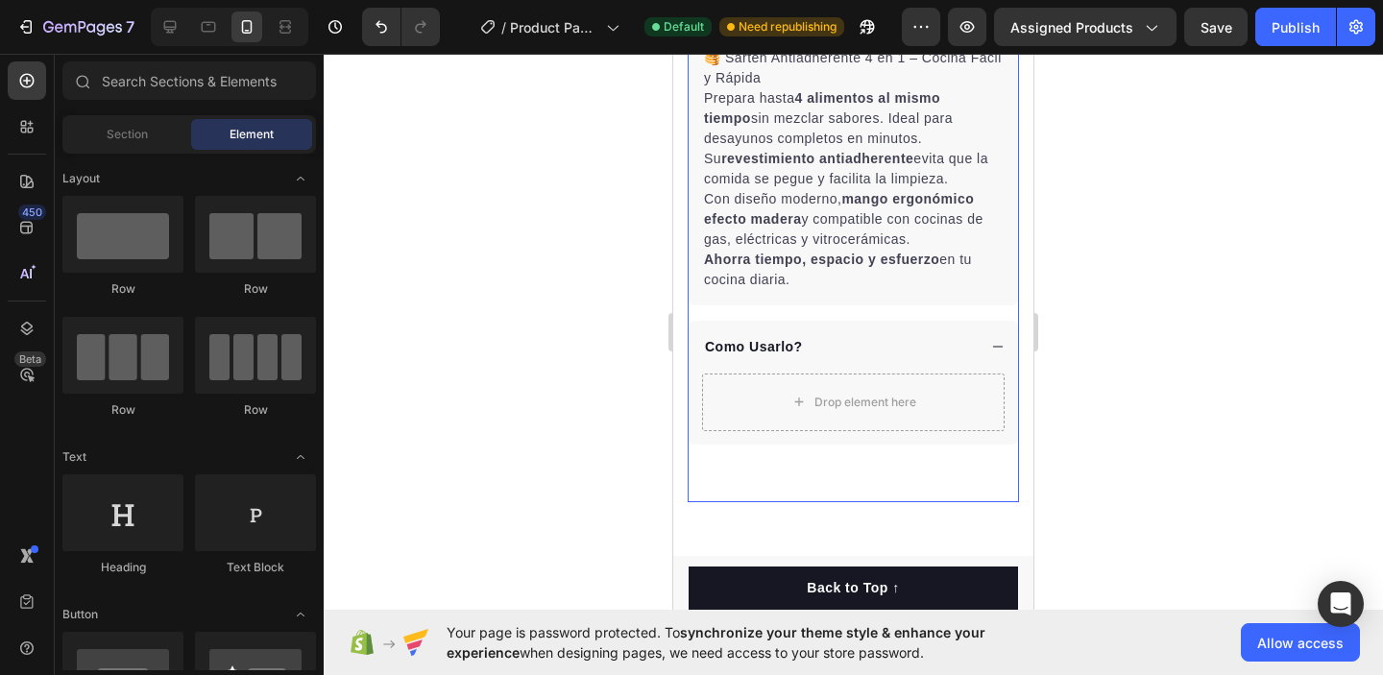
click at [772, 347] on p "Como Usarlo?" at bounding box center [754, 347] width 98 height 20
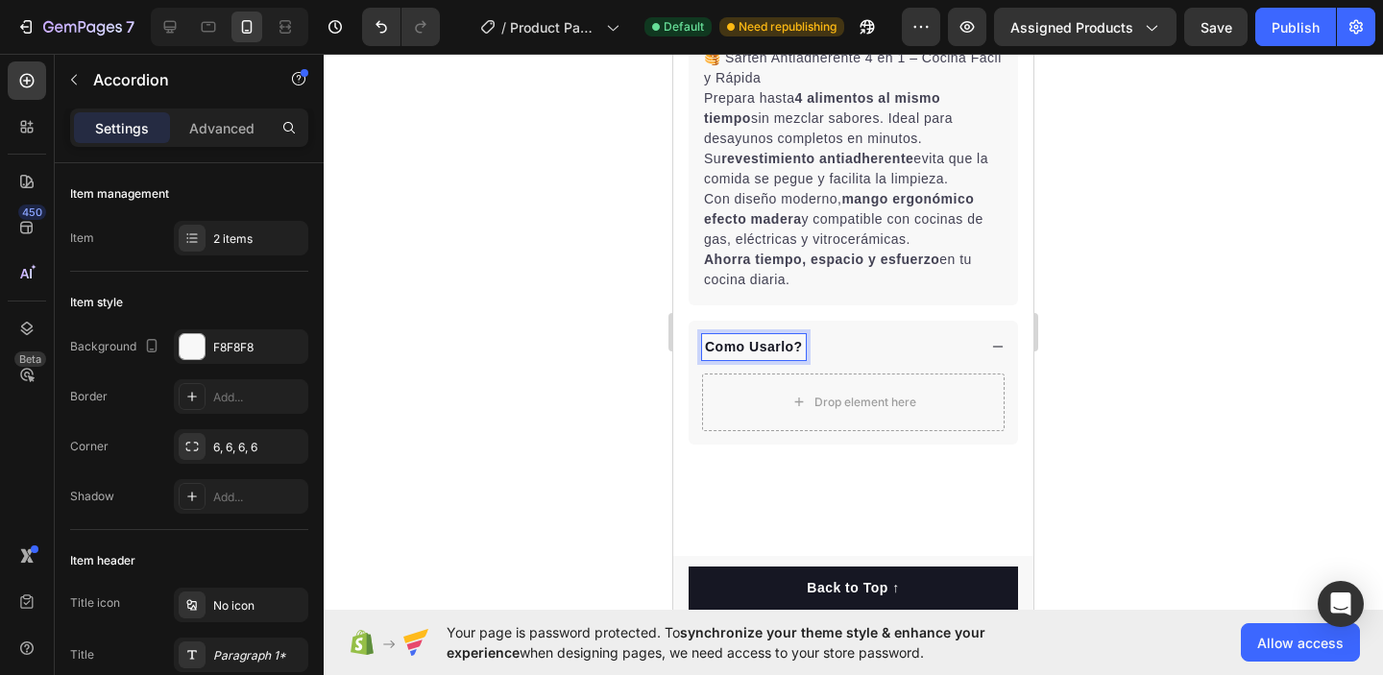
click at [857, 347] on div "Como Usarlo?" at bounding box center [839, 347] width 274 height 26
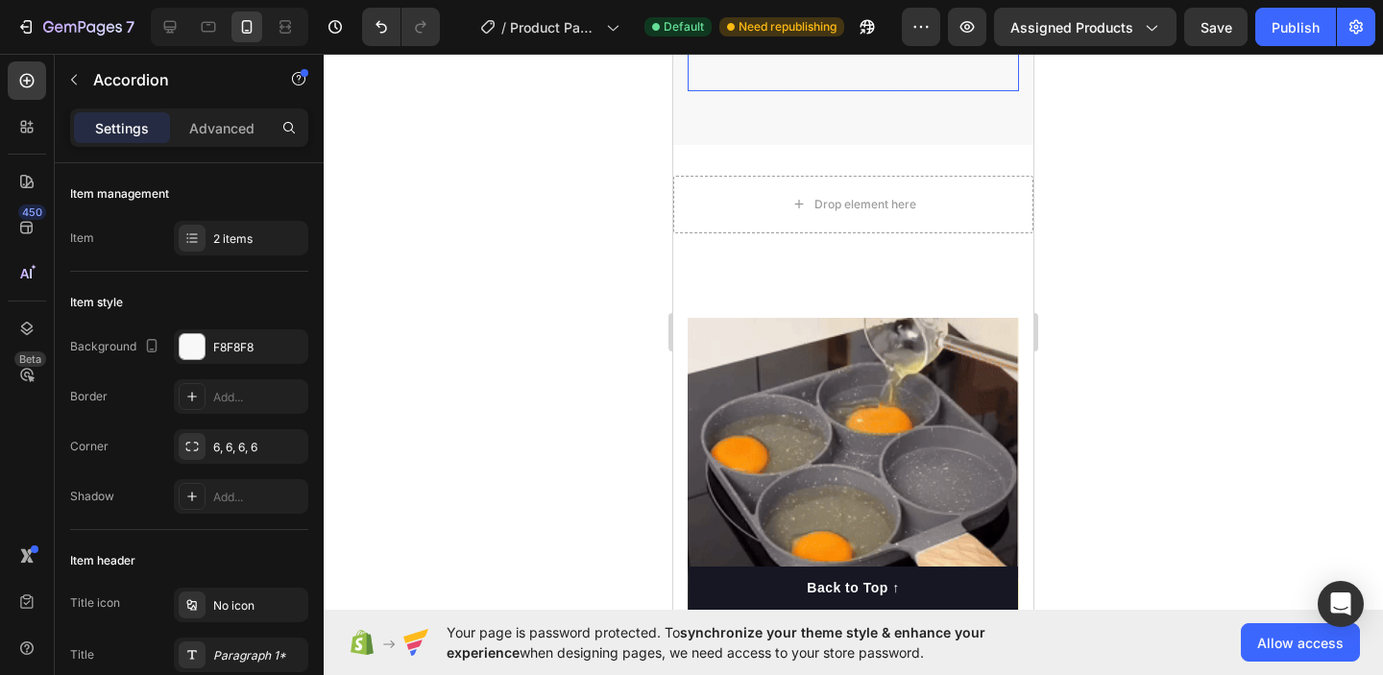
scroll to position [1777, 0]
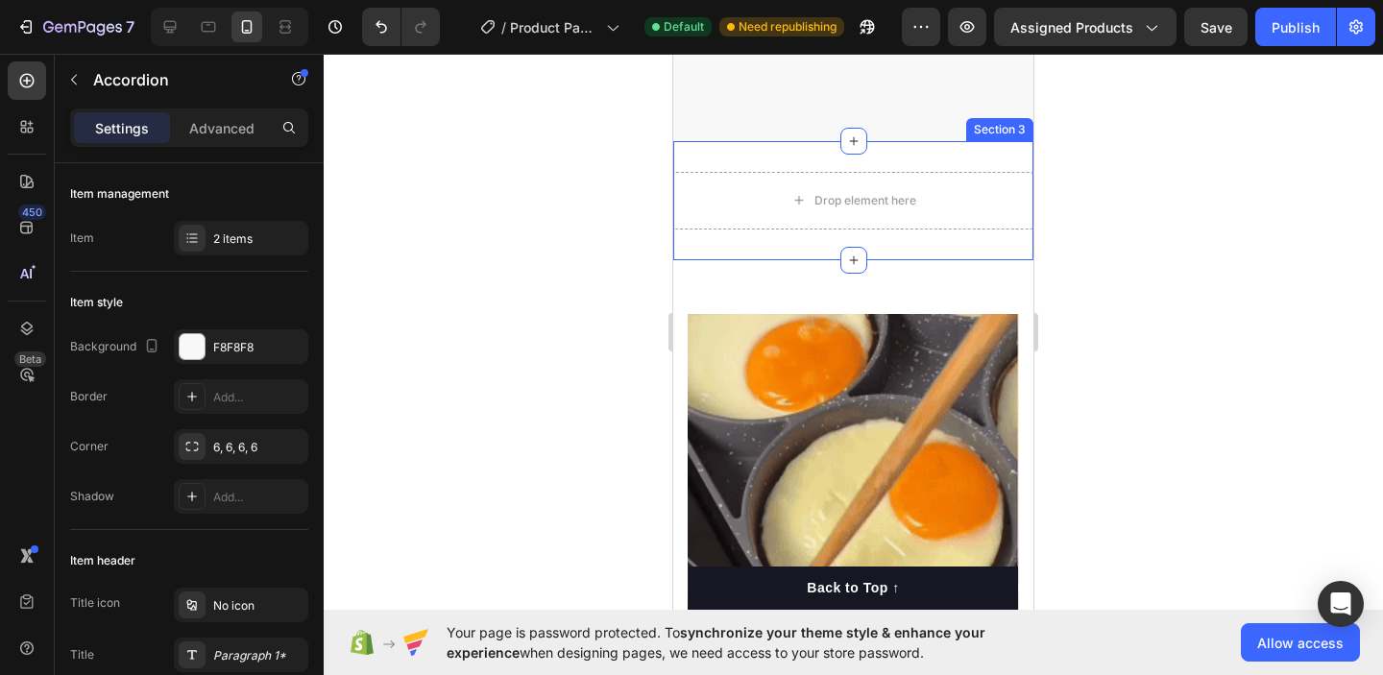
click at [1021, 153] on div "Drop element here Section 3" at bounding box center [853, 200] width 360 height 119
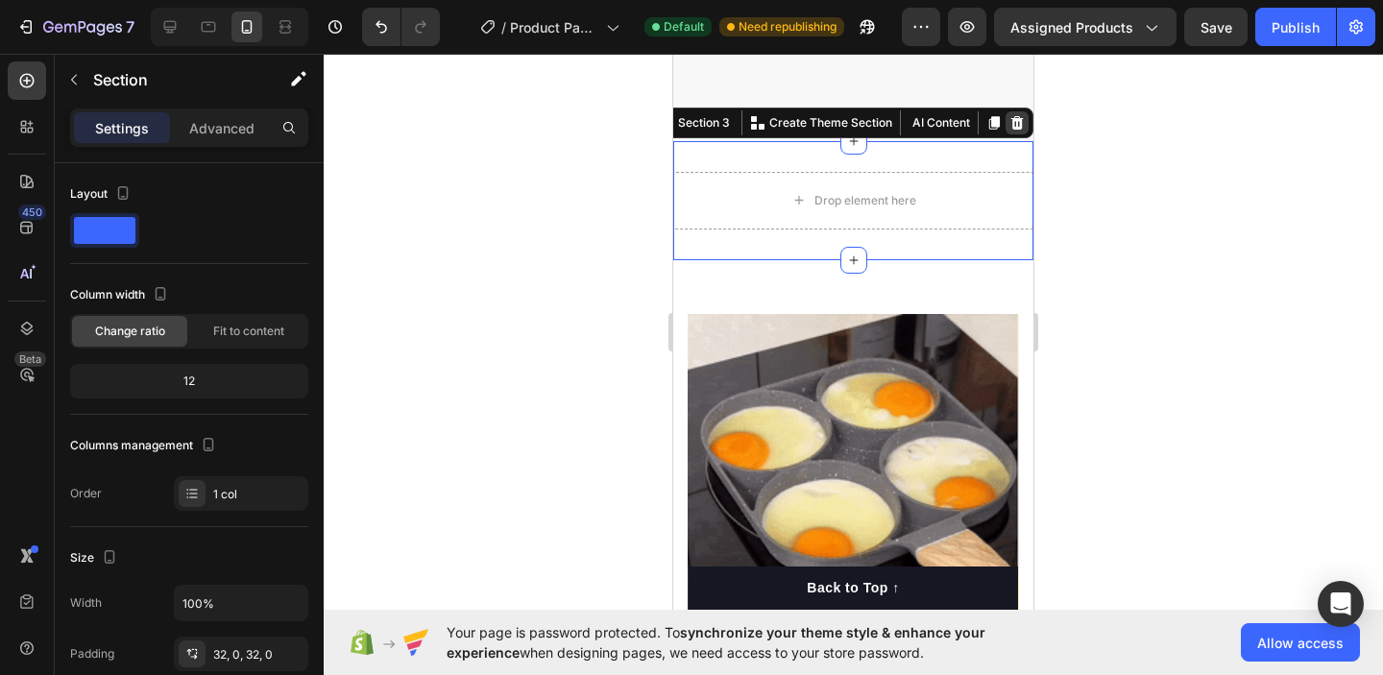
click at [1018, 129] on icon at bounding box center [1018, 122] width 12 height 13
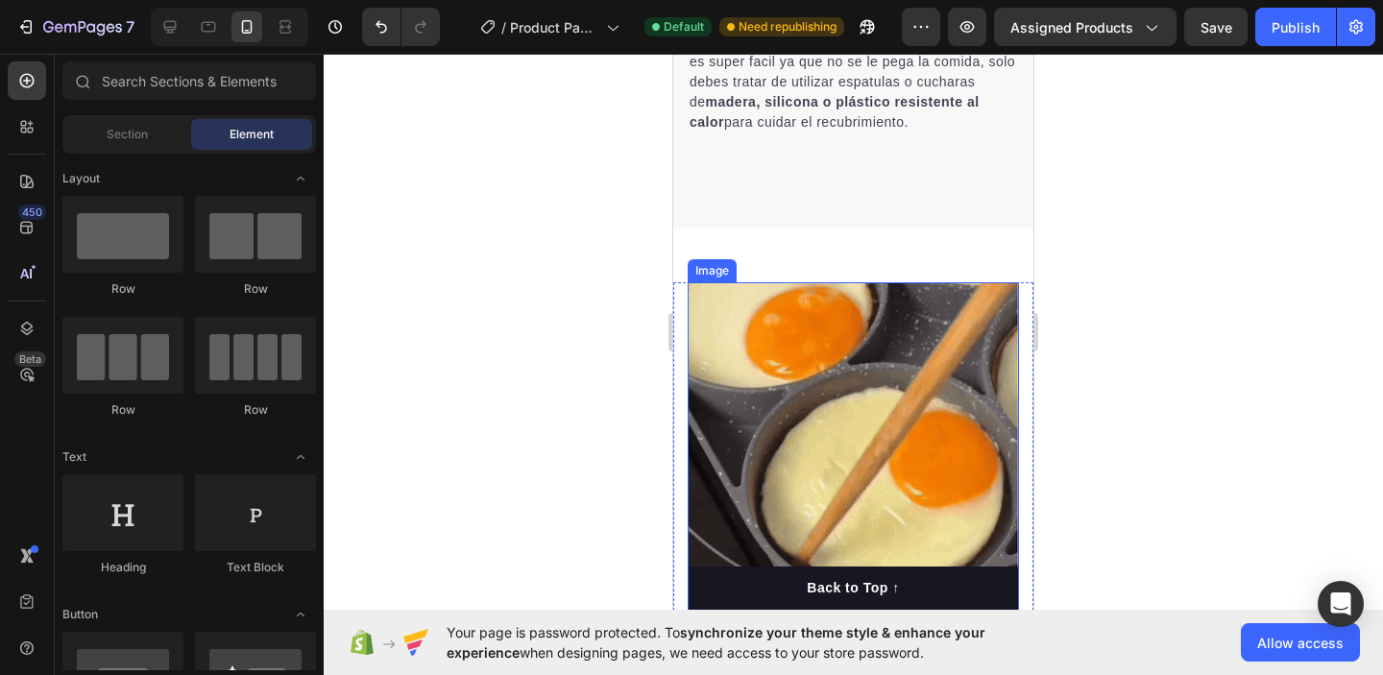
scroll to position [1633, 0]
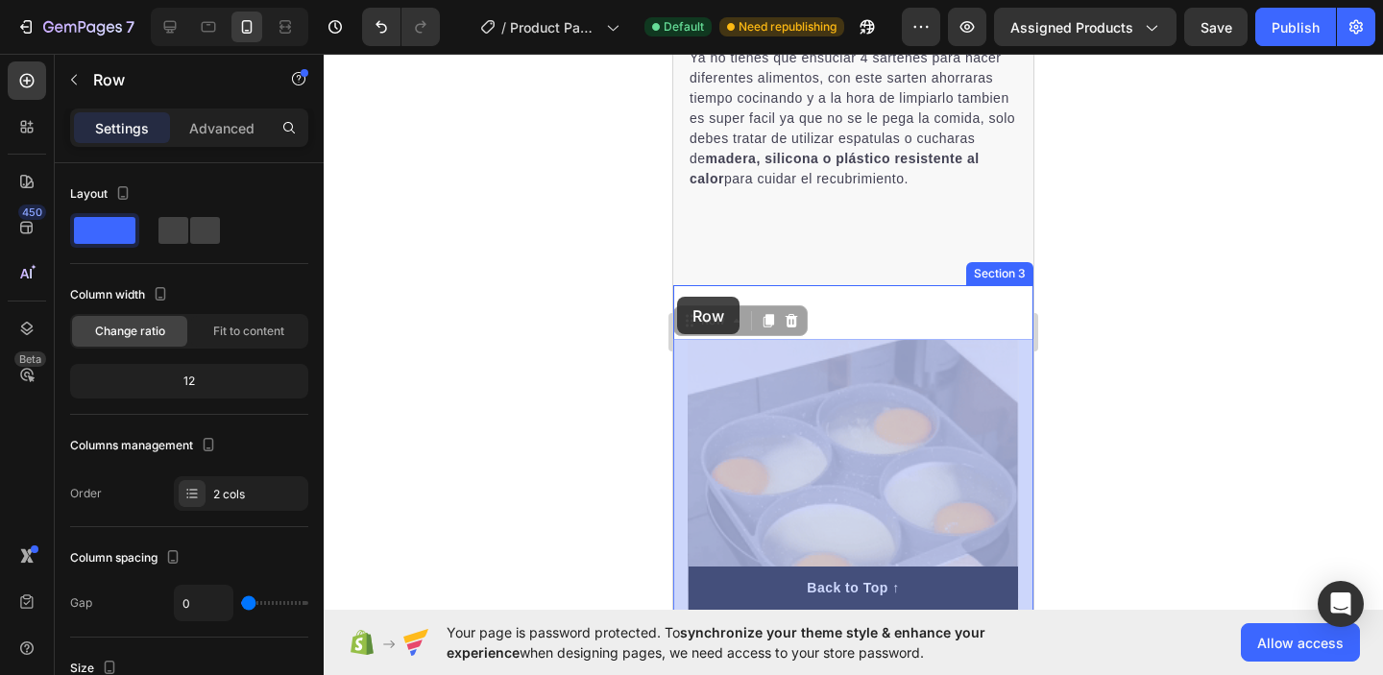
drag, startPoint x: 682, startPoint y: 385, endPoint x: 676, endPoint y: 297, distance: 88.6
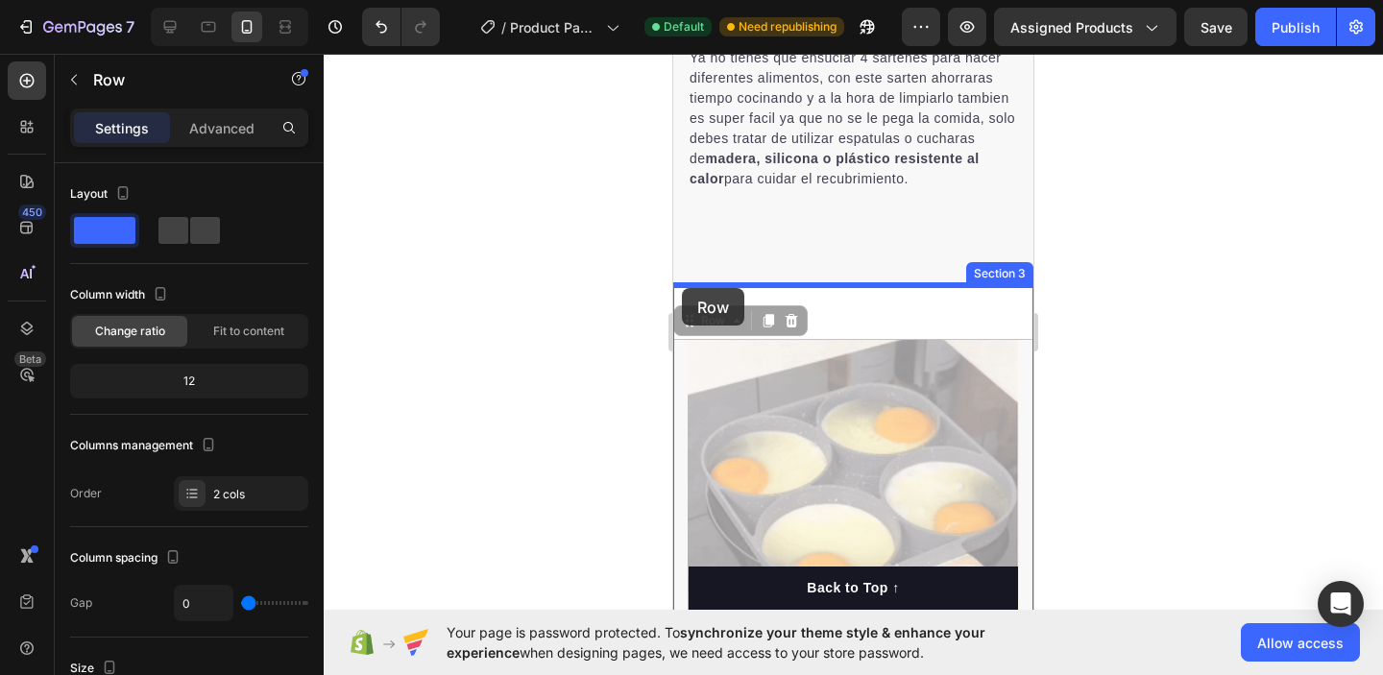
drag, startPoint x: 682, startPoint y: 382, endPoint x: 682, endPoint y: 288, distance: 94.2
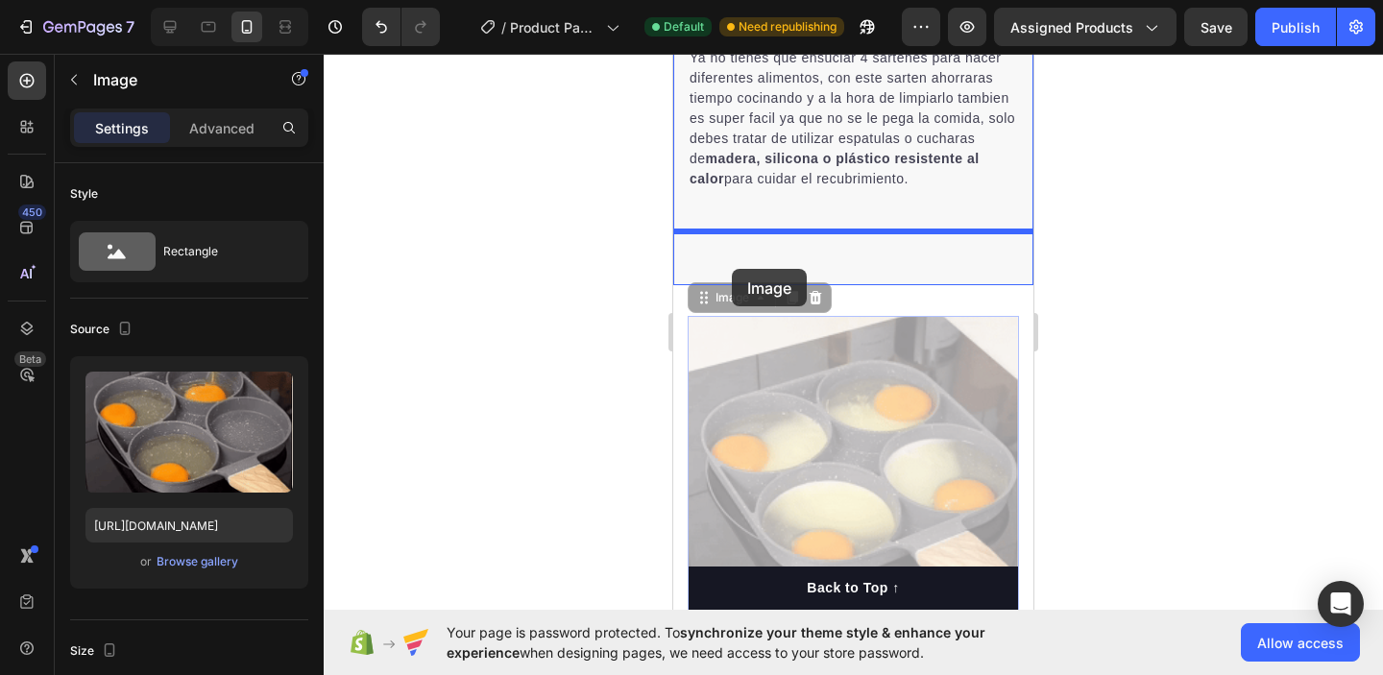
drag, startPoint x: 739, startPoint y: 366, endPoint x: 731, endPoint y: 269, distance: 97.3
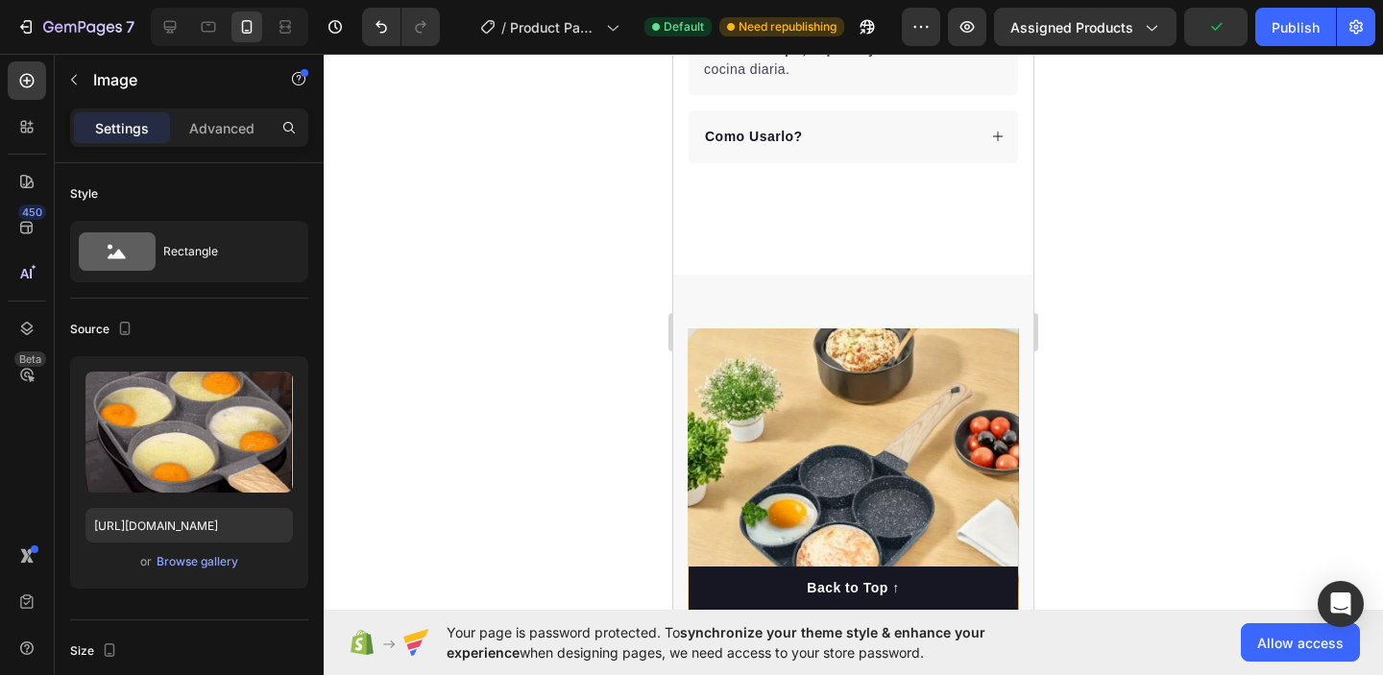
scroll to position [1023, 0]
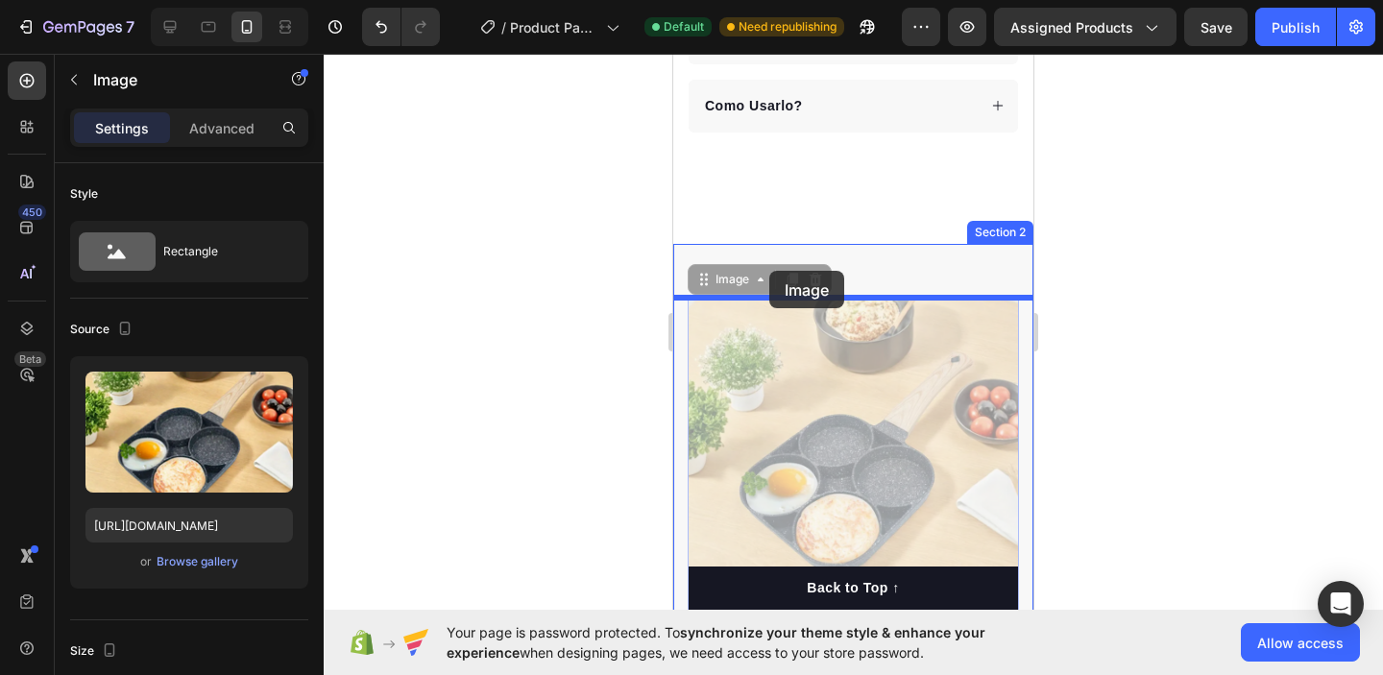
drag, startPoint x: 786, startPoint y: 373, endPoint x: 770, endPoint y: 267, distance: 106.9
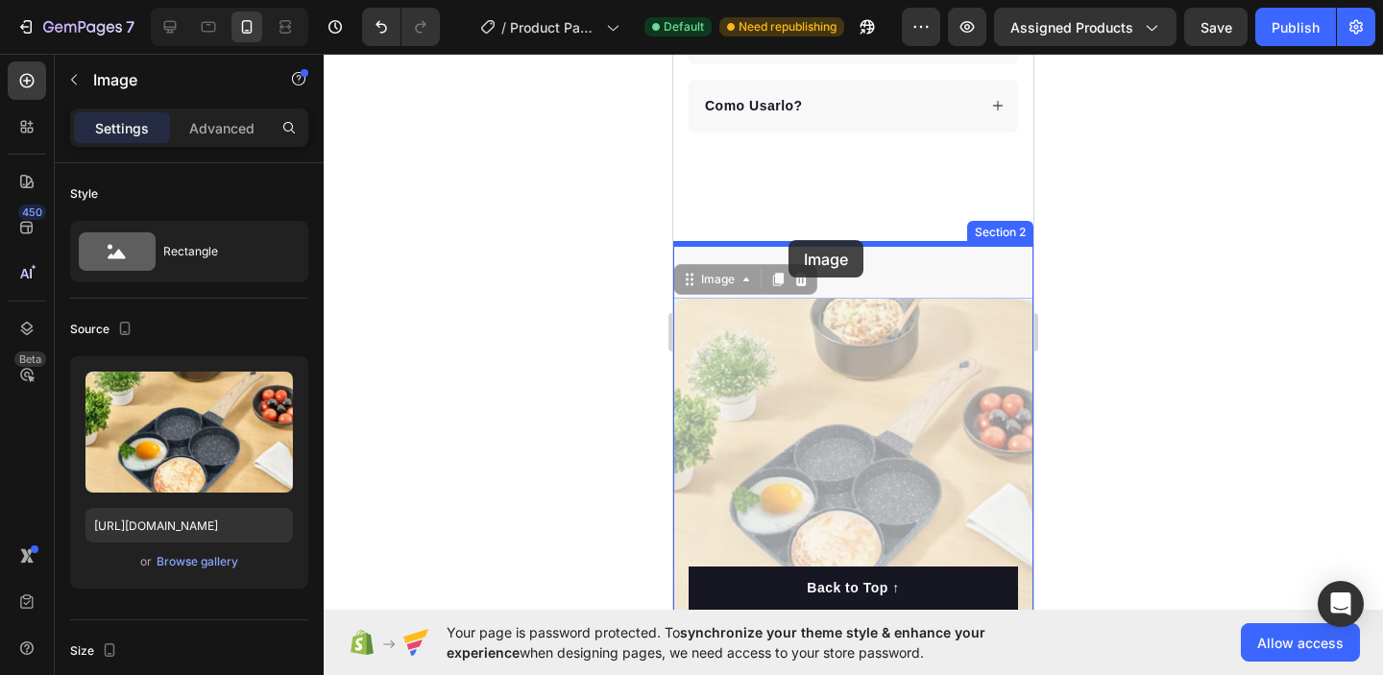
drag, startPoint x: 790, startPoint y: 319, endPoint x: 788, endPoint y: 238, distance: 80.7
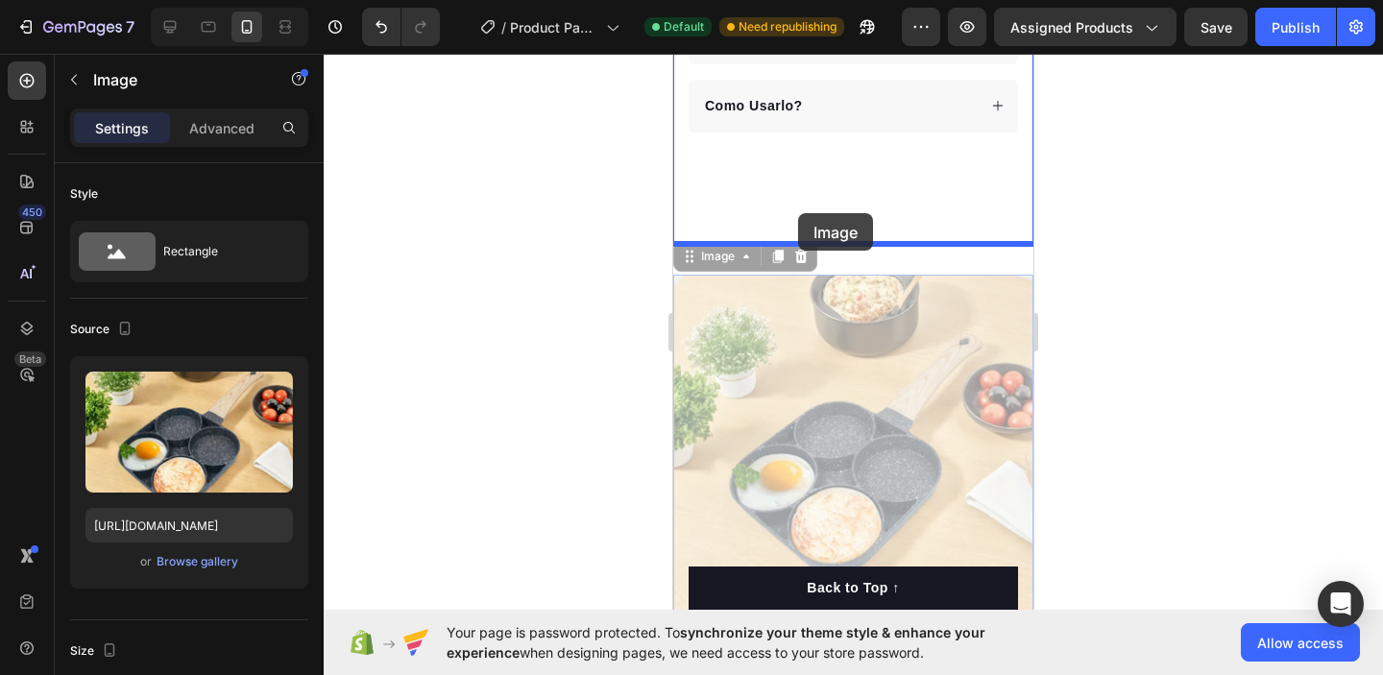
drag, startPoint x: 800, startPoint y: 302, endPoint x: 798, endPoint y: 213, distance: 88.4
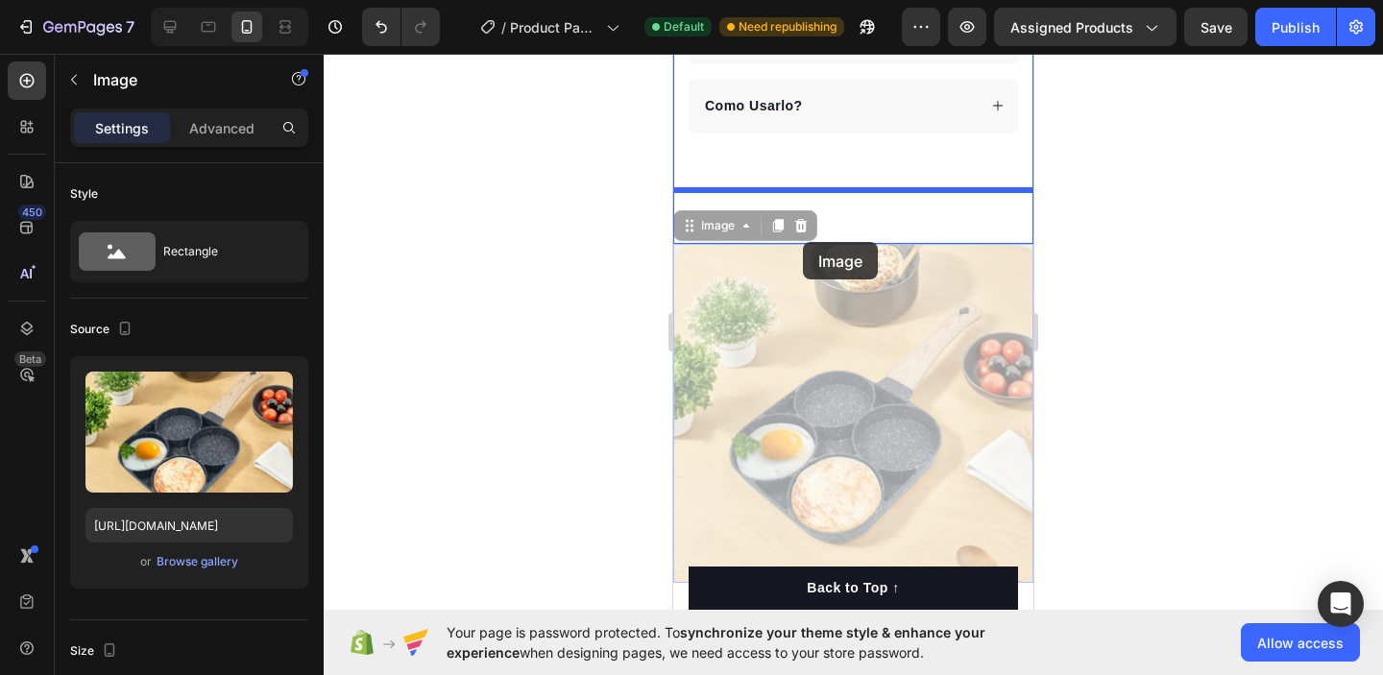
drag, startPoint x: 805, startPoint y: 277, endPoint x: 803, endPoint y: 242, distance: 34.6
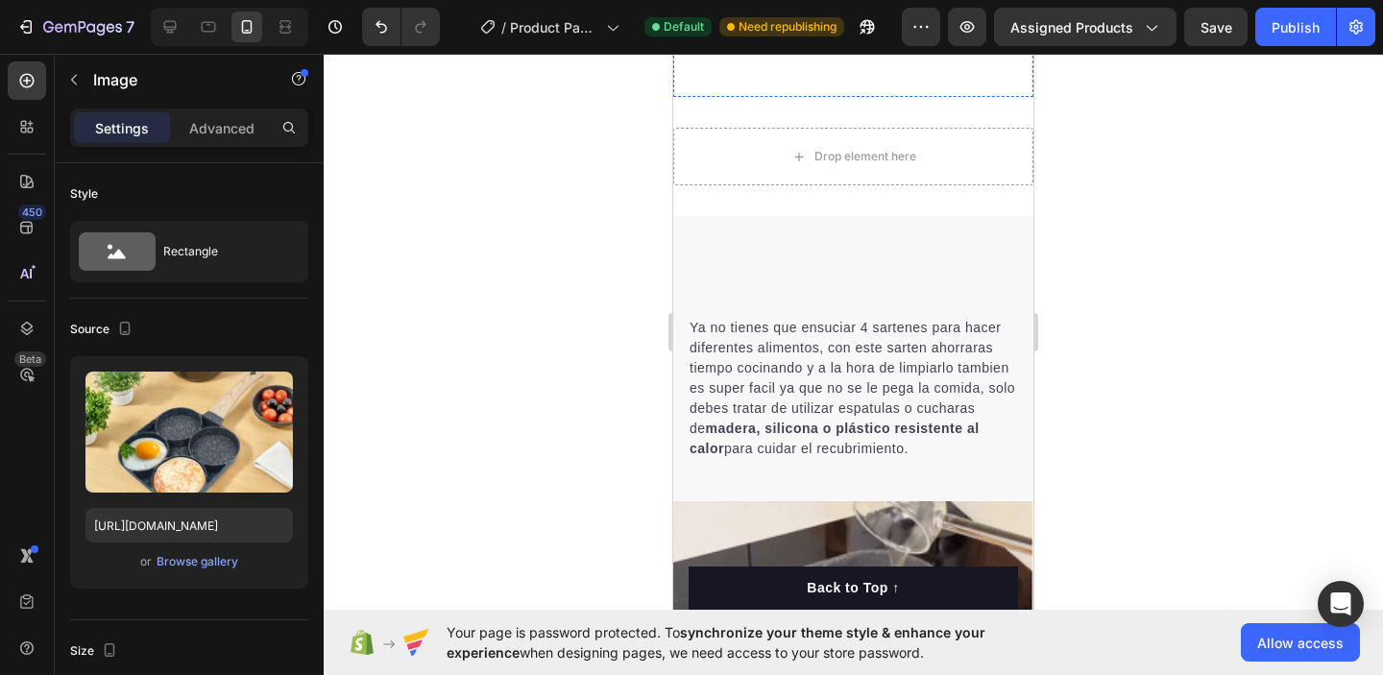
scroll to position [1543, 0]
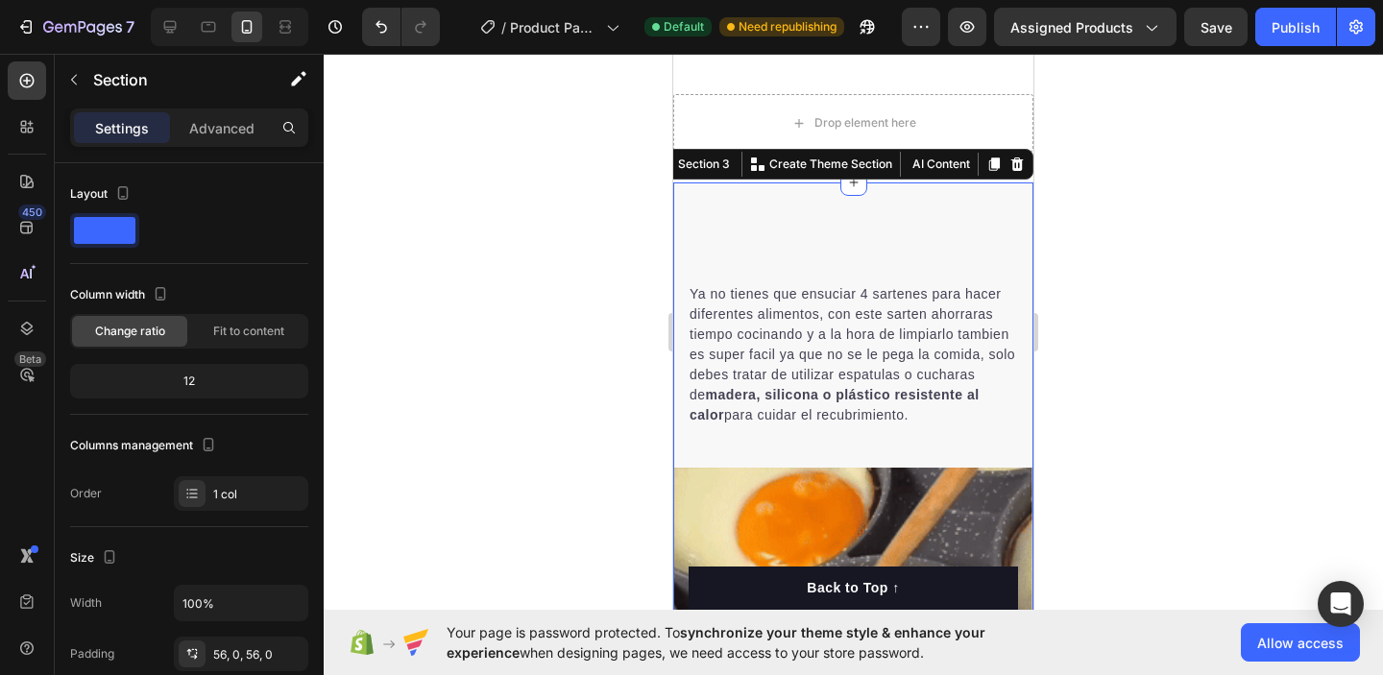
click at [846, 219] on div "Heading Ya no tienes que ensuciar 4 sartenes para hacer diferentes alimentos, c…" at bounding box center [853, 531] width 360 height 697
click at [852, 196] on div "Heading Ya no tienes que ensuciar 4 sartenes para hacer diferentes alimentos, c…" at bounding box center [853, 531] width 360 height 697
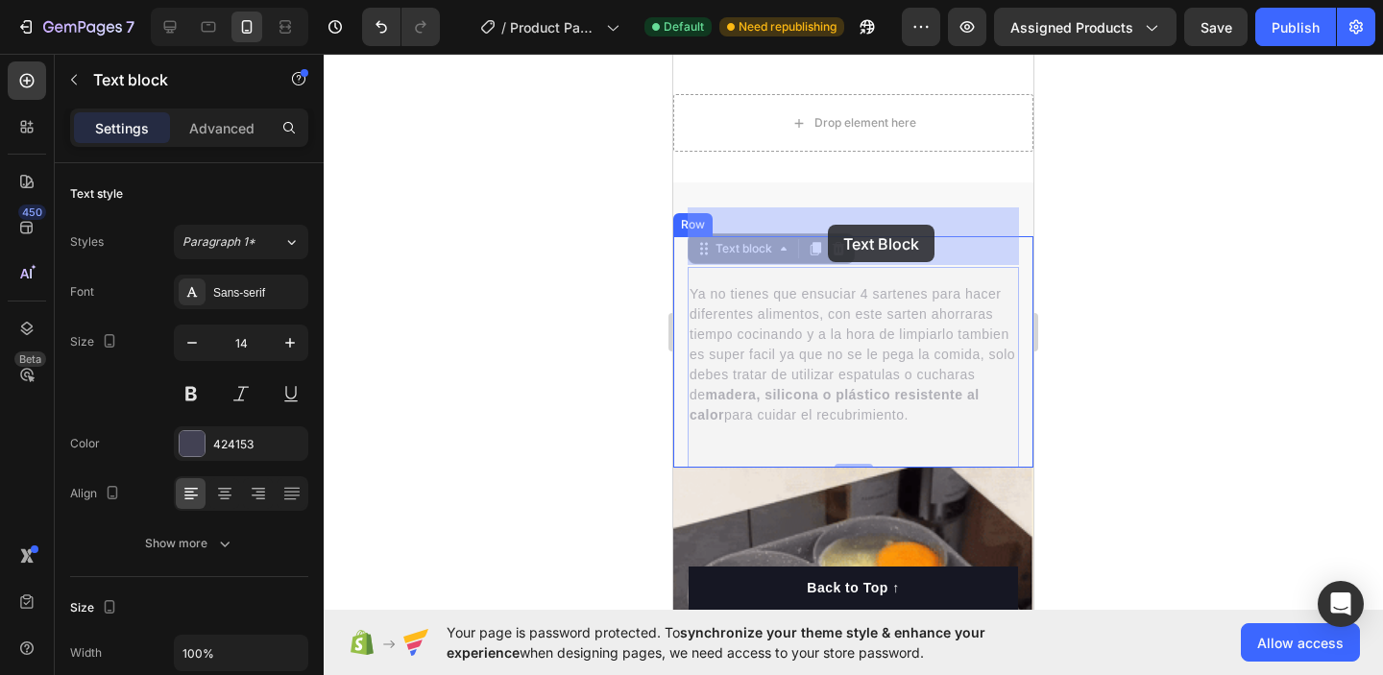
drag, startPoint x: 831, startPoint y: 313, endPoint x: 828, endPoint y: 225, distance: 88.4
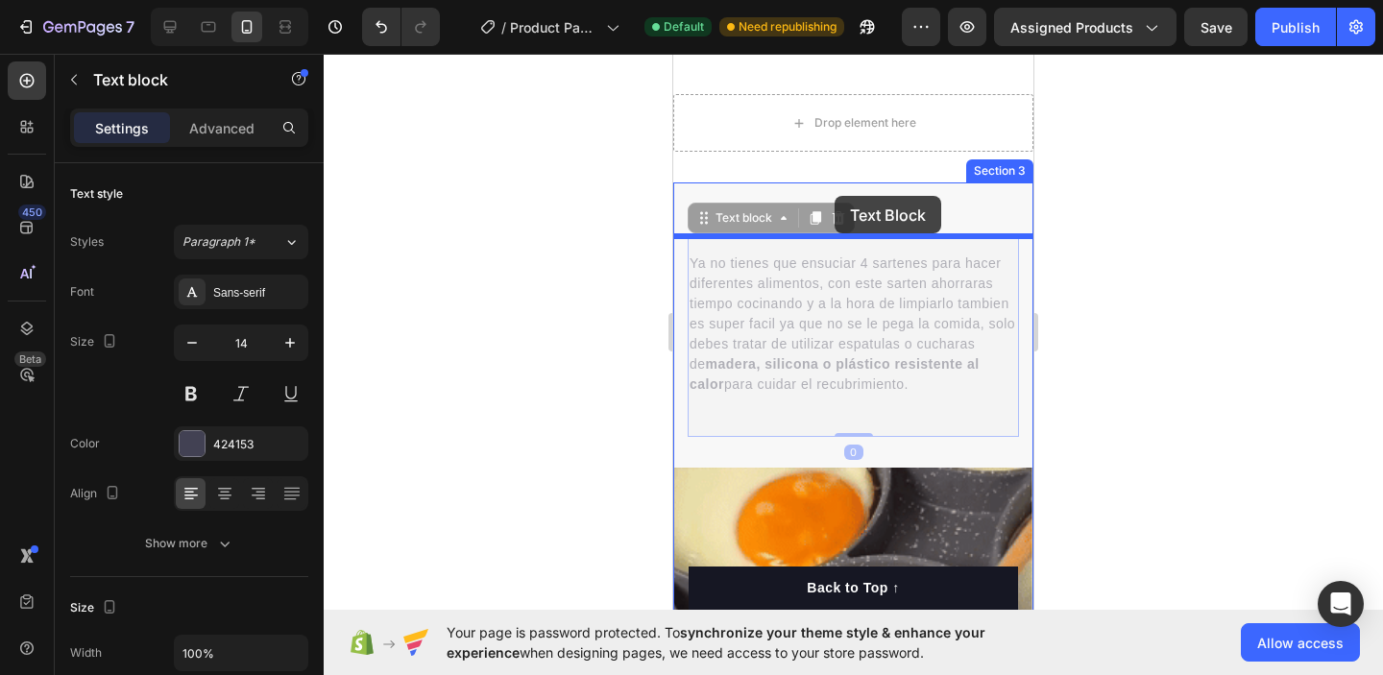
drag, startPoint x: 836, startPoint y: 269, endPoint x: 834, endPoint y: 198, distance: 71.1
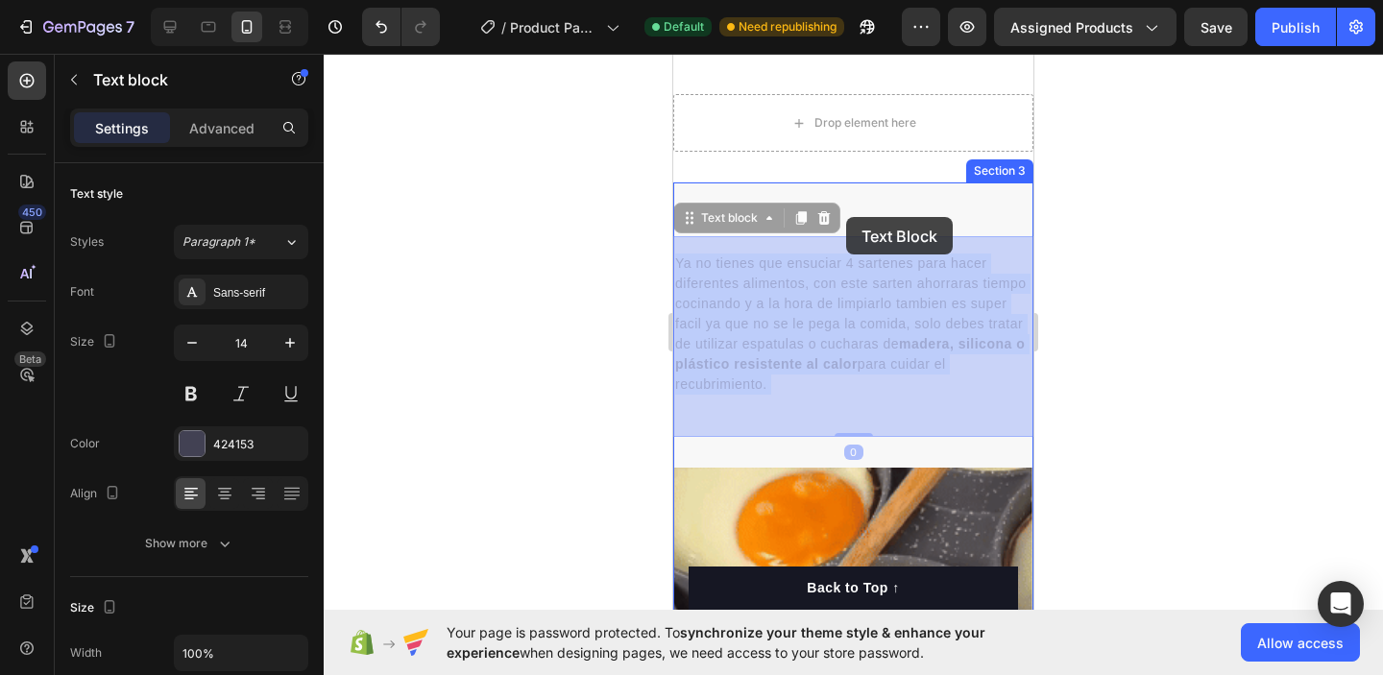
drag, startPoint x: 847, startPoint y: 260, endPoint x: 846, endPoint y: 210, distance: 50.0
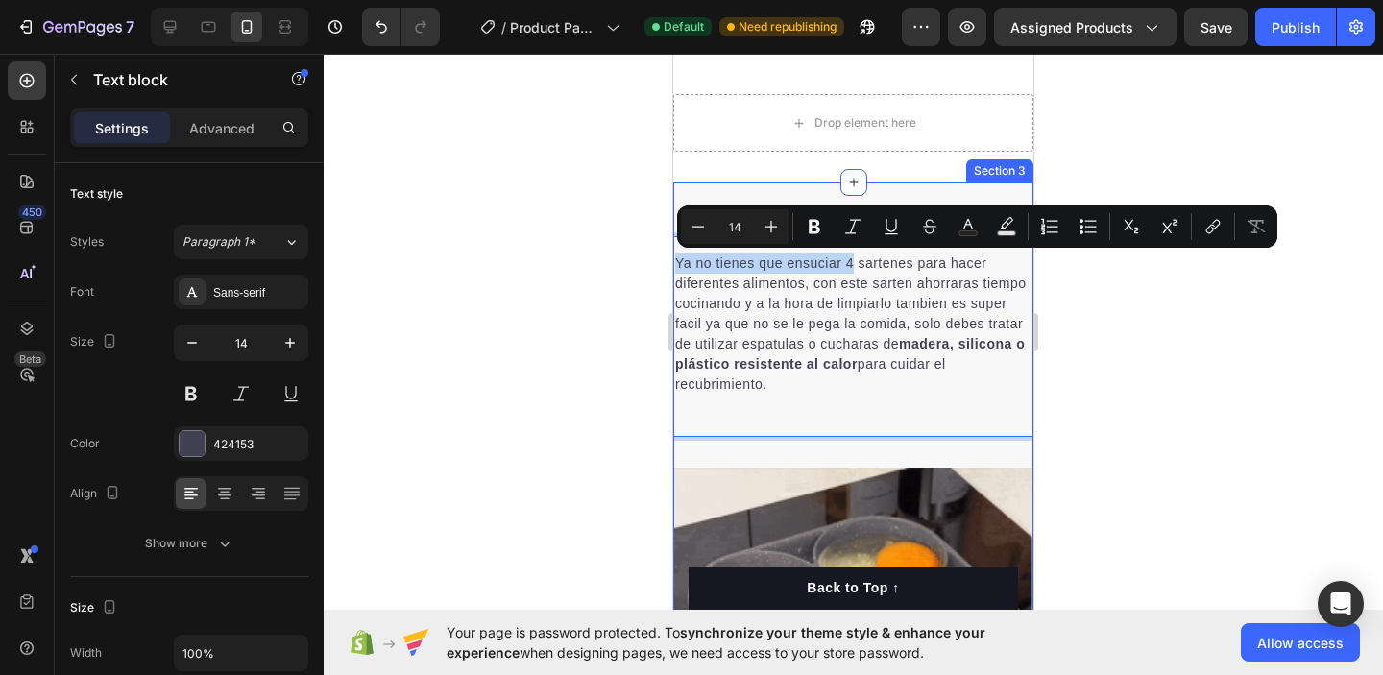
drag, startPoint x: 852, startPoint y: 254, endPoint x: 850, endPoint y: 227, distance: 27.0
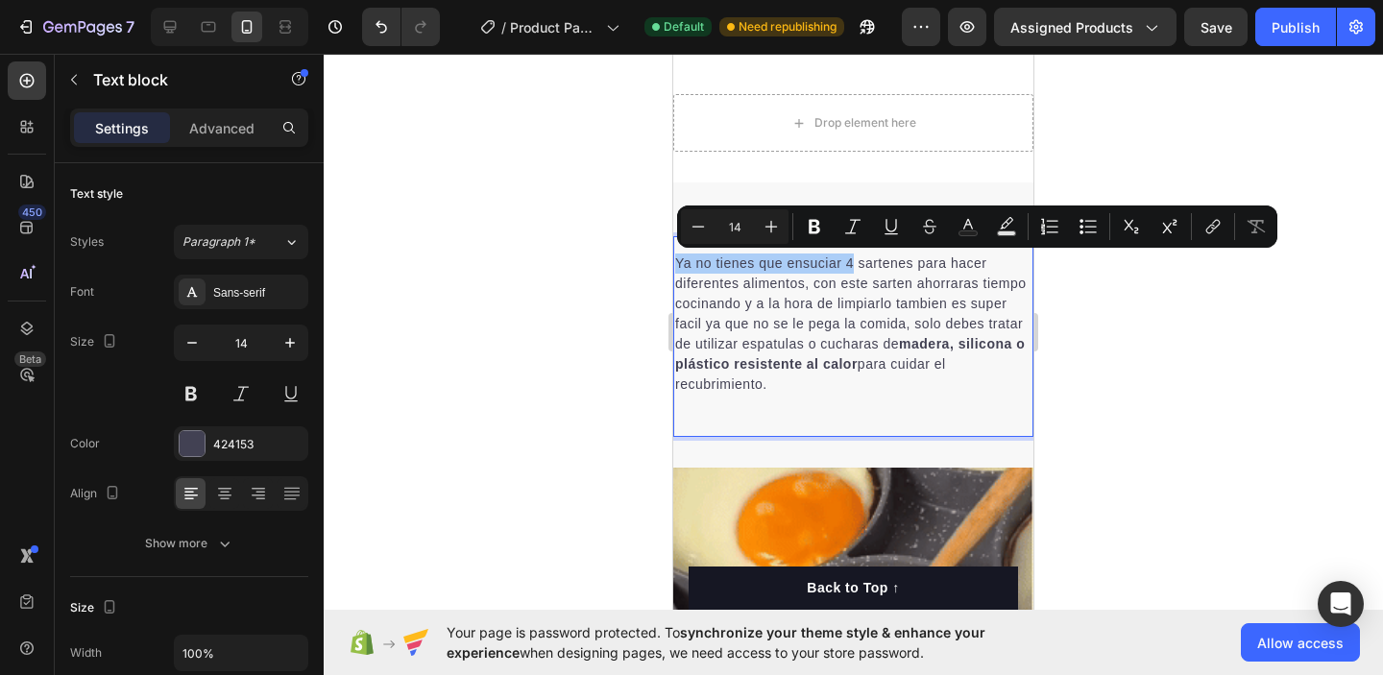
click at [1054, 299] on div at bounding box center [854, 365] width 1060 height 622
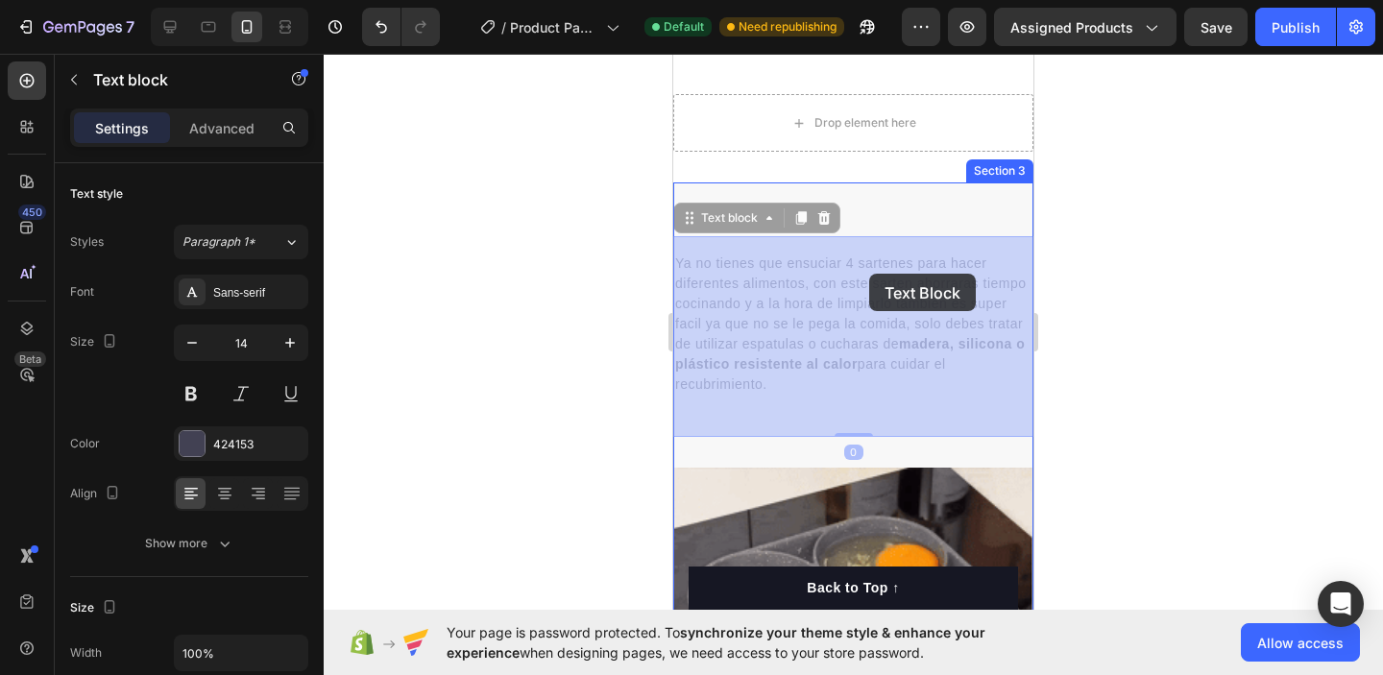
drag, startPoint x: 869, startPoint y: 357, endPoint x: 869, endPoint y: 265, distance: 92.2
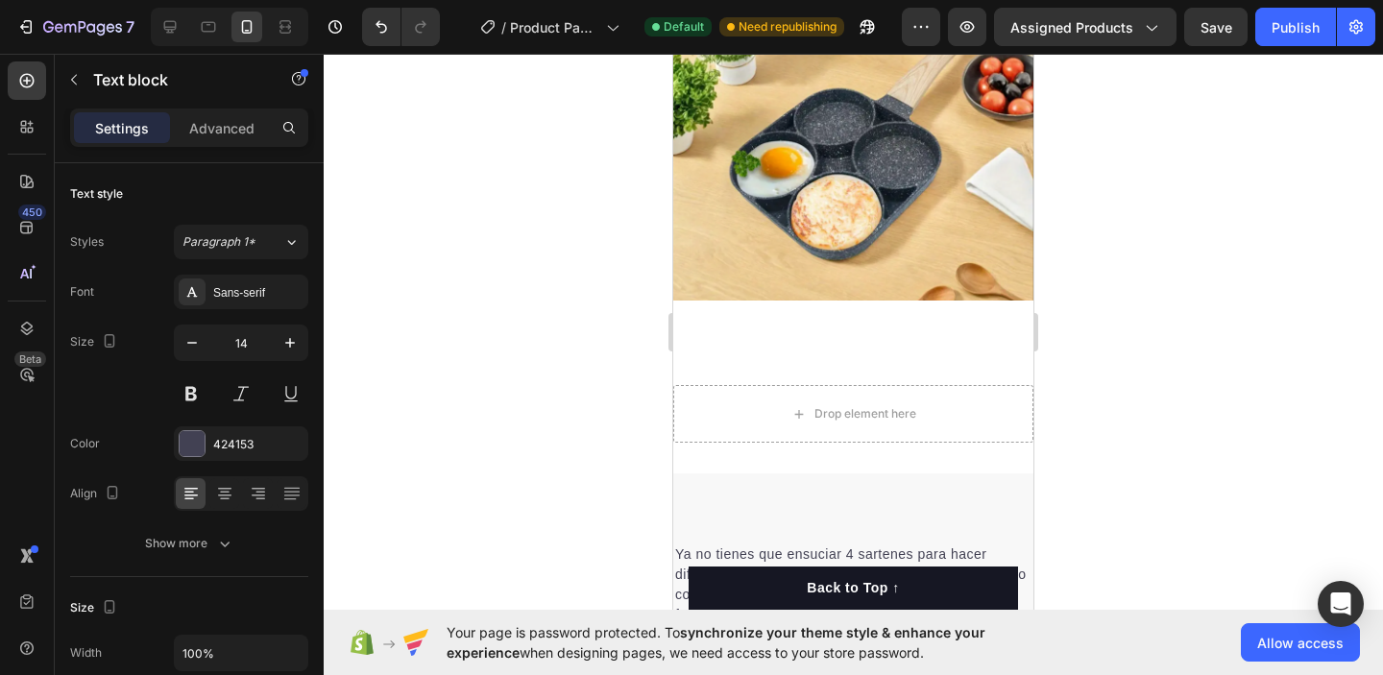
scroll to position [1254, 0]
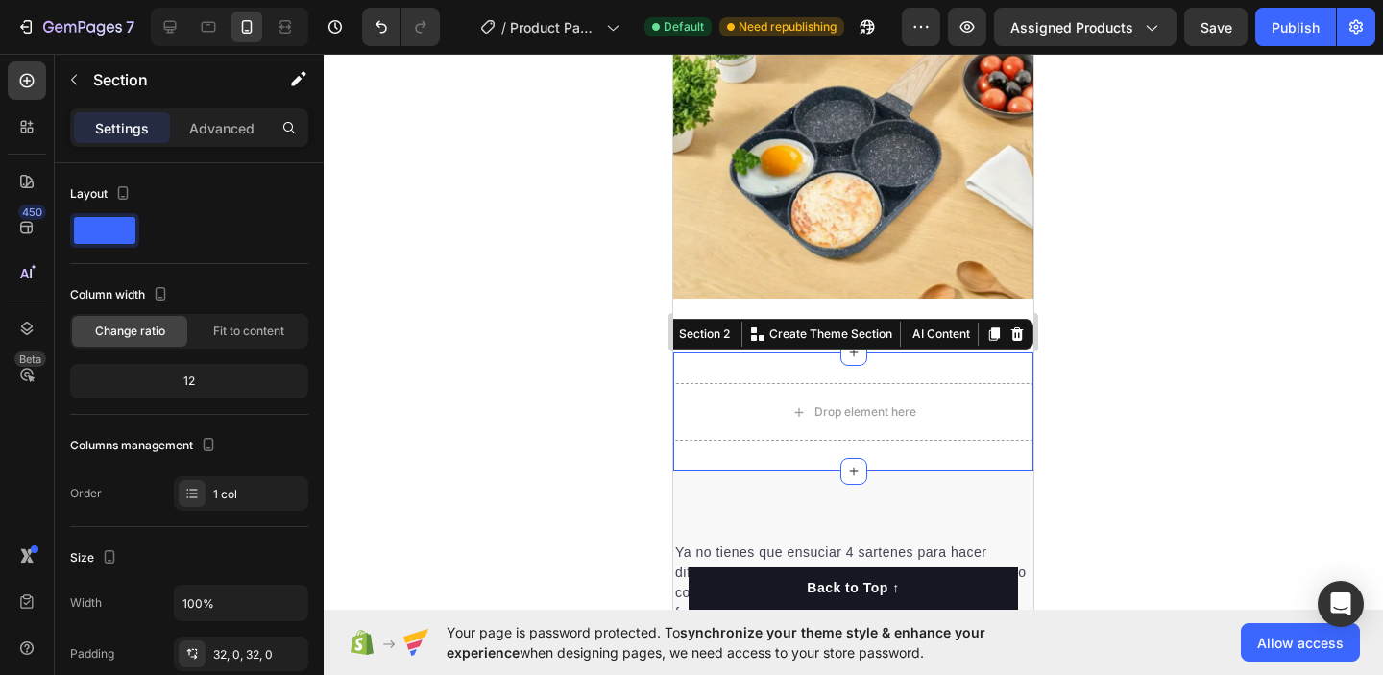
click at [974, 372] on div "Drop element here Section 2 You can create reusable sections Create Theme Secti…" at bounding box center [853, 412] width 360 height 119
click at [1015, 341] on icon at bounding box center [1018, 334] width 12 height 13
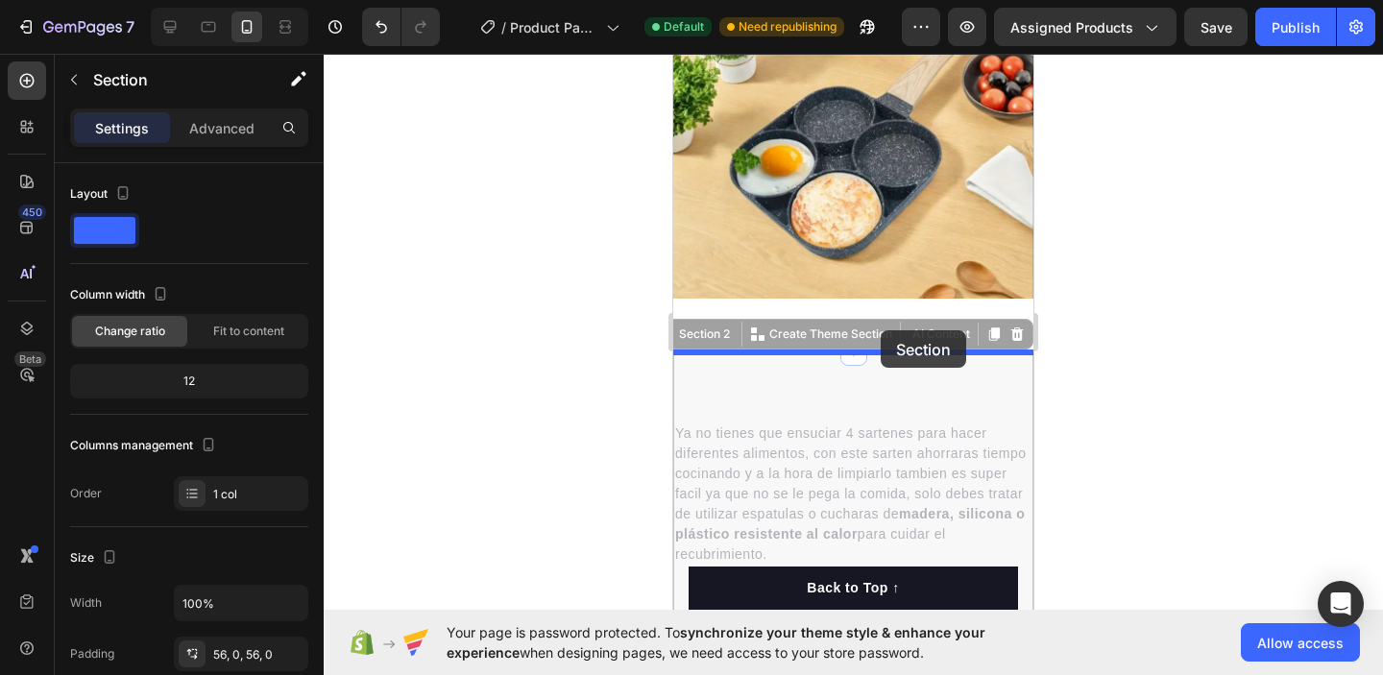
drag, startPoint x: 880, startPoint y: 393, endPoint x: 881, endPoint y: 330, distance: 62.5
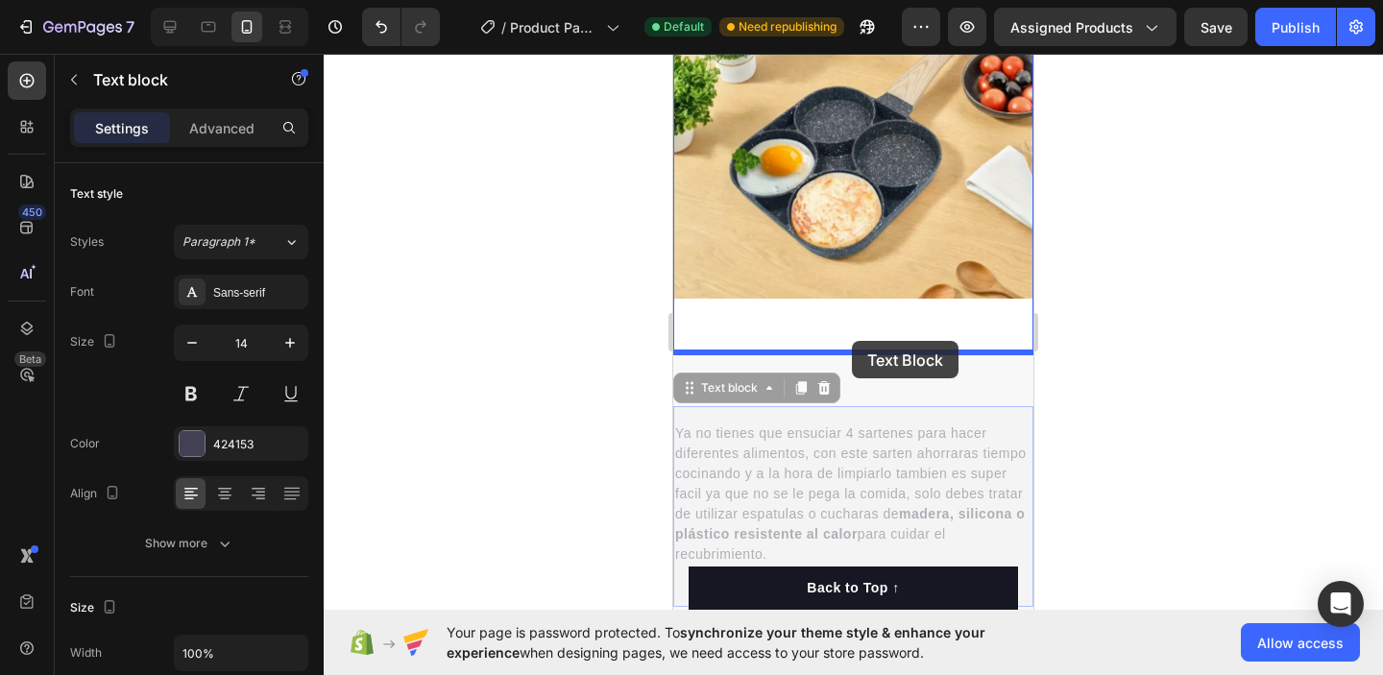
drag, startPoint x: 852, startPoint y: 405, endPoint x: 852, endPoint y: 341, distance: 64.4
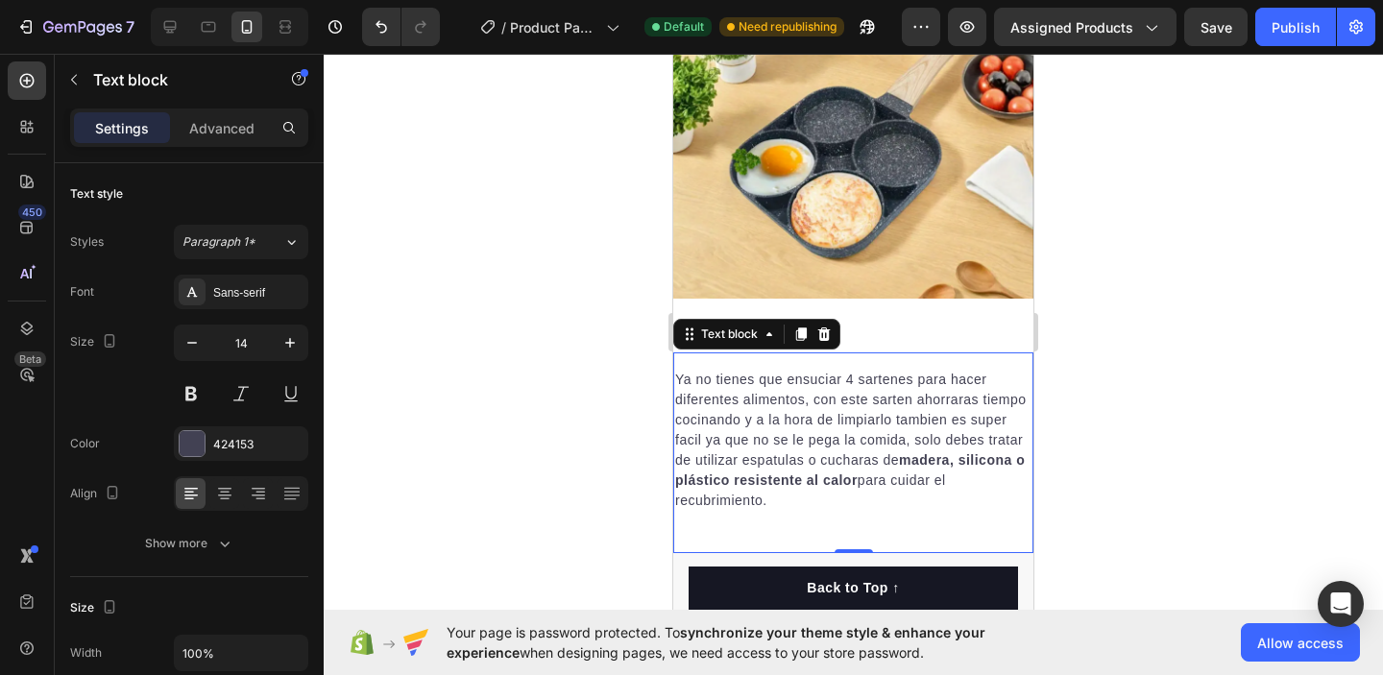
click at [1117, 282] on div at bounding box center [854, 365] width 1060 height 622
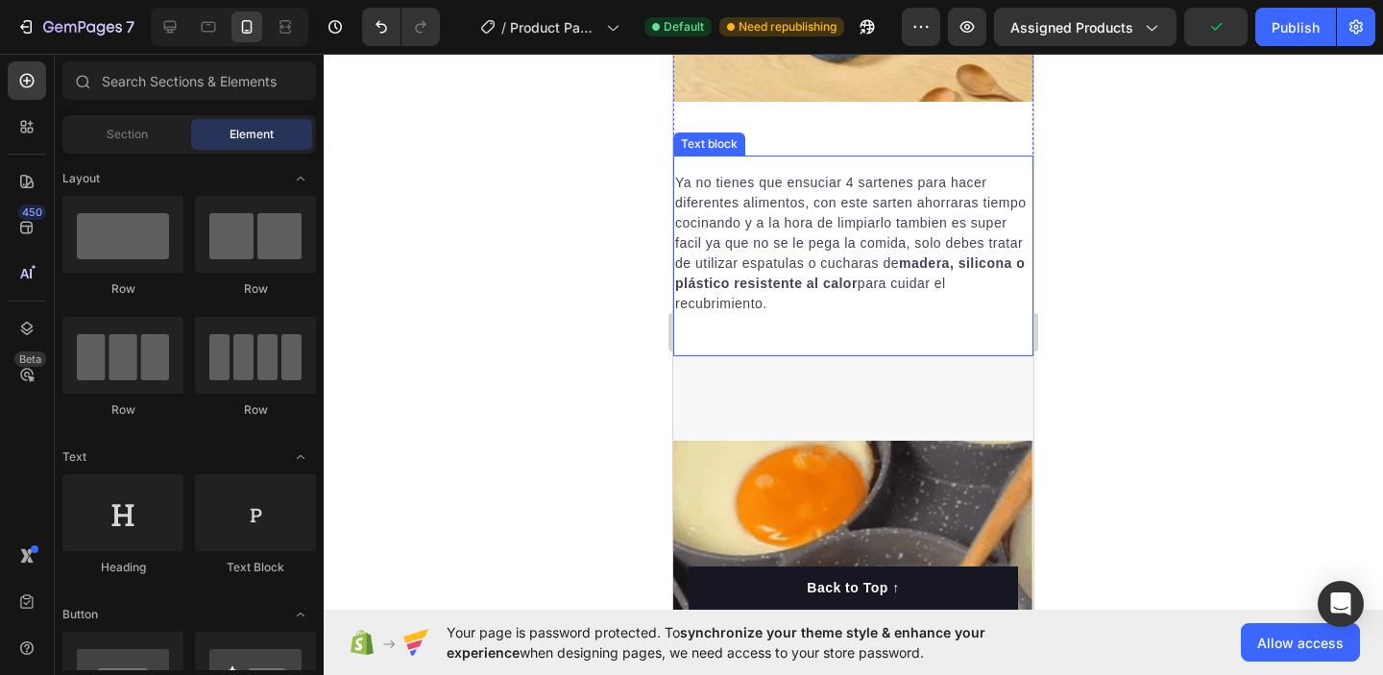
scroll to position [1481, 0]
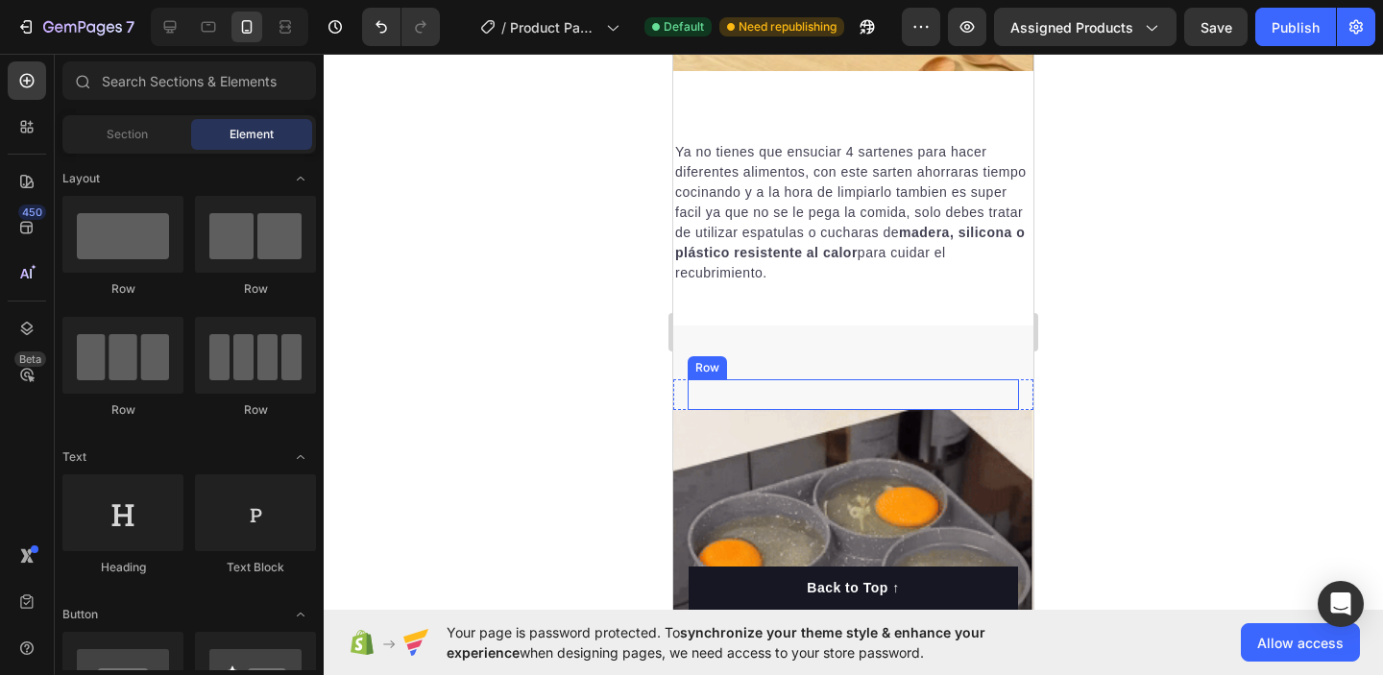
click at [873, 394] on div "Heading Row" at bounding box center [853, 394] width 331 height 31
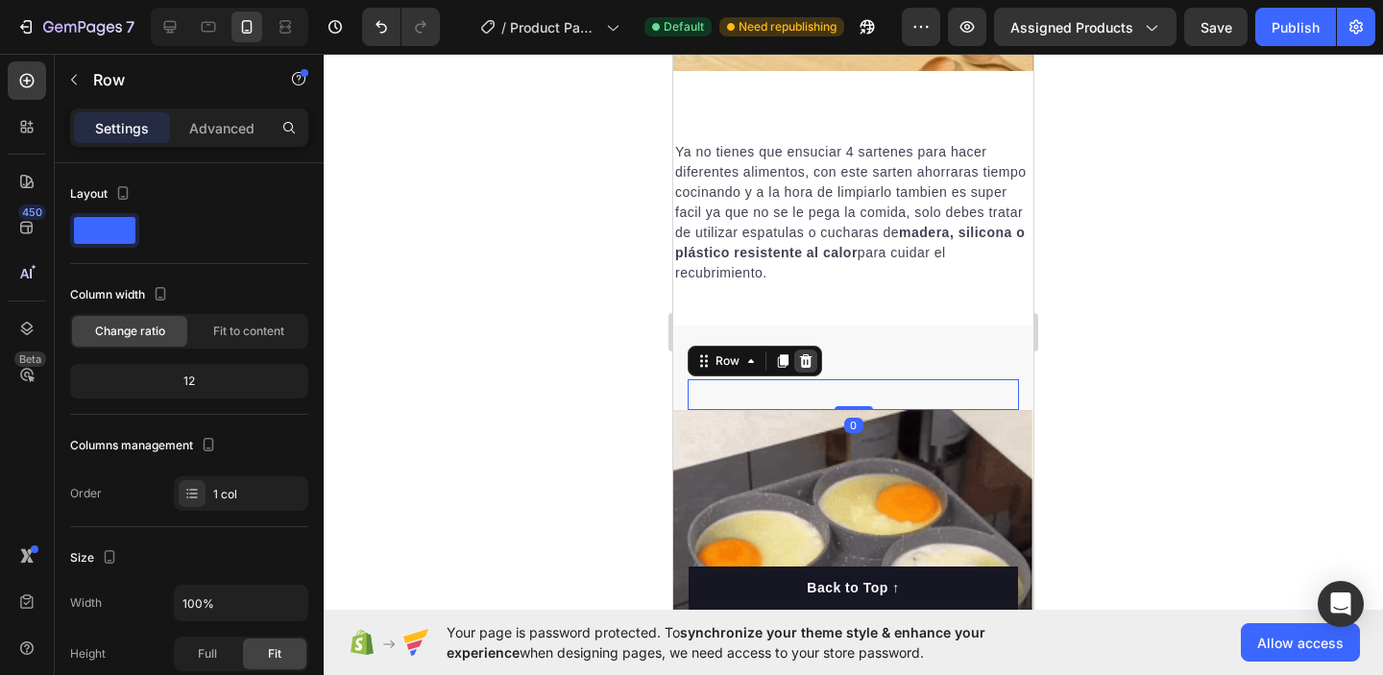
click at [806, 361] on icon at bounding box center [806, 361] width 12 height 13
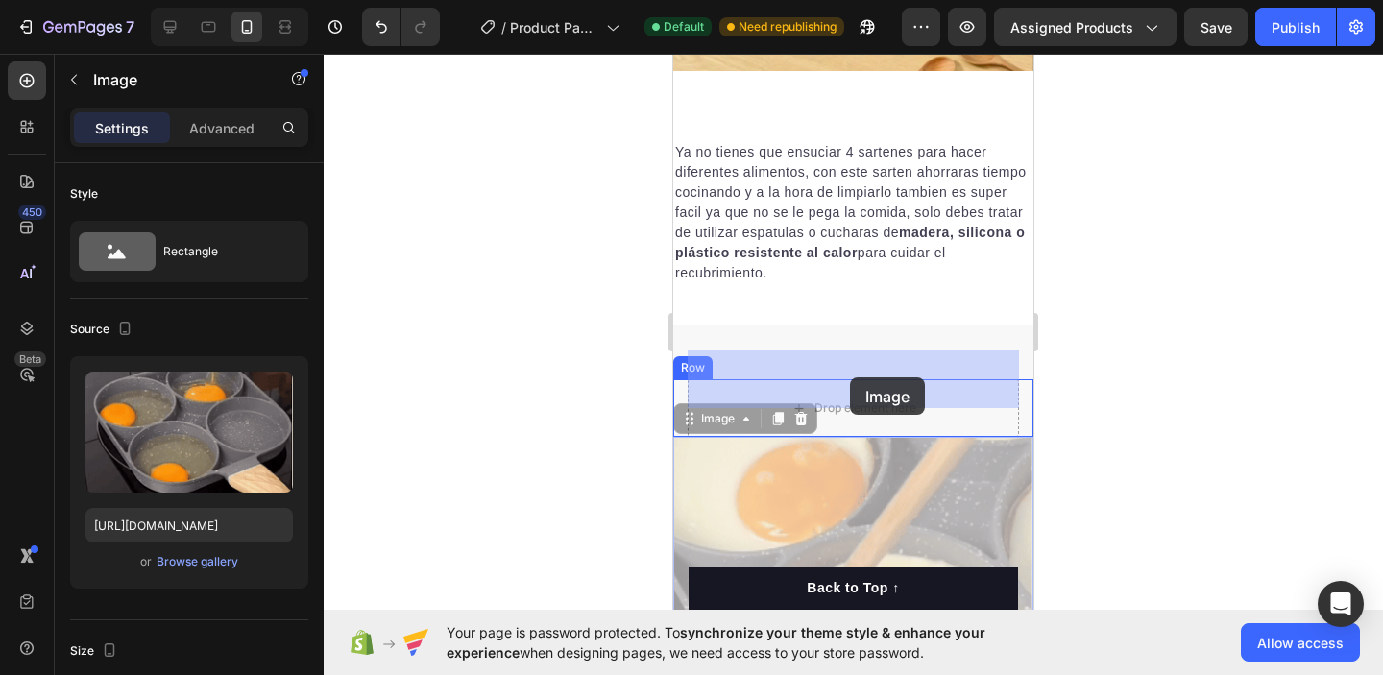
drag, startPoint x: 848, startPoint y: 470, endPoint x: 850, endPoint y: 378, distance: 92.3
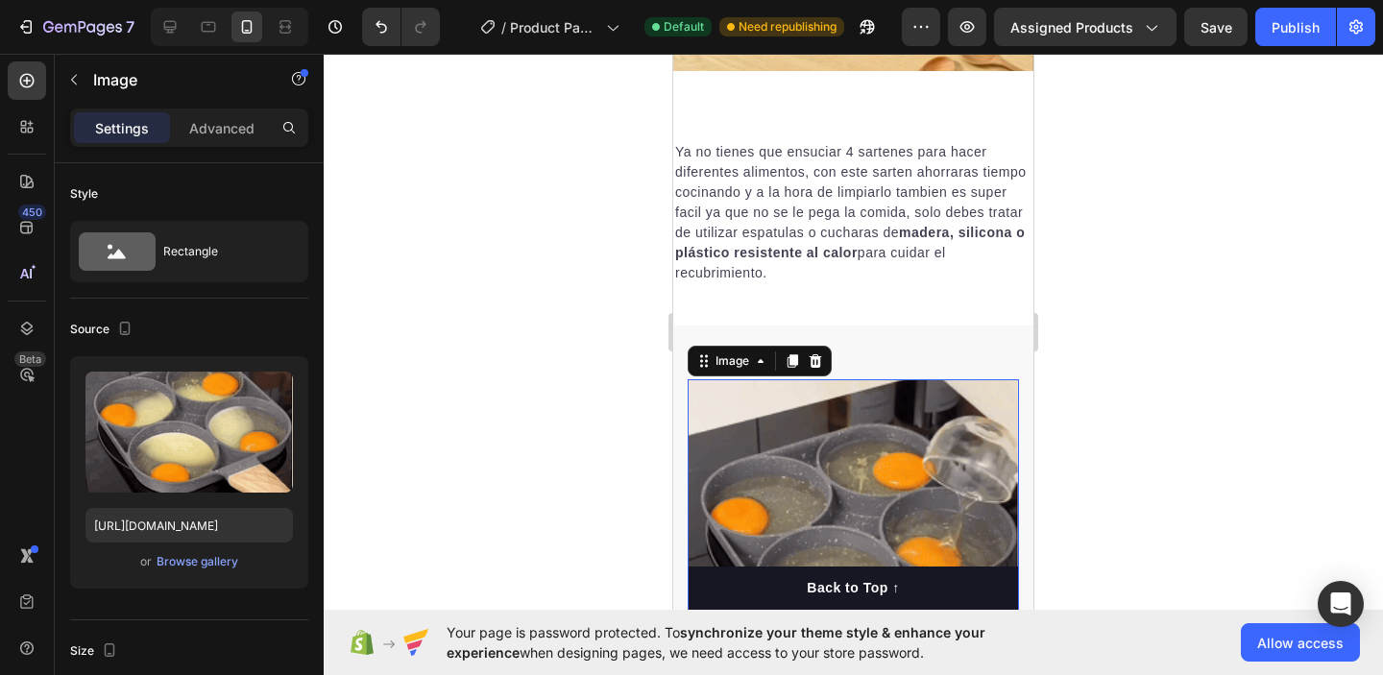
click at [1175, 248] on div at bounding box center [854, 365] width 1060 height 622
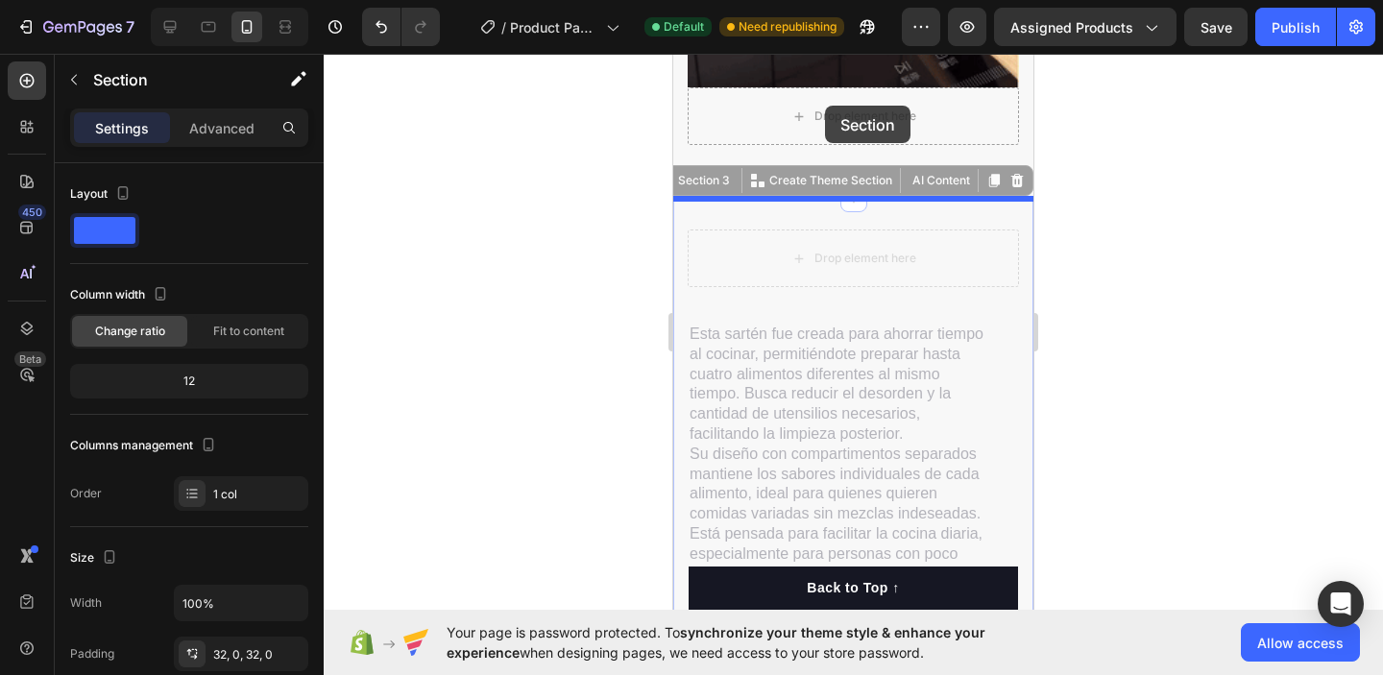
scroll to position [2056, 0]
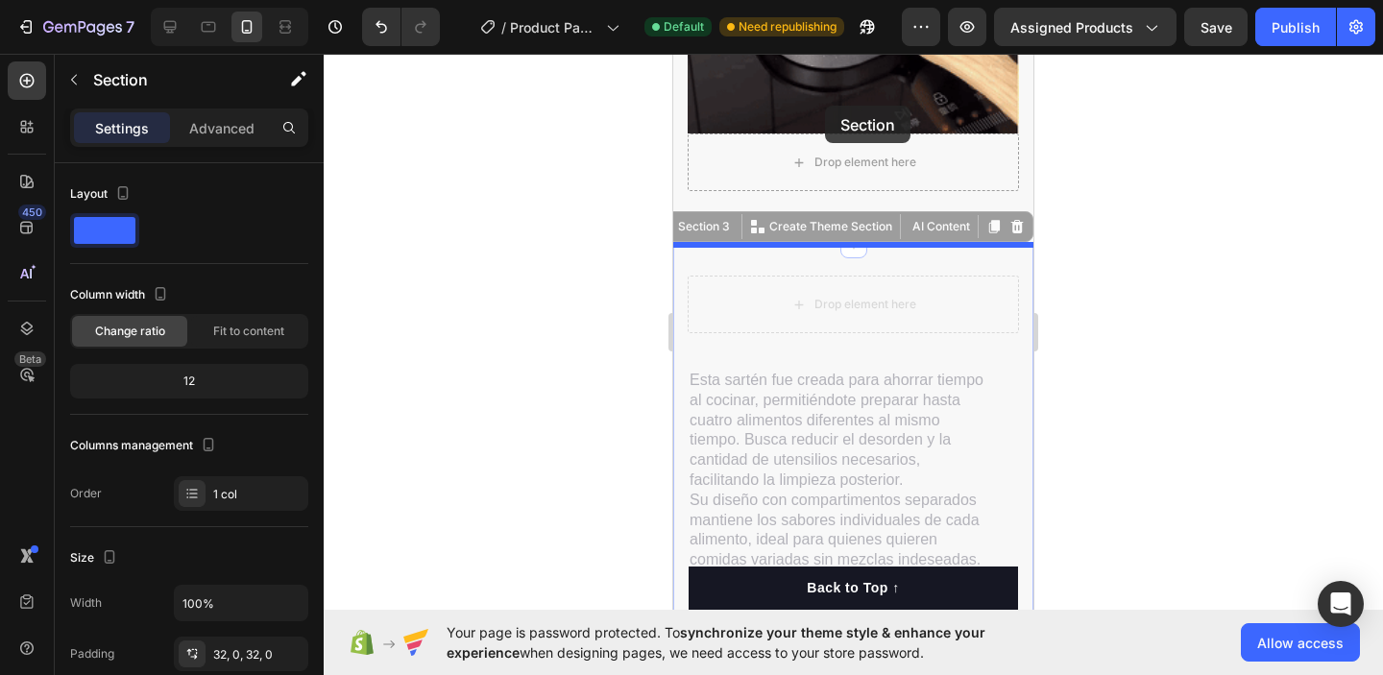
drag, startPoint x: 826, startPoint y: 148, endPoint x: 825, endPoint y: 107, distance: 41.3
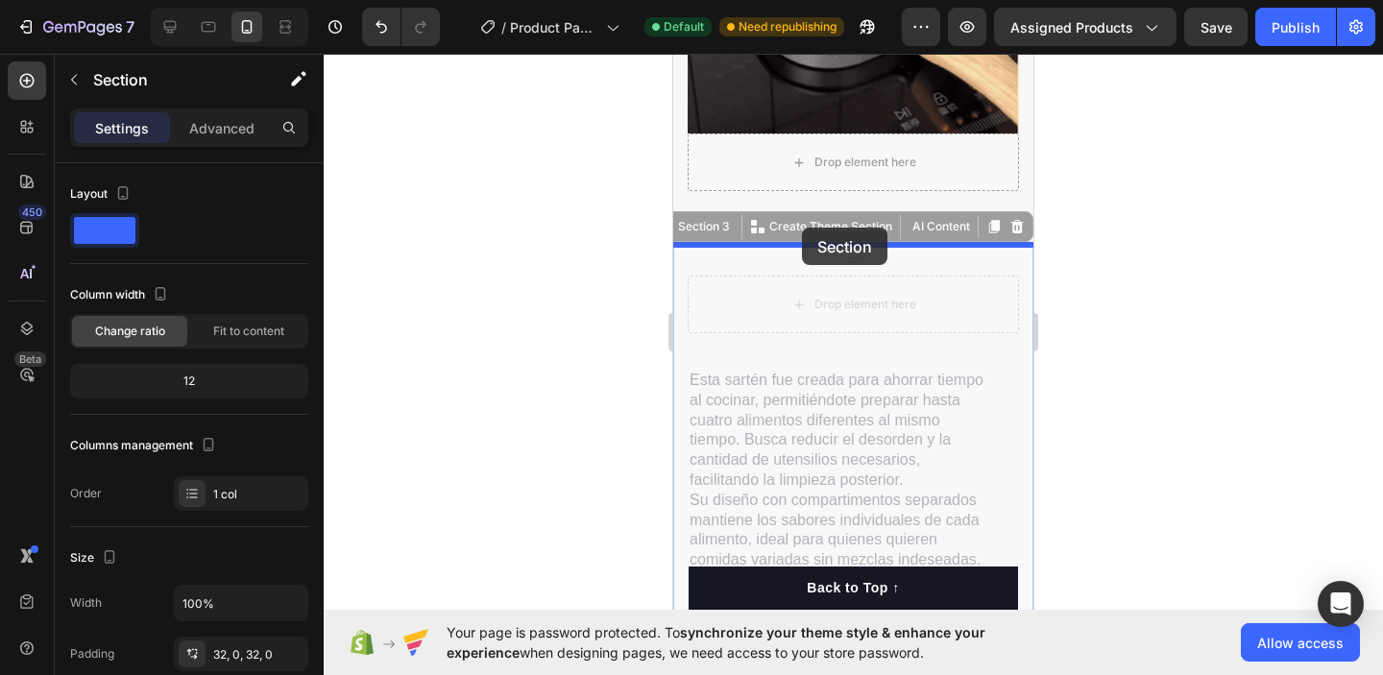
drag, startPoint x: 803, startPoint y: 260, endPoint x: 802, endPoint y: 228, distance: 32.7
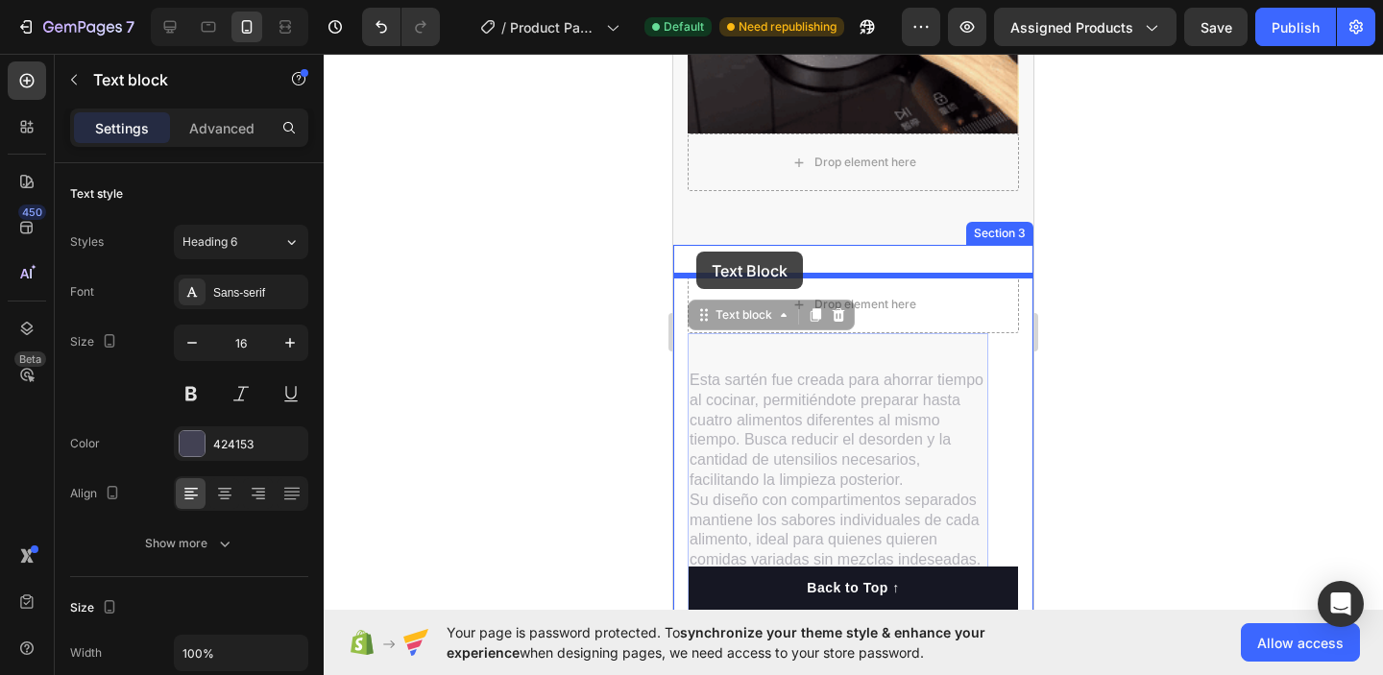
drag, startPoint x: 690, startPoint y: 338, endPoint x: 697, endPoint y: 252, distance: 86.7
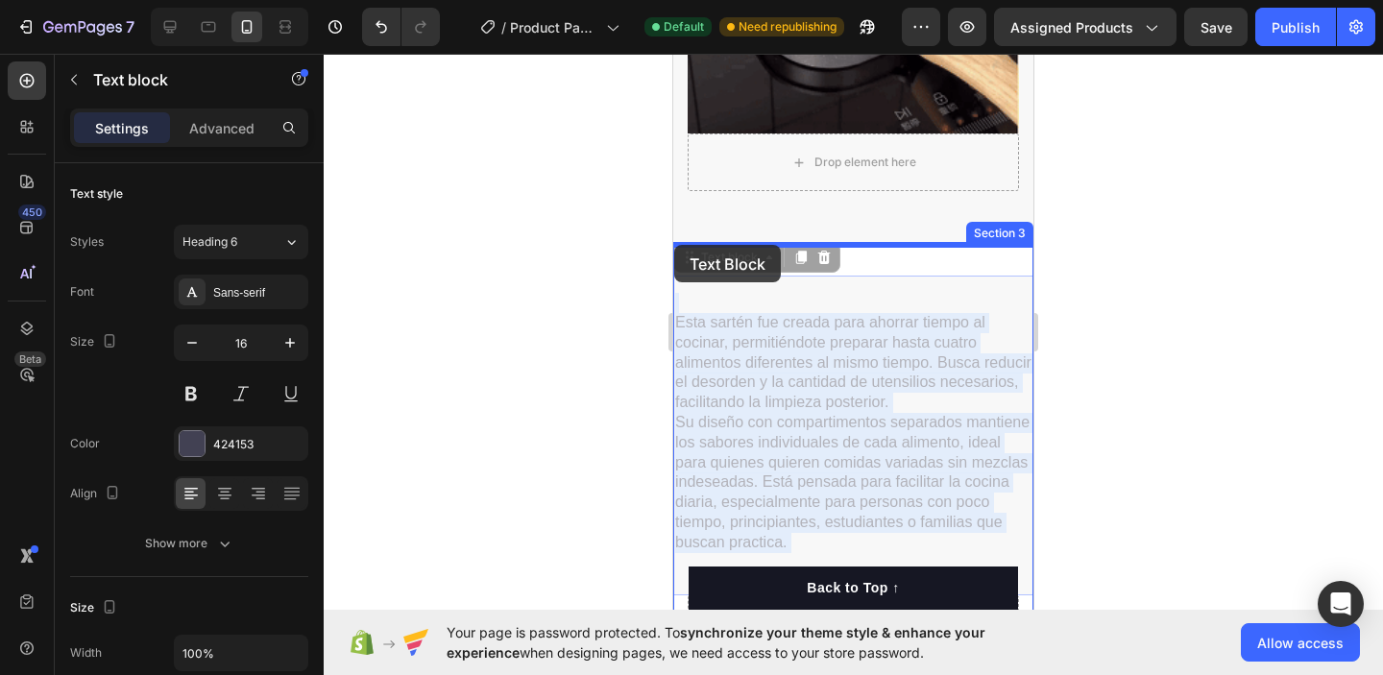
drag, startPoint x: 681, startPoint y: 295, endPoint x: 676, endPoint y: 249, distance: 46.4
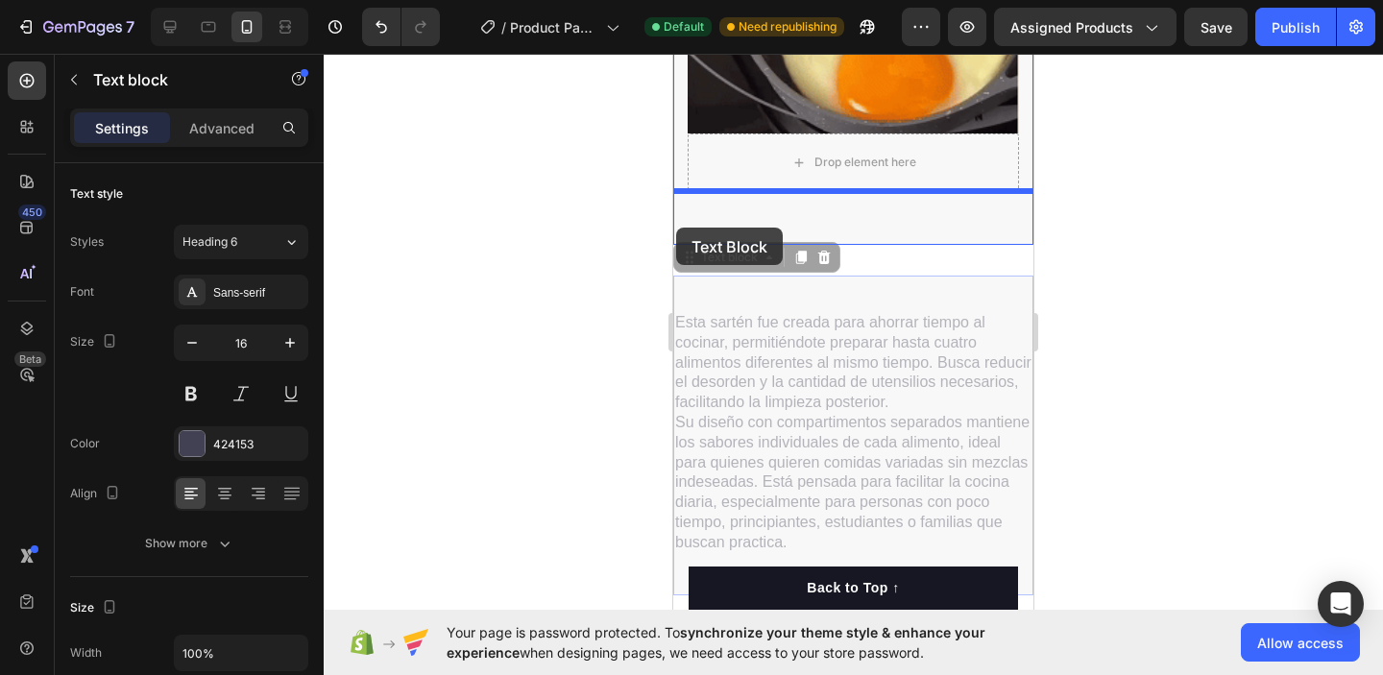
drag, startPoint x: 683, startPoint y: 284, endPoint x: 676, endPoint y: 228, distance: 57.1
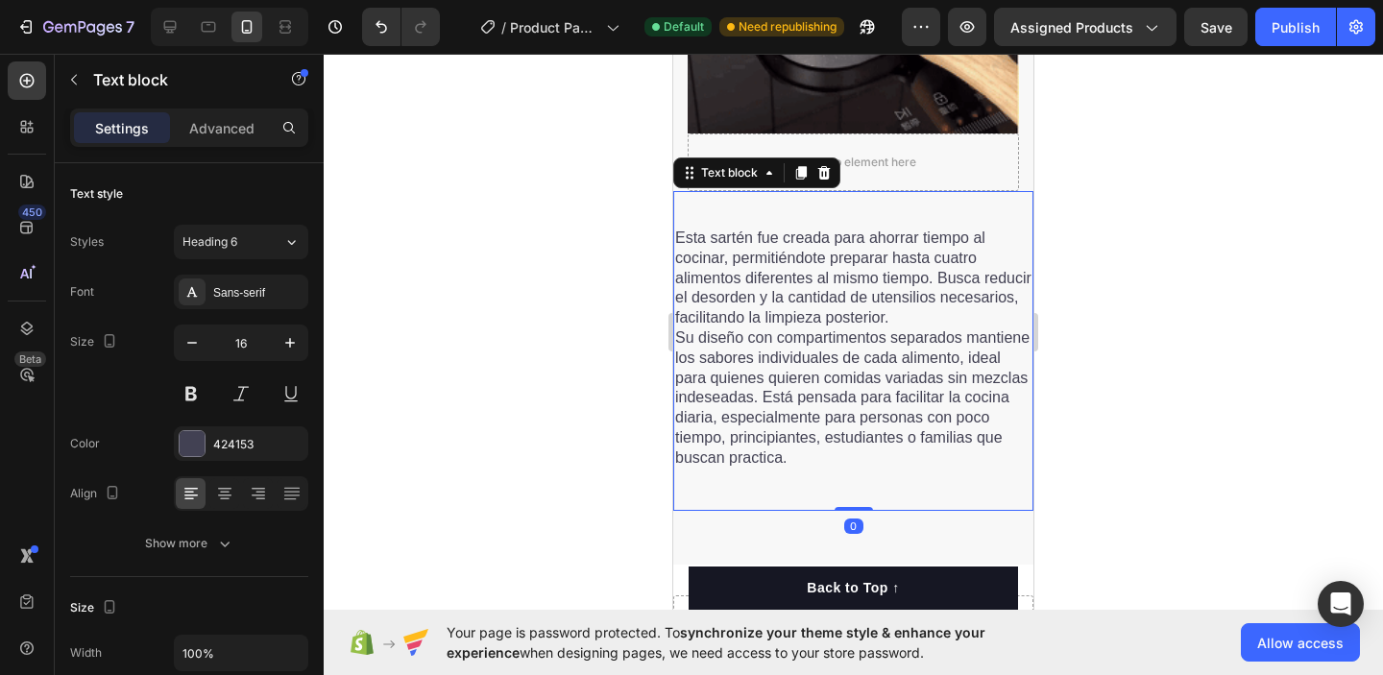
click at [1241, 205] on div at bounding box center [854, 365] width 1060 height 622
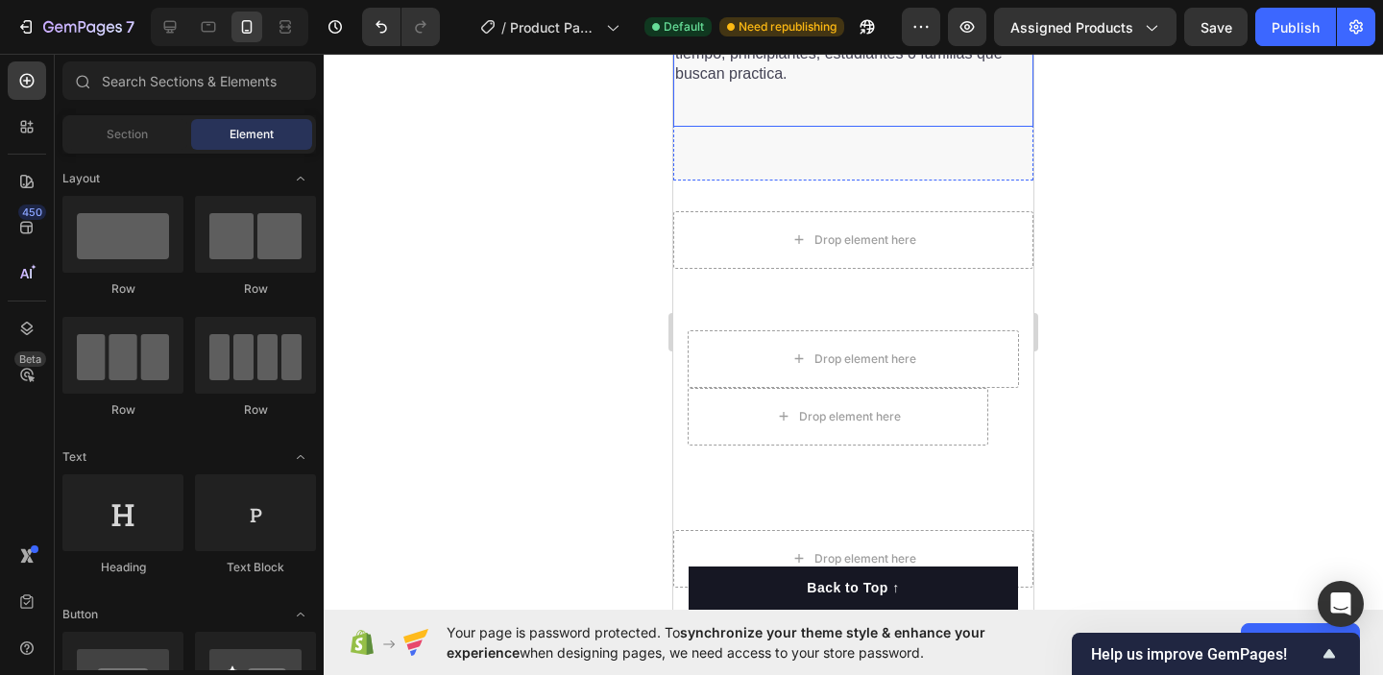
scroll to position [2445, 0]
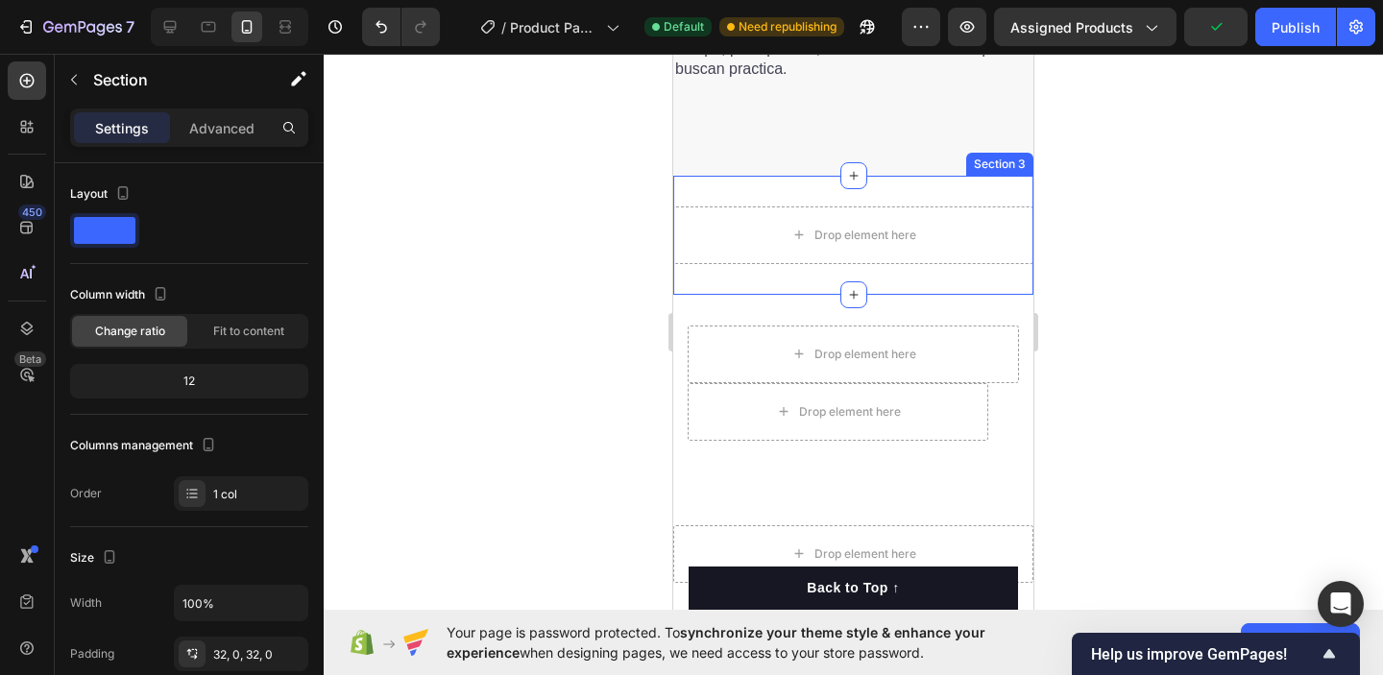
click at [956, 187] on div "Drop element here Section 3" at bounding box center [853, 235] width 360 height 119
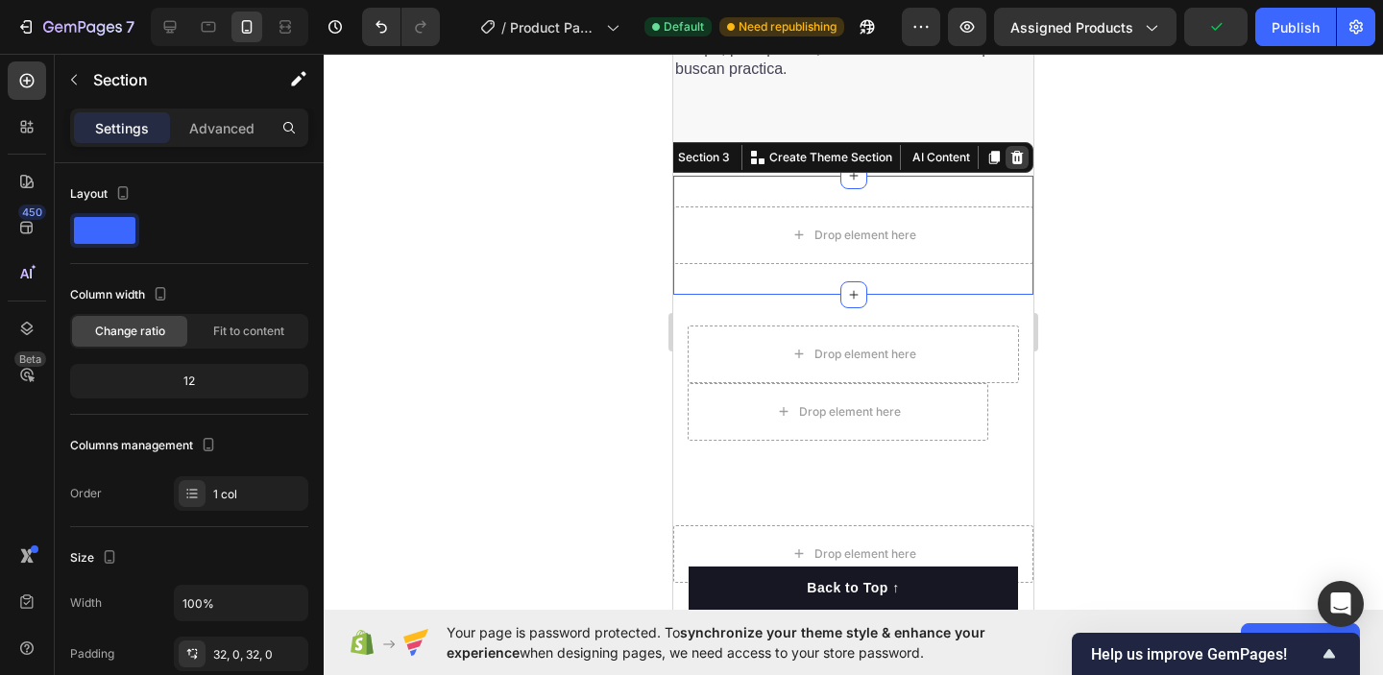
click at [1016, 156] on icon at bounding box center [1017, 157] width 15 height 15
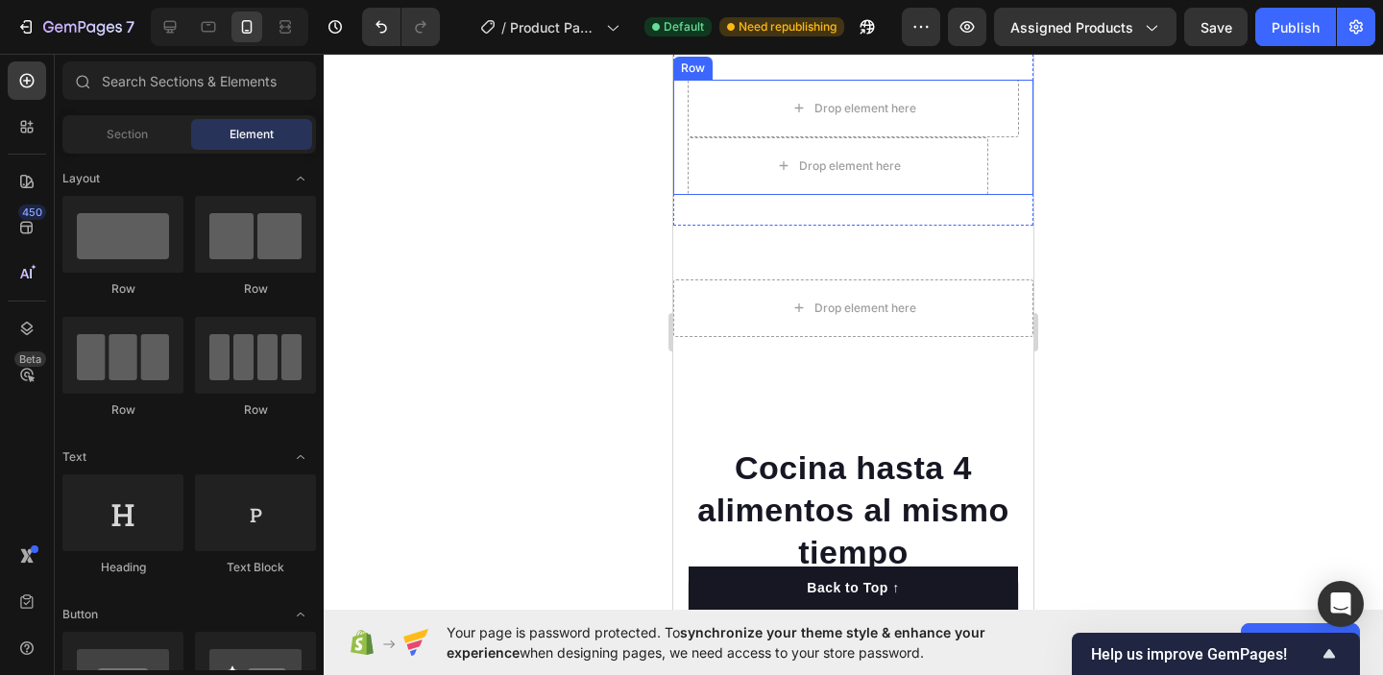
scroll to position [2527, 0]
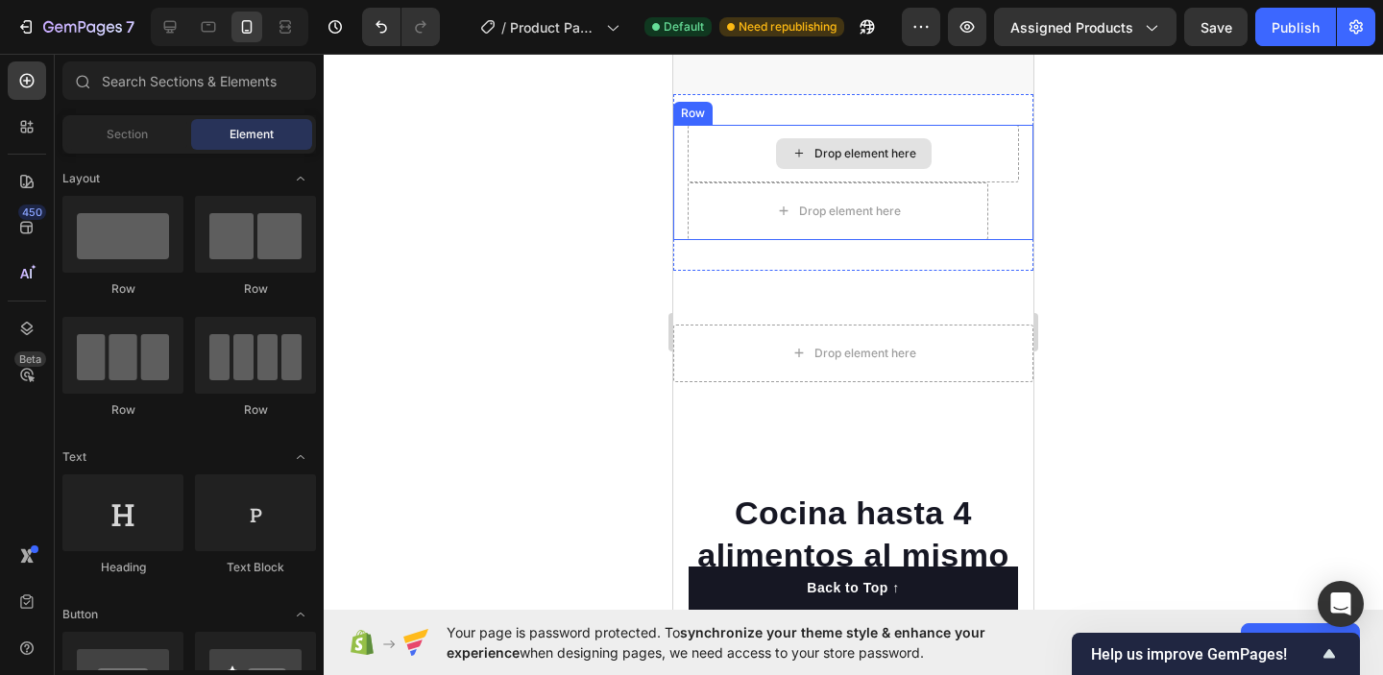
click at [991, 138] on div "Drop element here" at bounding box center [853, 154] width 331 height 58
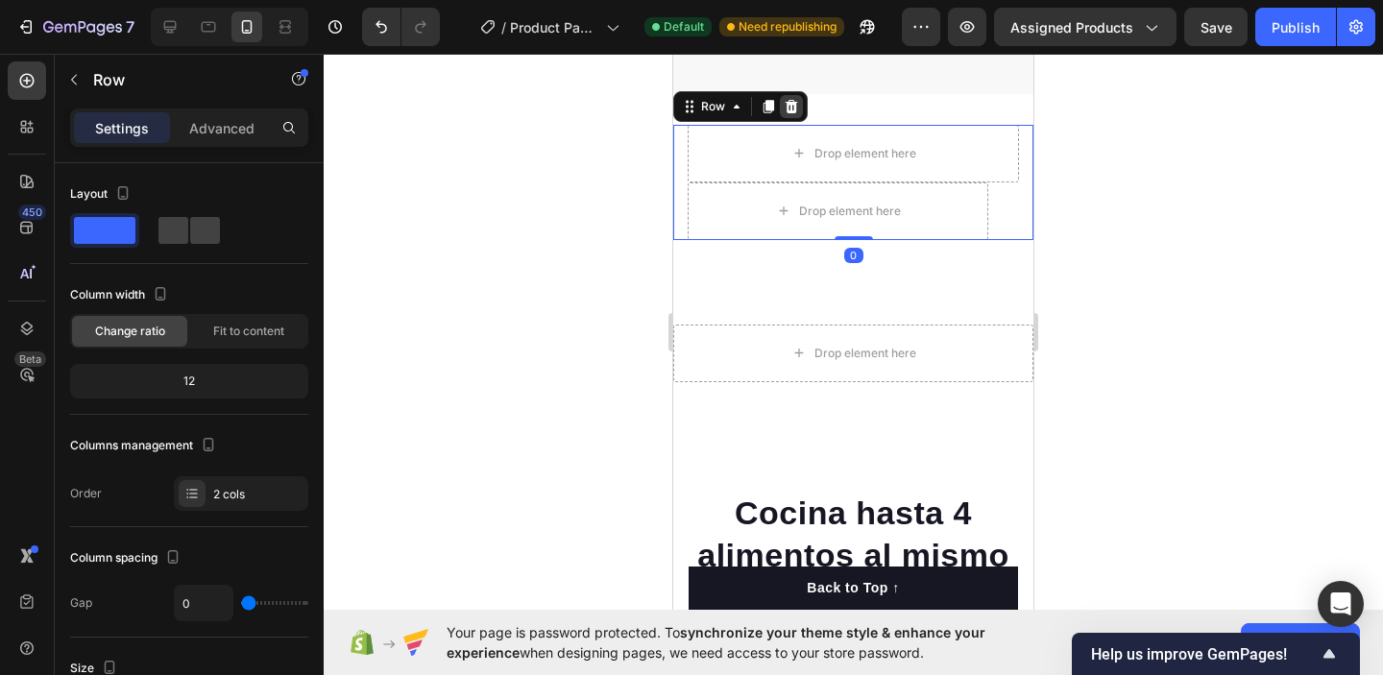
click at [792, 103] on icon at bounding box center [792, 105] width 12 height 13
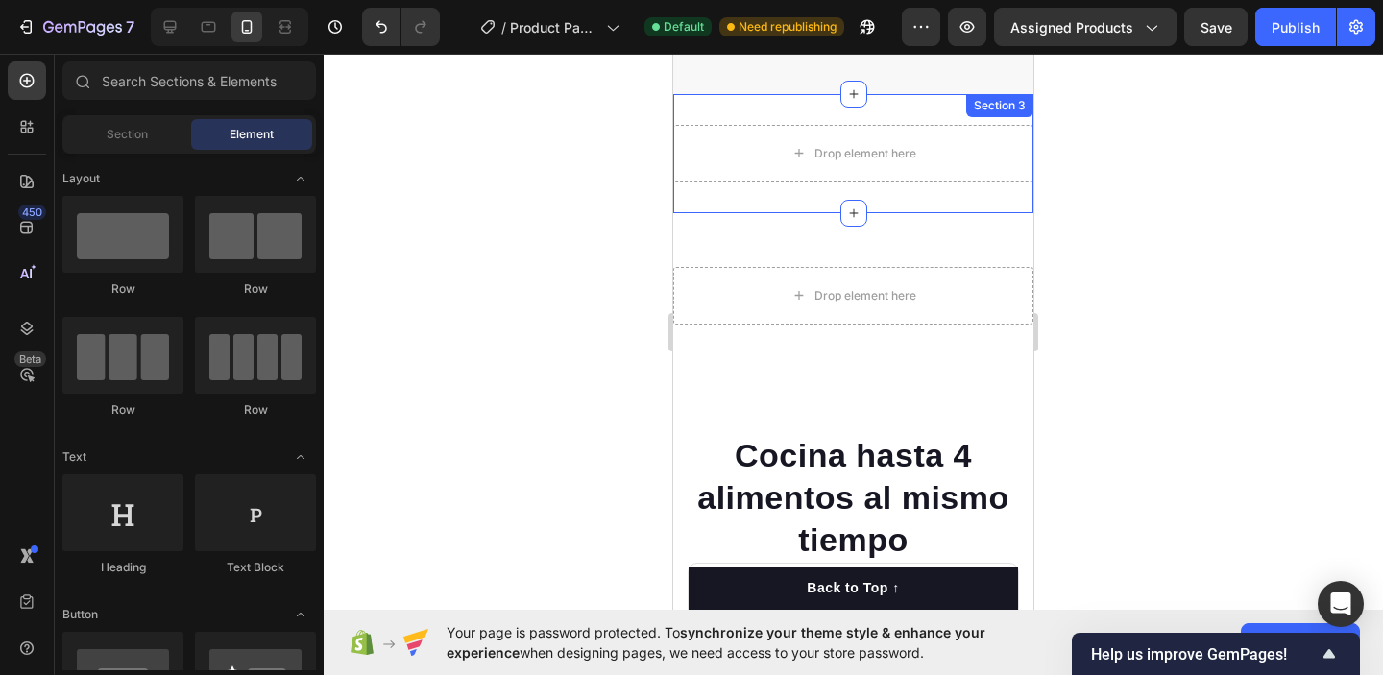
click at [988, 126] on div "Drop element here Section 3" at bounding box center [853, 153] width 360 height 119
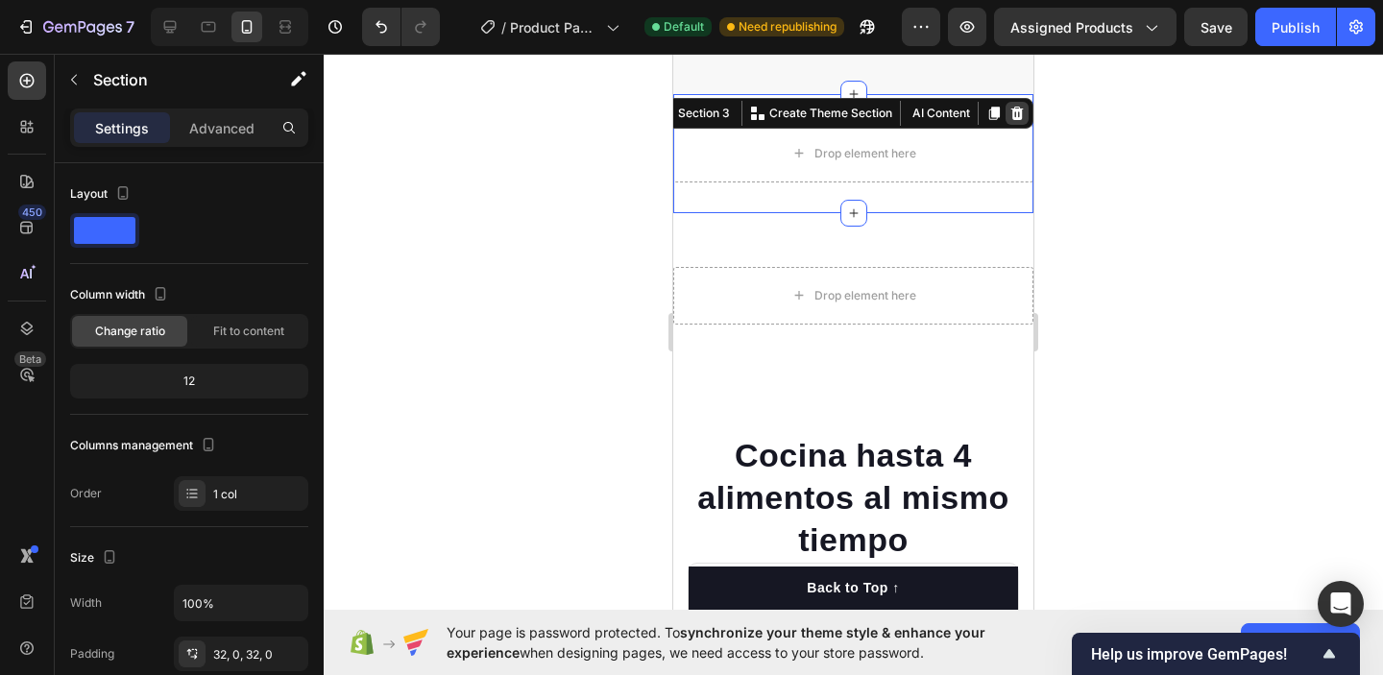
click at [1013, 110] on icon at bounding box center [1017, 113] width 15 height 15
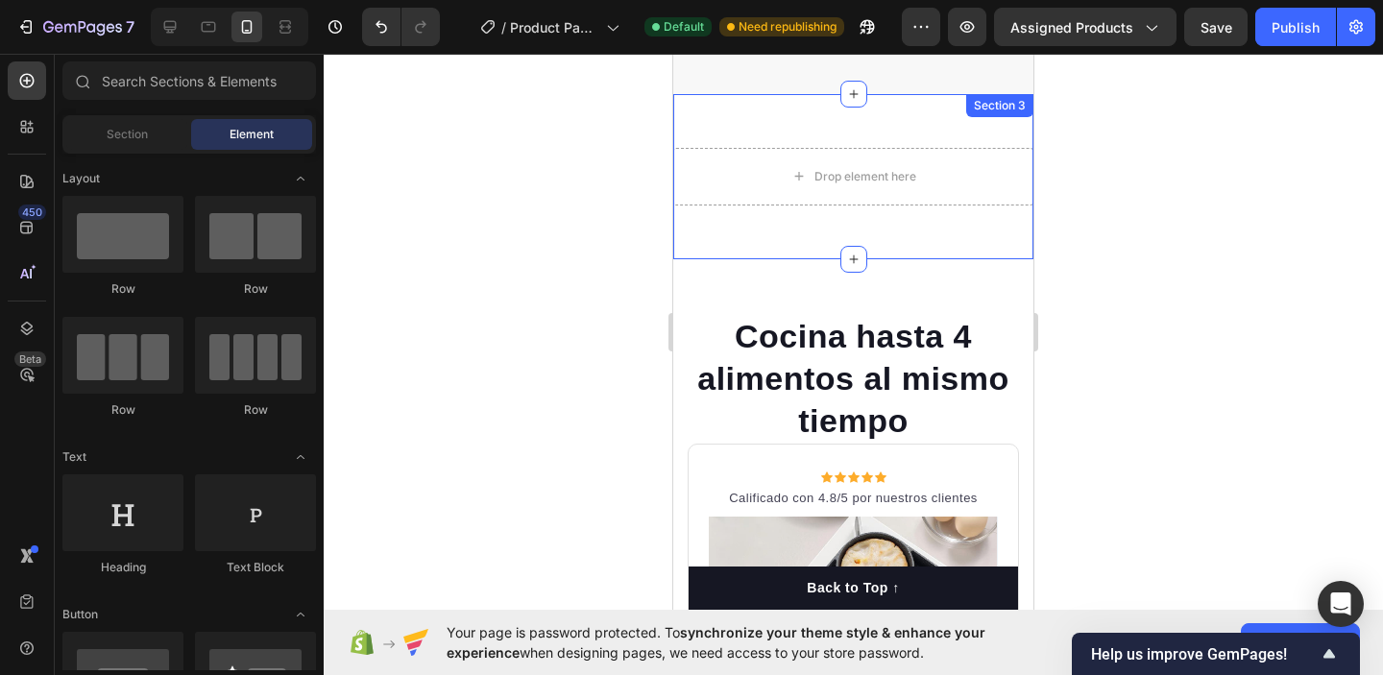
click at [1001, 149] on div "Drop element here" at bounding box center [853, 177] width 360 height 58
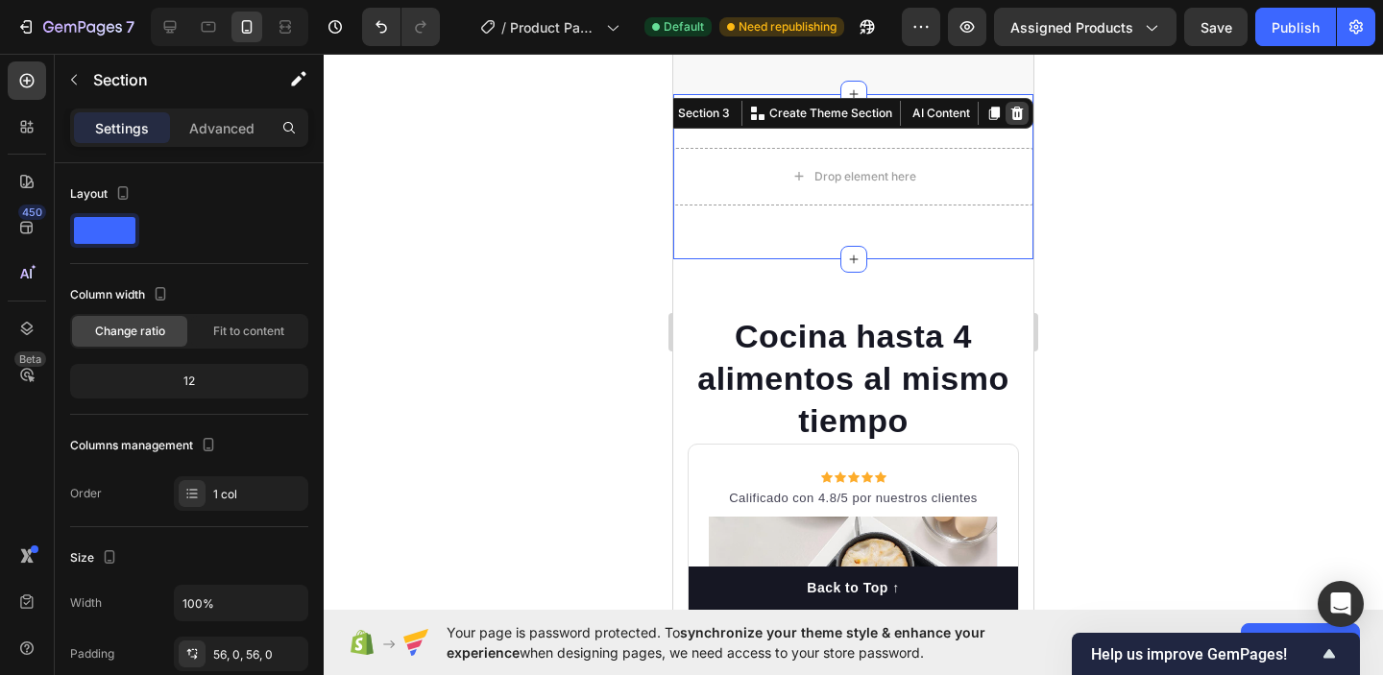
click at [1014, 117] on icon at bounding box center [1018, 112] width 12 height 13
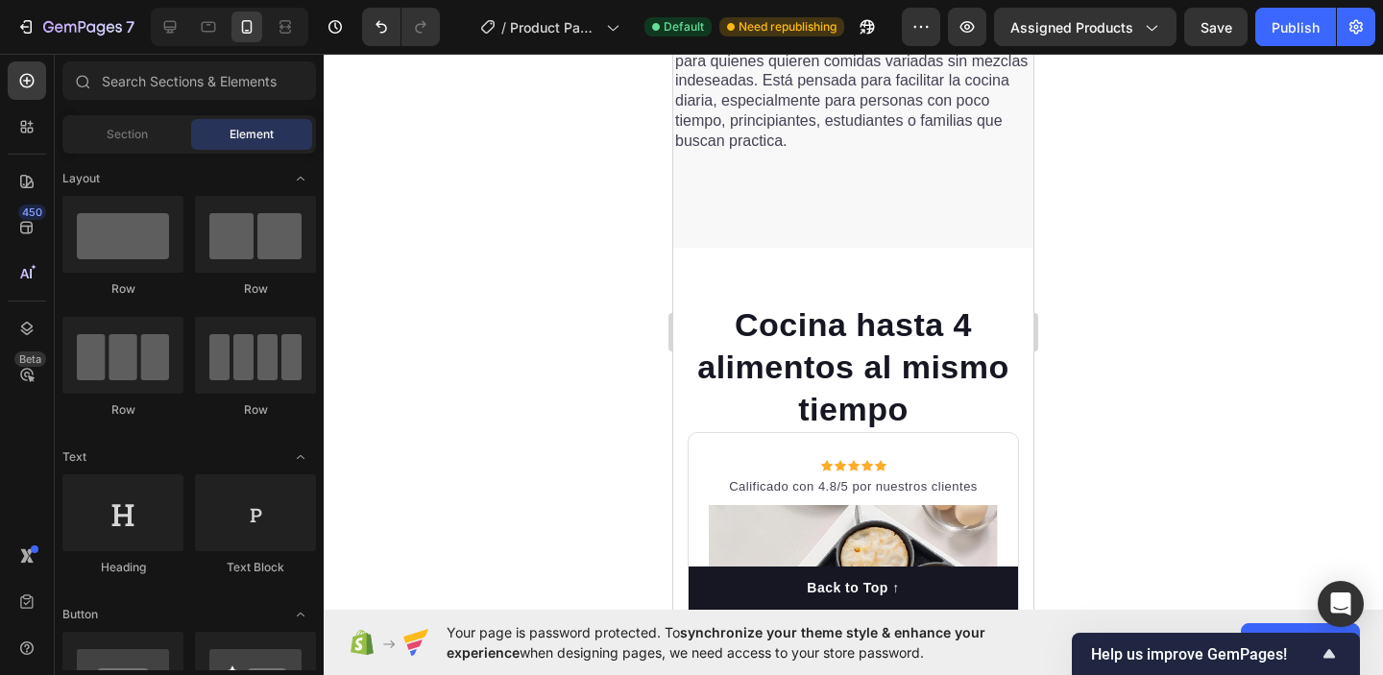
scroll to position [2350, 0]
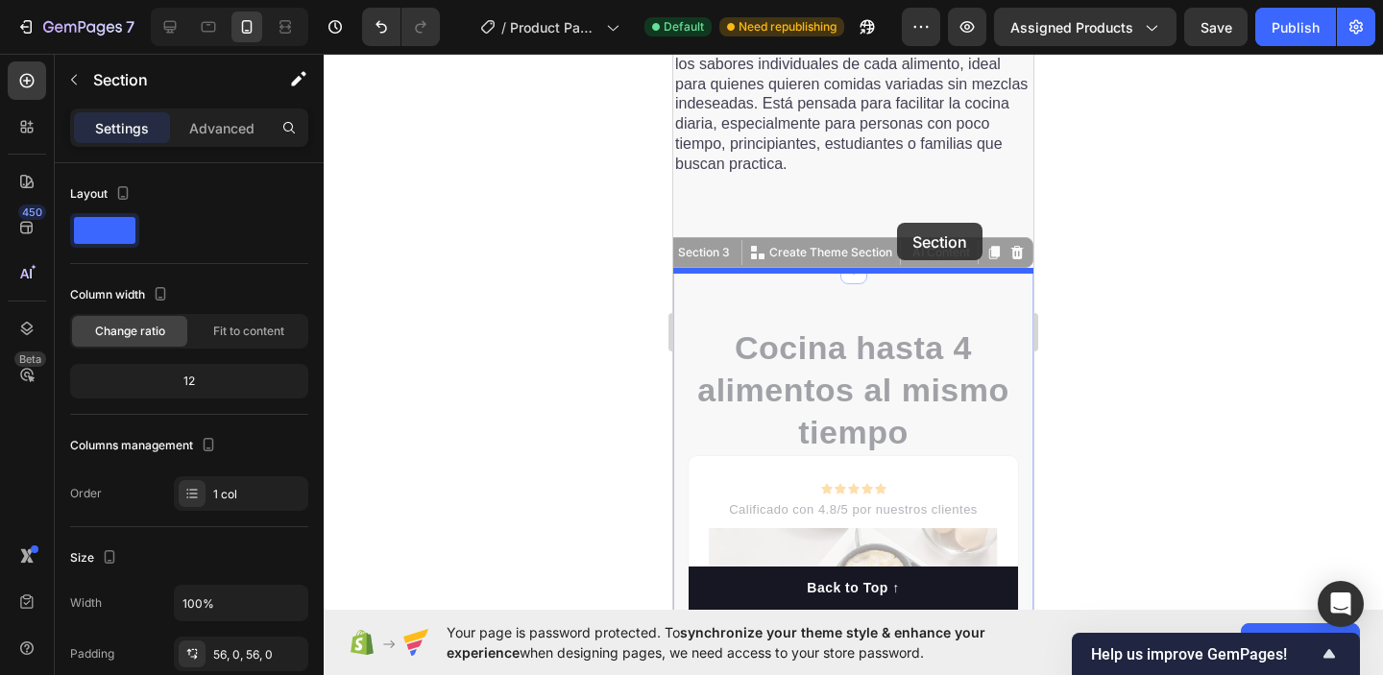
drag, startPoint x: 896, startPoint y: 285, endPoint x: 897, endPoint y: 223, distance: 62.5
click at [897, 223] on div "iPhone 13 Mini ( 375 px) iPhone 13 Mini iPhone 13 Pro iPhone 11 Pro Max iPhone …" at bounding box center [853, 339] width 360 height 5270
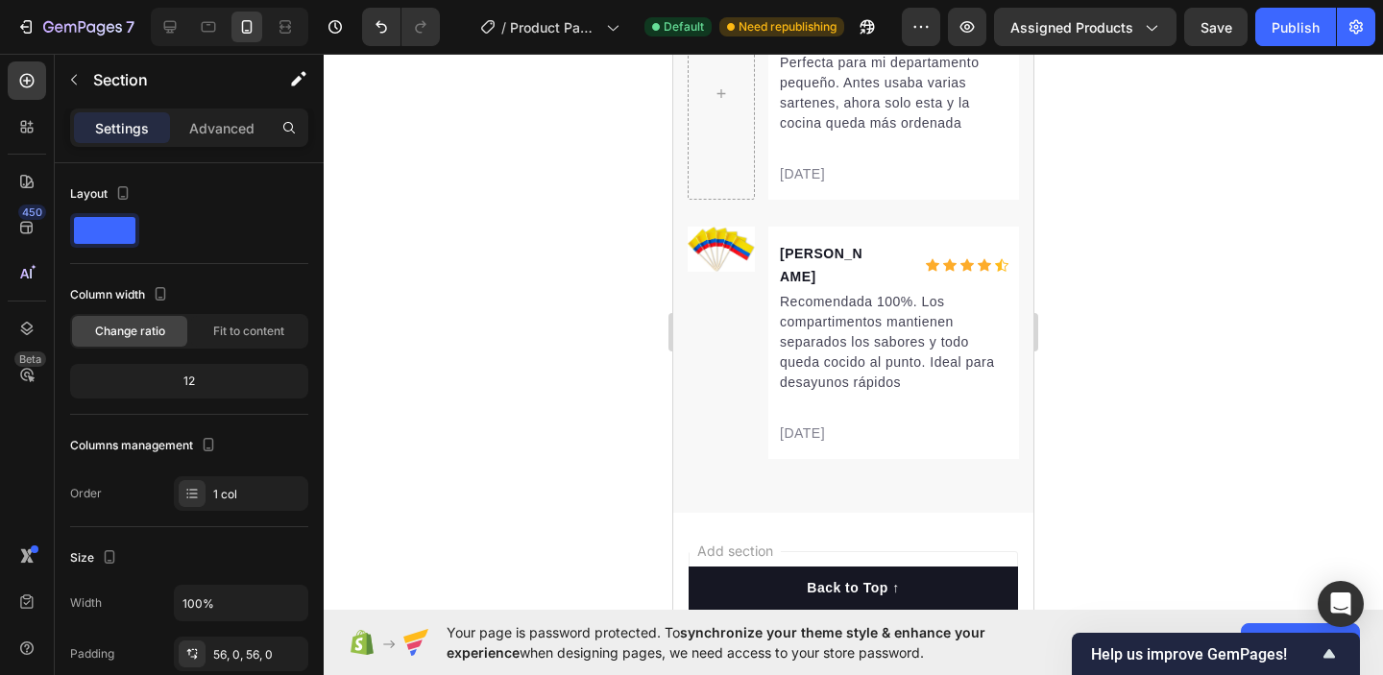
scroll to position [4409, 0]
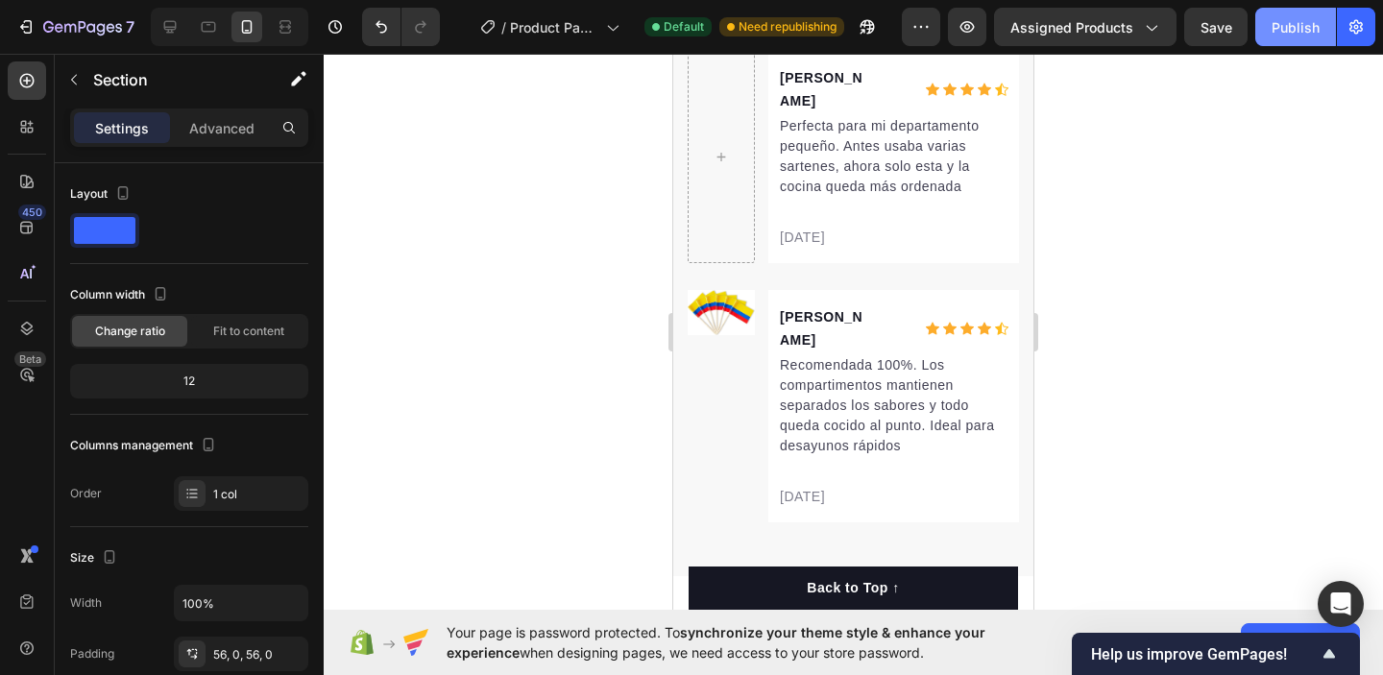
click at [1299, 30] on div "Publish" at bounding box center [1296, 27] width 48 height 20
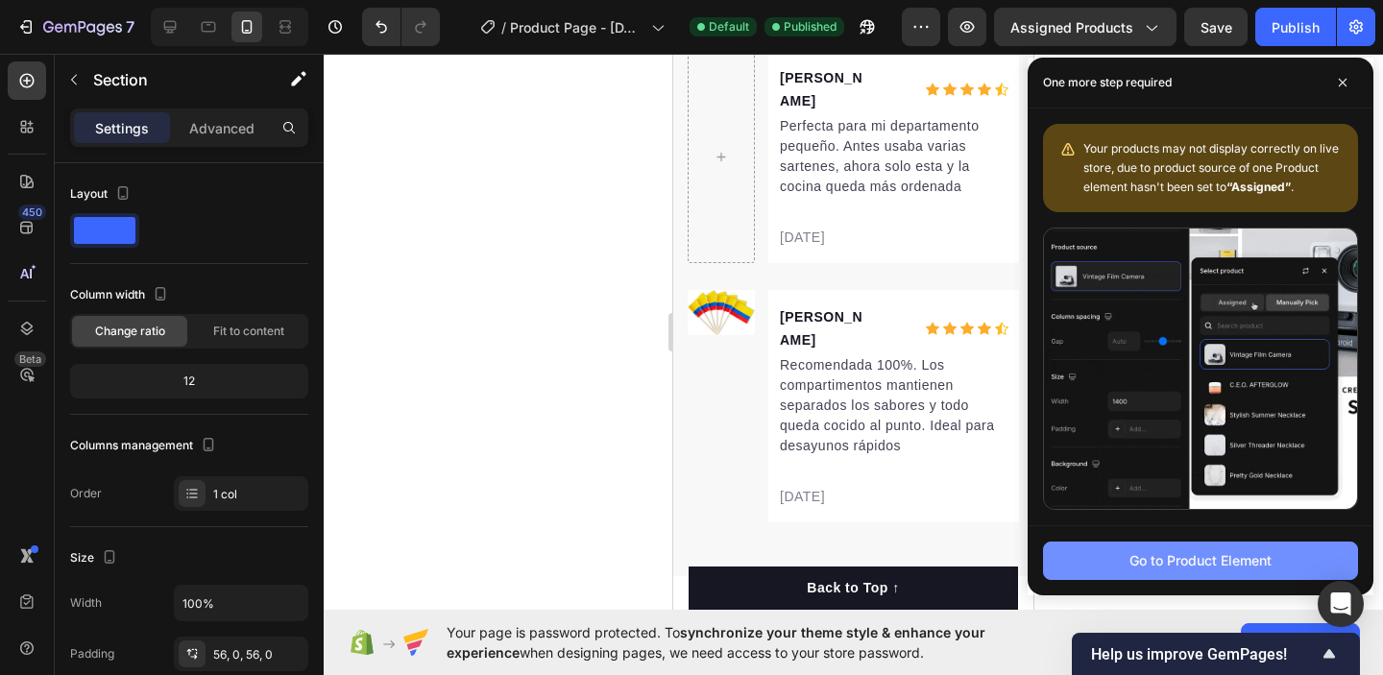
click at [1232, 570] on div "Go to Product Element" at bounding box center [1201, 561] width 142 height 20
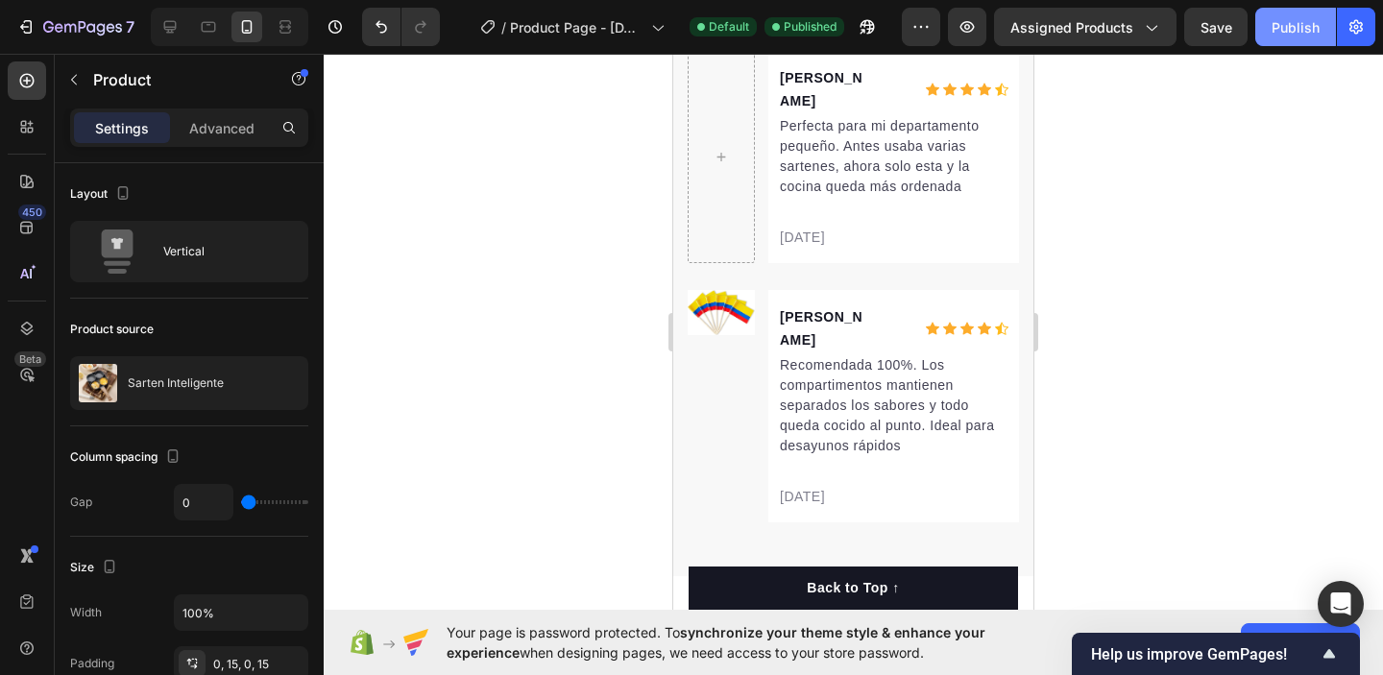
click at [1285, 14] on button "Publish" at bounding box center [1296, 27] width 81 height 38
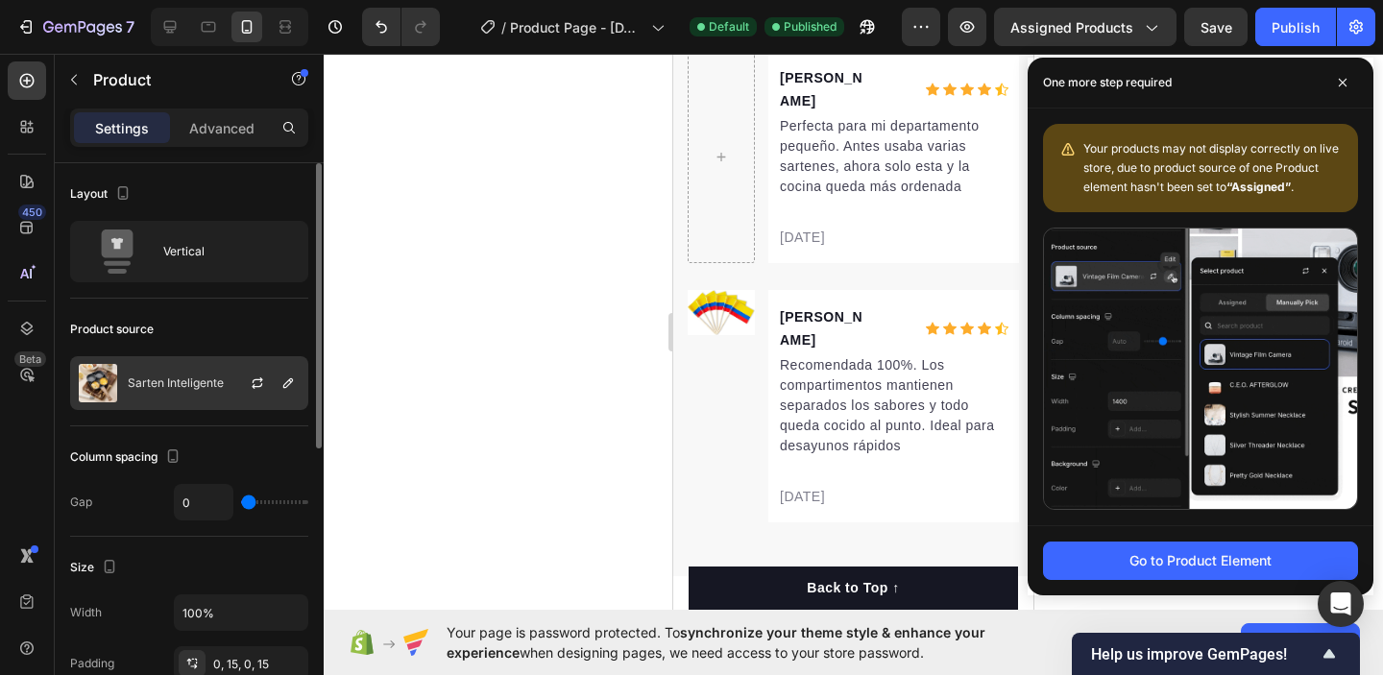
click at [200, 381] on p "Sarten Inteligente" at bounding box center [176, 383] width 96 height 13
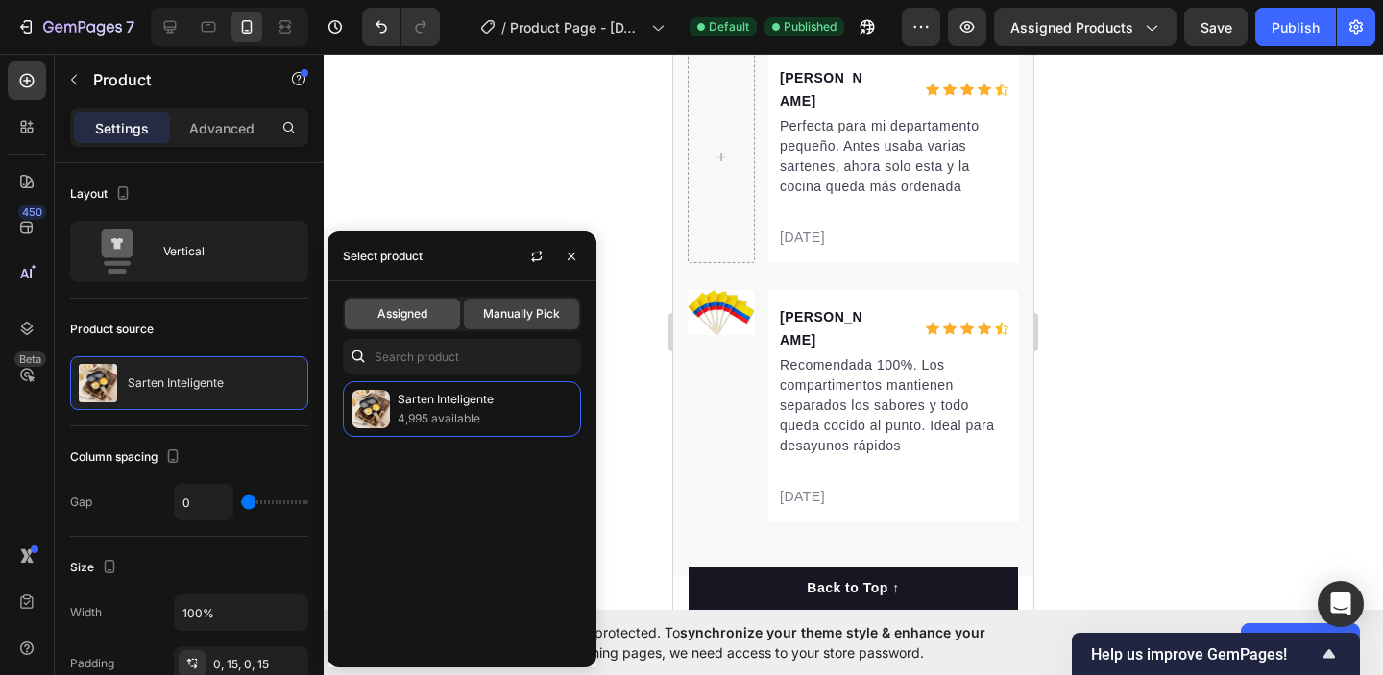
click at [406, 310] on span "Assigned" at bounding box center [403, 314] width 50 height 17
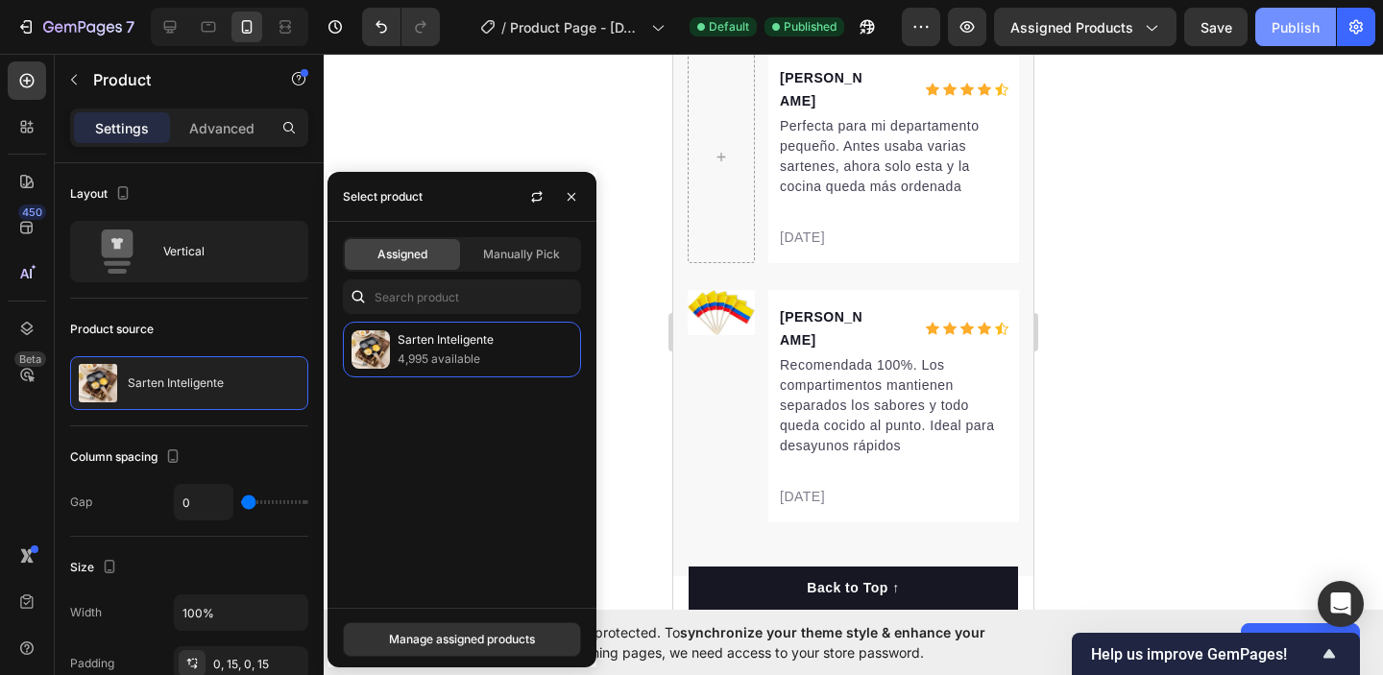
click at [1300, 15] on button "Publish" at bounding box center [1296, 27] width 81 height 38
